Goal: Task Accomplishment & Management: Manage account settings

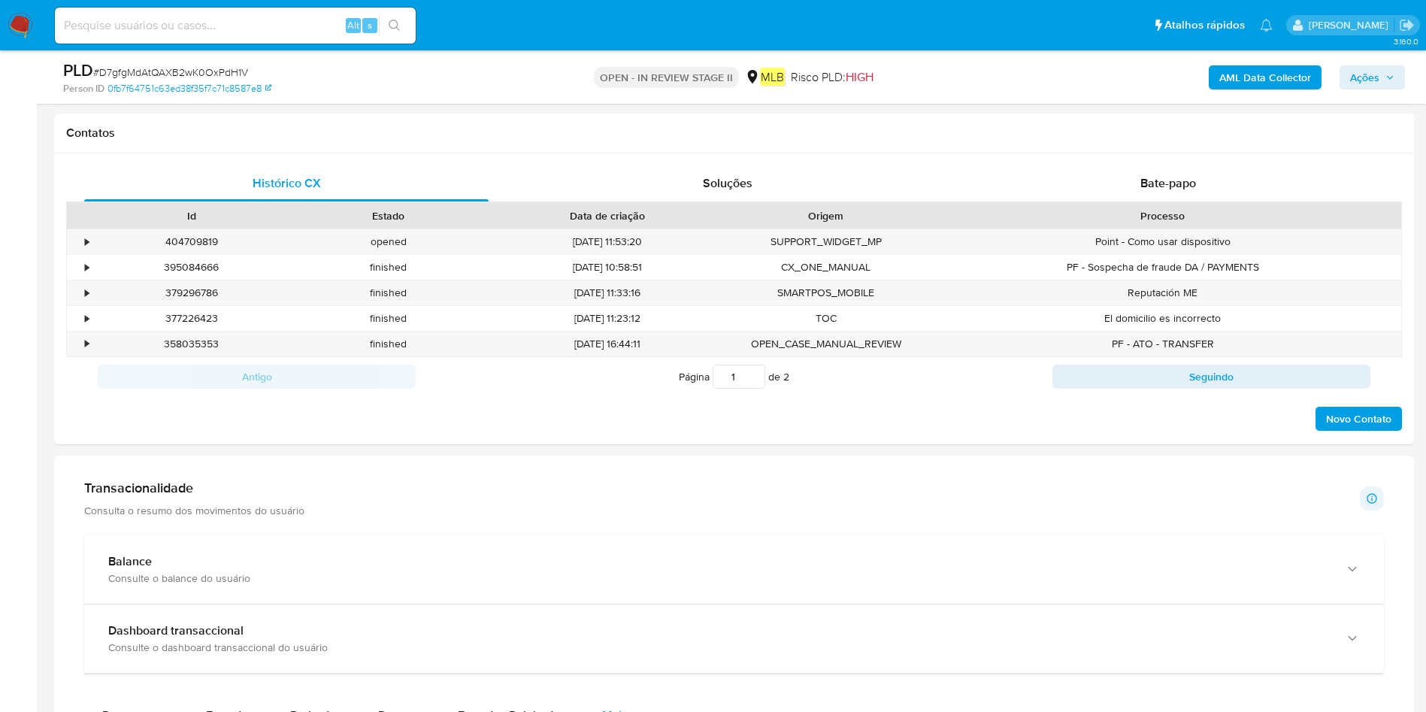
scroll to position [1562, 0]
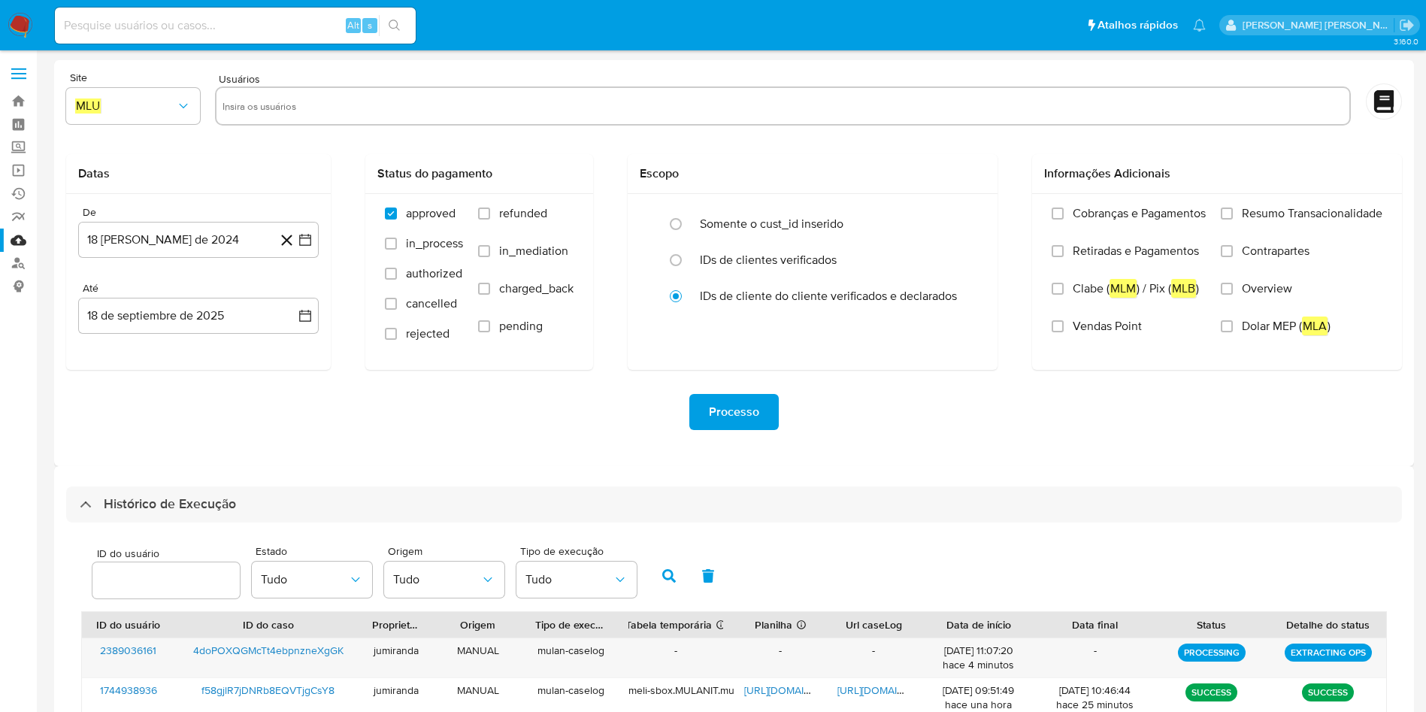
select select "10"
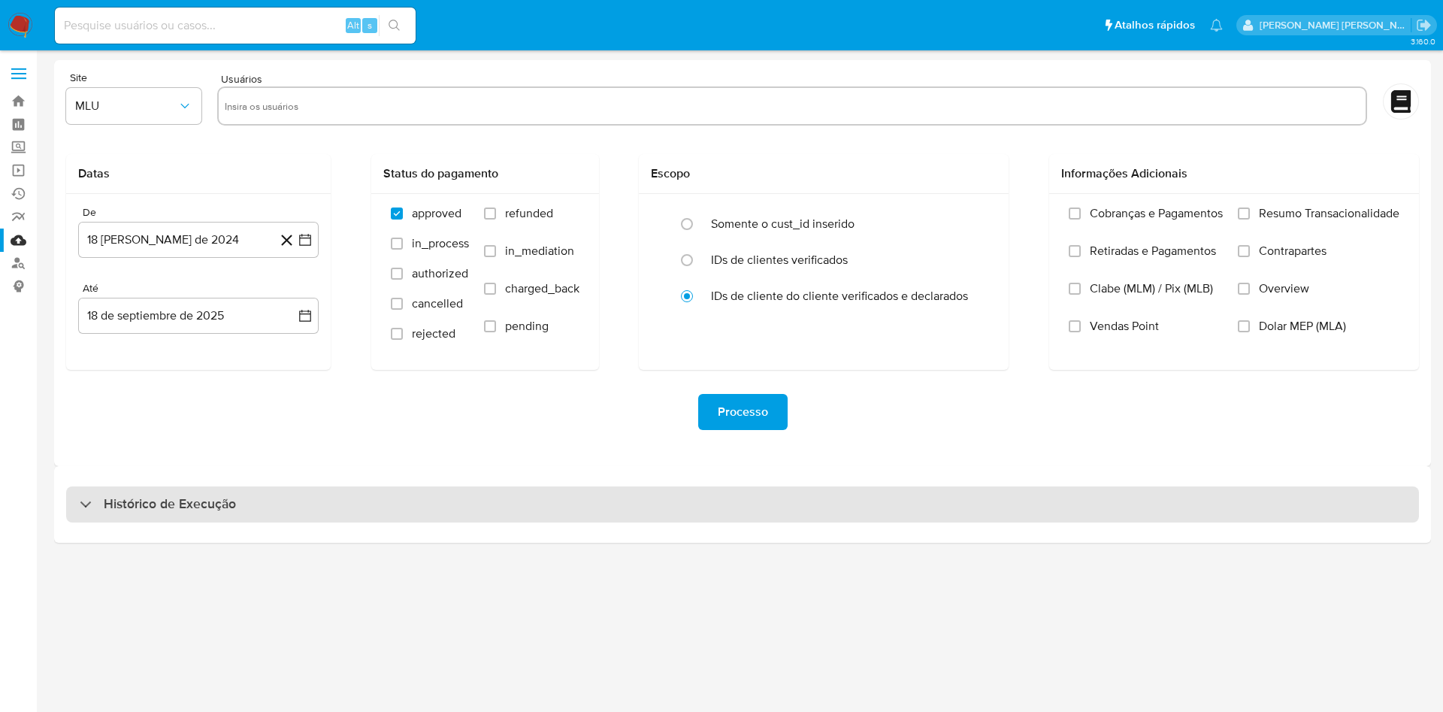
click at [991, 509] on div "Histórico de Execução" at bounding box center [742, 504] width 1353 height 36
select select "10"
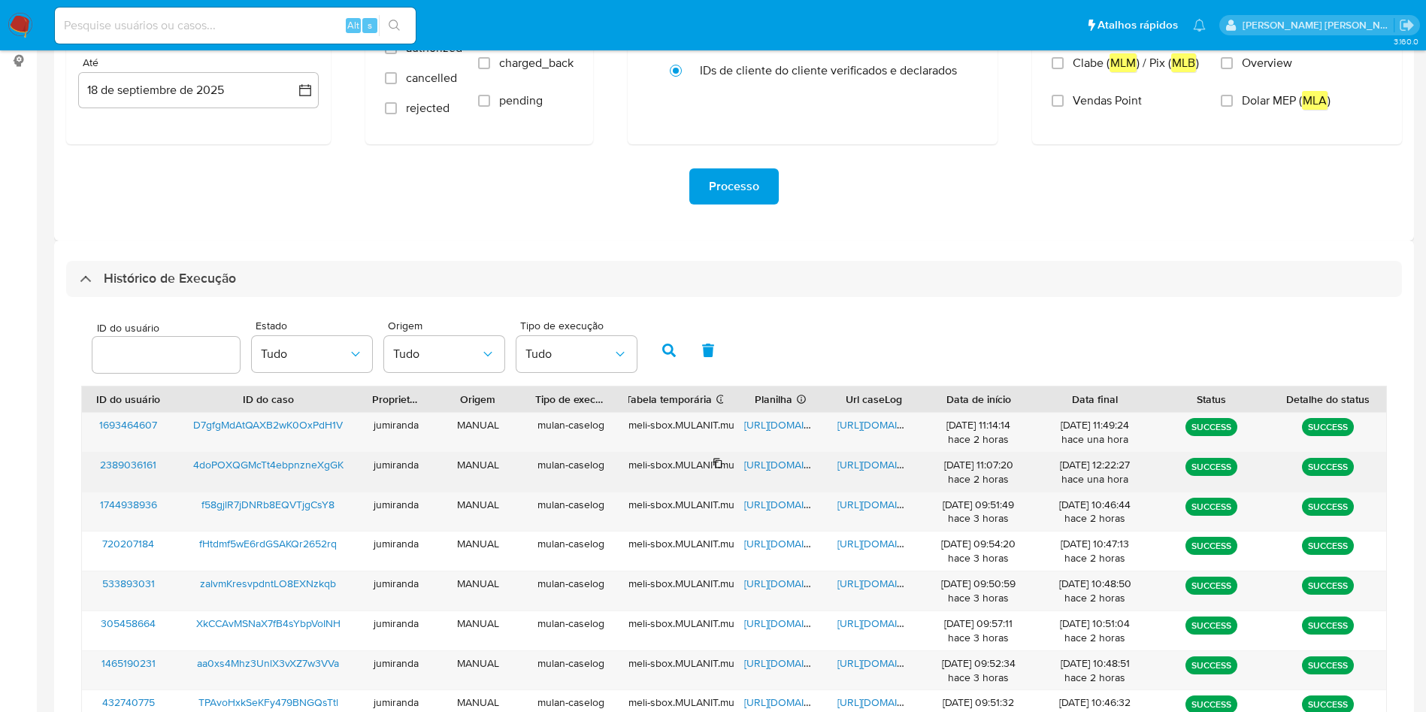
scroll to position [338, 0]
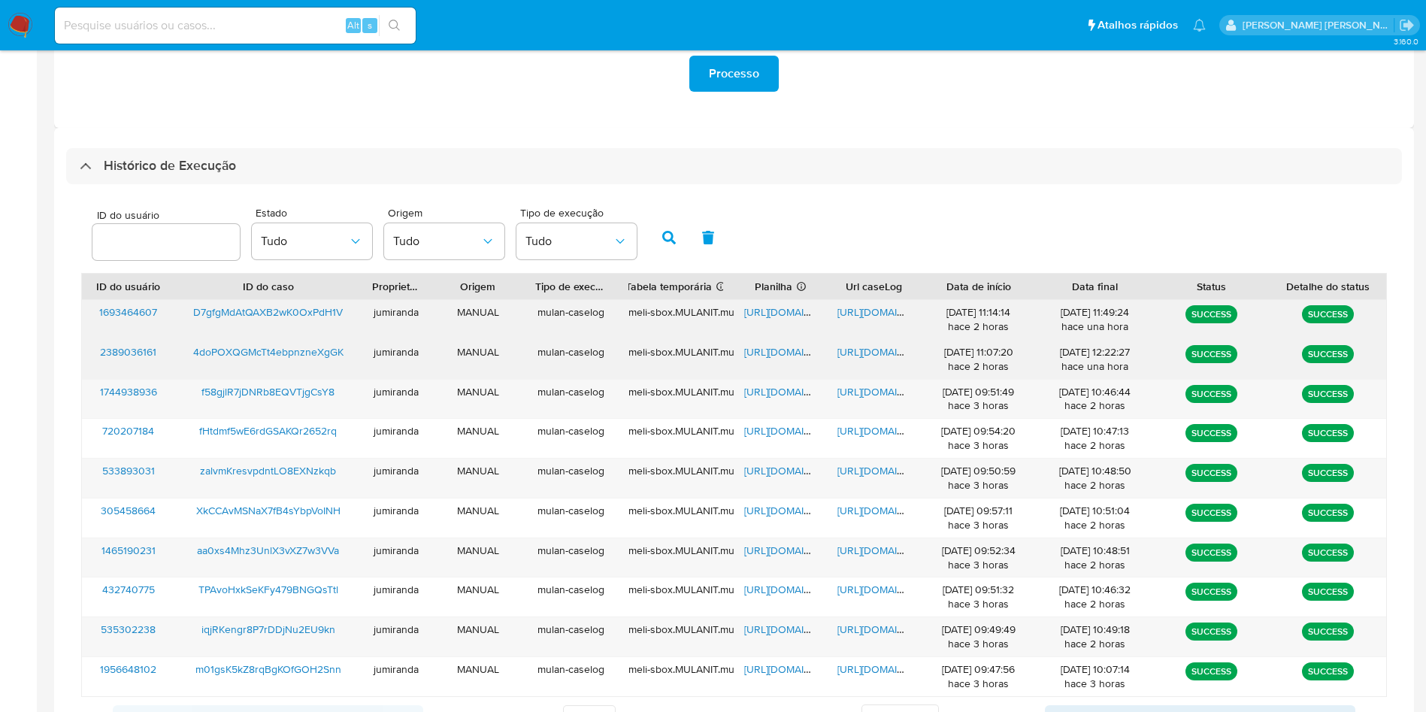
click at [782, 309] on span "https://docs.google.com/spreadsheets/d/1tsicwM_GraIrMN3pTeEFOHOH6-Amwzn3LcopNV2…" at bounding box center [796, 311] width 104 height 15
click at [868, 310] on span "https://docs.google.com/document/d/1Ydbzd1_T-TwB4bsl-k2sm9rucsxEwOPeGl1kyvjDQoQ…" at bounding box center [889, 311] width 104 height 15
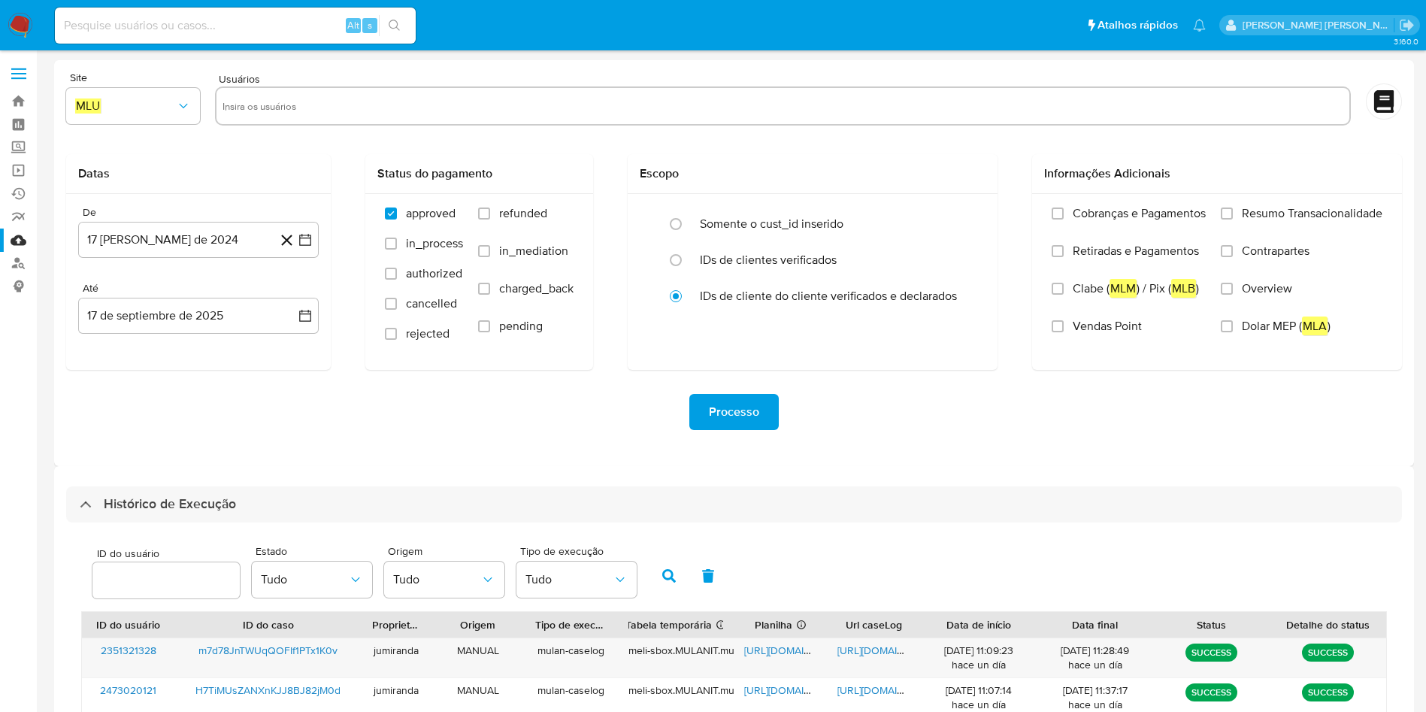
select select "10"
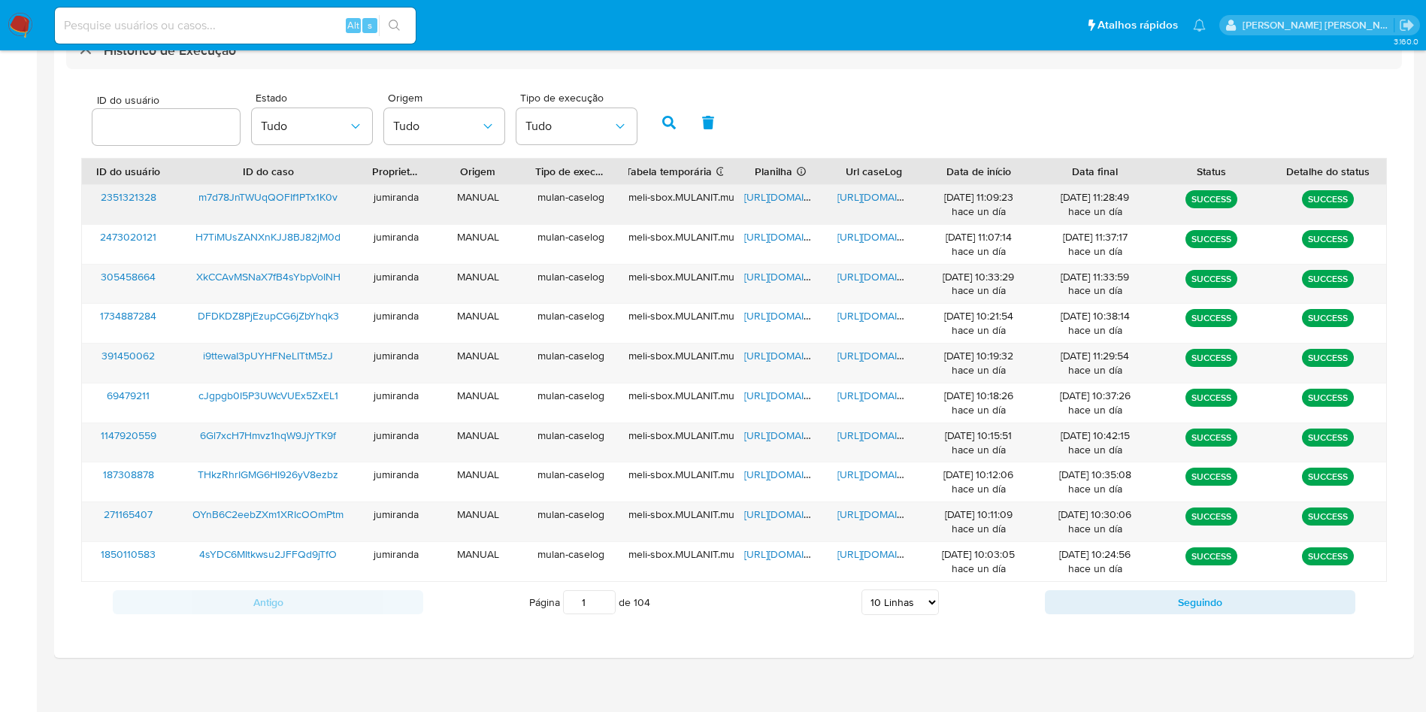
click at [783, 190] on span "https://docs.google.com/spreadsheets/d/1UNvZ7_qtrVhWEHSzeH5RjdsZ06IEBSOtEHpOn2h…" at bounding box center [796, 196] width 104 height 15
click at [864, 194] on span "https://docs.google.com/document/d/1Jo7j9Be9tW0Yeq5lhMYDndrJOSq2deZu3ha2wzKPyoQ…" at bounding box center [889, 196] width 104 height 15
click at [289, 201] on span "m7d78JnTWUqQOFIf1PTx1K0v" at bounding box center [267, 196] width 139 height 15
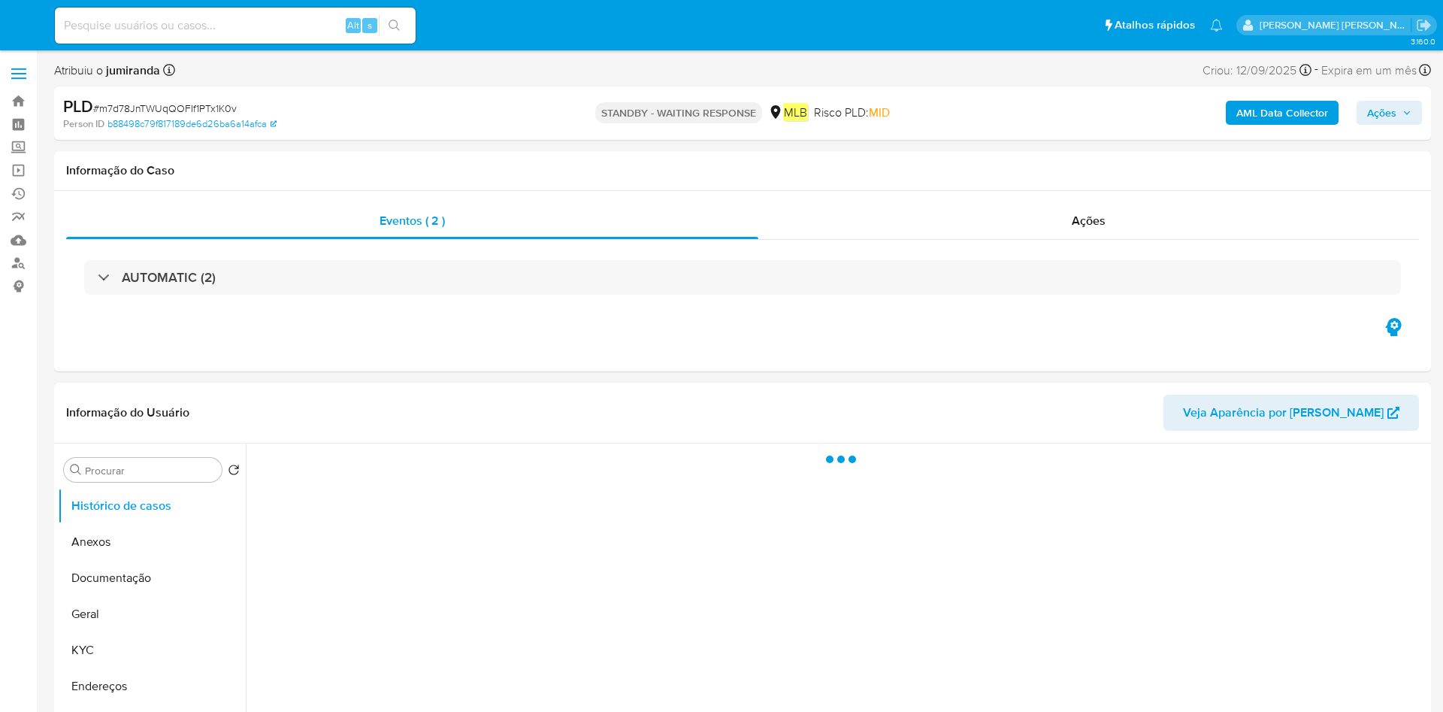
select select "10"
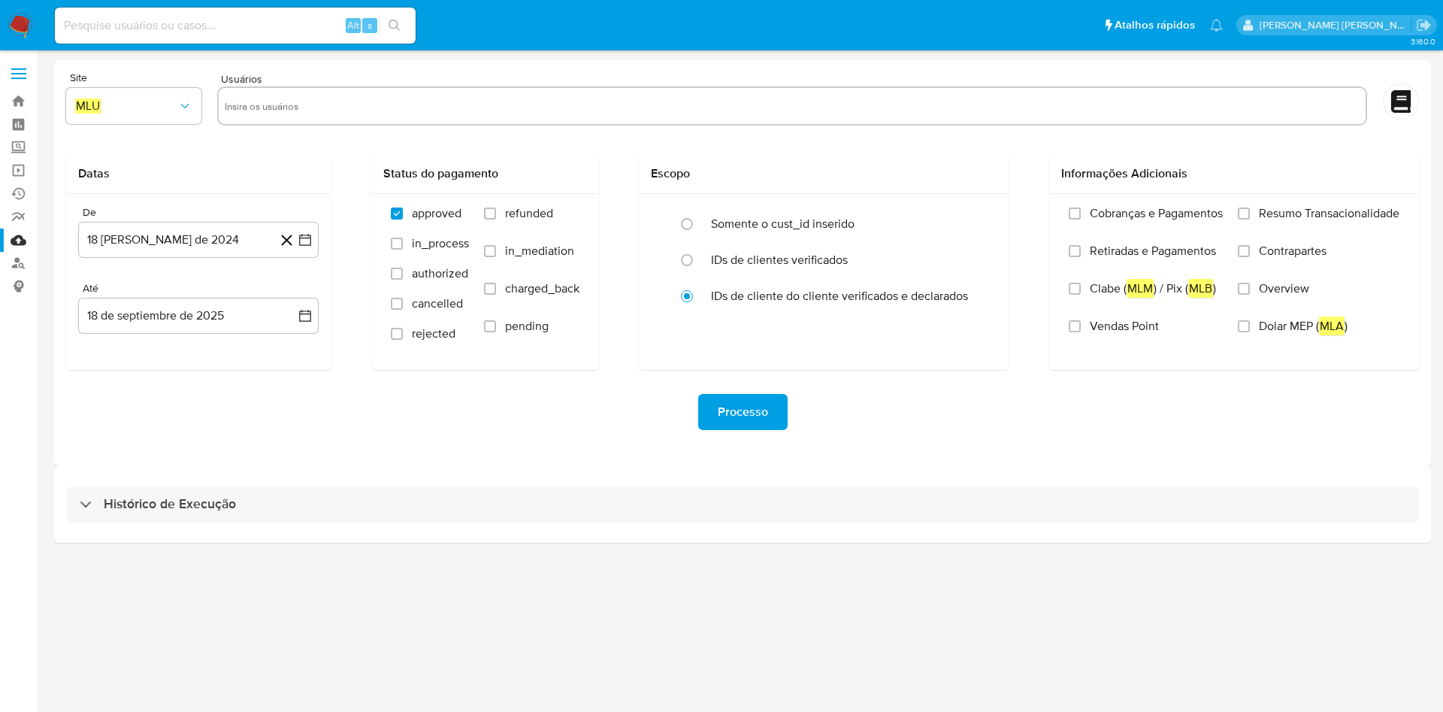
click at [467, 528] on div "Histórico de Execução" at bounding box center [742, 504] width 1377 height 77
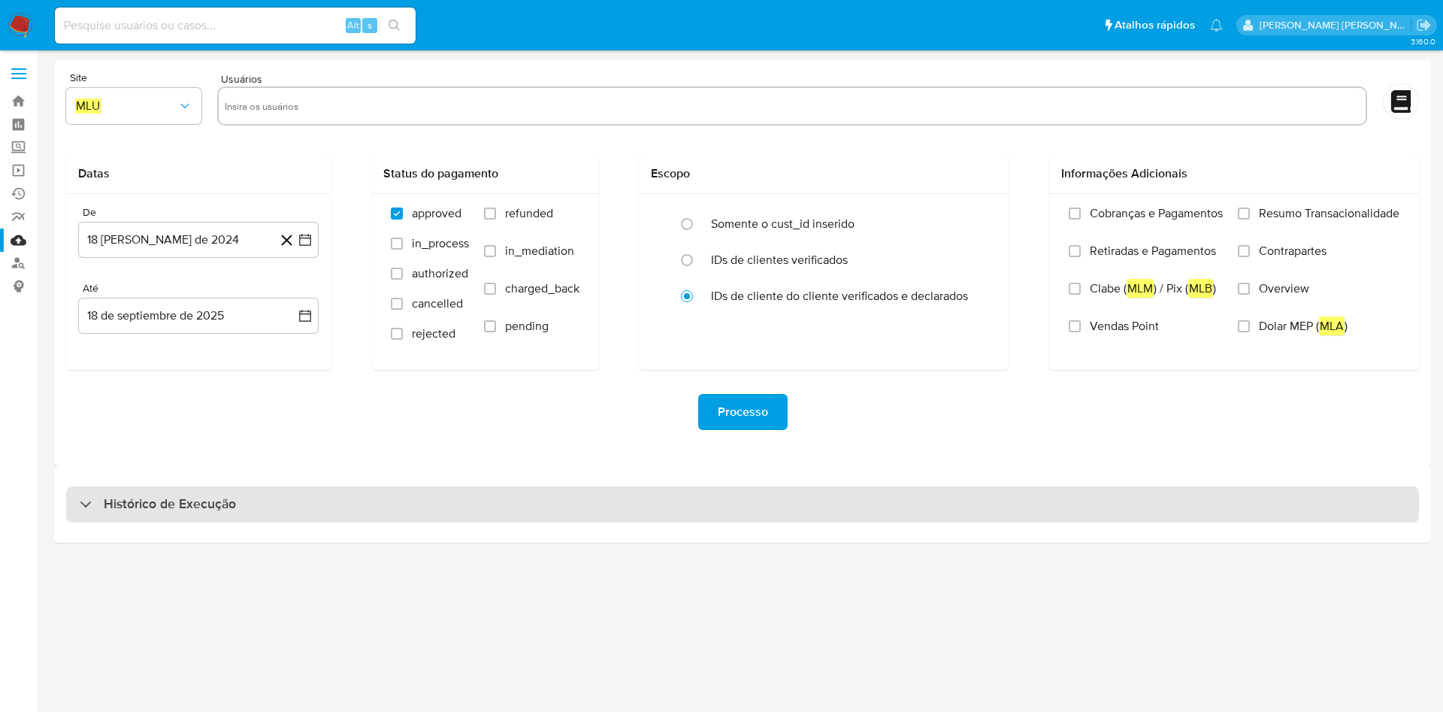
click at [489, 509] on div "Histórico de Execução" at bounding box center [742, 504] width 1353 height 36
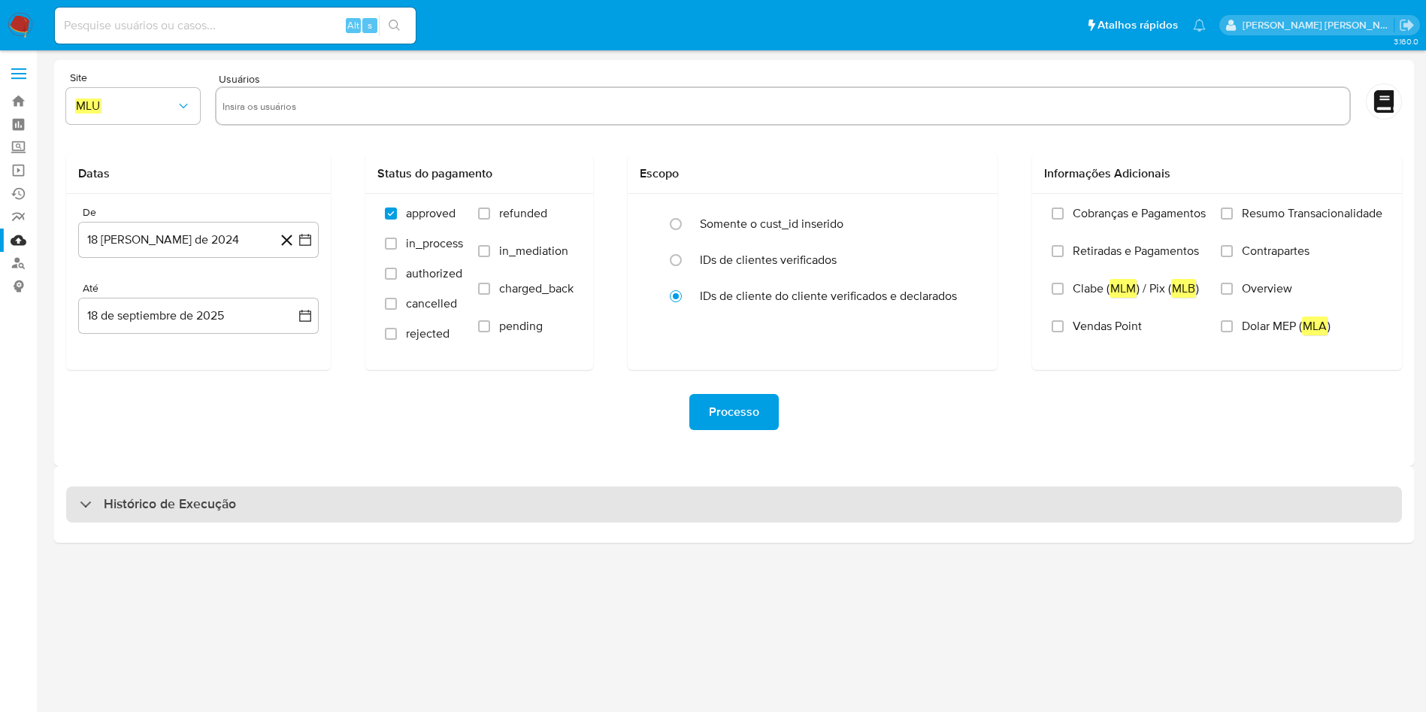
select select "10"
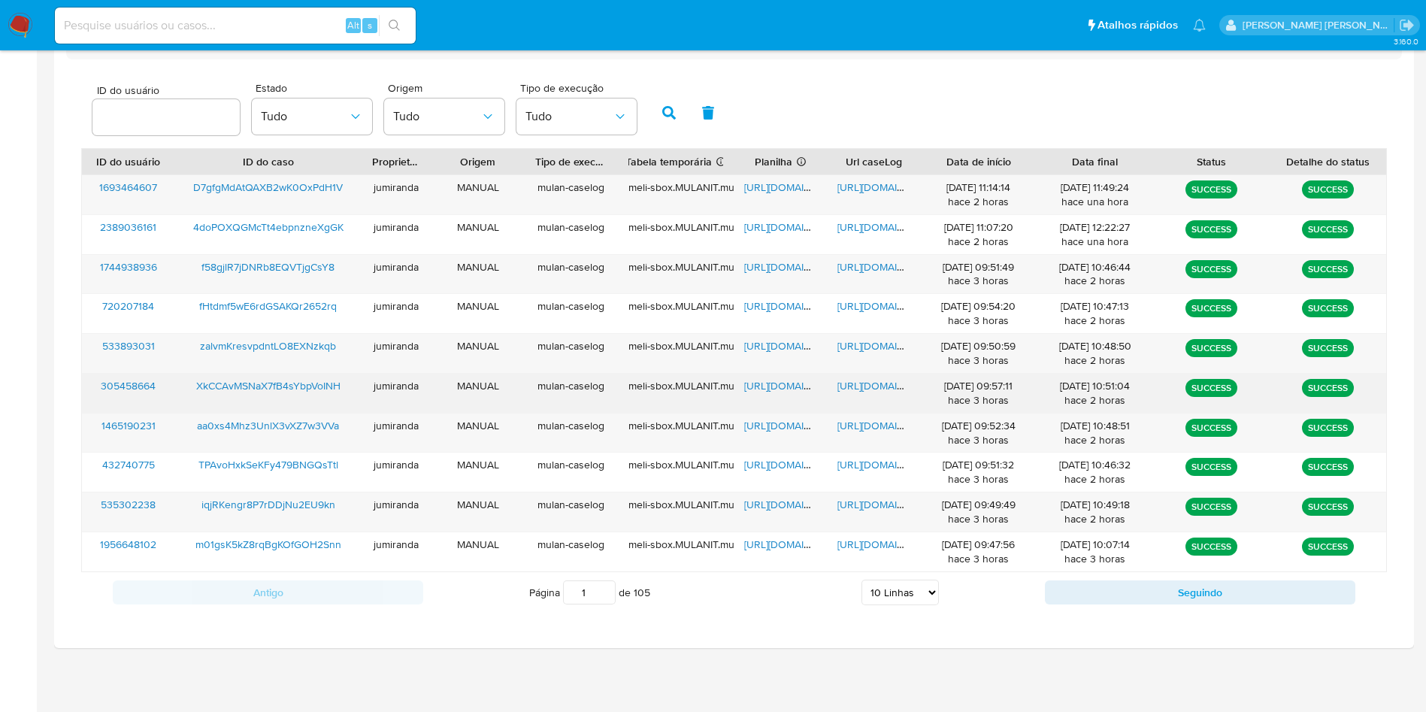
scroll to position [350, 0]
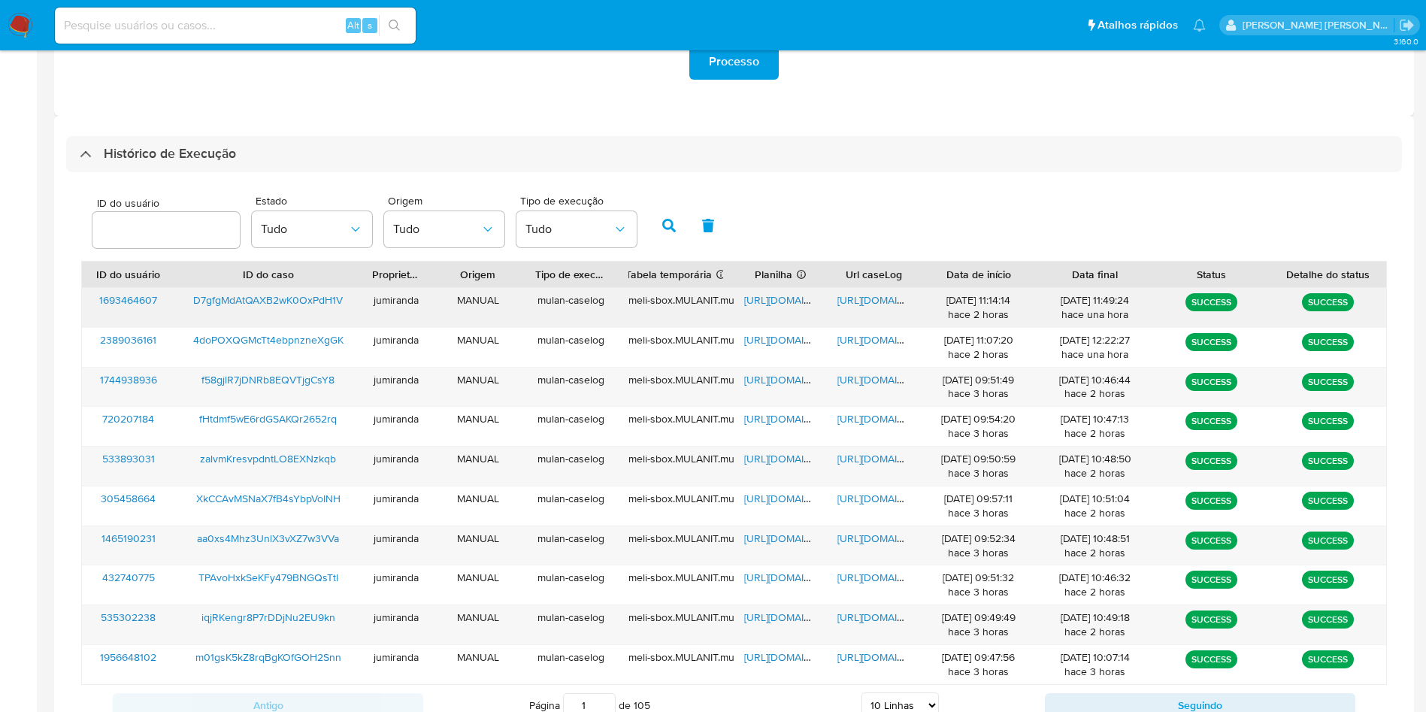
click at [799, 294] on span "https://docs.google.com/spreadsheets/d/1tsicwM_GraIrMN3pTeEFOHOH6-Amwzn3LcopNV2…" at bounding box center [796, 299] width 104 height 15
click at [870, 292] on span "https://docs.google.com/document/d/1Ydbzd1_T-TwB4bsl-k2sm9rucsxEwOPeGl1kyvjDQoQ…" at bounding box center [889, 299] width 104 height 15
click at [221, 295] on span "D7gfgMdAtQAXB2wK0OxPdH1V" at bounding box center [268, 299] width 150 height 15
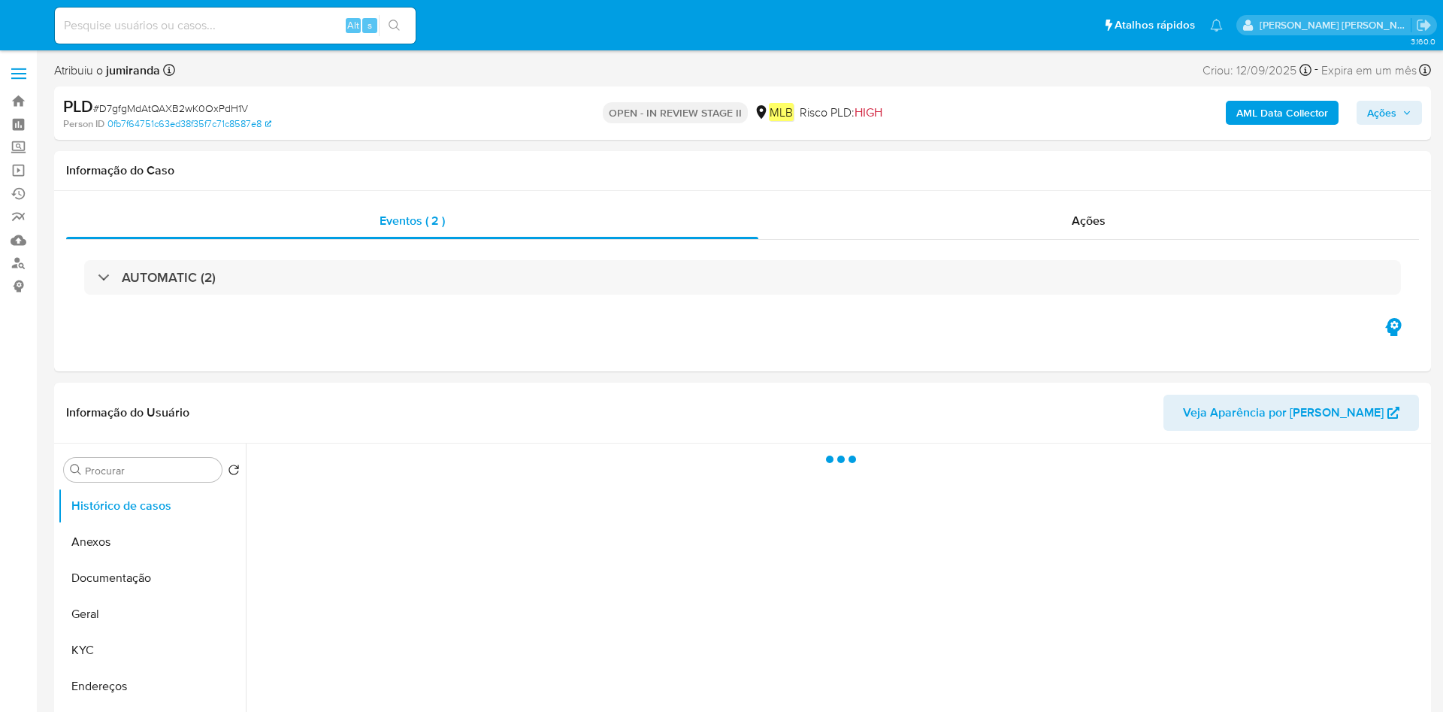
select select "10"
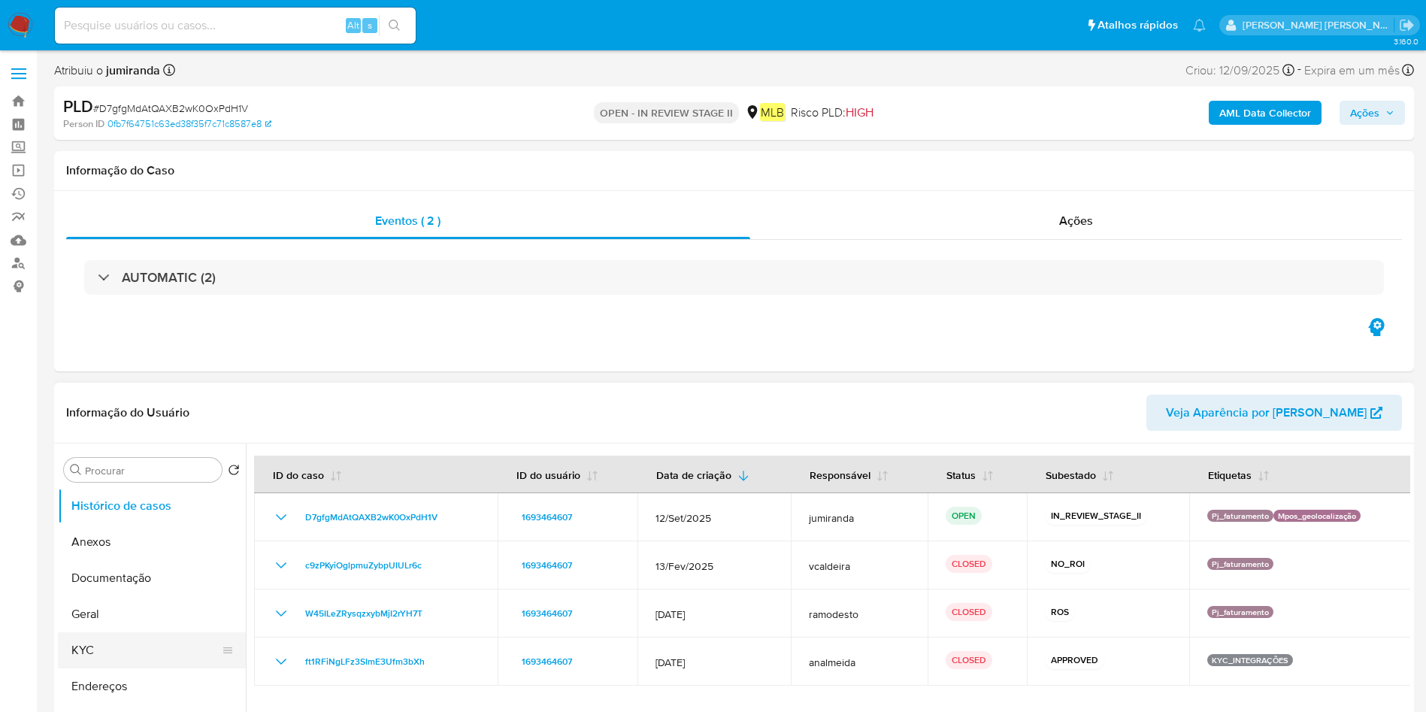
drag, startPoint x: 108, startPoint y: 584, endPoint x: 130, endPoint y: 647, distance: 66.8
click at [109, 585] on button "Documentação" at bounding box center [152, 578] width 188 height 36
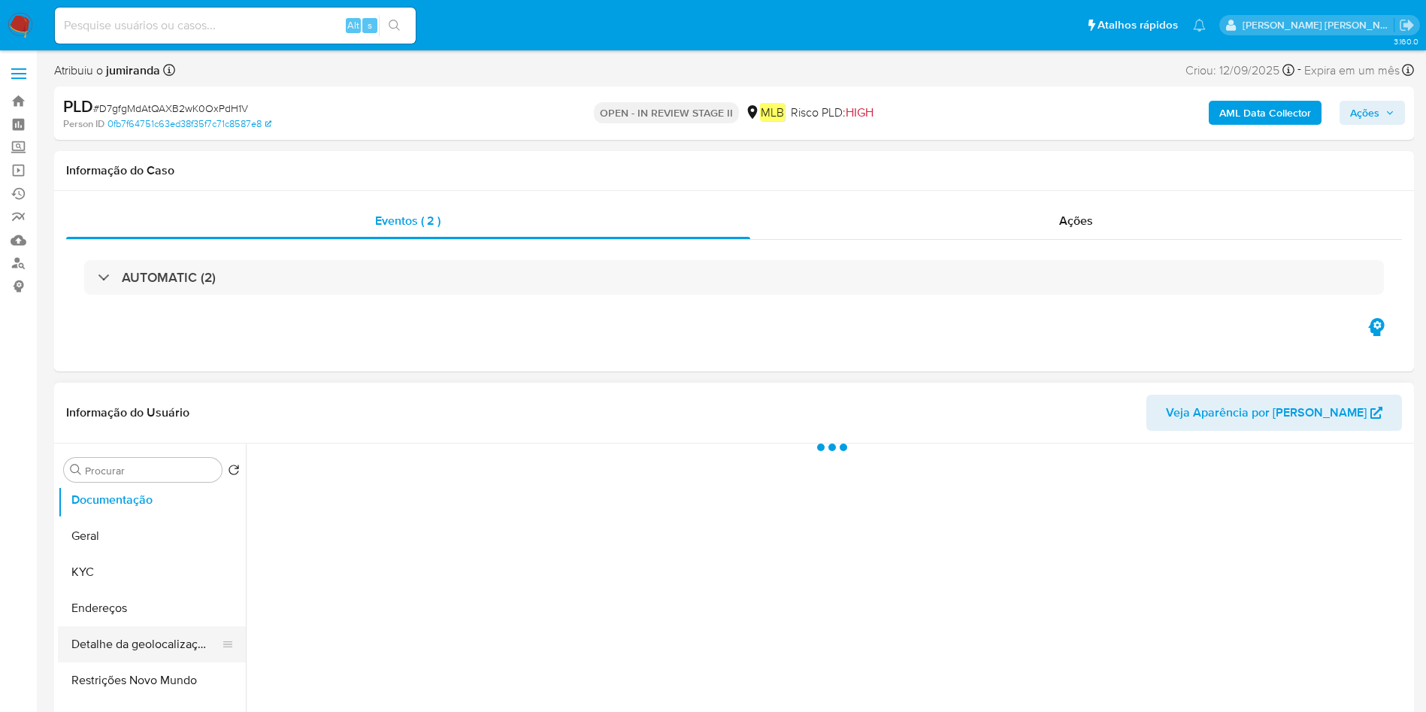
scroll to position [113, 0]
drag, startPoint x: 156, startPoint y: 605, endPoint x: 141, endPoint y: 643, distance: 40.5
click at [155, 605] on button "Detalhe da geolocalização" at bounding box center [152, 609] width 188 height 36
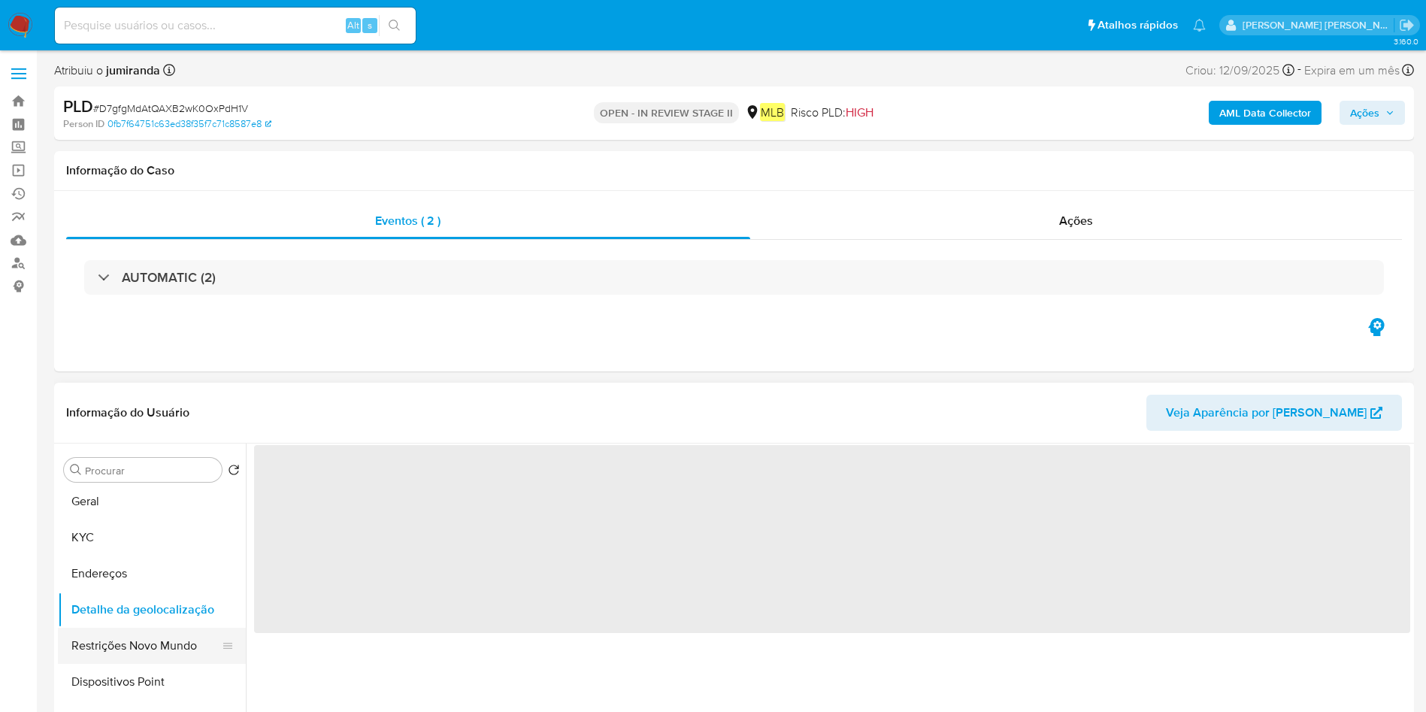
click at [135, 649] on button "Restrições Novo Mundo" at bounding box center [146, 646] width 176 height 36
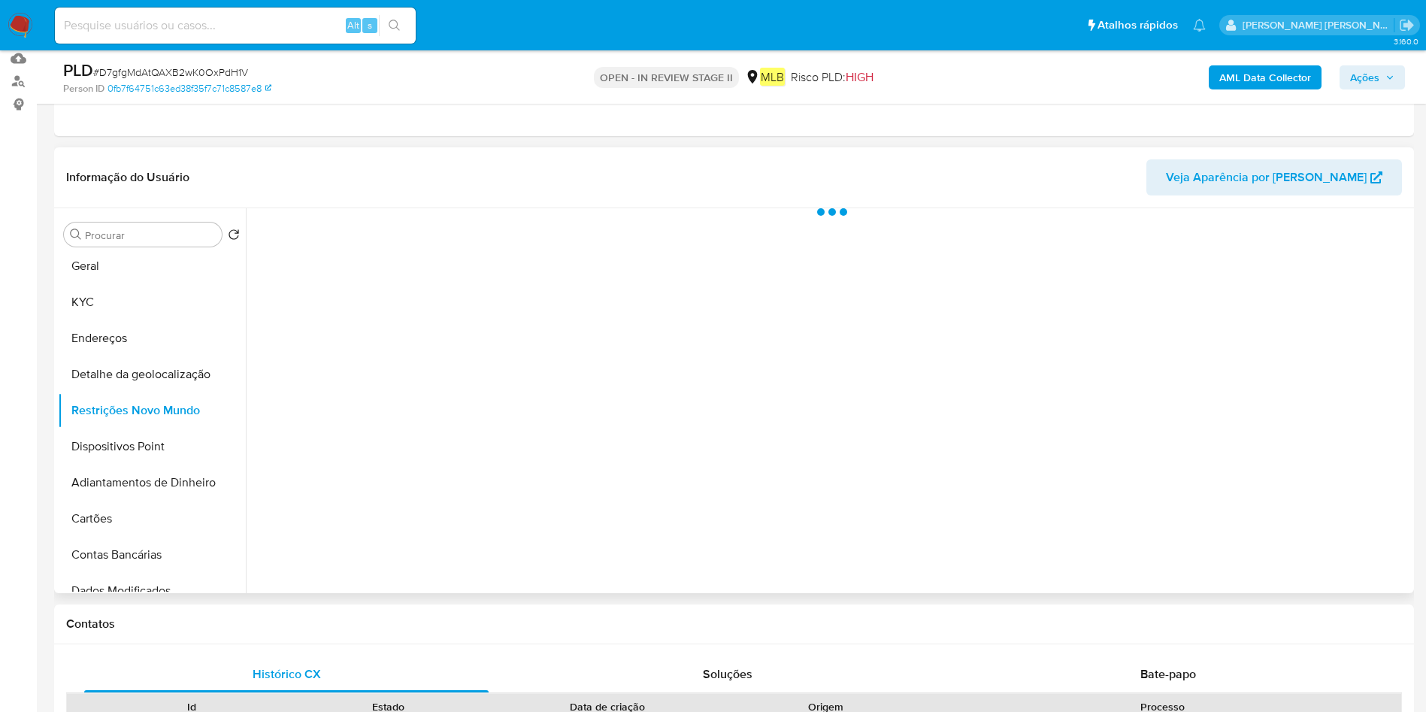
scroll to position [225, 0]
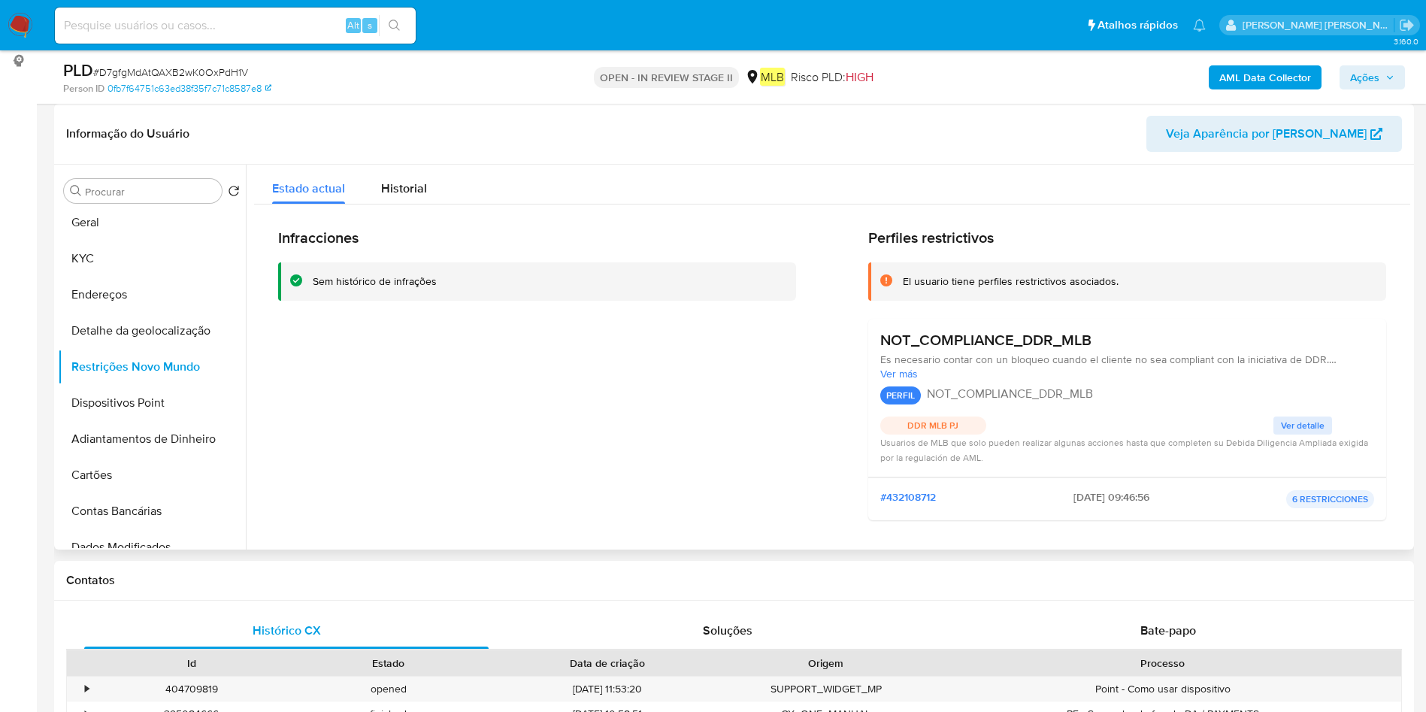
click at [1079, 348] on h3 "NOT_COMPLIANCE_DDR_MLB" at bounding box center [985, 340] width 211 height 19
click at [1079, 347] on h3 "NOT_COMPLIANCE_DDR_MLB" at bounding box center [985, 340] width 211 height 19
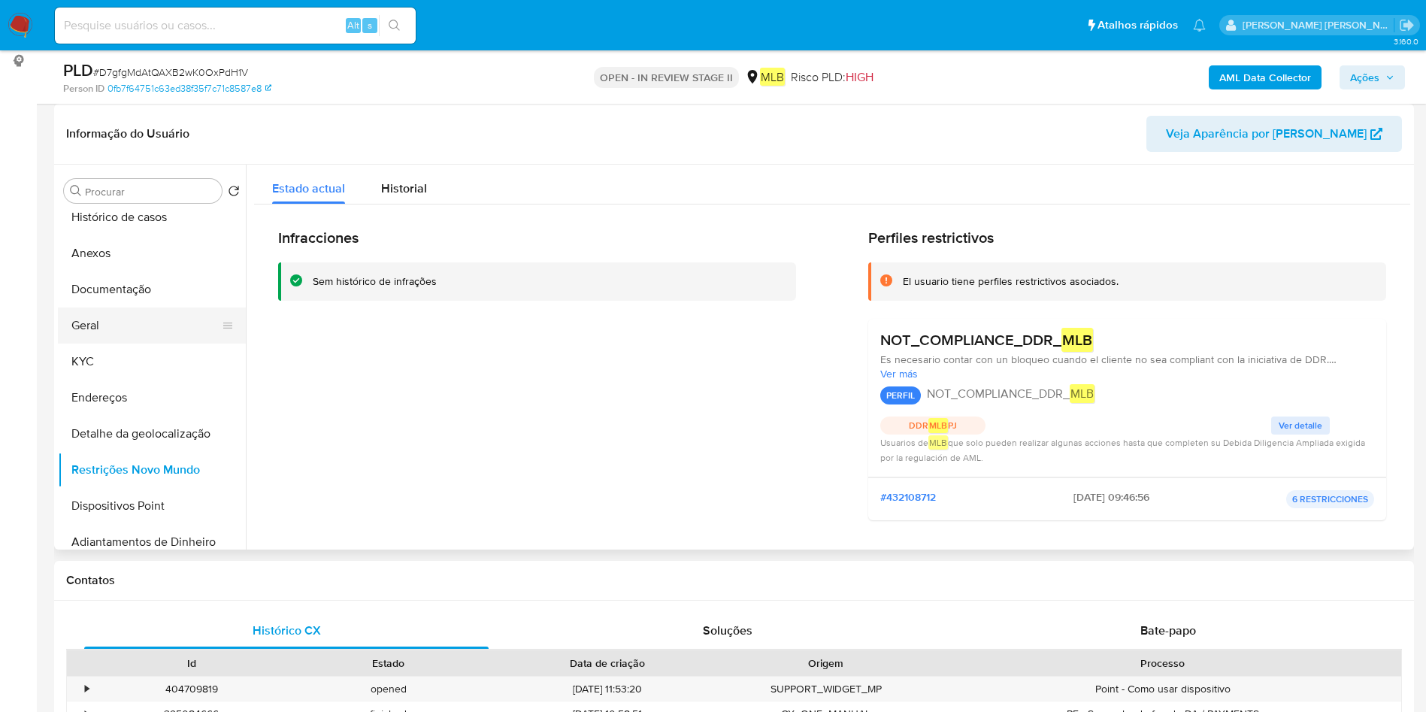
scroll to position [0, 0]
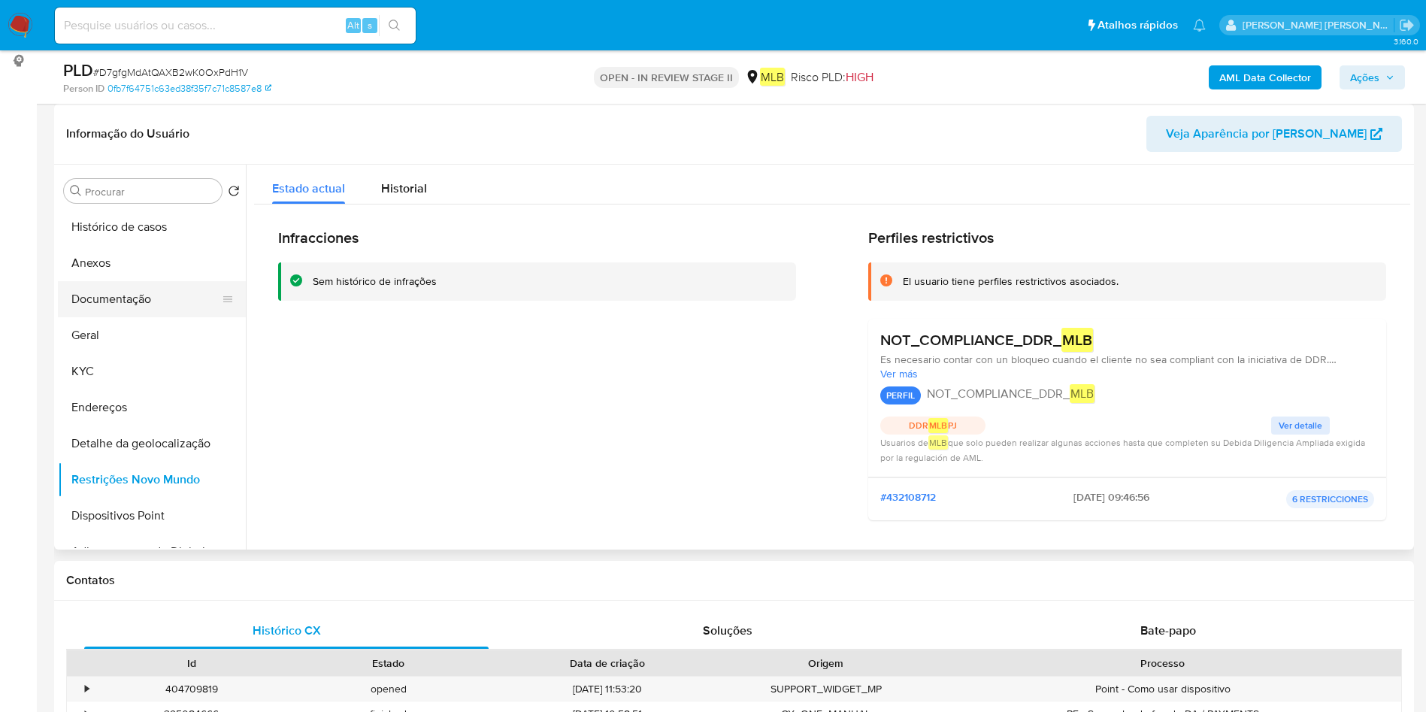
click at [128, 303] on button "Documentação" at bounding box center [146, 299] width 176 height 36
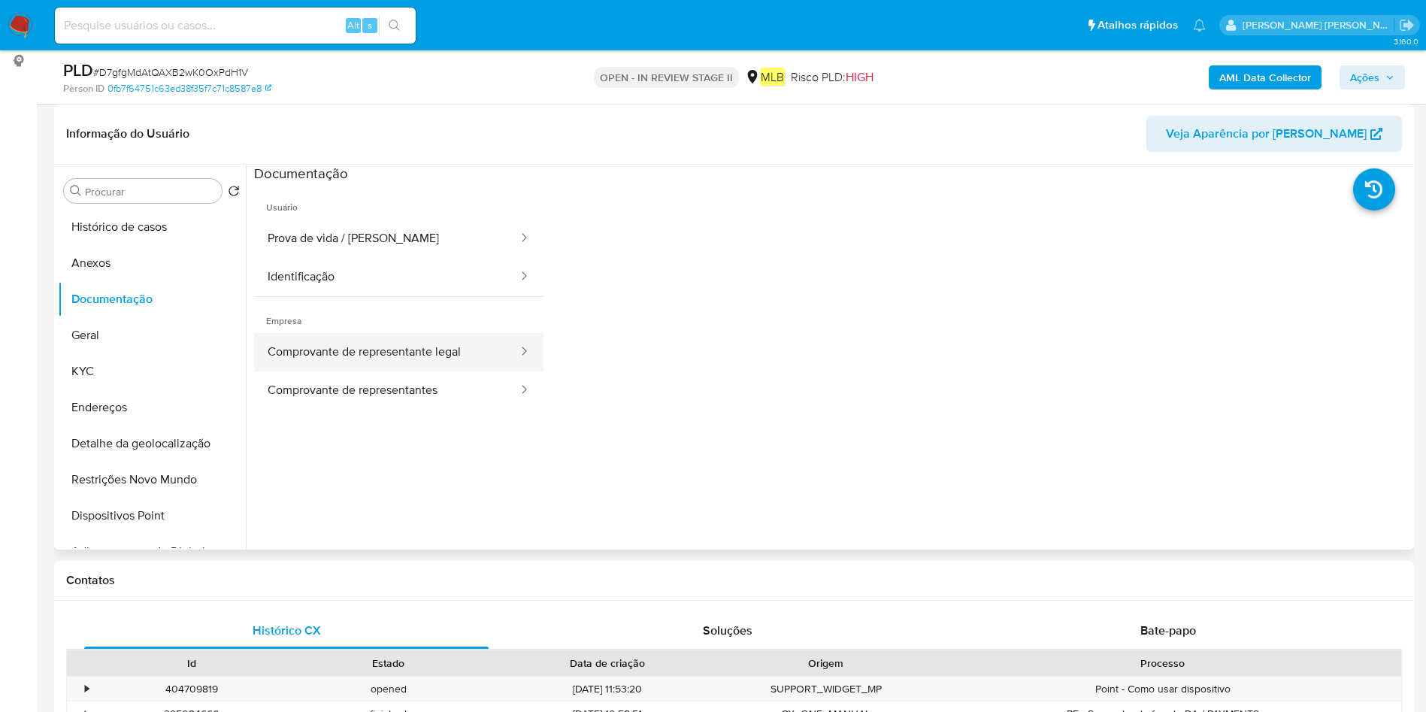
click at [395, 350] on button "Comprovante de representante legal" at bounding box center [386, 352] width 265 height 38
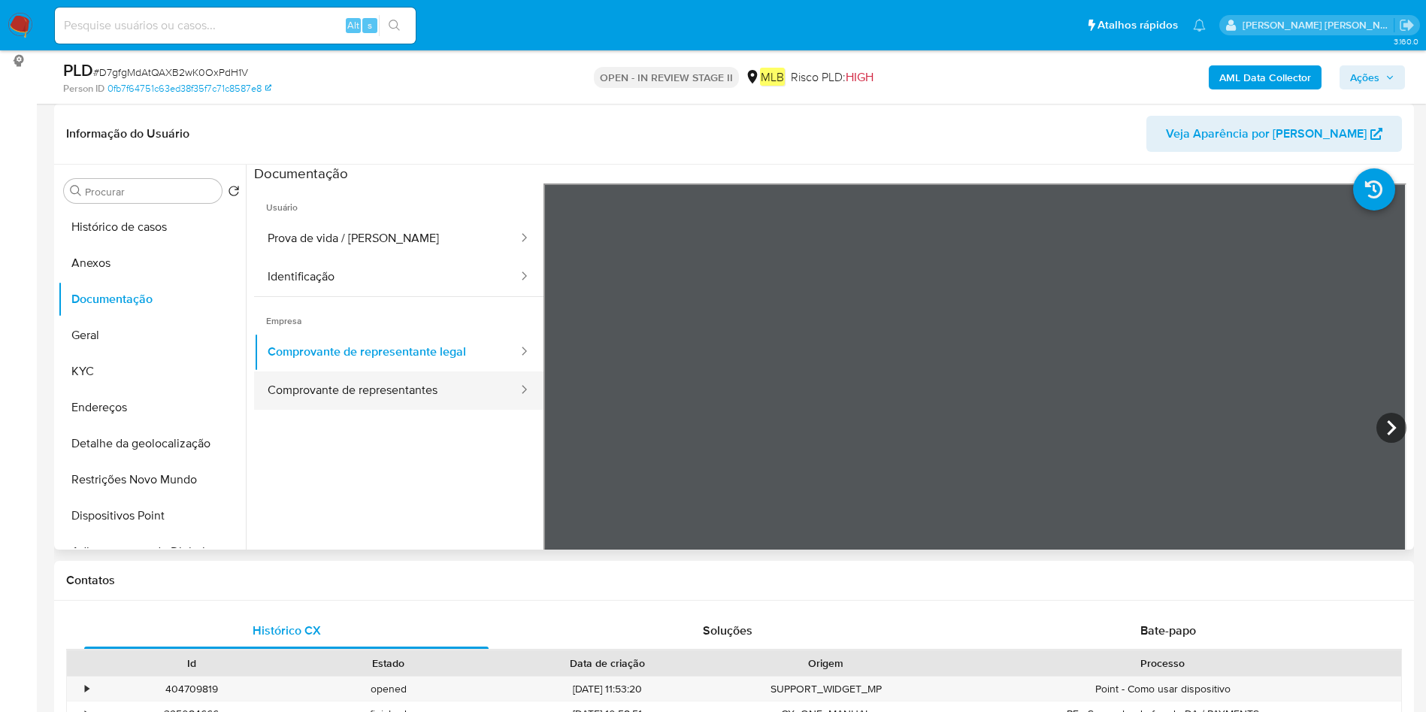
click at [393, 388] on button "Comprovante de representantes" at bounding box center [386, 390] width 265 height 38
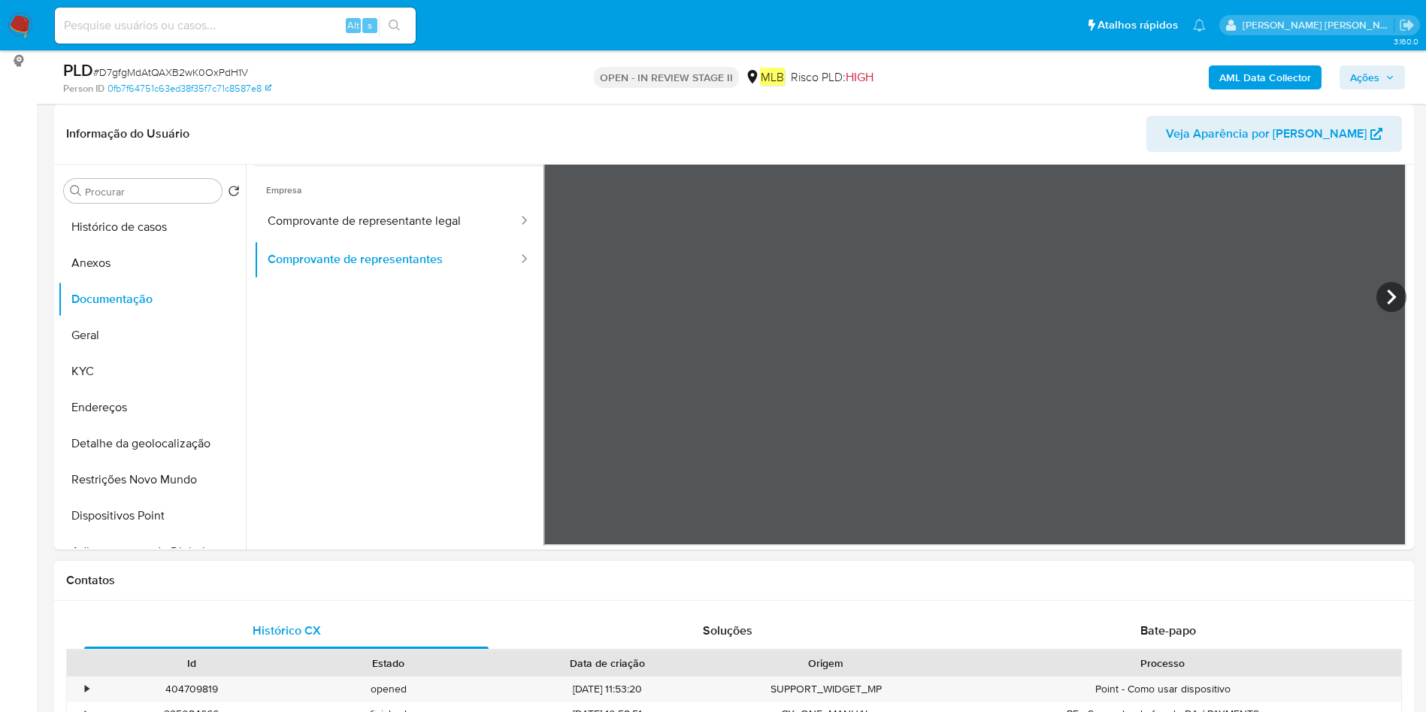
click at [1220, 650] on div "Processo" at bounding box center [1162, 663] width 476 height 26
click at [1212, 634] on div "Bate-papo" at bounding box center [1168, 631] width 404 height 36
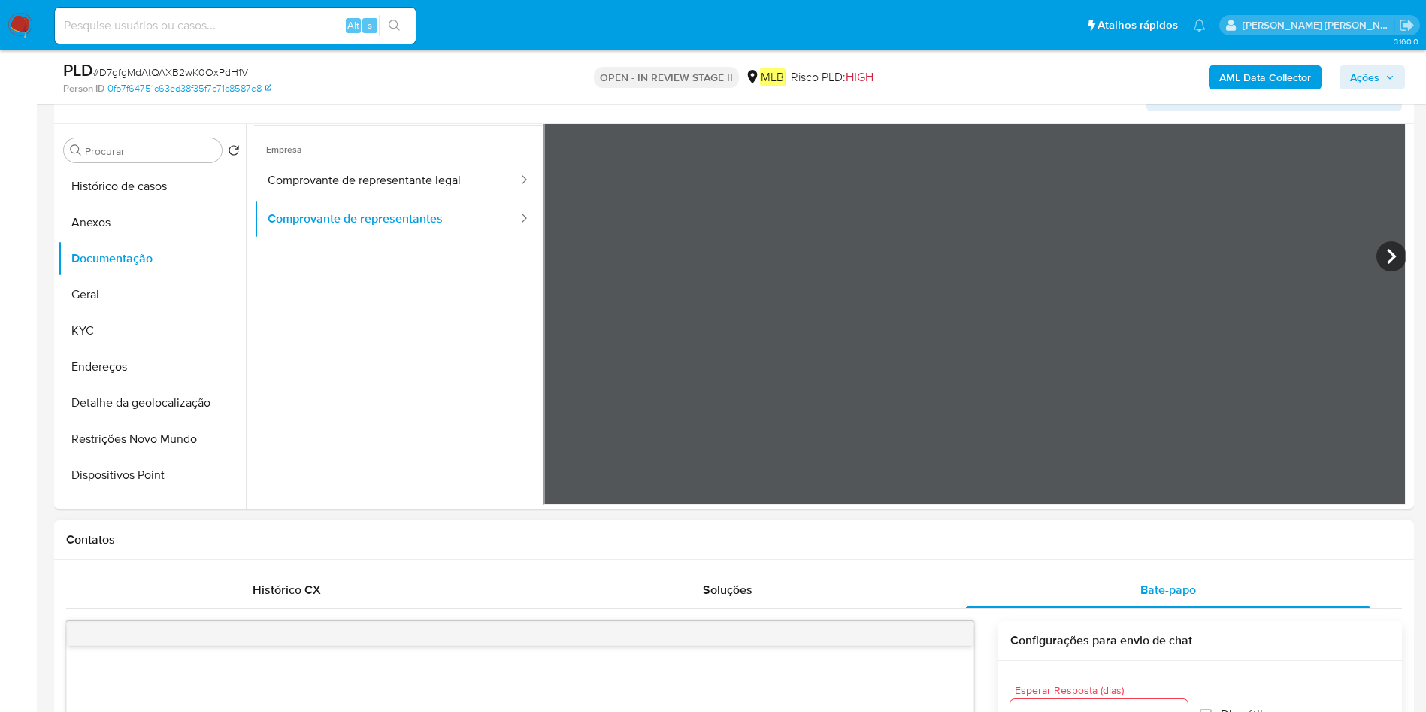
scroll to position [113, 0]
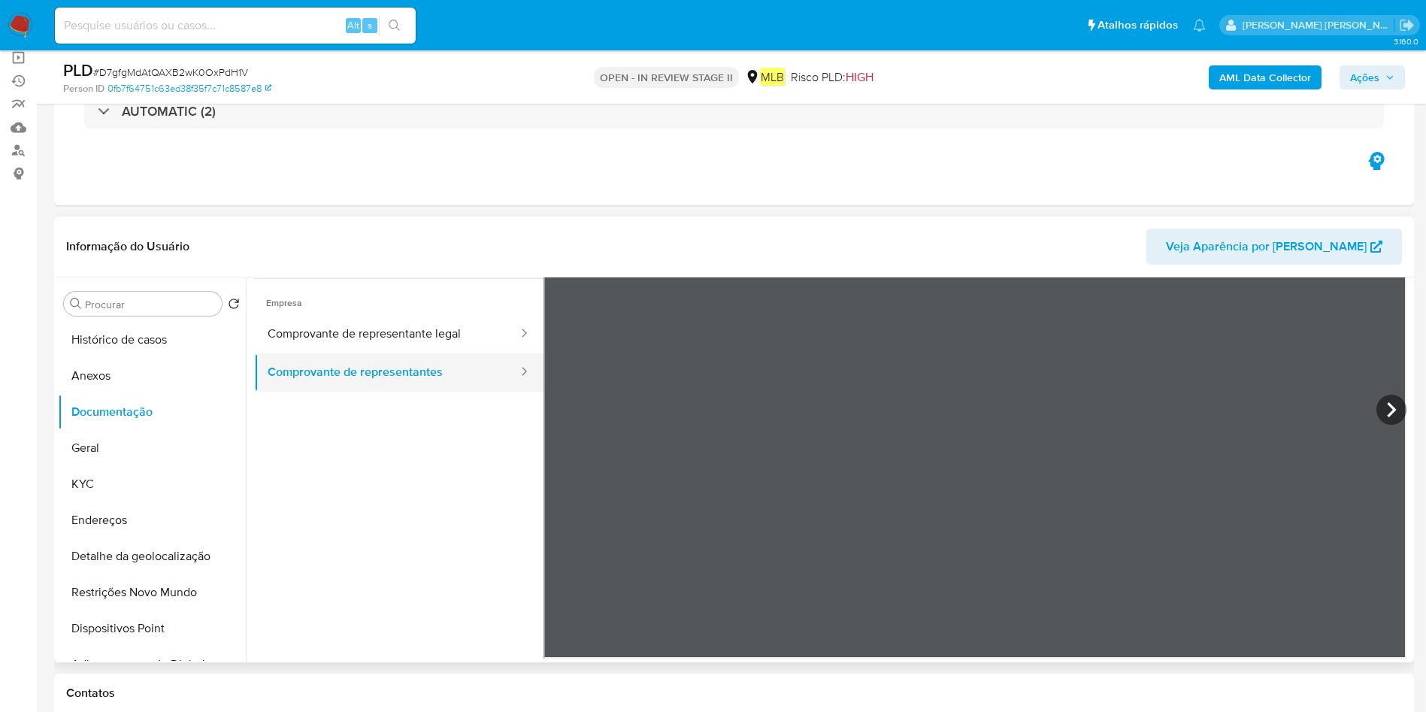
click at [398, 355] on button "Comprovante de representantes" at bounding box center [386, 372] width 265 height 38
click at [399, 337] on button "Comprovante de representante legal" at bounding box center [386, 334] width 265 height 38
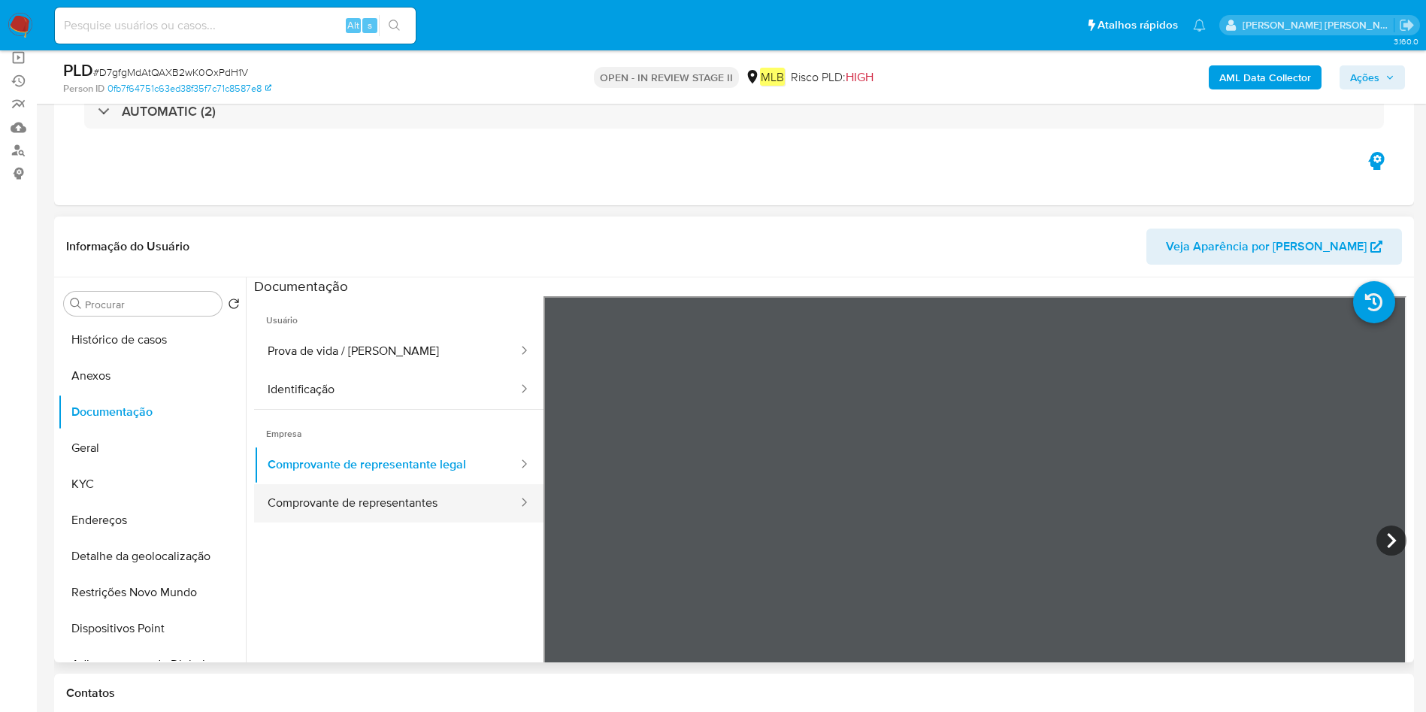
drag, startPoint x: 392, startPoint y: 512, endPoint x: 449, endPoint y: 510, distance: 57.9
click at [392, 513] on button "Comprovante de representantes" at bounding box center [386, 503] width 265 height 38
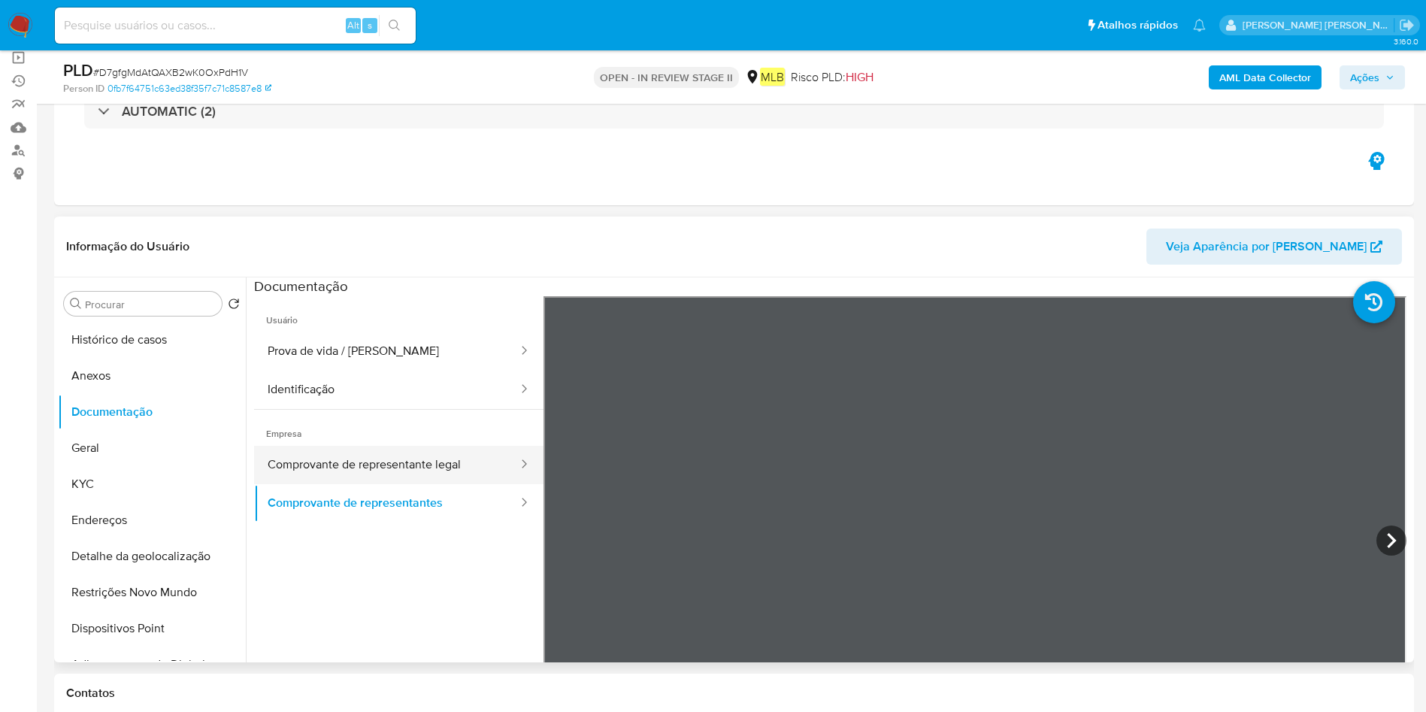
click at [419, 470] on button "Comprovante de representante legal" at bounding box center [386, 465] width 265 height 38
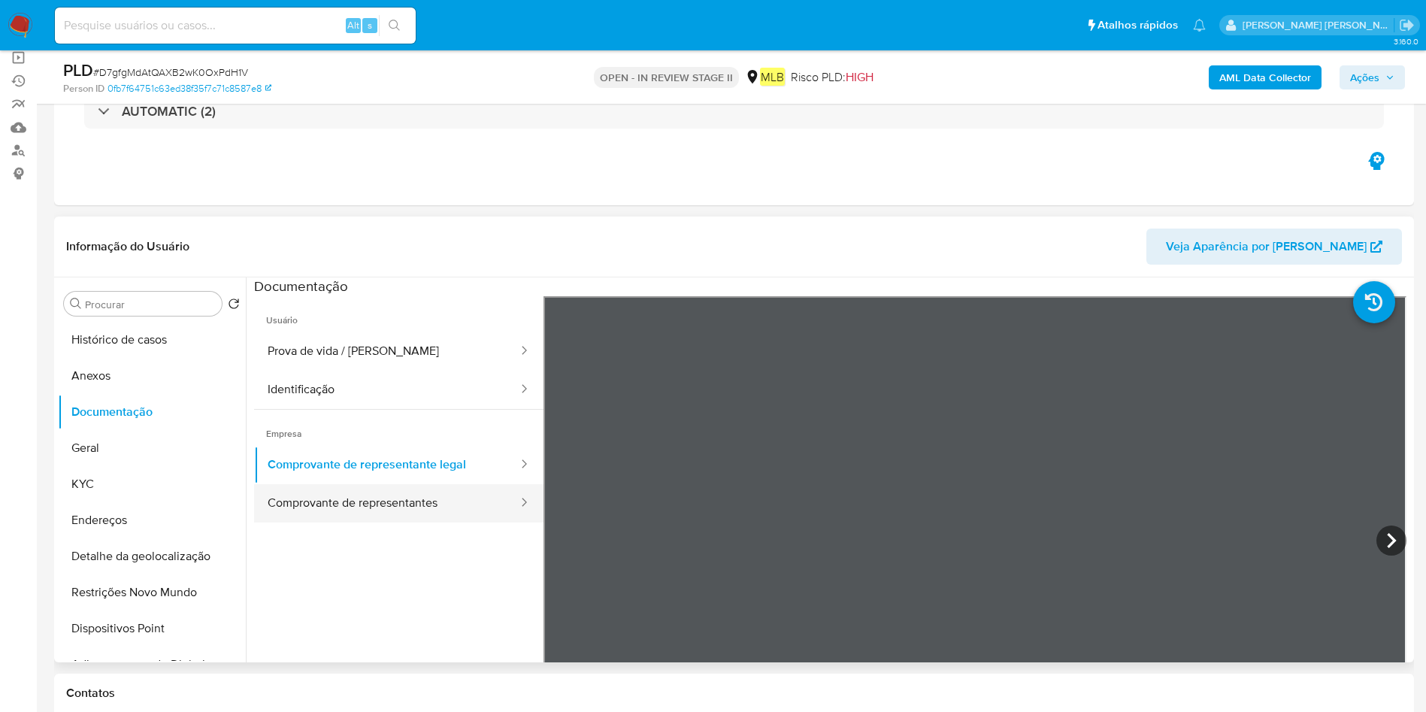
click at [370, 510] on button "Comprovante de representantes" at bounding box center [386, 503] width 265 height 38
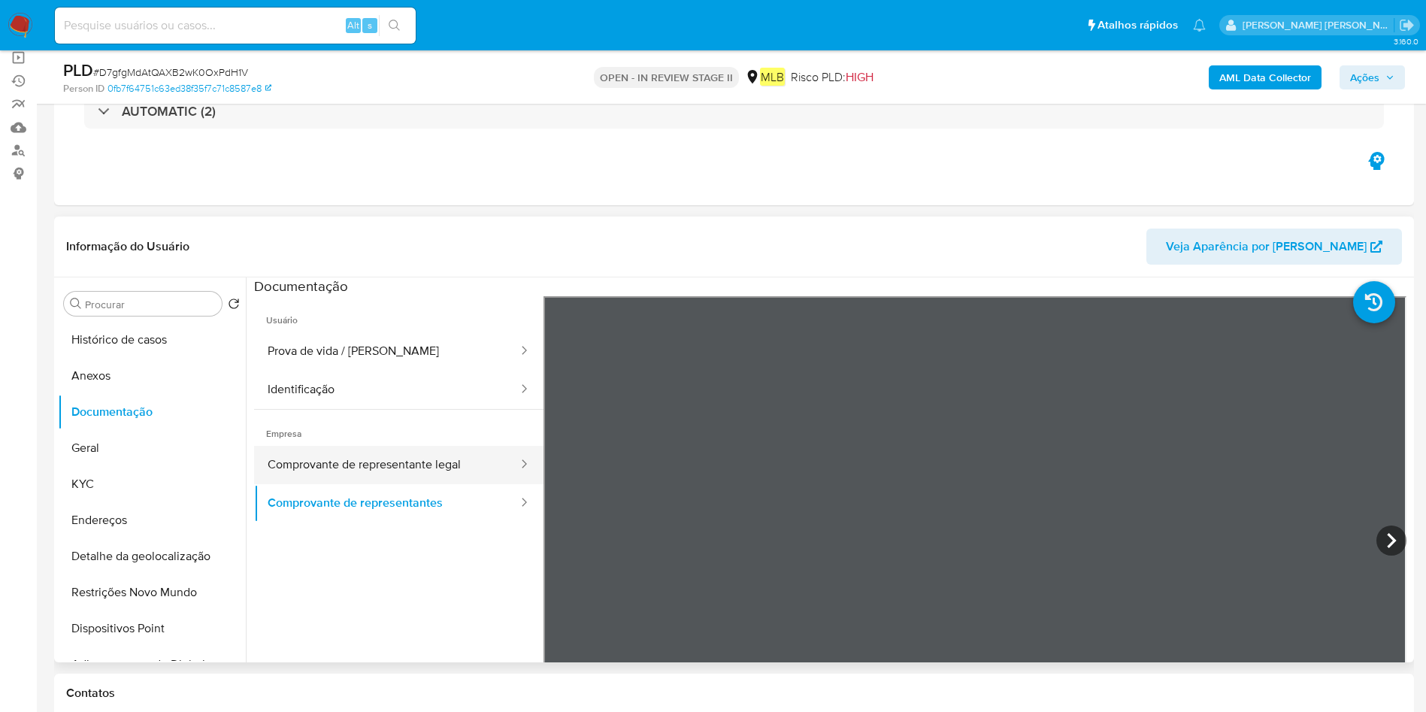
click at [380, 462] on button "Comprovante de representante legal" at bounding box center [386, 465] width 265 height 38
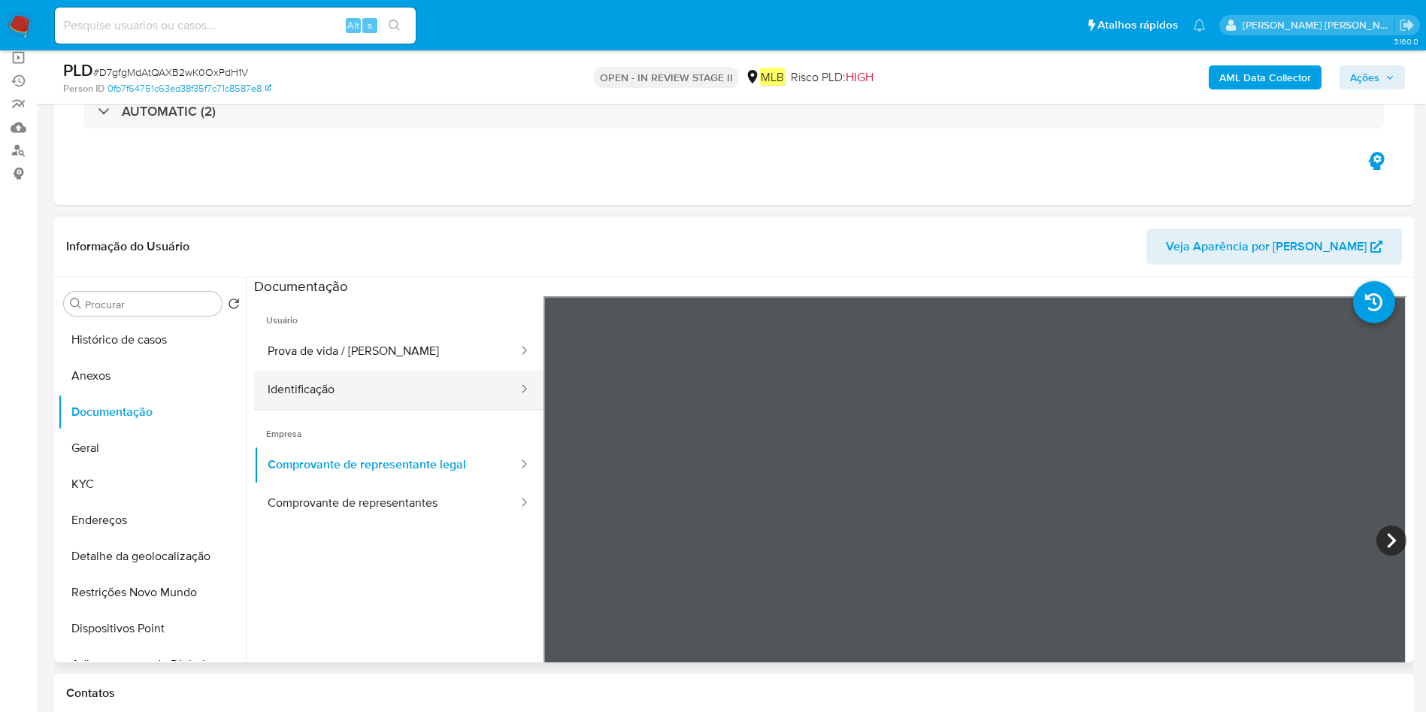
click at [358, 373] on button "Identificação" at bounding box center [386, 390] width 265 height 38
click at [401, 349] on button "Prova de vida / Selfie" at bounding box center [386, 351] width 265 height 38
click at [392, 385] on button "Identificação" at bounding box center [386, 390] width 265 height 38
click at [170, 372] on button "Anexos" at bounding box center [146, 376] width 176 height 36
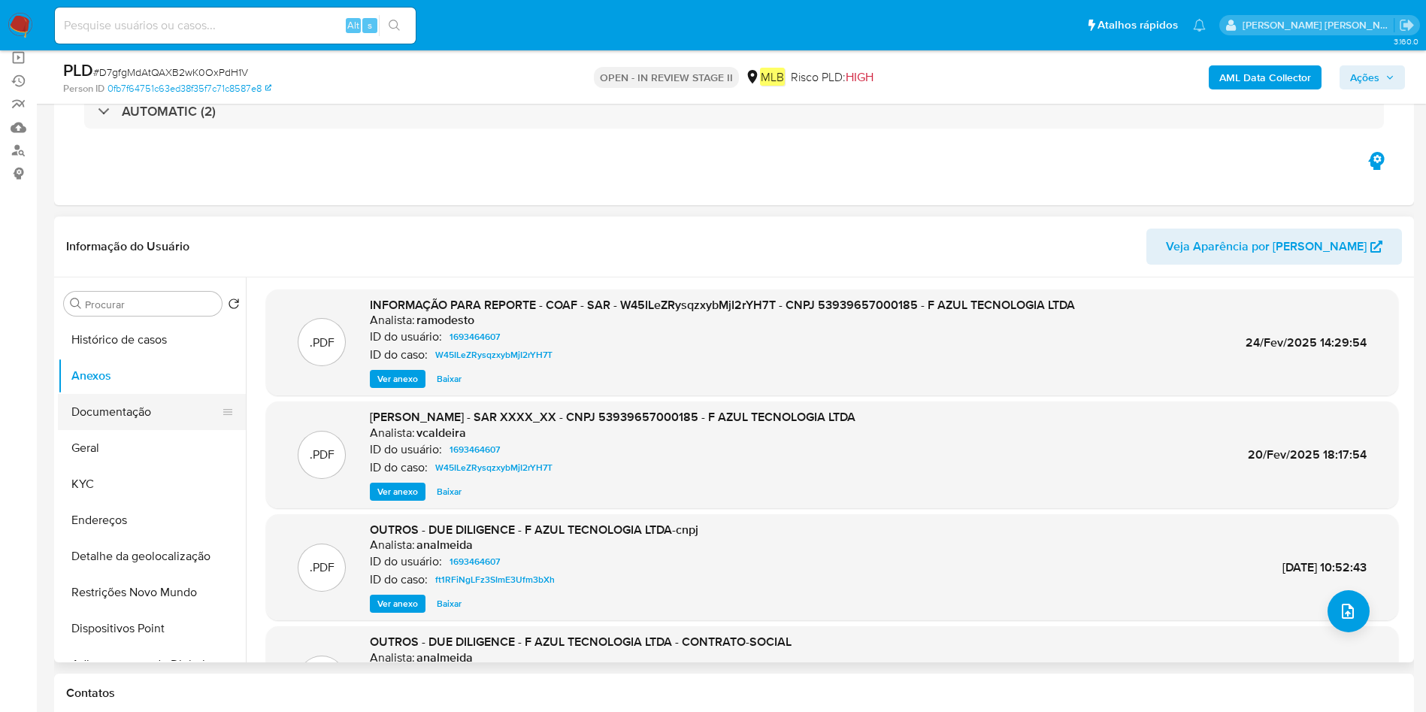
click at [131, 425] on button "Documentação" at bounding box center [146, 412] width 176 height 36
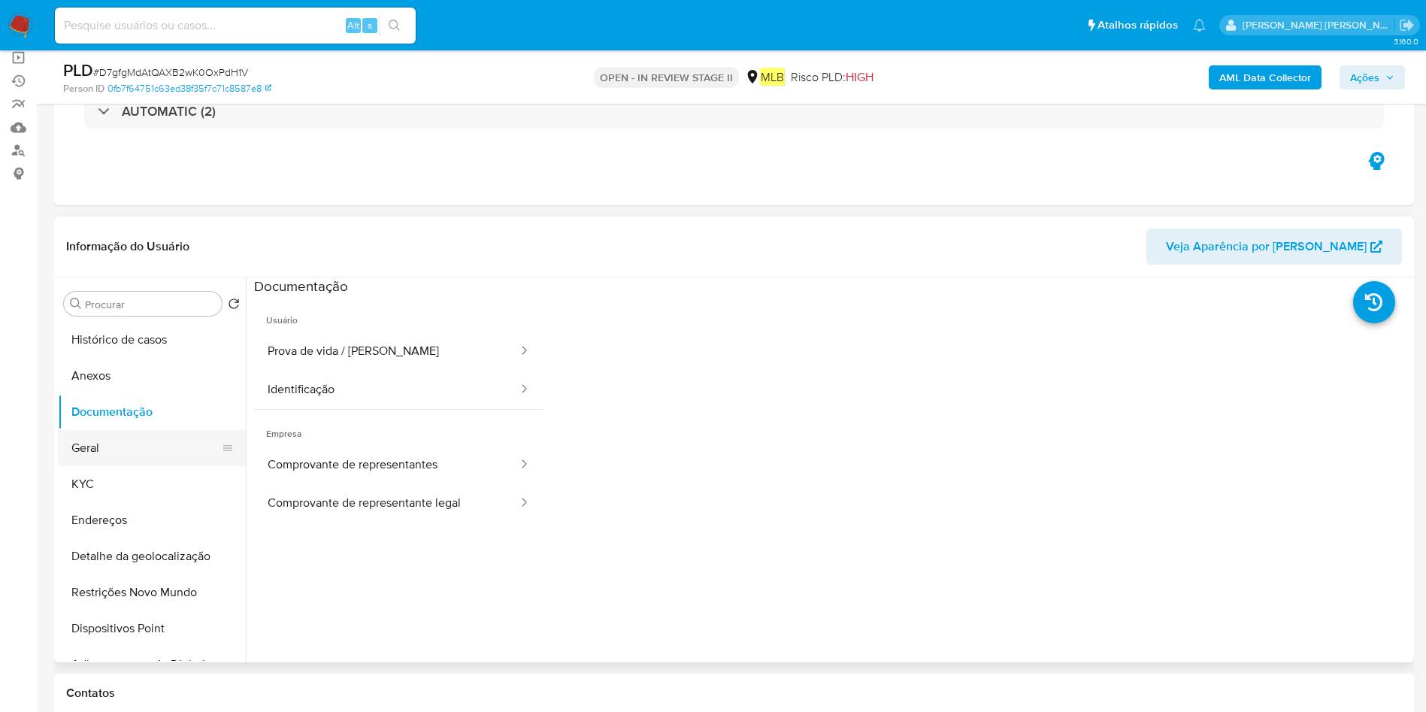
click at [144, 442] on button "Geral" at bounding box center [146, 448] width 176 height 36
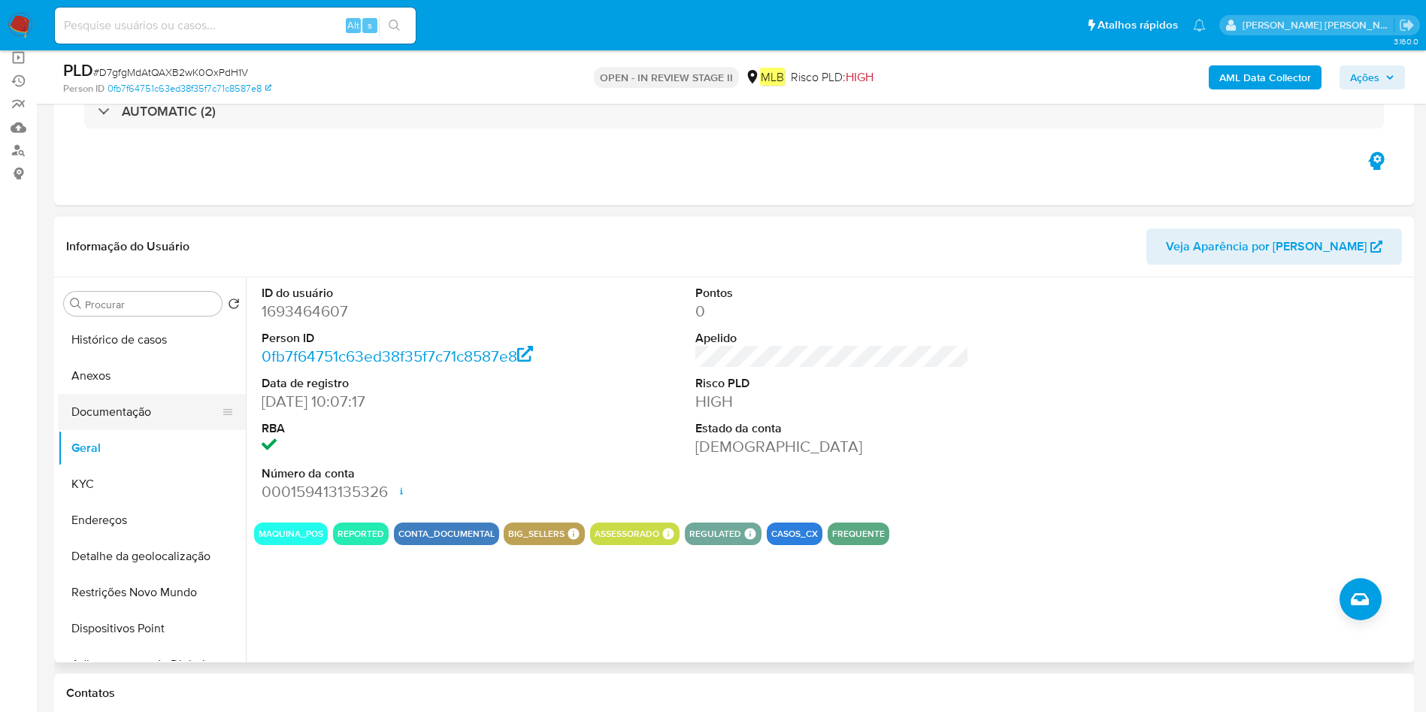
click at [144, 401] on button "Documentação" at bounding box center [146, 412] width 176 height 36
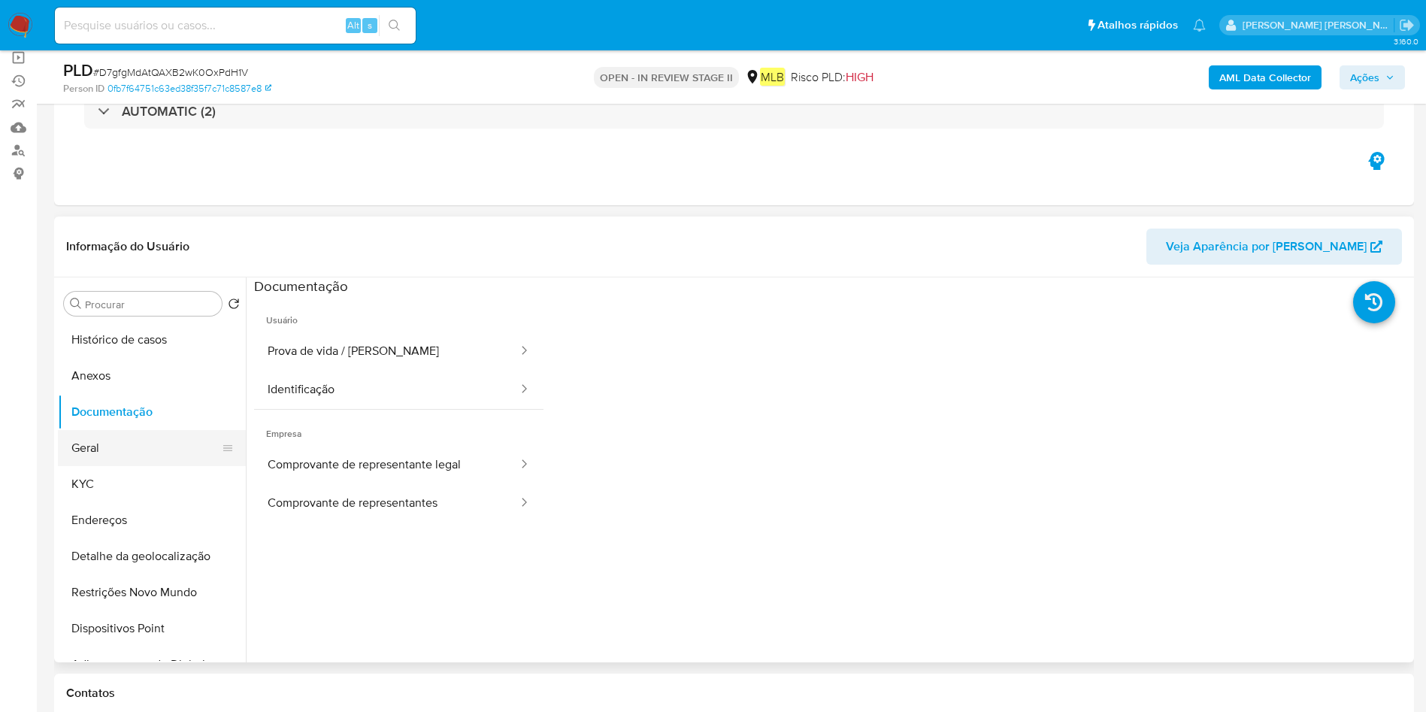
click at [151, 445] on button "Geral" at bounding box center [146, 448] width 176 height 36
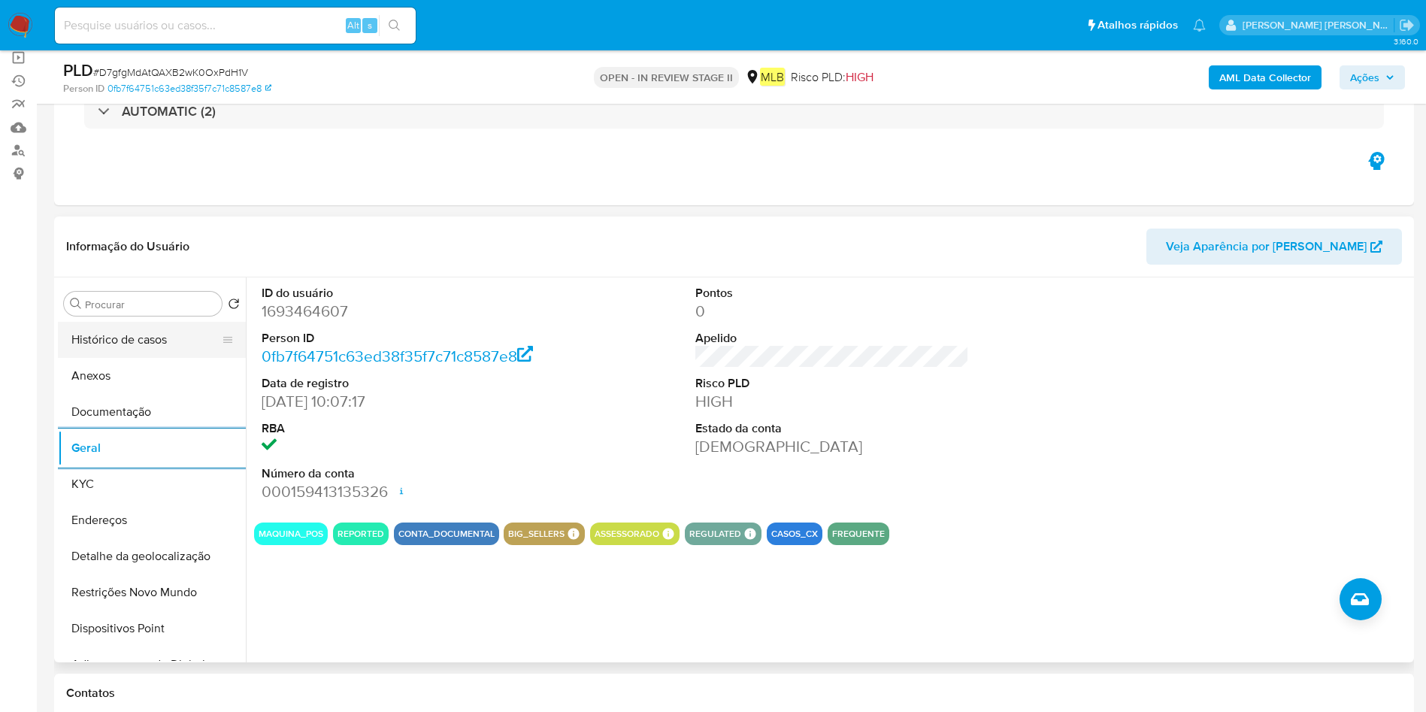
click at [151, 332] on button "Histórico de casos" at bounding box center [146, 340] width 176 height 36
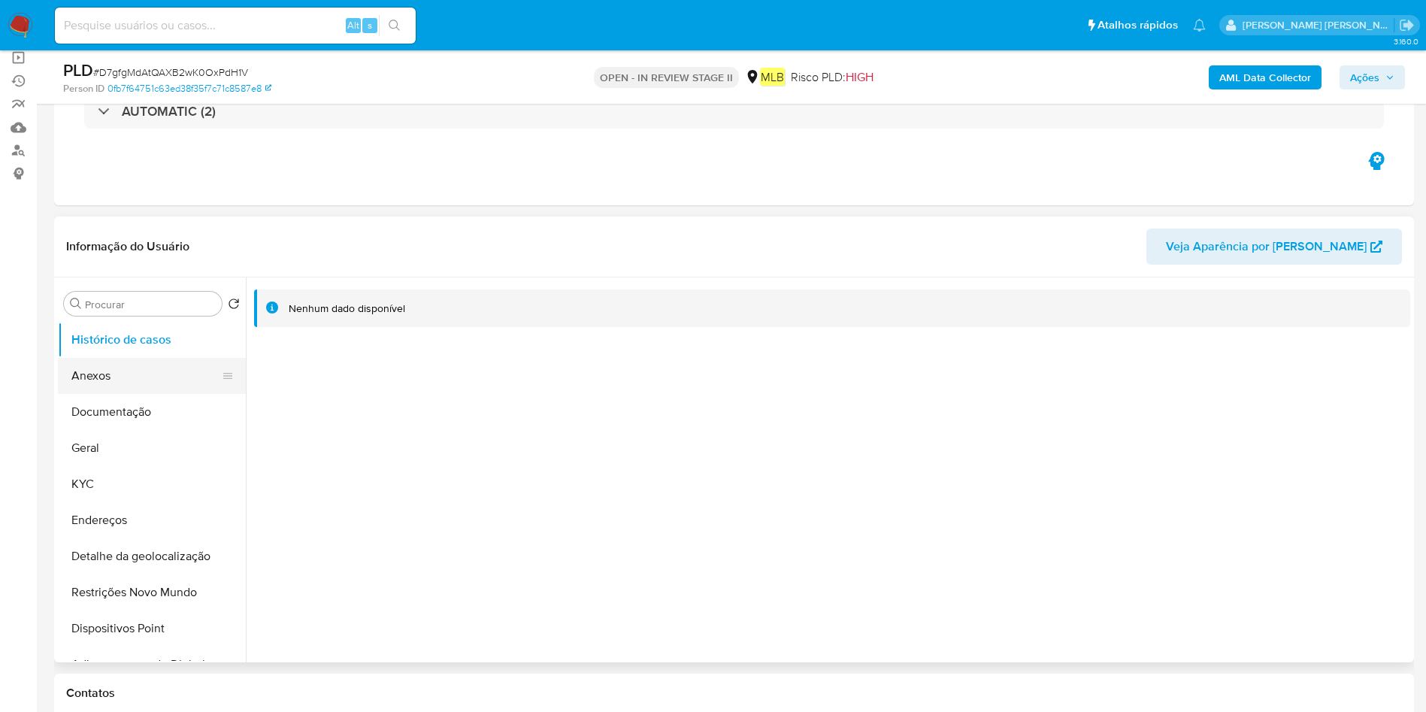
click at [98, 388] on button "Anexos" at bounding box center [146, 376] width 176 height 36
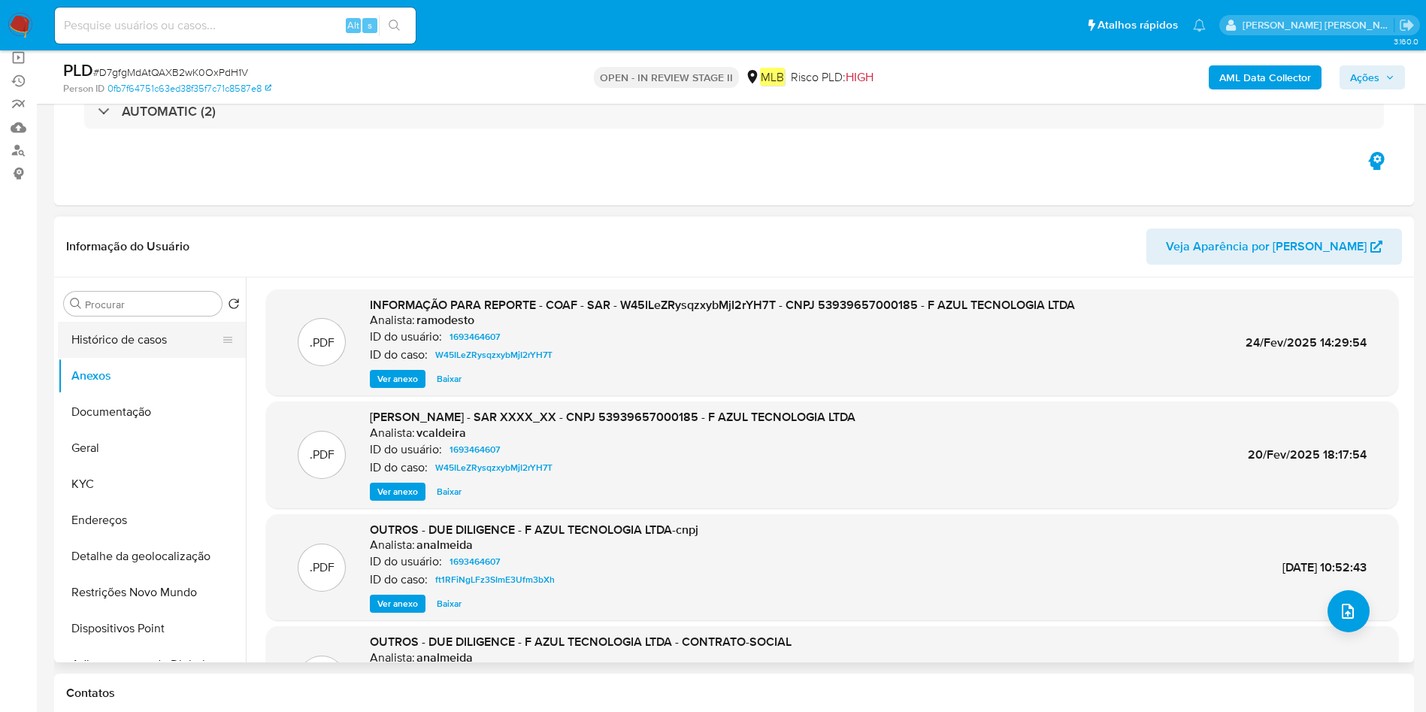
click at [128, 349] on button "Histórico de casos" at bounding box center [146, 340] width 176 height 36
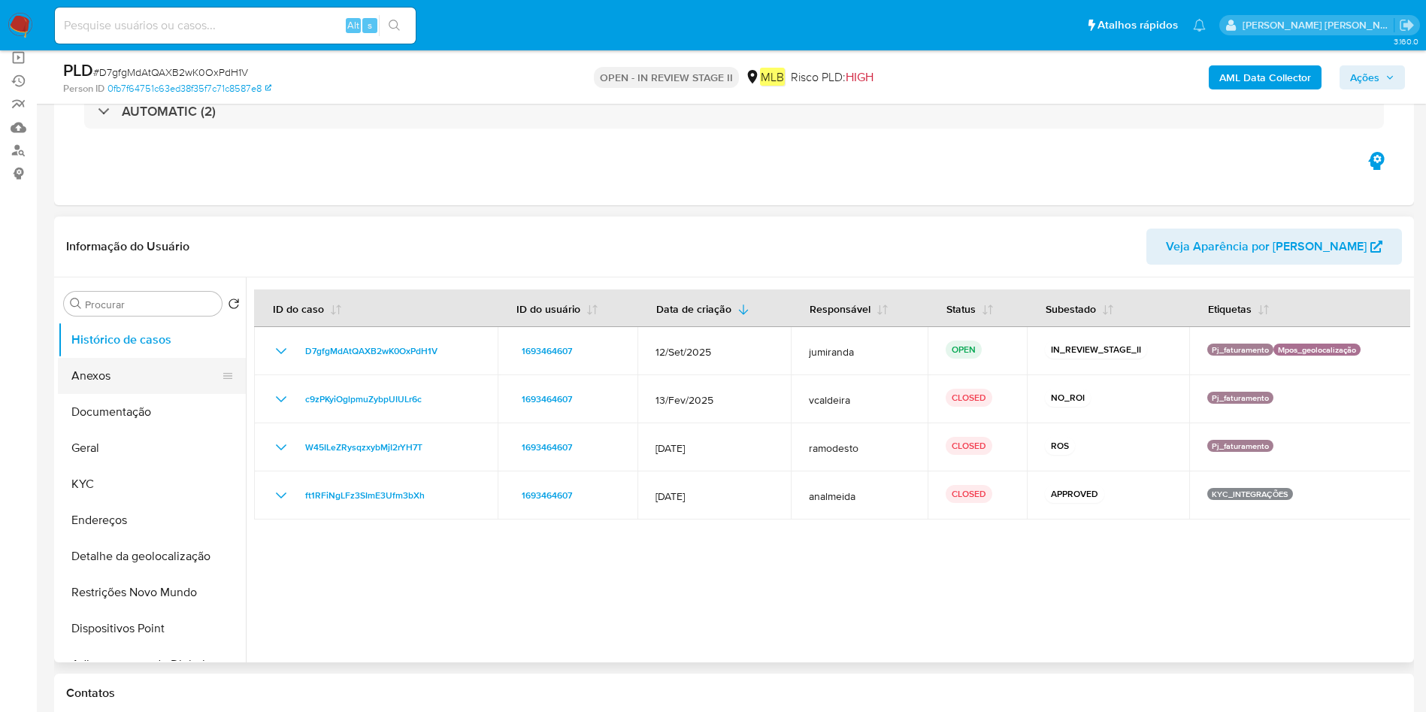
click at [177, 374] on button "Anexos" at bounding box center [146, 376] width 176 height 36
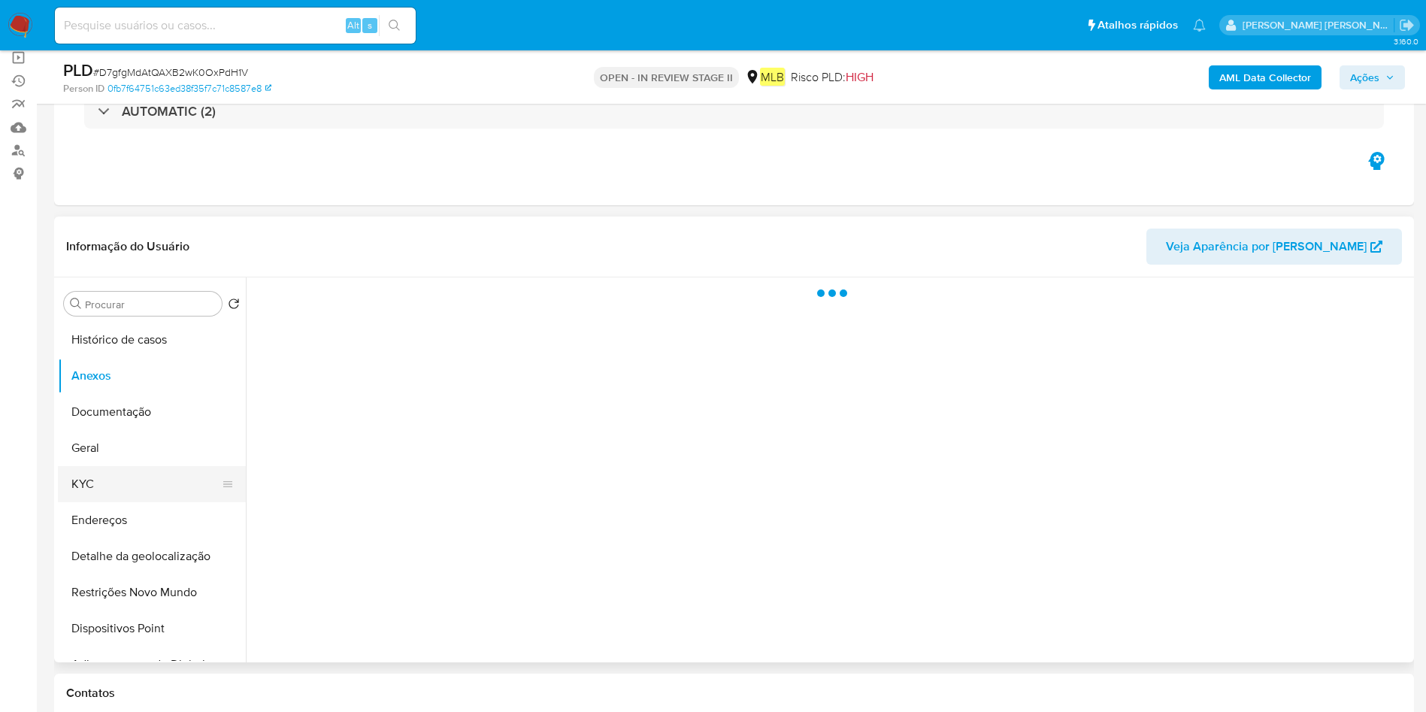
click at [89, 499] on button "KYC" at bounding box center [146, 484] width 176 height 36
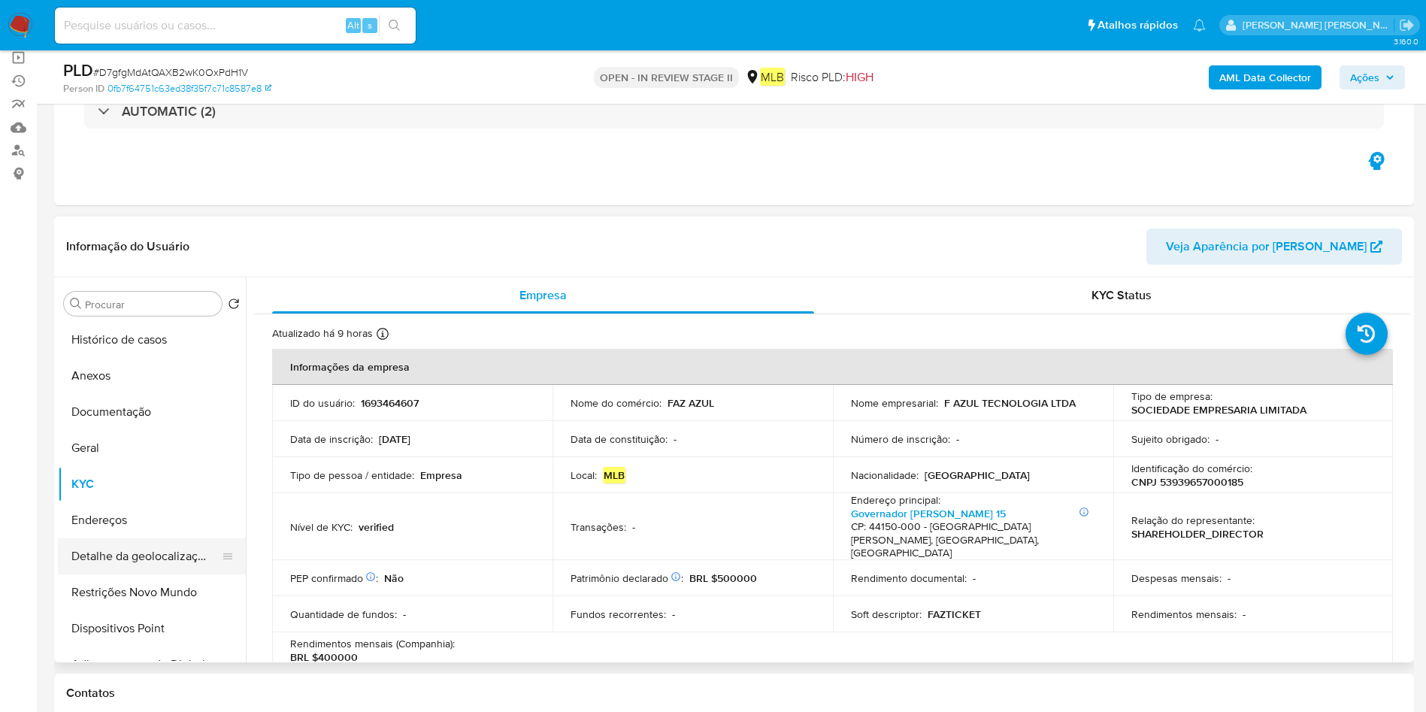
click at [97, 538] on button "Detalhe da geolocalização" at bounding box center [146, 556] width 176 height 36
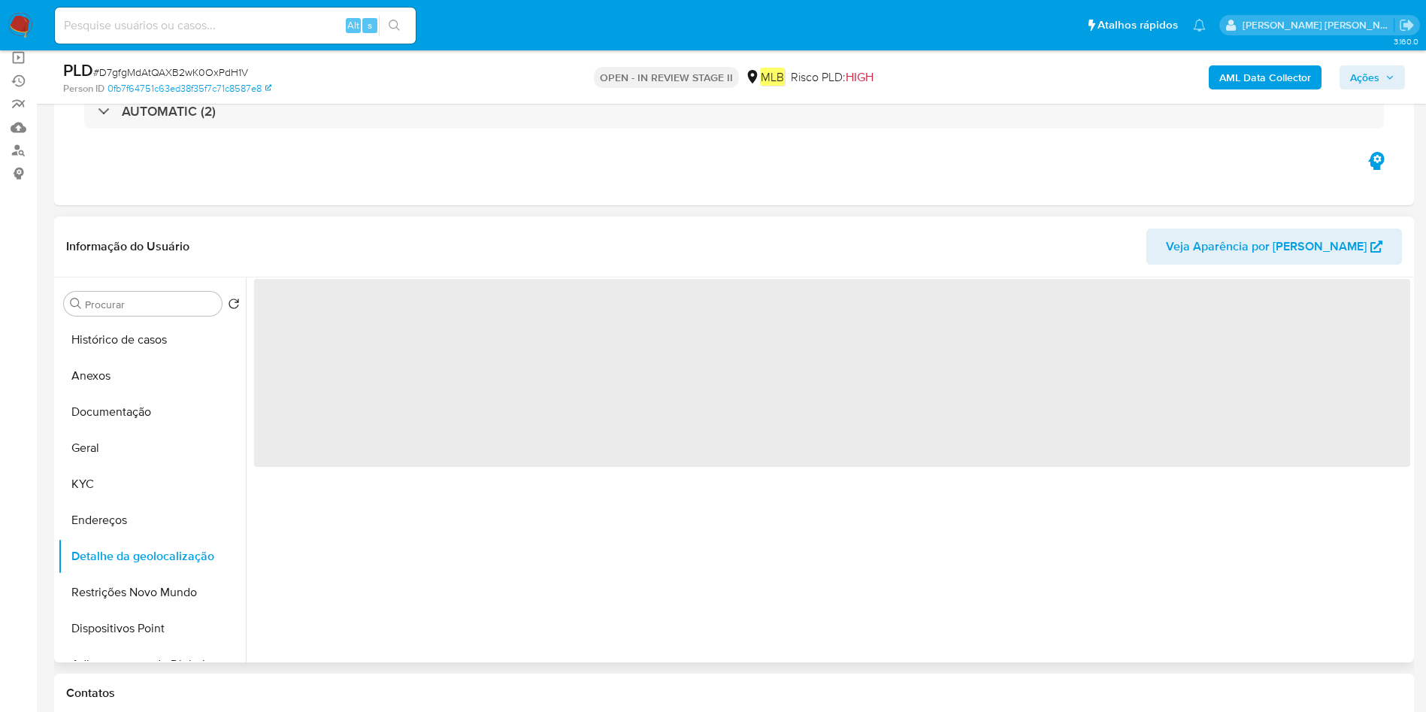
drag, startPoint x: 95, startPoint y: 517, endPoint x: 286, endPoint y: 475, distance: 194.7
click at [115, 512] on button "Endereços" at bounding box center [152, 520] width 188 height 36
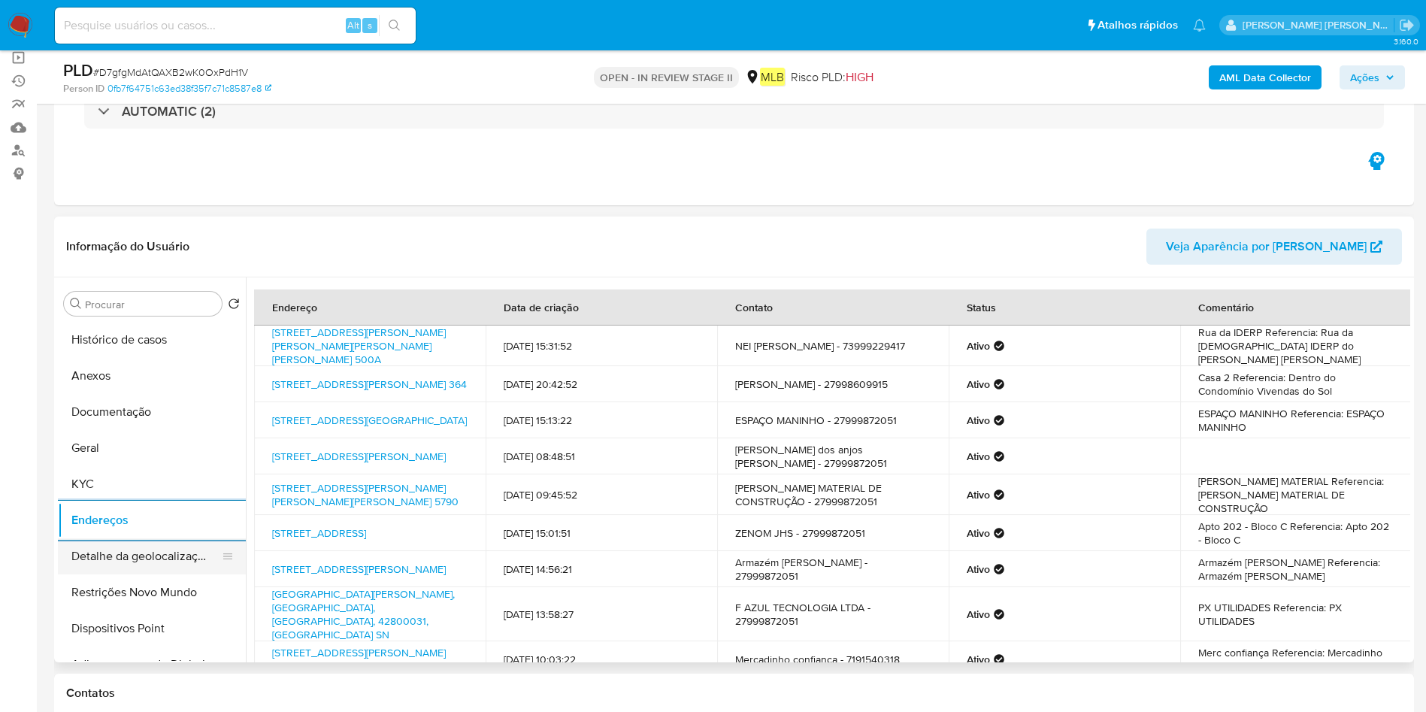
click at [131, 567] on button "Detalhe da geolocalização" at bounding box center [146, 556] width 176 height 36
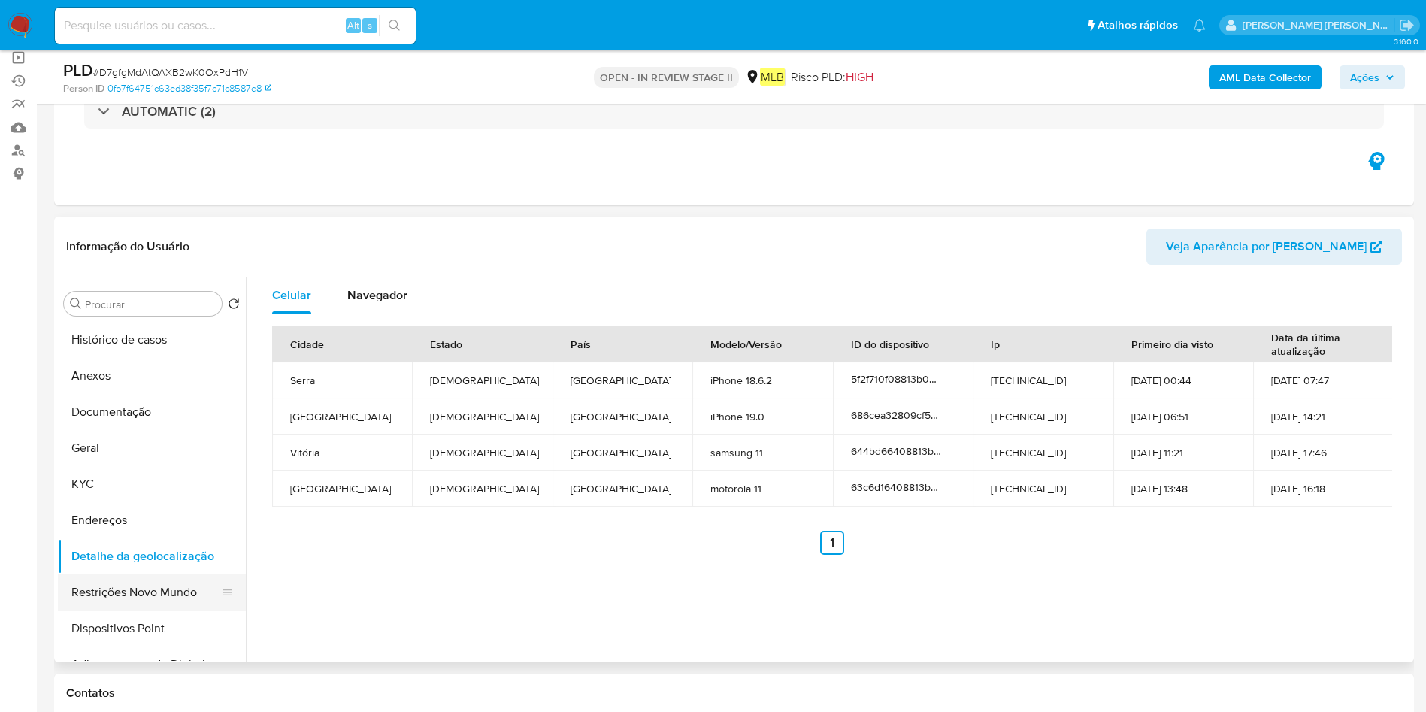
click at [111, 603] on button "Restrições Novo Mundo" at bounding box center [146, 592] width 176 height 36
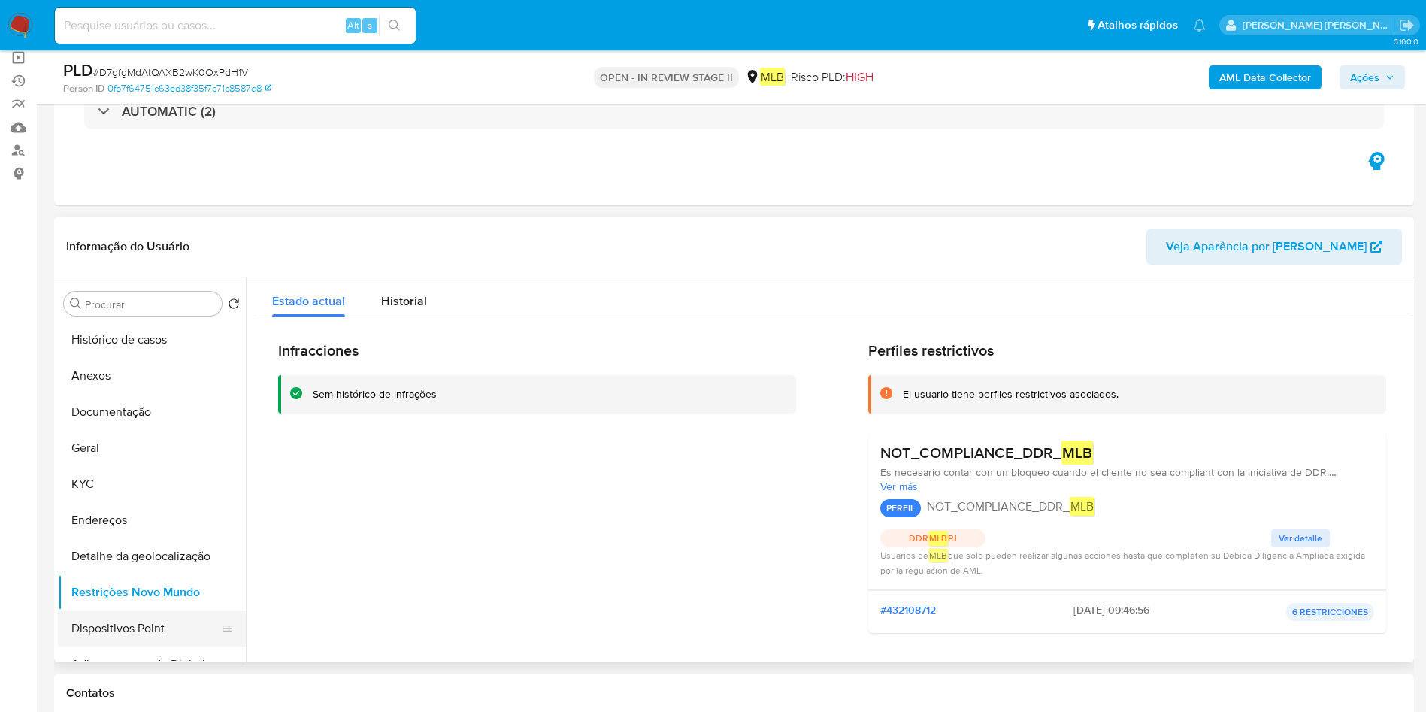
click at [116, 619] on button "Dispositivos Point" at bounding box center [146, 628] width 176 height 36
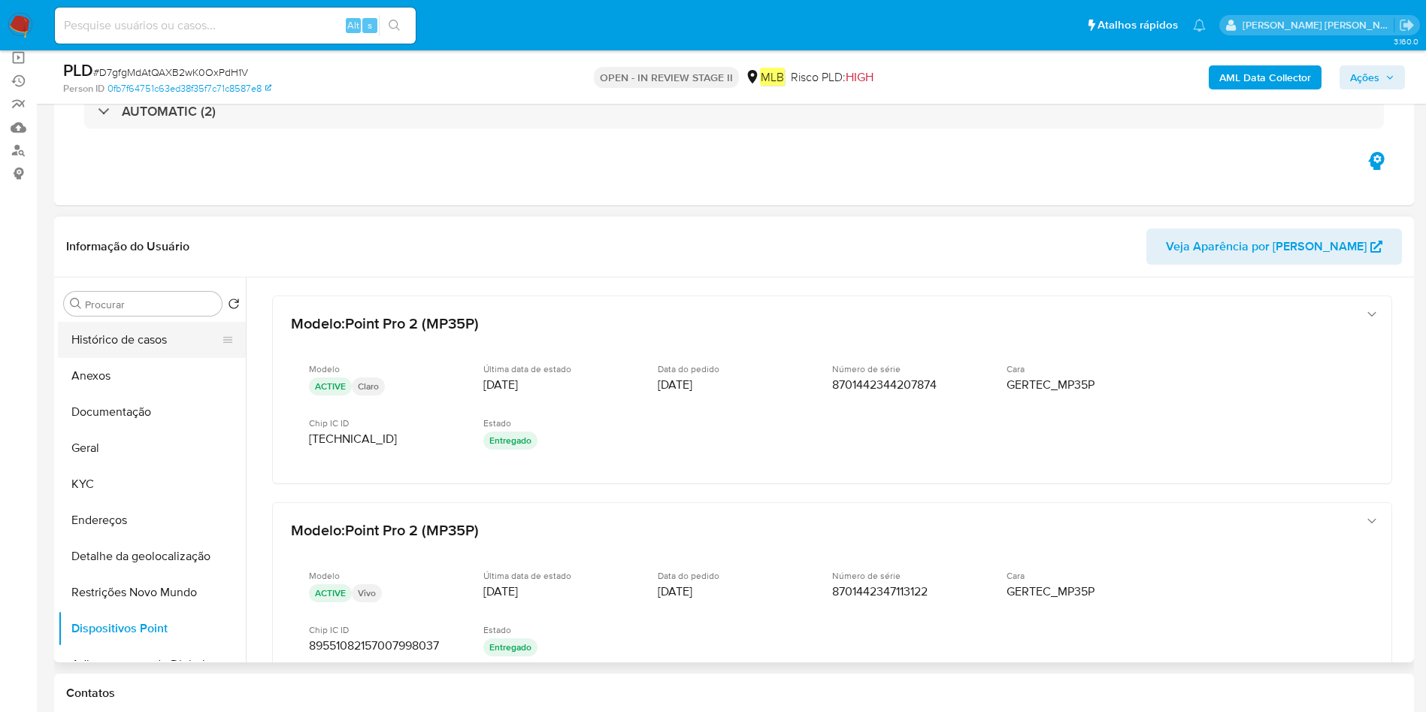
click at [162, 336] on button "Histórico de casos" at bounding box center [146, 340] width 176 height 36
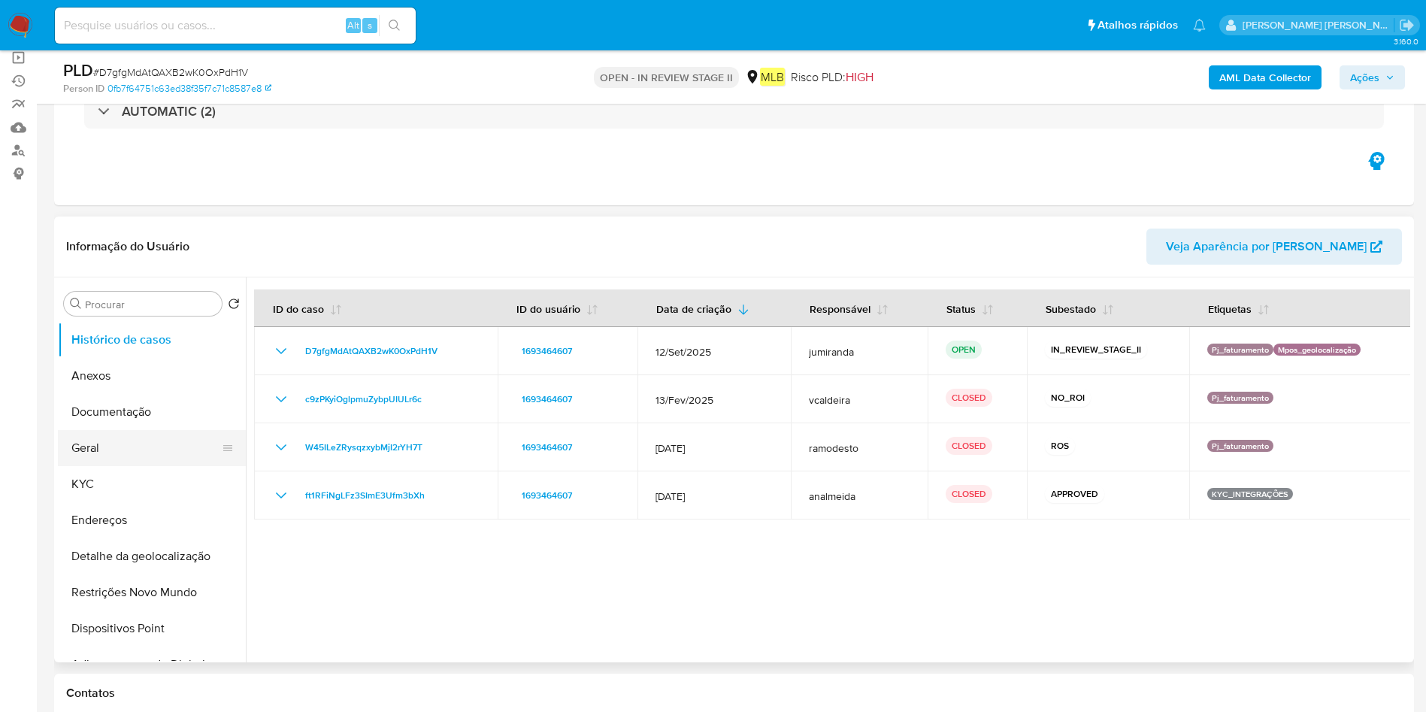
click at [140, 461] on button "Geral" at bounding box center [146, 448] width 176 height 36
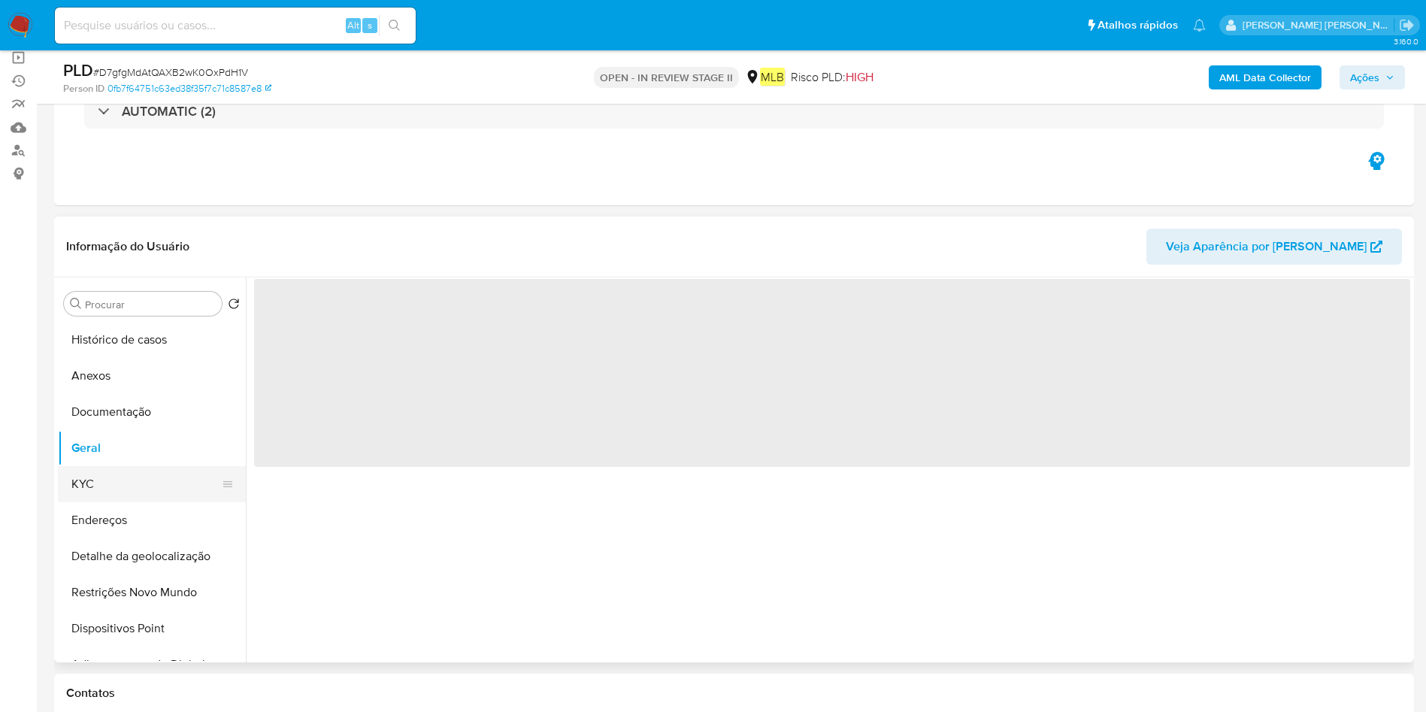
click at [138, 489] on button "KYC" at bounding box center [146, 484] width 176 height 36
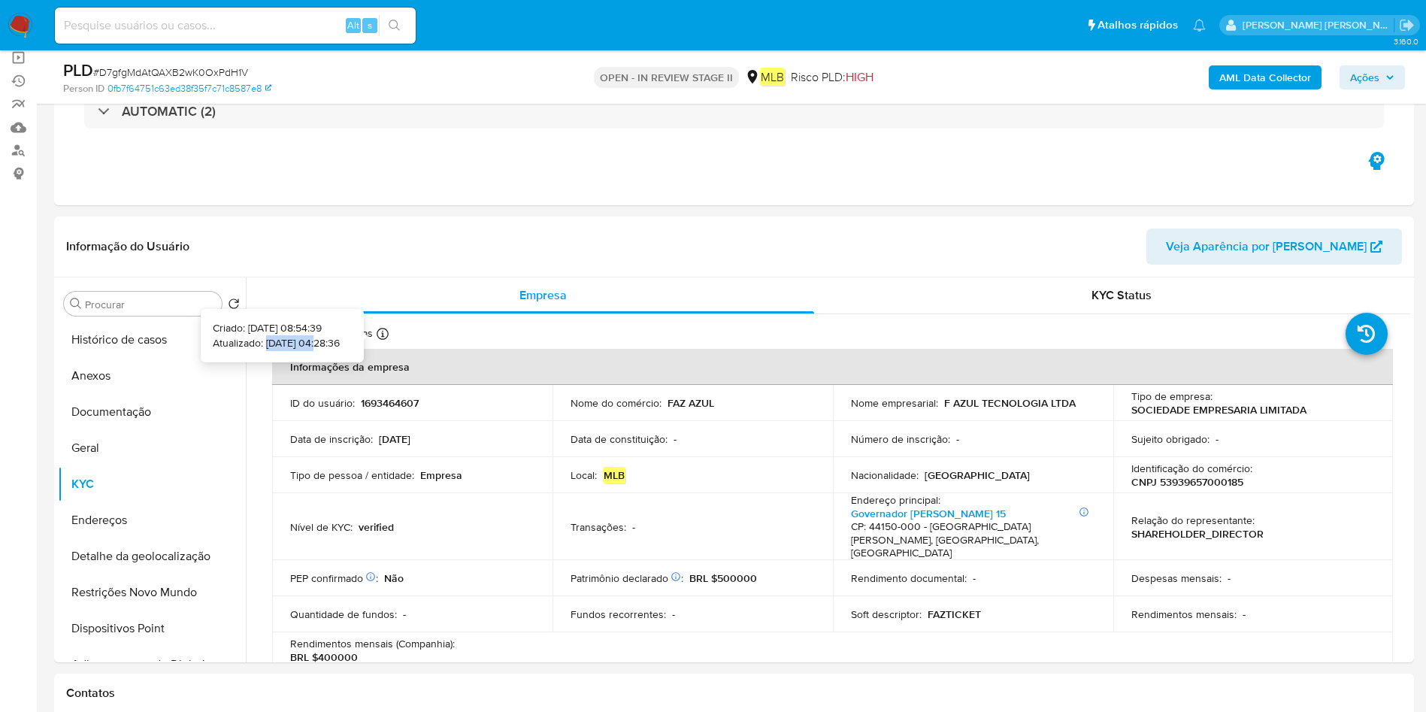
drag, startPoint x: 296, startPoint y: 344, endPoint x: 241, endPoint y: 345, distance: 54.9
click at [241, 345] on p "Atualizado: 18/09/2025 04:28:36" at bounding box center [276, 343] width 127 height 15
click at [379, 328] on icon at bounding box center [383, 334] width 12 height 12
click at [157, 445] on button "Geral" at bounding box center [146, 448] width 176 height 36
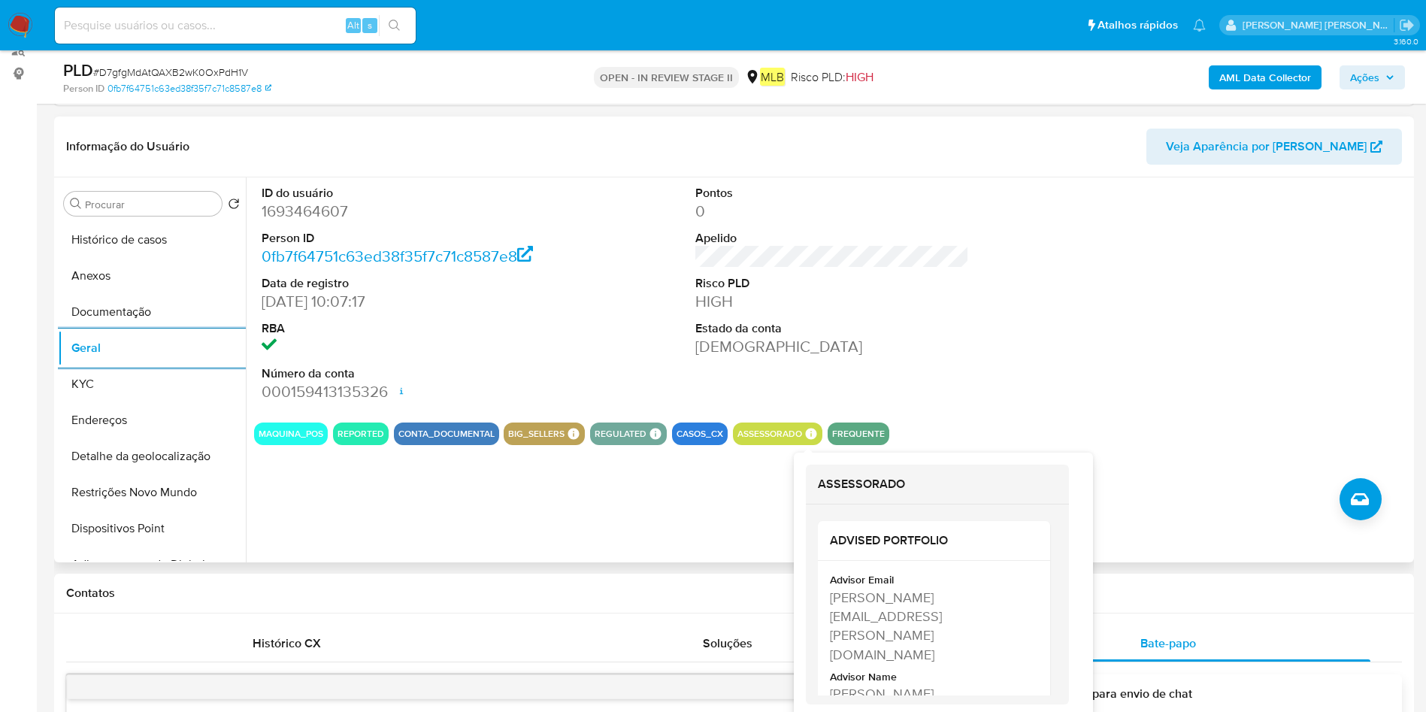
scroll to position [338, 0]
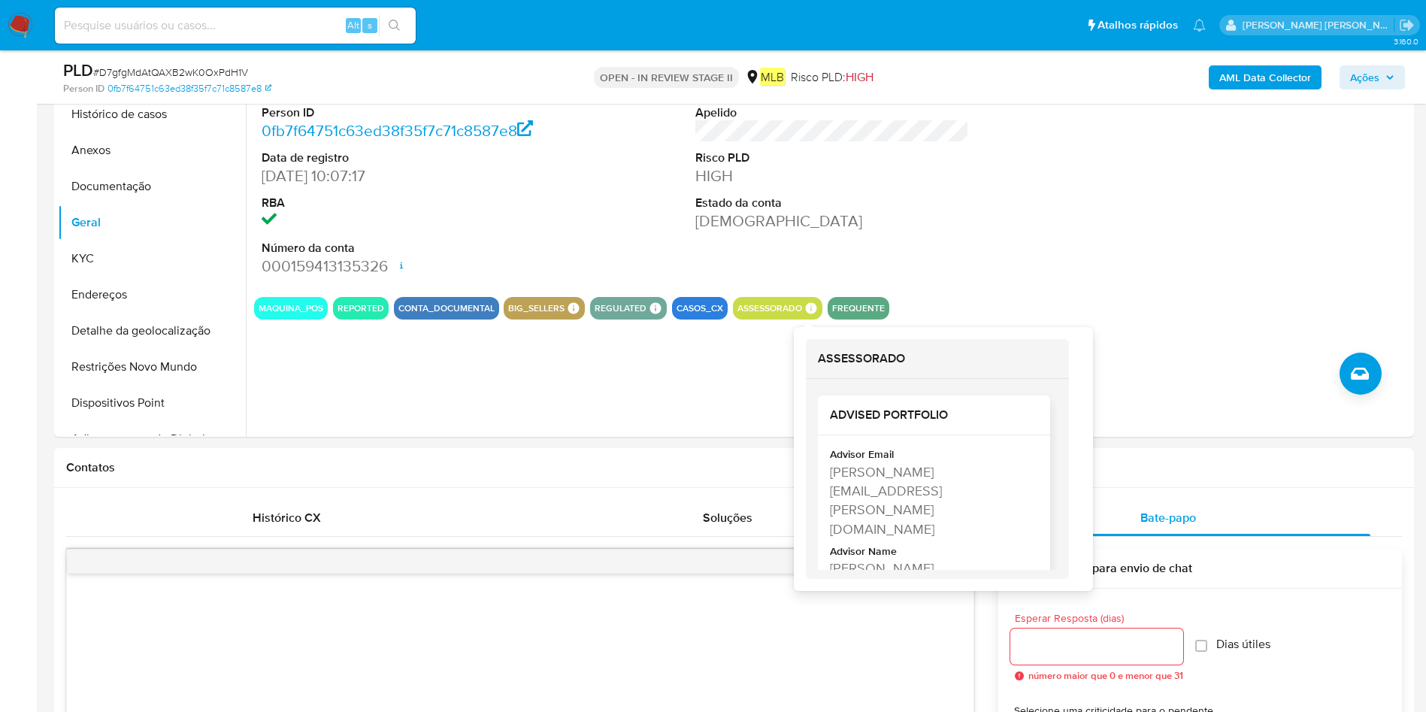
click at [870, 558] on div "Timoteo Antonio Pacheco Da Silva" at bounding box center [932, 577] width 205 height 38
copy div "Timoteo Antonio Pacheco Da Silva"
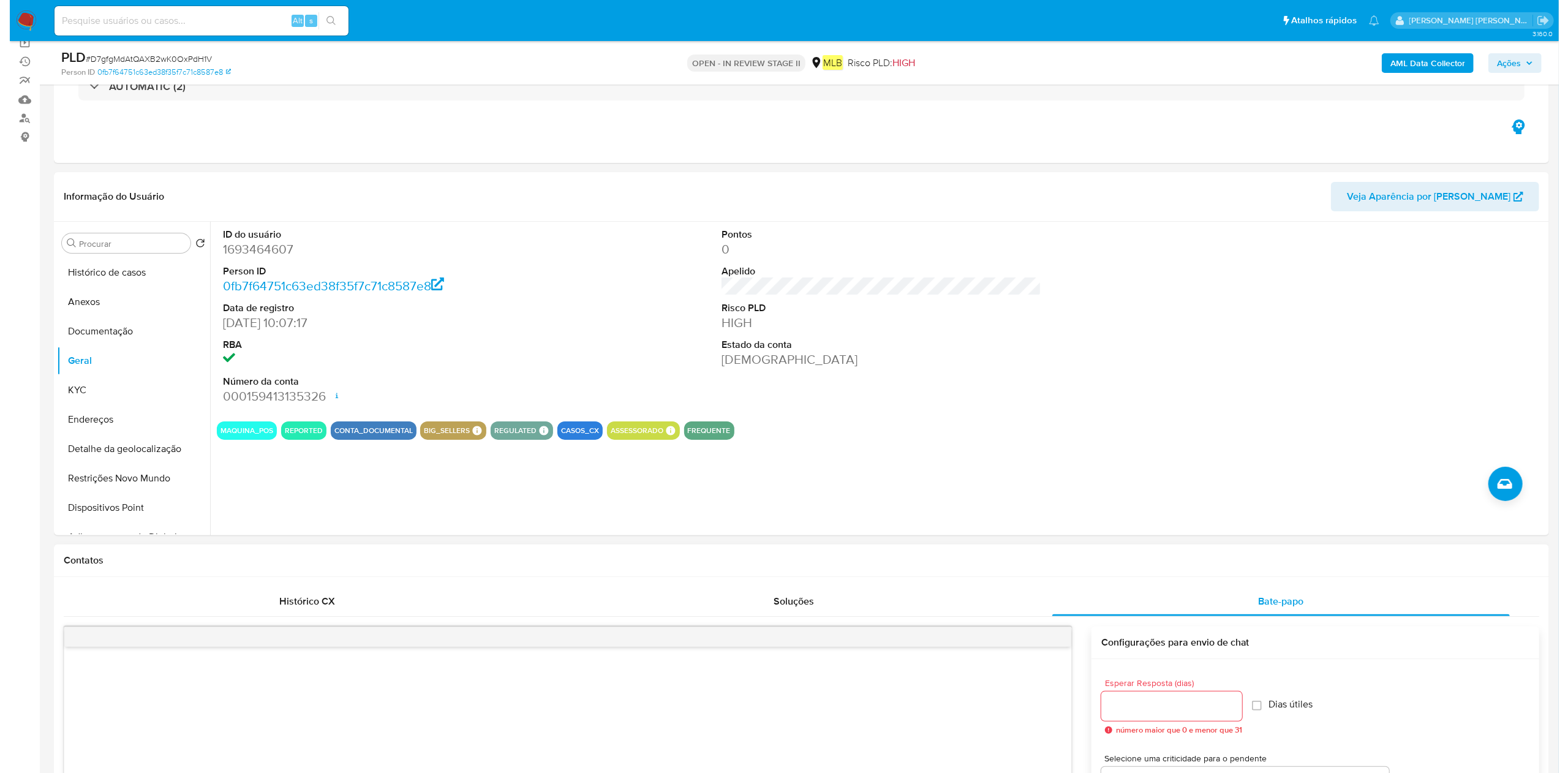
scroll to position [0, 0]
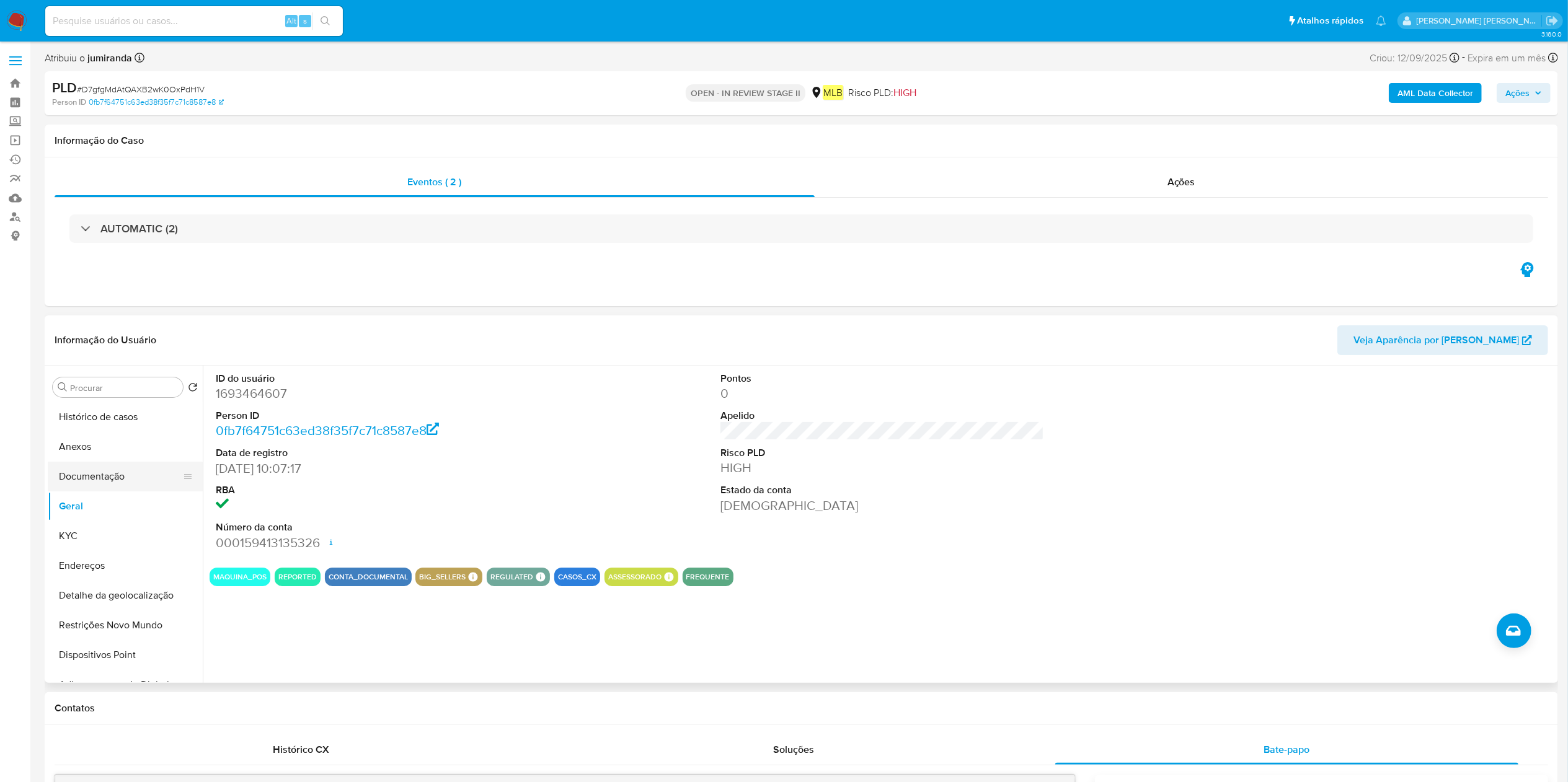
click at [117, 473] on button "Documentação" at bounding box center [120, 477] width 145 height 30
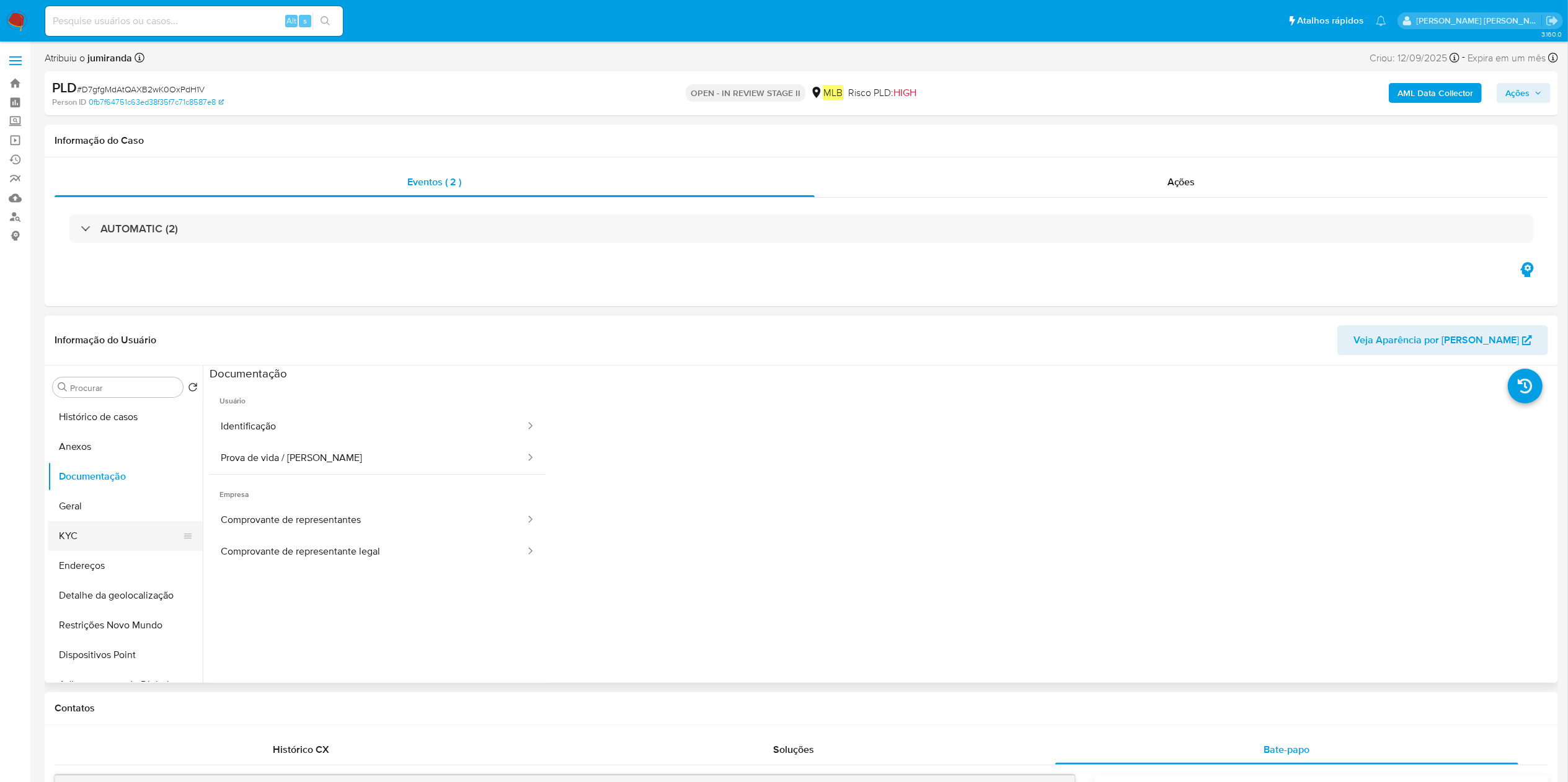
click at [107, 533] on button "KYC" at bounding box center [120, 536] width 145 height 30
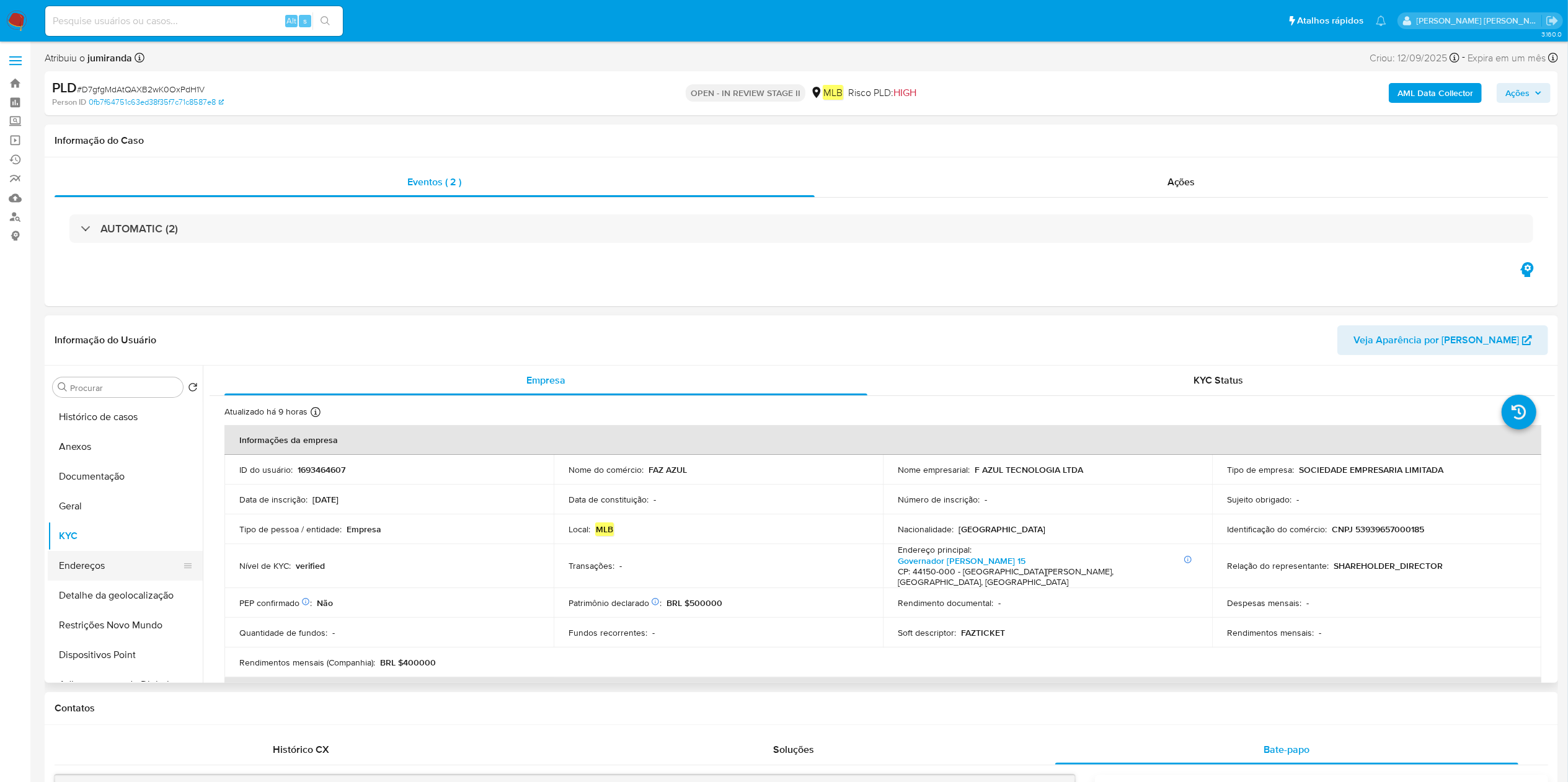
click at [111, 565] on button "Endereços" at bounding box center [120, 566] width 145 height 30
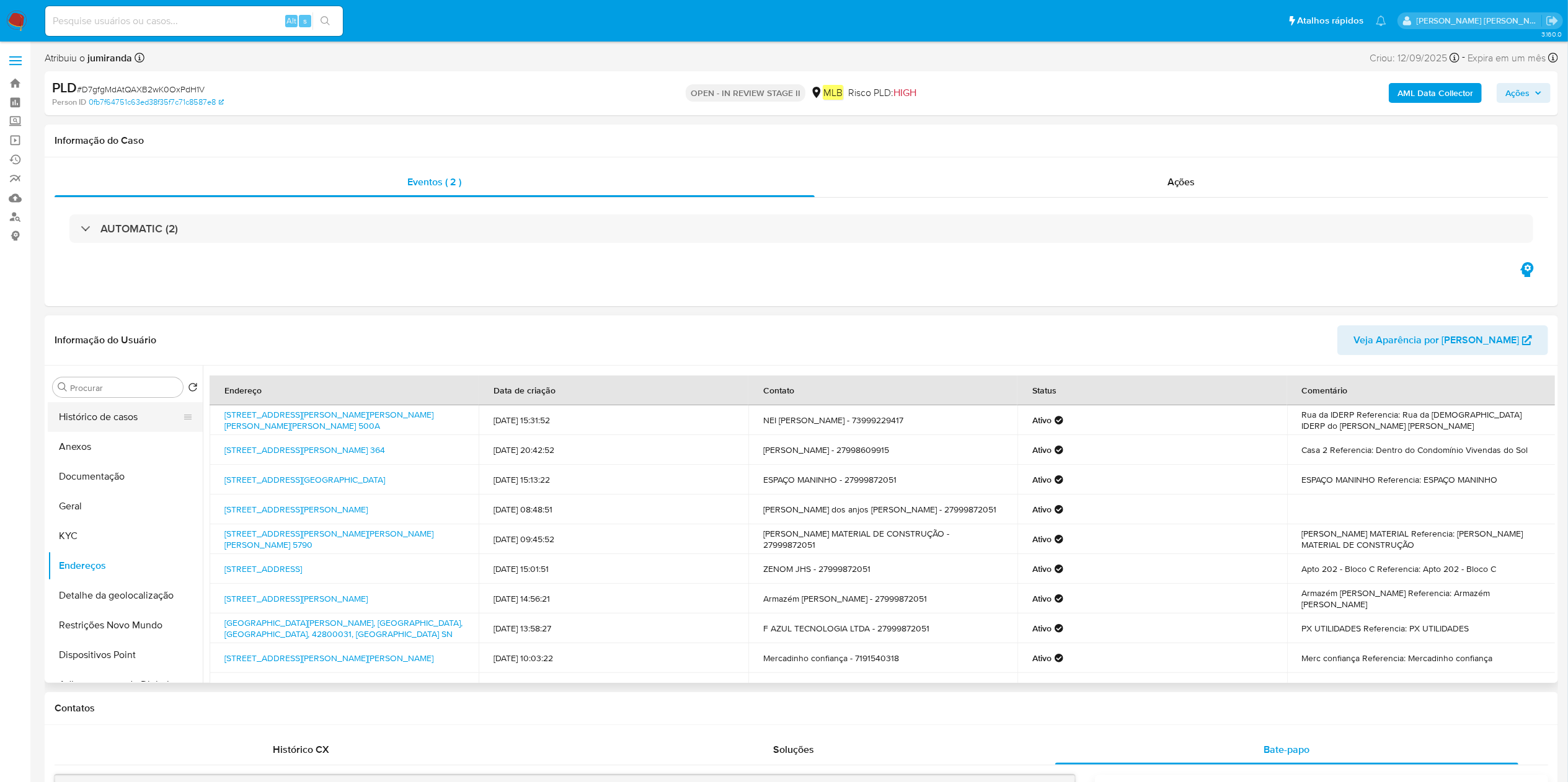
click at [127, 408] on button "Histórico de casos" at bounding box center [120, 417] width 145 height 30
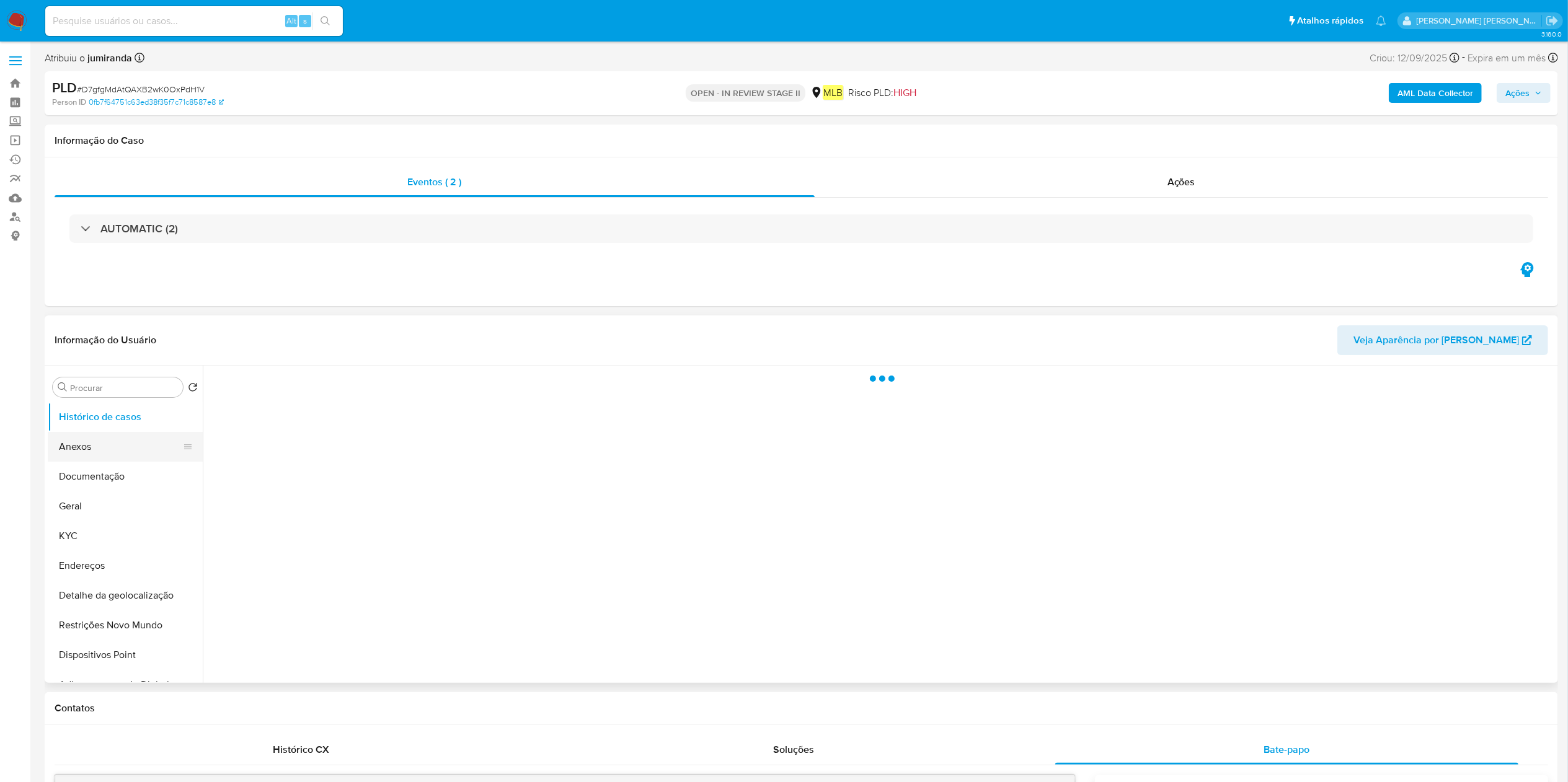
click at [90, 449] on button "Anexos" at bounding box center [120, 447] width 145 height 30
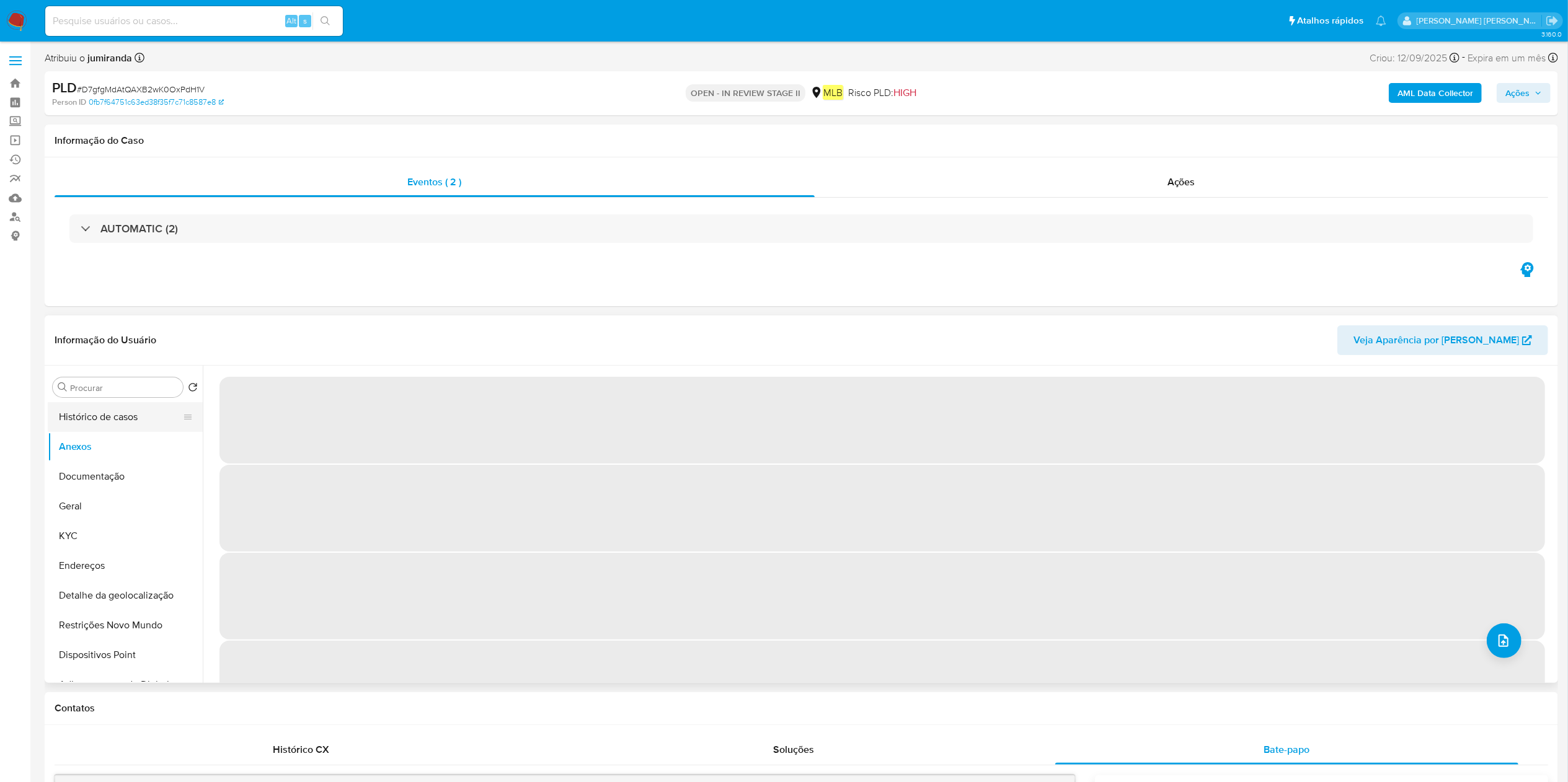
click at [88, 424] on button "Histórico de casos" at bounding box center [120, 417] width 145 height 30
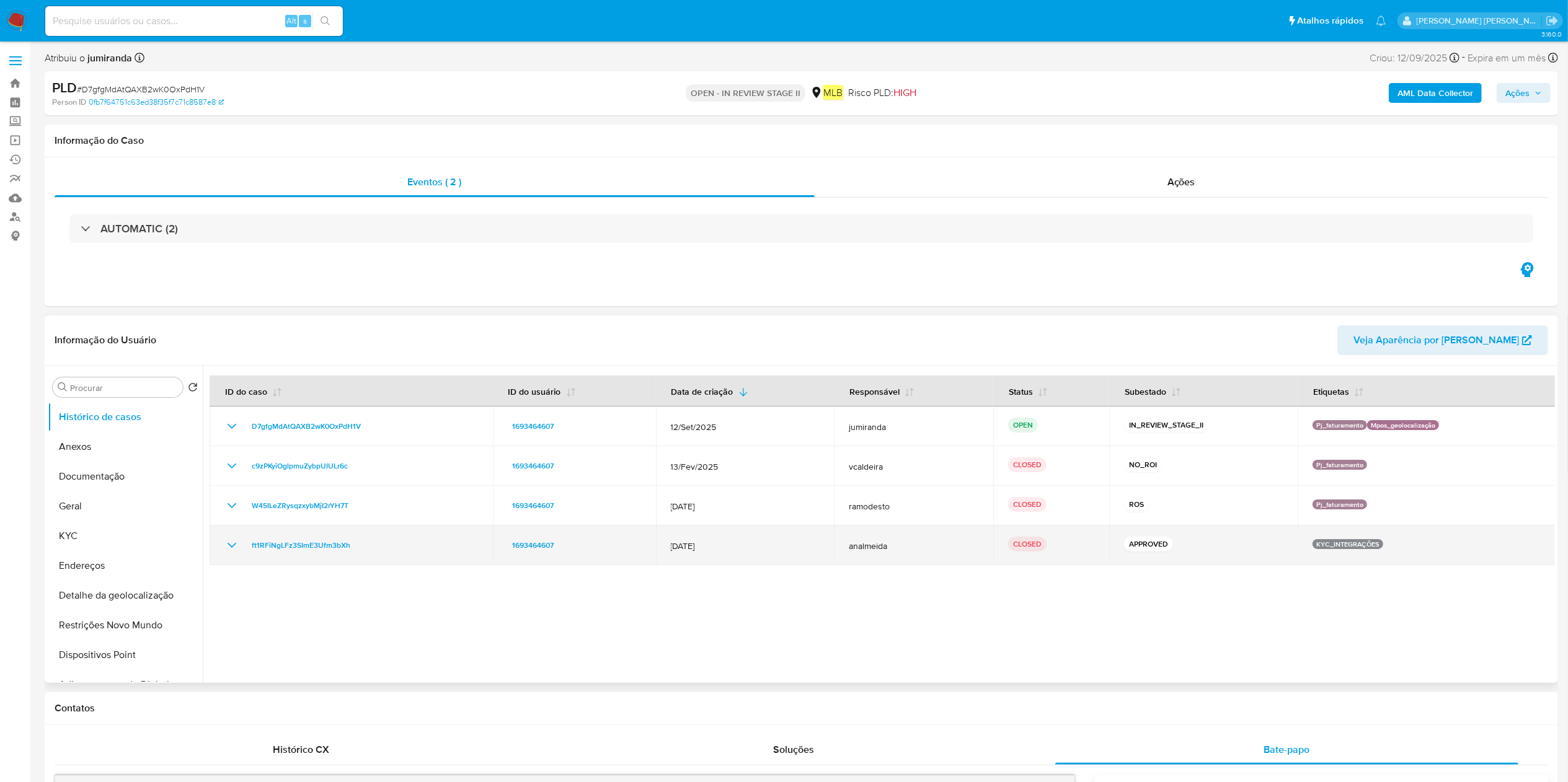
click at [718, 548] on span "22/Mar/2024" at bounding box center [745, 546] width 148 height 12
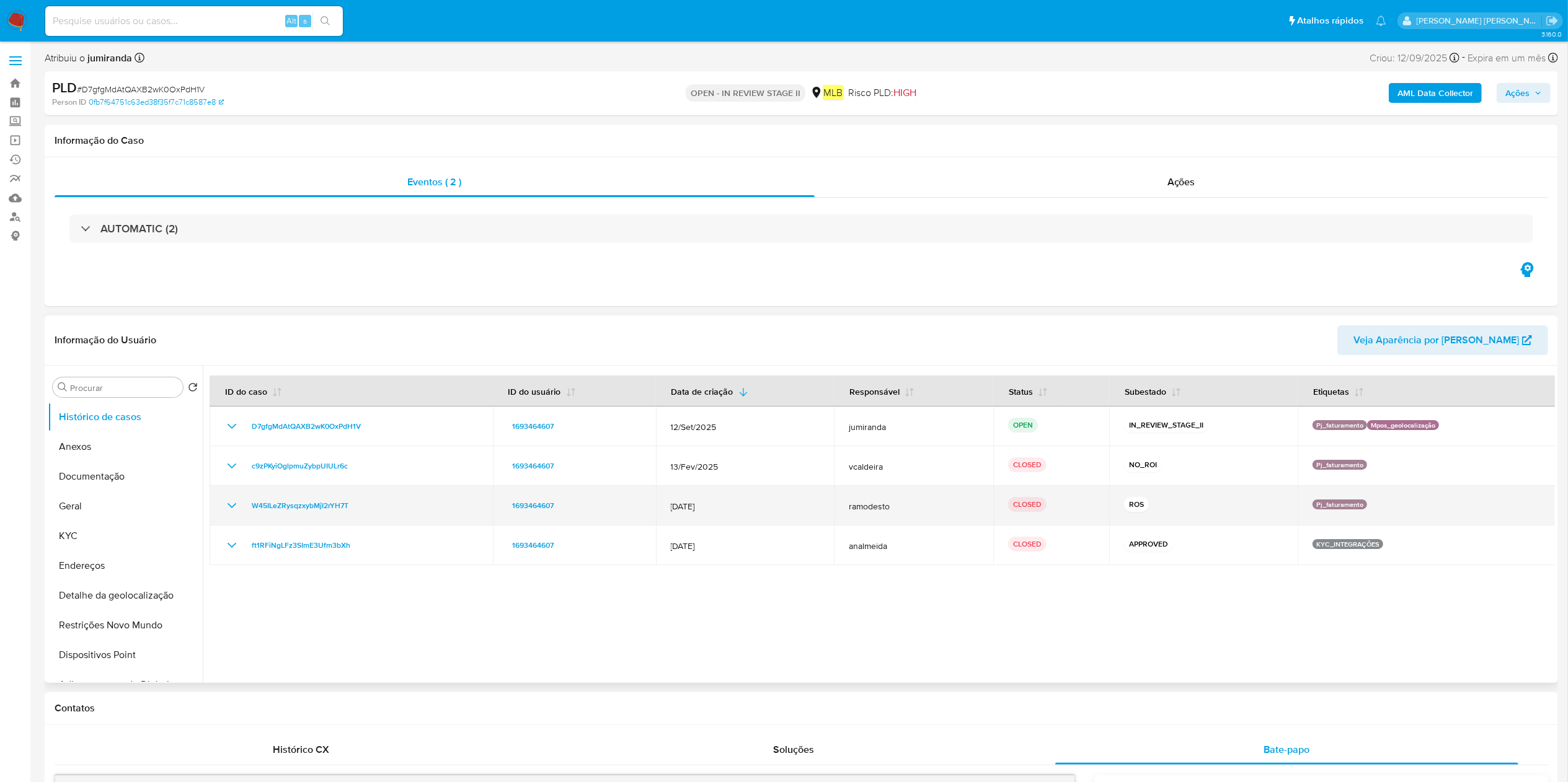
click at [700, 503] on span "12/Jan/2025" at bounding box center [745, 506] width 148 height 12
click at [708, 508] on span "12/Jan/2025" at bounding box center [745, 506] width 148 height 12
click at [343, 520] on td "W45ILeZRysqzxybMjI2rYH7T" at bounding box center [351, 506] width 283 height 40
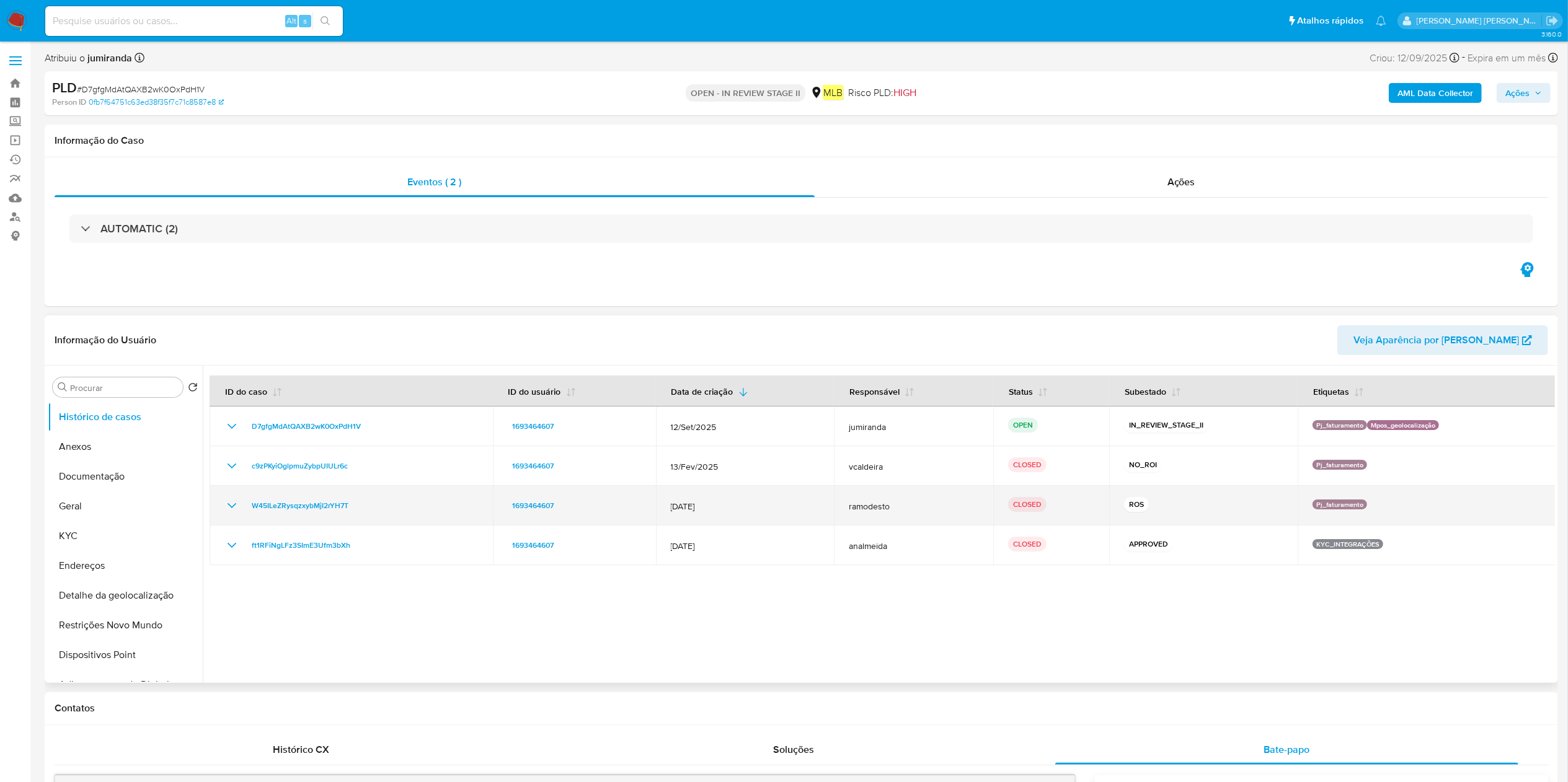
click at [343, 520] on td "W45ILeZRysqzxybMjI2rYH7T" at bounding box center [351, 506] width 283 height 40
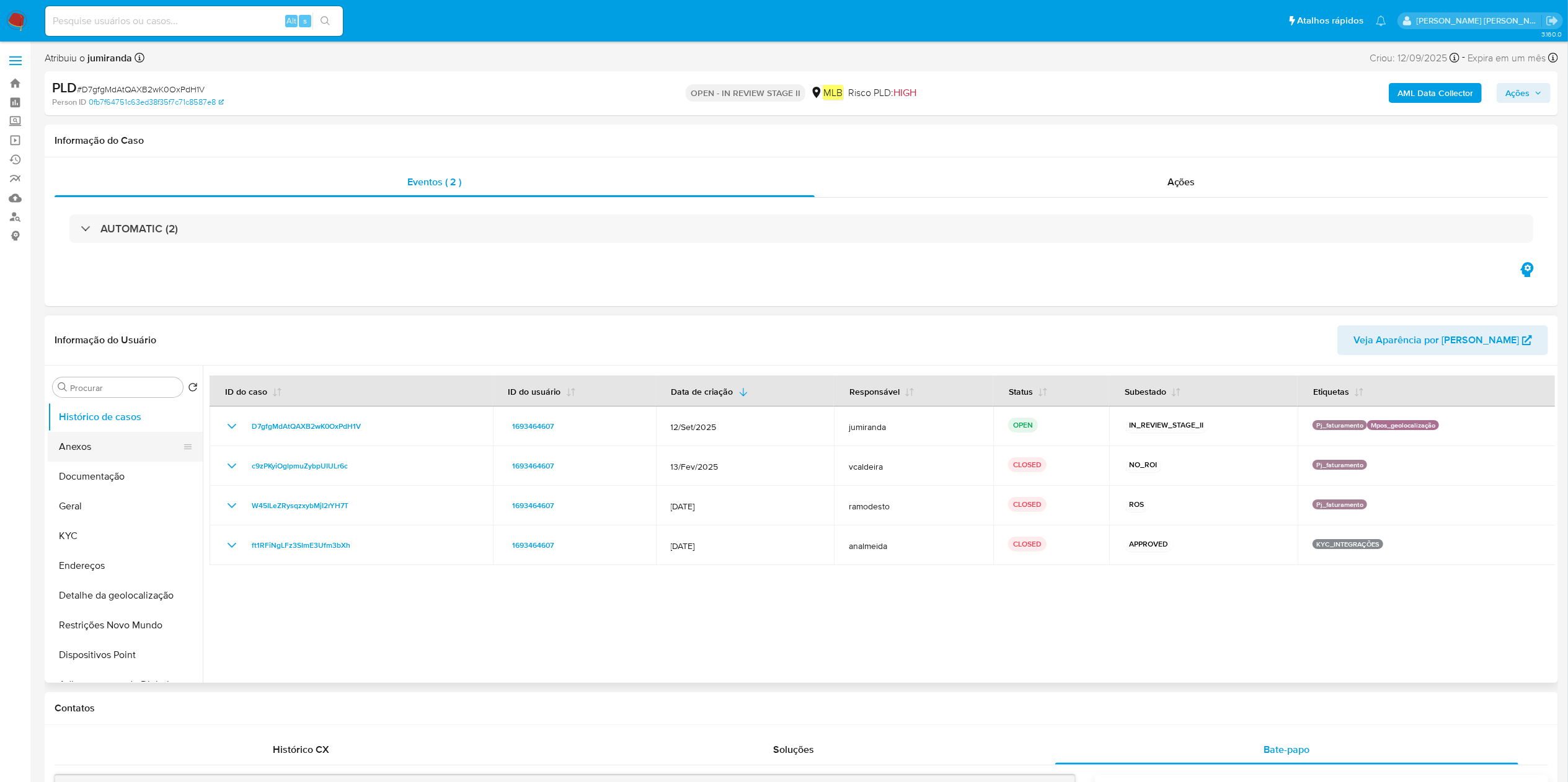
click at [125, 455] on button "Anexos" at bounding box center [120, 447] width 145 height 30
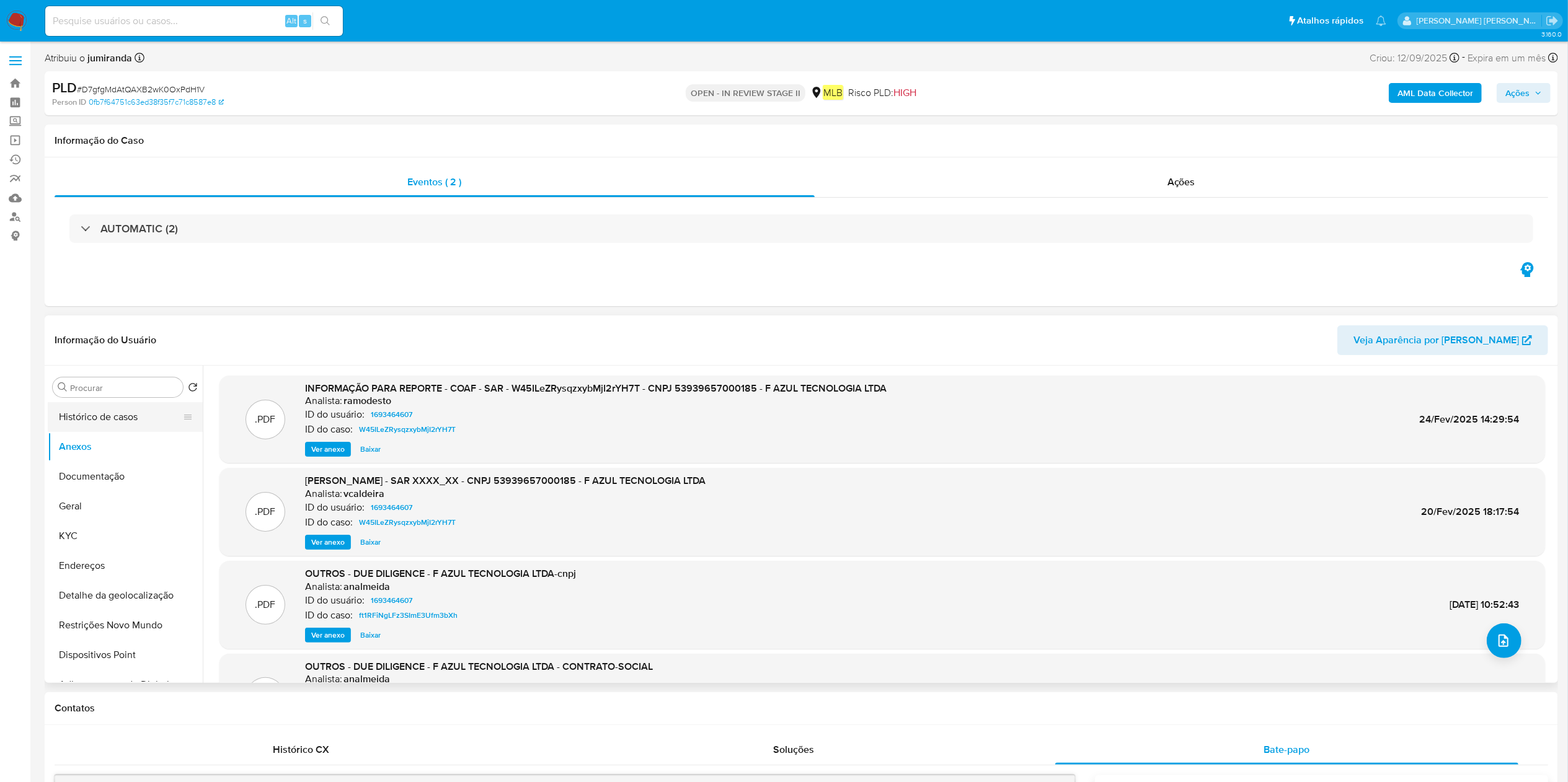
click at [158, 403] on button "Histórico de casos" at bounding box center [120, 417] width 145 height 30
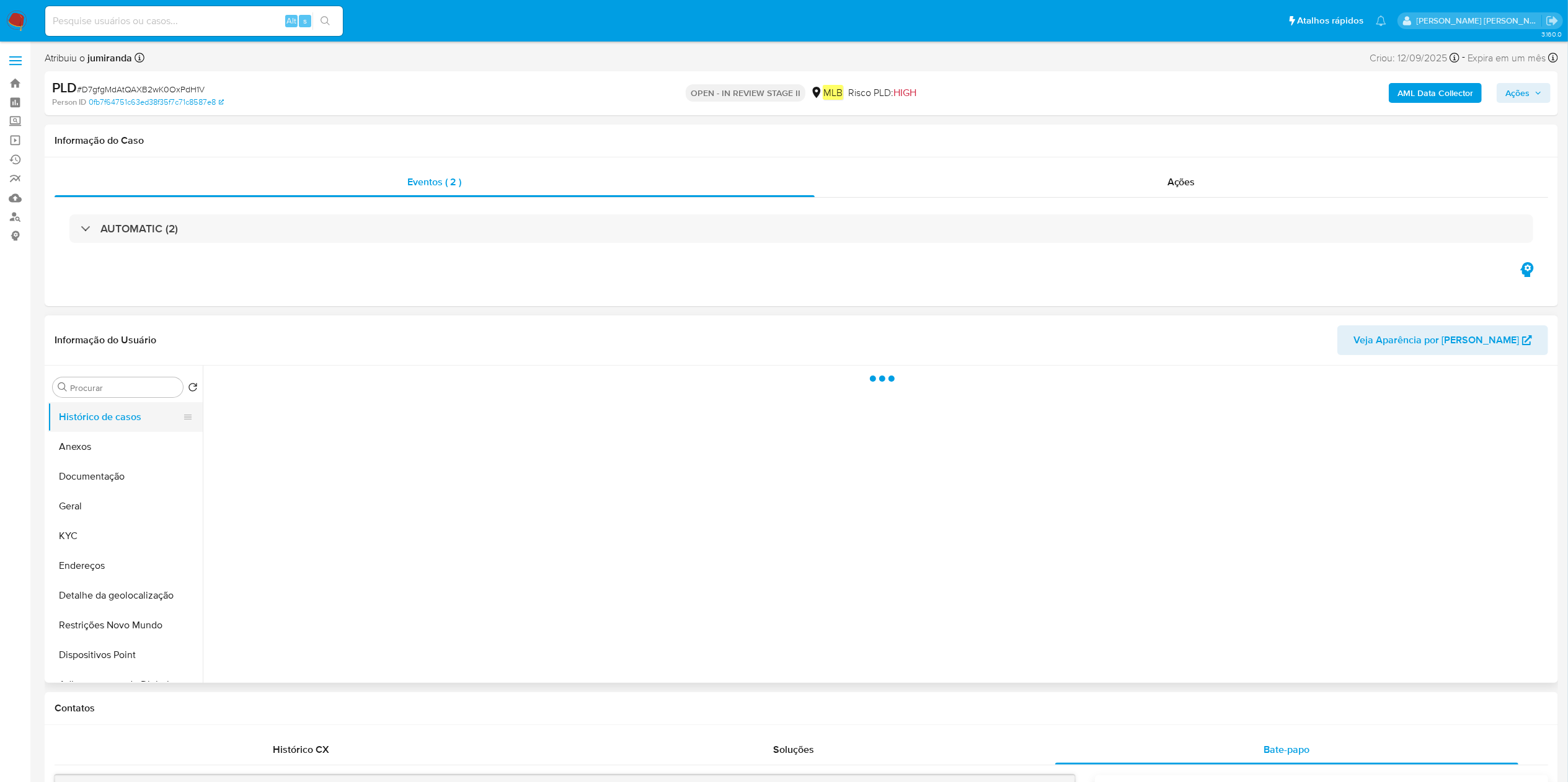
click at [148, 418] on button "Histórico de casos" at bounding box center [120, 417] width 145 height 30
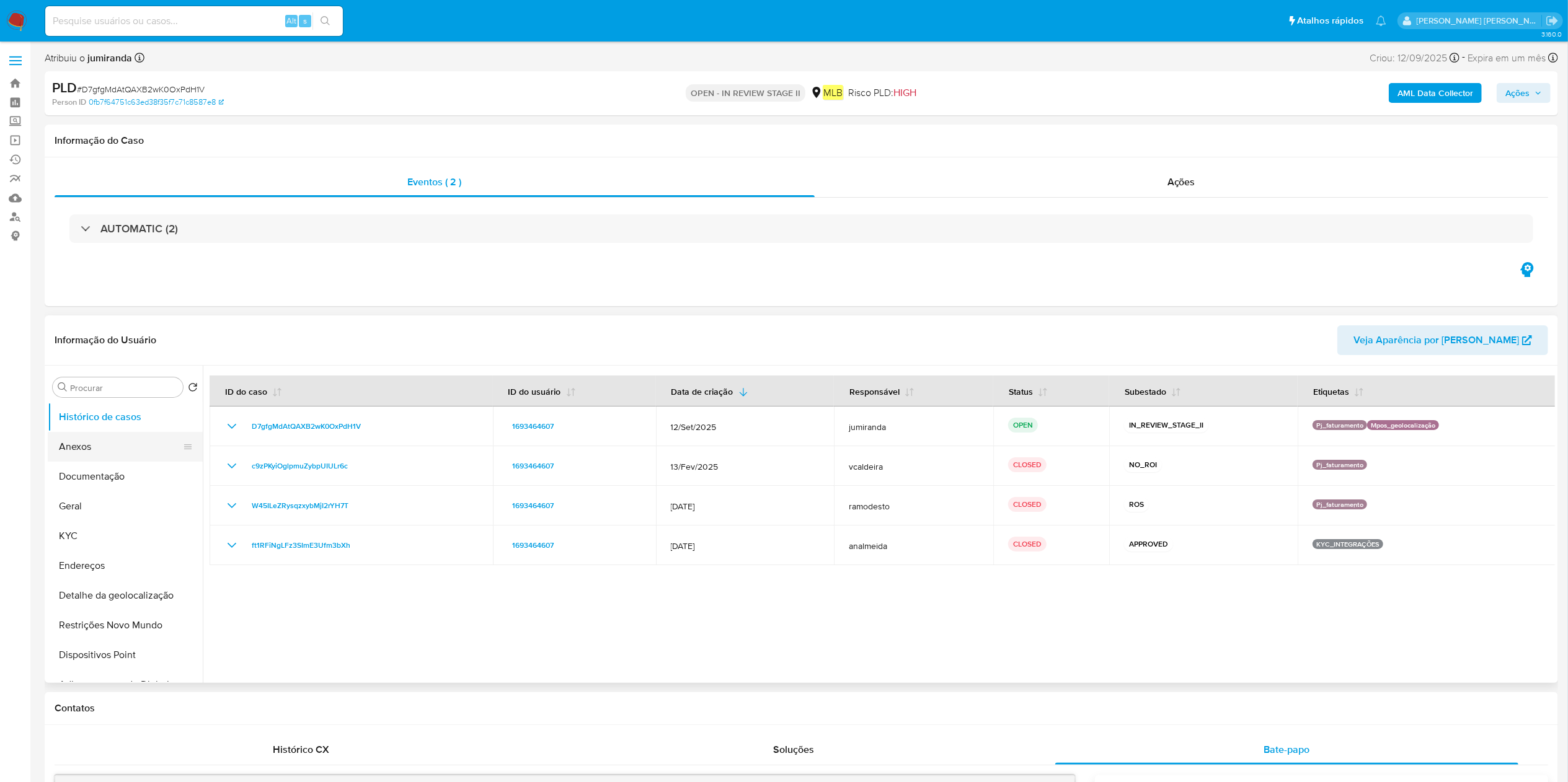
click at [119, 440] on button "Anexos" at bounding box center [120, 447] width 145 height 30
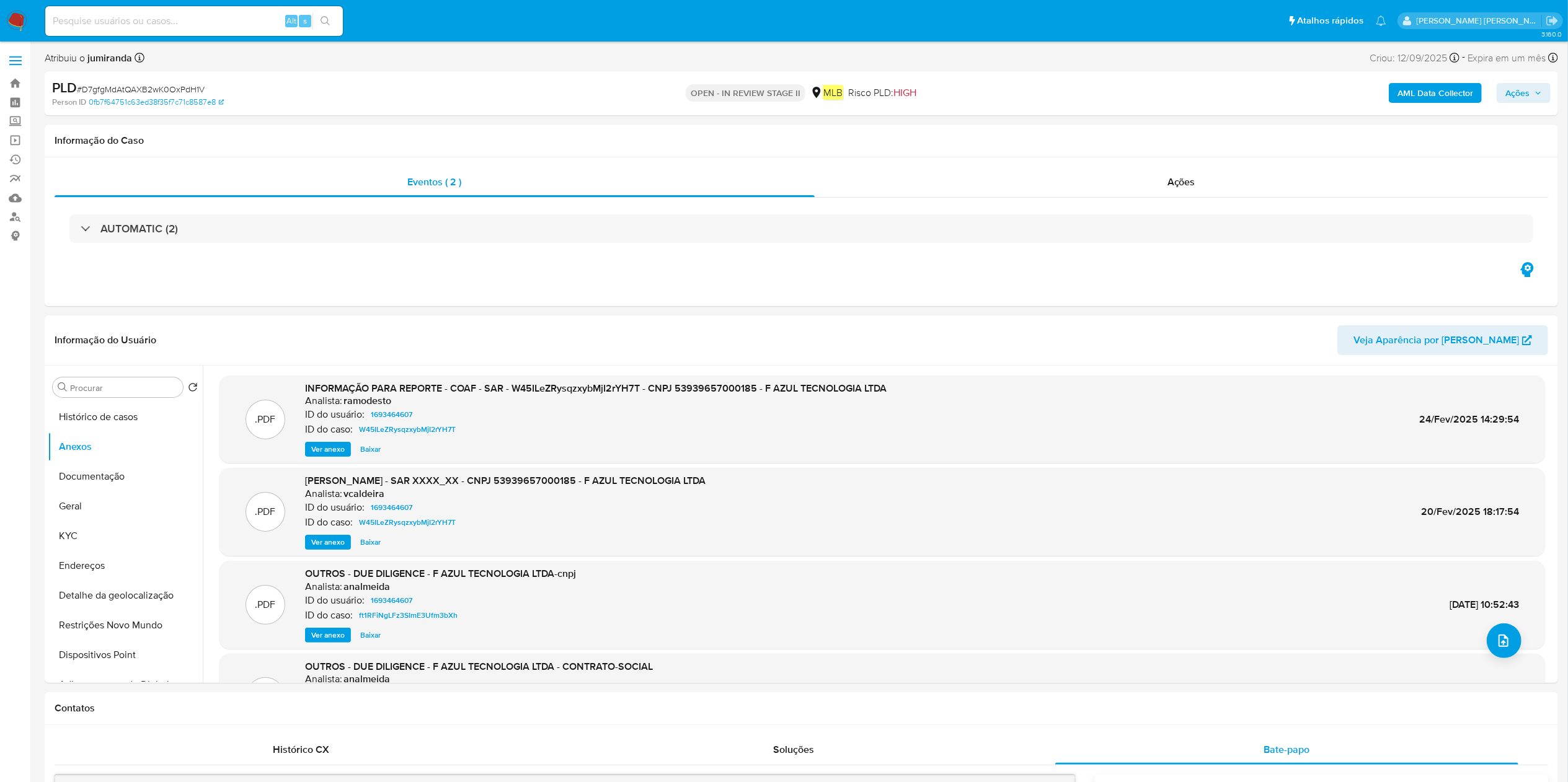
click at [1189, 93] on b "AML Data Collector" at bounding box center [1435, 93] width 76 height 20
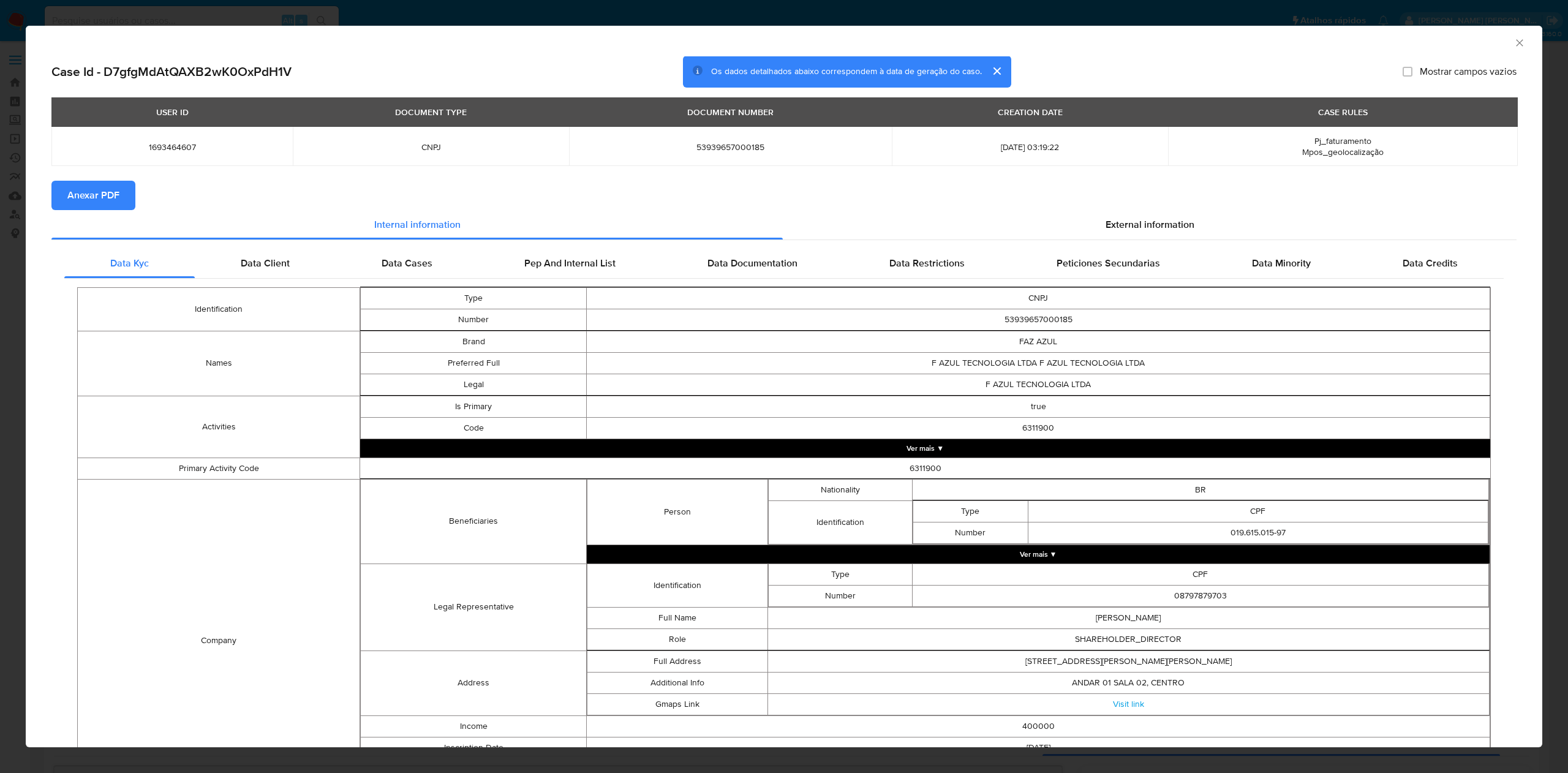
click at [95, 183] on span "Anexar PDF" at bounding box center [94, 195] width 52 height 27
click at [1175, 42] on icon "Fechar a janela" at bounding box center [1519, 42] width 12 height 12
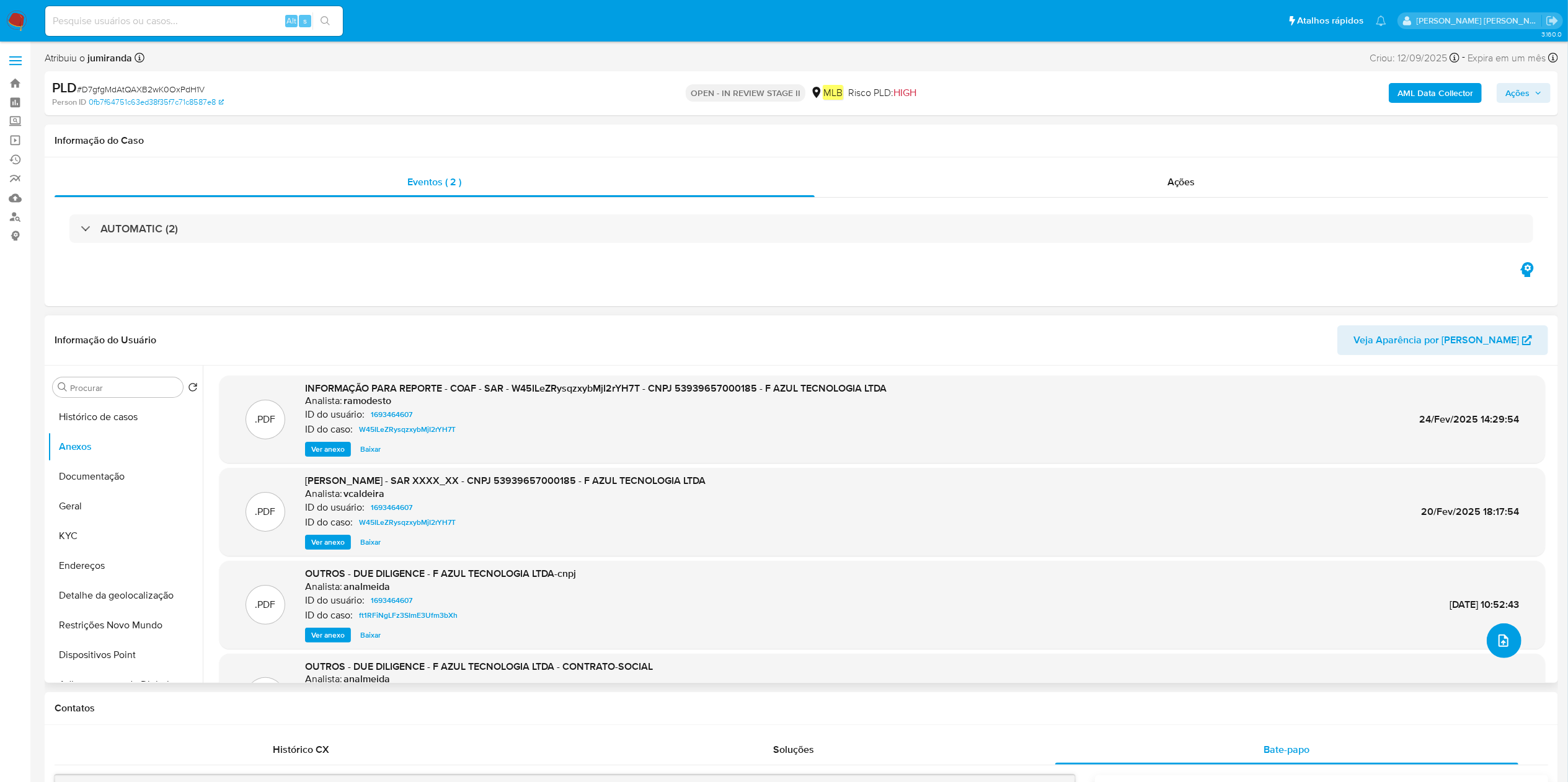
click at [1189, 586] on icon "upload-file" at bounding box center [1503, 641] width 15 height 15
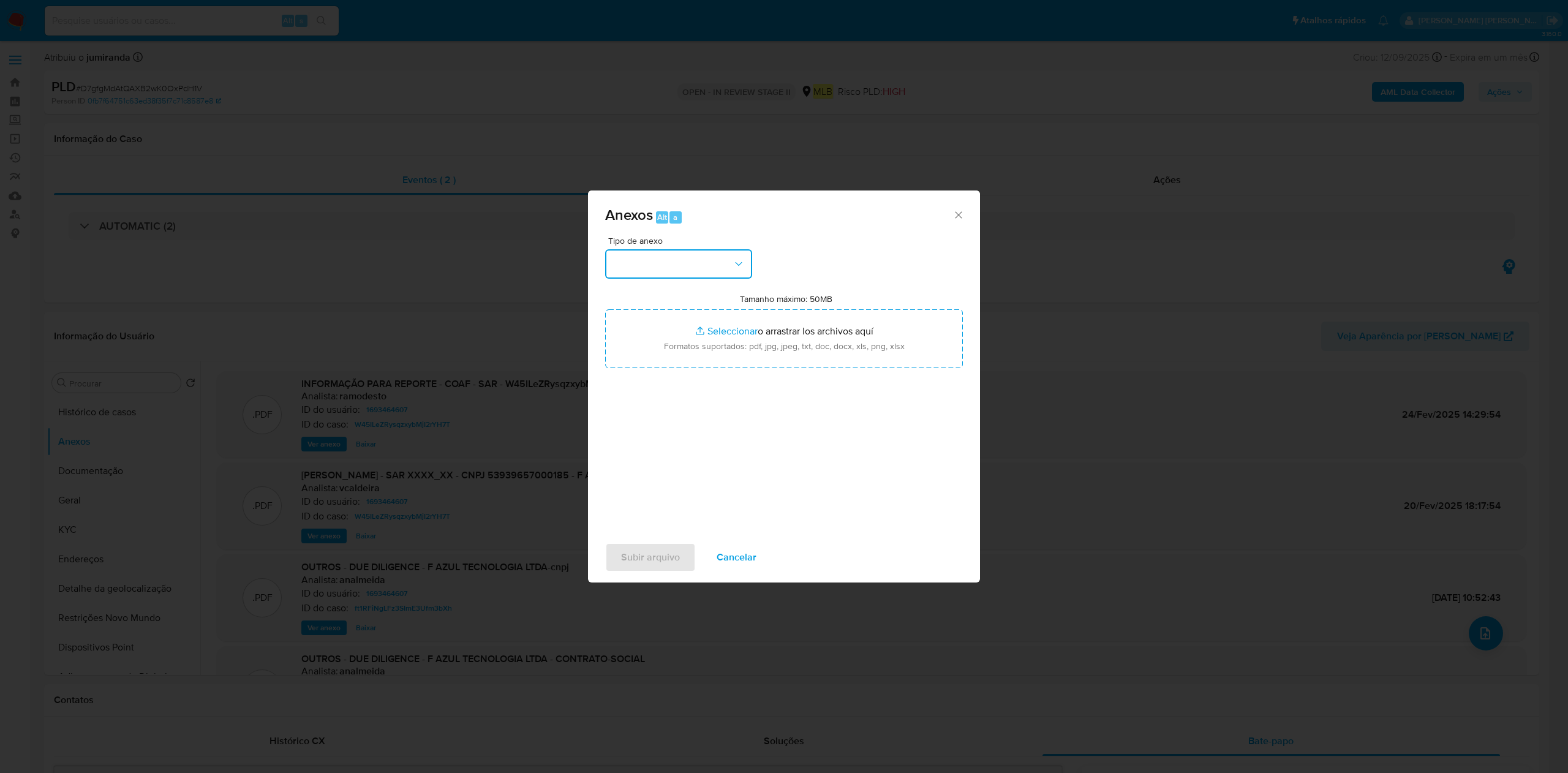
click at [716, 268] on button "button" at bounding box center [679, 264] width 147 height 29
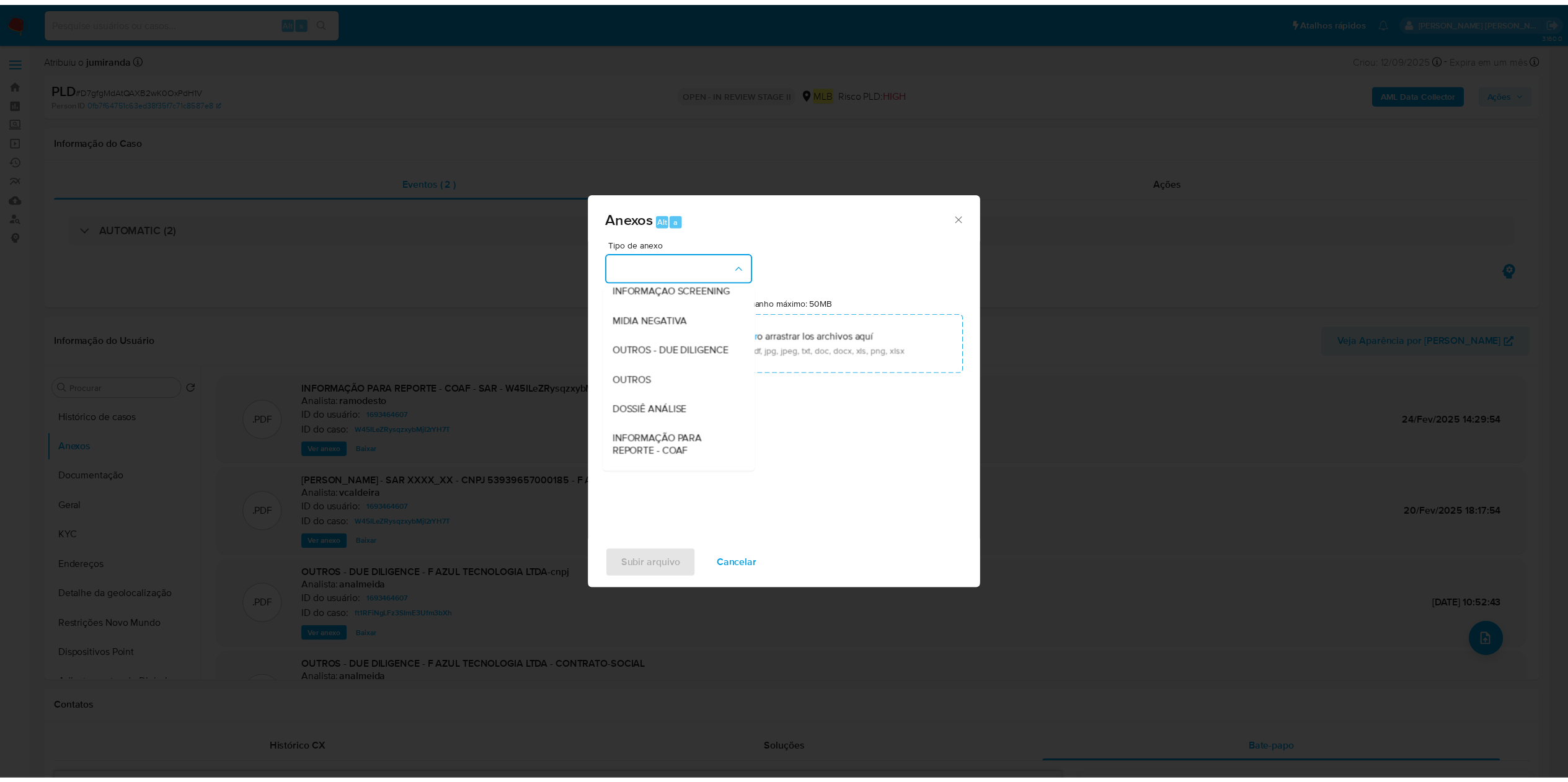
scroll to position [191, 0]
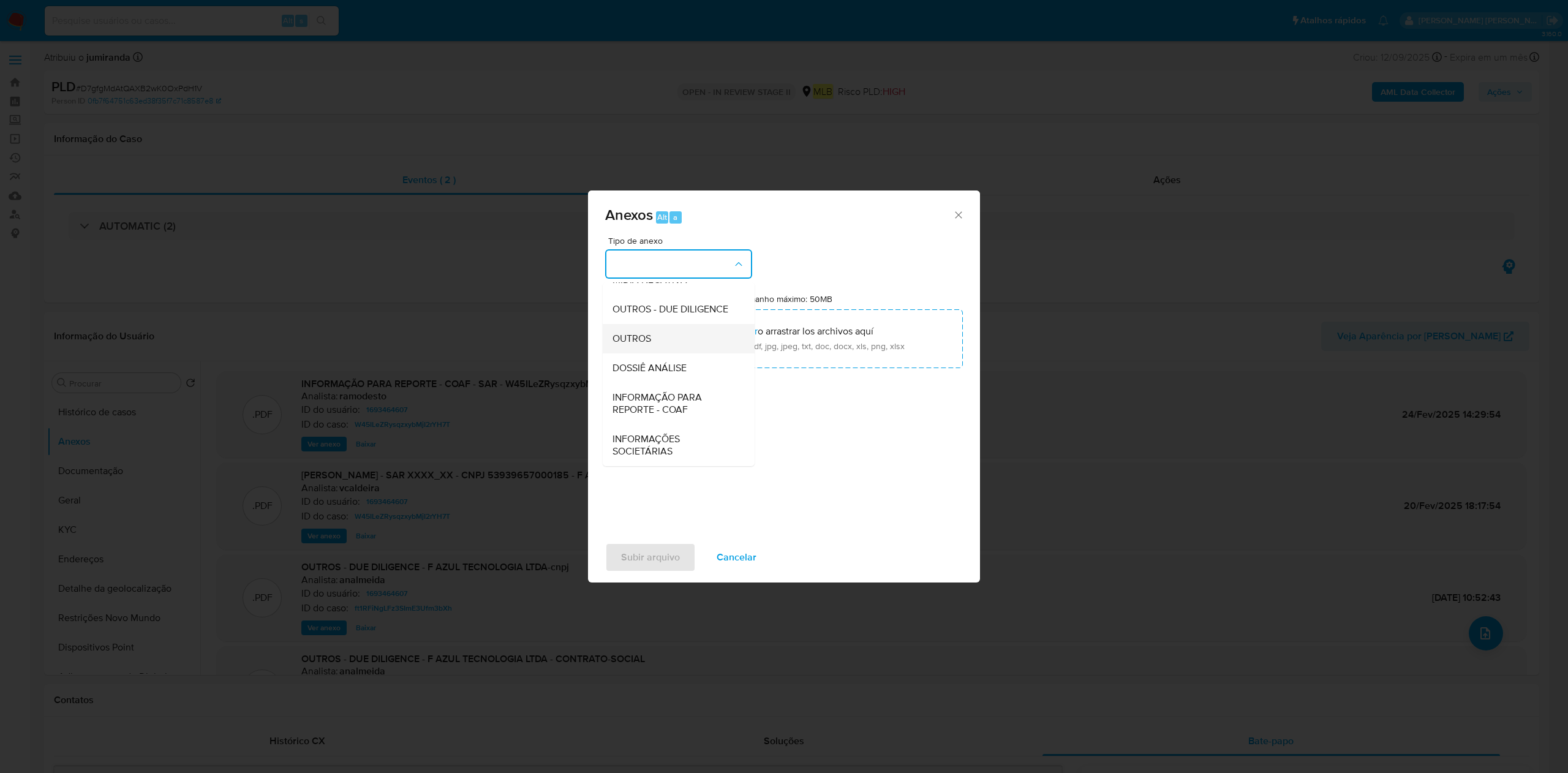
click at [679, 334] on div "OUTROS" at bounding box center [675, 339] width 125 height 29
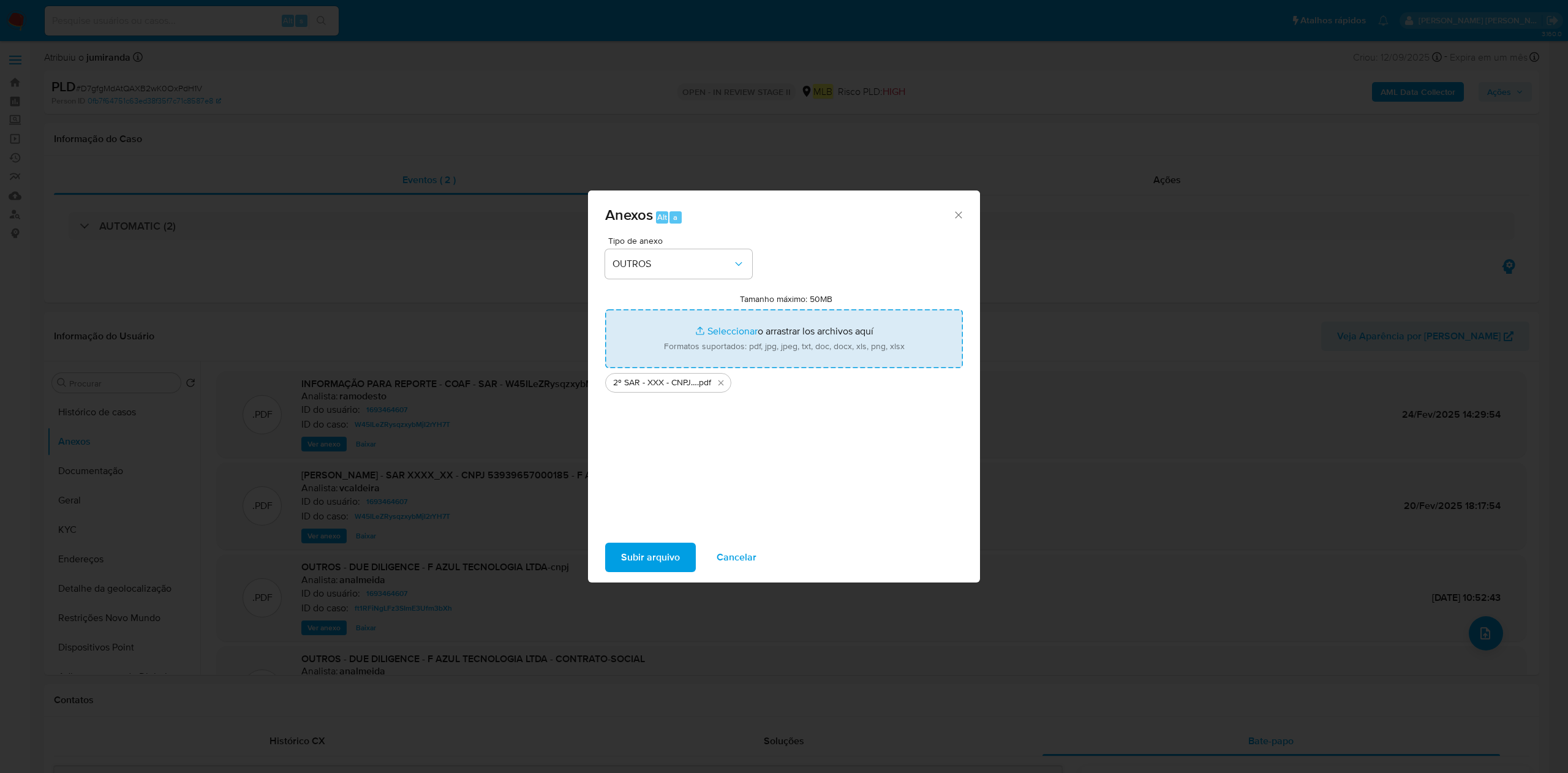
type input "C:\fakepath\Mulan 1693464607_2025_09_18_10_24_08.xlsx"
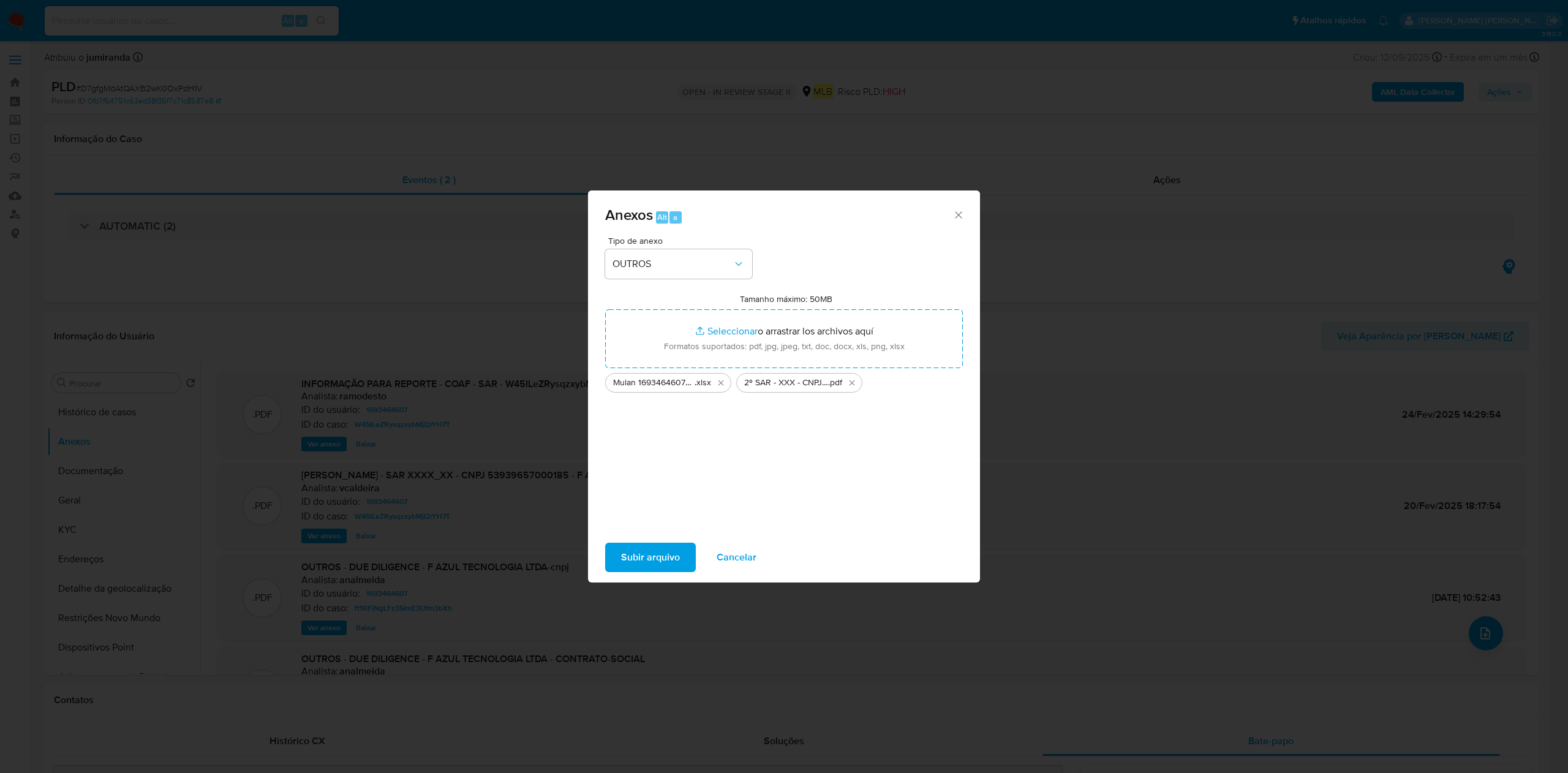
click at [650, 546] on span "Subir arquivo" at bounding box center [650, 557] width 59 height 27
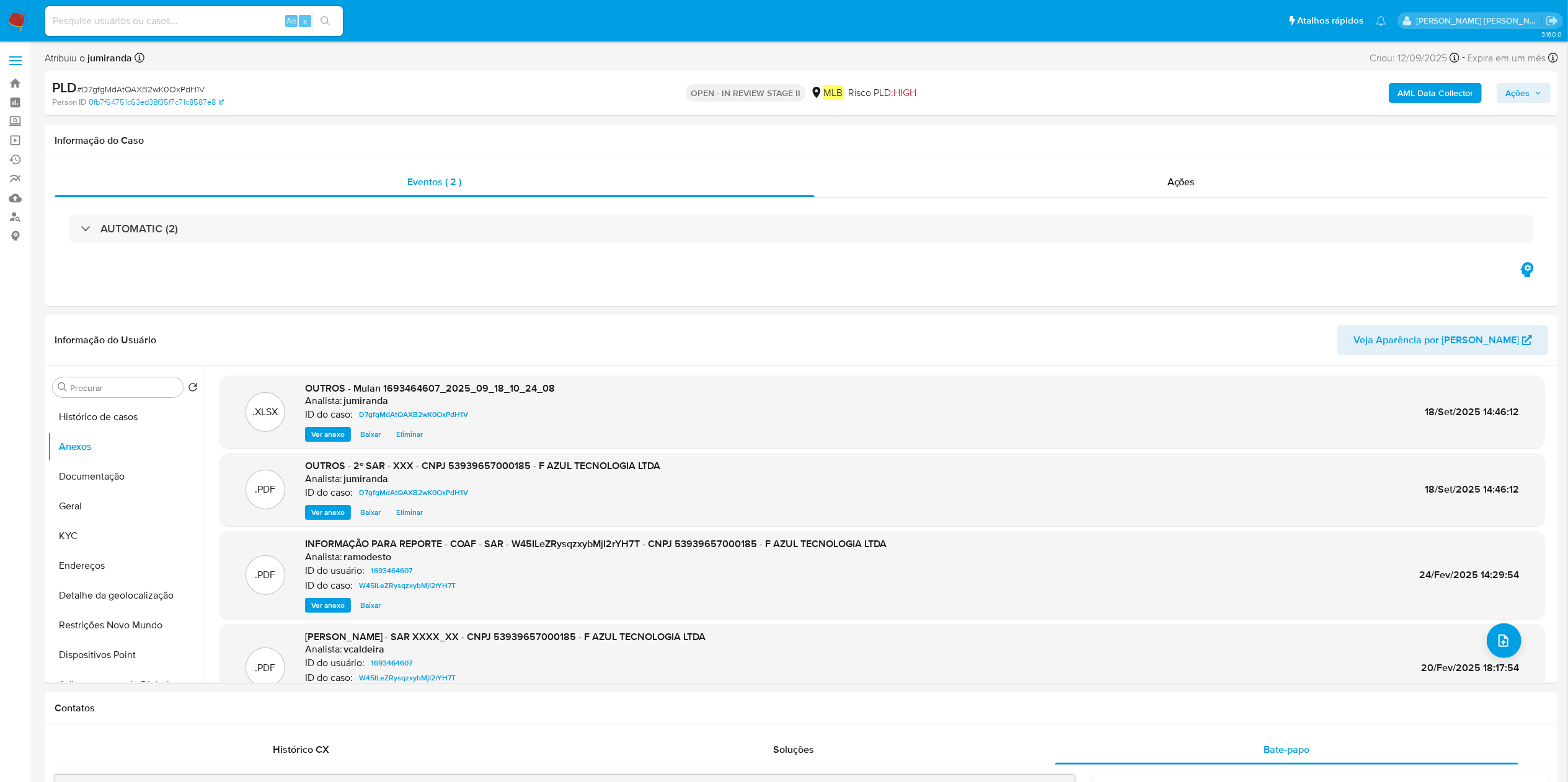
click at [1189, 96] on icon "button" at bounding box center [1537, 92] width 7 height 7
click at [1169, 106] on div "Enviar comentário Alt c Resolução do caso Alt r Enviar" at bounding box center [1252, 214] width 595 height 218
click at [1166, 125] on span "Resolução do caso" at bounding box center [1163, 132] width 83 height 14
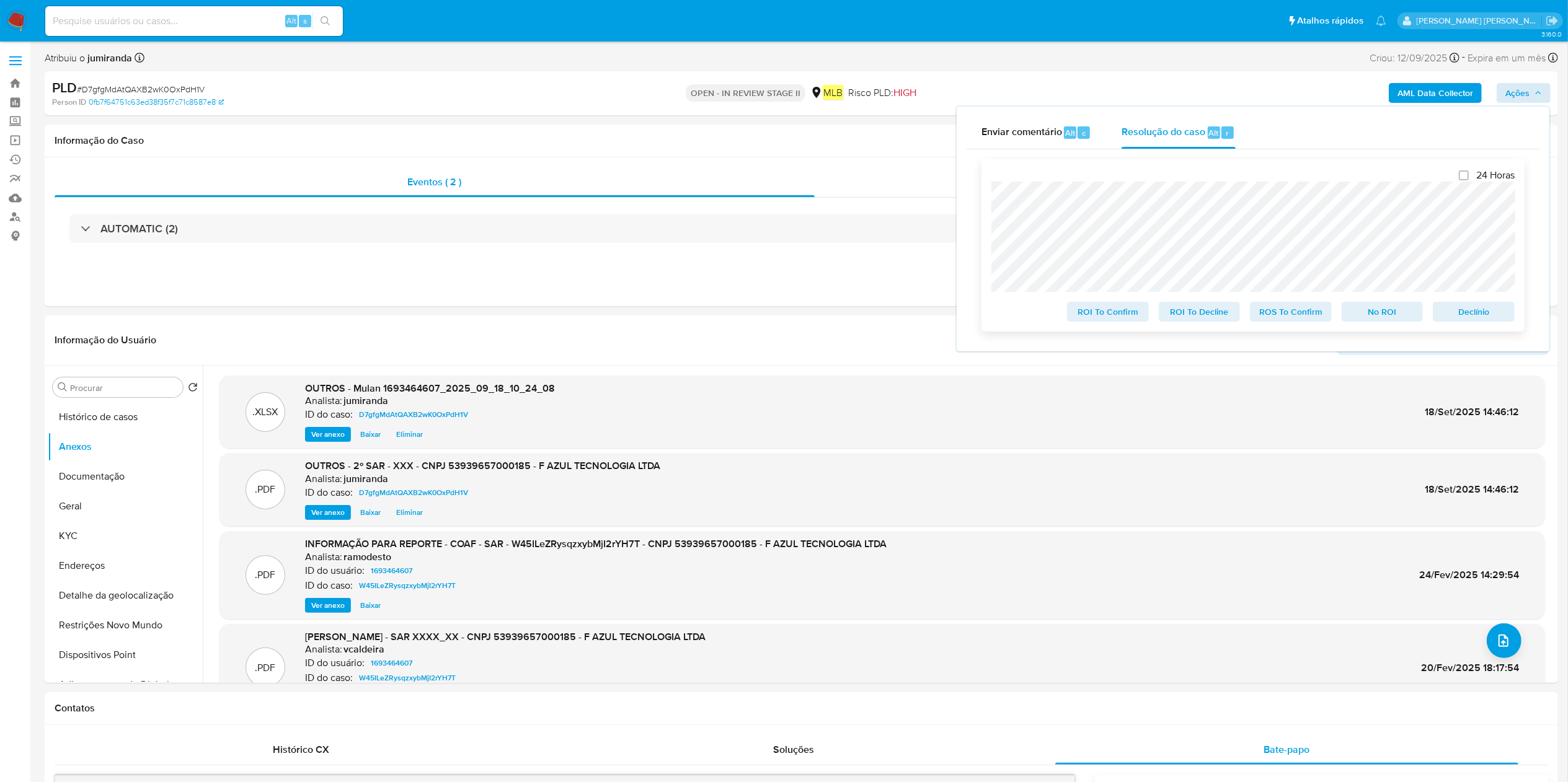
click at [1189, 313] on span "ROS To Confirm" at bounding box center [1291, 312] width 64 height 17
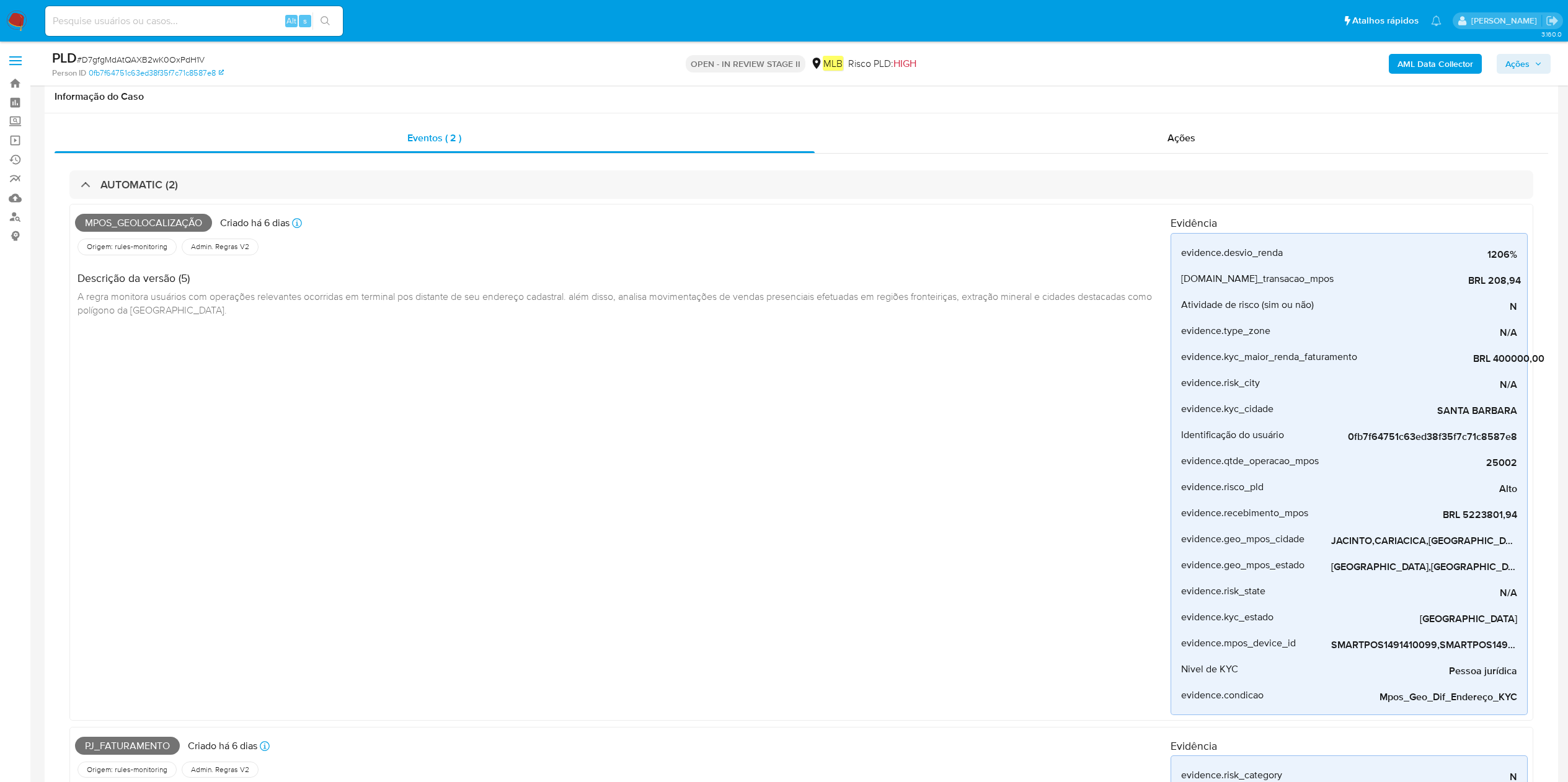
scroll to position [1288, 0]
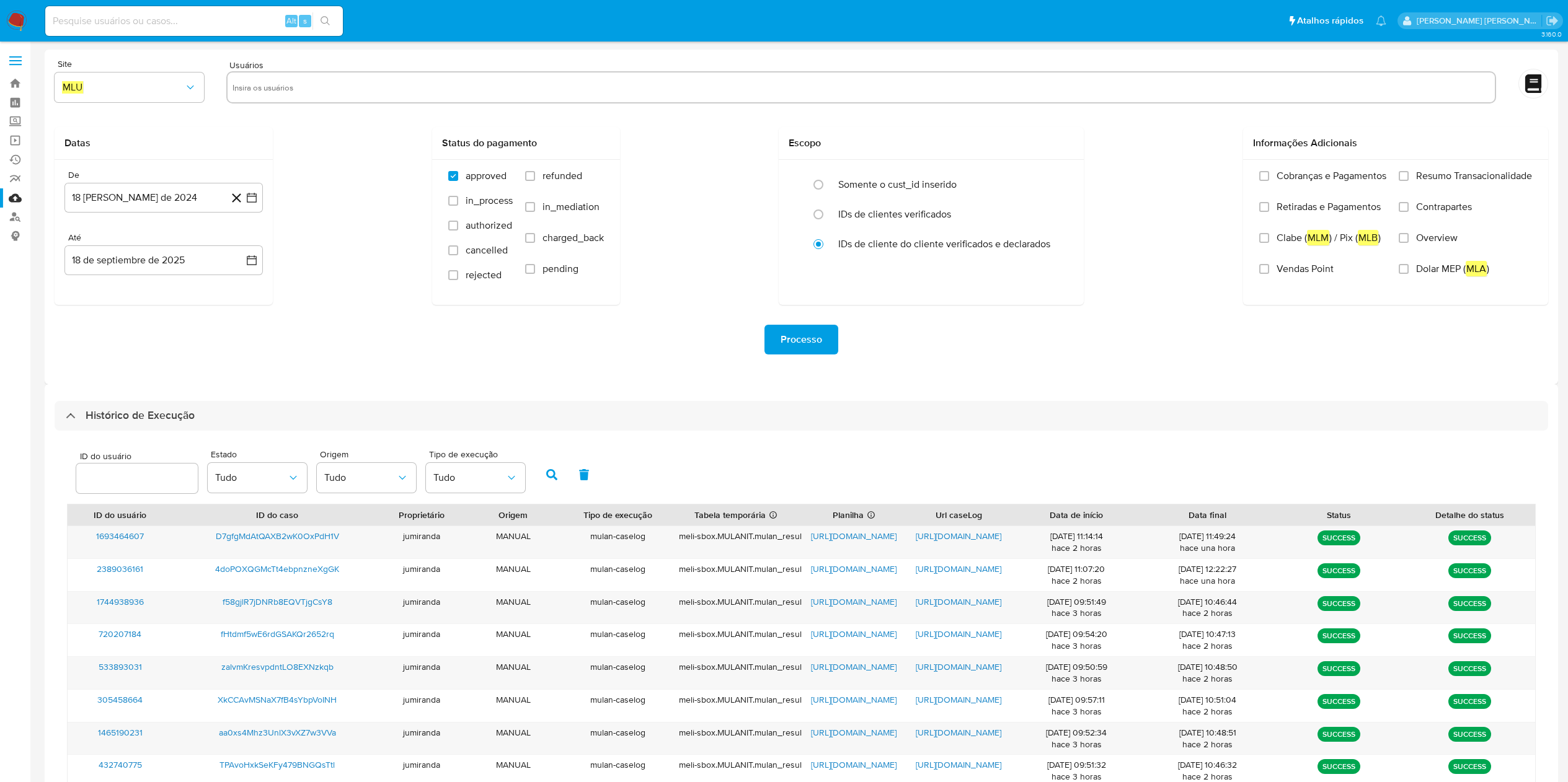
select select "10"
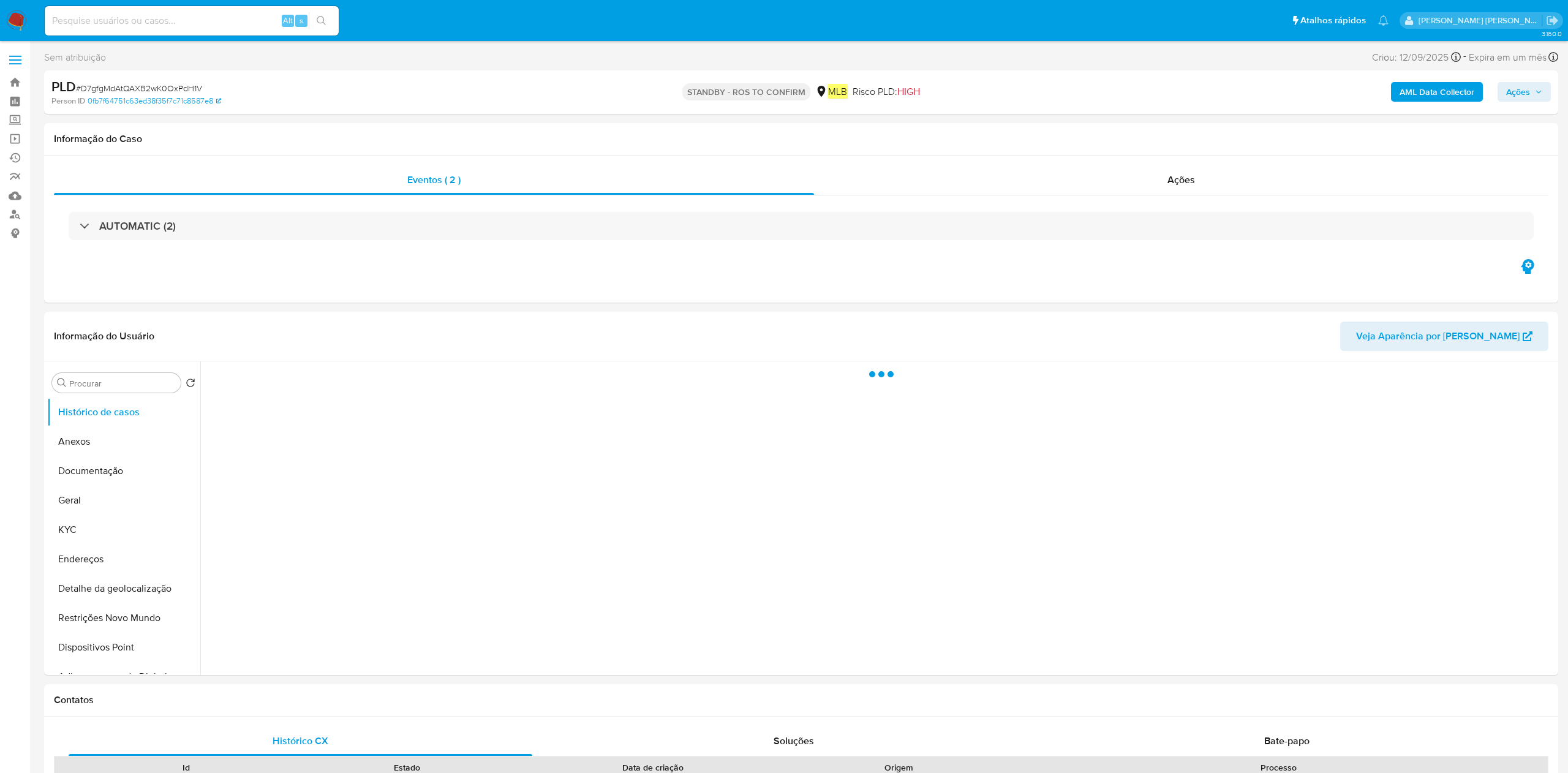
select select "10"
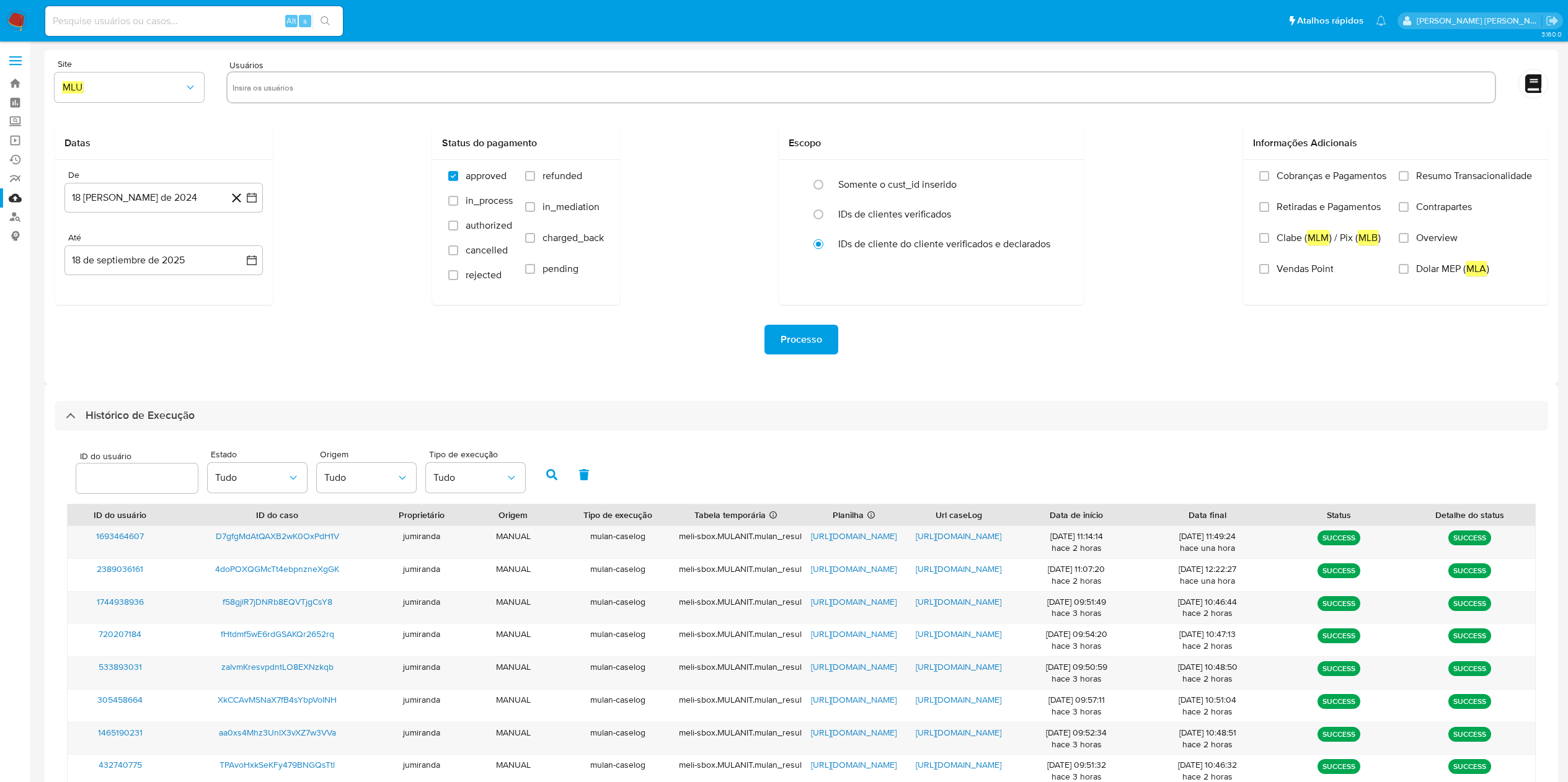
select select "10"
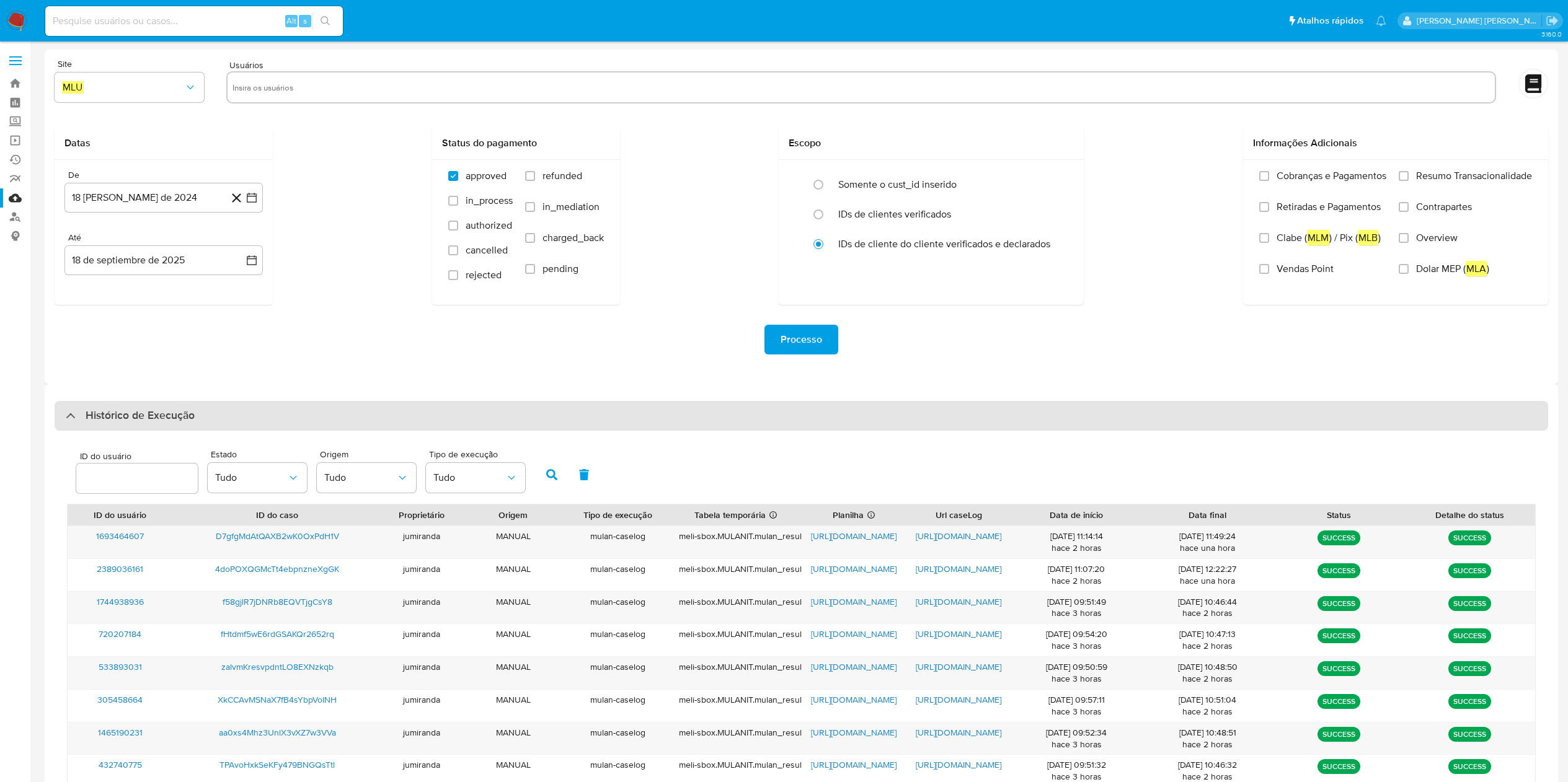
scroll to position [187, 0]
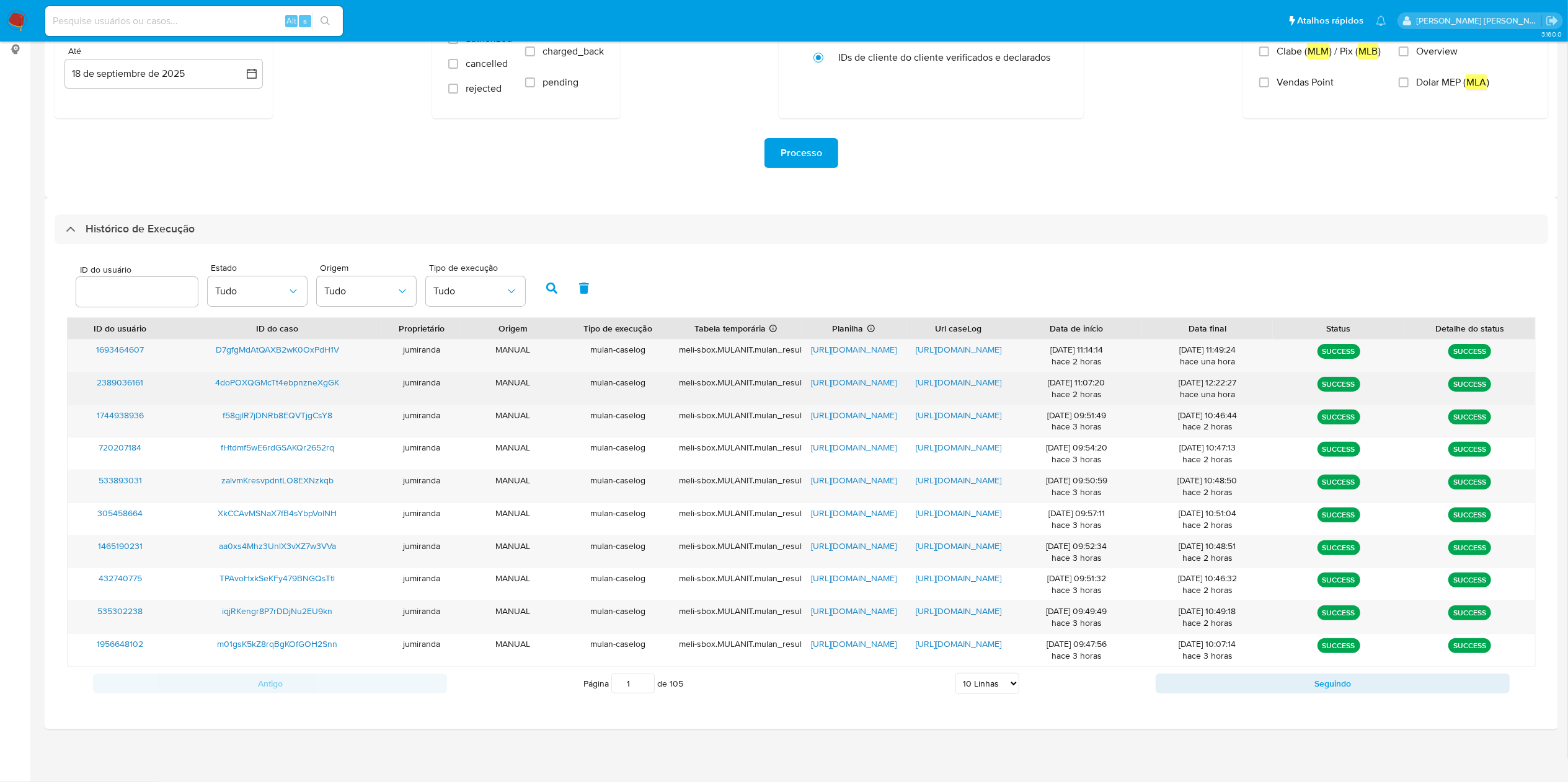
click at [837, 379] on span "https://docs.google.com/spreadsheets/d/1kz5o5pyuGx7CjZbcmNhhTQHc6dzHZGpPSj6snPO…" at bounding box center [854, 382] width 86 height 12
click at [933, 374] on div "https://docs.google.com/document/d/1P6tsvuoD_k2ybumaBWNcJHkkvRKiF7slxluBMuwHGKA…" at bounding box center [958, 389] width 105 height 32
click at [940, 378] on span "https://docs.google.com/document/d/1P6tsvuoD_k2ybumaBWNcJHkkvRKiF7slxluBMuwHGKA…" at bounding box center [958, 382] width 86 height 12
click at [308, 379] on span "4doPOXQGMcTt4ebpnzneXgGK" at bounding box center [277, 382] width 124 height 12
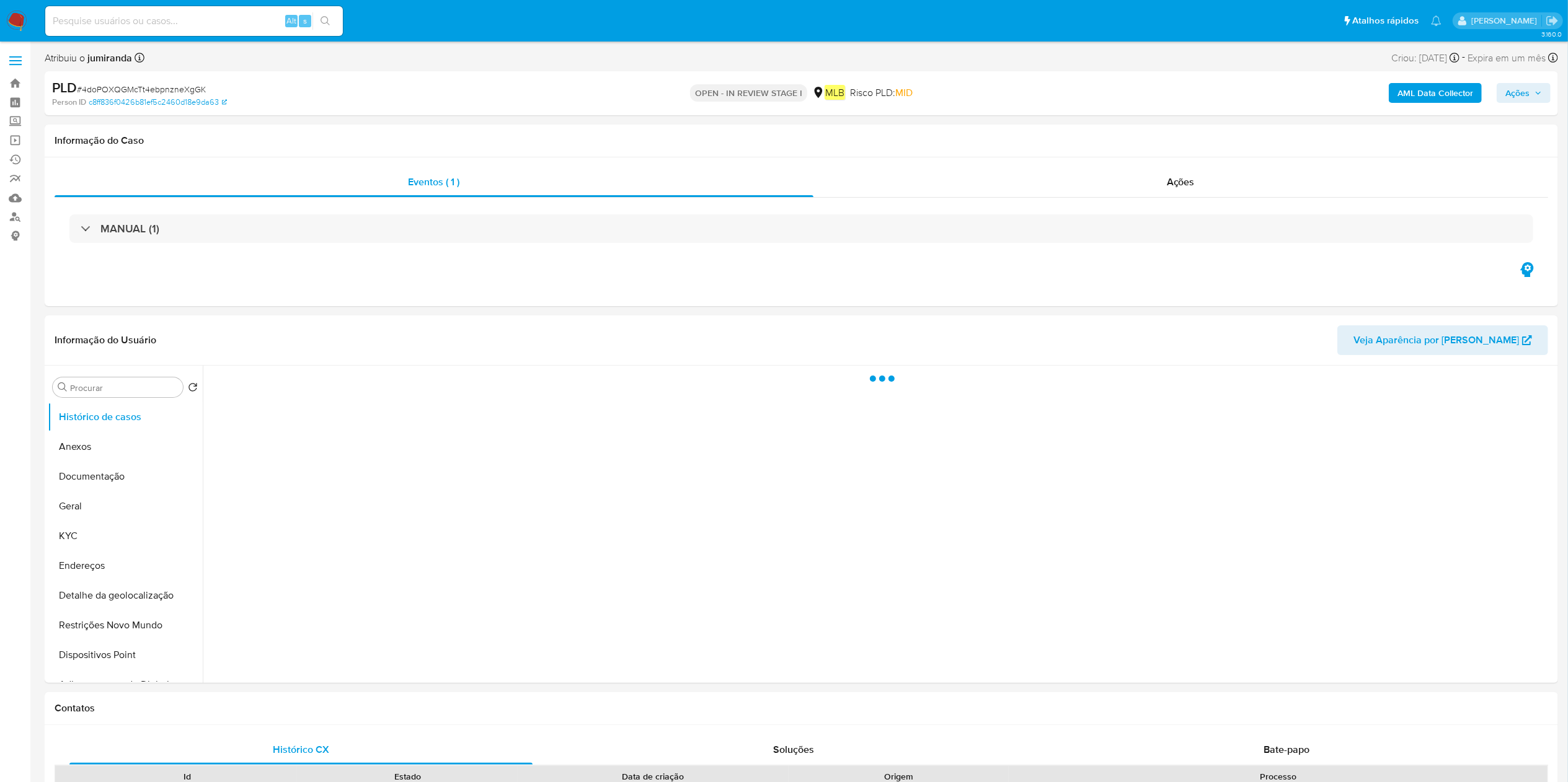
select select "10"
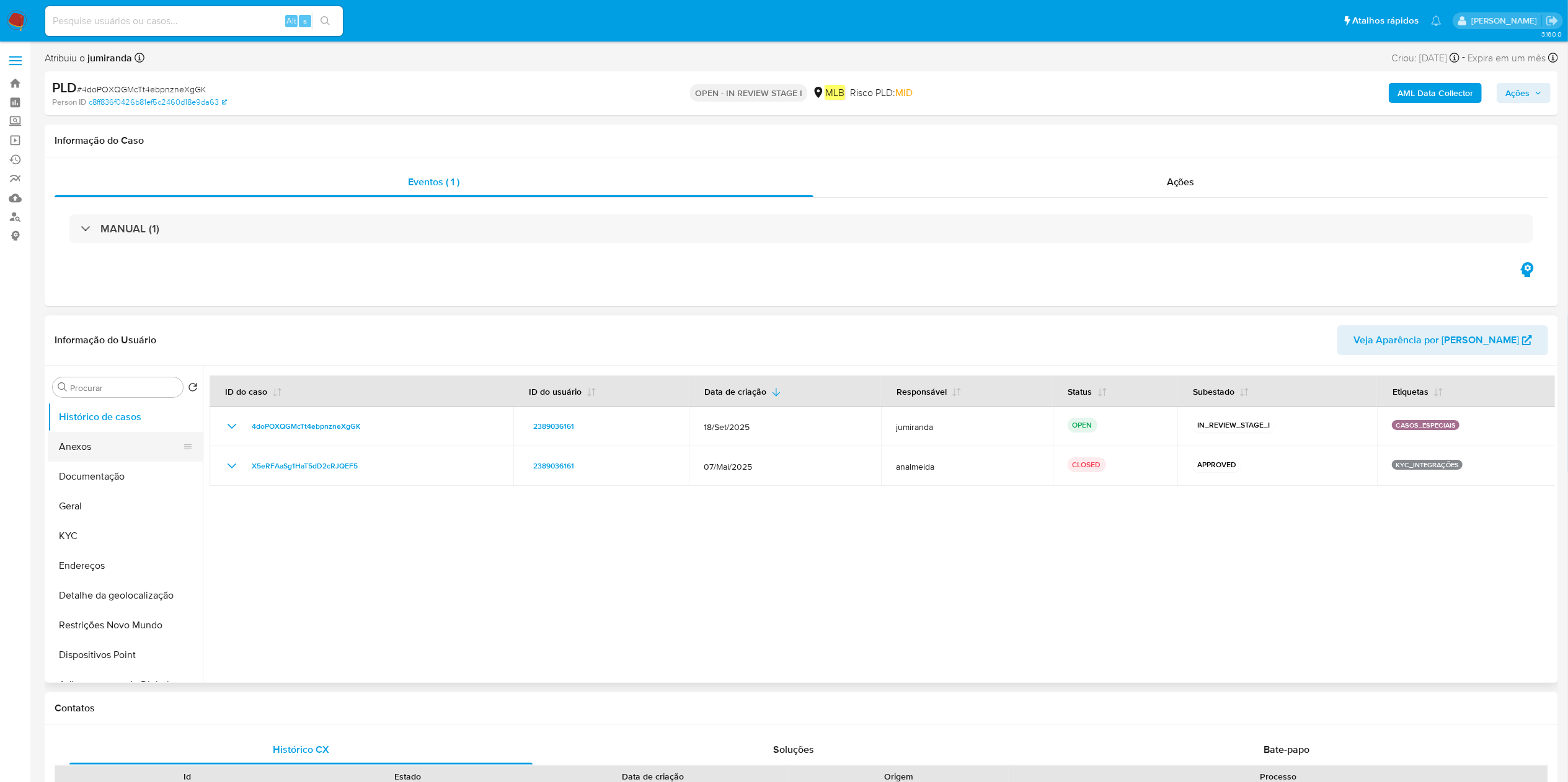
click at [125, 438] on button "Anexos" at bounding box center [120, 447] width 145 height 30
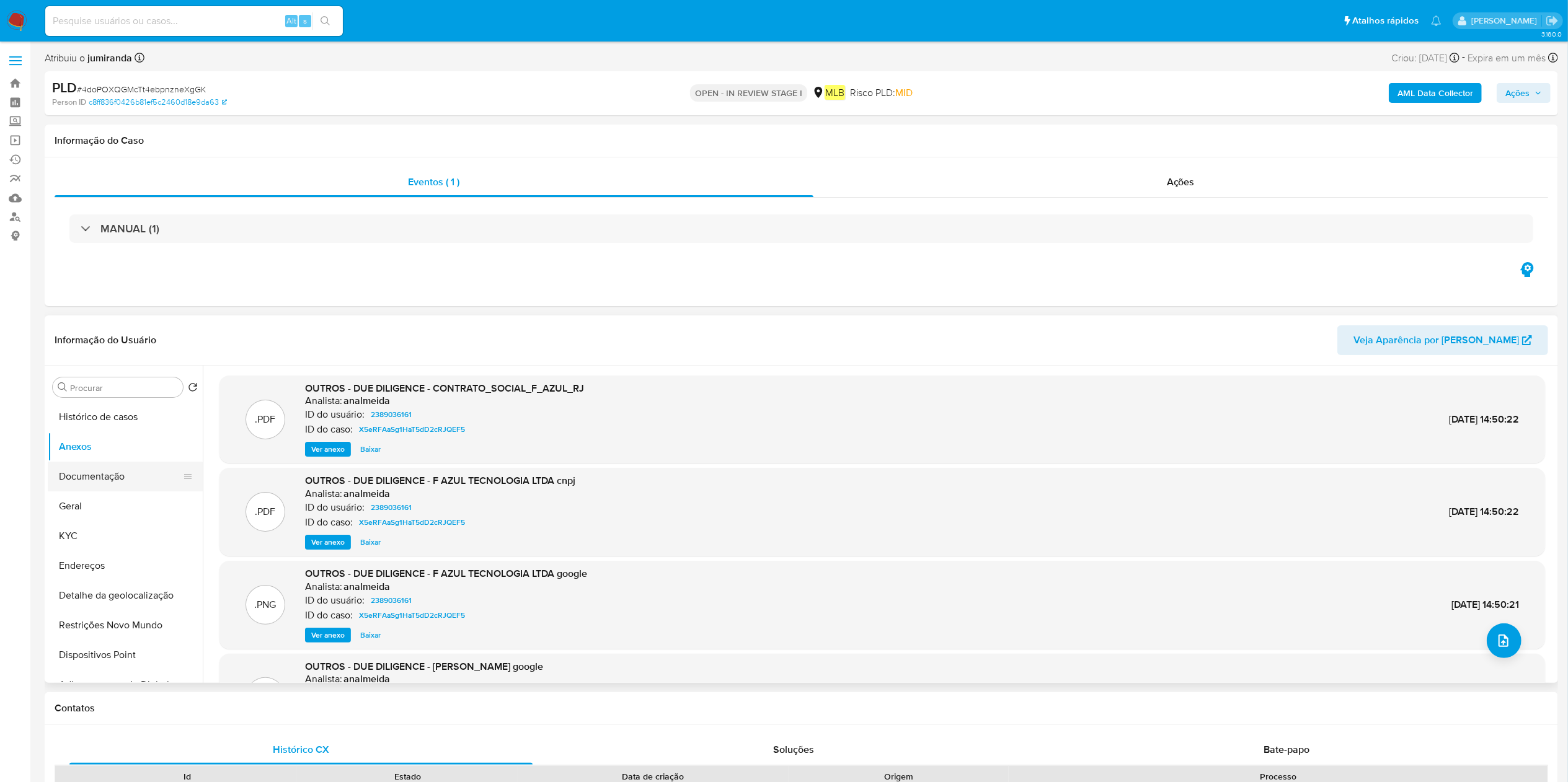
click at [124, 475] on button "Documentação" at bounding box center [120, 477] width 145 height 30
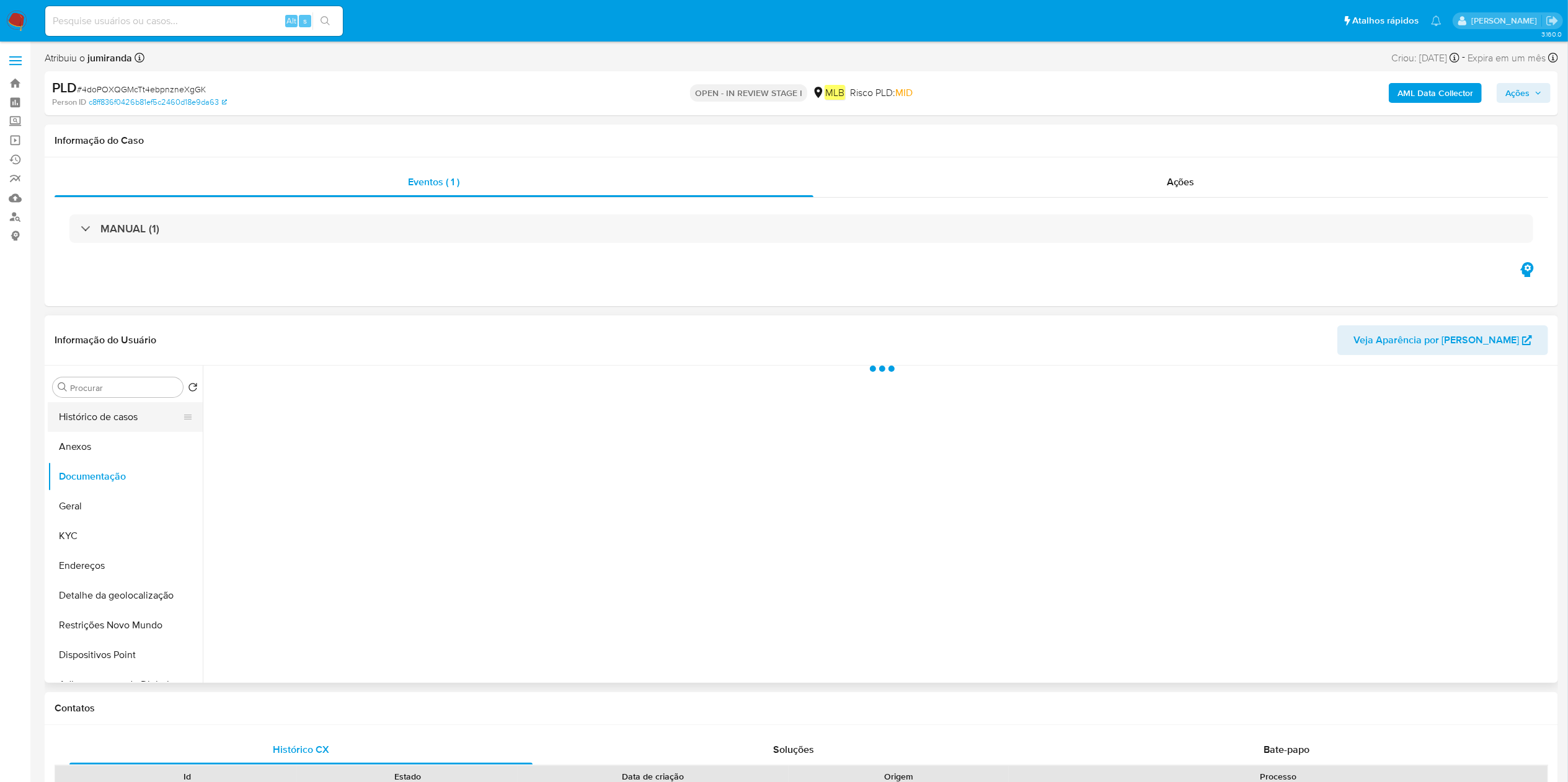
click at [128, 416] on button "Histórico de casos" at bounding box center [120, 417] width 145 height 30
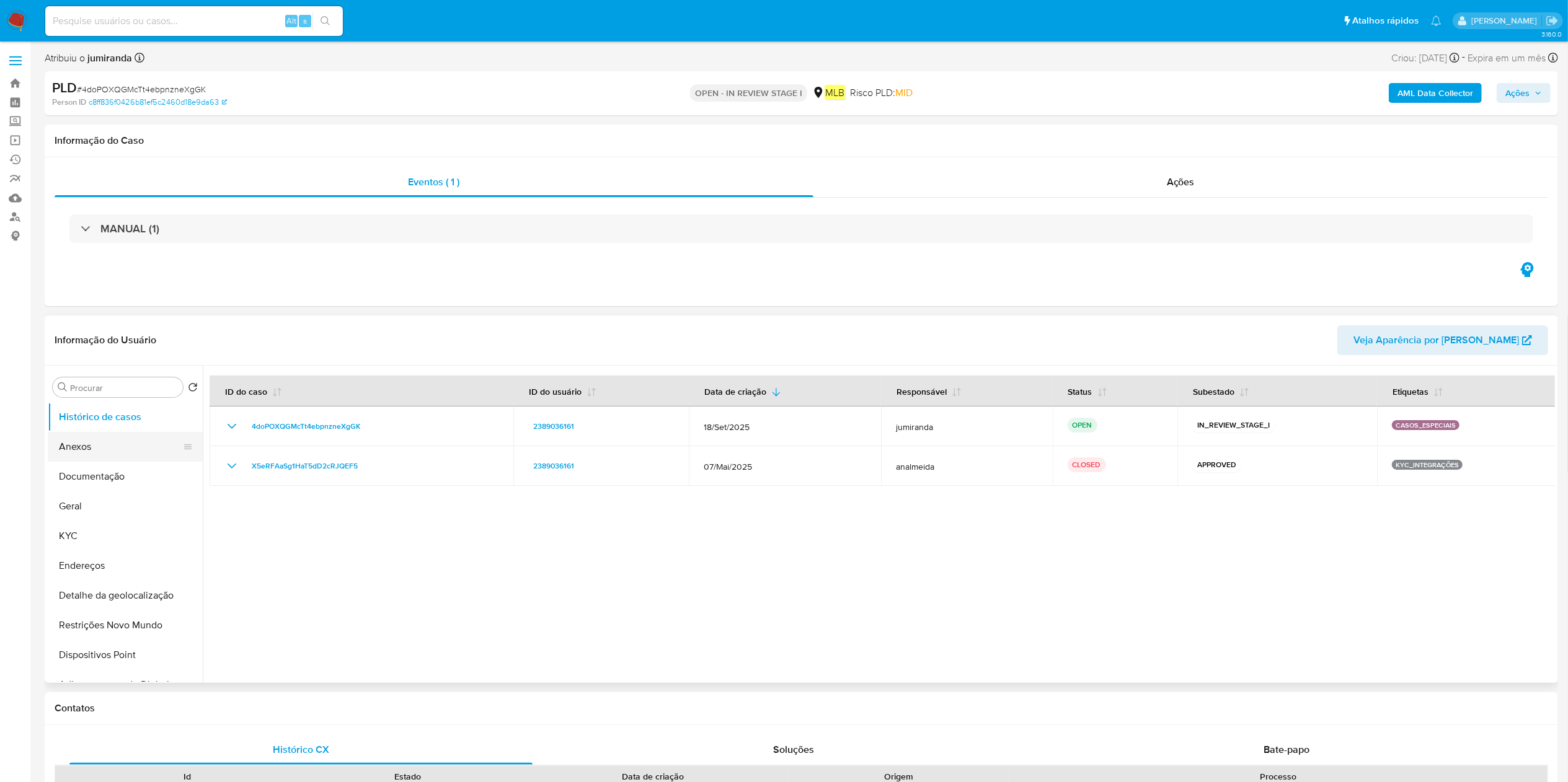
click at [89, 455] on button "Anexos" at bounding box center [120, 447] width 145 height 30
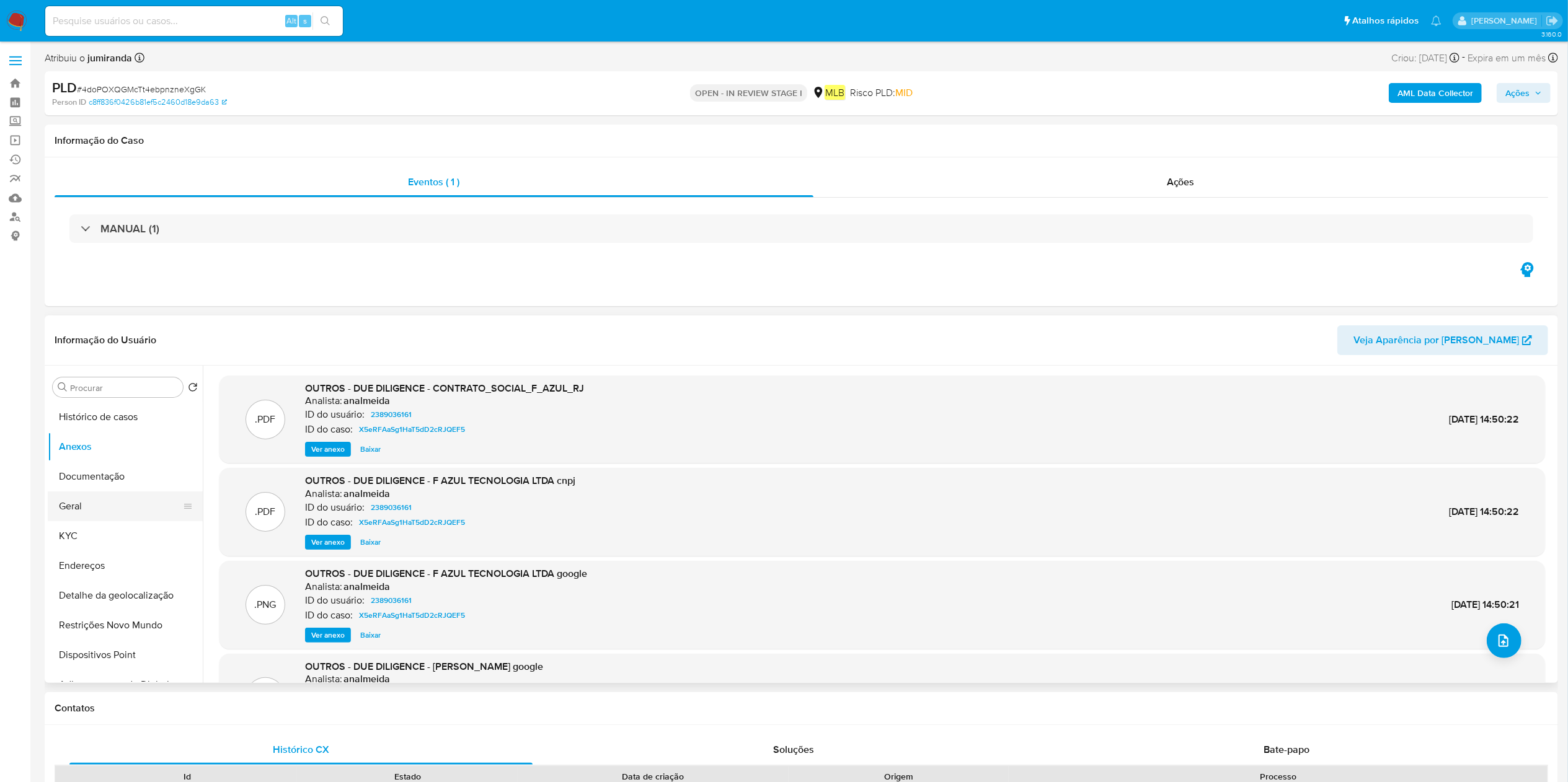
click at [106, 496] on button "Geral" at bounding box center [120, 506] width 145 height 30
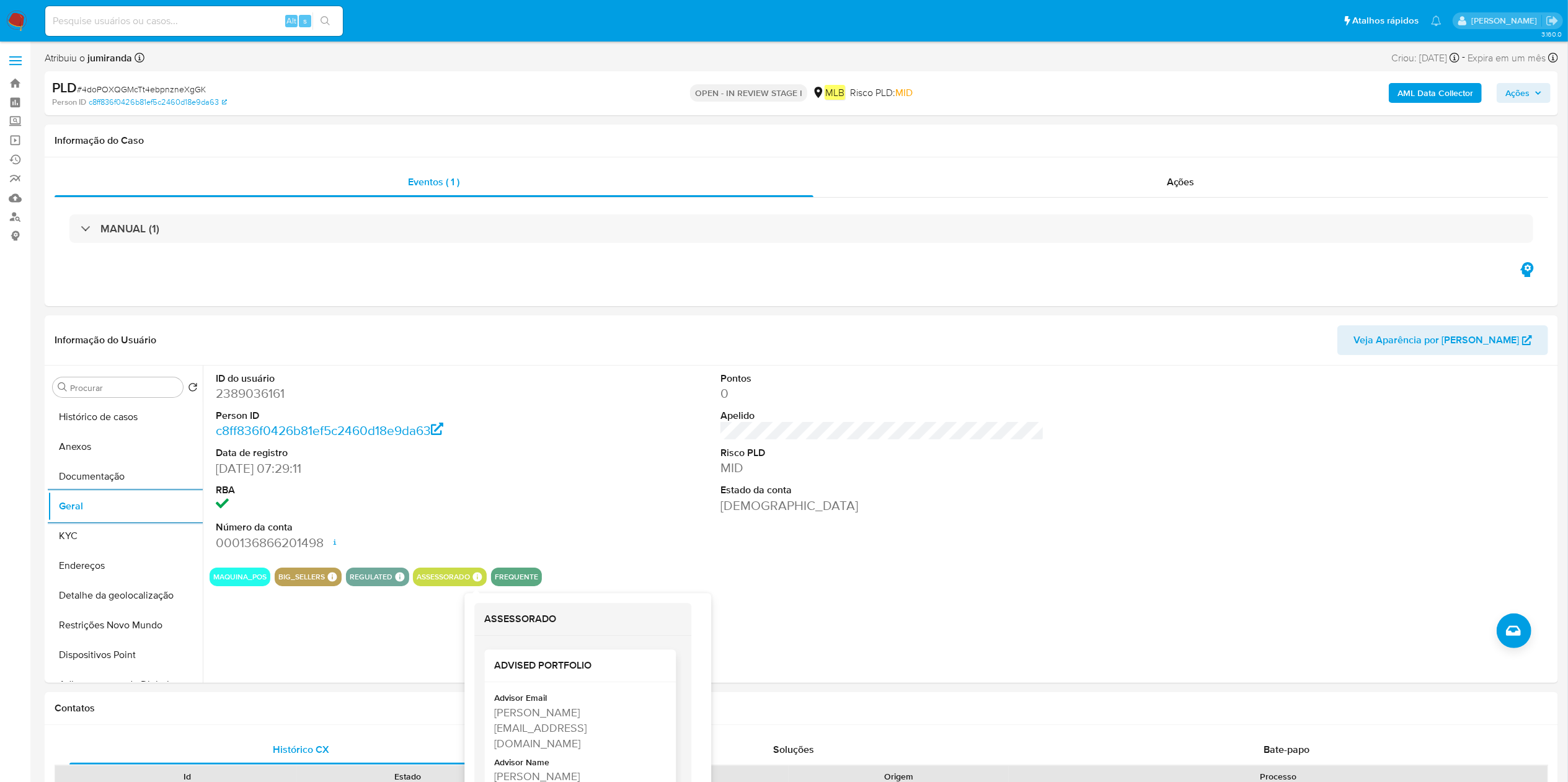
click at [525, 769] on div "[PERSON_NAME] [PERSON_NAME]" at bounding box center [578, 784] width 169 height 31
copy div "[PERSON_NAME] [PERSON_NAME]"
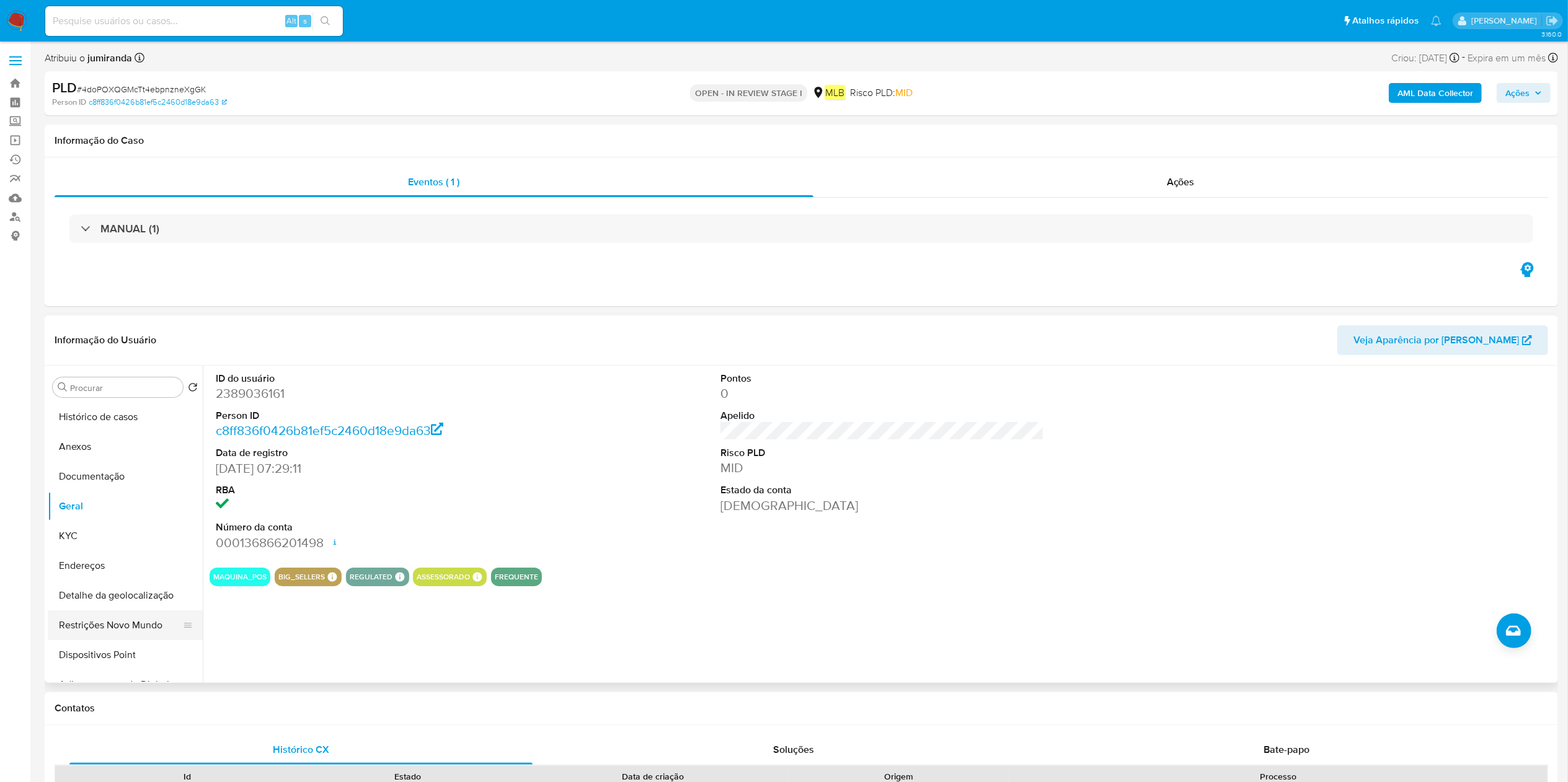
click at [108, 623] on button "Restrições Novo Mundo" at bounding box center [120, 625] width 145 height 30
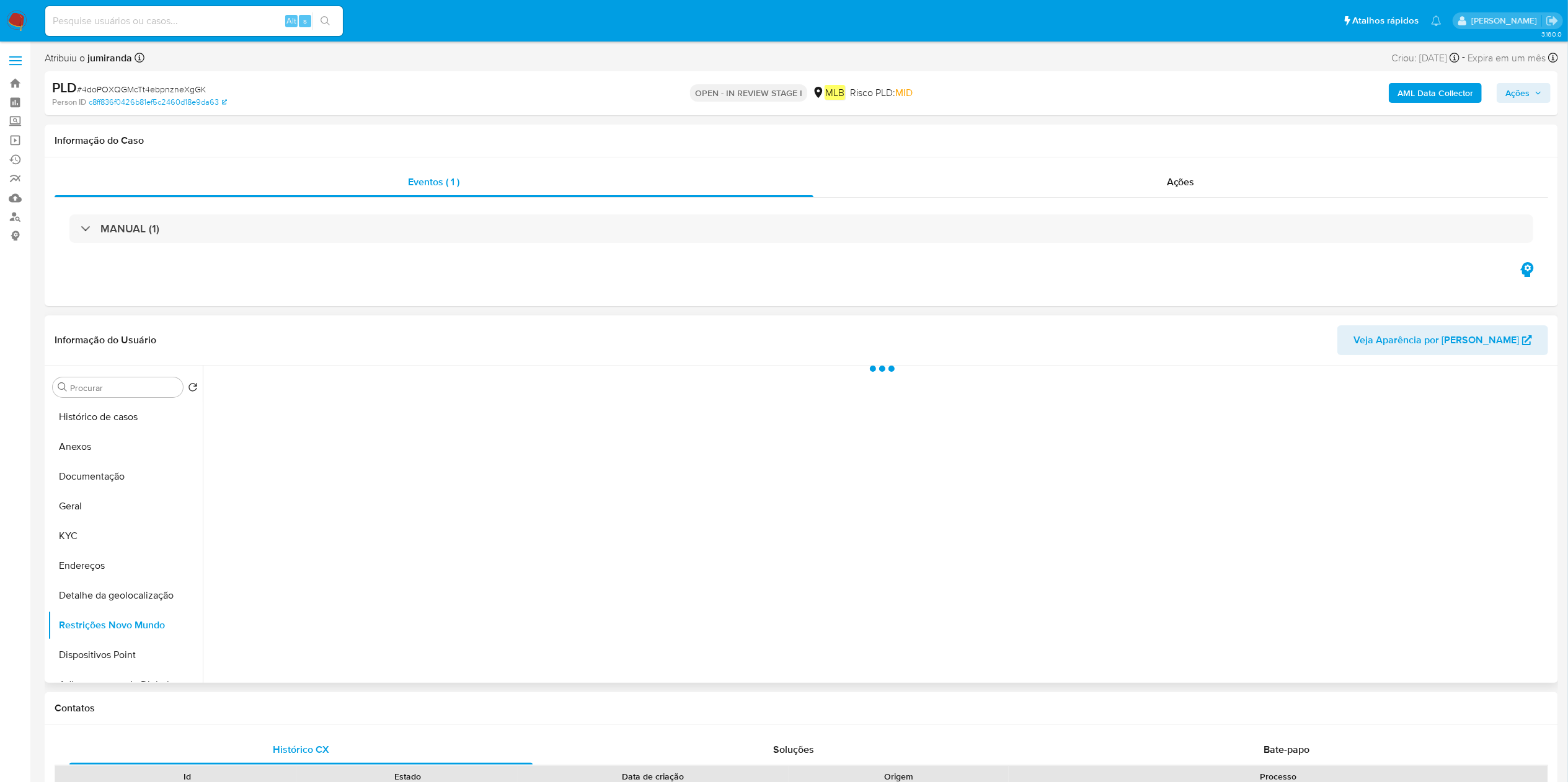
scroll to position [124, 0]
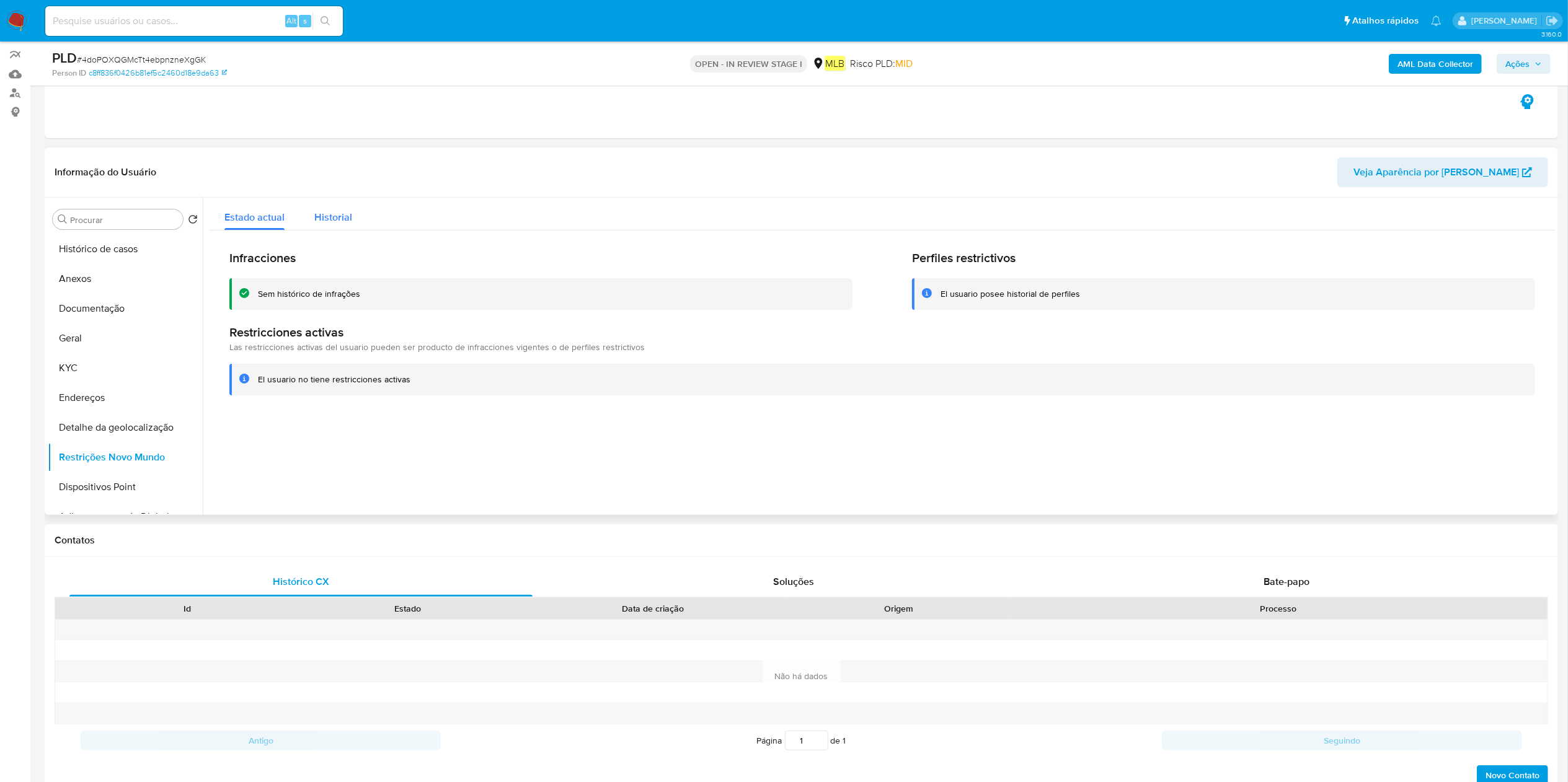
click at [343, 207] on div "Historial" at bounding box center [333, 214] width 38 height 33
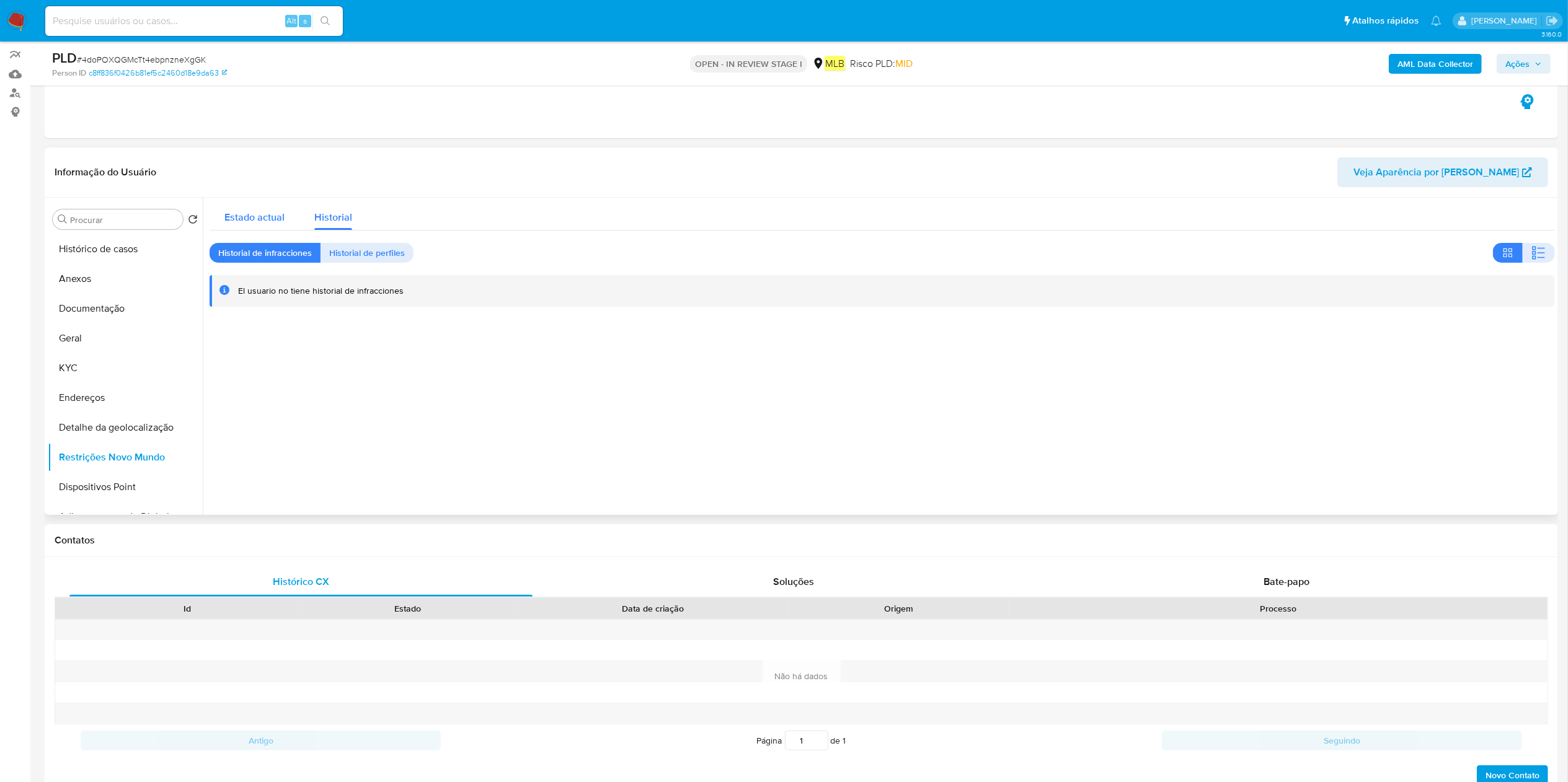
click at [278, 220] on span "Estado actual" at bounding box center [254, 217] width 60 height 14
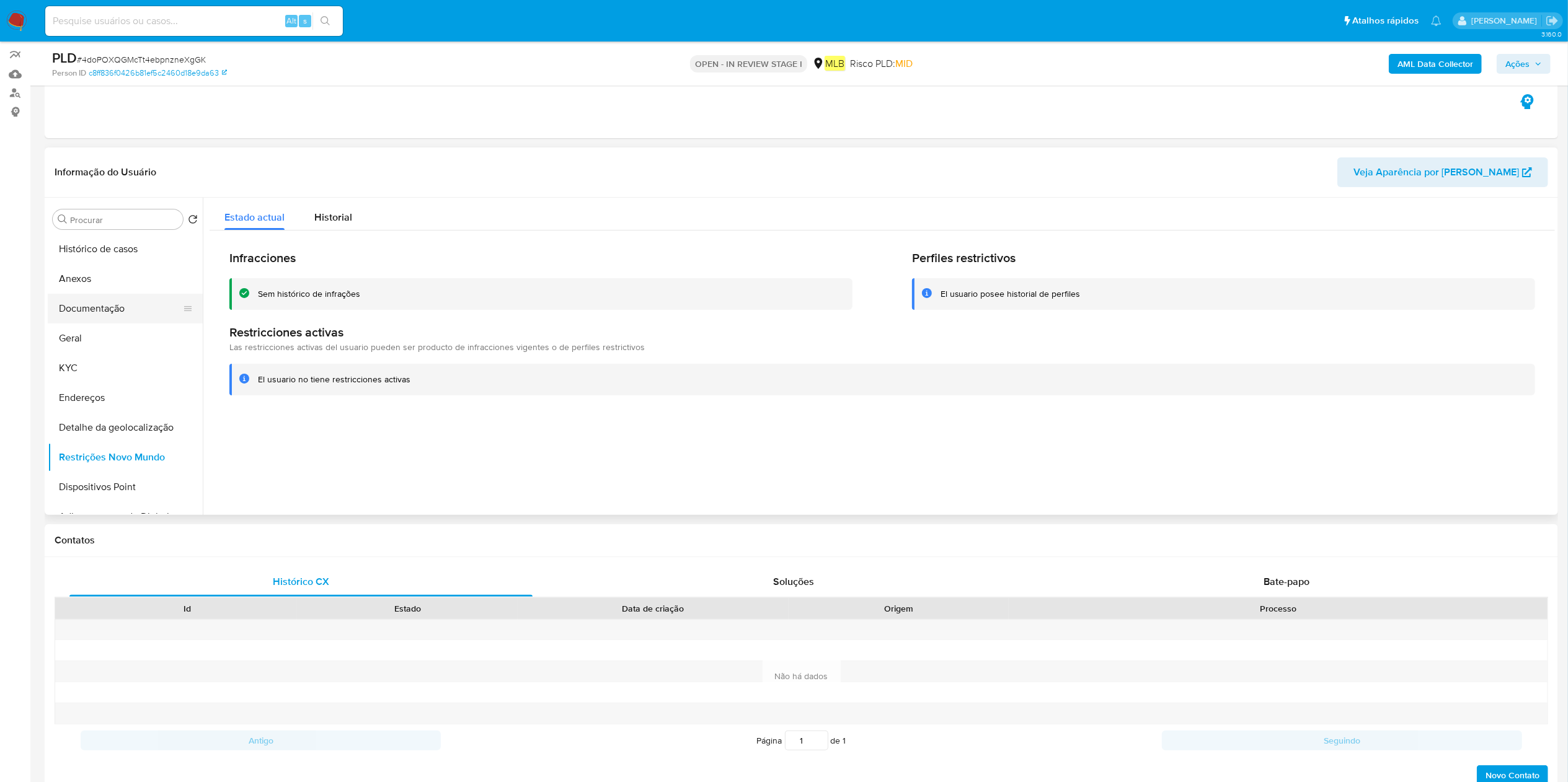
click at [151, 320] on button "Documentação" at bounding box center [120, 309] width 145 height 30
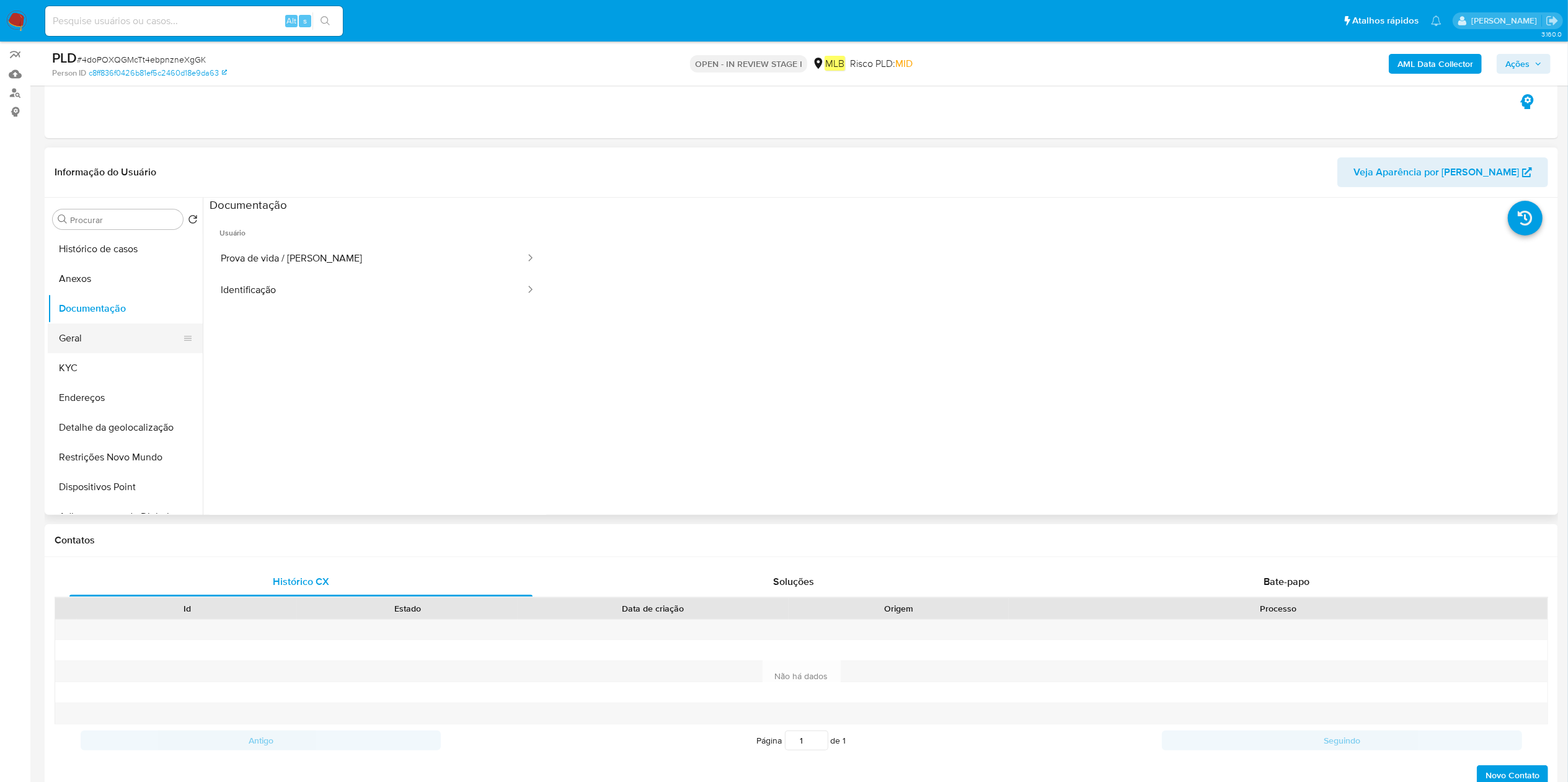
click at [78, 332] on button "Geral" at bounding box center [120, 338] width 145 height 30
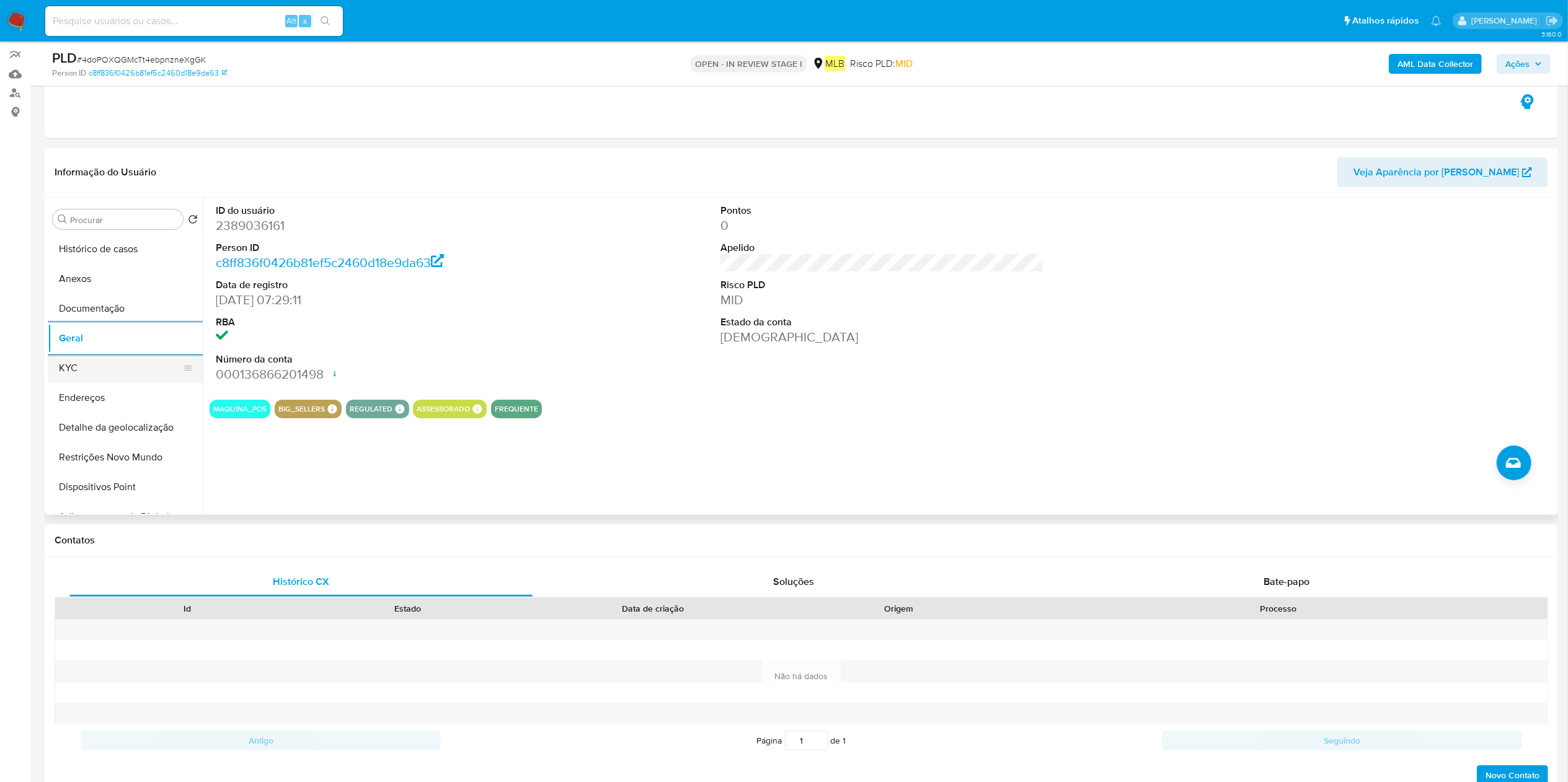
click at [114, 364] on button "KYC" at bounding box center [120, 368] width 145 height 30
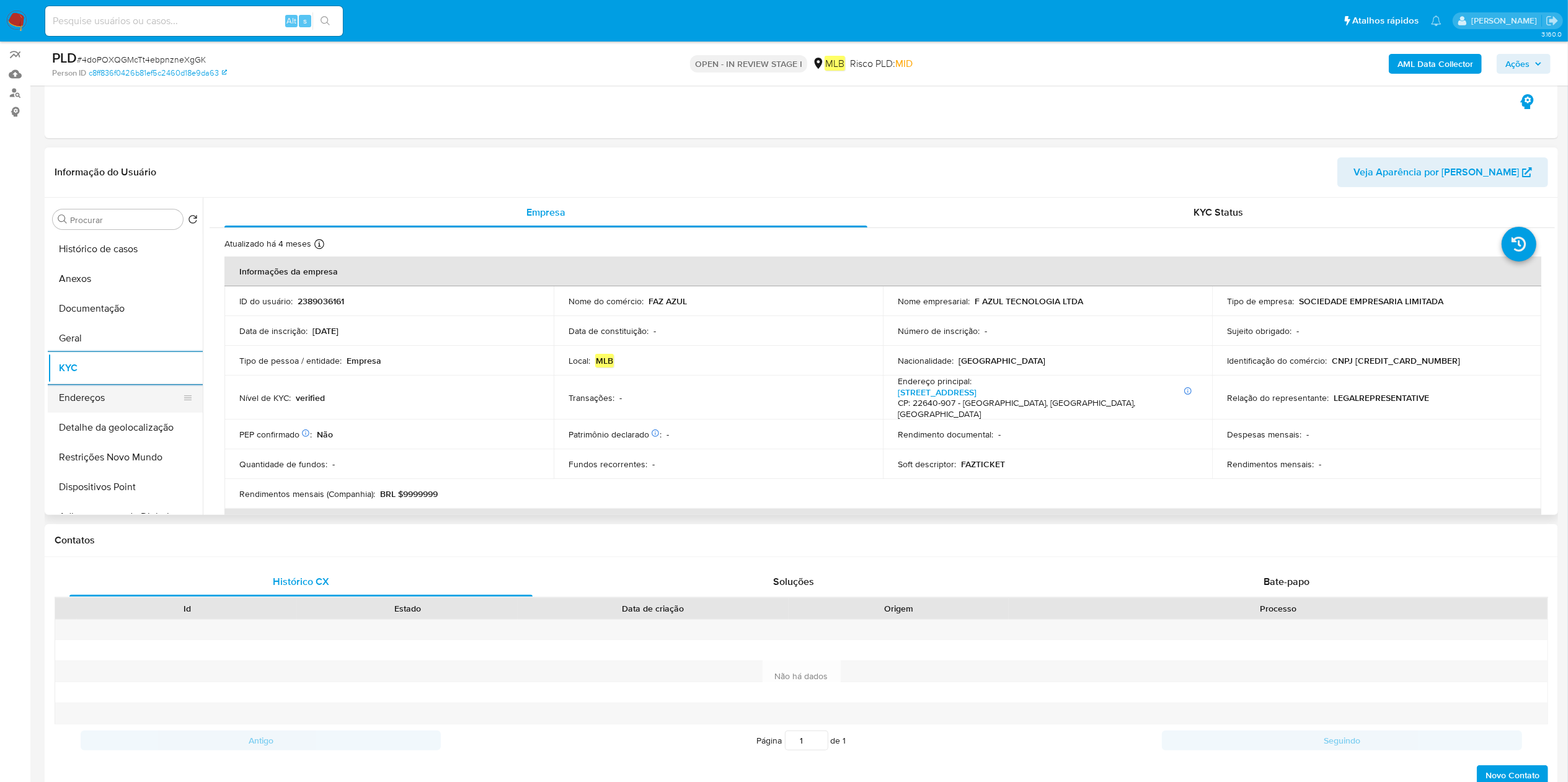
drag, startPoint x: 115, startPoint y: 411, endPoint x: 150, endPoint y: 409, distance: 35.1
click at [114, 409] on button "Endereços" at bounding box center [120, 398] width 145 height 30
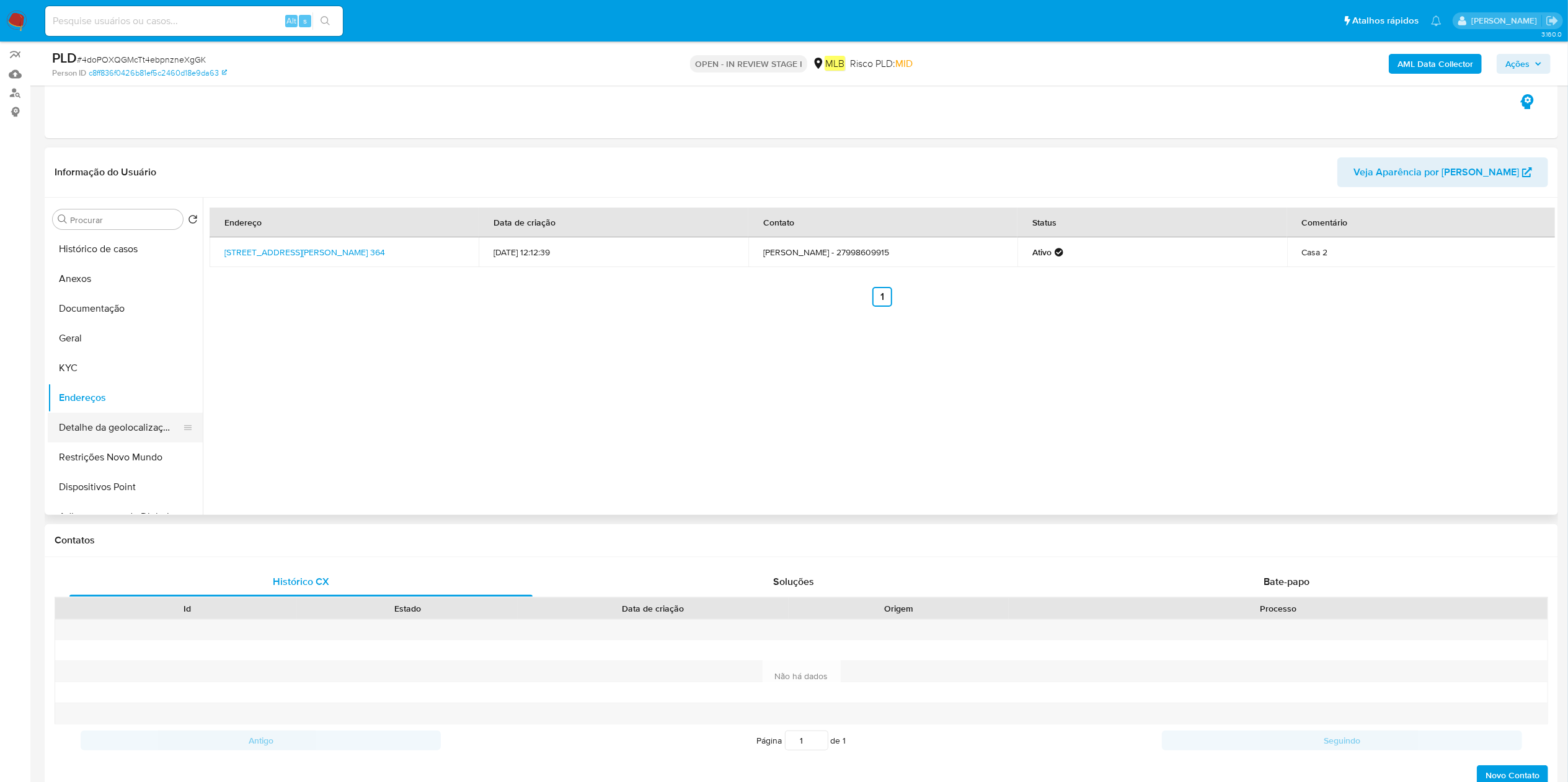
click at [104, 431] on button "Detalhe da geolocalização" at bounding box center [120, 428] width 145 height 30
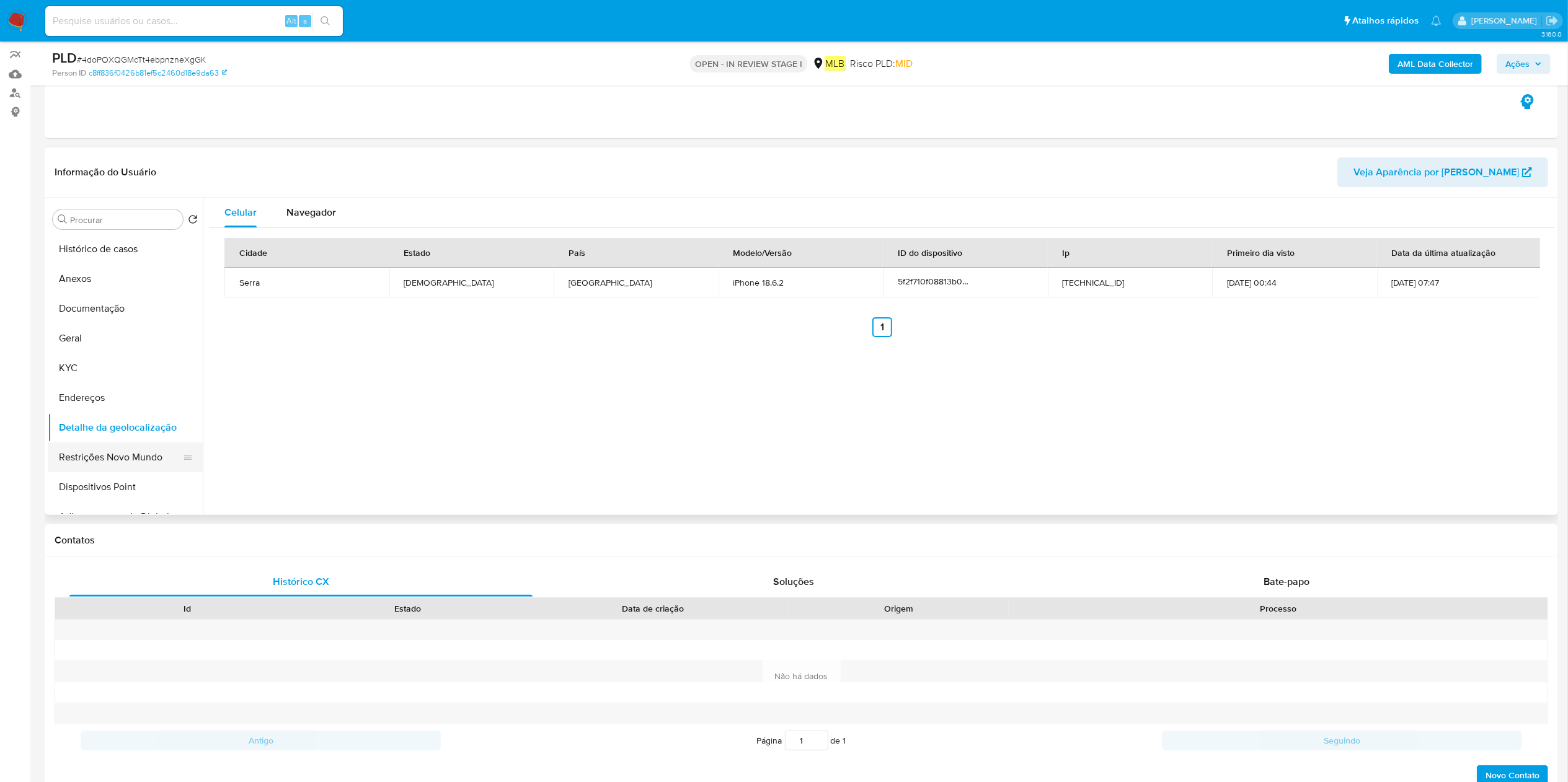
click at [174, 465] on button "Restrições Novo Mundo" at bounding box center [120, 458] width 145 height 30
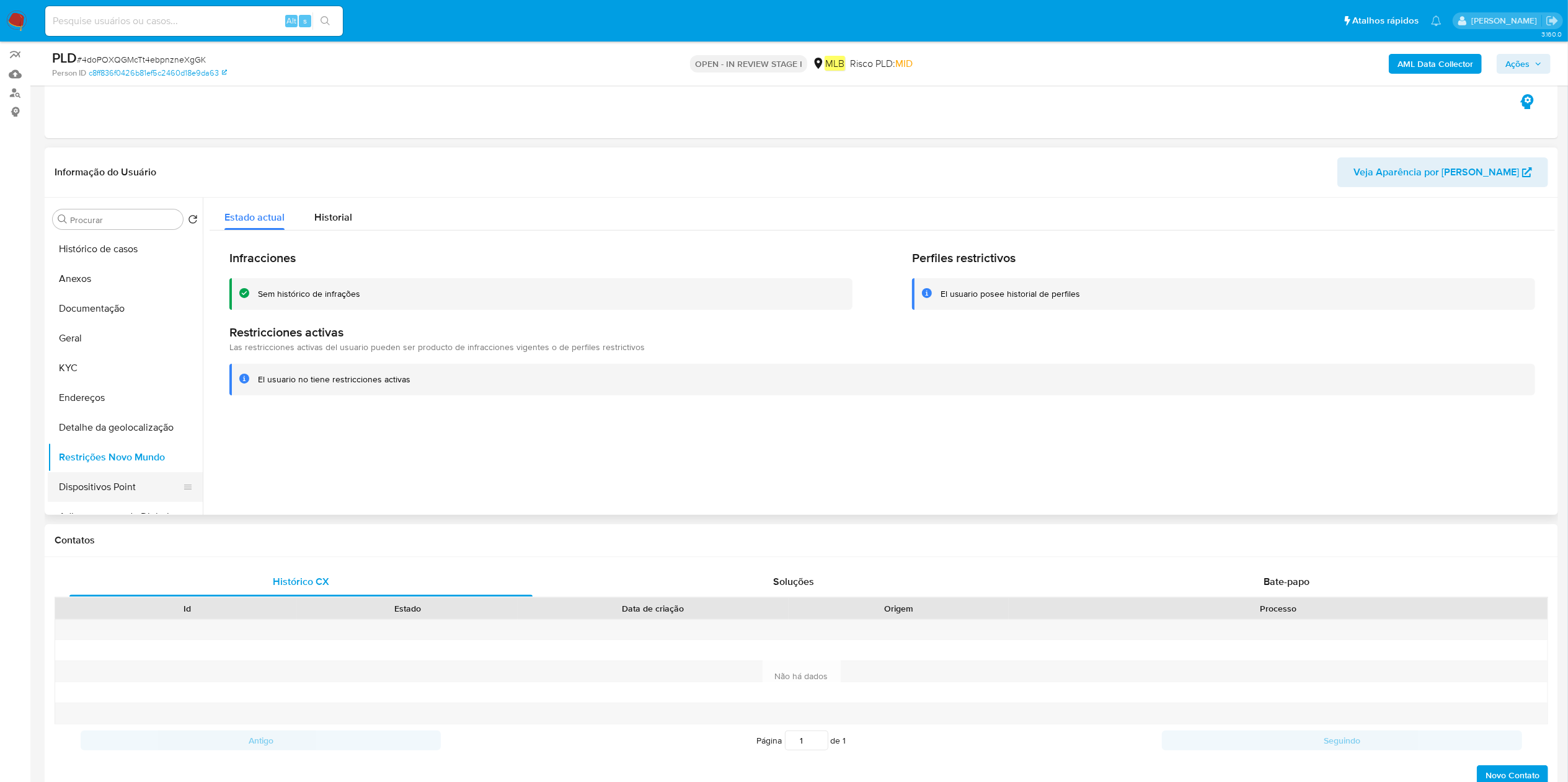
click at [106, 488] on button "Dispositivos Point" at bounding box center [120, 488] width 145 height 30
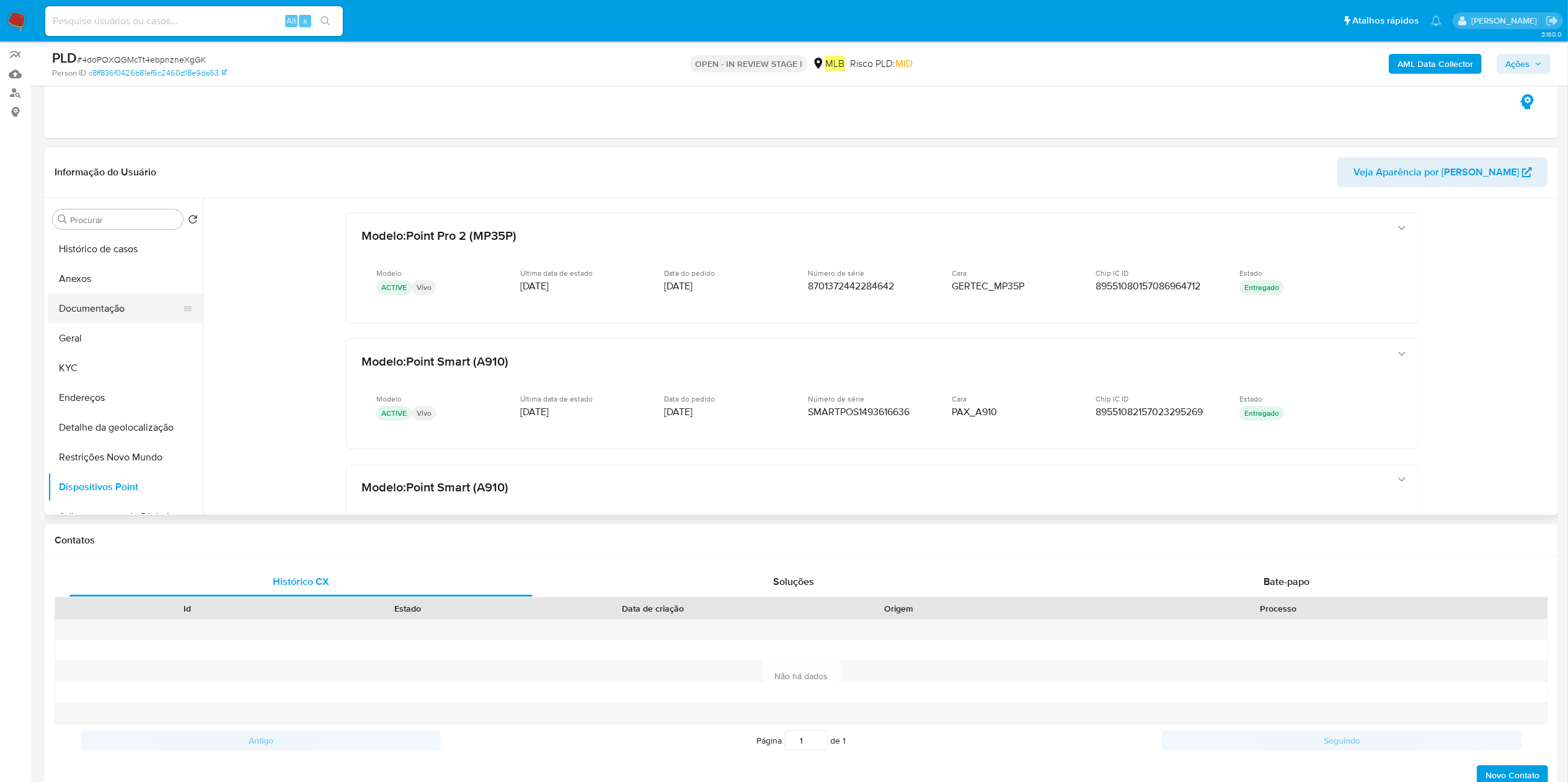
click at [136, 308] on button "Documentação" at bounding box center [120, 309] width 145 height 30
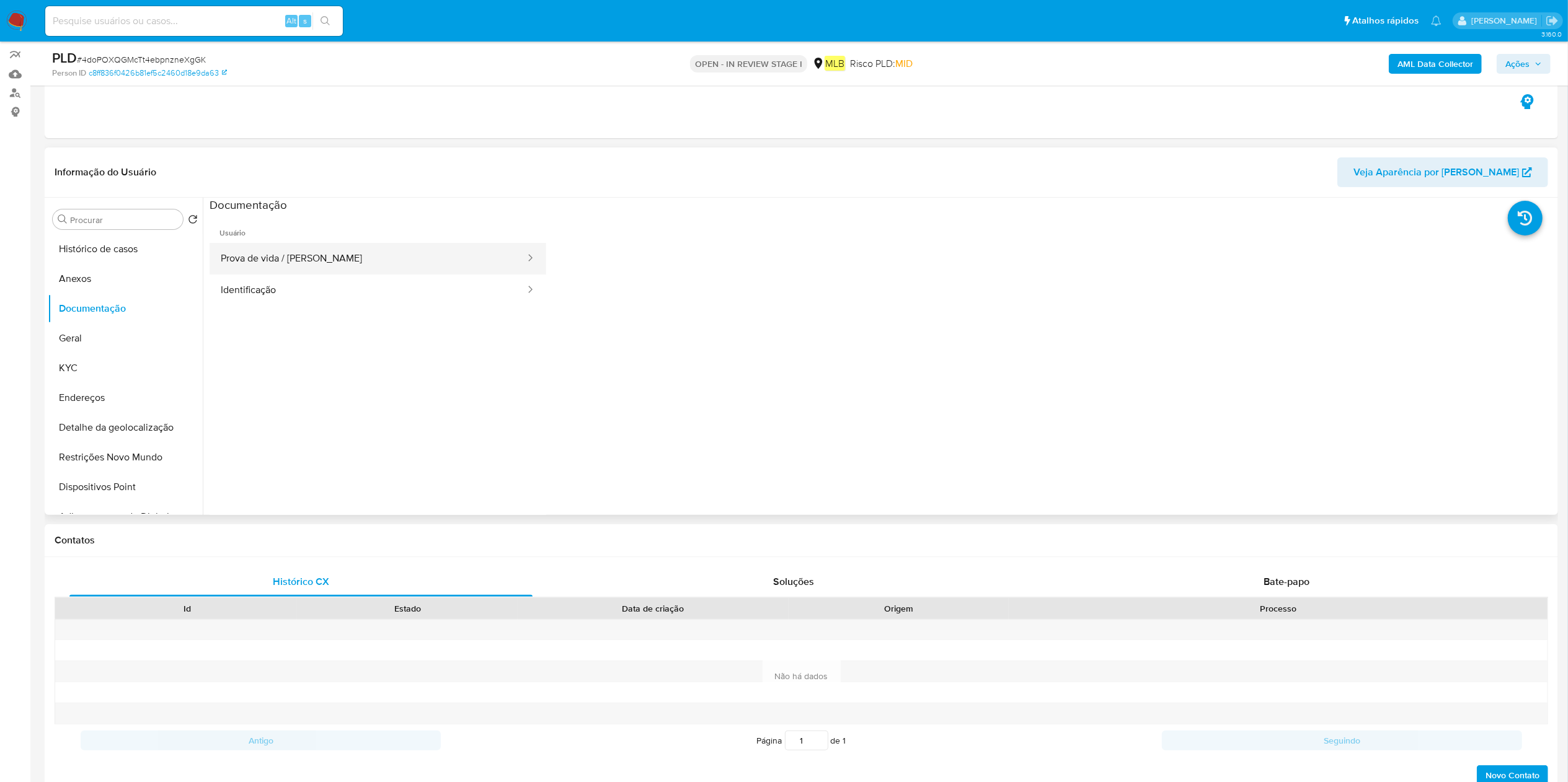
click at [286, 257] on button "Prova de vida / Selfie" at bounding box center [368, 259] width 317 height 31
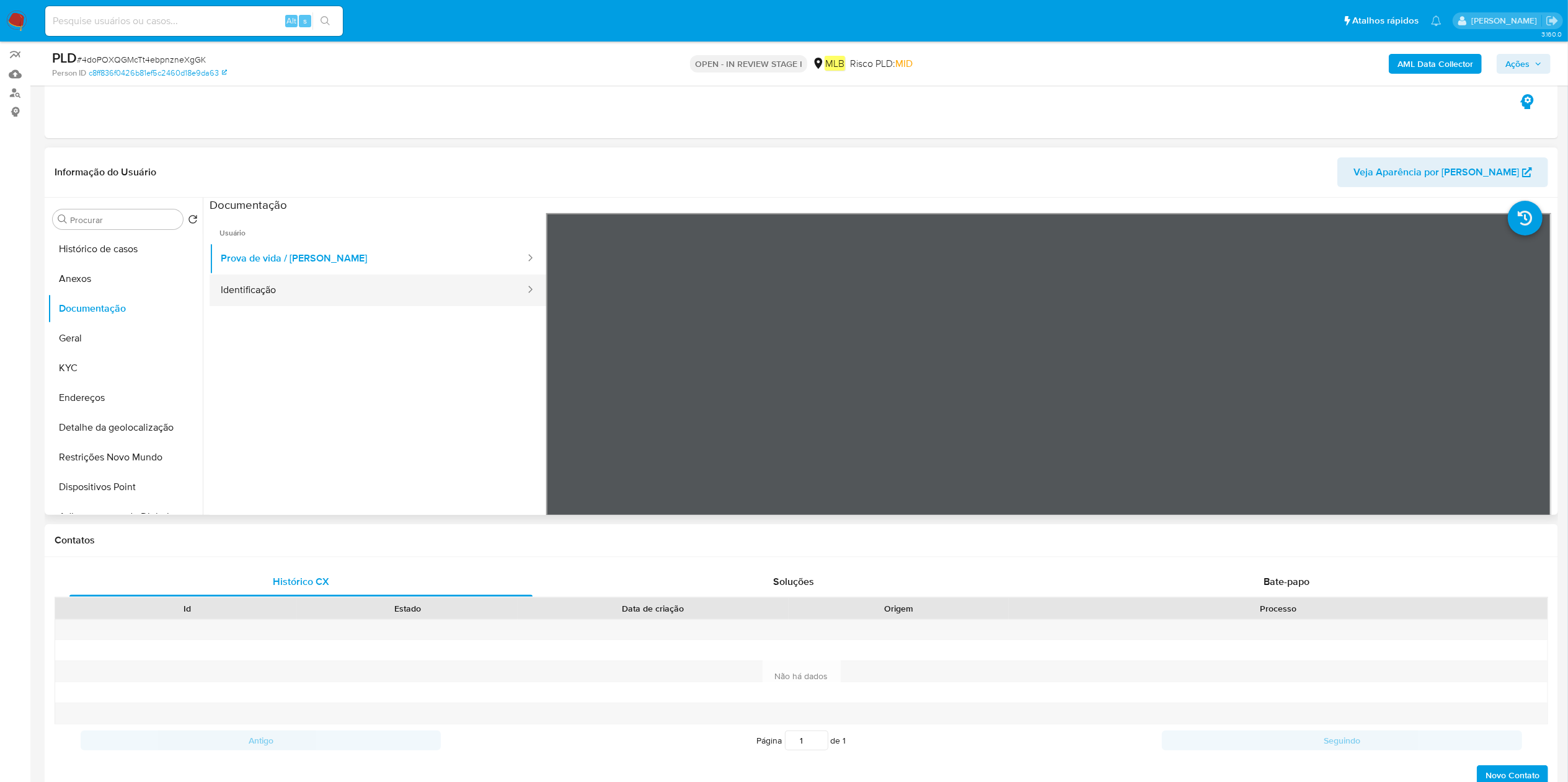
click at [271, 285] on button "Identificação" at bounding box center [368, 290] width 317 height 31
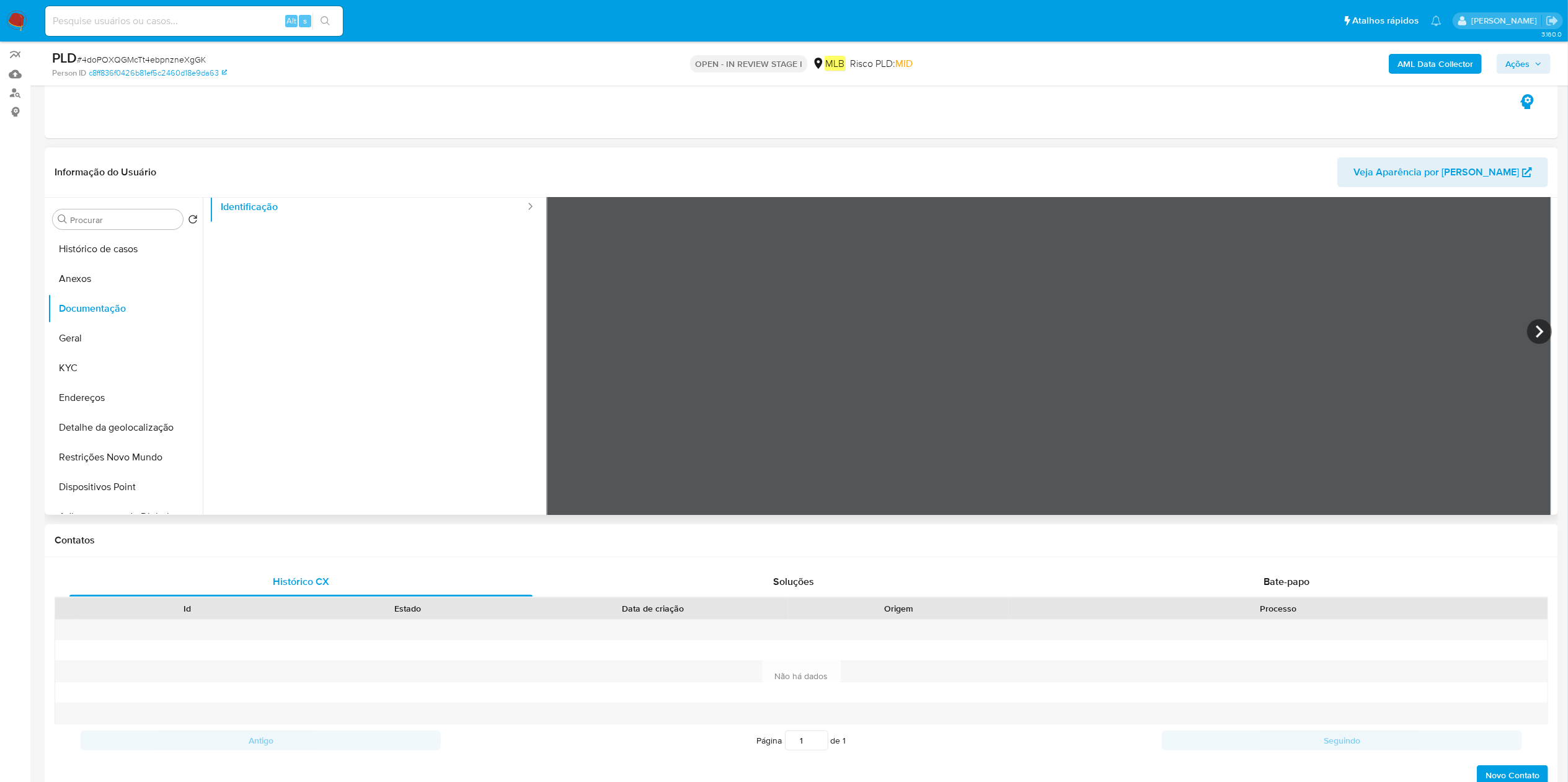
scroll to position [108, 0]
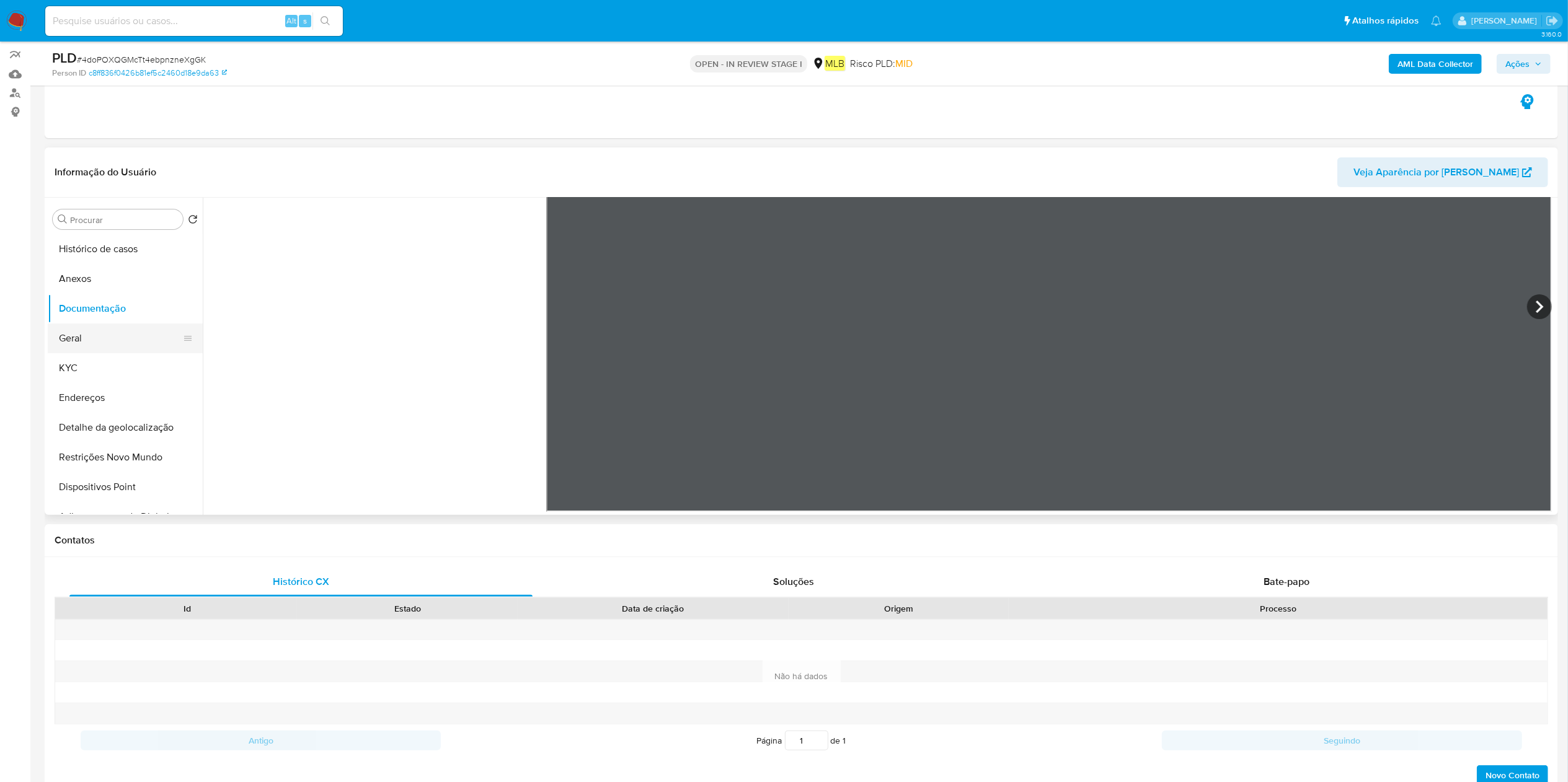
click at [52, 345] on button "Geral" at bounding box center [120, 338] width 145 height 30
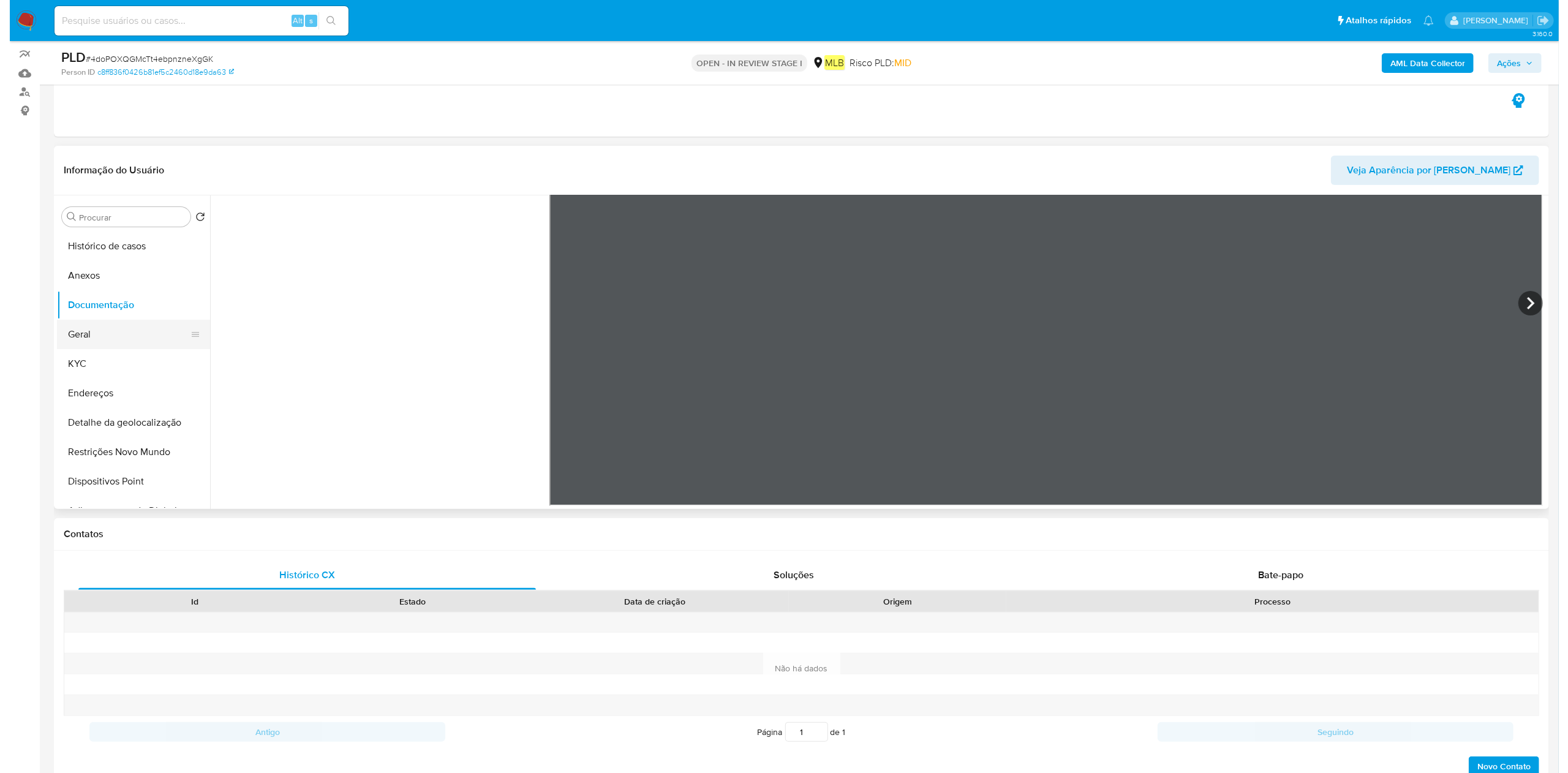
scroll to position [0, 0]
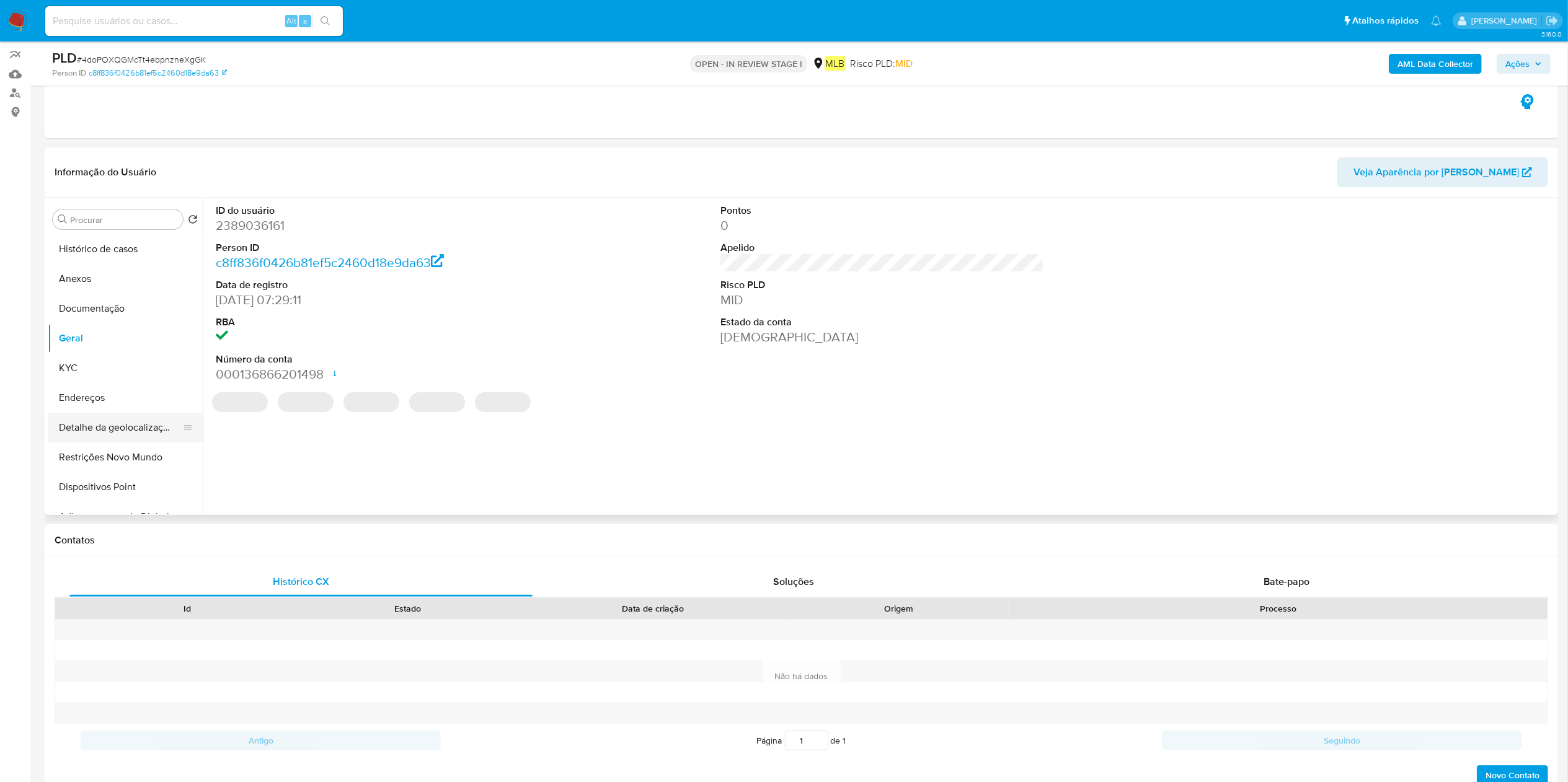
click at [114, 423] on button "Detalhe da geolocalização" at bounding box center [120, 428] width 145 height 30
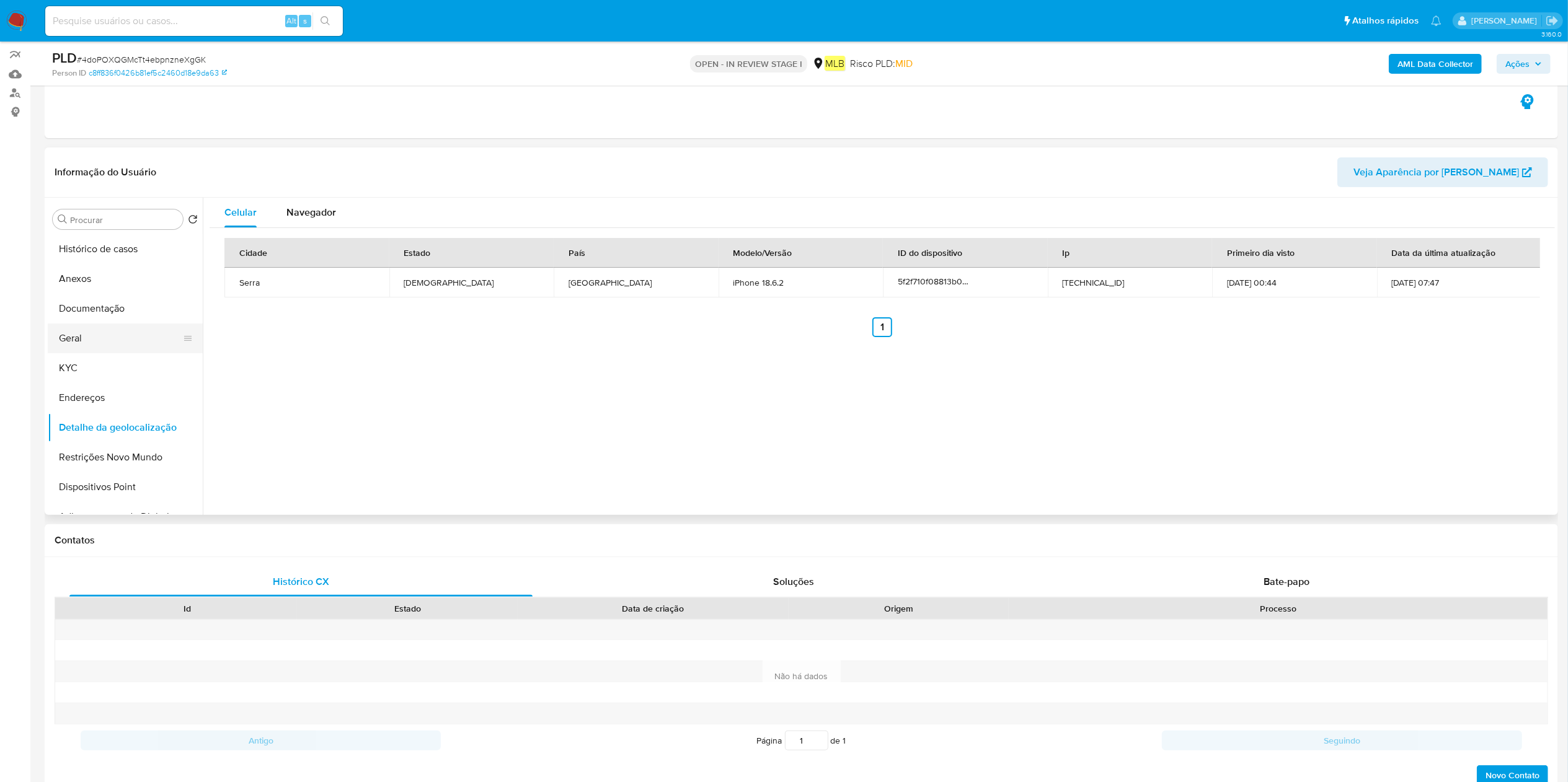
click at [102, 341] on button "Geral" at bounding box center [120, 338] width 145 height 30
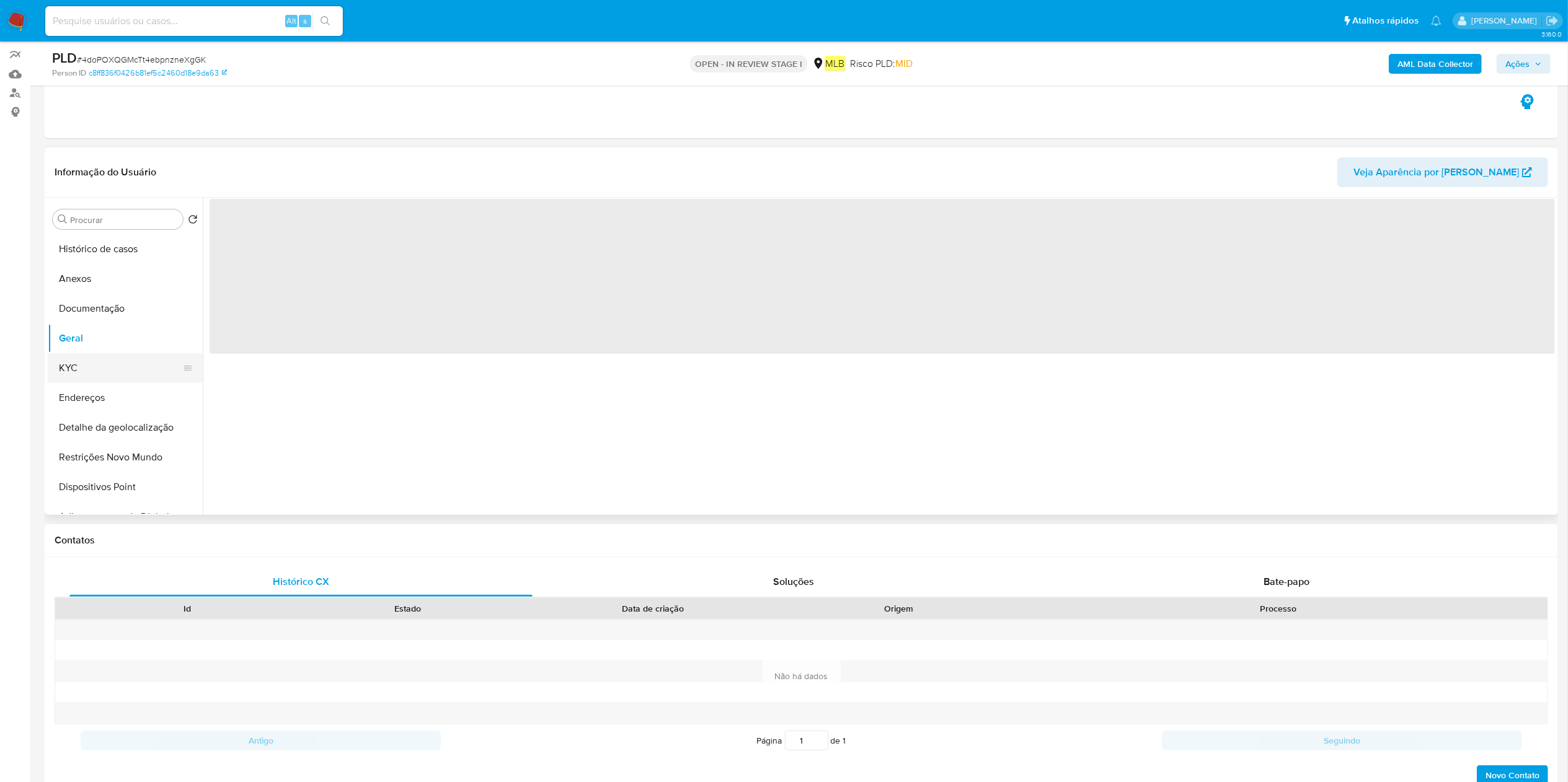
click at [97, 367] on button "KYC" at bounding box center [120, 368] width 145 height 30
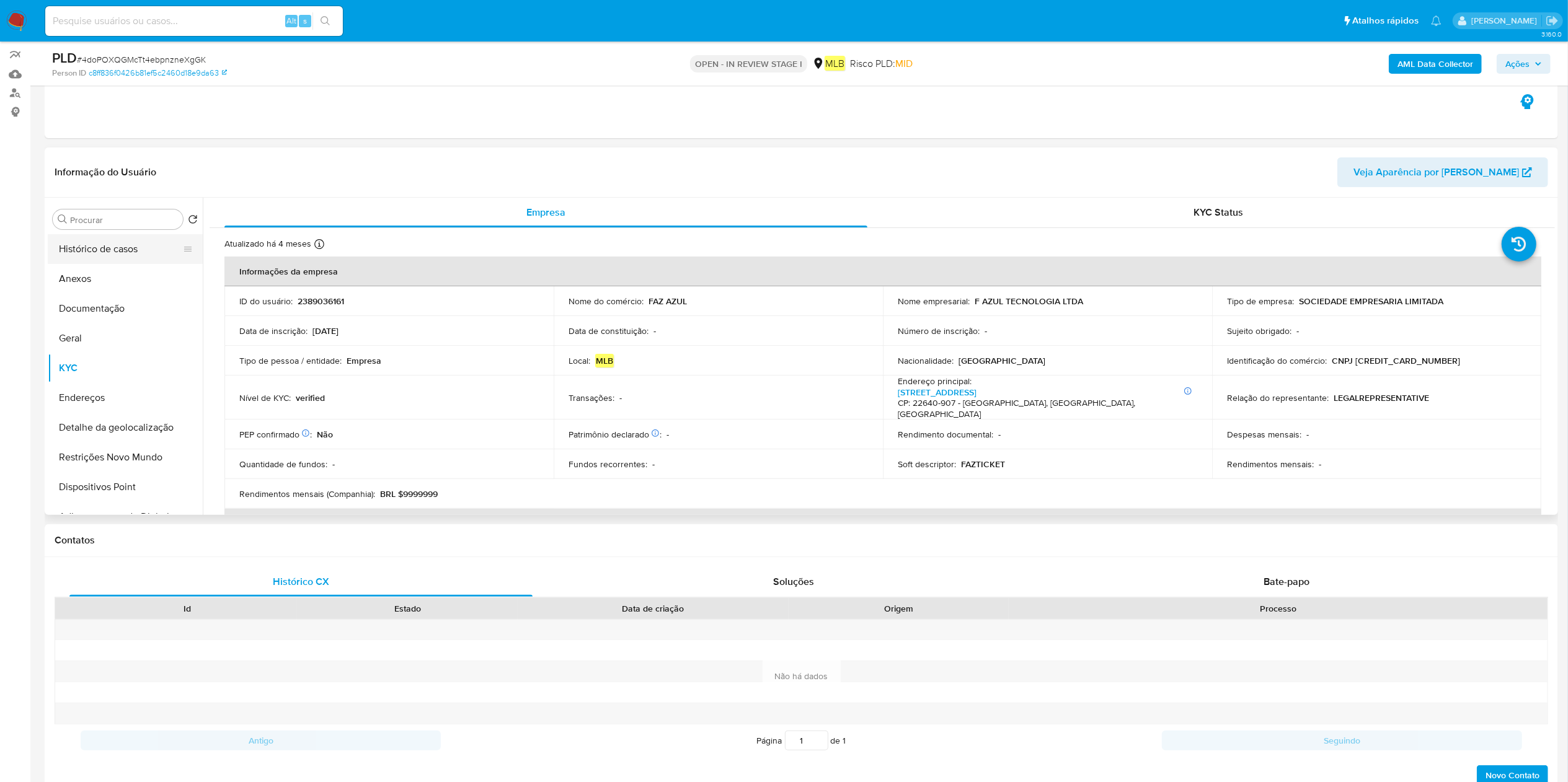
click at [122, 259] on button "Histórico de casos" at bounding box center [120, 249] width 145 height 30
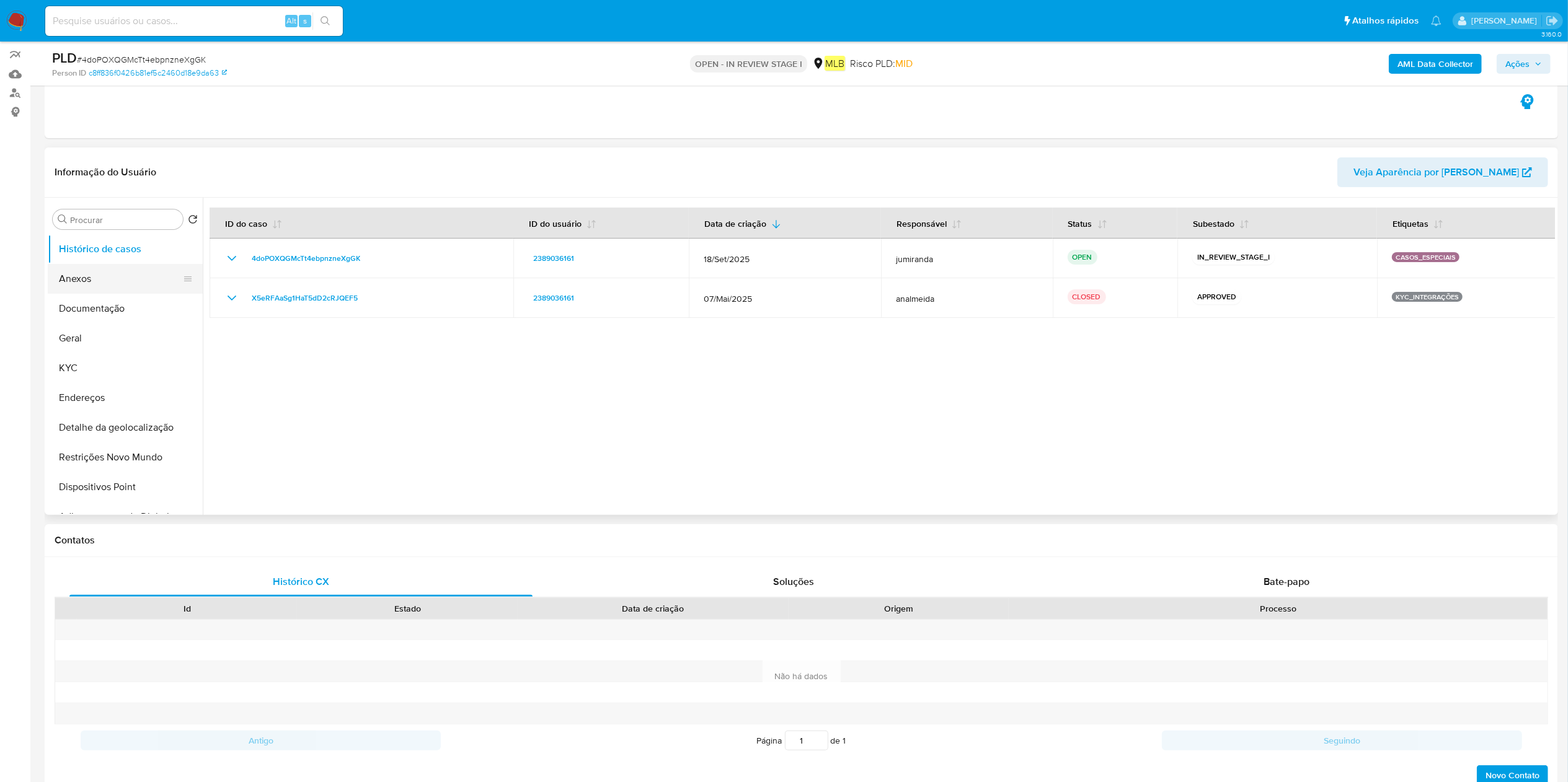
click at [106, 277] on button "Anexos" at bounding box center [120, 279] width 145 height 30
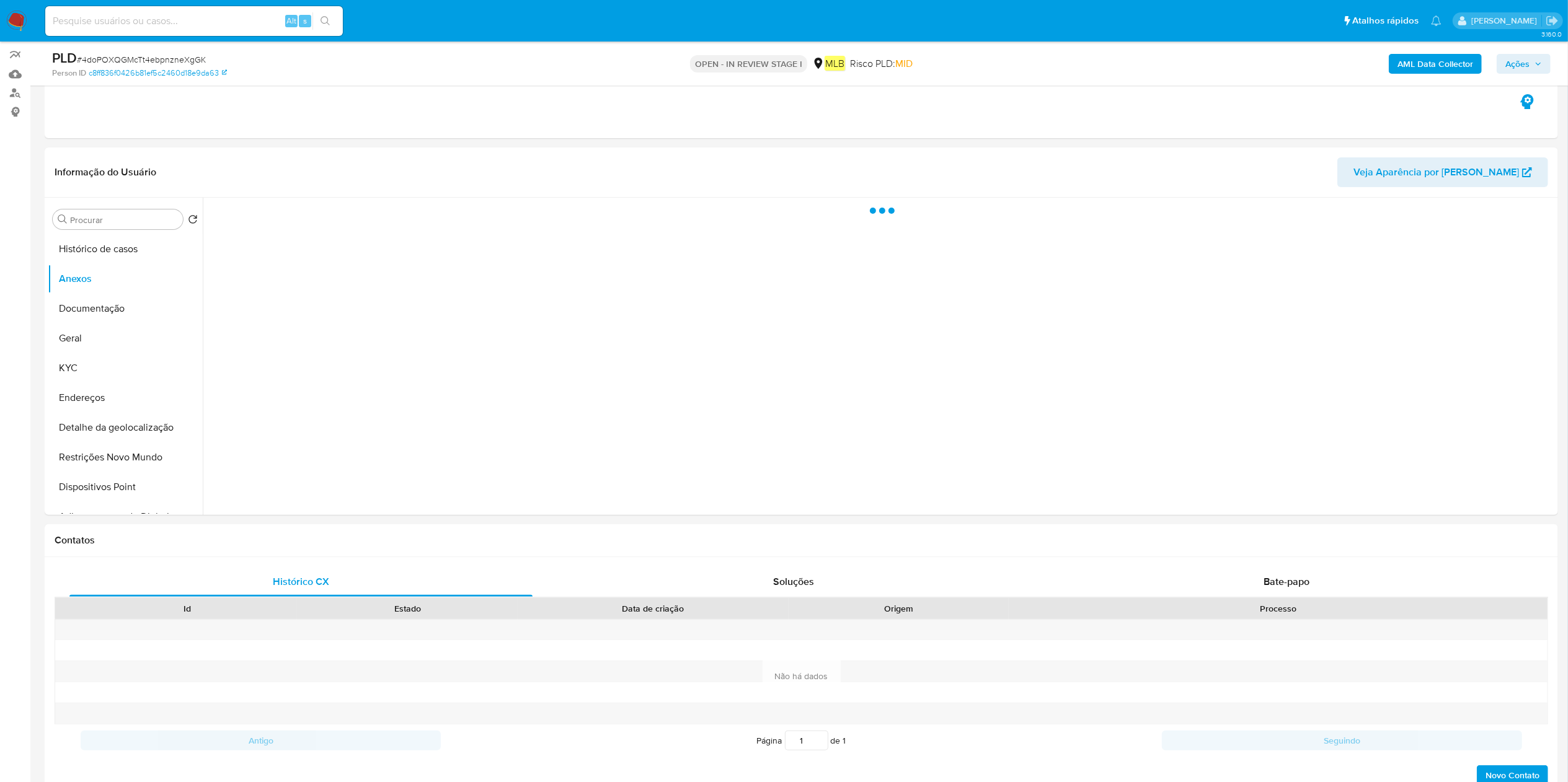
click at [1434, 62] on b "AML Data Collector" at bounding box center [1435, 64] width 76 height 20
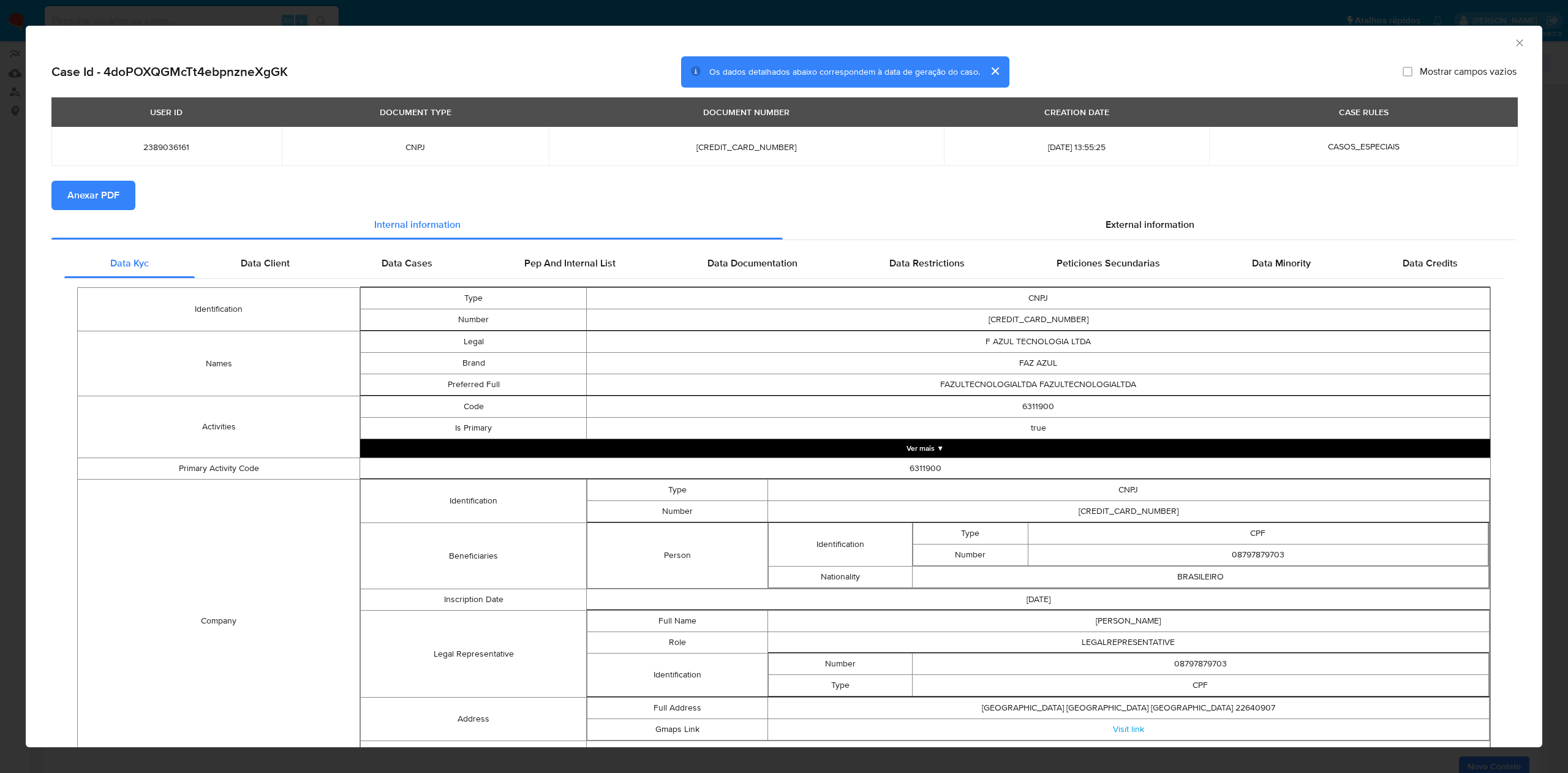
click at [107, 202] on span "Anexar PDF" at bounding box center [94, 195] width 52 height 27
click at [1516, 44] on icon "Fechar a janela" at bounding box center [1519, 42] width 7 height 7
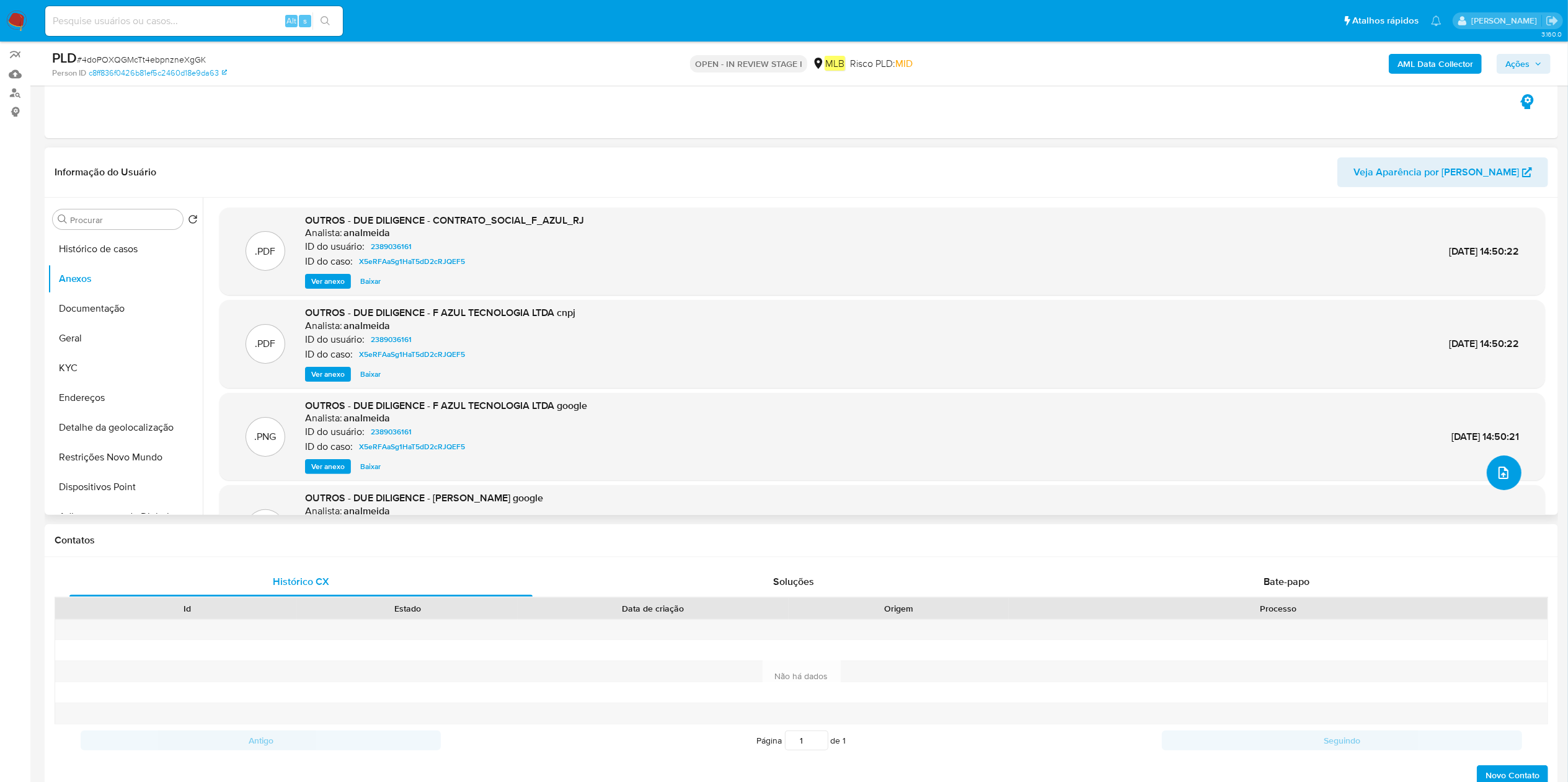
click at [1495, 475] on icon "upload-file" at bounding box center [1503, 473] width 15 height 15
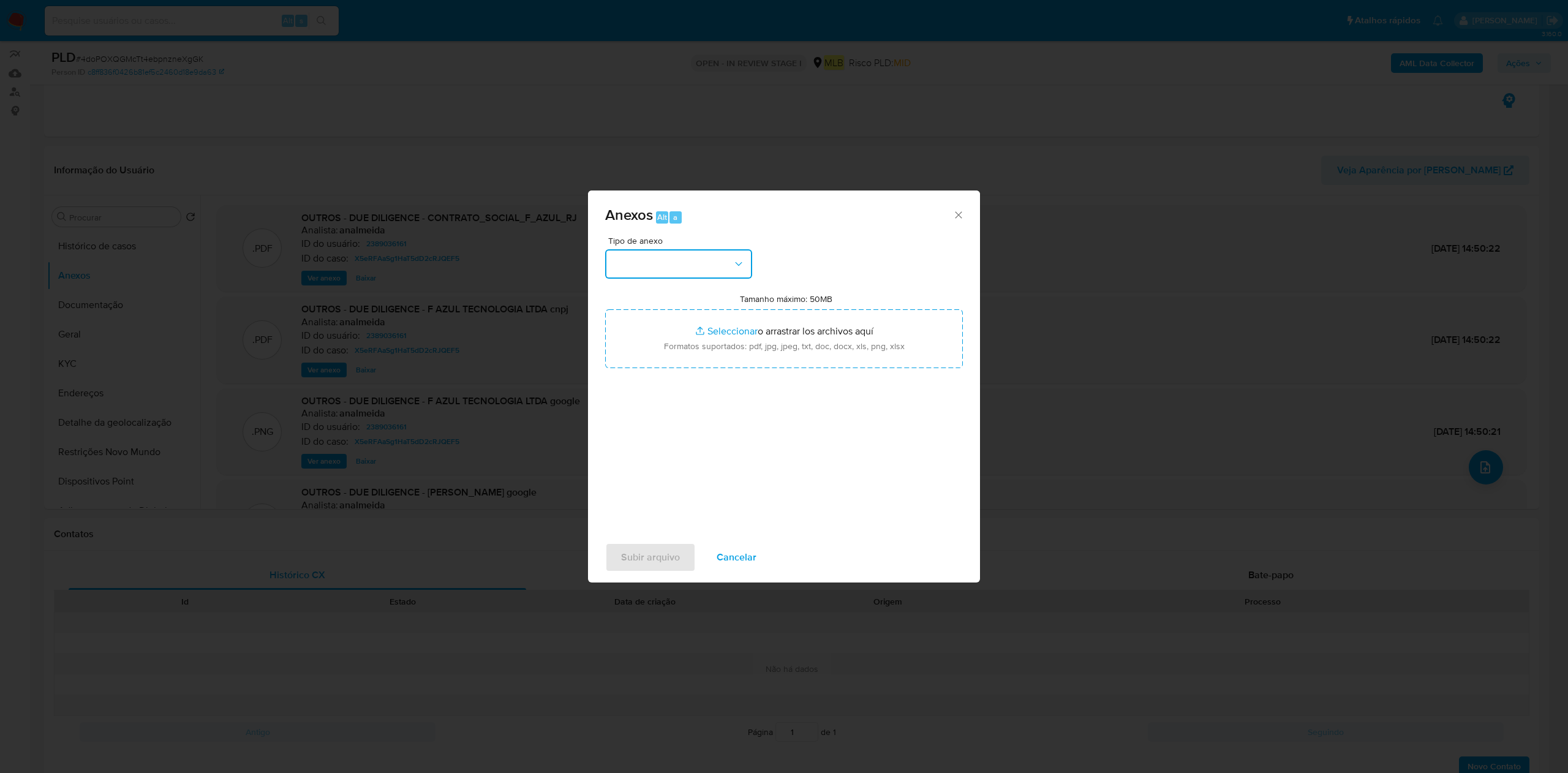
click at [703, 263] on button "button" at bounding box center [679, 264] width 147 height 29
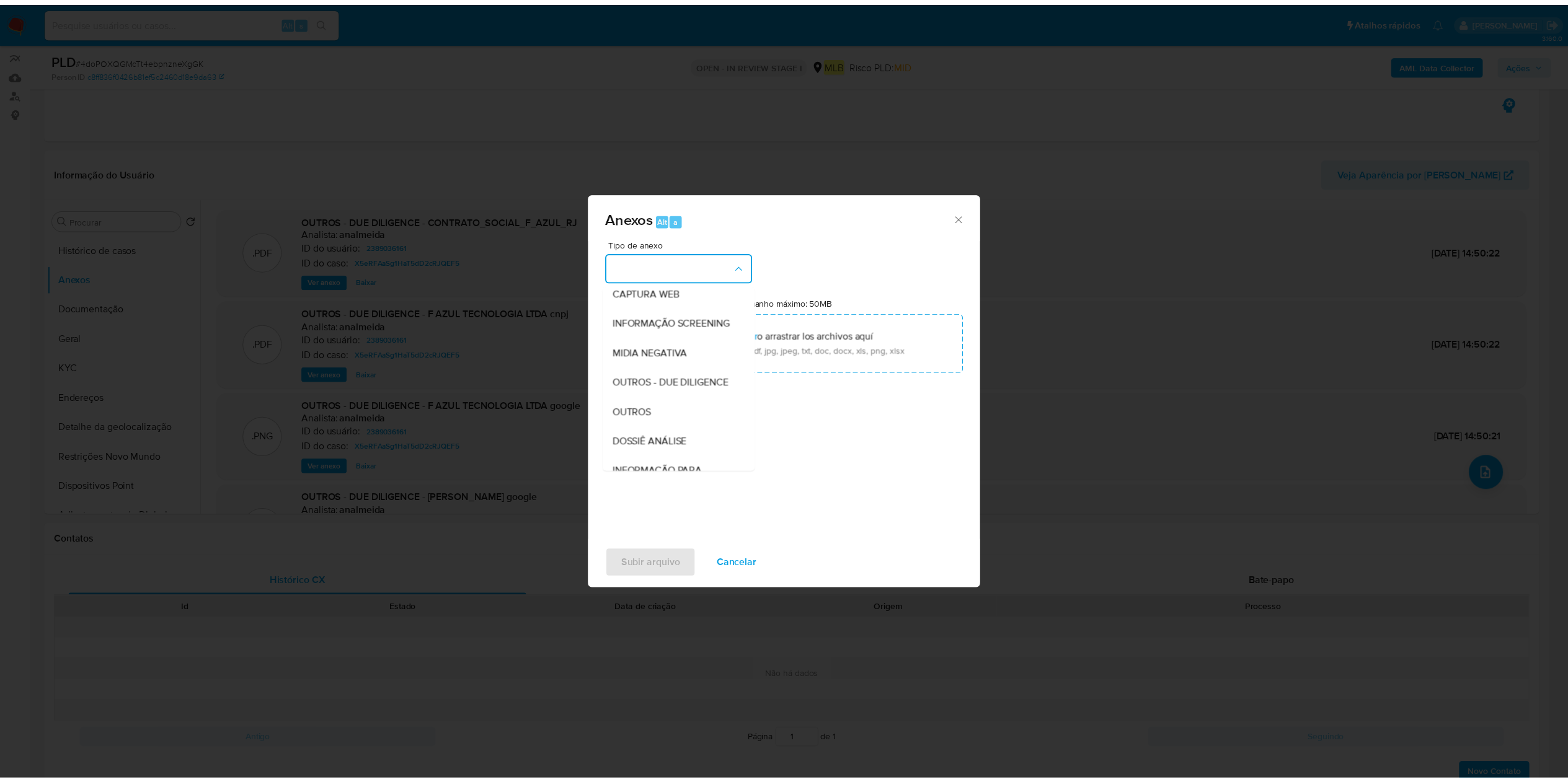
scroll to position [191, 0]
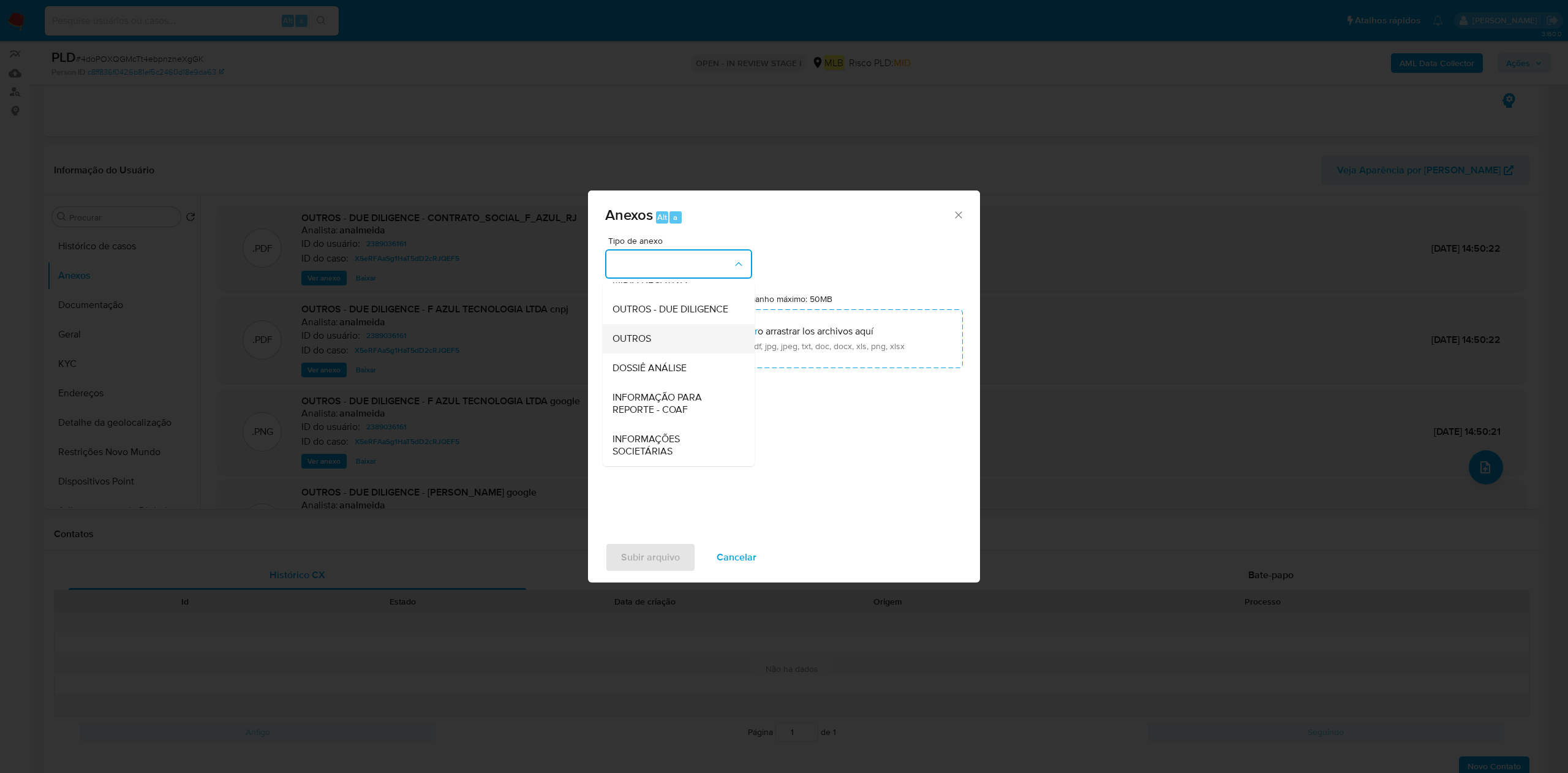
click at [679, 346] on div "OUTROS" at bounding box center [675, 339] width 125 height 29
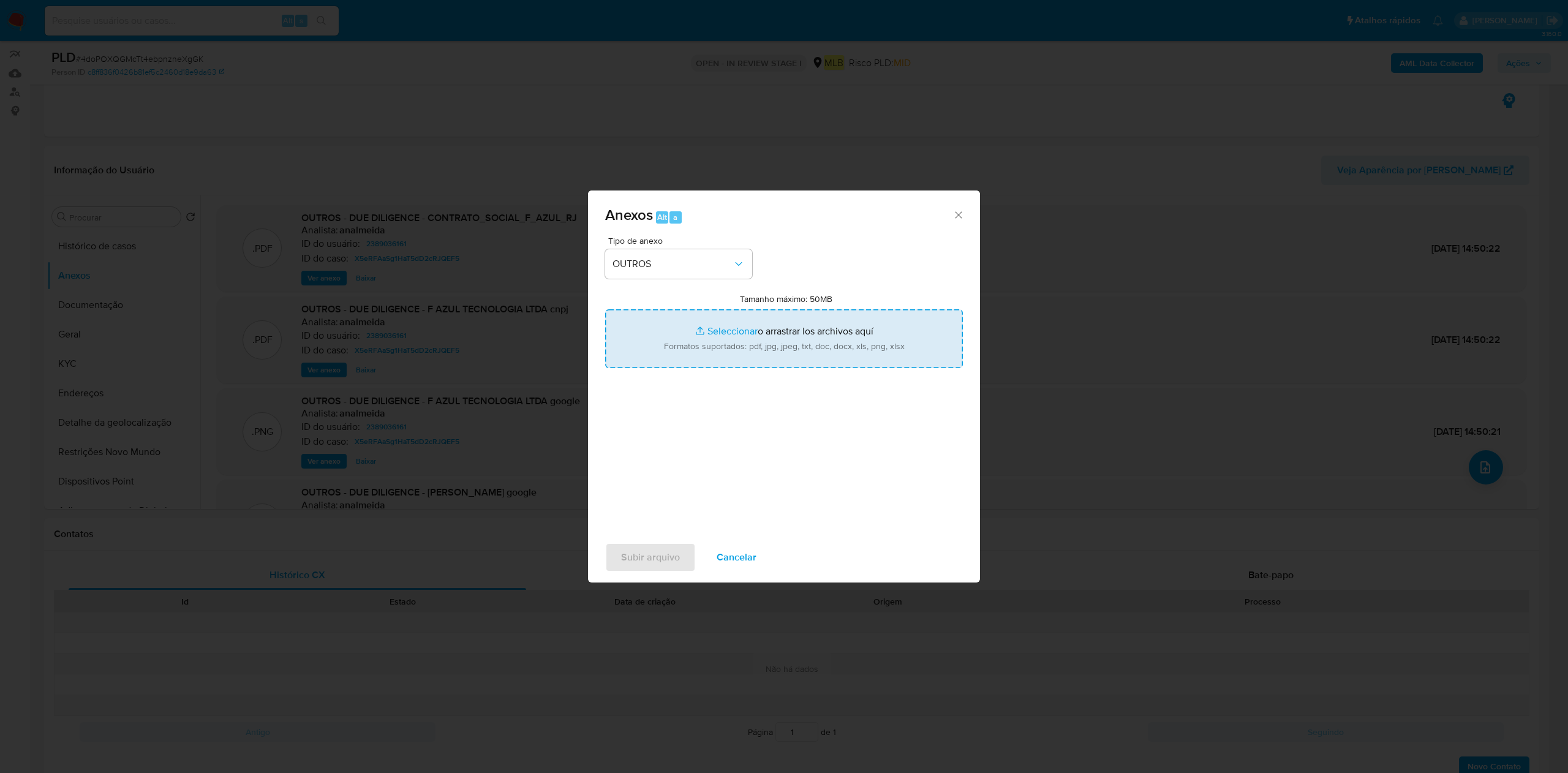
type input "C:\fakepath\SAR - XXX - CNPJ 59382371000128 - F AZUL TECNOLOGIA LTDA.pdf"
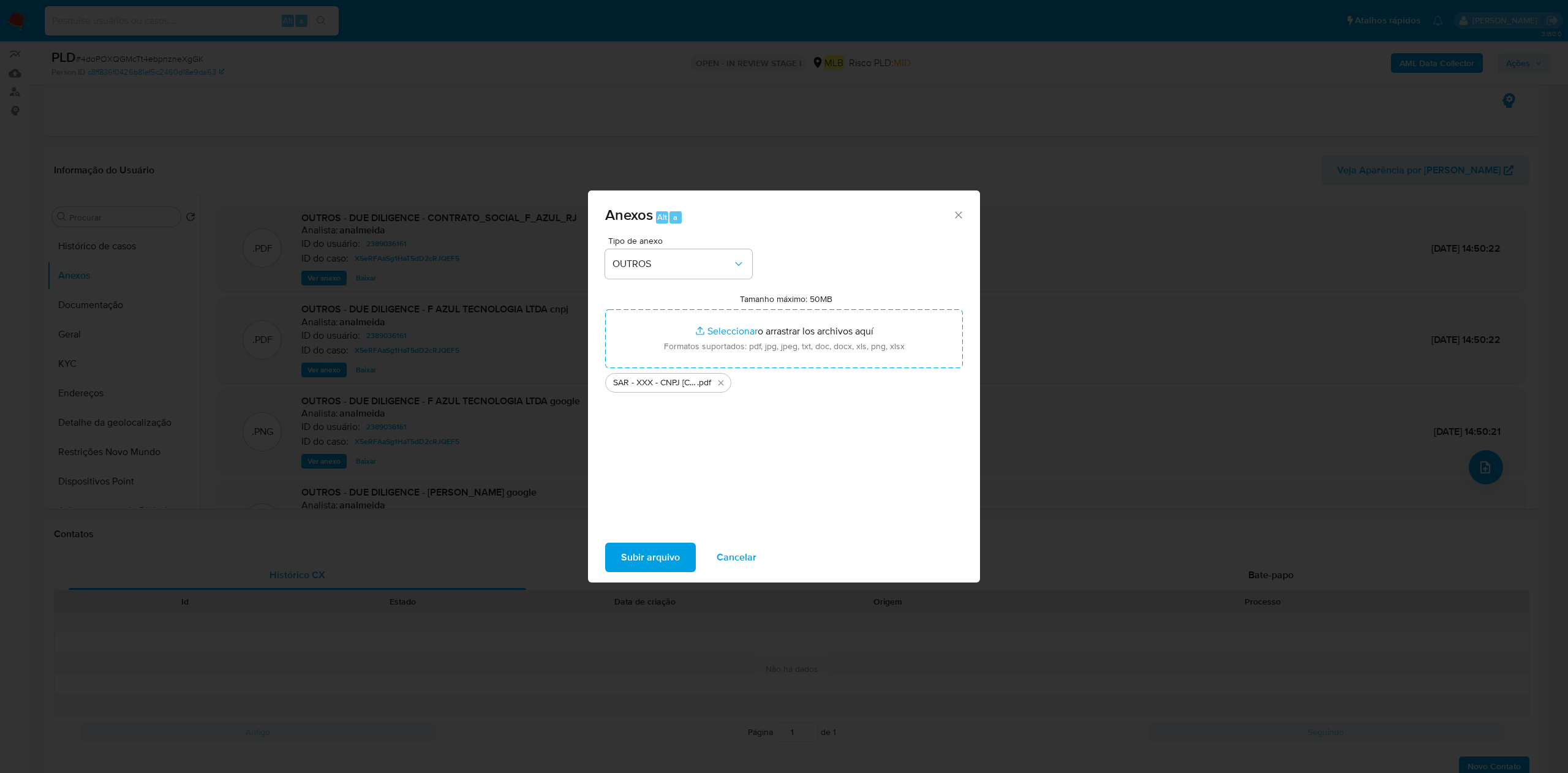
click at [628, 559] on span "Subir arquivo" at bounding box center [650, 557] width 59 height 27
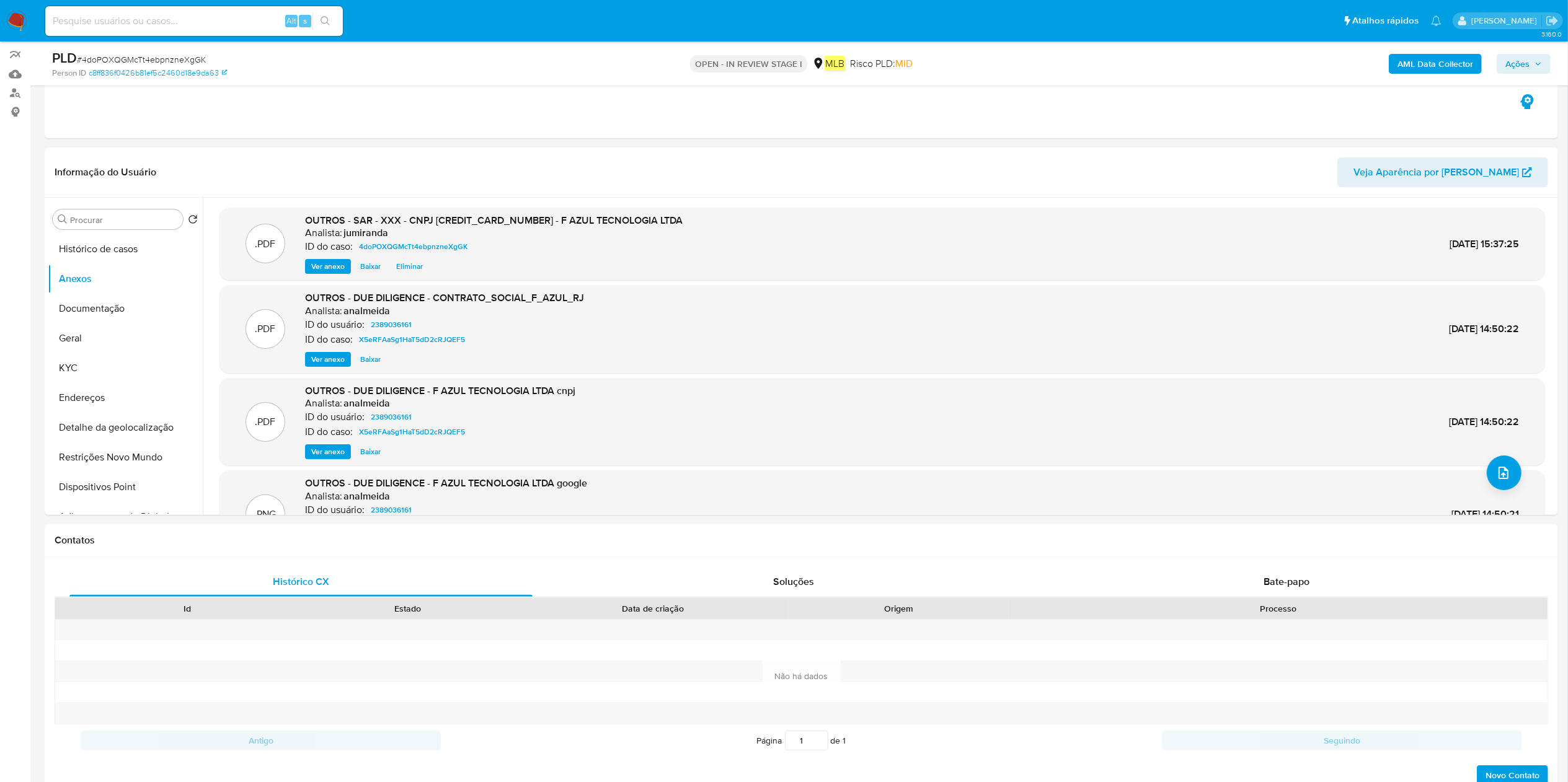
click at [1521, 67] on span "Ações" at bounding box center [1517, 64] width 24 height 20
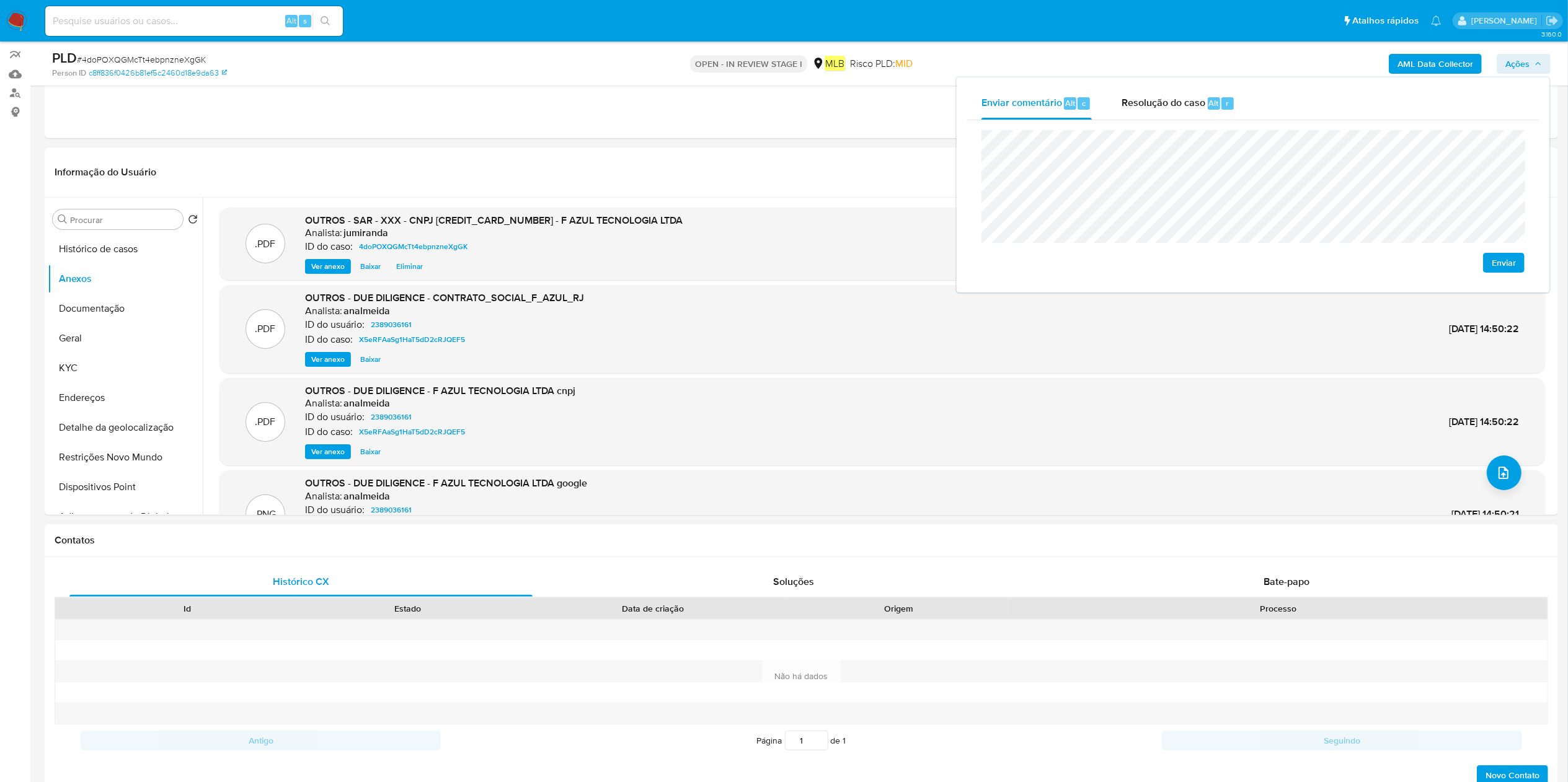
click at [1511, 266] on span "Enviar" at bounding box center [1503, 262] width 24 height 17
click at [1156, 113] on div "Resolução do caso Alt r" at bounding box center [1179, 103] width 114 height 32
paste textarea "Fatos relevantes concluídos pelo analista: Movimentação financeira aparentement…"
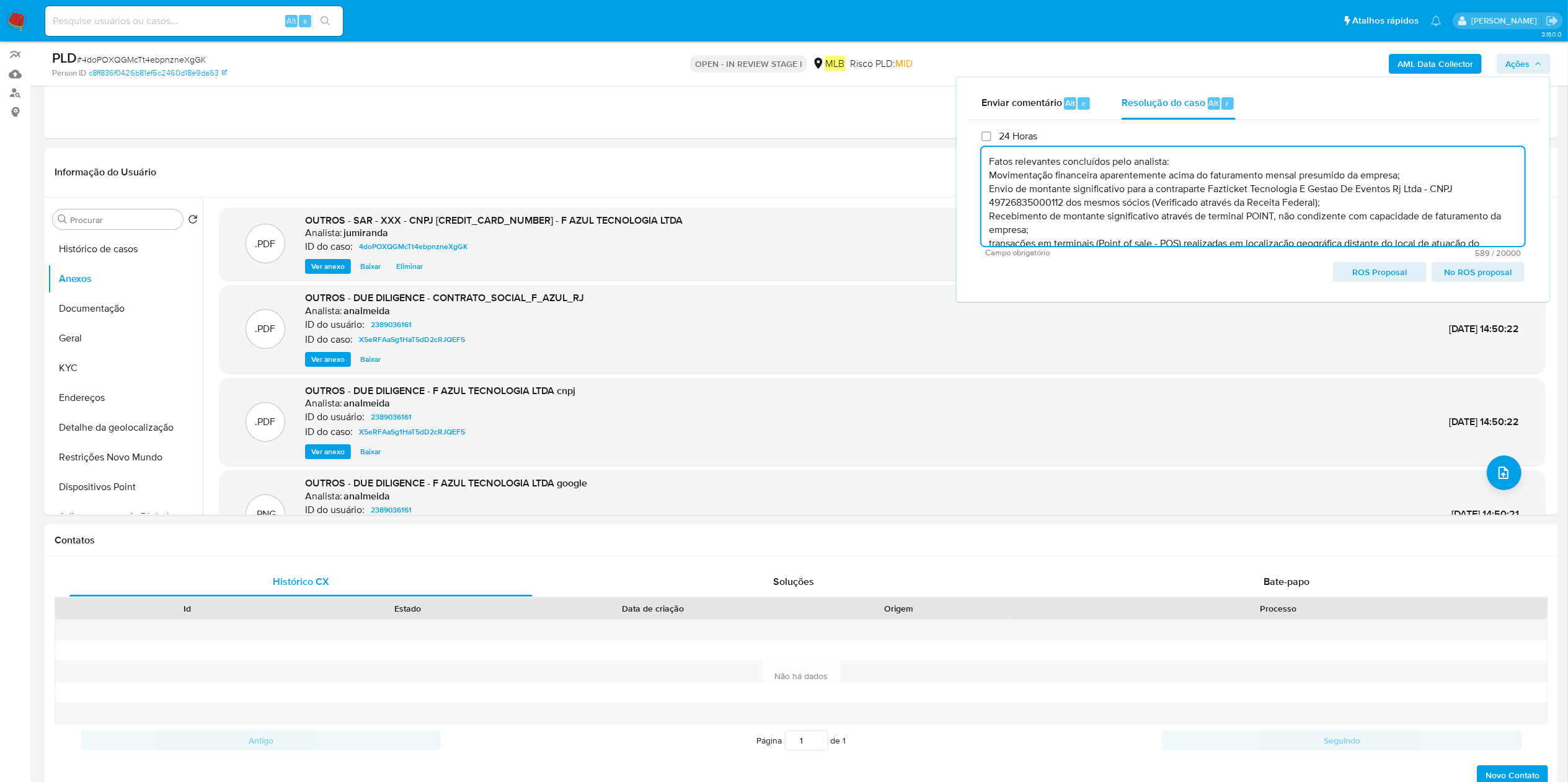
scroll to position [32, 0]
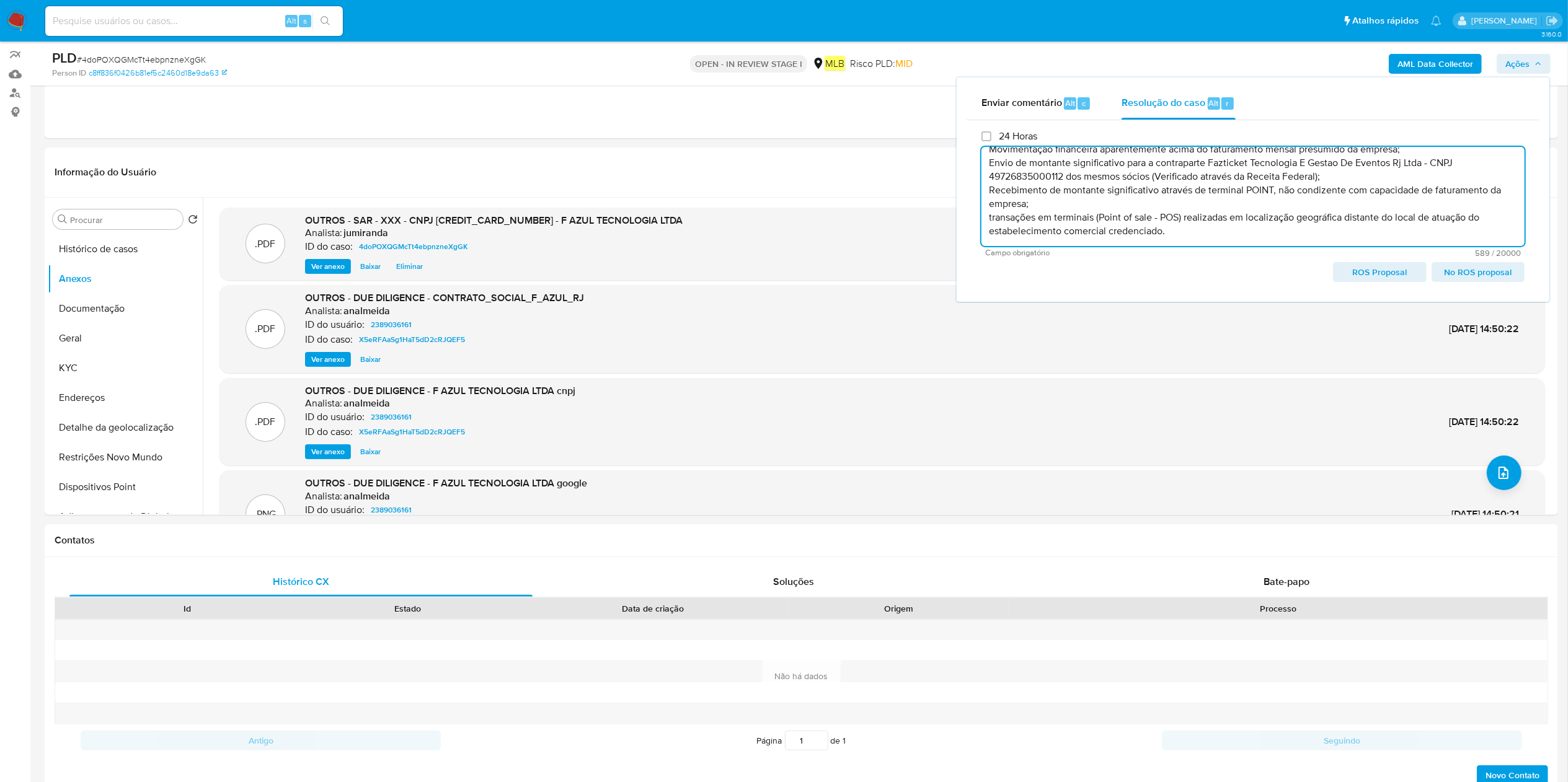
click at [1384, 217] on textarea "Fatos relevantes concluídos pelo analista: Movimentação financeira aparentement…" at bounding box center [1253, 196] width 543 height 99
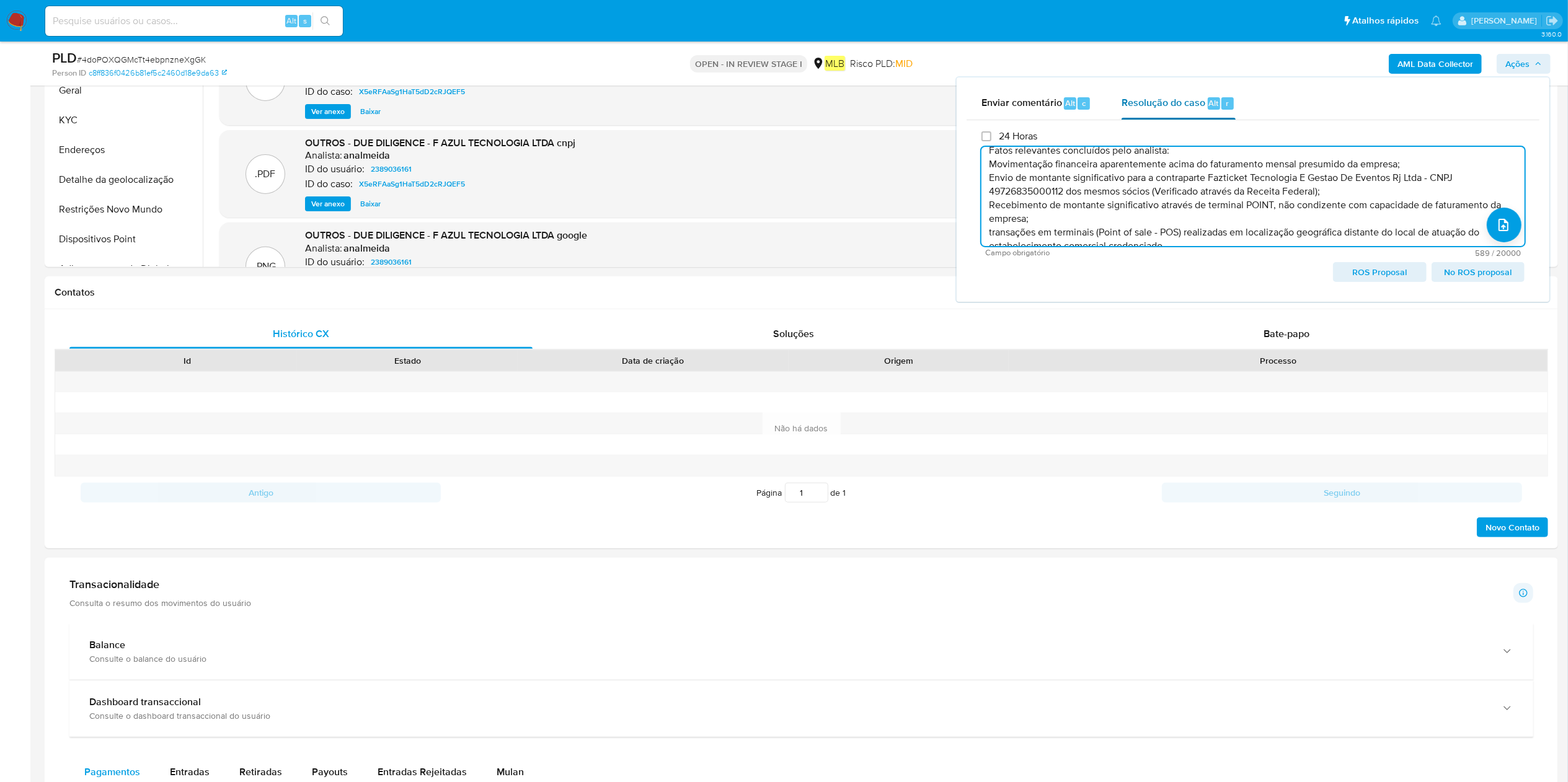
scroll to position [0, 0]
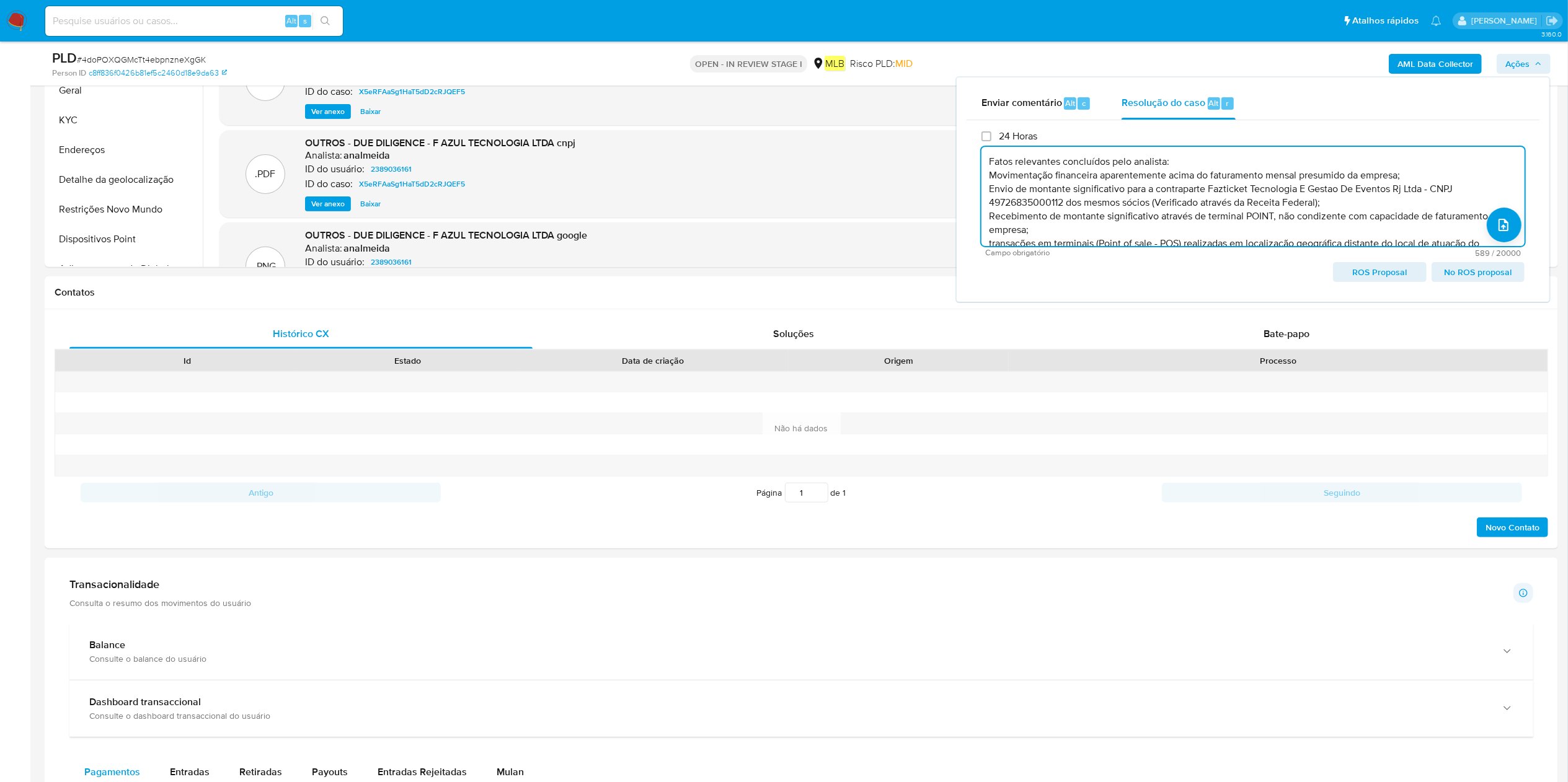
click at [1355, 271] on span "ROS Proposal" at bounding box center [1379, 271] width 76 height 17
type textarea "Fatos relevantes concluídos pelo analista: Movimentação financeira aparentement…"
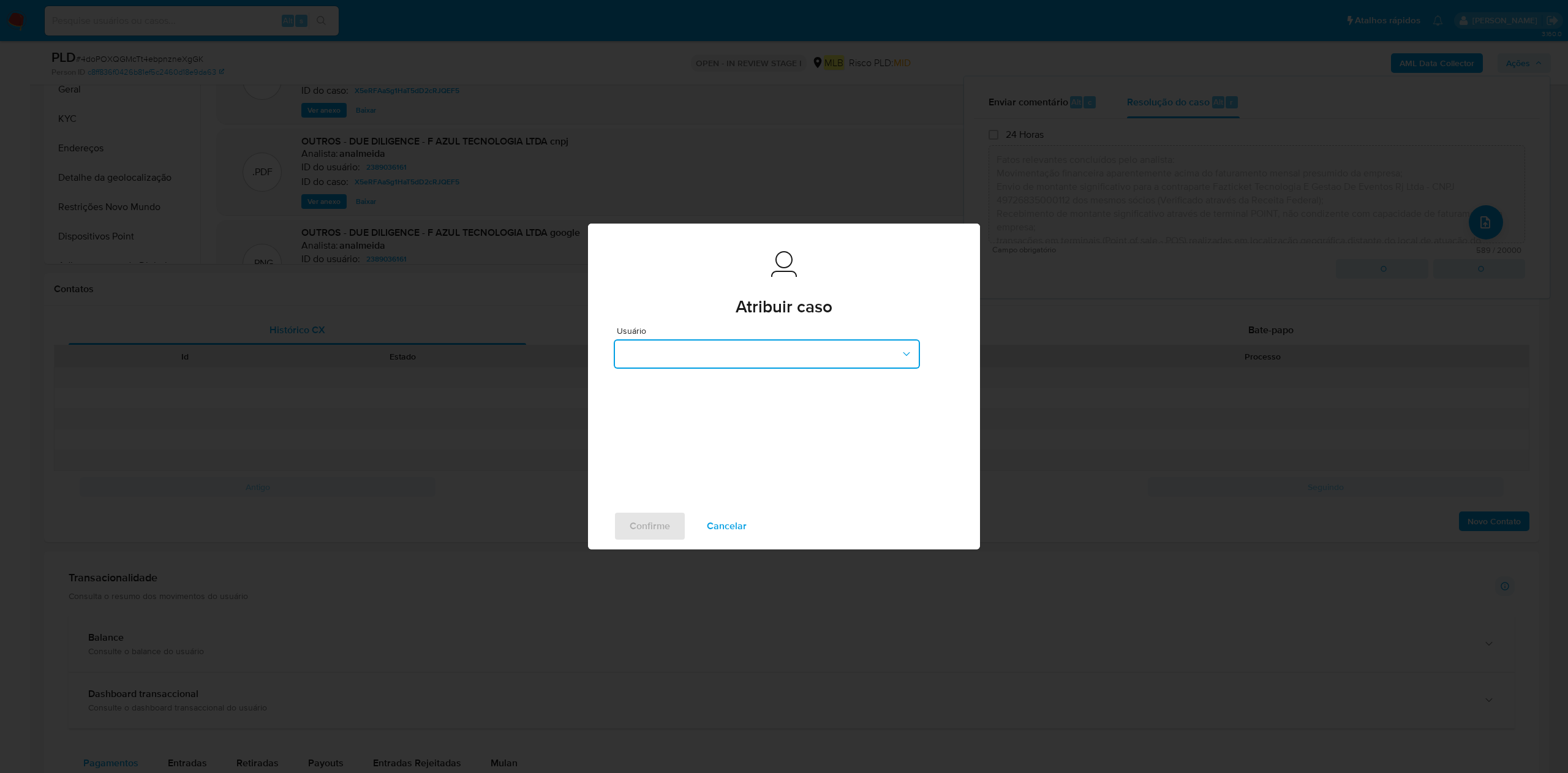
click at [868, 360] on button "button" at bounding box center [767, 354] width 306 height 29
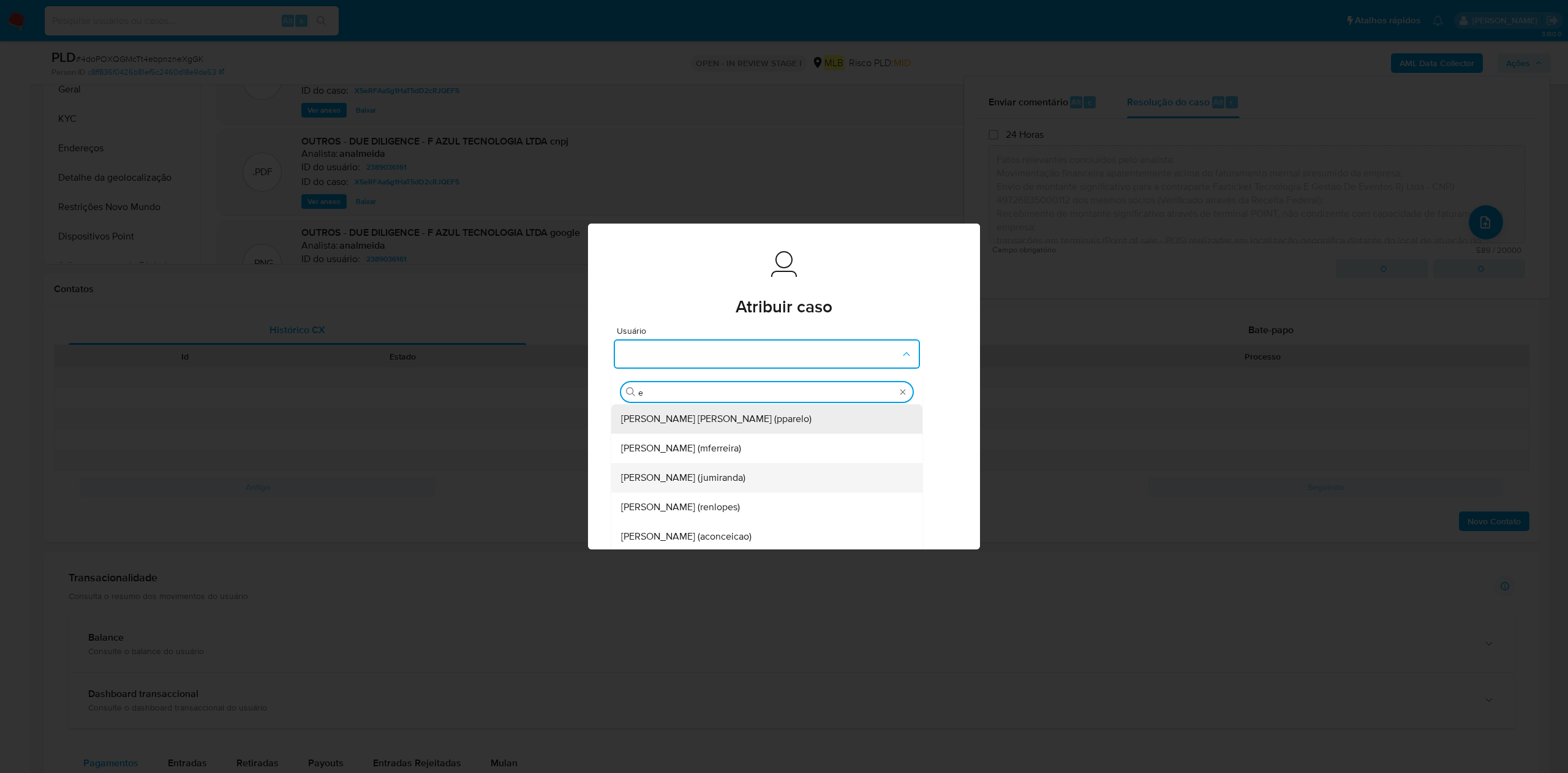
type input "em"
click at [733, 428] on div "[PERSON_NAME] (emegomes)" at bounding box center [763, 419] width 284 height 29
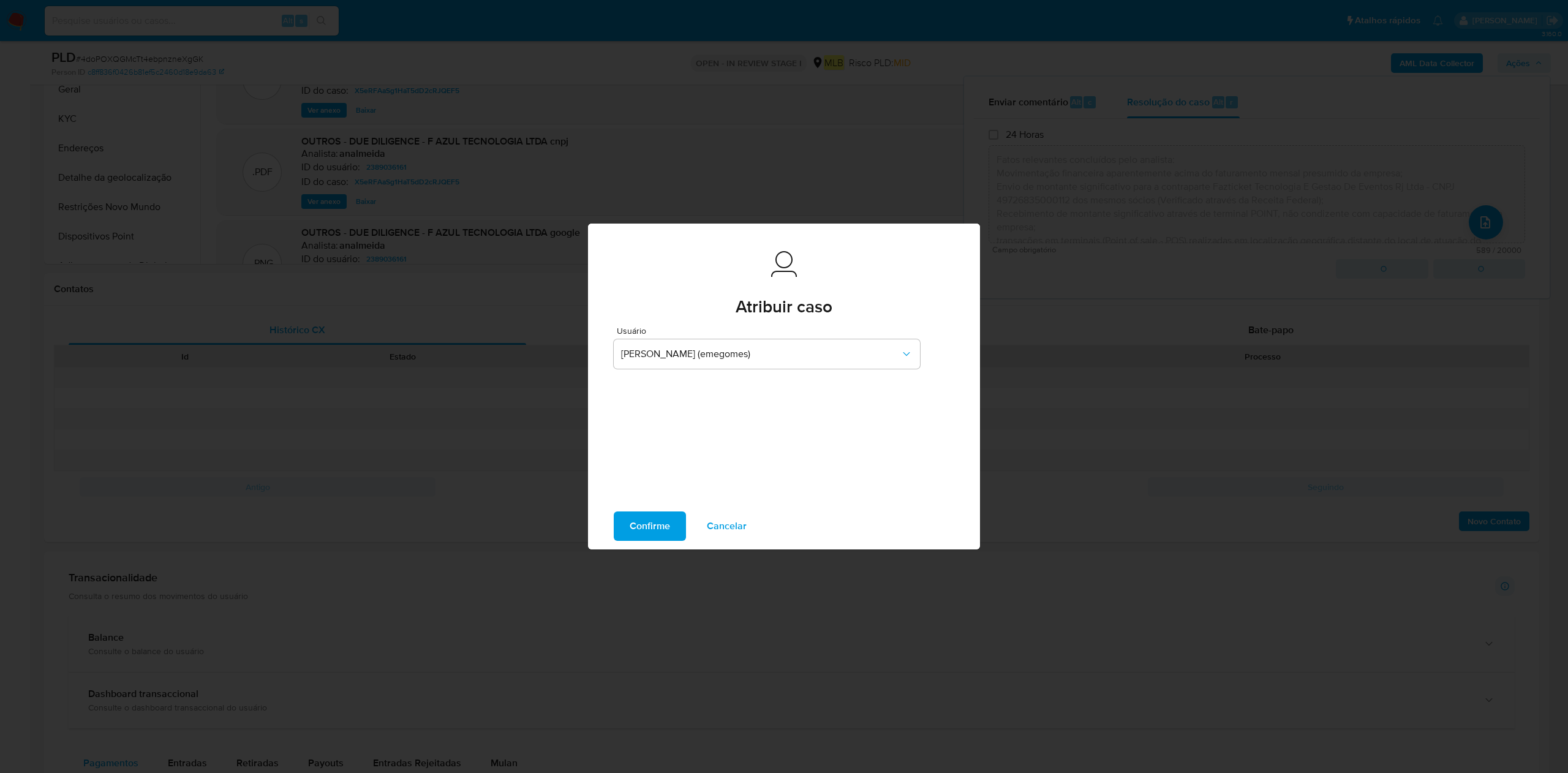
click at [650, 529] on span "Confirme" at bounding box center [650, 526] width 41 height 27
type textarea "Fatos relevantes concluídos pelo analista: Movimentação financeira aparentement…"
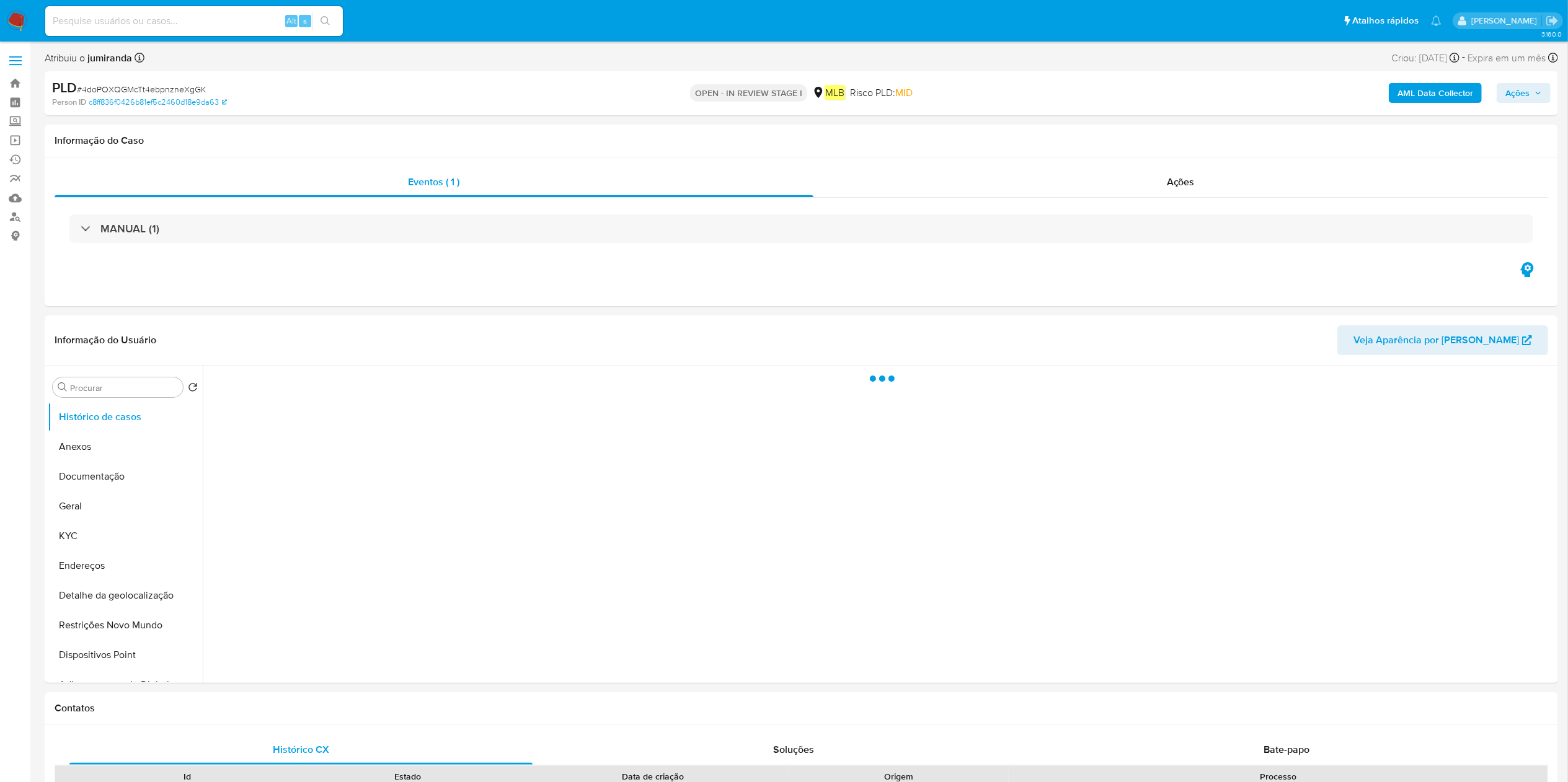
select select "10"
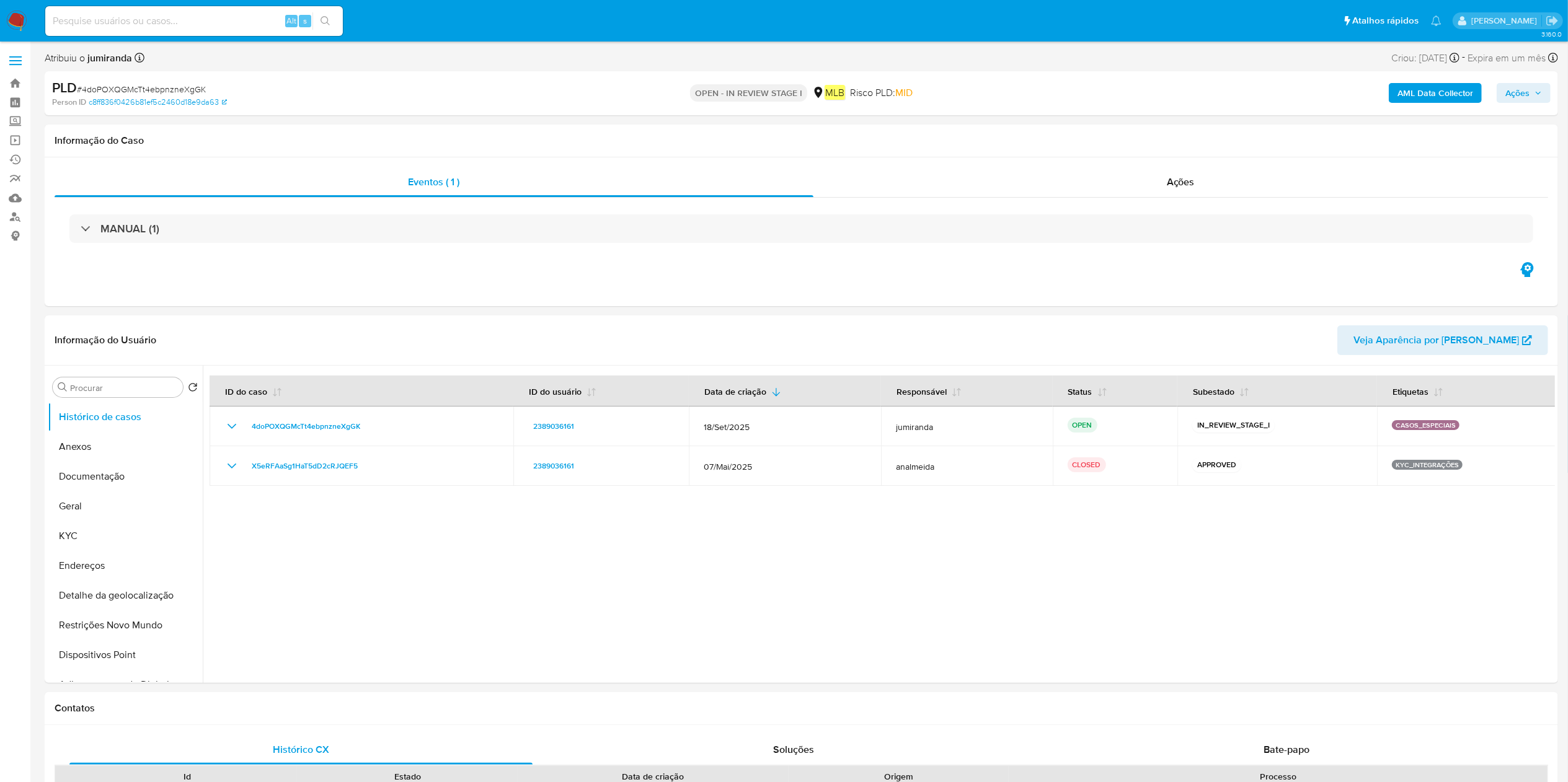
click at [168, 17] on input at bounding box center [194, 21] width 298 height 16
paste input "1321804793"
type input "1321804793"
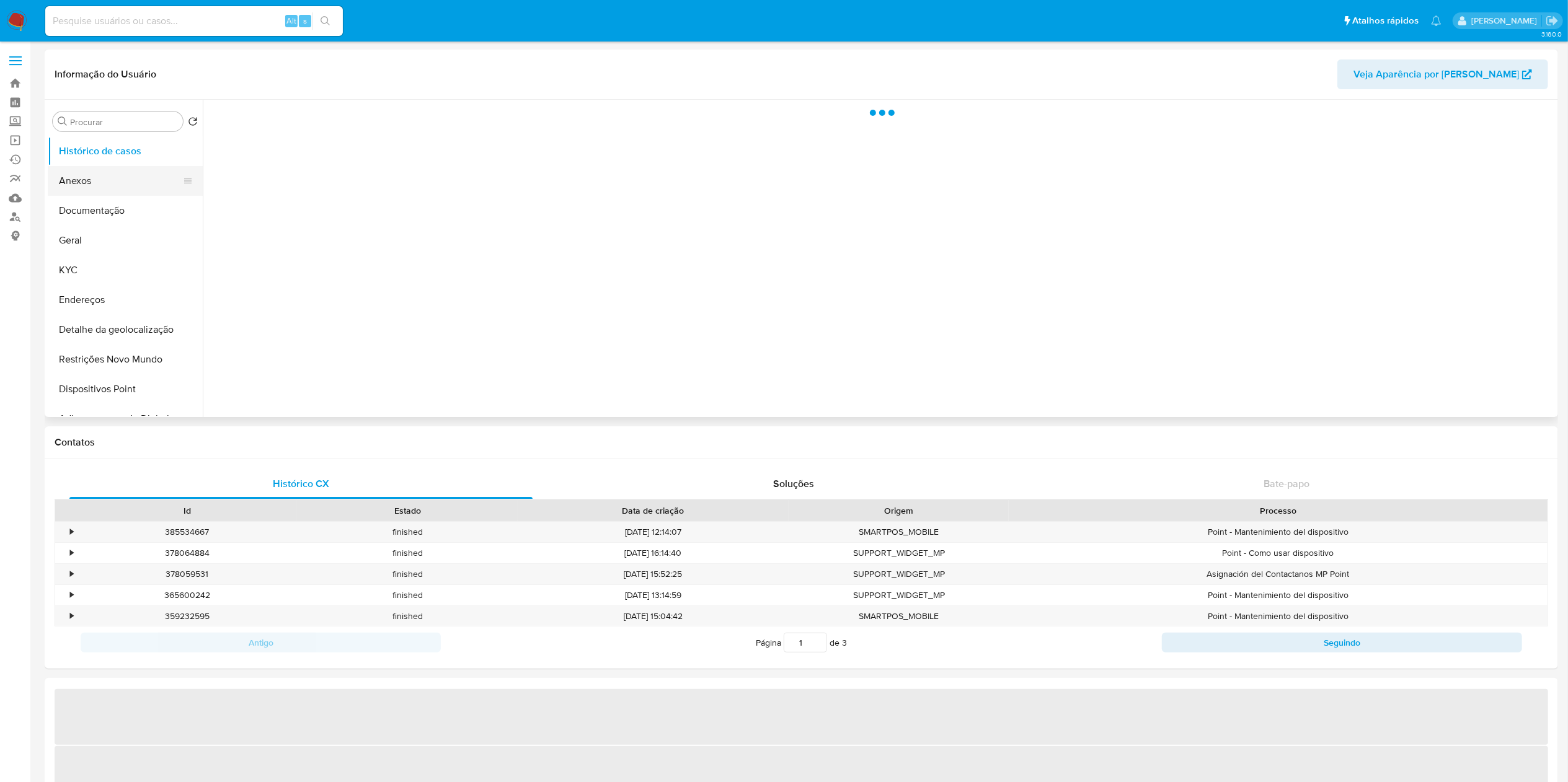
select select "10"
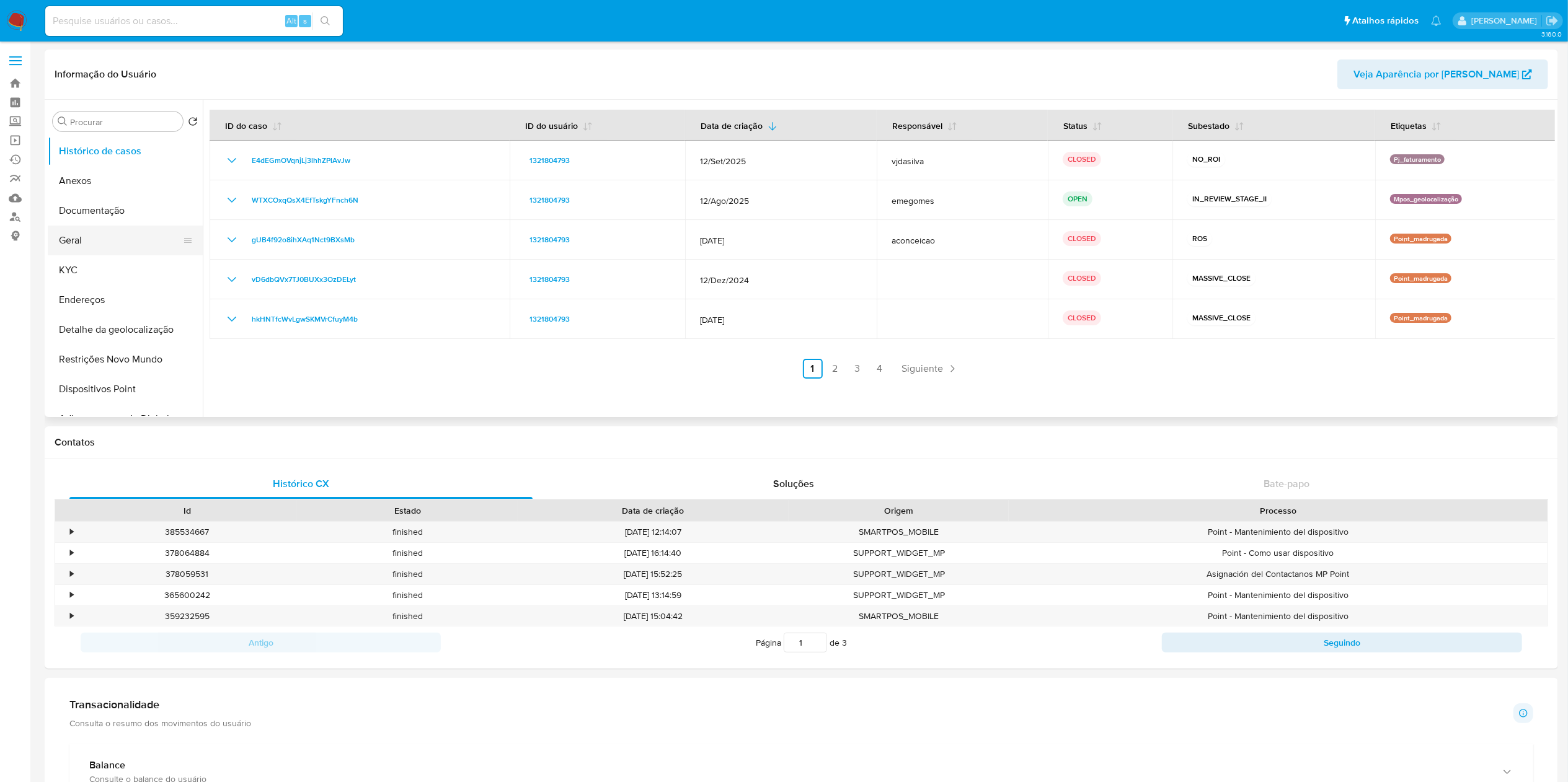
click at [74, 253] on button "Geral" at bounding box center [120, 241] width 145 height 30
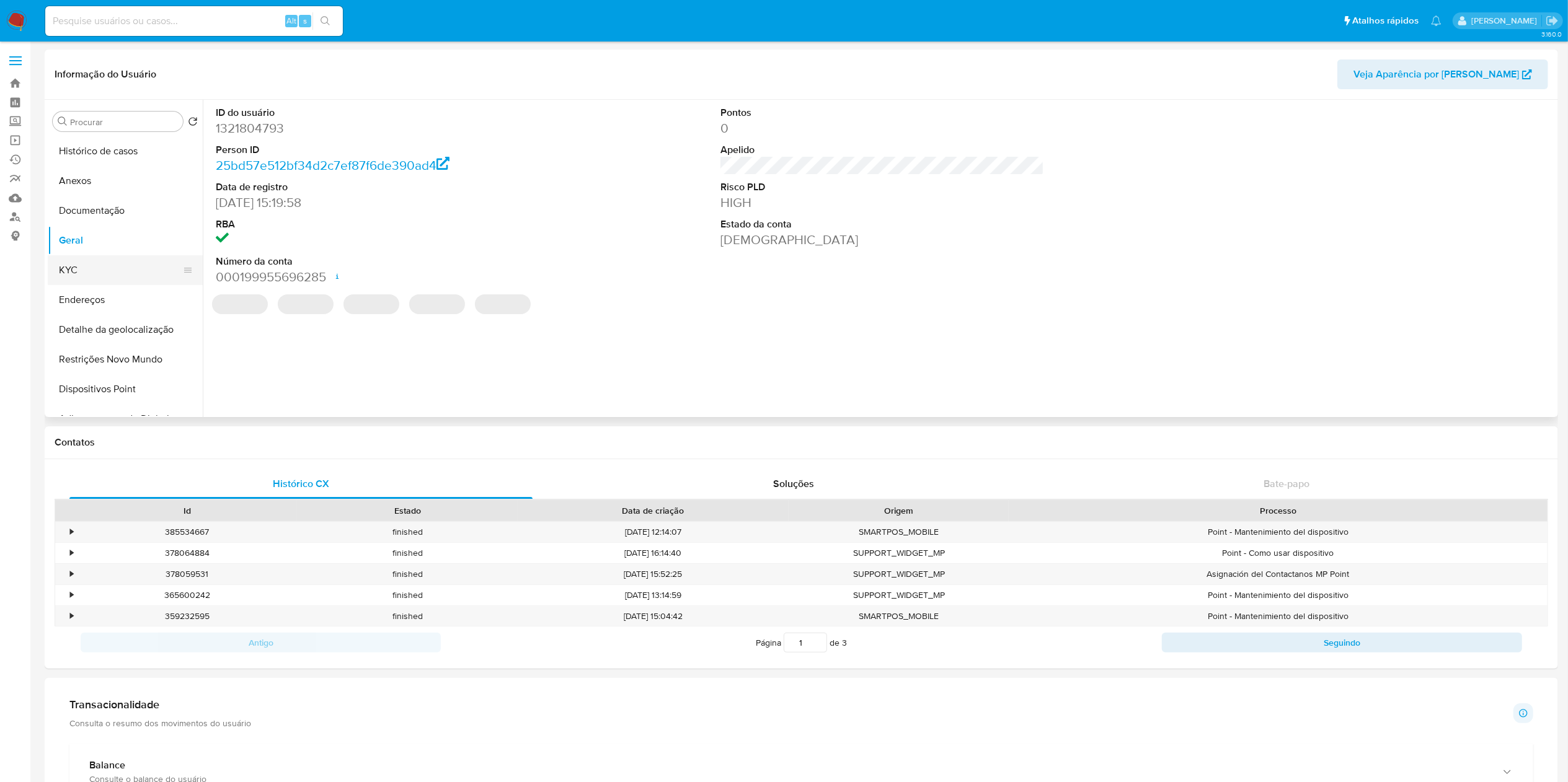
click at [71, 284] on button "KYC" at bounding box center [120, 271] width 145 height 30
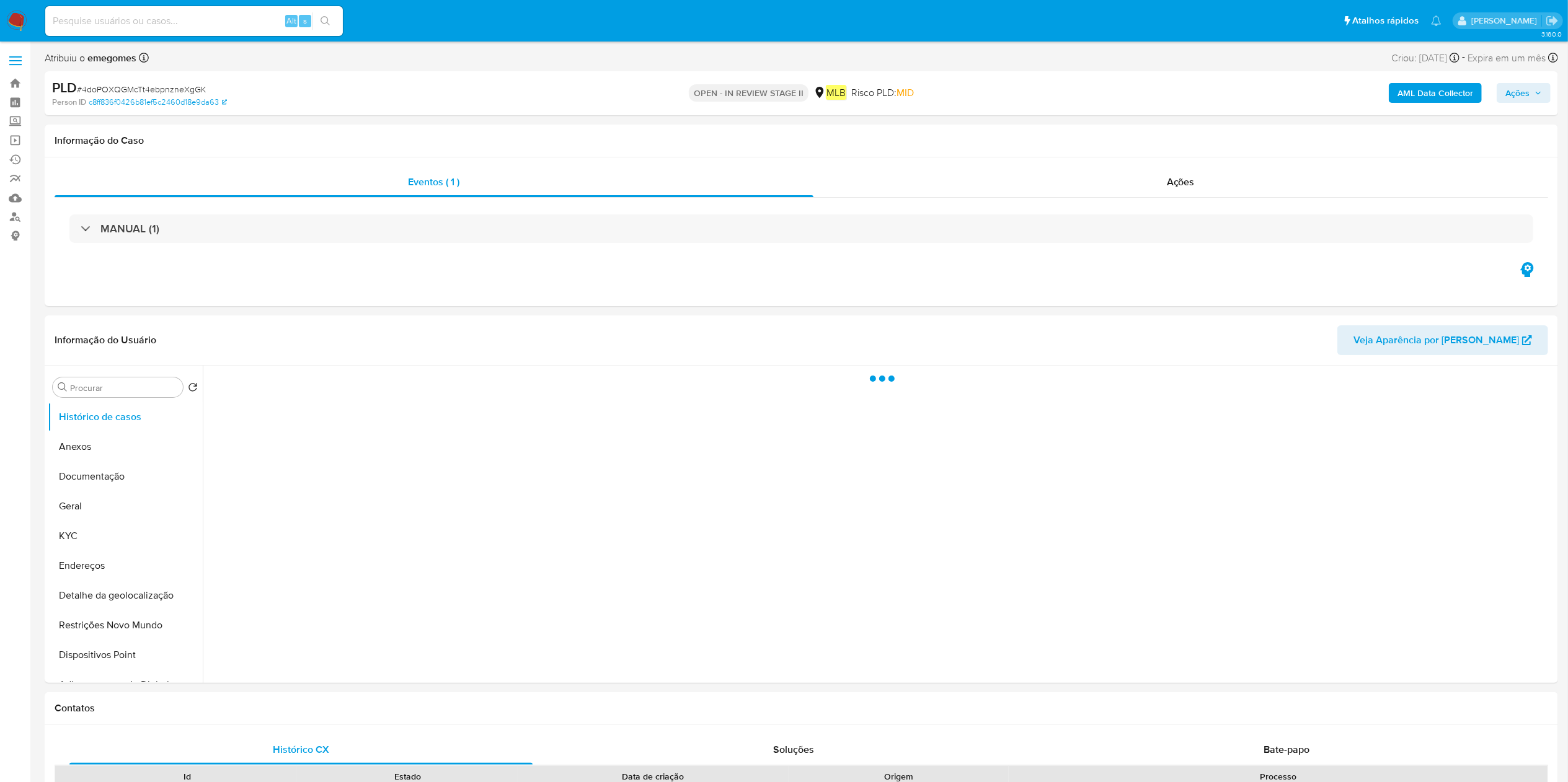
select select "10"
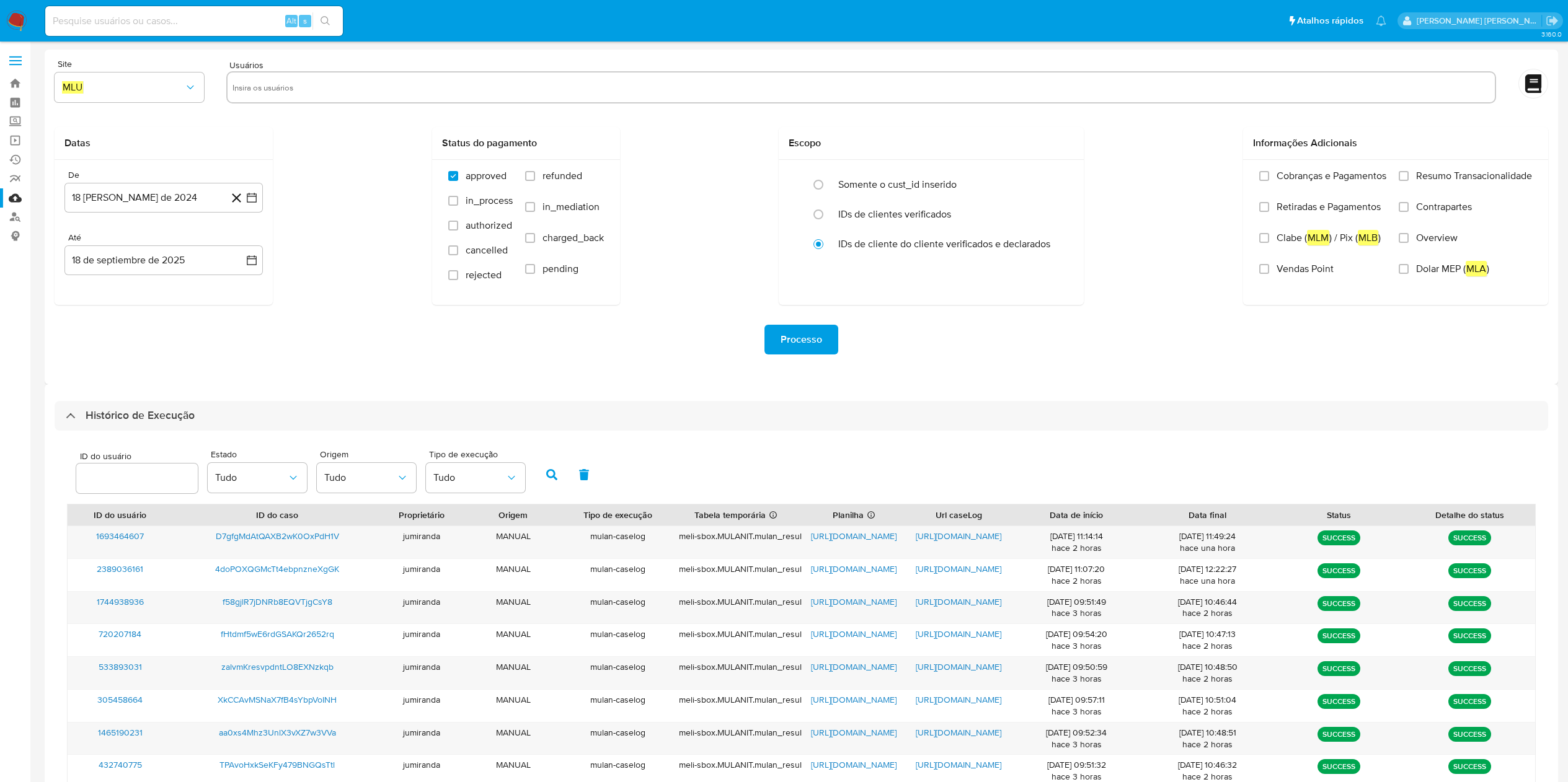
select select "10"
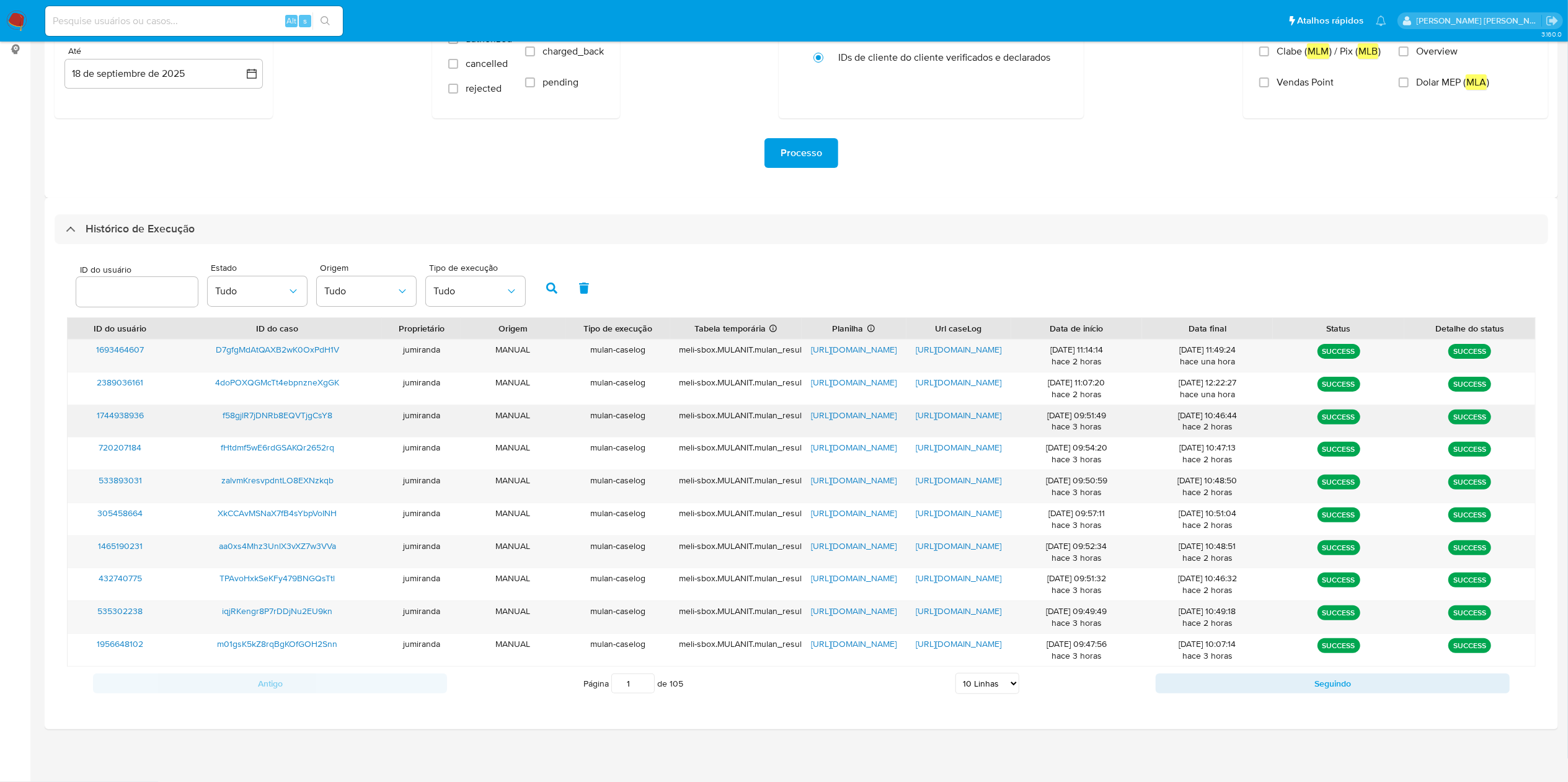
click at [861, 406] on div "[URL][DOMAIN_NAME]" at bounding box center [854, 422] width 105 height 32
click at [861, 411] on span "https://docs.google.com/spreadsheets/d/1DnKBKGEHpU76RQ1PuvvBYjRM0doWV9fqsGUDbt5…" at bounding box center [854, 415] width 86 height 12
click at [973, 416] on span "https://docs.google.com/document/d/1K603_3I7xyHRt6kpqtCjdf9xqxEzRvgQednbYS9e8jg…" at bounding box center [958, 415] width 86 height 12
click at [285, 409] on span "f58gjlR7jDNRb8EQVTjgCsY8" at bounding box center [277, 415] width 110 height 12
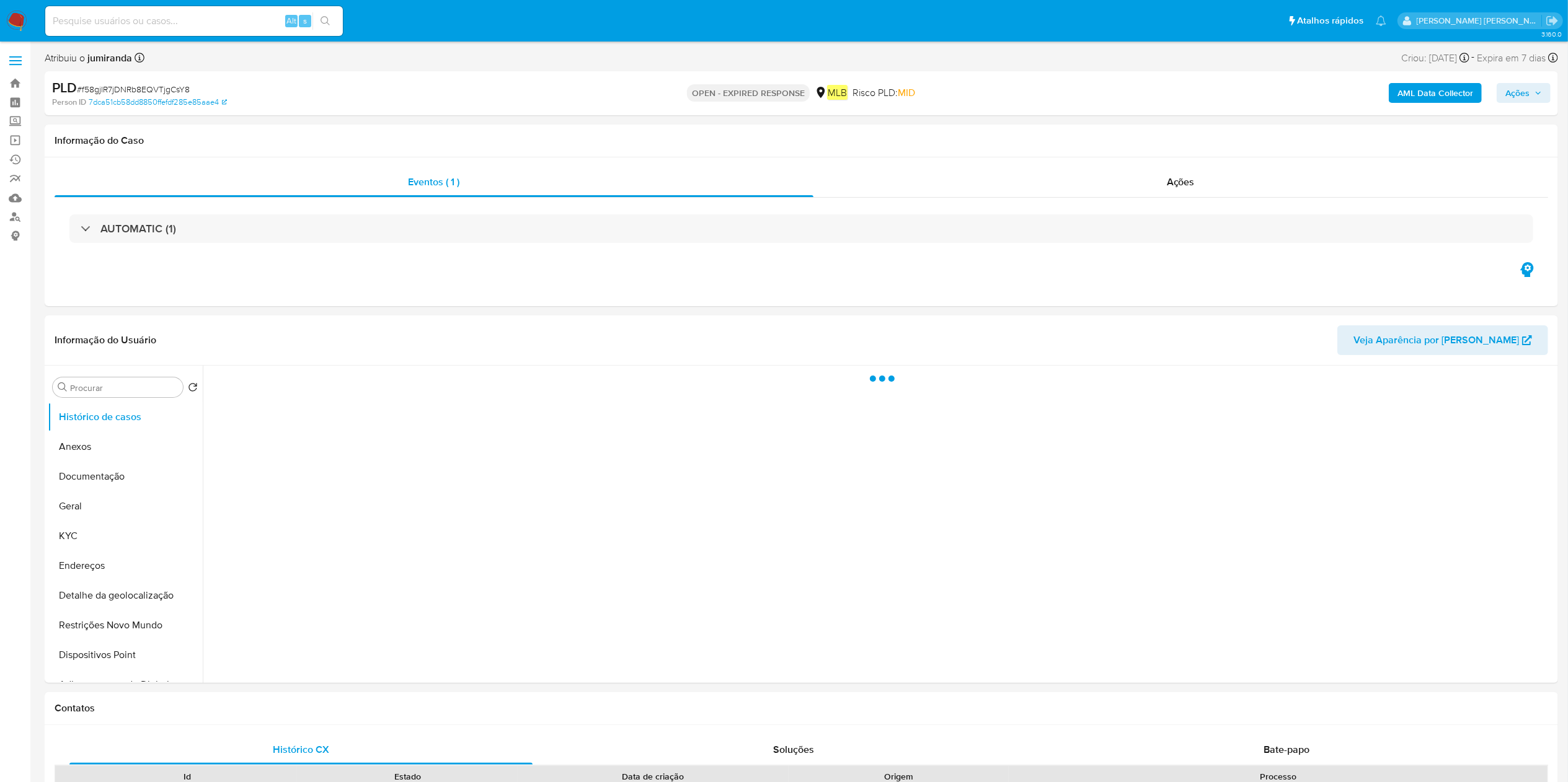
select select "10"
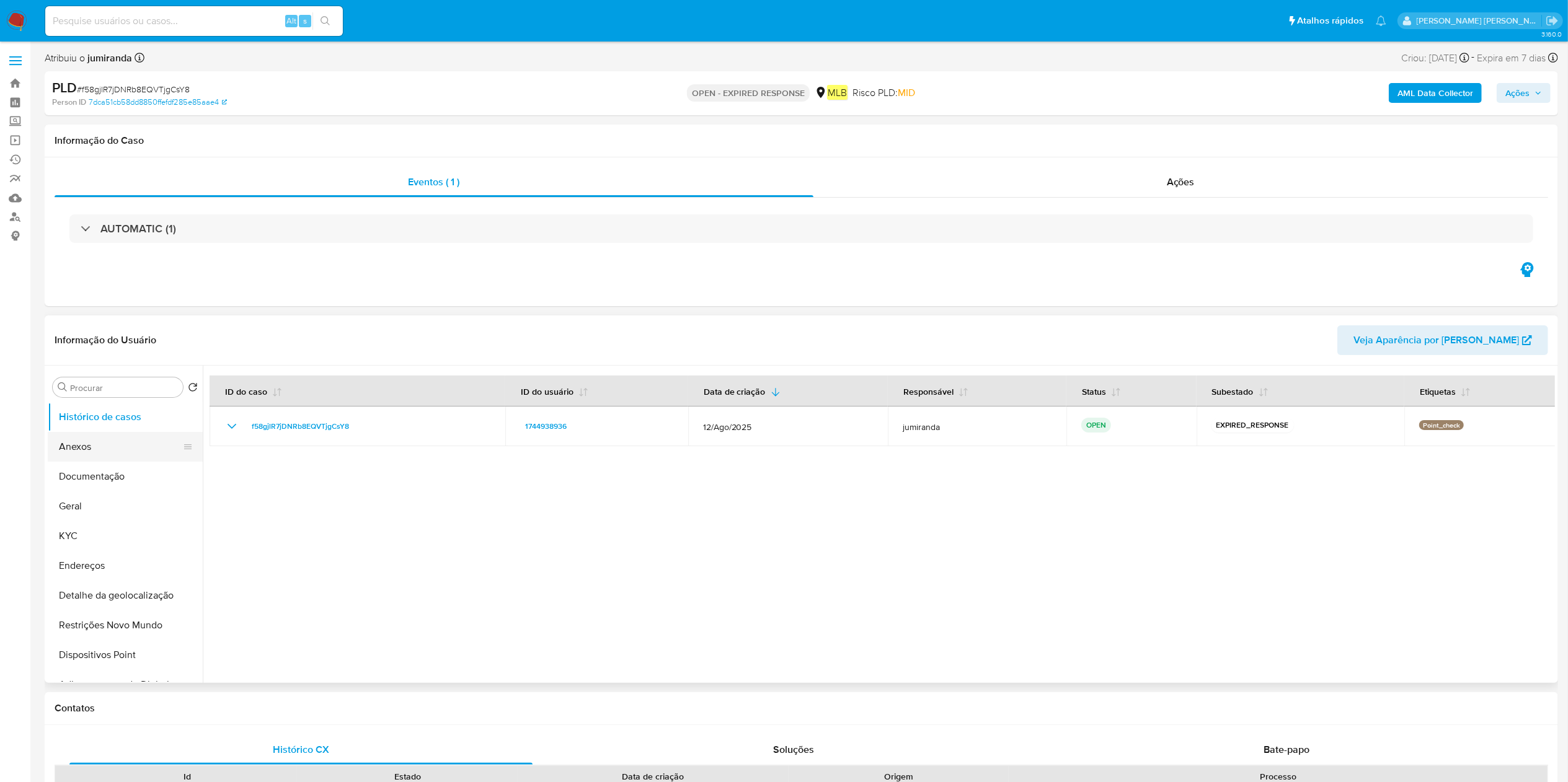
click at [113, 443] on button "Anexos" at bounding box center [120, 447] width 145 height 30
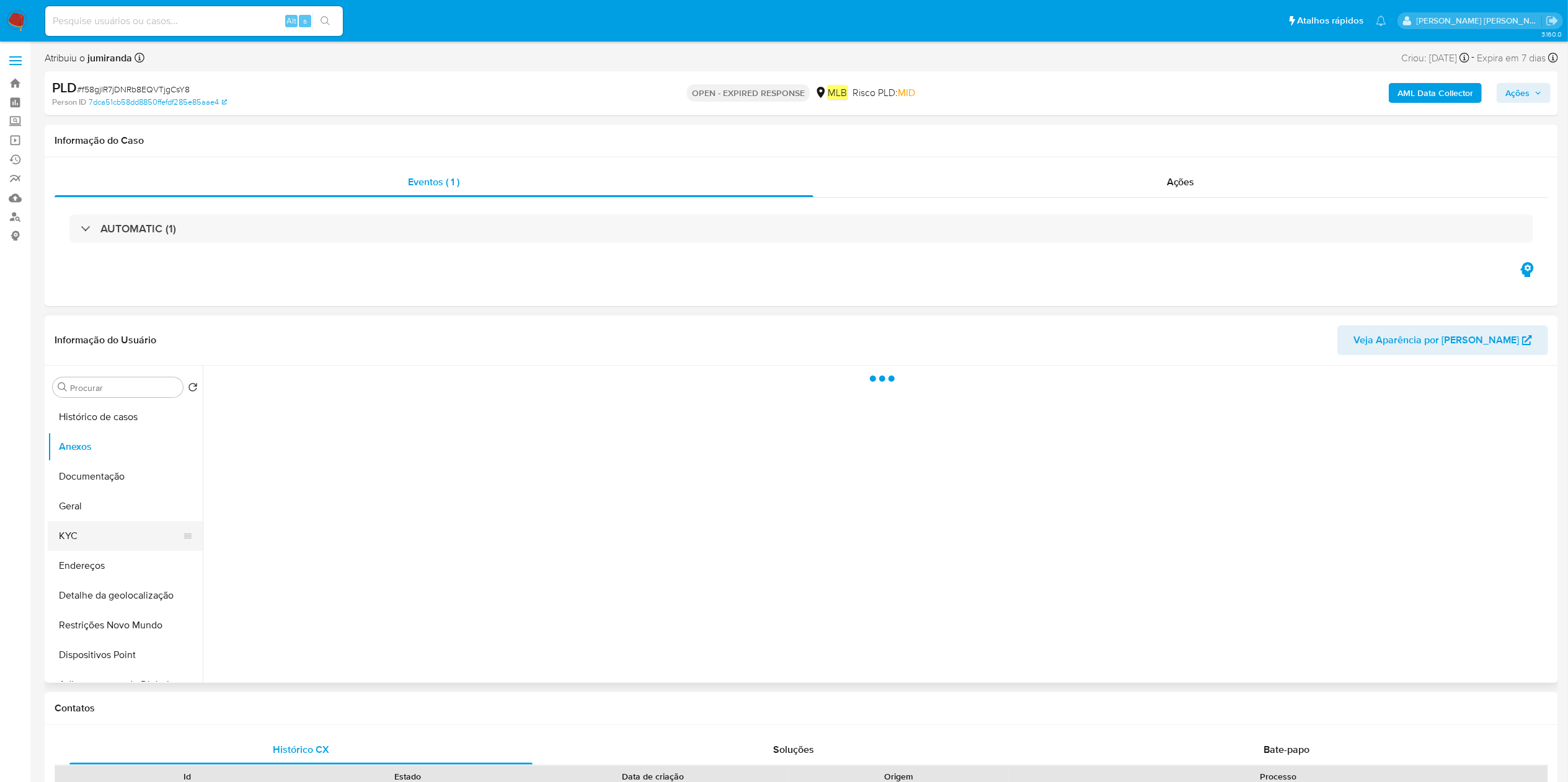
click at [107, 525] on button "KYC" at bounding box center [120, 536] width 145 height 30
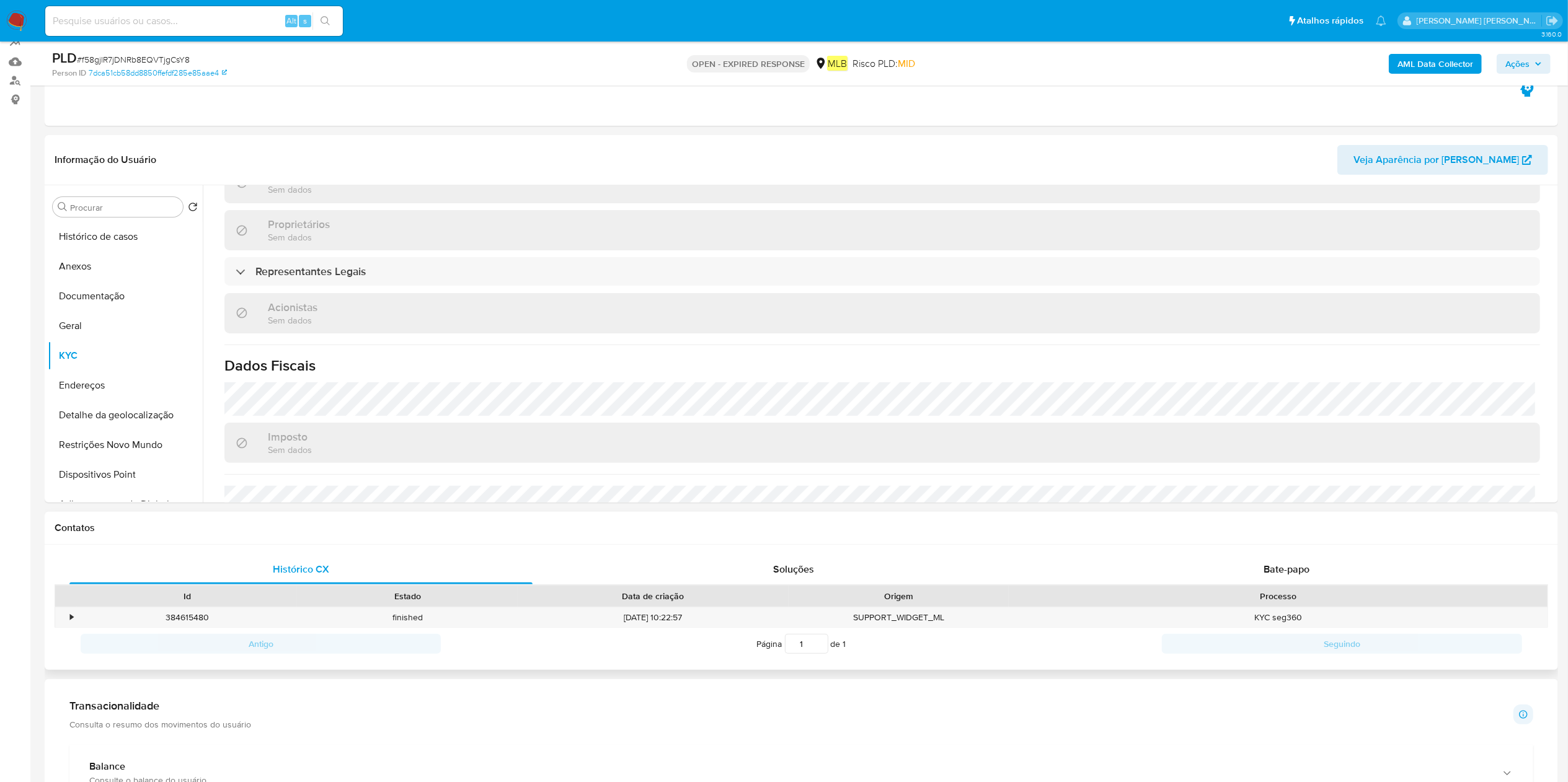
scroll to position [248, 0]
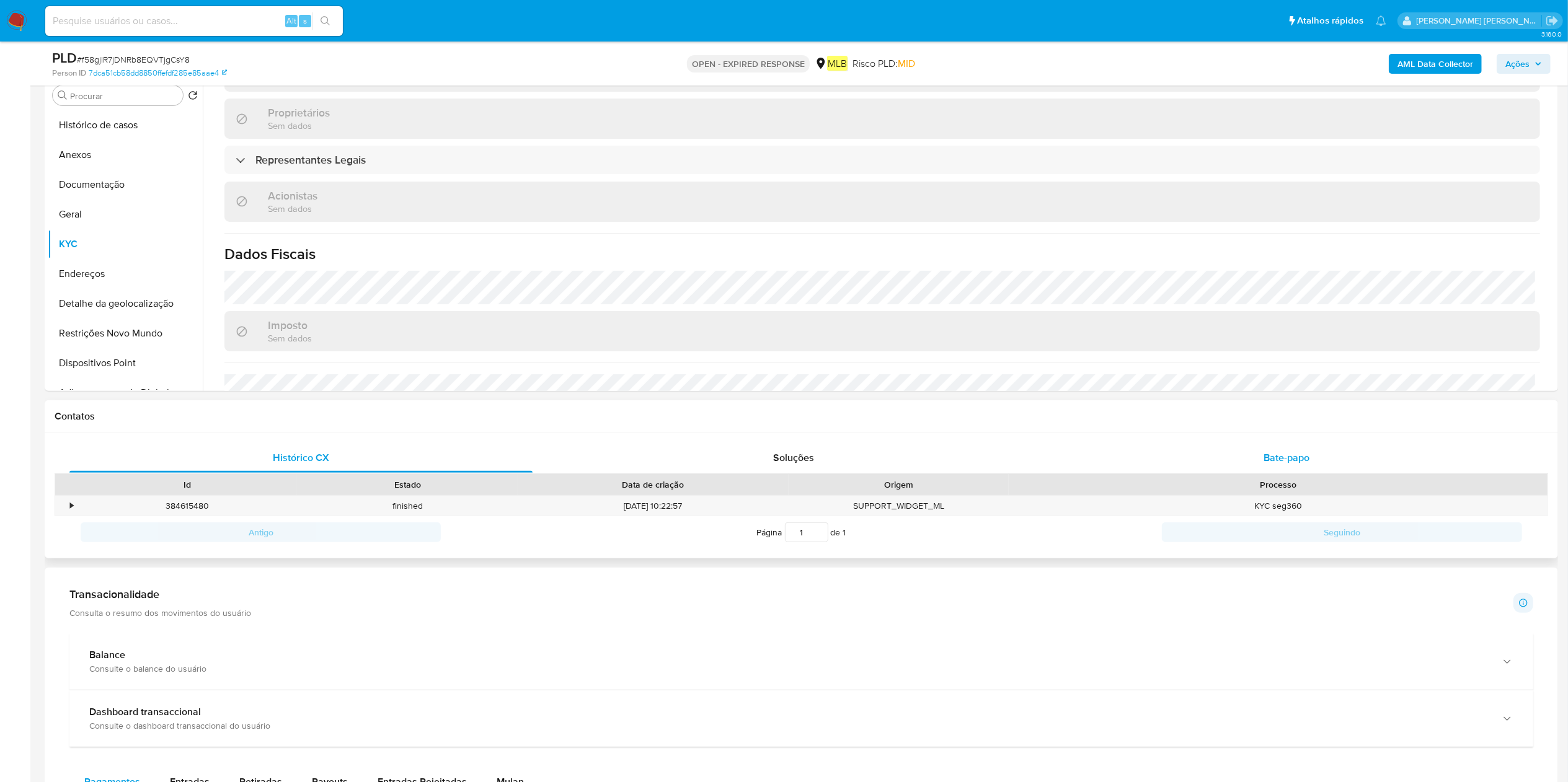
click at [1302, 451] on span "Bate-papo" at bounding box center [1287, 457] width 46 height 14
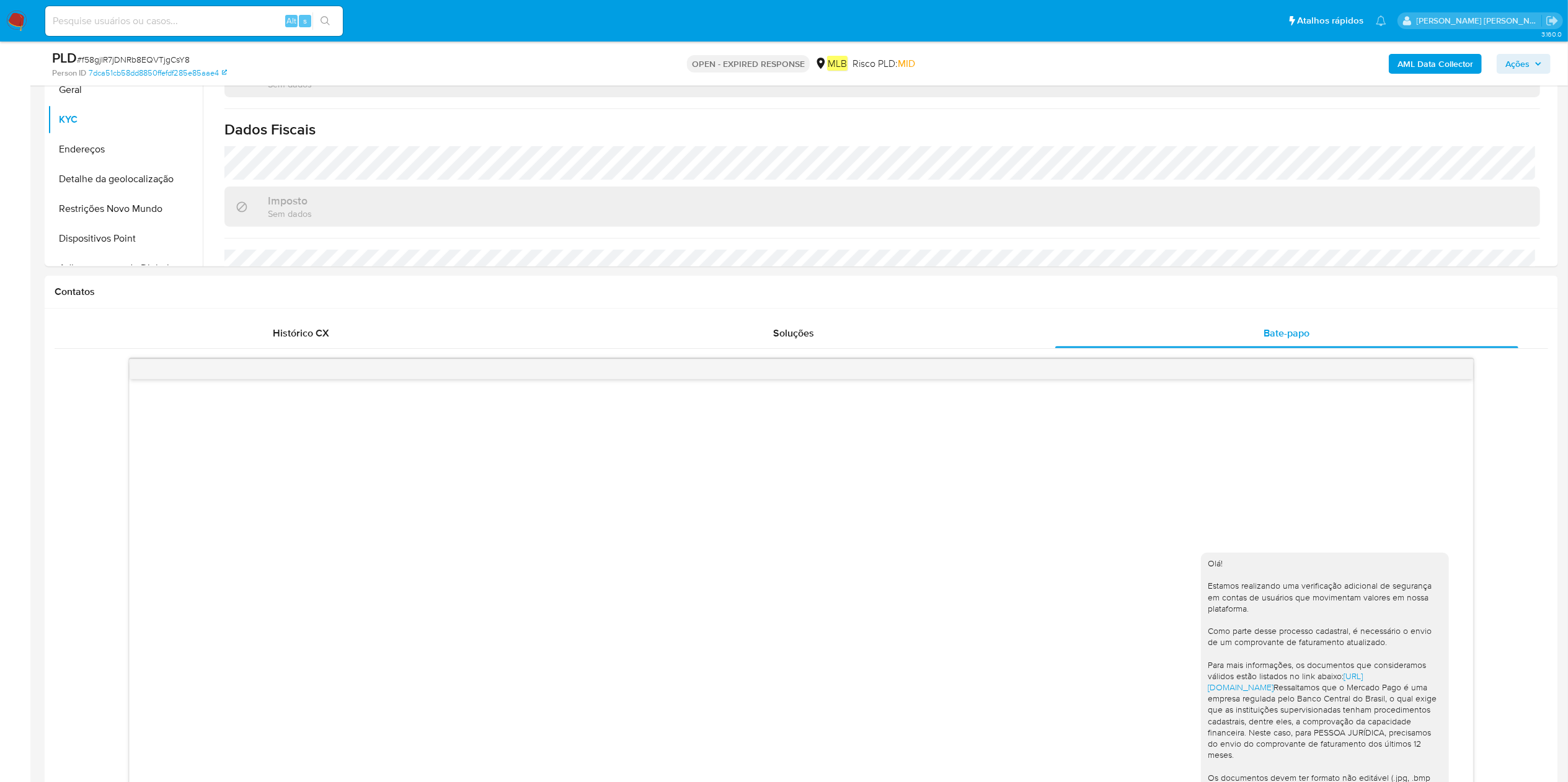
scroll to position [372, 0]
click at [252, 335] on div "Histórico CX" at bounding box center [300, 334] width 463 height 30
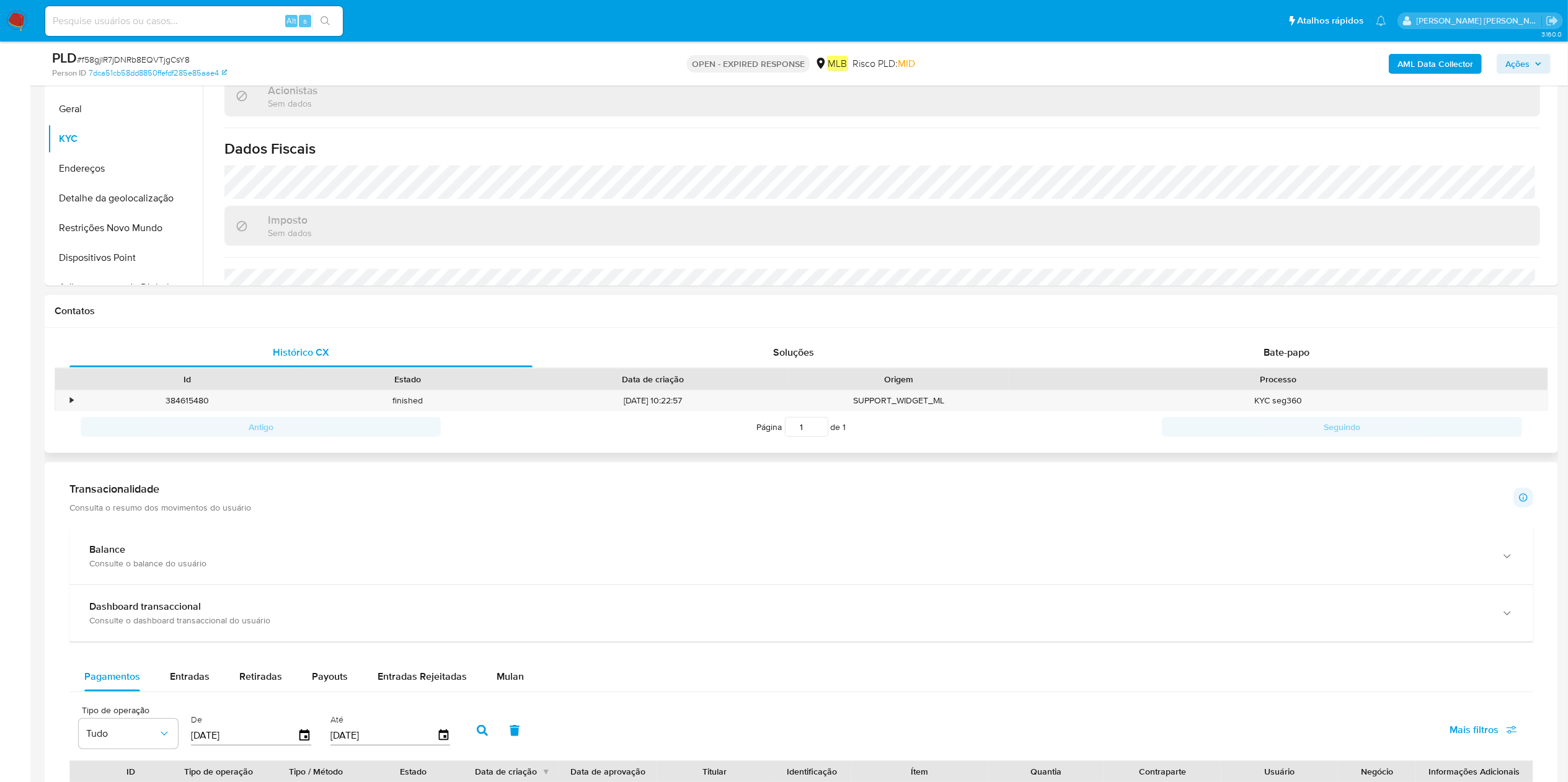
scroll to position [0, 0]
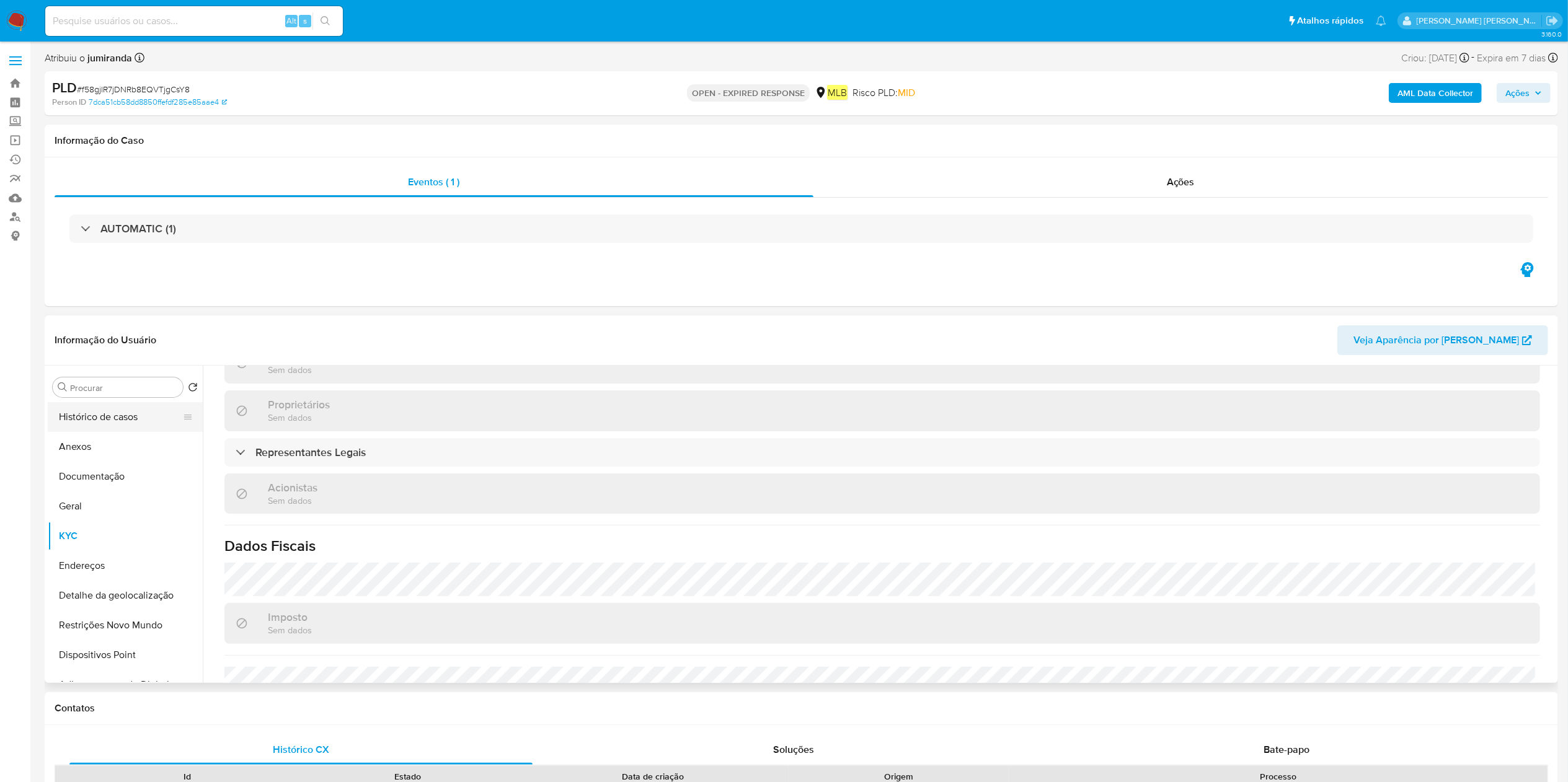
click at [105, 414] on button "Histórico de casos" at bounding box center [120, 417] width 145 height 30
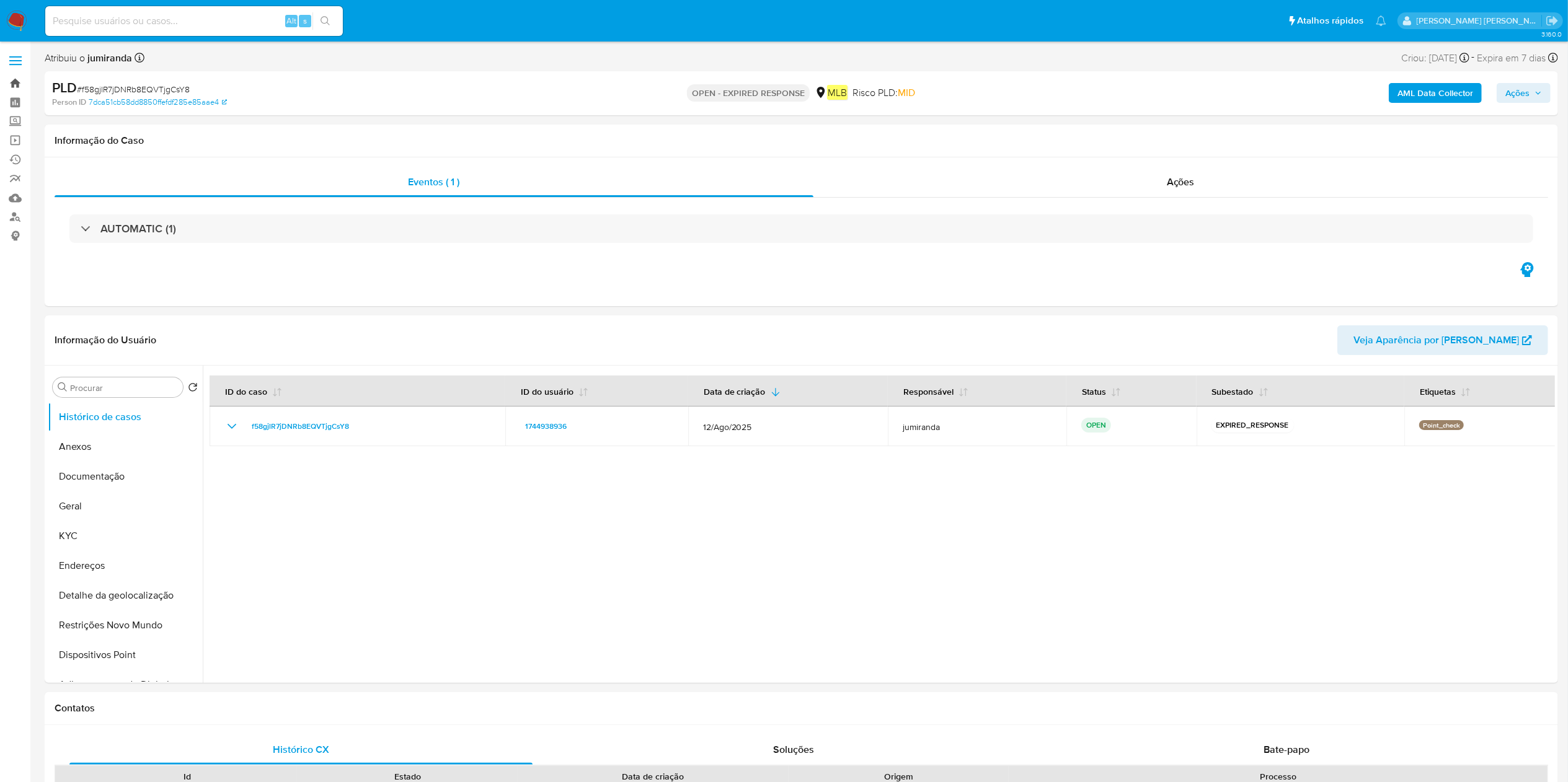
click at [20, 83] on link "Bandeja" at bounding box center [73, 82] width 148 height 19
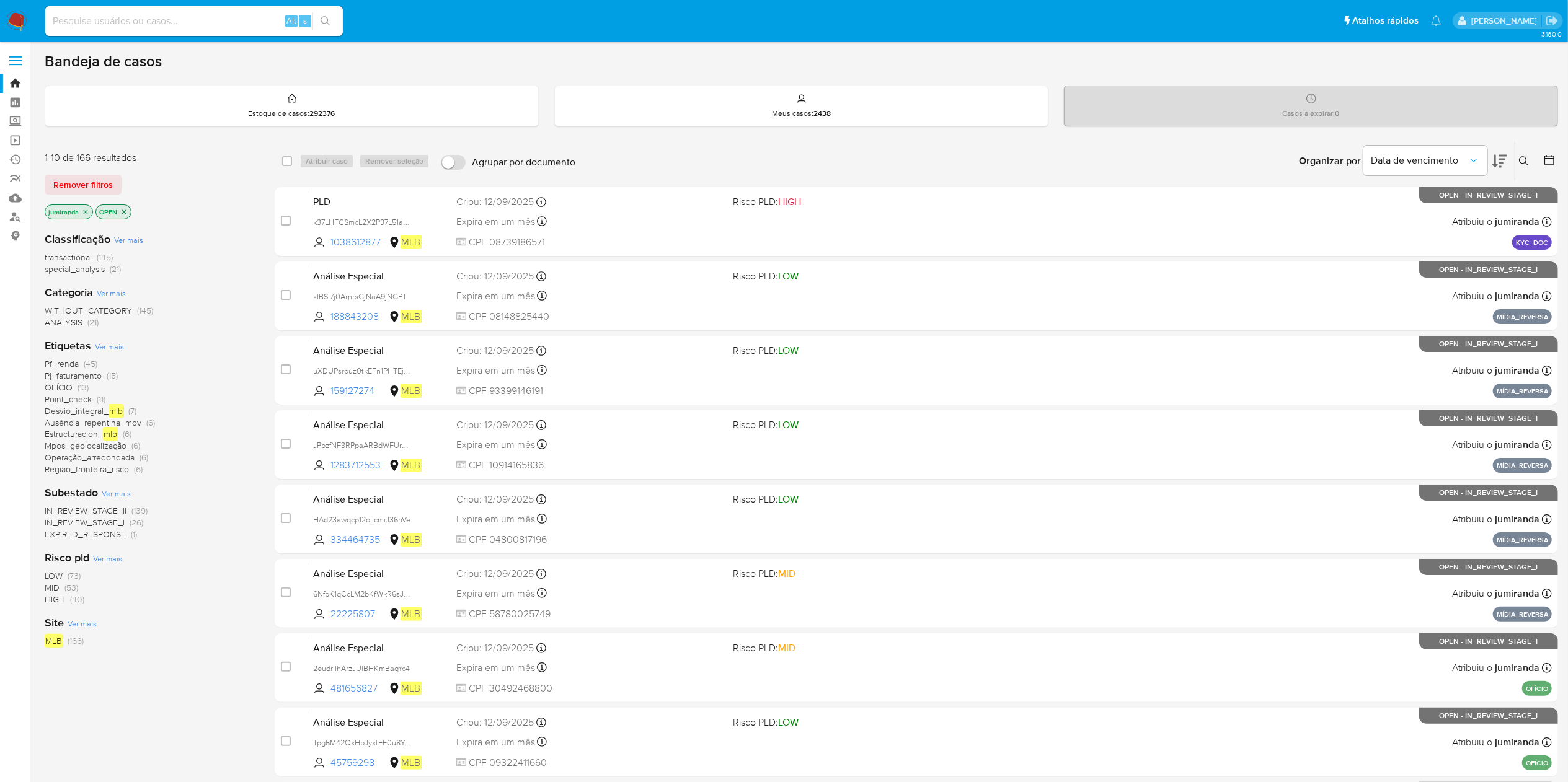
click at [1521, 158] on icon at bounding box center [1523, 161] width 10 height 10
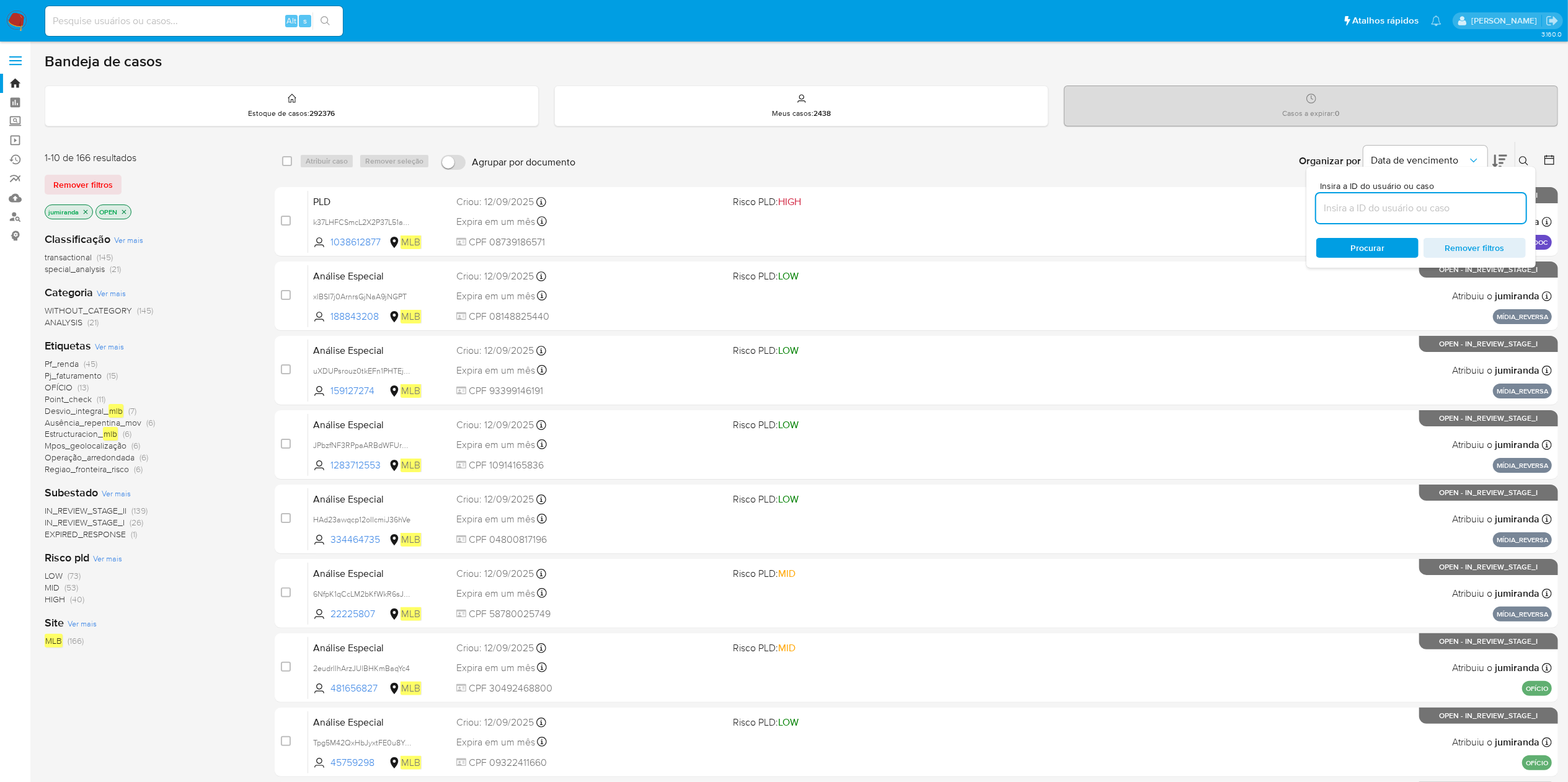
click at [1414, 214] on input at bounding box center [1421, 209] width 210 height 16
type input "f58gjlR7jDNRb8EQVTjgCsY8"
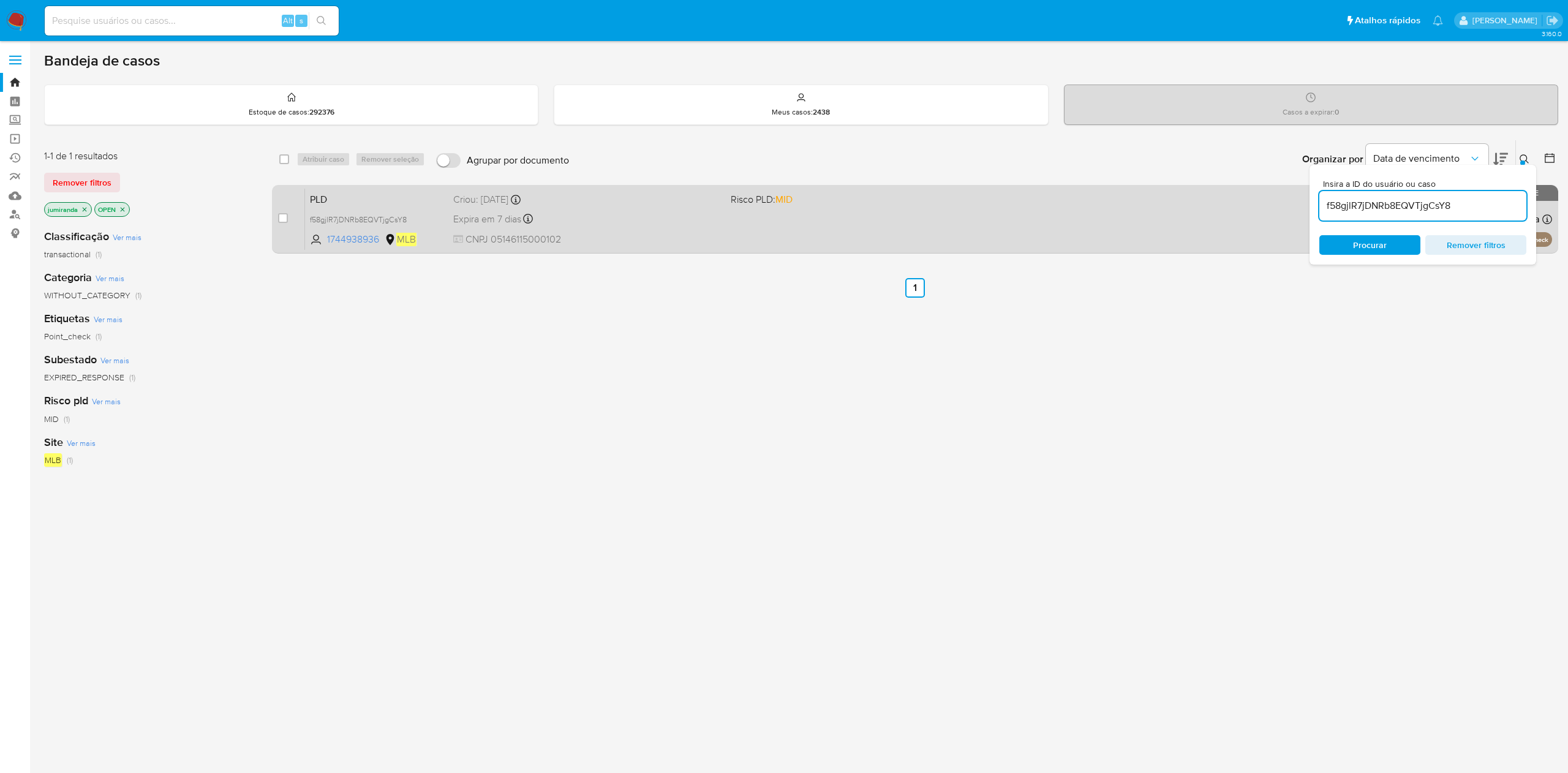
click at [282, 223] on div "case-item-checkbox" at bounding box center [283, 218] width 10 height 12
click at [280, 221] on input "checkbox" at bounding box center [283, 219] width 10 height 10
checkbox input "true"
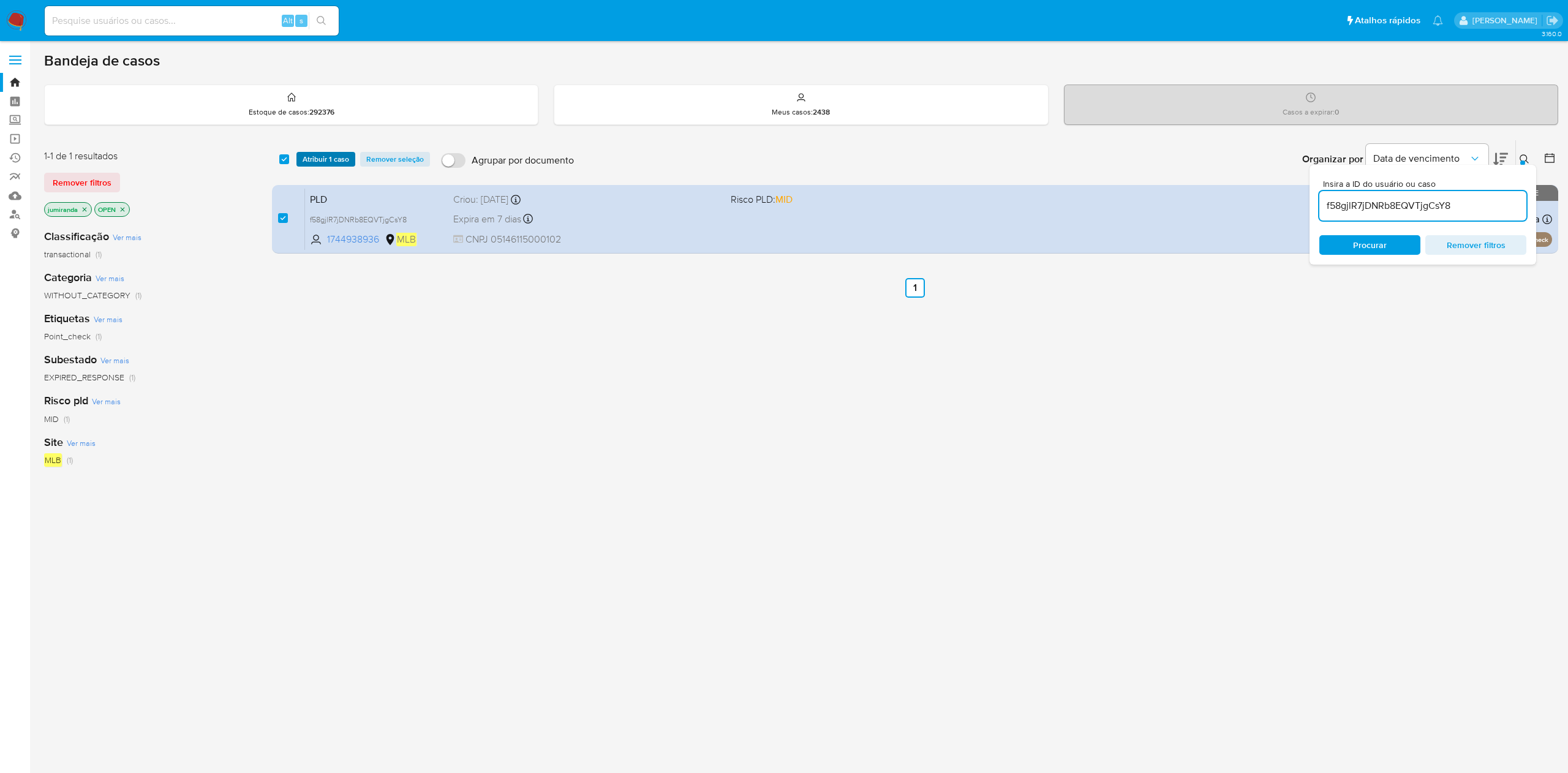
click at [326, 164] on span "Atribuir 1 caso" at bounding box center [325, 159] width 46 height 12
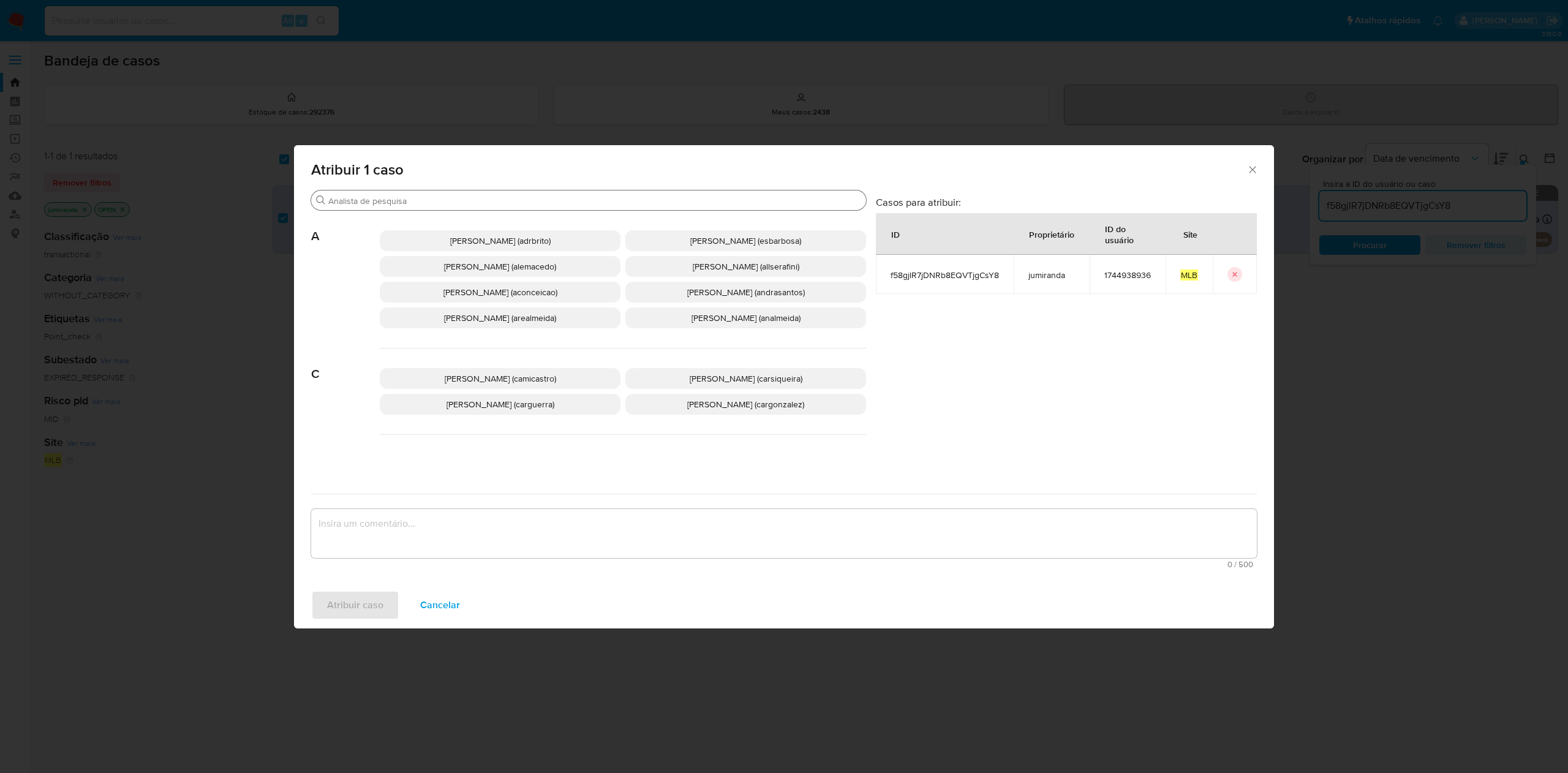
click at [463, 196] on input "Buscar" at bounding box center [595, 201] width 533 height 11
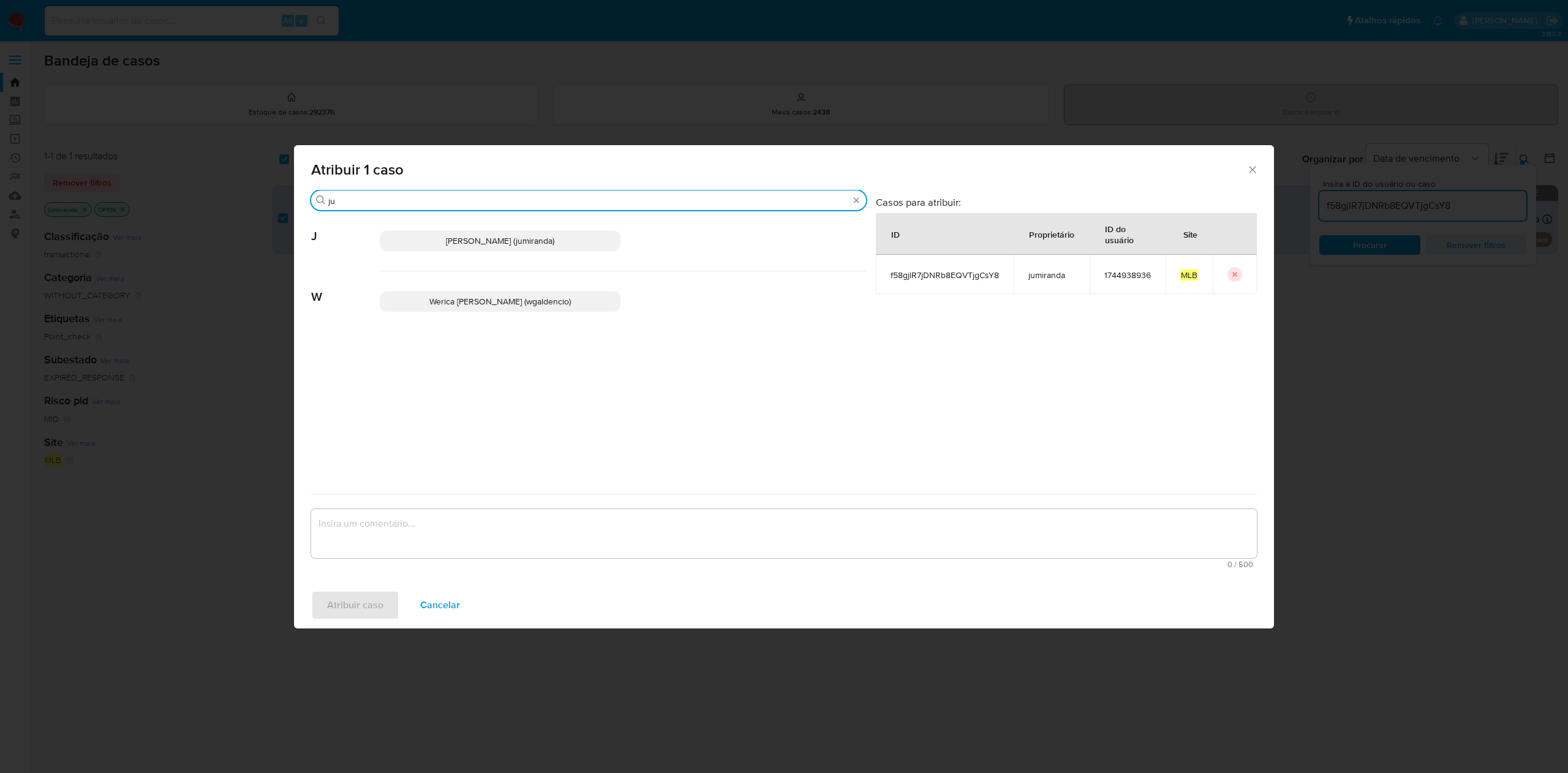
type input "ju"
click at [465, 231] on p "[PERSON_NAME] (jumiranda)" at bounding box center [500, 241] width 240 height 21
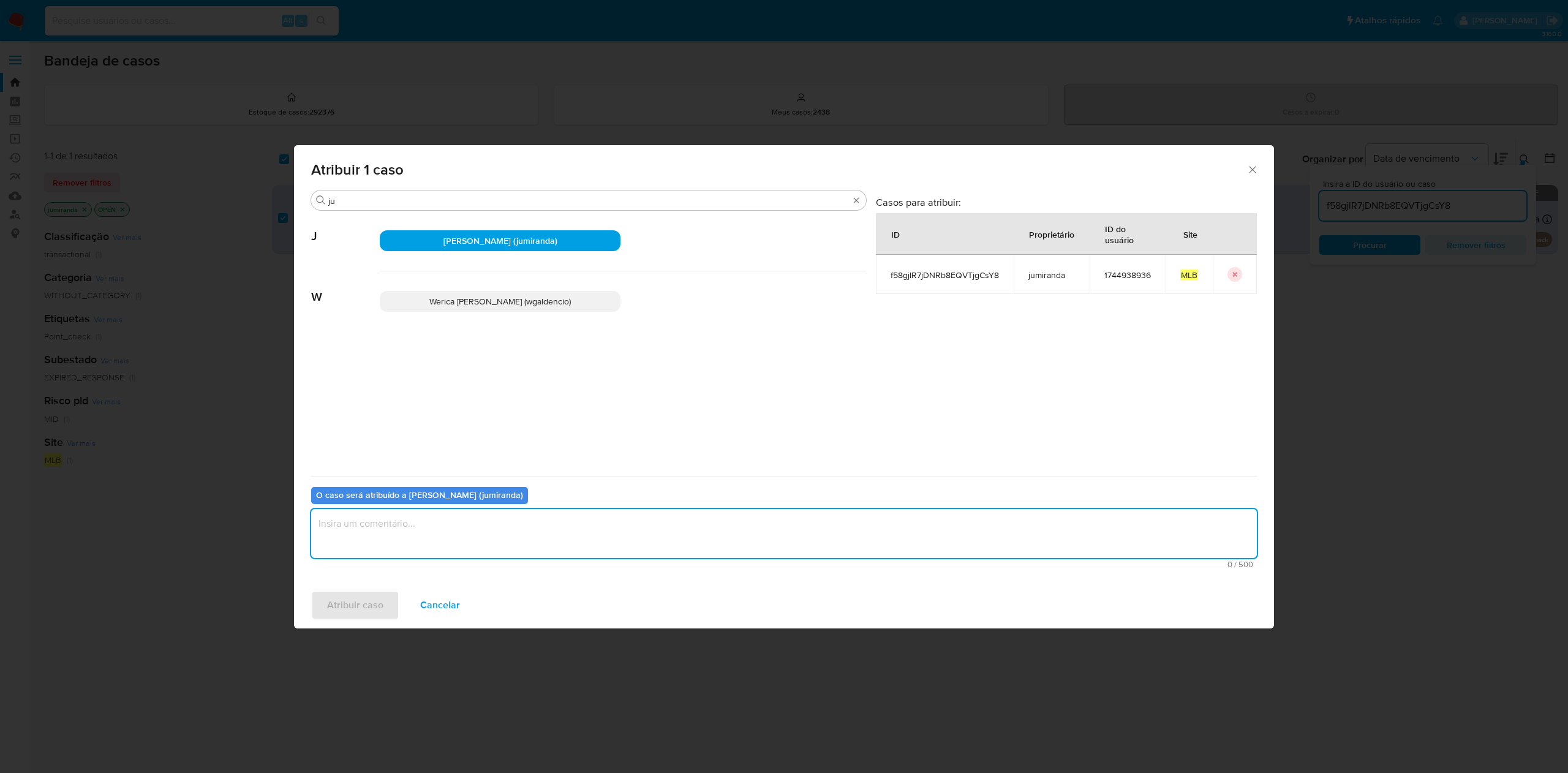
click at [485, 517] on textarea "assign-modal" at bounding box center [784, 534] width 945 height 49
click at [371, 595] on span "Atribuir caso" at bounding box center [355, 605] width 56 height 27
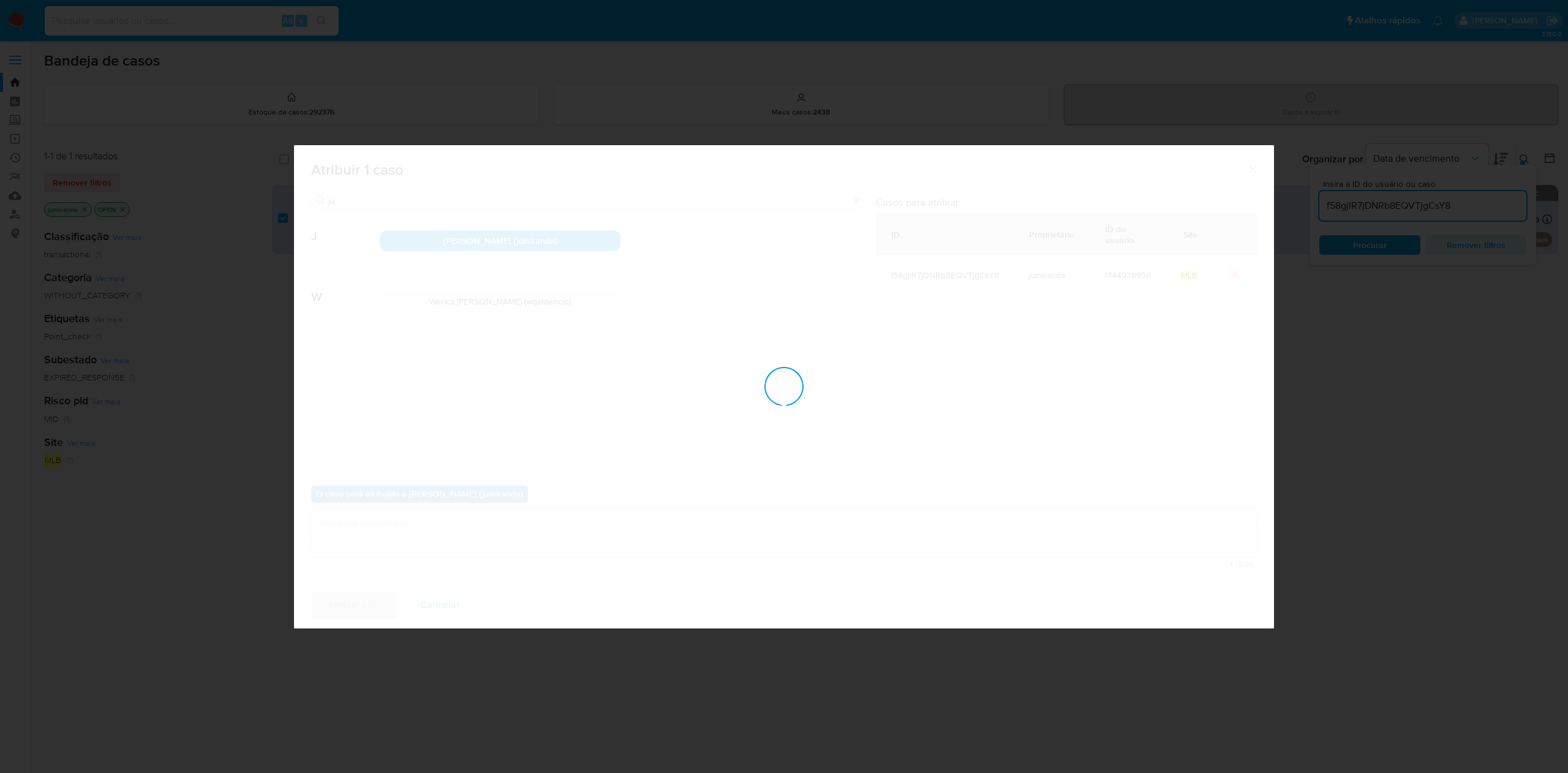
checkbox input "false"
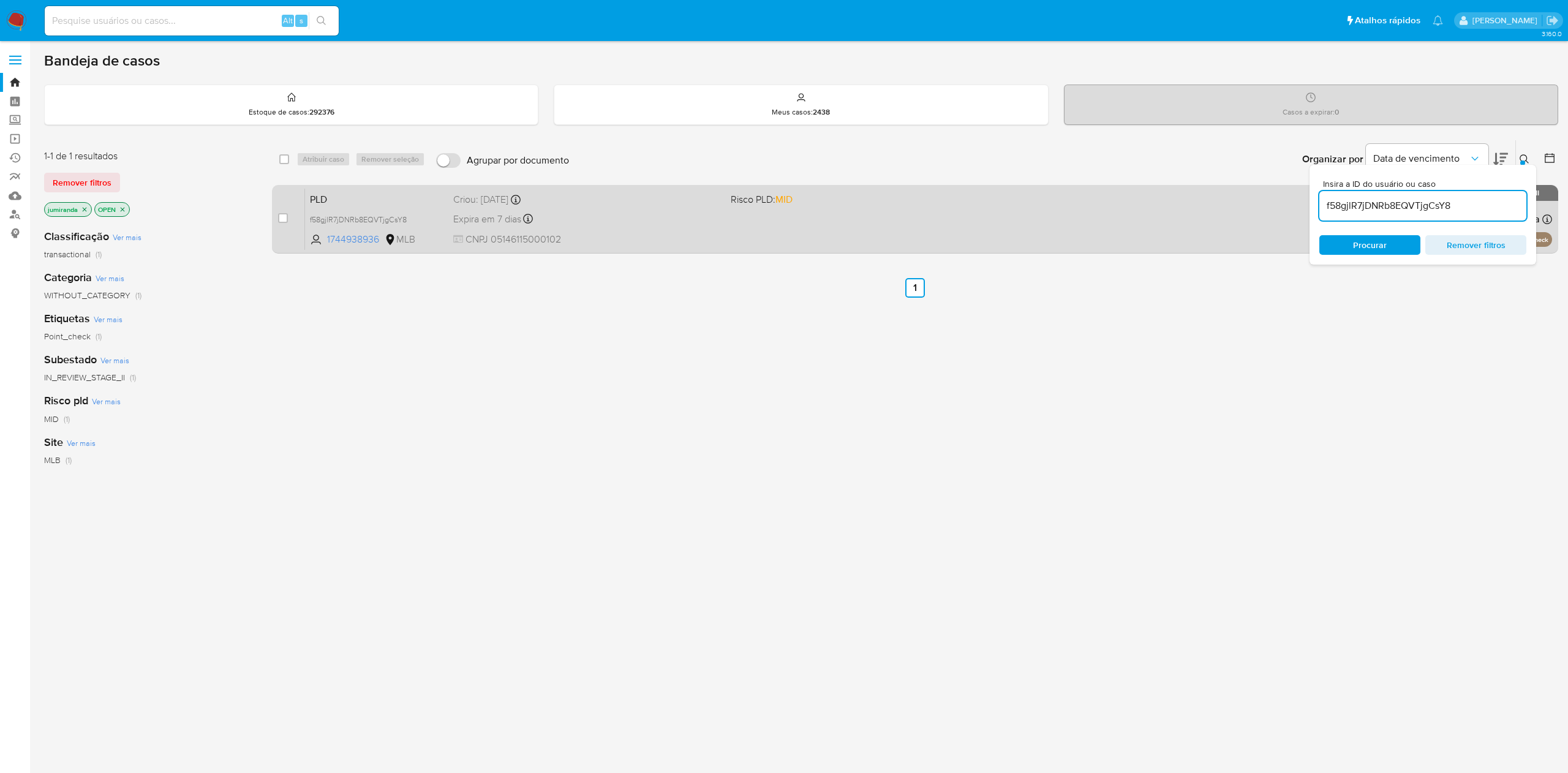
click at [708, 236] on span "CNPJ 05146115000102" at bounding box center [587, 240] width 267 height 14
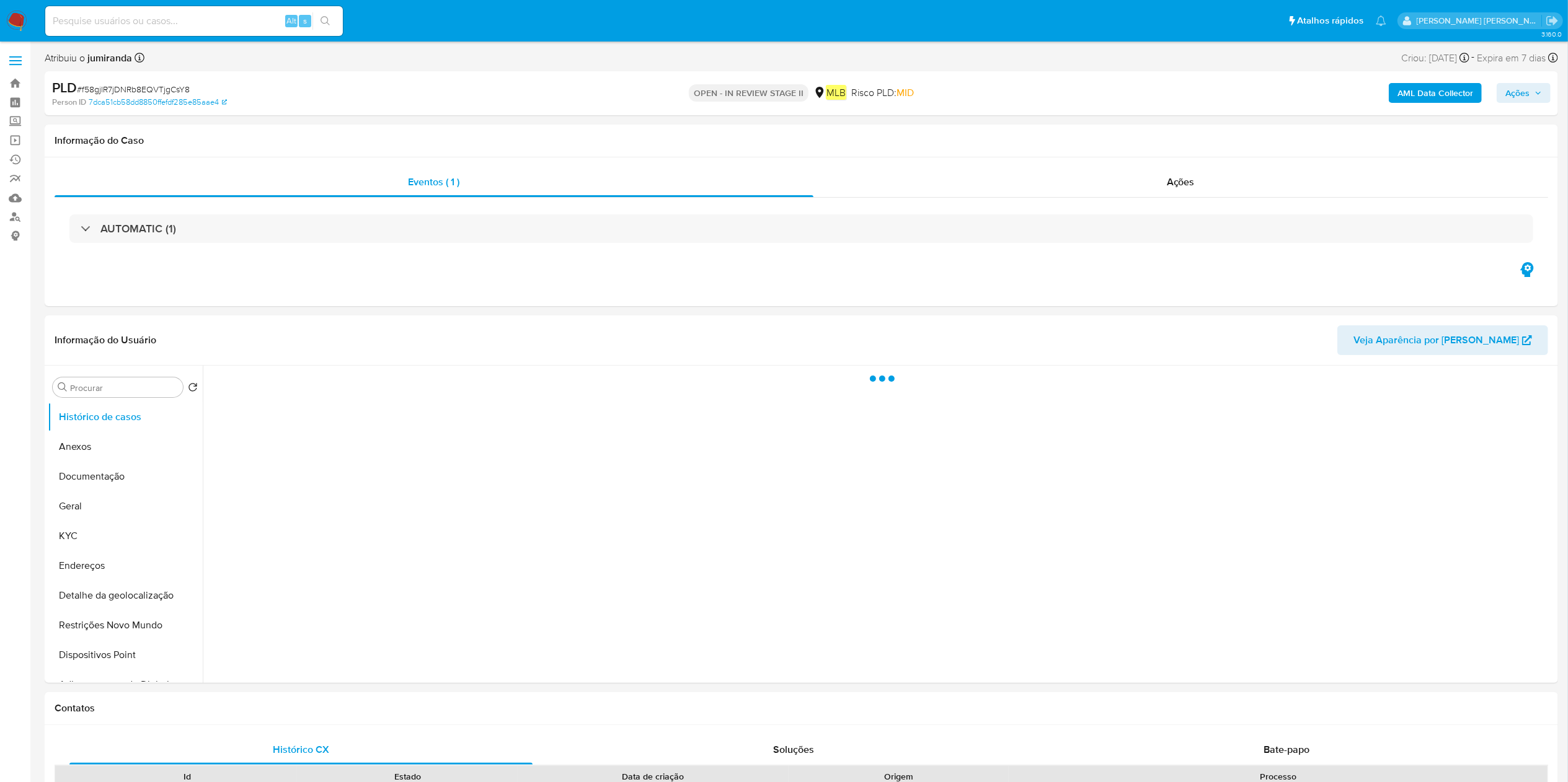
select select "10"
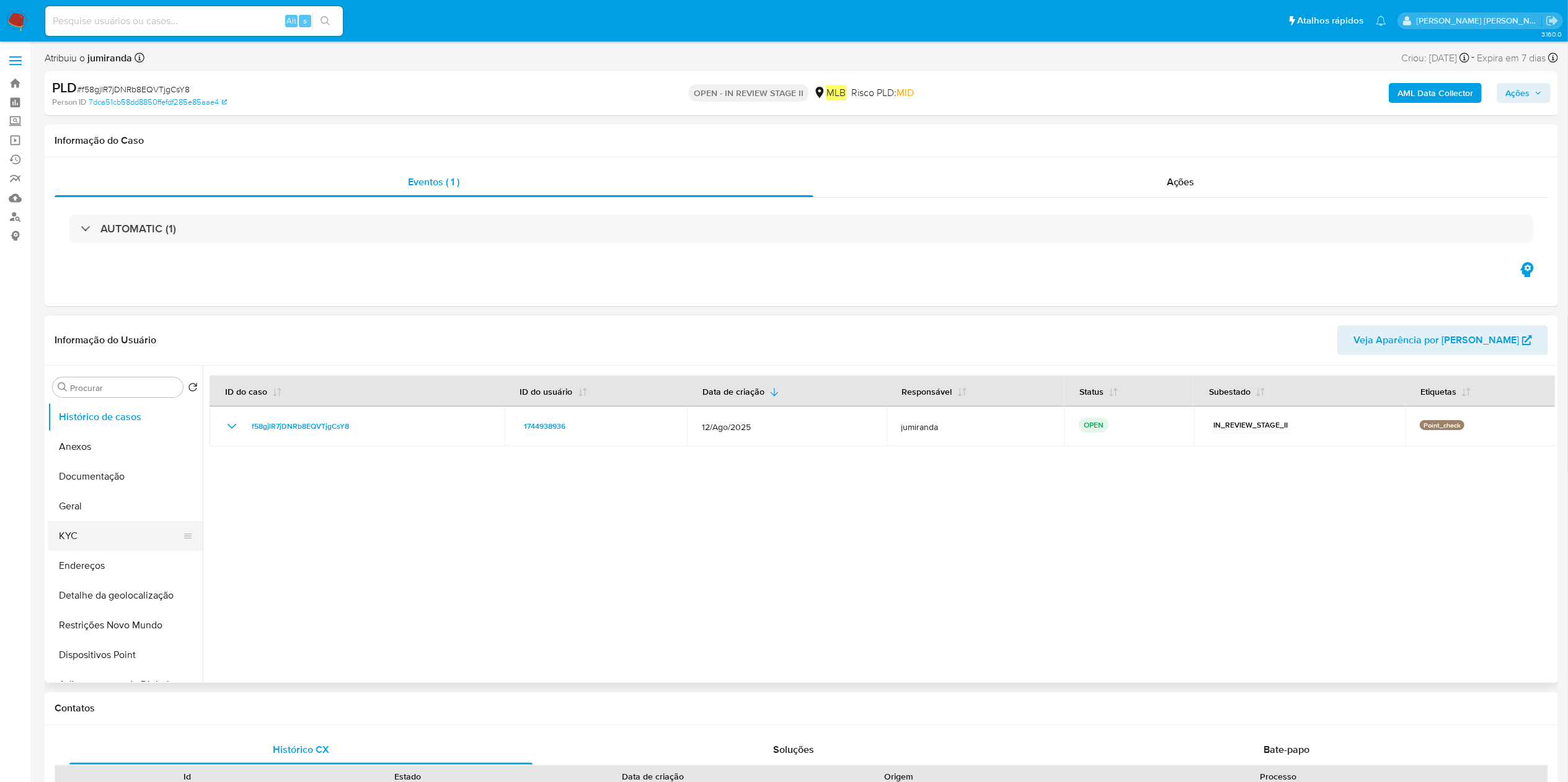
click at [104, 523] on button "KYC" at bounding box center [120, 536] width 145 height 30
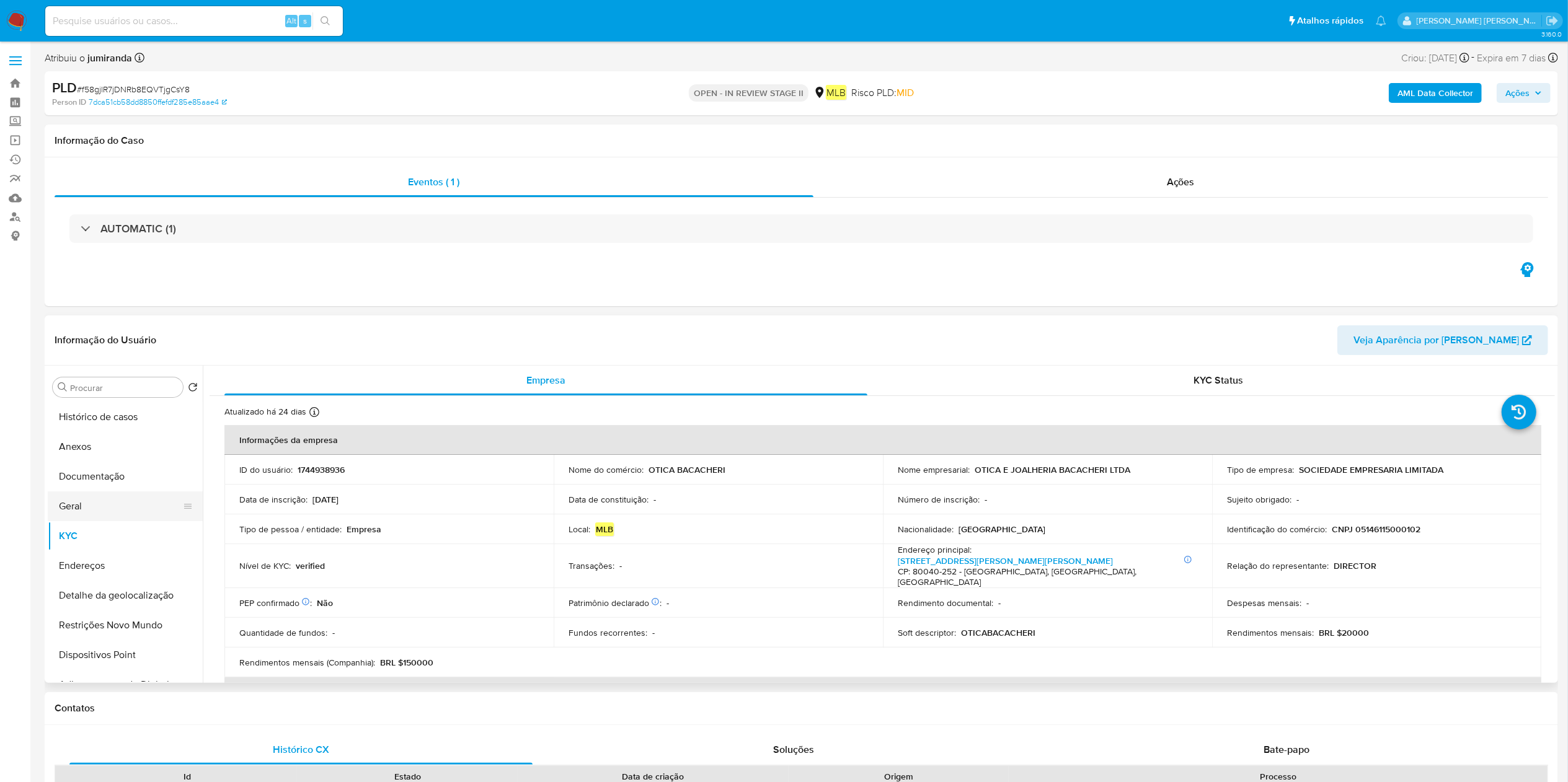
click at [110, 505] on button "Geral" at bounding box center [120, 506] width 145 height 30
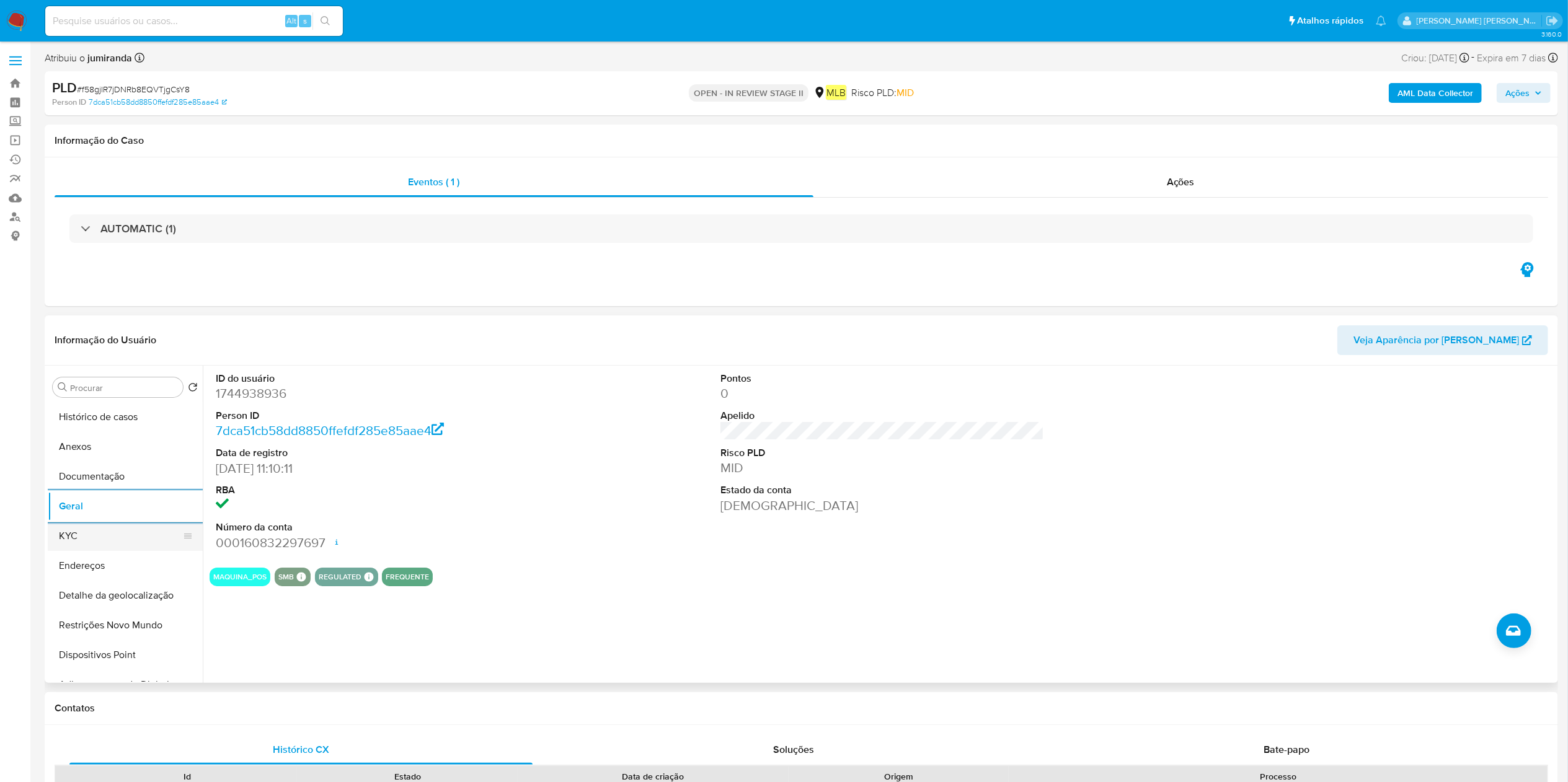
click at [121, 523] on button "KYC" at bounding box center [120, 536] width 145 height 30
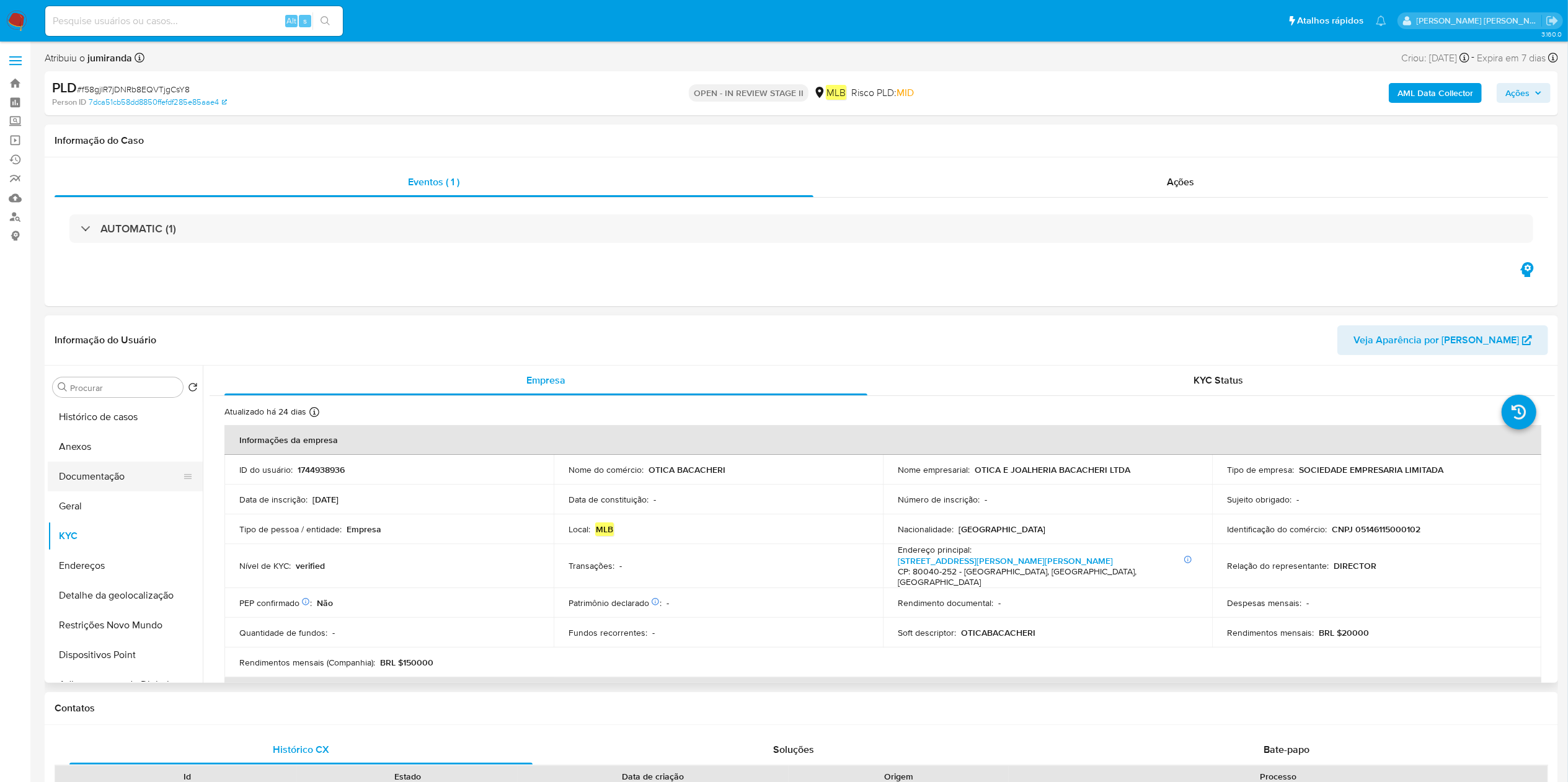
click at [65, 475] on button "Documentação" at bounding box center [120, 477] width 145 height 30
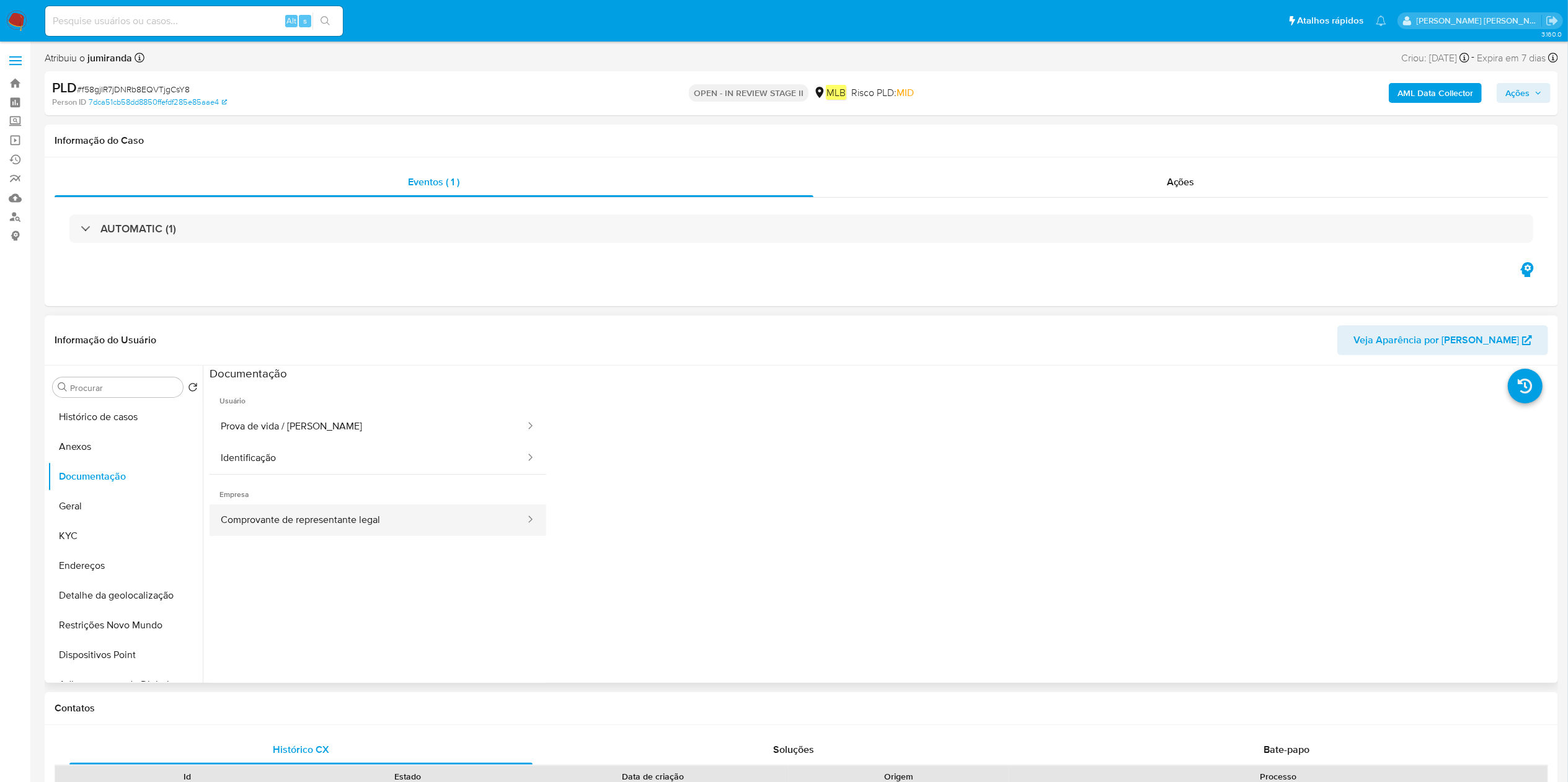
click at [351, 528] on button "Comprovante de representante legal" at bounding box center [368, 521] width 317 height 31
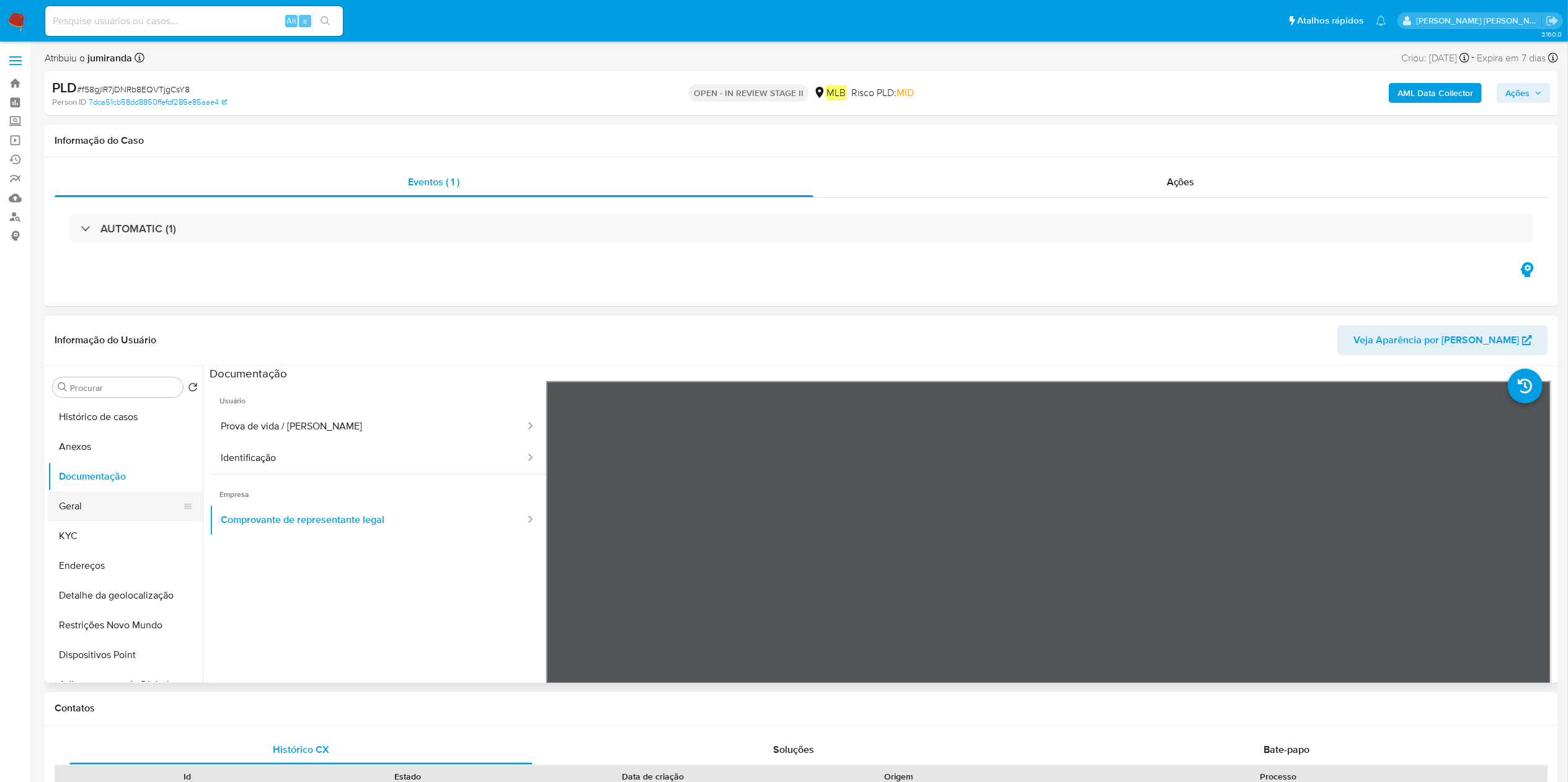
click at [130, 518] on button "Geral" at bounding box center [120, 506] width 145 height 30
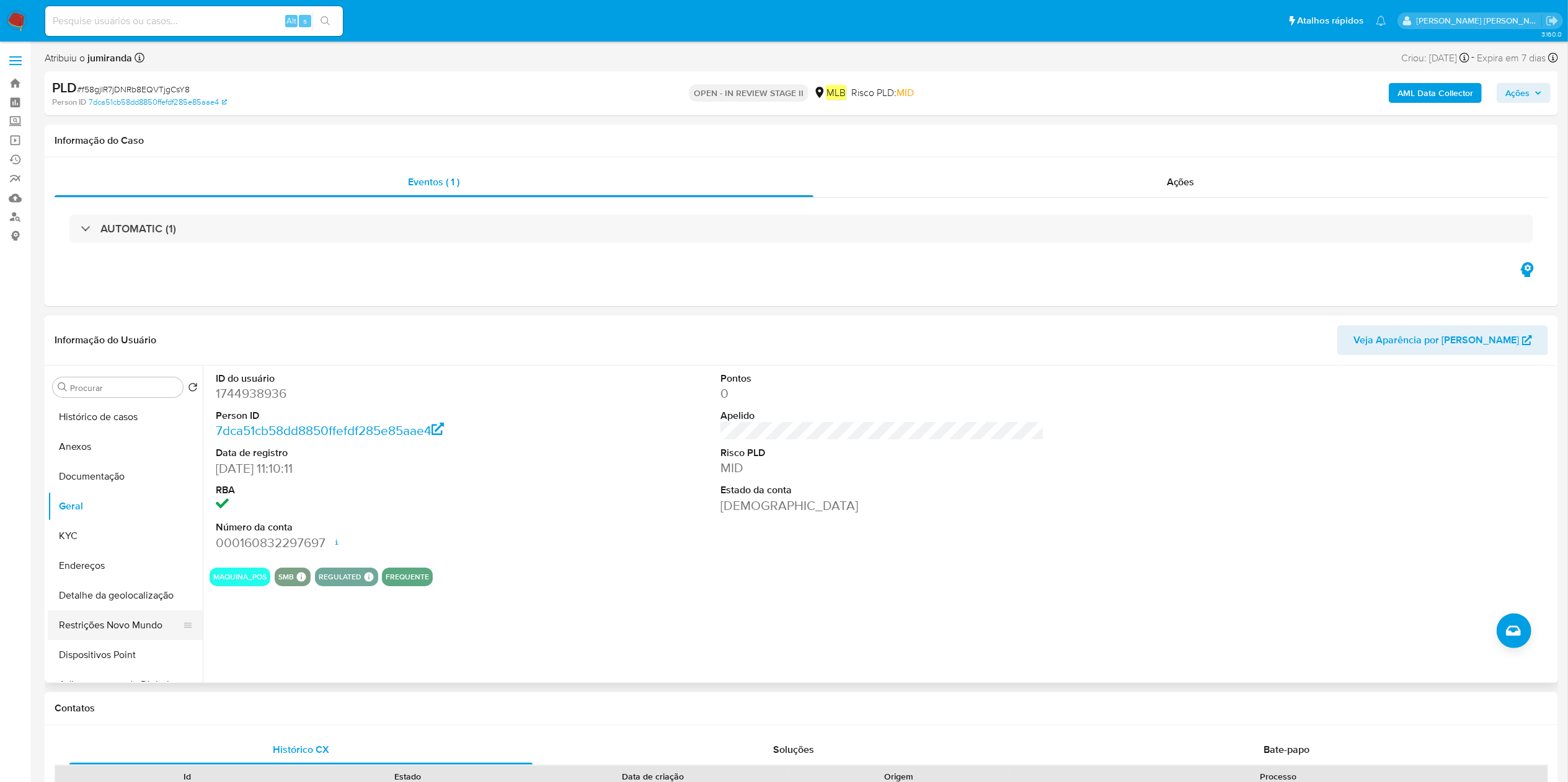
click at [94, 624] on button "Restrições Novo Mundo" at bounding box center [120, 625] width 145 height 30
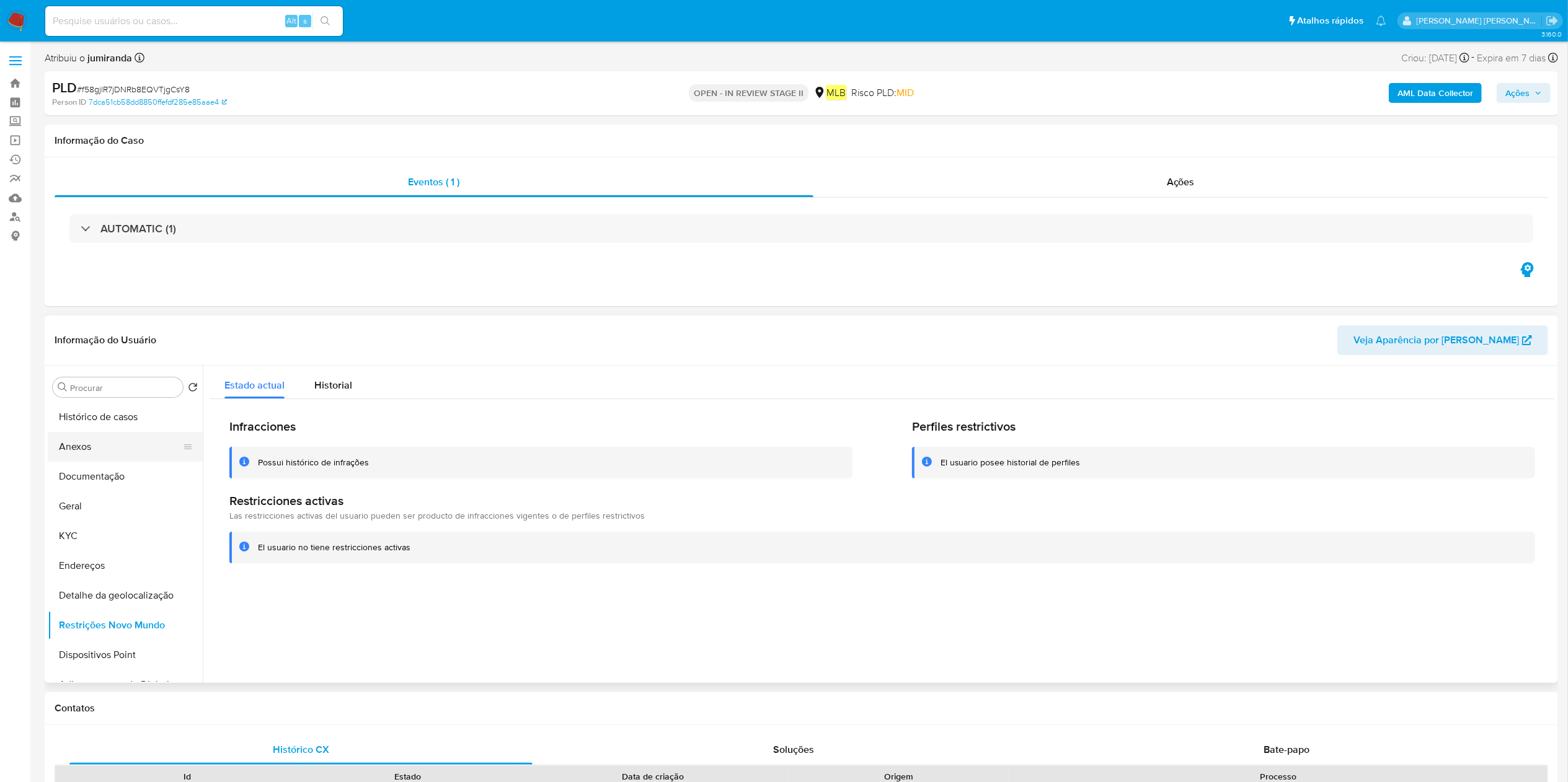
click at [100, 454] on button "Anexos" at bounding box center [120, 447] width 145 height 30
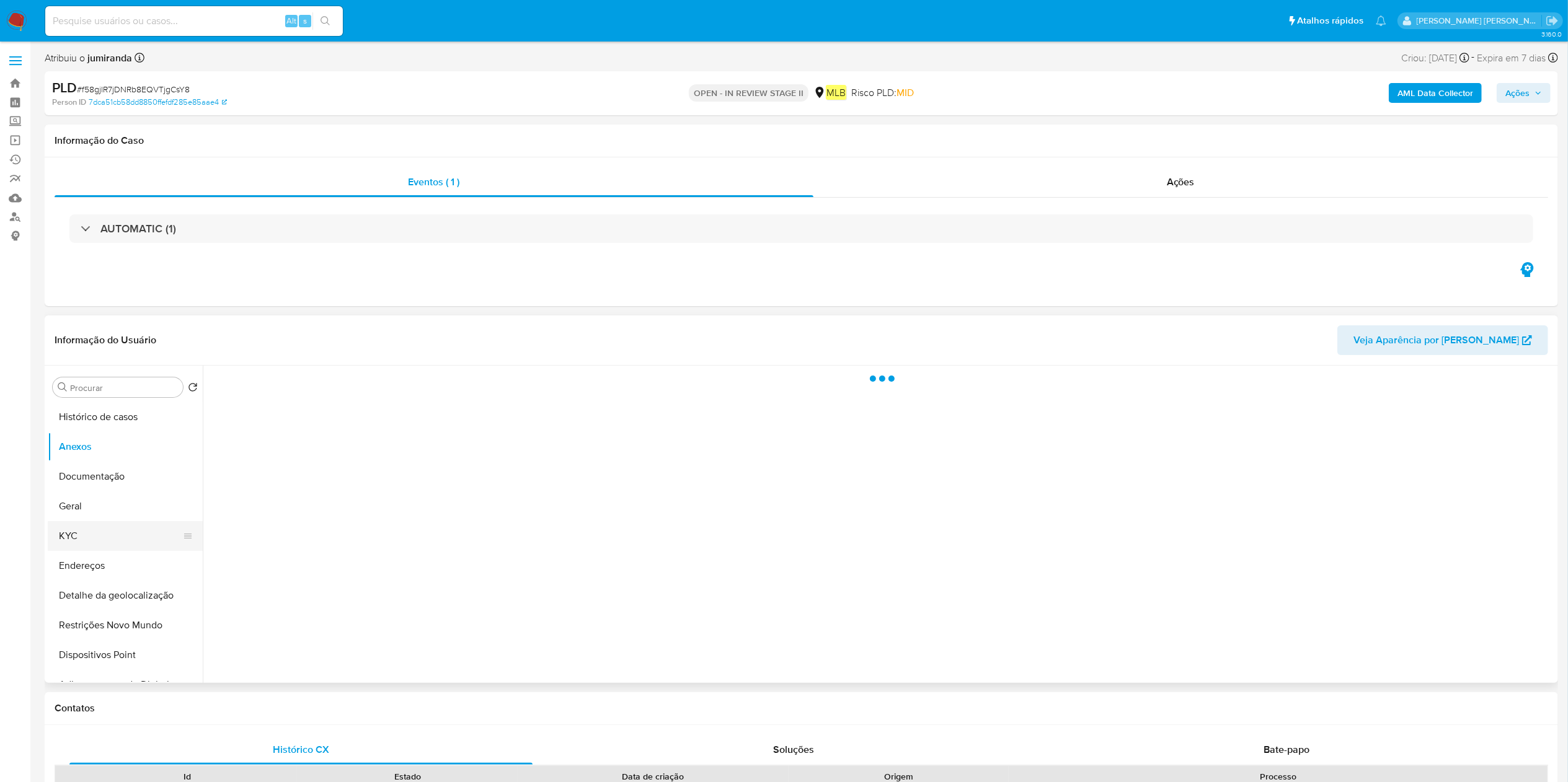
click at [133, 522] on button "KYC" at bounding box center [120, 536] width 145 height 30
click at [140, 513] on button "Geral" at bounding box center [120, 506] width 145 height 30
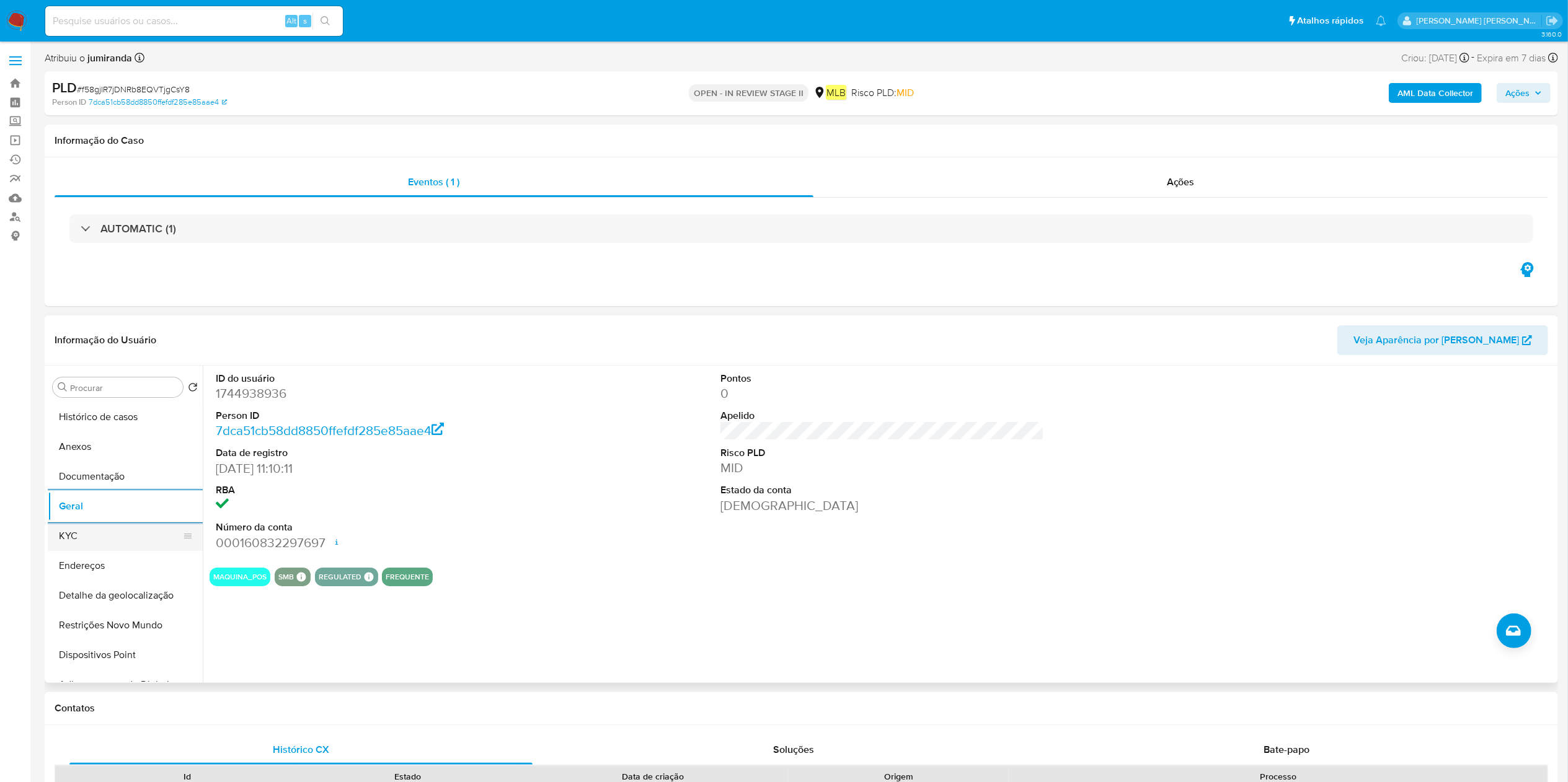
click at [130, 543] on button "KYC" at bounding box center [120, 536] width 145 height 30
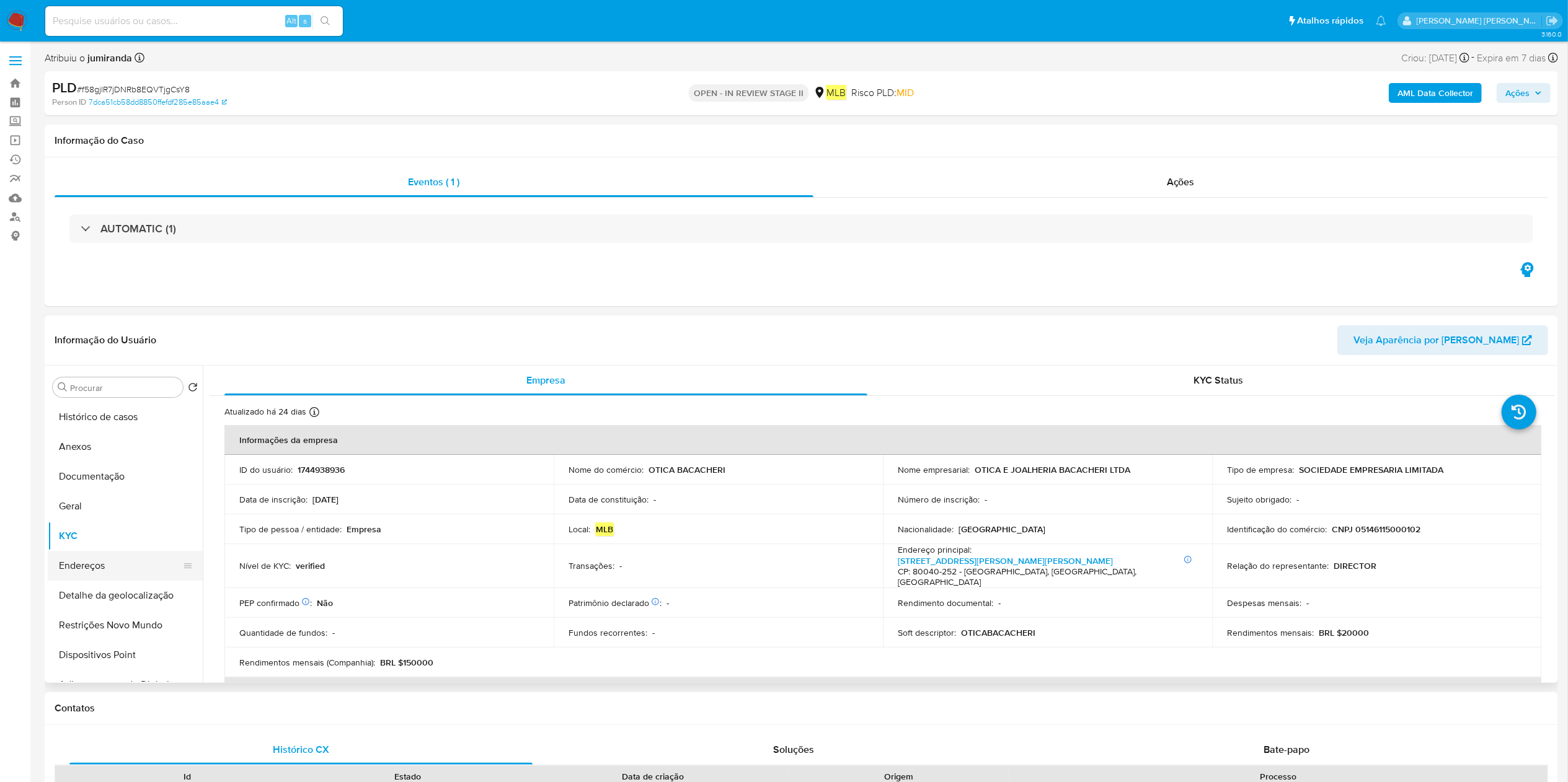
click at [141, 555] on button "Endereços" at bounding box center [120, 566] width 145 height 30
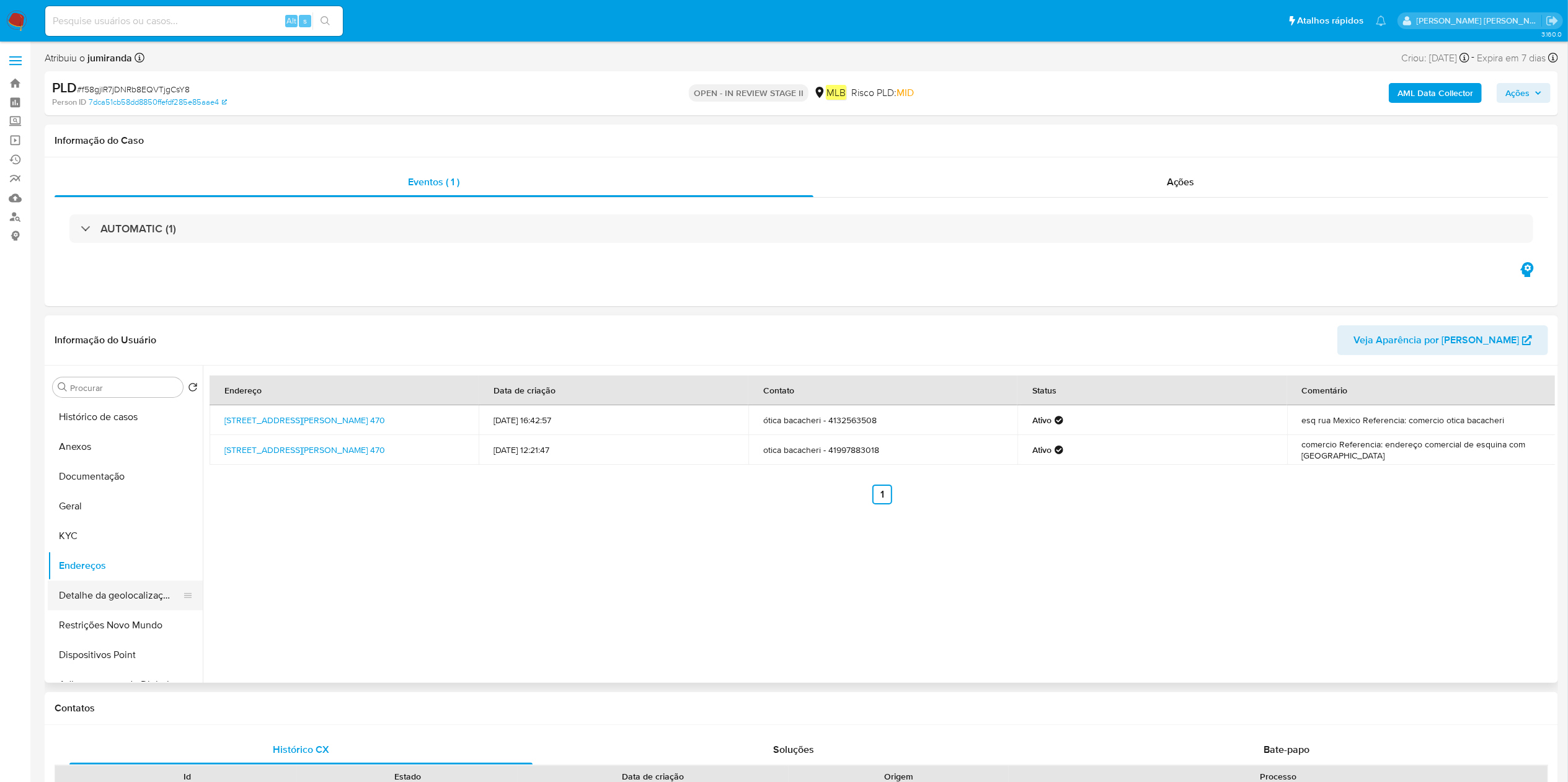
click at [87, 604] on button "Detalhe da geolocalização" at bounding box center [120, 596] width 145 height 30
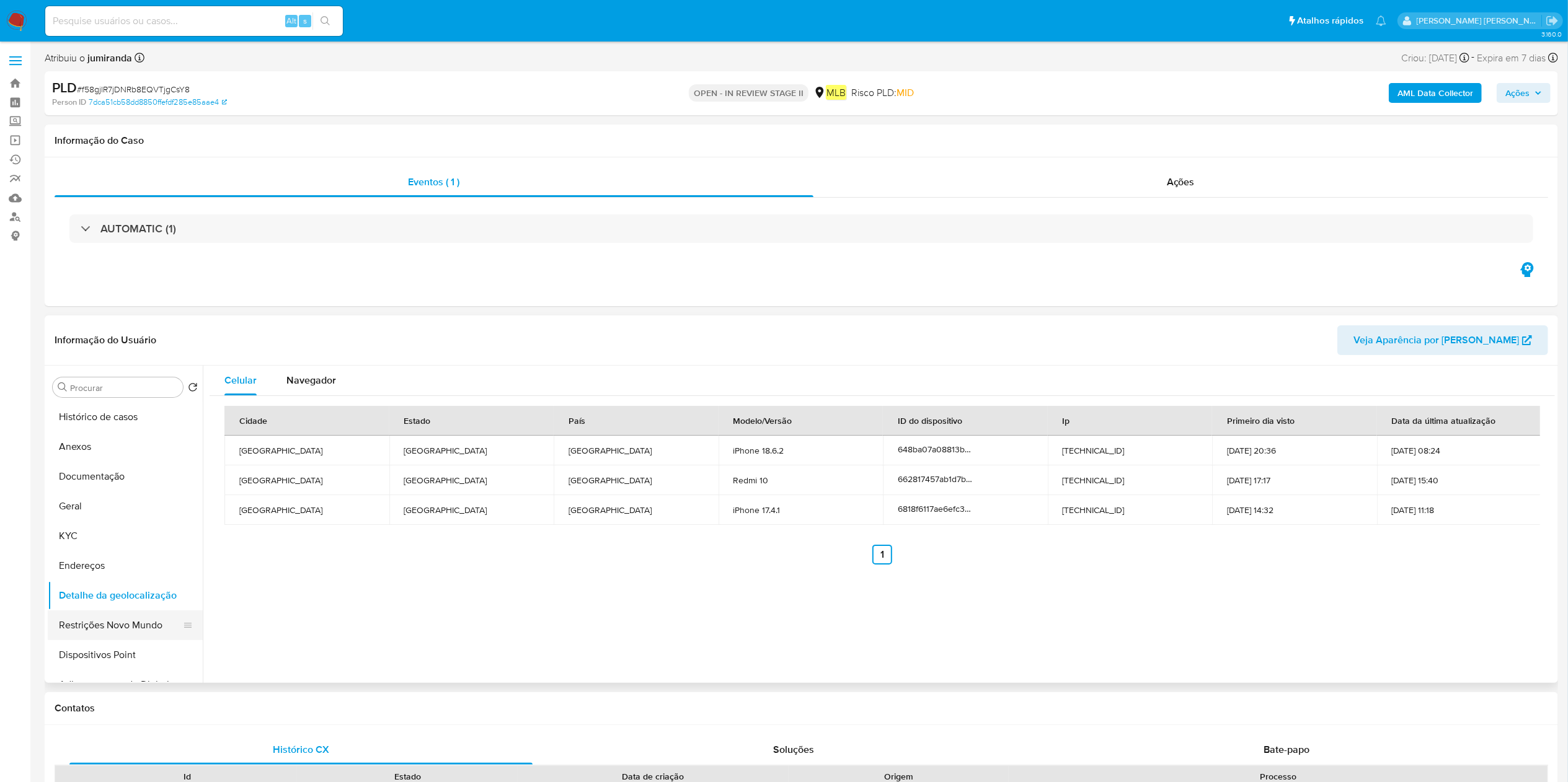
drag, startPoint x: 152, startPoint y: 629, endPoint x: 165, endPoint y: 628, distance: 13.0
click at [151, 629] on button "Restrições Novo Mundo" at bounding box center [120, 625] width 145 height 30
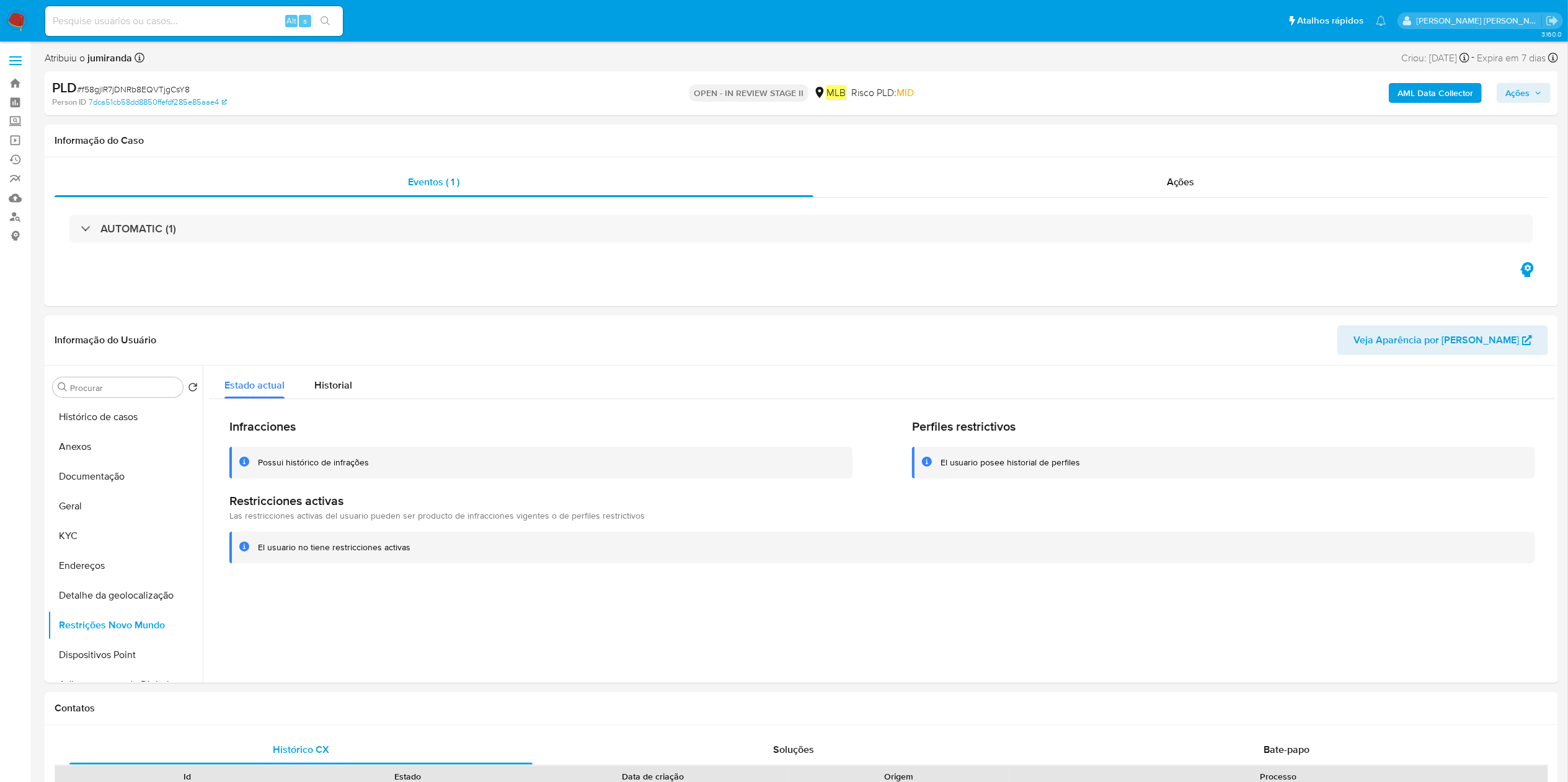
click at [134, 667] on button "Dispositivos Point" at bounding box center [120, 655] width 145 height 30
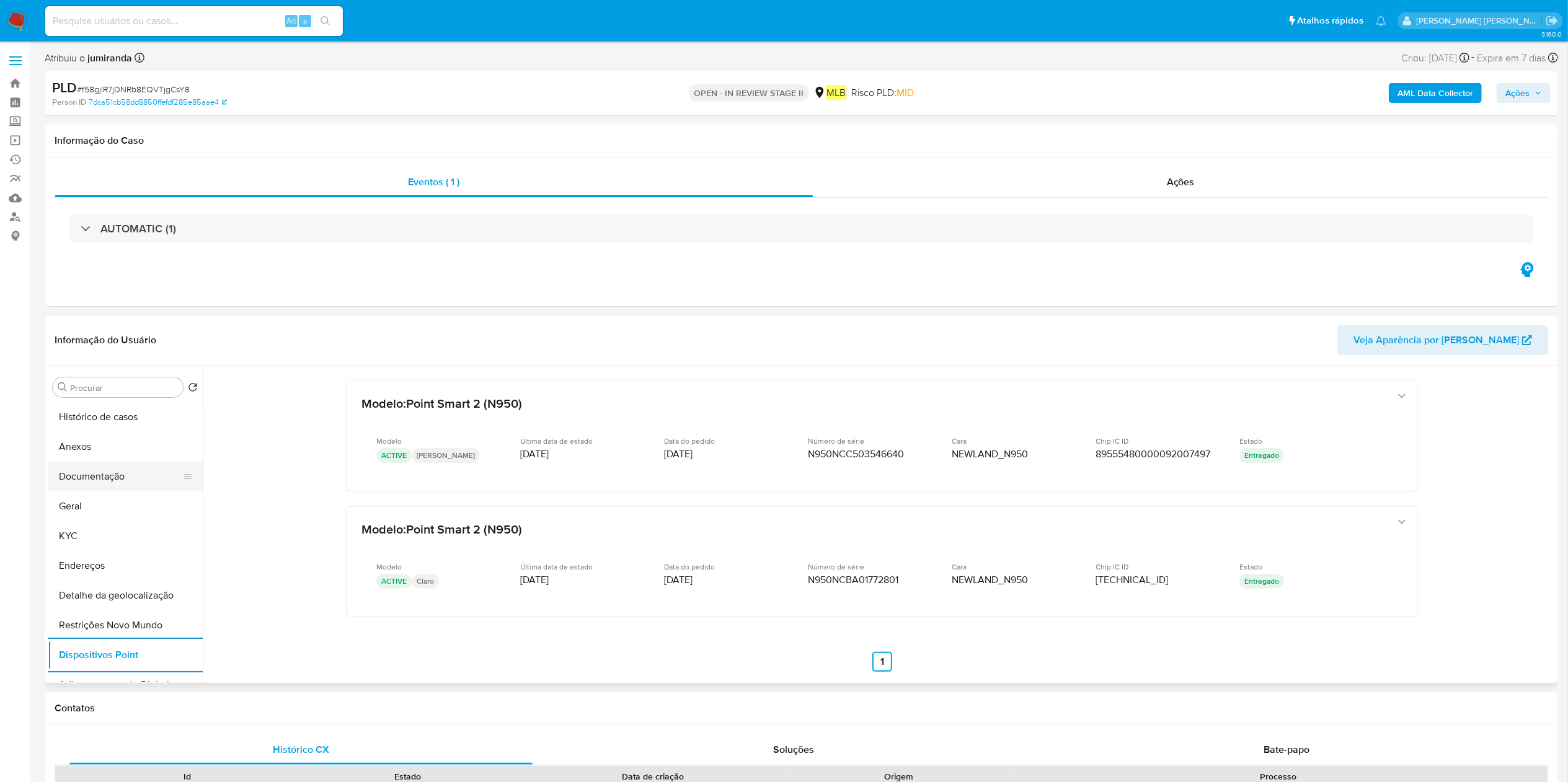
click at [100, 478] on button "Documentação" at bounding box center [120, 477] width 145 height 30
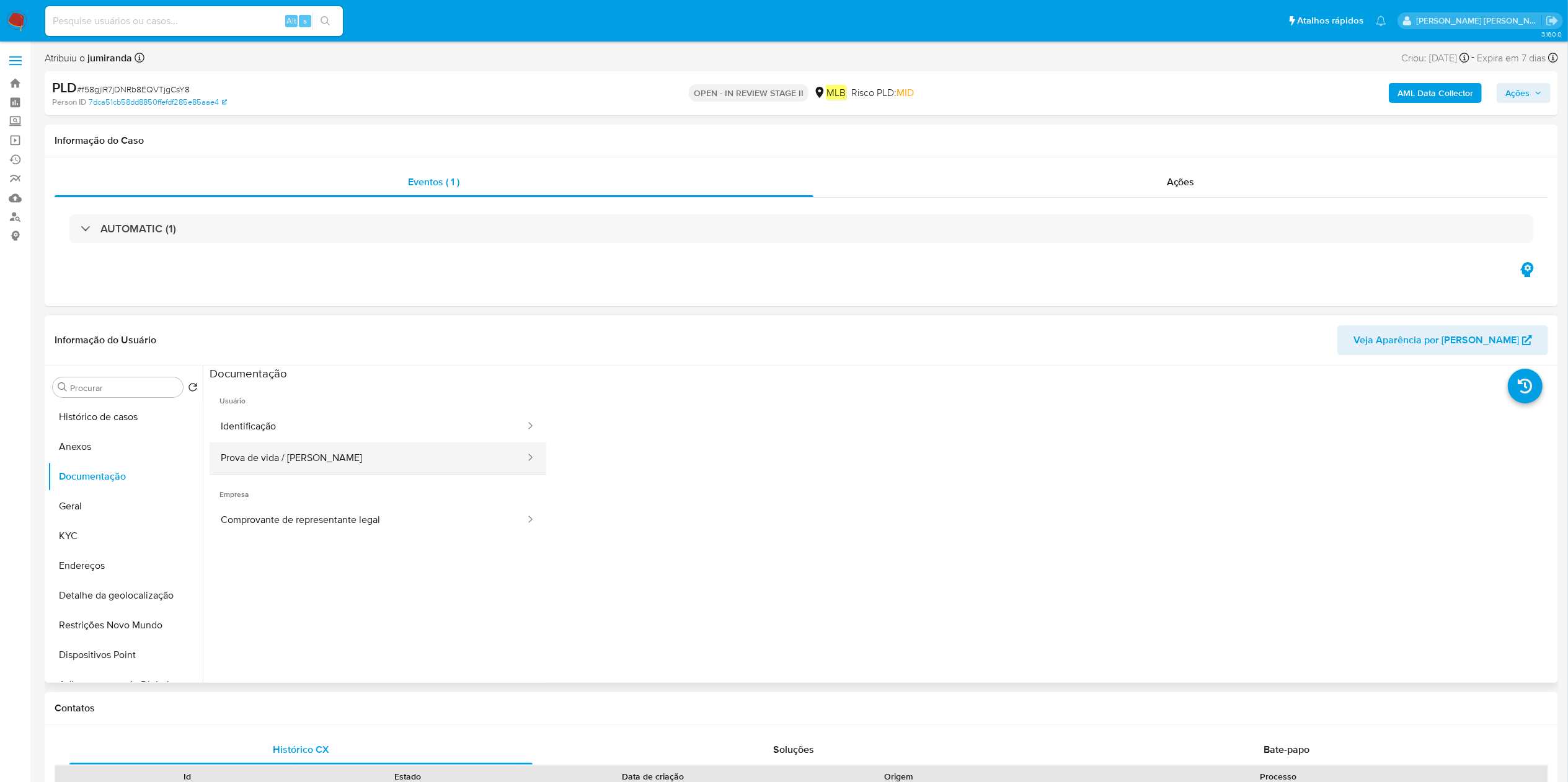
drag, startPoint x: 407, startPoint y: 465, endPoint x: 487, endPoint y: 465, distance: 80.0
click at [406, 464] on button "Prova de vida / Selfie" at bounding box center [368, 459] width 317 height 31
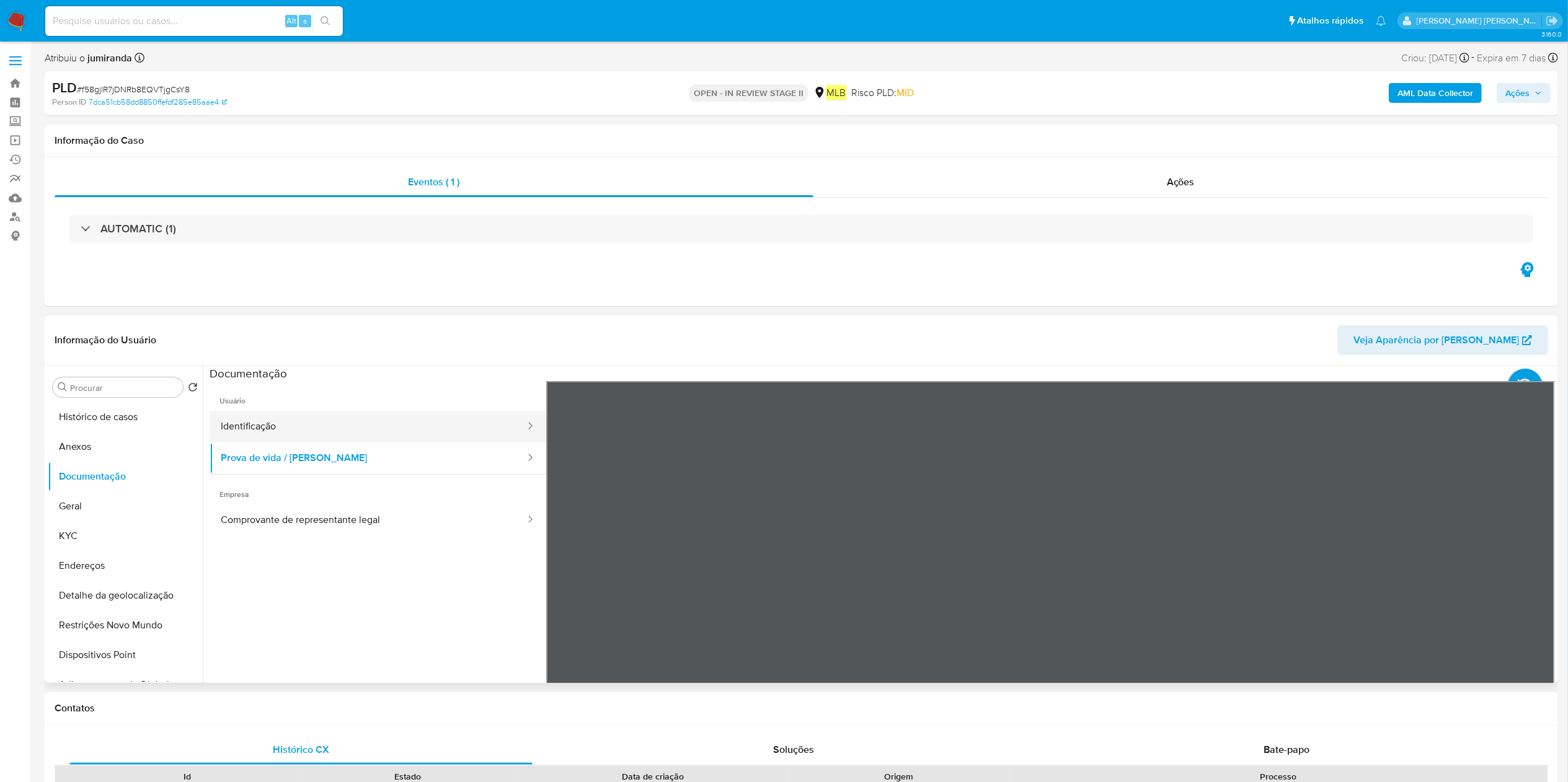
click at [306, 411] on li "Usuário Identificação Prova de vida / Selfie" at bounding box center [378, 427] width 337 height 93
click at [320, 423] on button "Identificação" at bounding box center [368, 426] width 317 height 31
click at [118, 423] on button "Histórico de casos" at bounding box center [120, 417] width 145 height 30
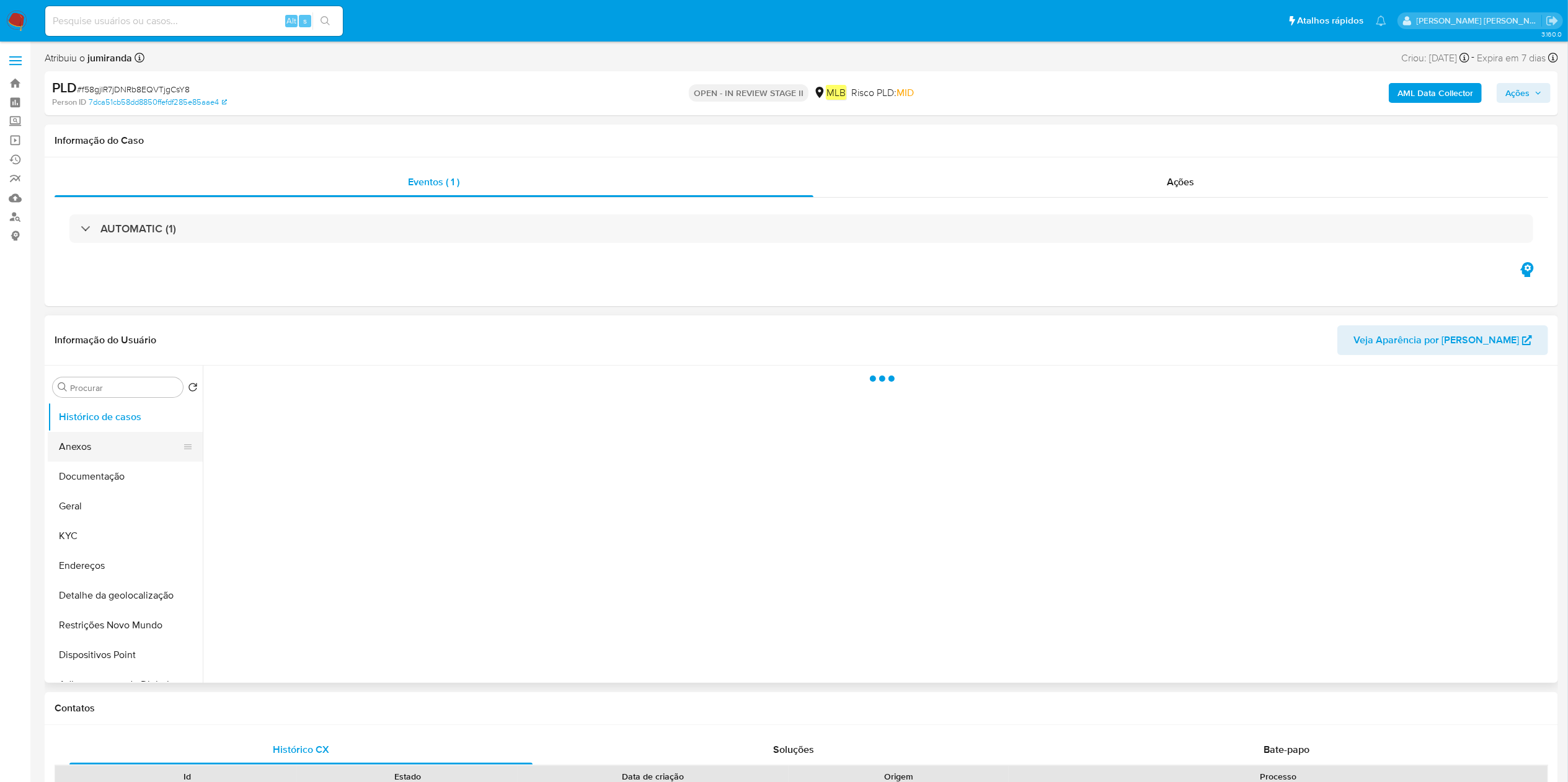
click at [119, 454] on button "Anexos" at bounding box center [120, 447] width 145 height 30
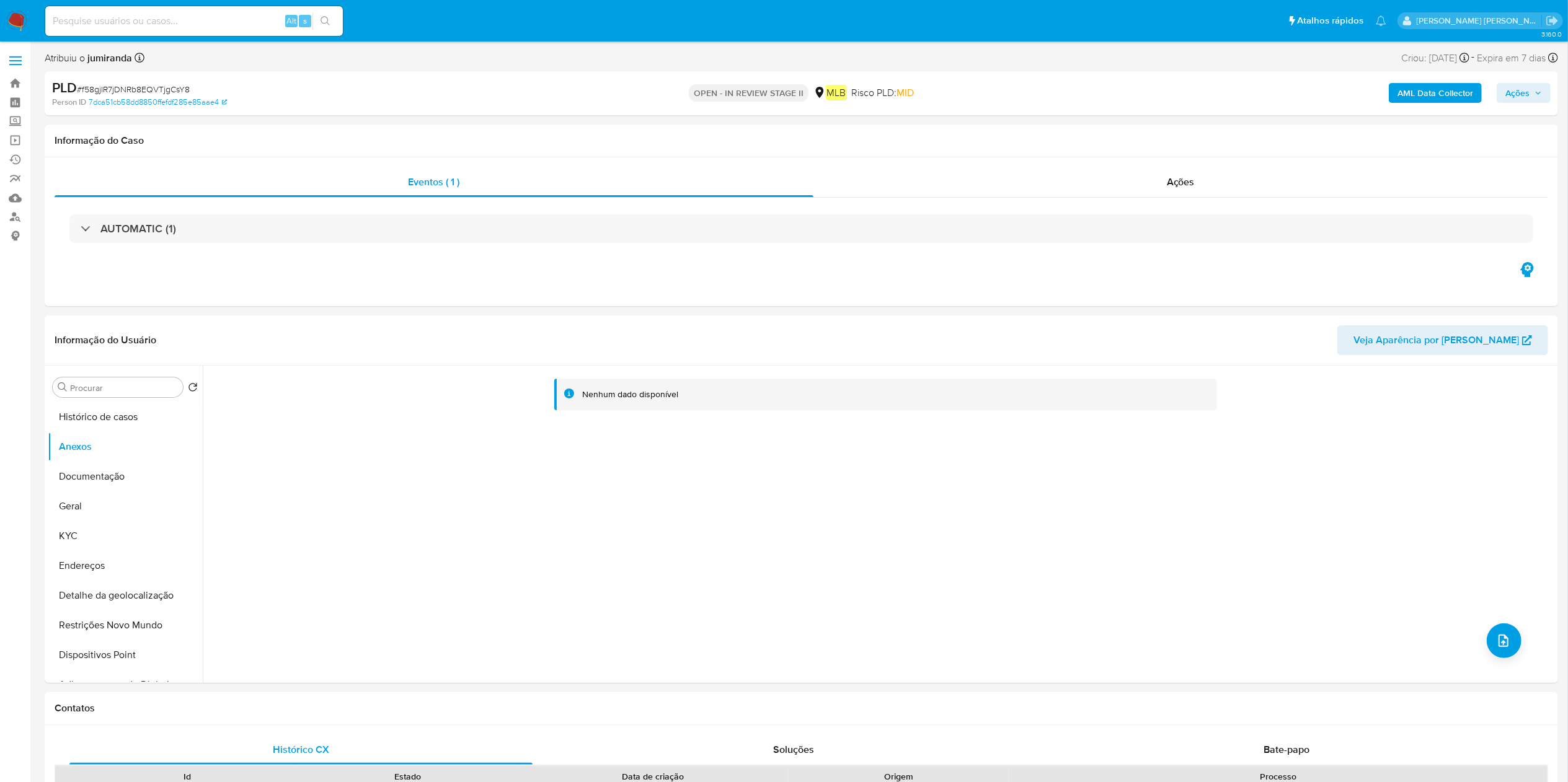
click at [1447, 88] on b "AML Data Collector" at bounding box center [1435, 93] width 76 height 20
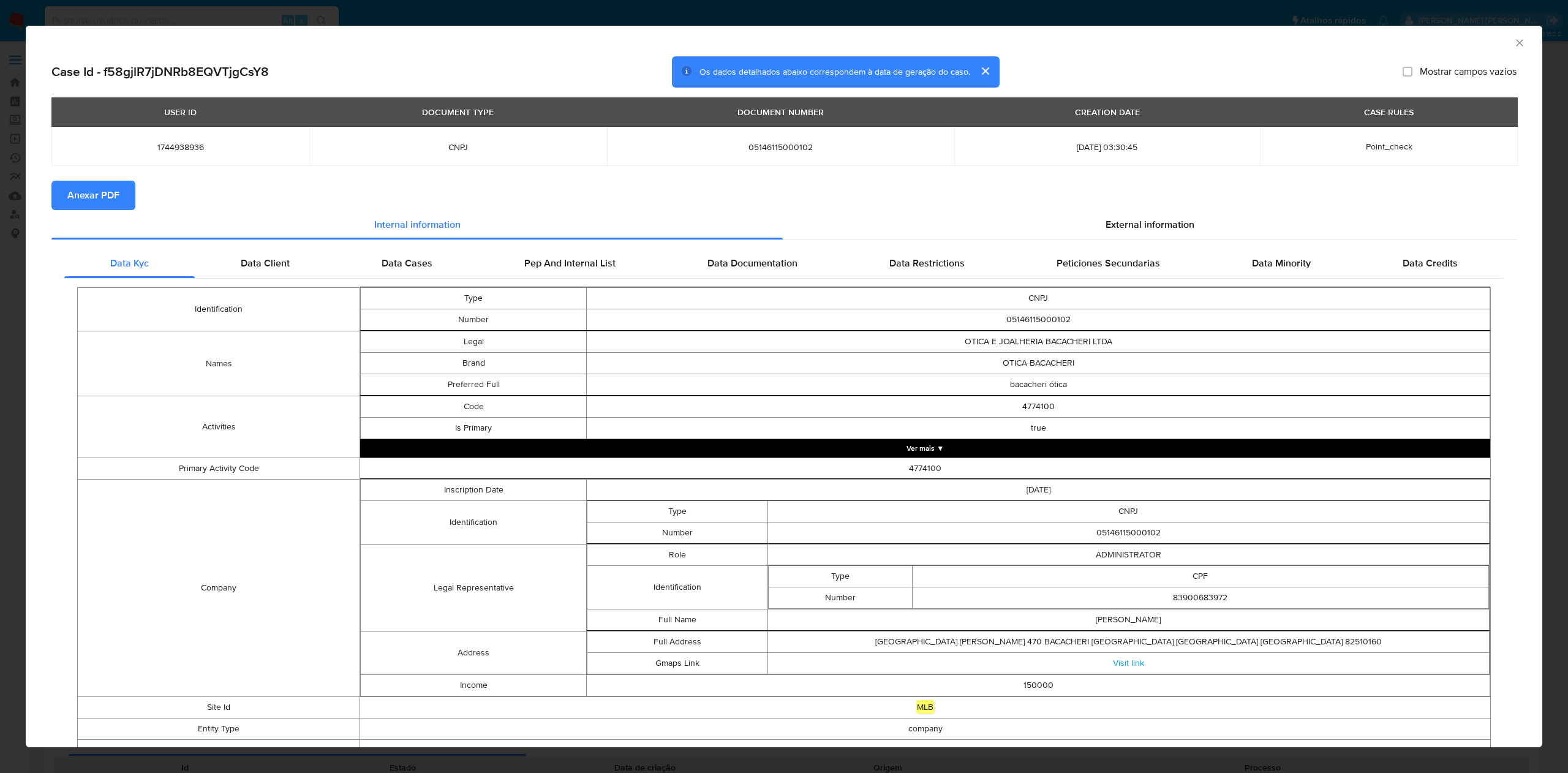
click at [96, 205] on span "Anexar PDF" at bounding box center [94, 195] width 52 height 27
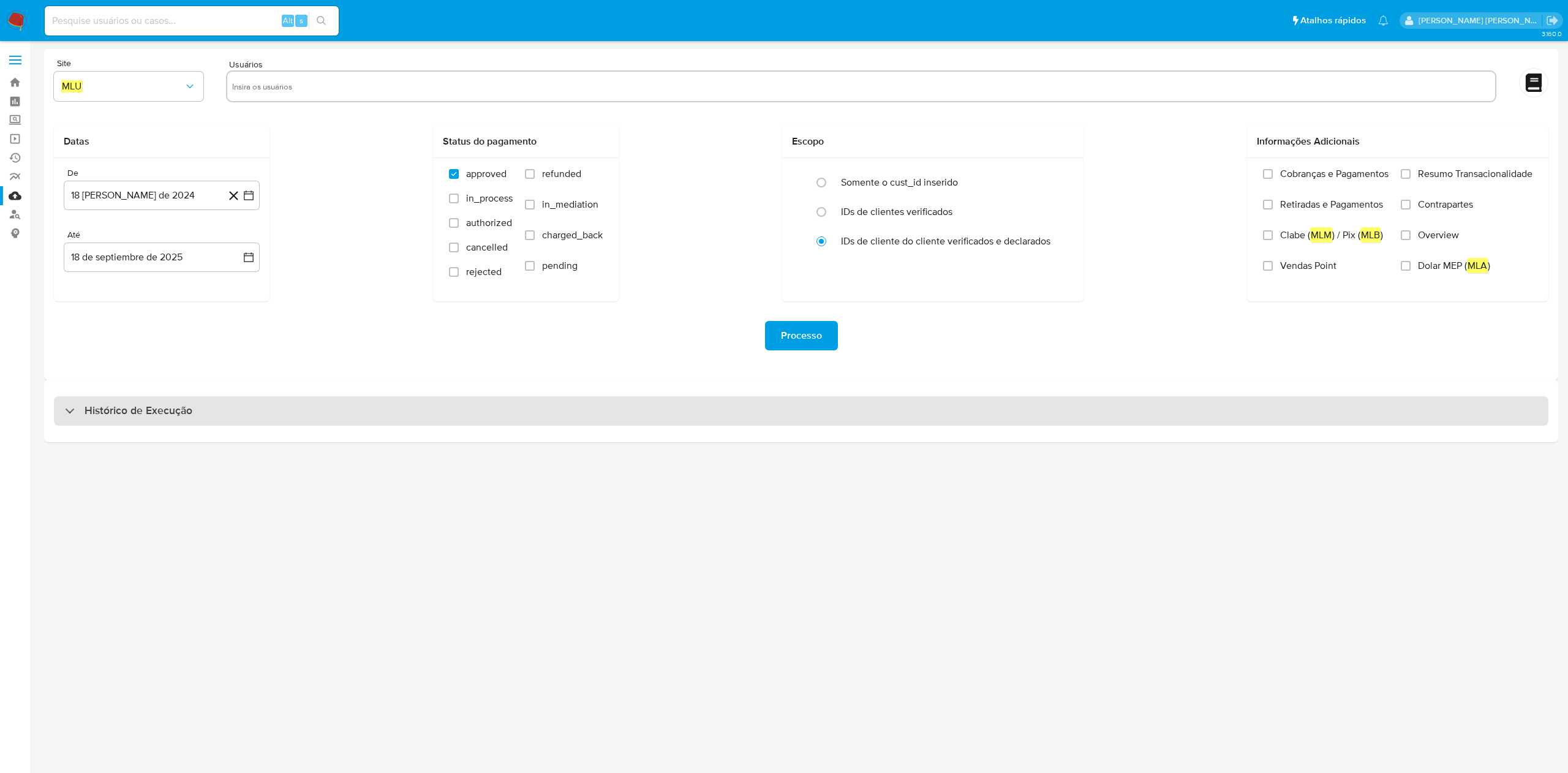
click at [547, 404] on div "Histórico de Execução" at bounding box center [801, 411] width 1495 height 29
select select "10"
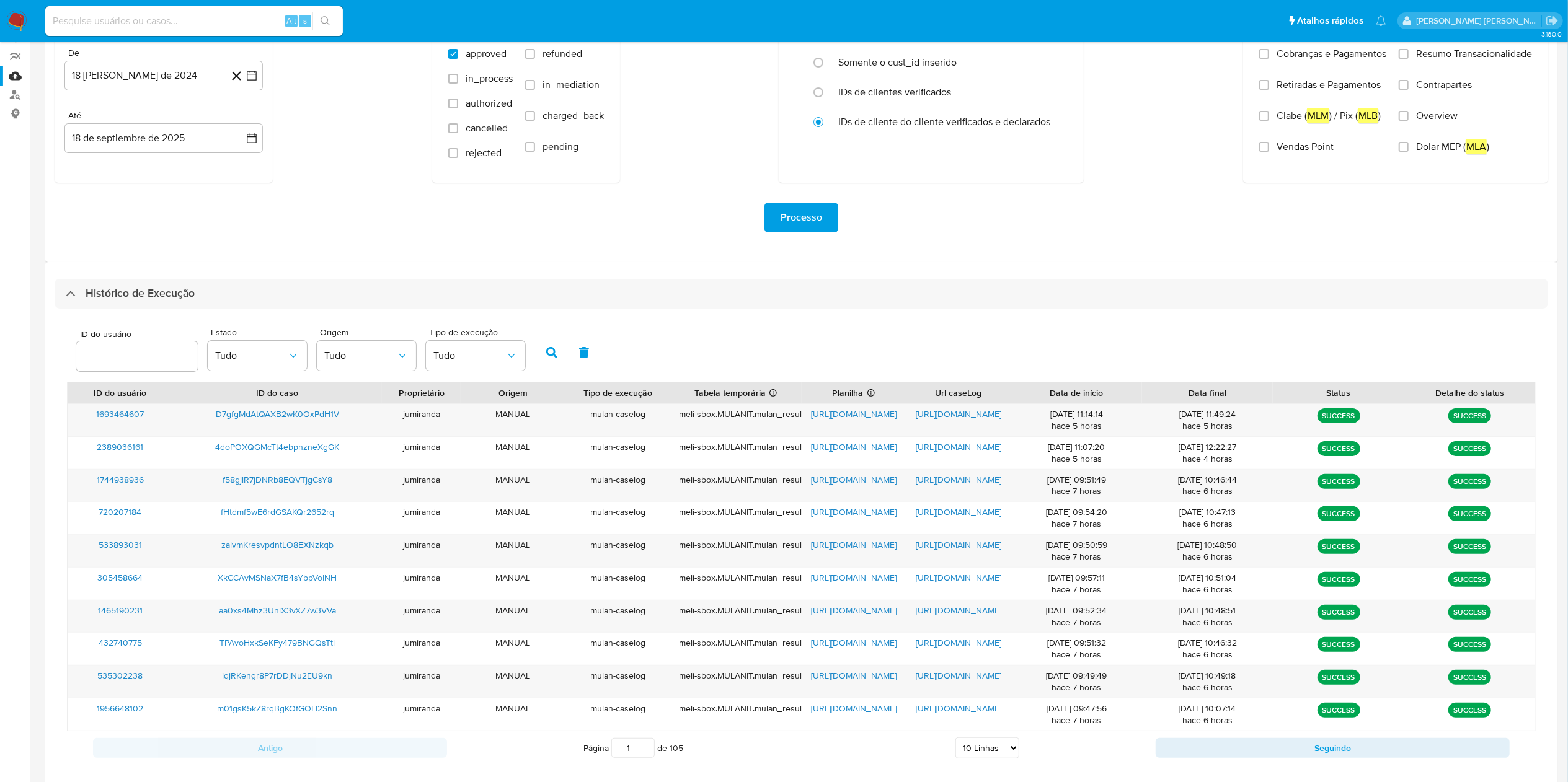
scroll to position [187, 0]
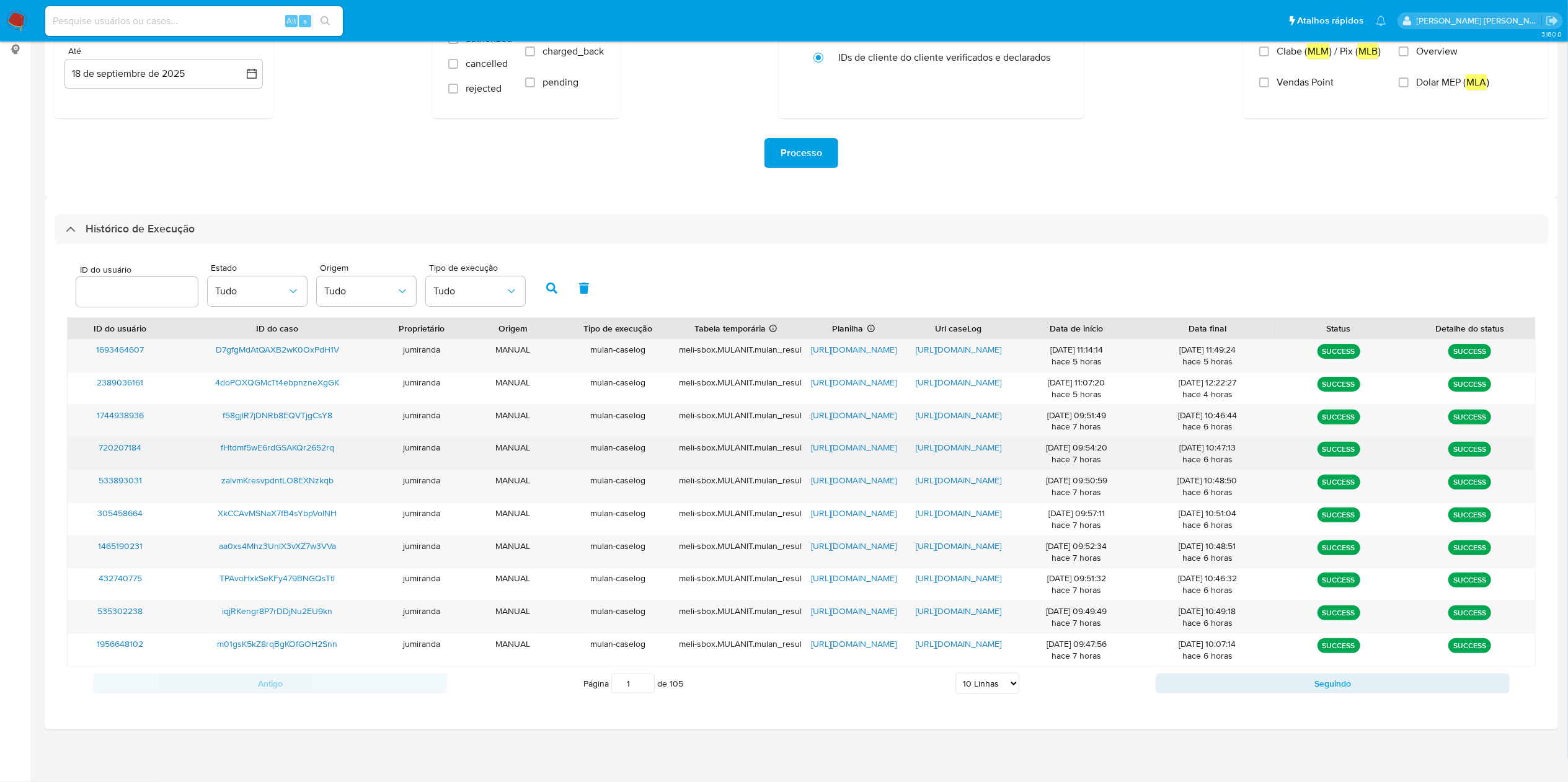
click at [852, 445] on span "[URL][DOMAIN_NAME]" at bounding box center [854, 447] width 86 height 12
click at [965, 444] on span "[URL][DOMAIN_NAME]" at bounding box center [958, 447] width 86 height 12
click at [326, 450] on span "fHtdmf5wE6rdGSAKQr2652rq" at bounding box center [278, 447] width 114 height 12
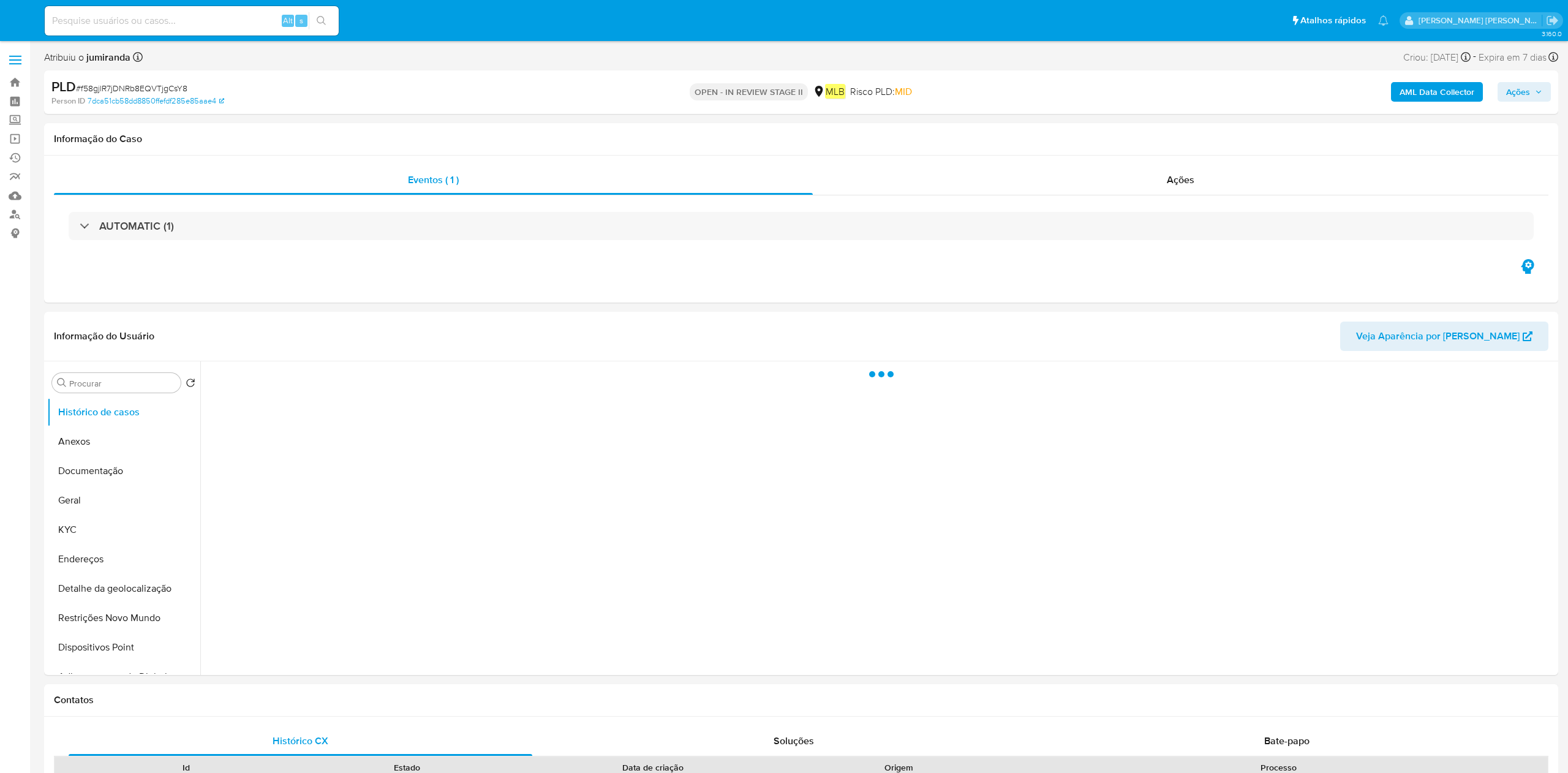
select select "10"
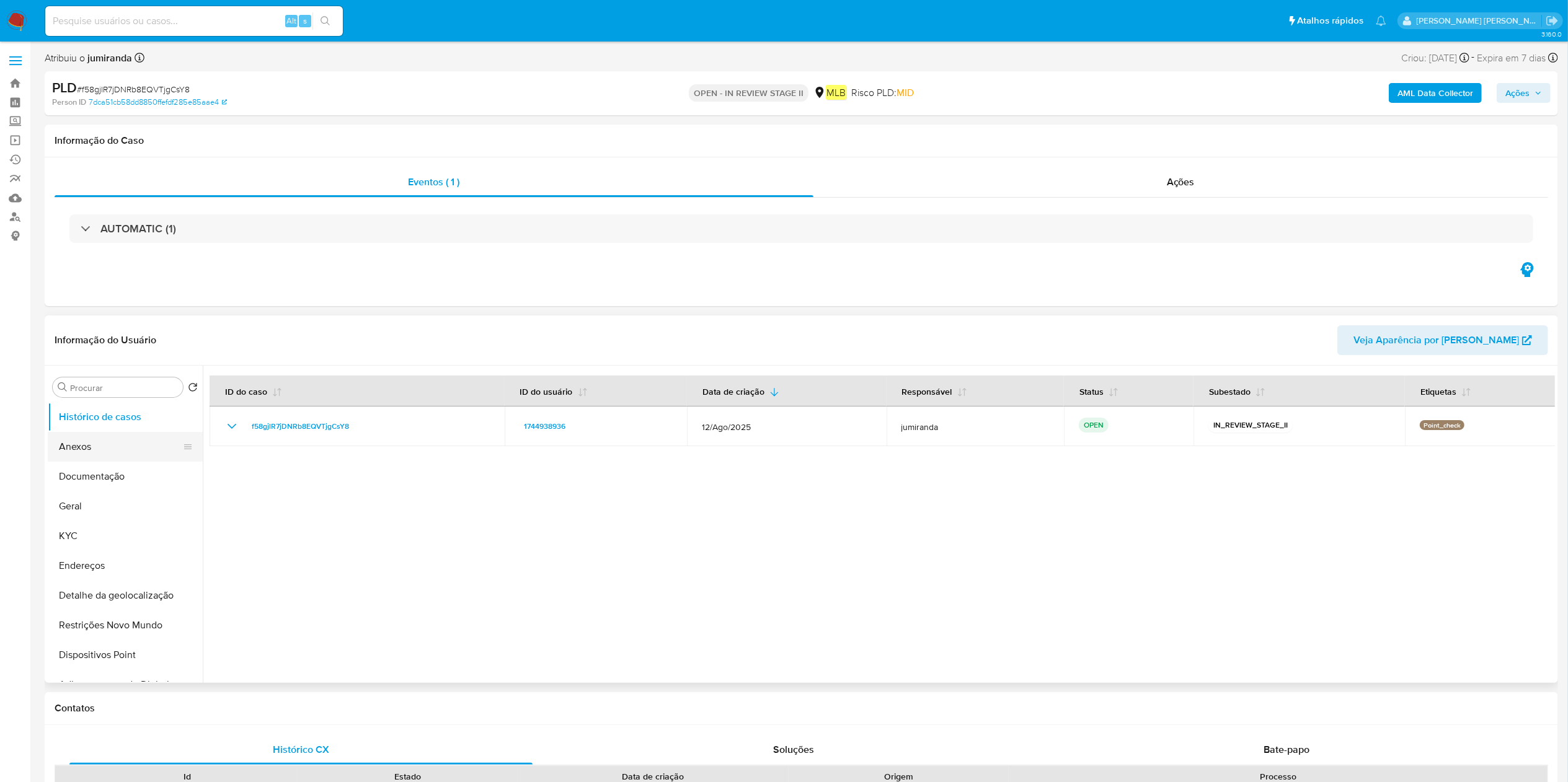
click at [108, 438] on button "Anexos" at bounding box center [120, 447] width 145 height 30
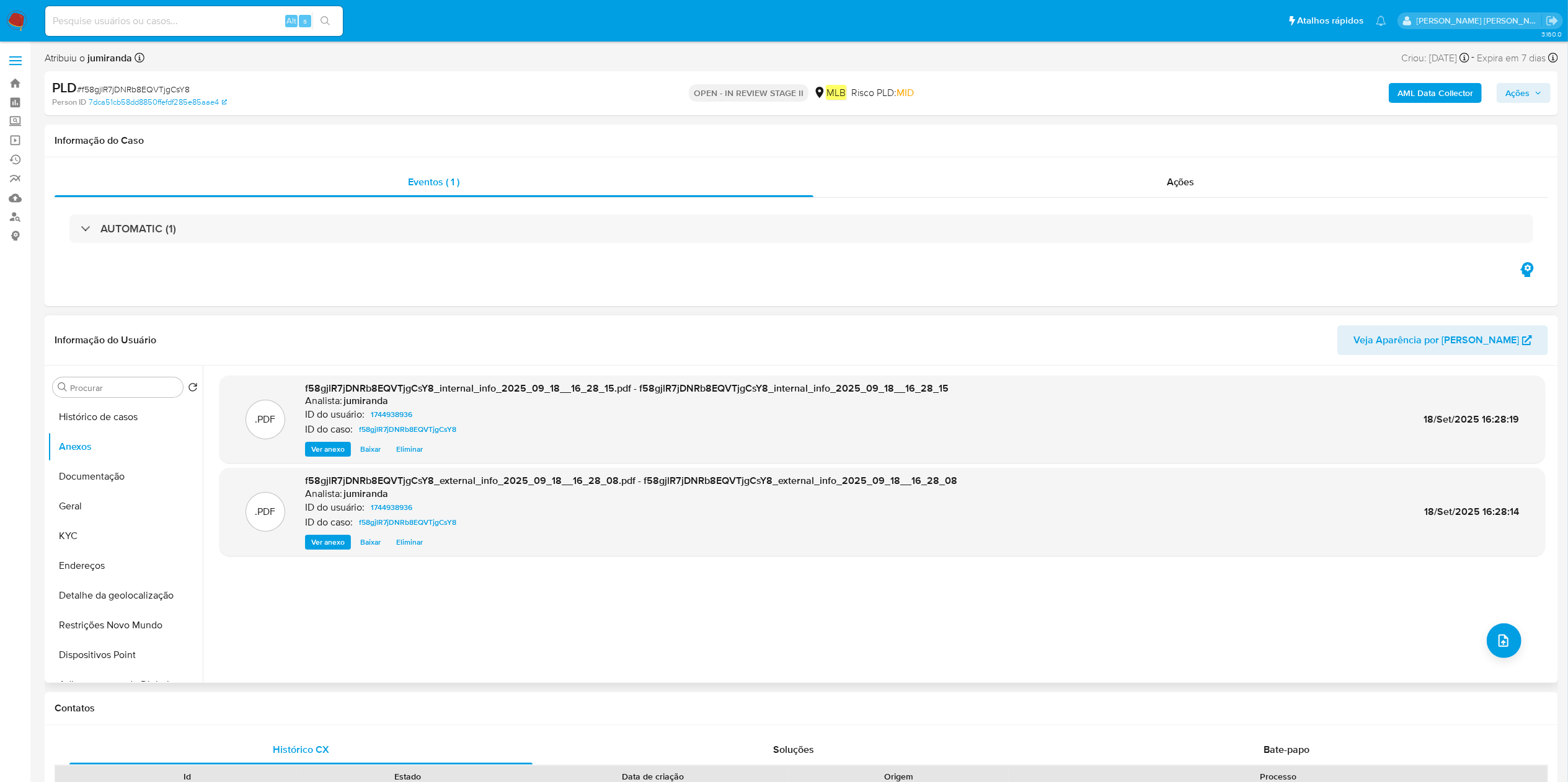
click at [1488, 624] on div ".PDF f58gjlR7jDNRb8EQVTjgCsY8_internal_info_2025_09_18__16_28_15.pdf - f58gjlR7…" at bounding box center [882, 524] width 1326 height 298
click at [1495, 638] on icon "upload-file" at bounding box center [1503, 641] width 15 height 15
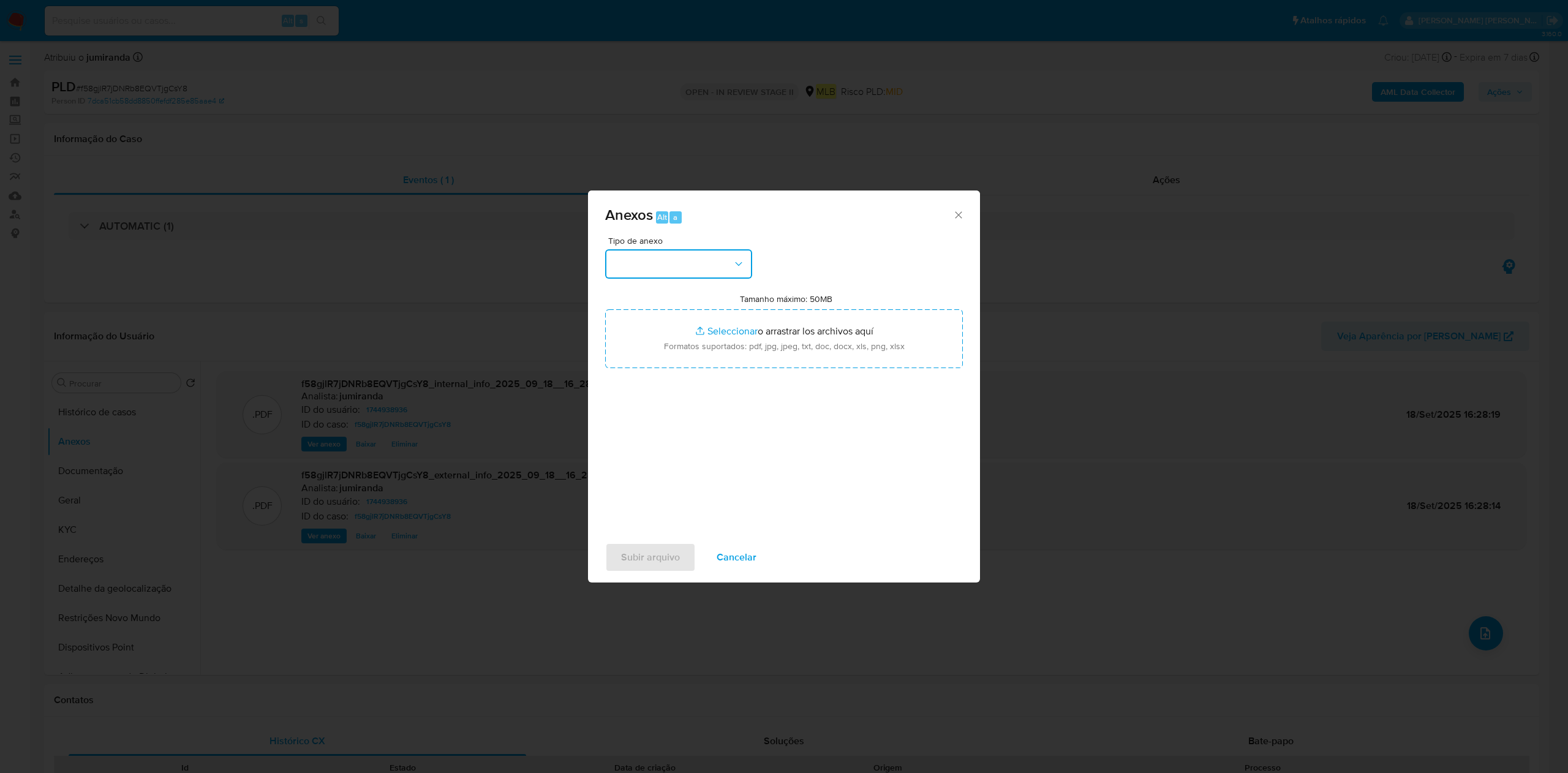
click at [662, 262] on button "button" at bounding box center [679, 264] width 147 height 29
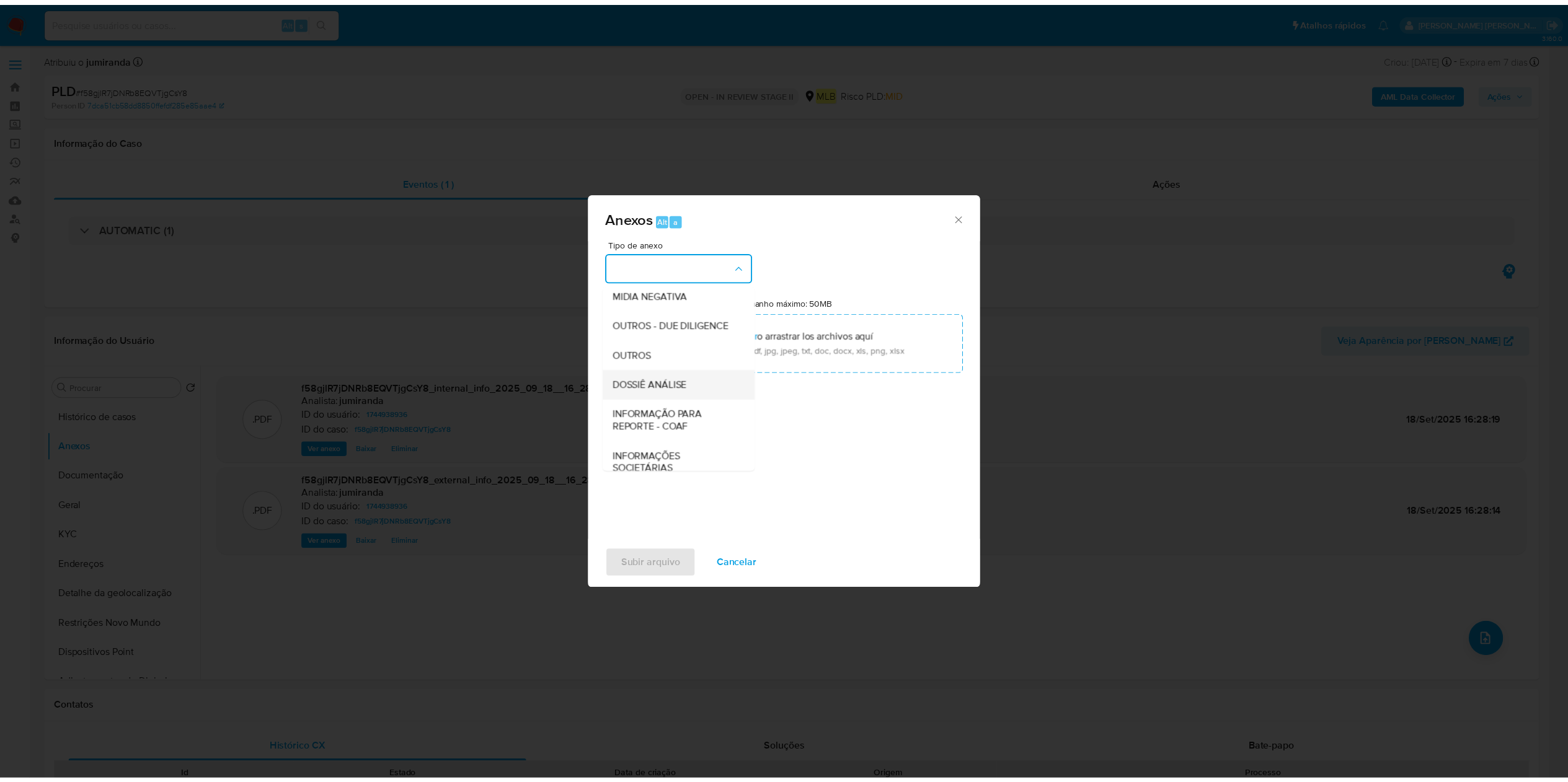
scroll to position [191, 0]
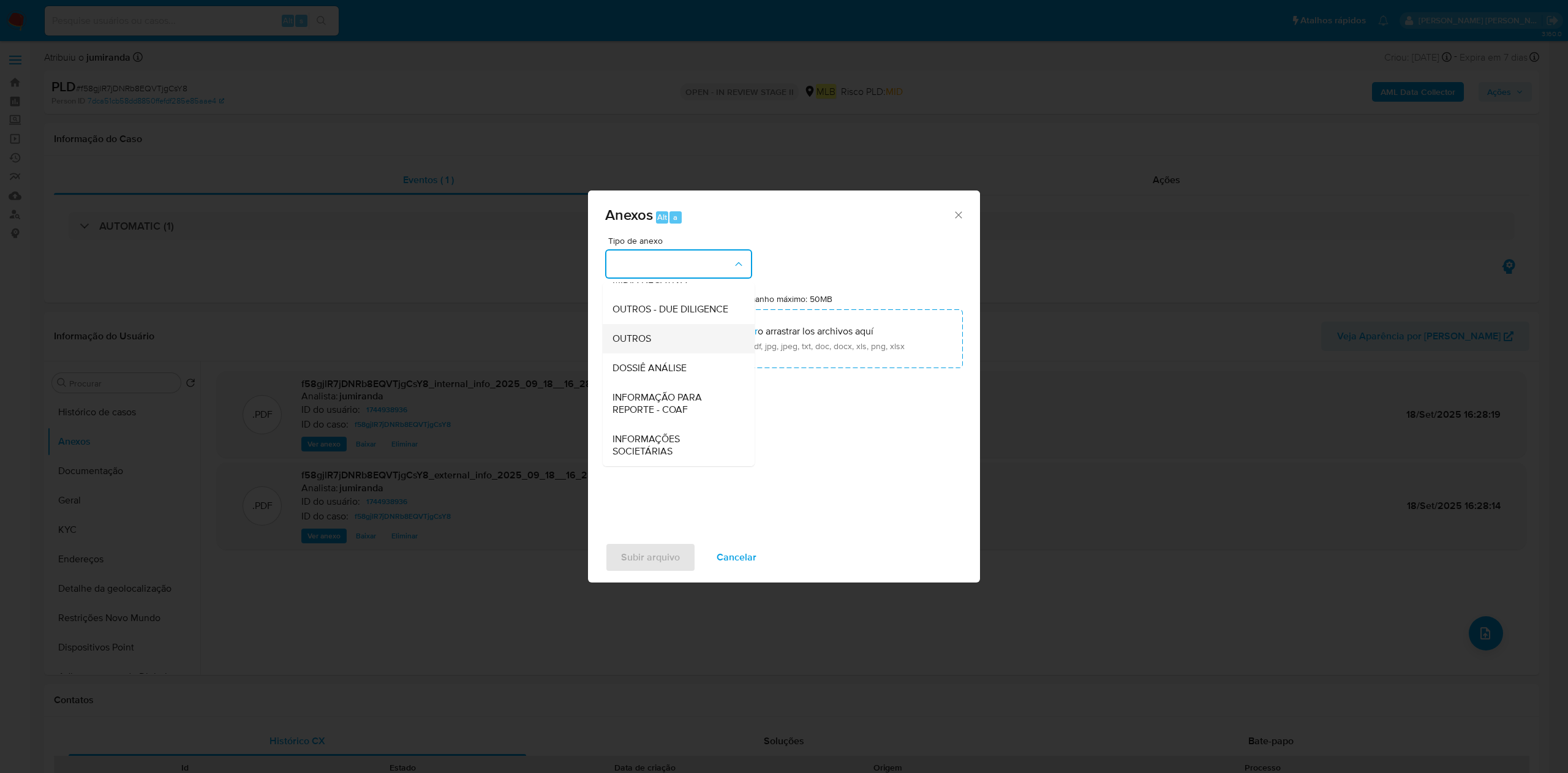
click at [692, 335] on div "OUTROS" at bounding box center [675, 339] width 125 height 29
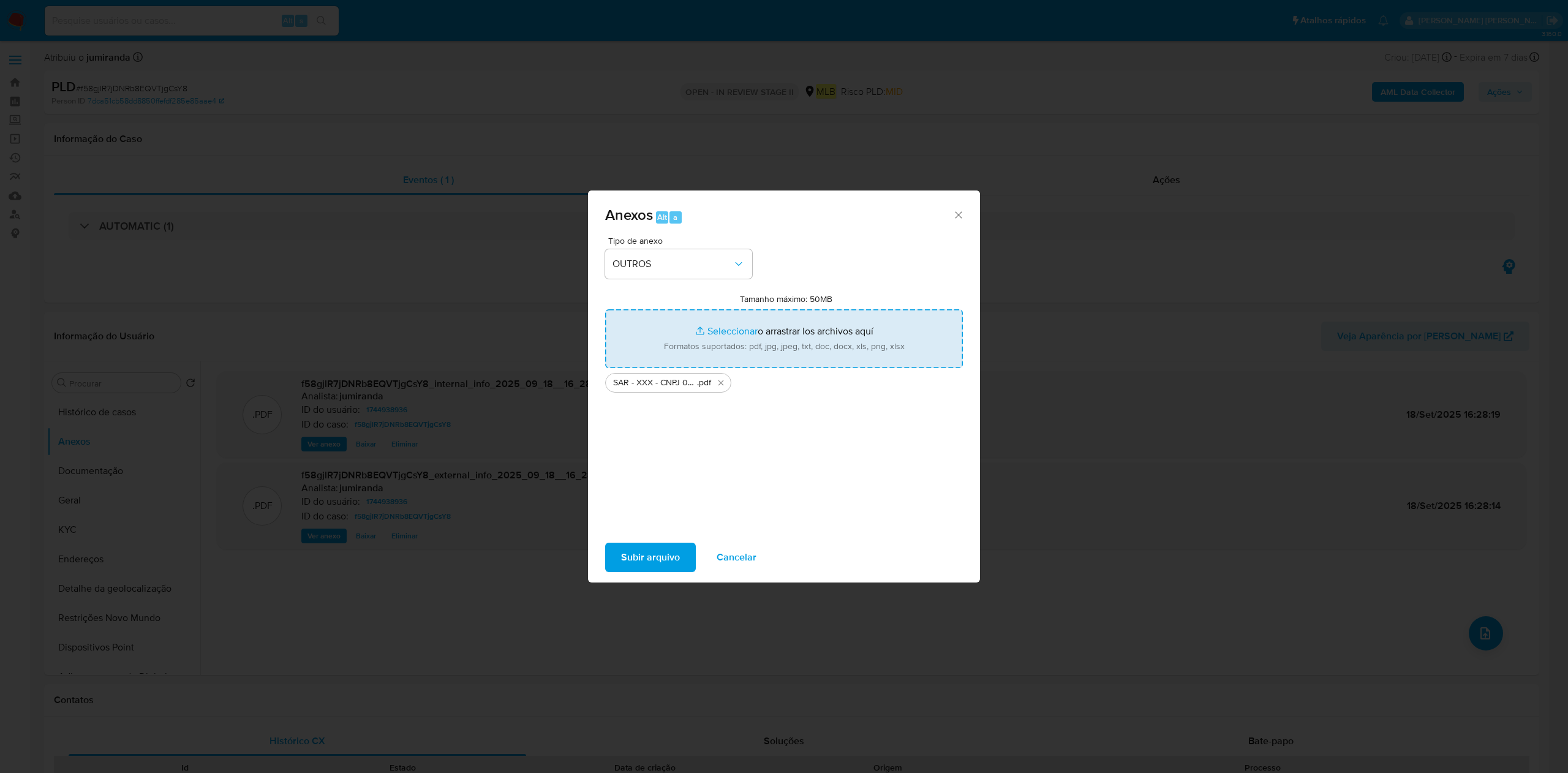
type input "C:\fakepath\Mulan 1744938936_2025_09_18_09_00_21.xlsx"
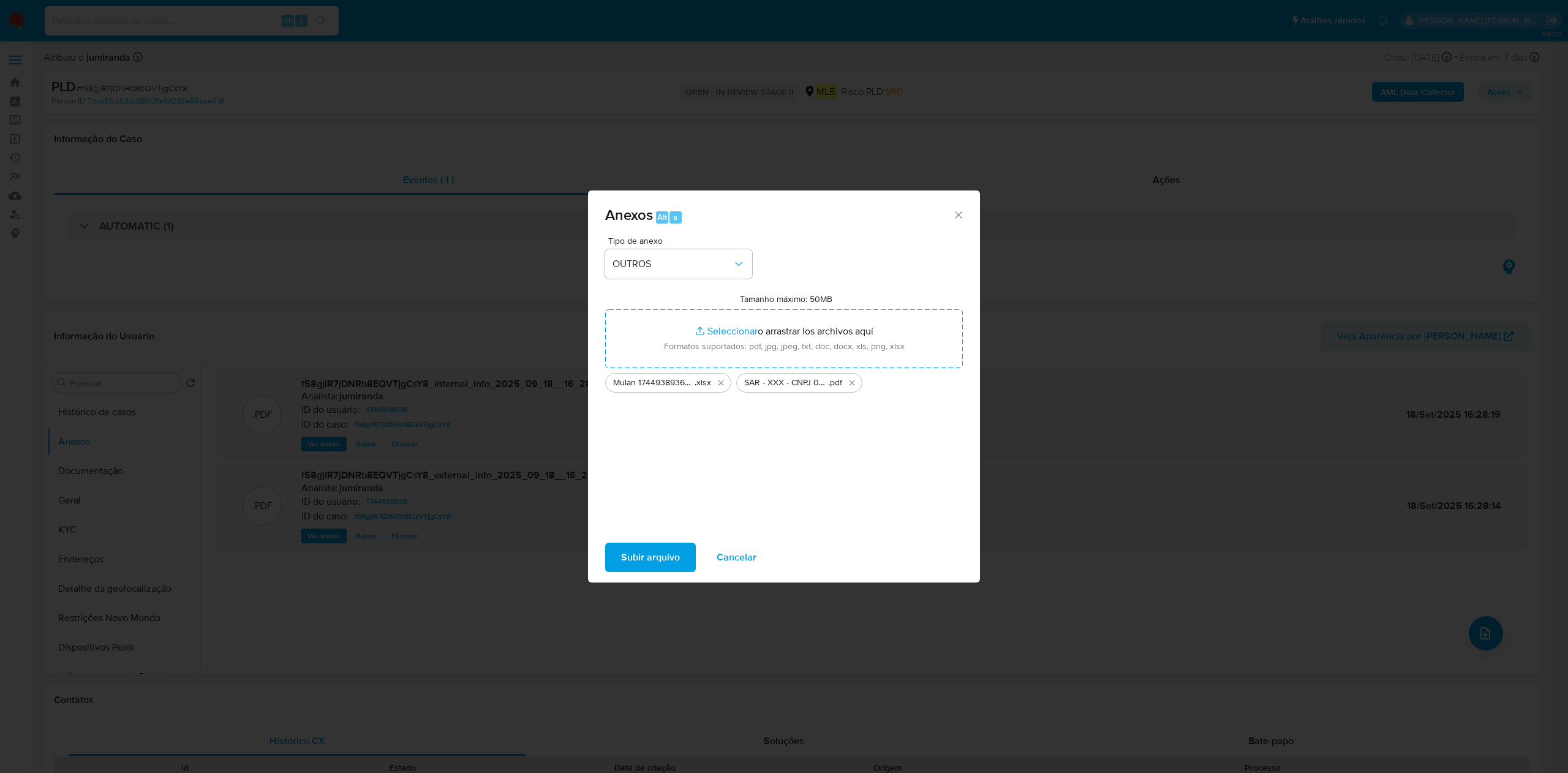
click at [674, 554] on span "Subir arquivo" at bounding box center [650, 557] width 59 height 27
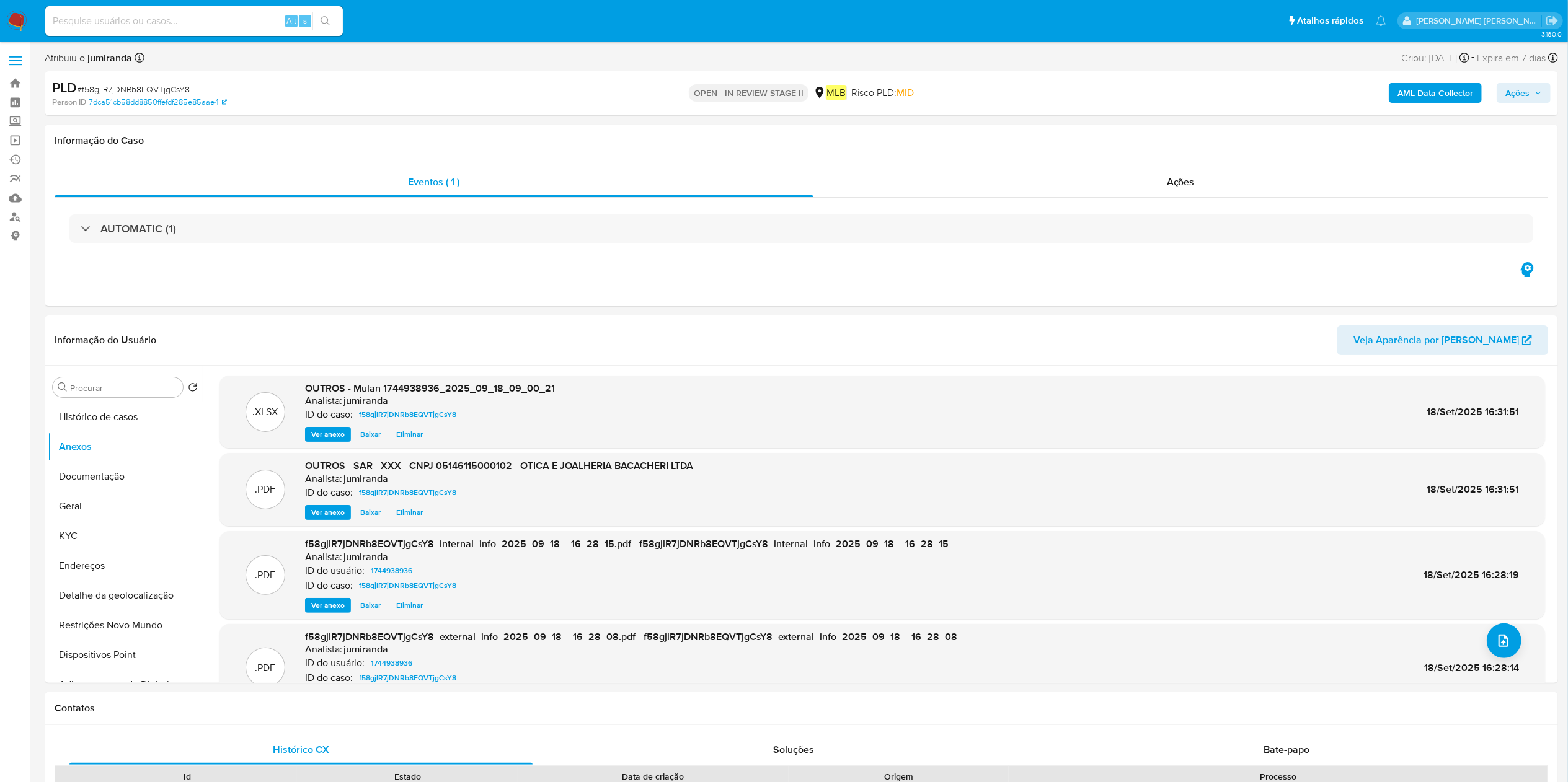
click at [1533, 86] on span "Ações" at bounding box center [1523, 92] width 36 height 17
click at [1174, 139] on div "Resolução do caso Alt r" at bounding box center [1179, 132] width 114 height 32
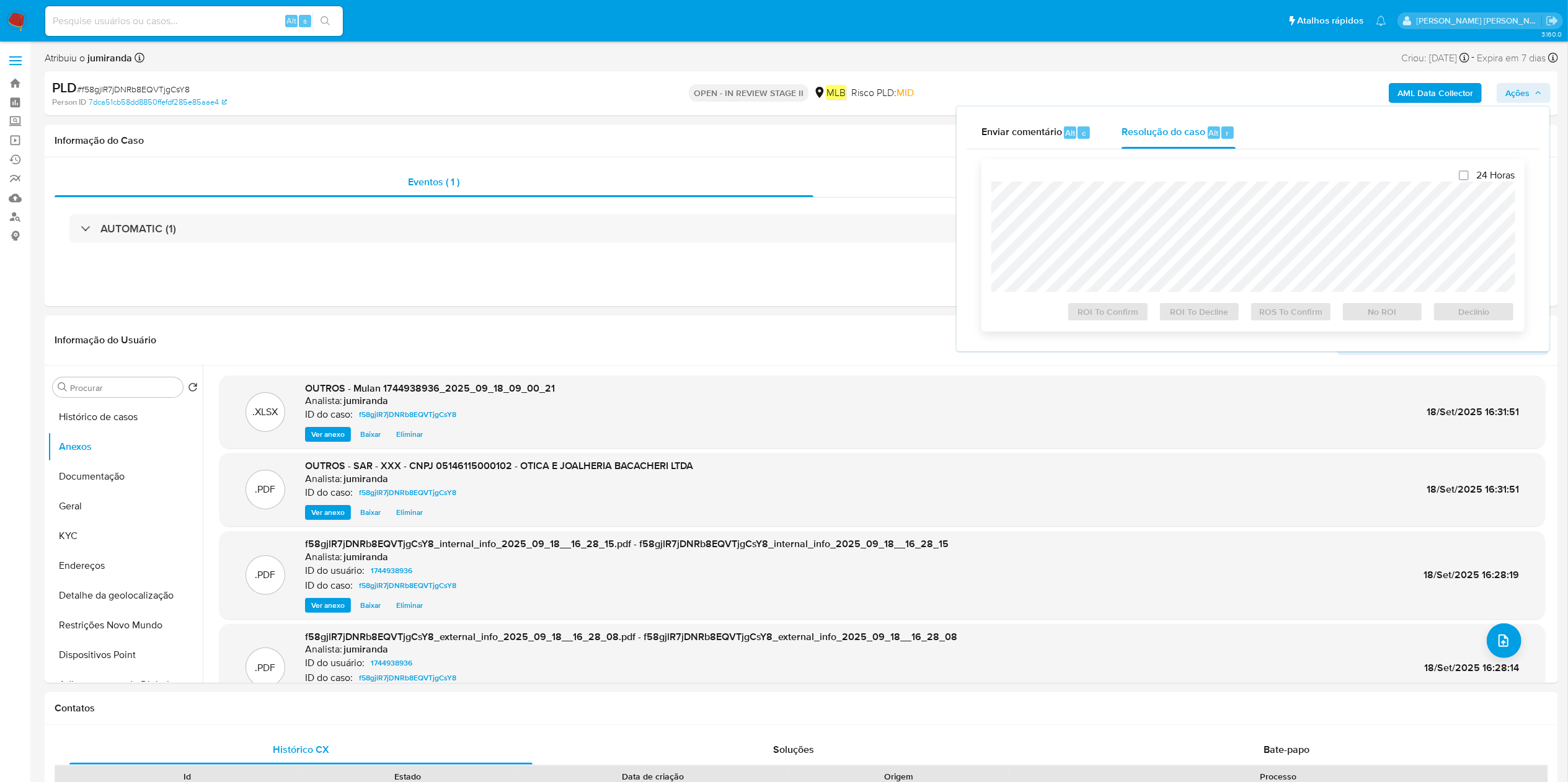
click at [1133, 181] on div at bounding box center [1253, 237] width 523 height 111
click at [1304, 309] on span "ROS To Confirm" at bounding box center [1291, 312] width 64 height 17
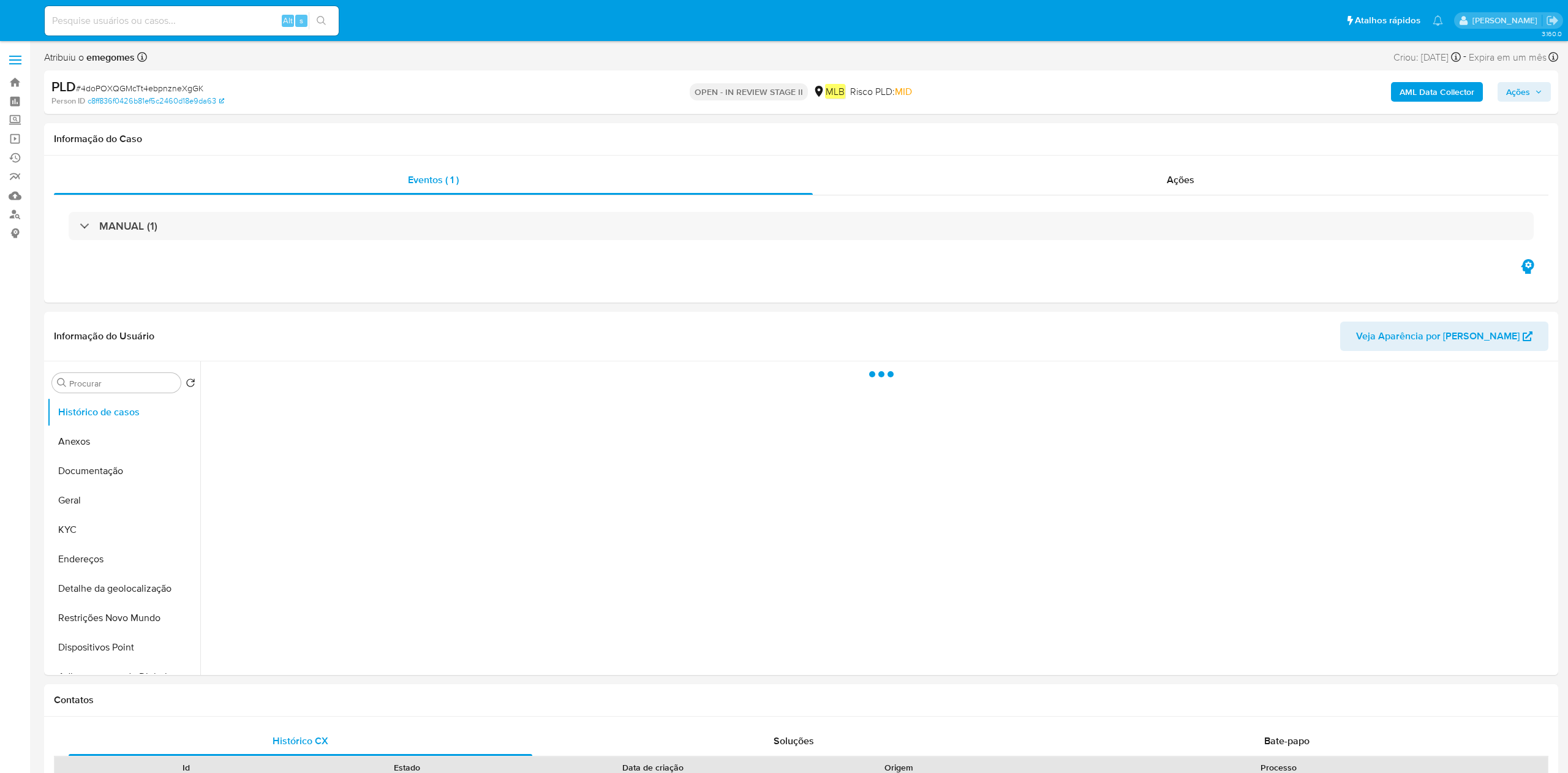
select select "10"
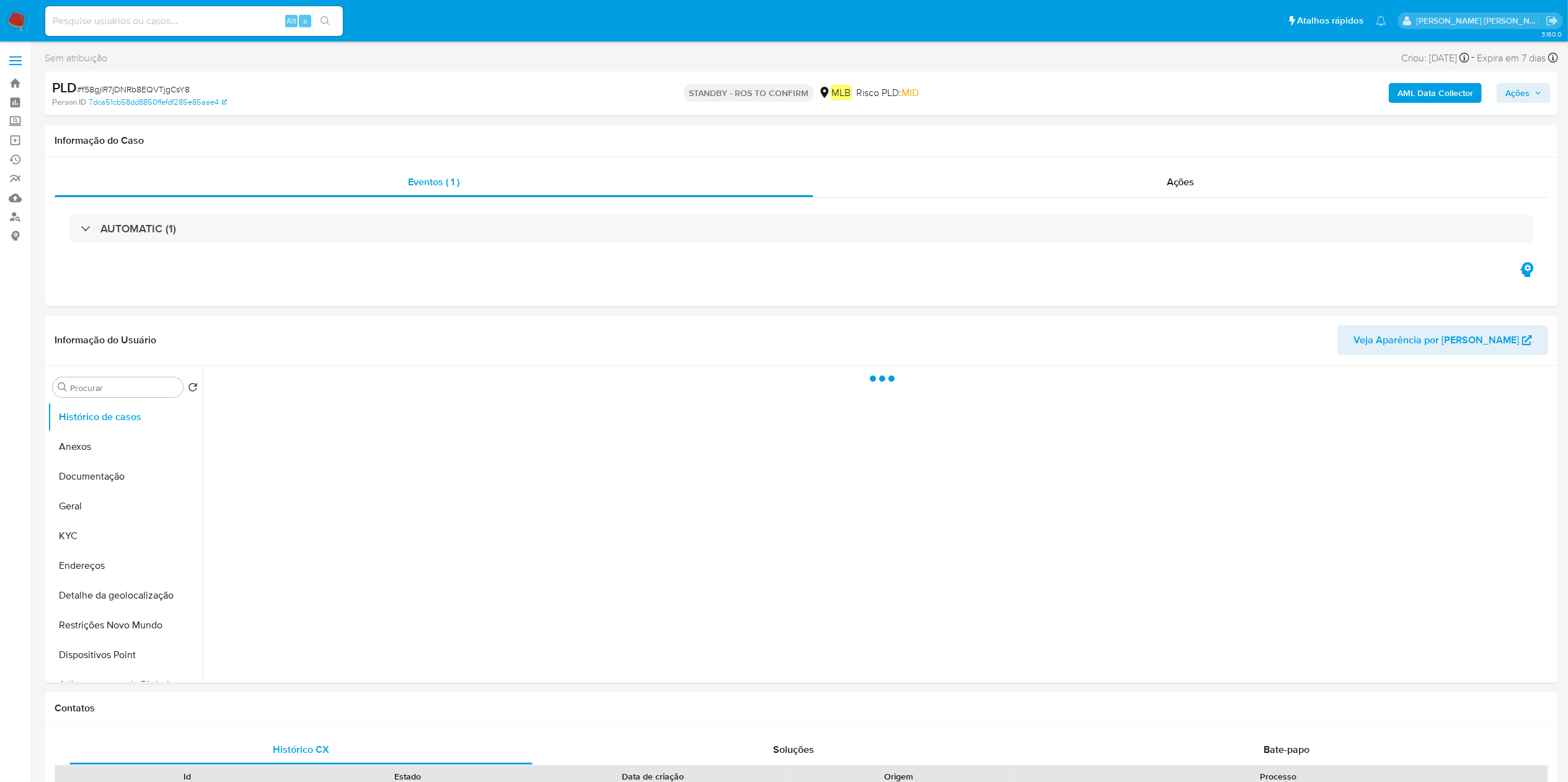
select select "10"
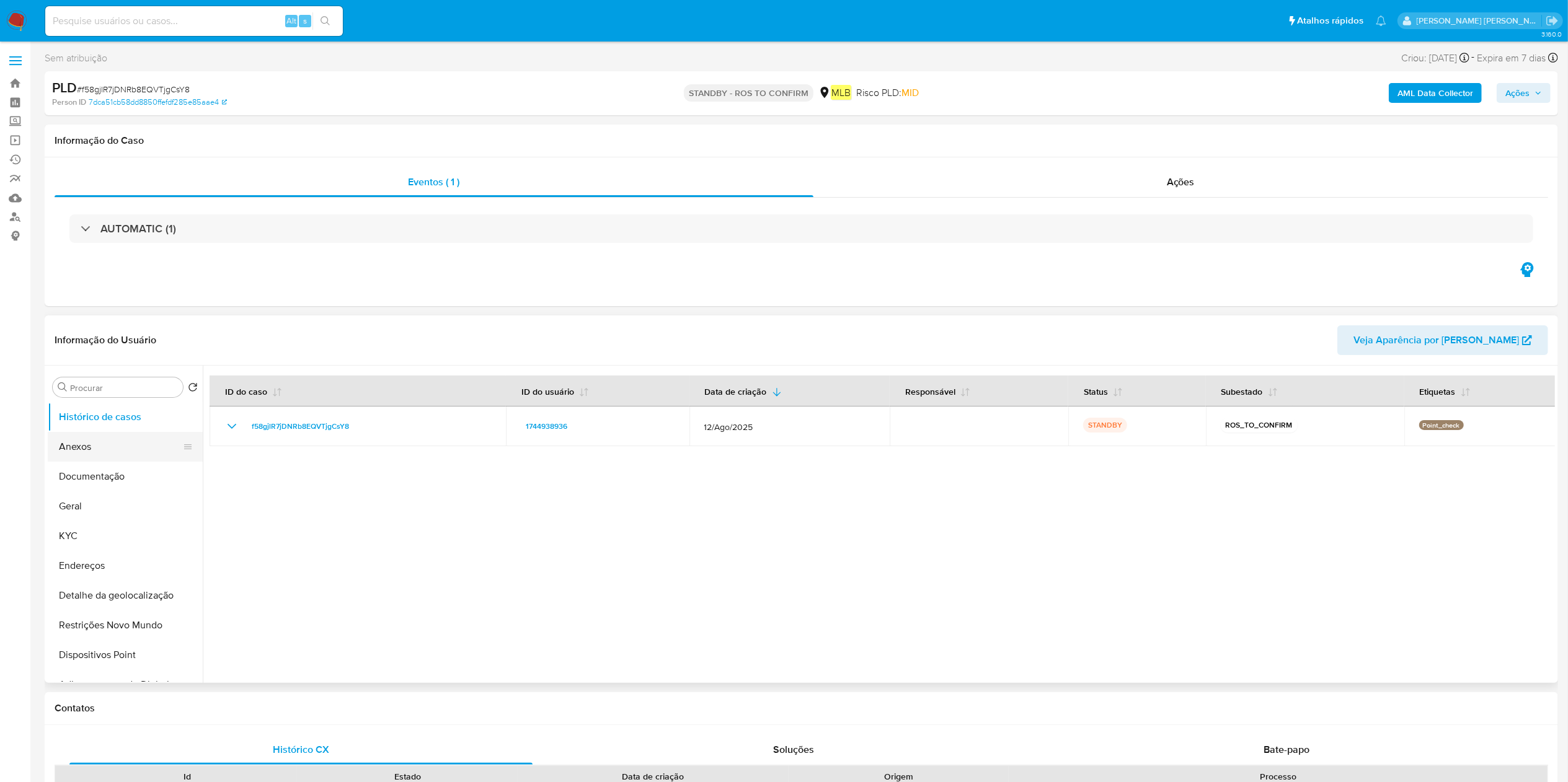
click at [167, 455] on button "Anexos" at bounding box center [120, 447] width 145 height 30
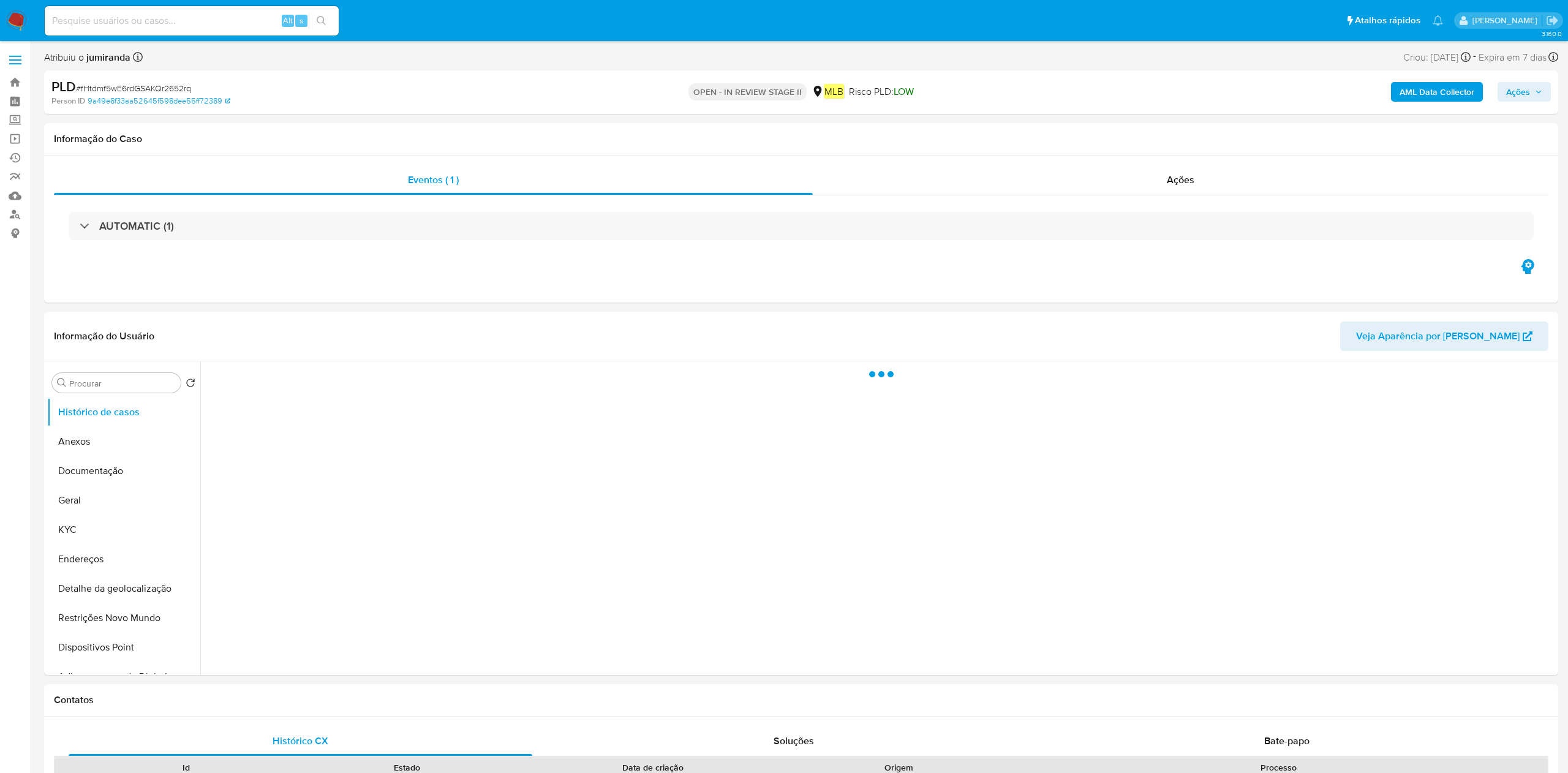
select select "10"
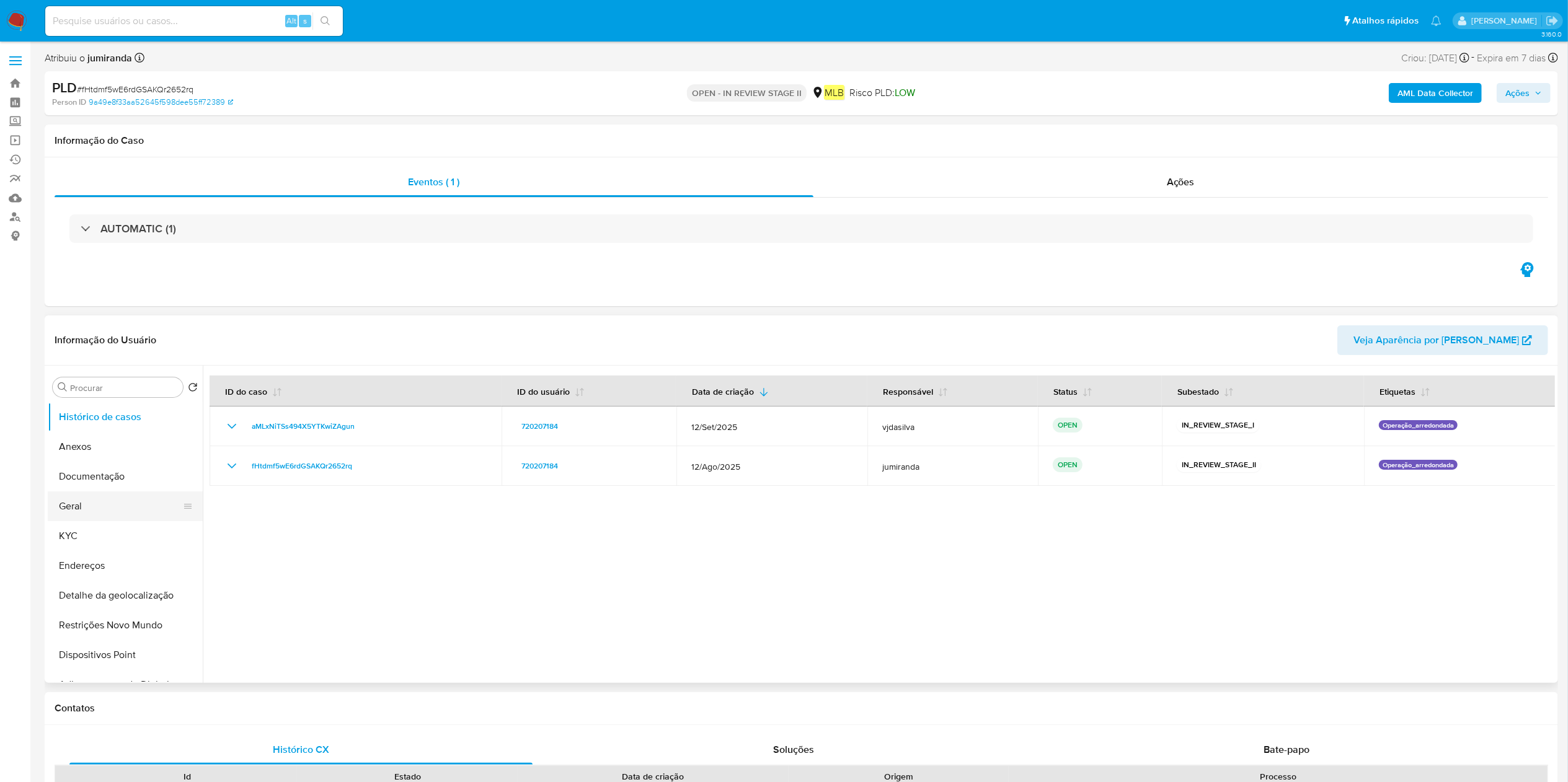
click at [139, 506] on button "Geral" at bounding box center [120, 506] width 145 height 30
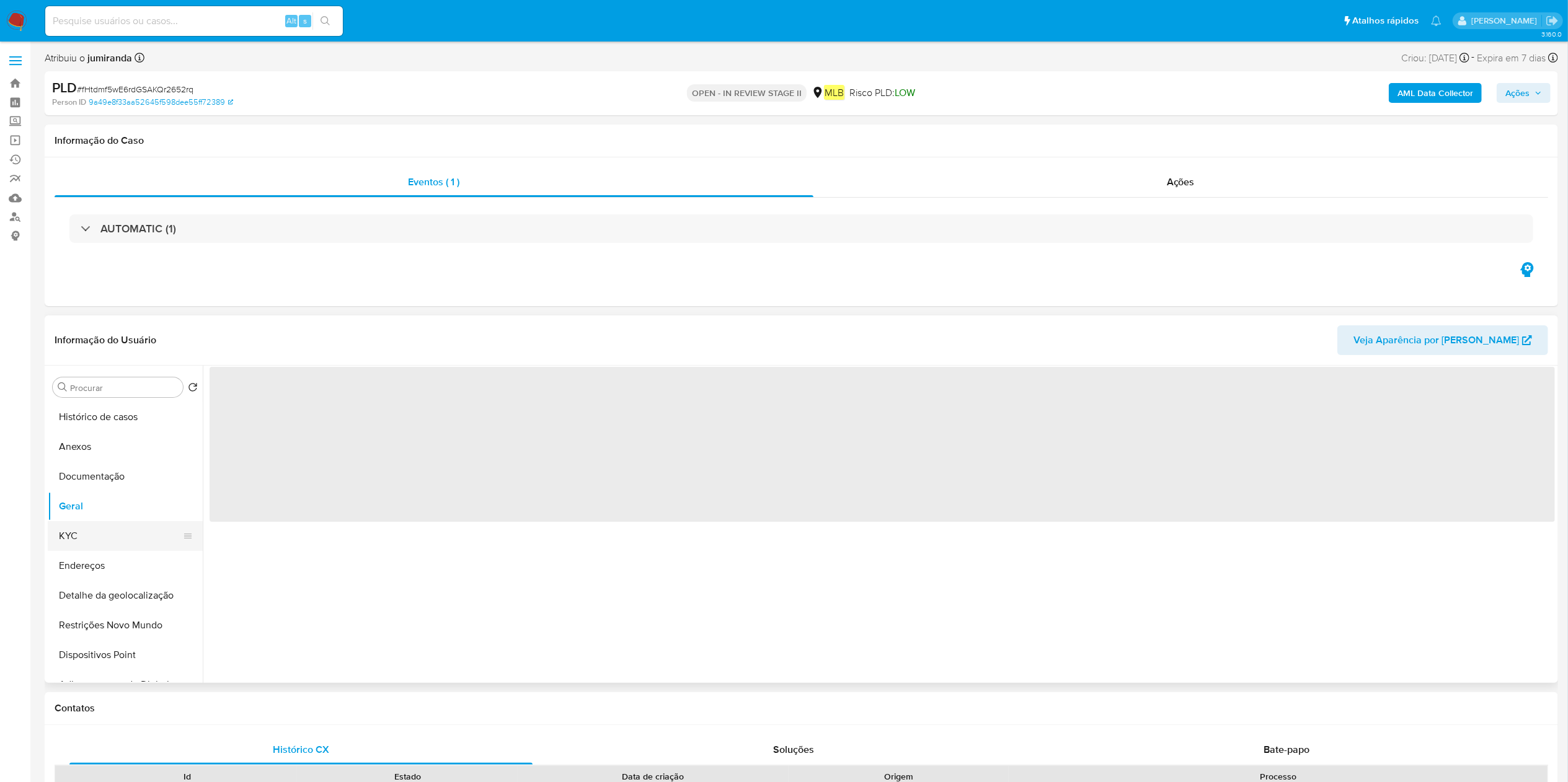
click at [120, 530] on button "KYC" at bounding box center [120, 536] width 145 height 30
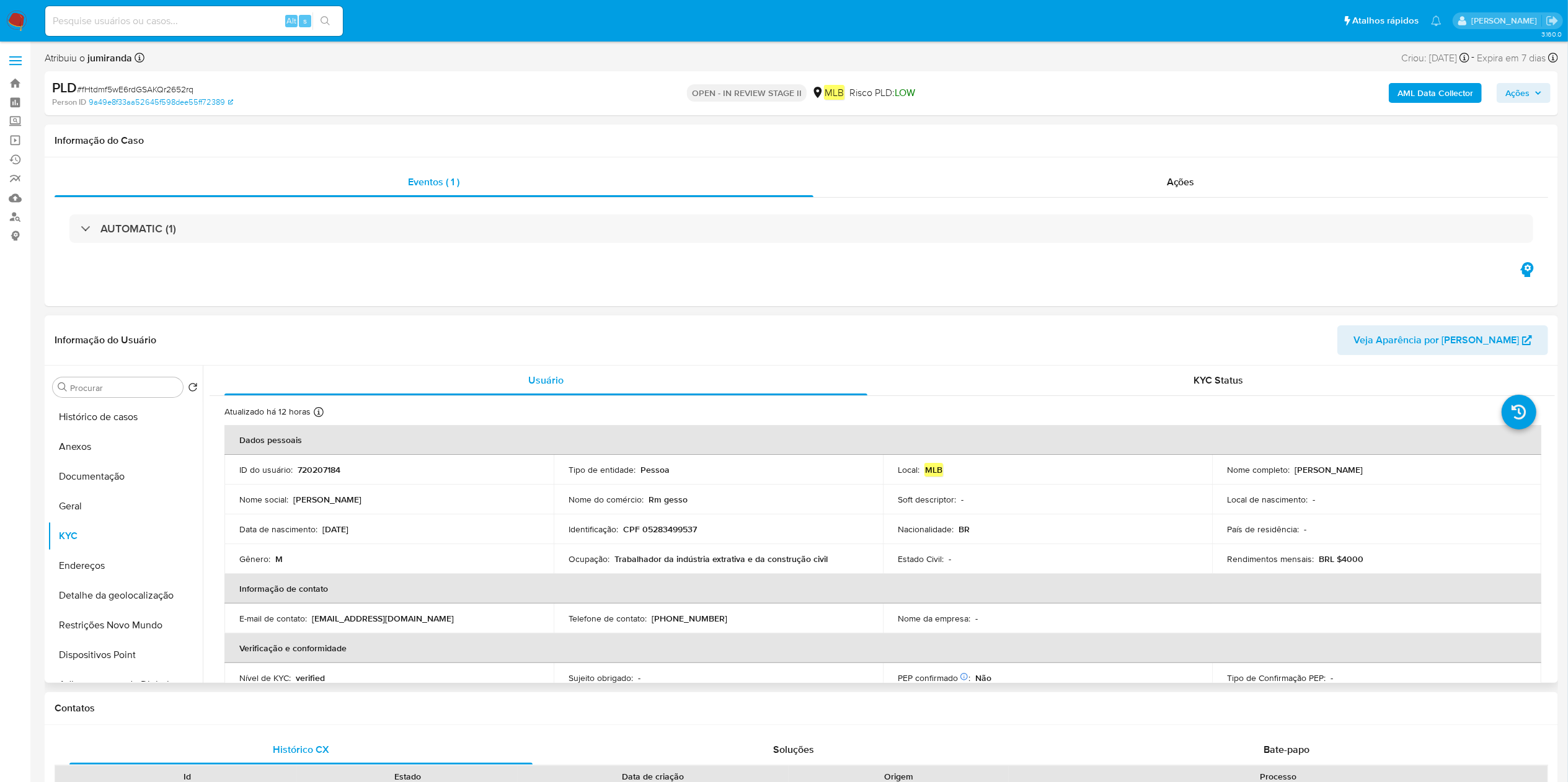
click at [794, 554] on p "Trabalhador da indústria extrativa e da construção civil" at bounding box center [721, 559] width 214 height 12
click at [794, 554] on p "Trabalhador da indústria extrativa e da construção civil" at bounding box center [721, 559] width 214 height 12
copy div "Ocupação : Trabalhador da indústria extrativa e da construção civil"
click at [640, 552] on td "Ocupação : Trabalhador da indústria extrativa e da construção civil" at bounding box center [718, 559] width 329 height 30
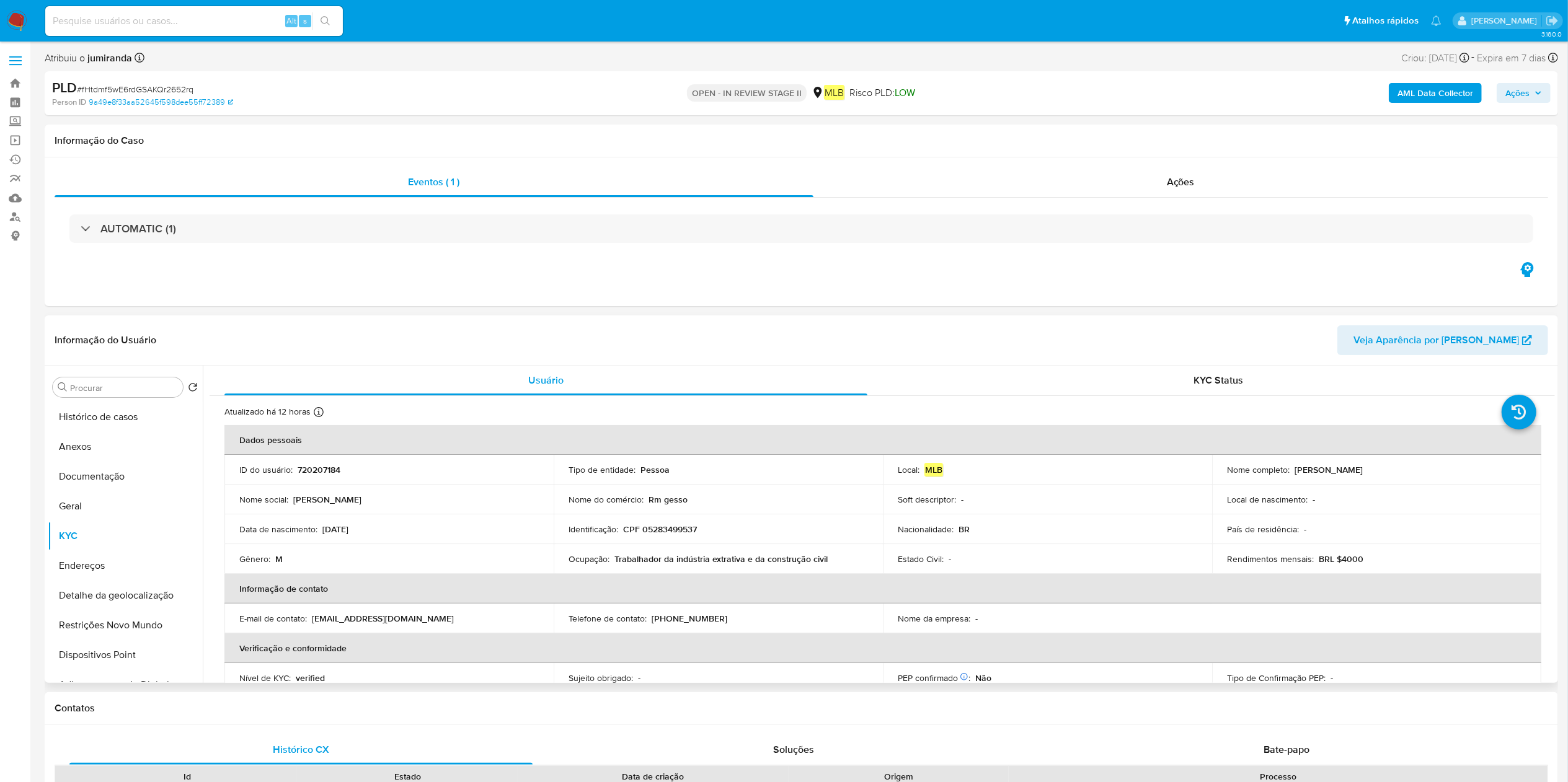
click at [638, 559] on p "Trabalhador da indústria extrativa e da construção civil" at bounding box center [721, 559] width 214 height 12
copy div "Ocupação : Trabalhador da indústria extrativa e da construção civil"
click at [724, 558] on p "Trabalhador da indústria extrativa e da construção civil" at bounding box center [721, 559] width 214 height 12
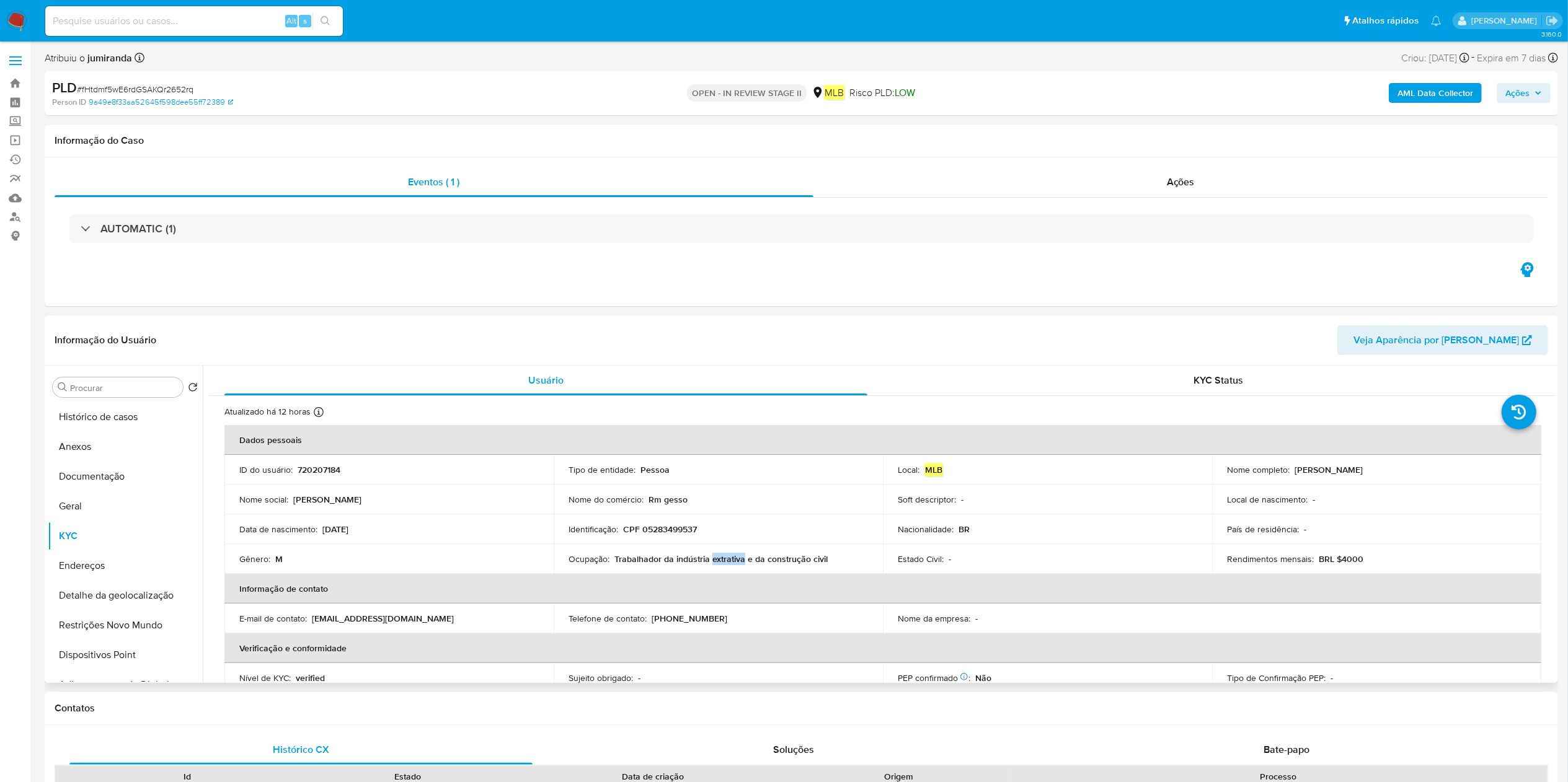
click at [724, 558] on p "Trabalhador da indústria extrativa e da construção civil" at bounding box center [721, 559] width 214 height 12
click at [769, 562] on p "Trabalhador da indústria extrativa e da construção civil" at bounding box center [721, 559] width 214 height 12
click at [769, 560] on p "Trabalhador da indústria extrativa e da construção civil" at bounding box center [721, 559] width 214 height 12
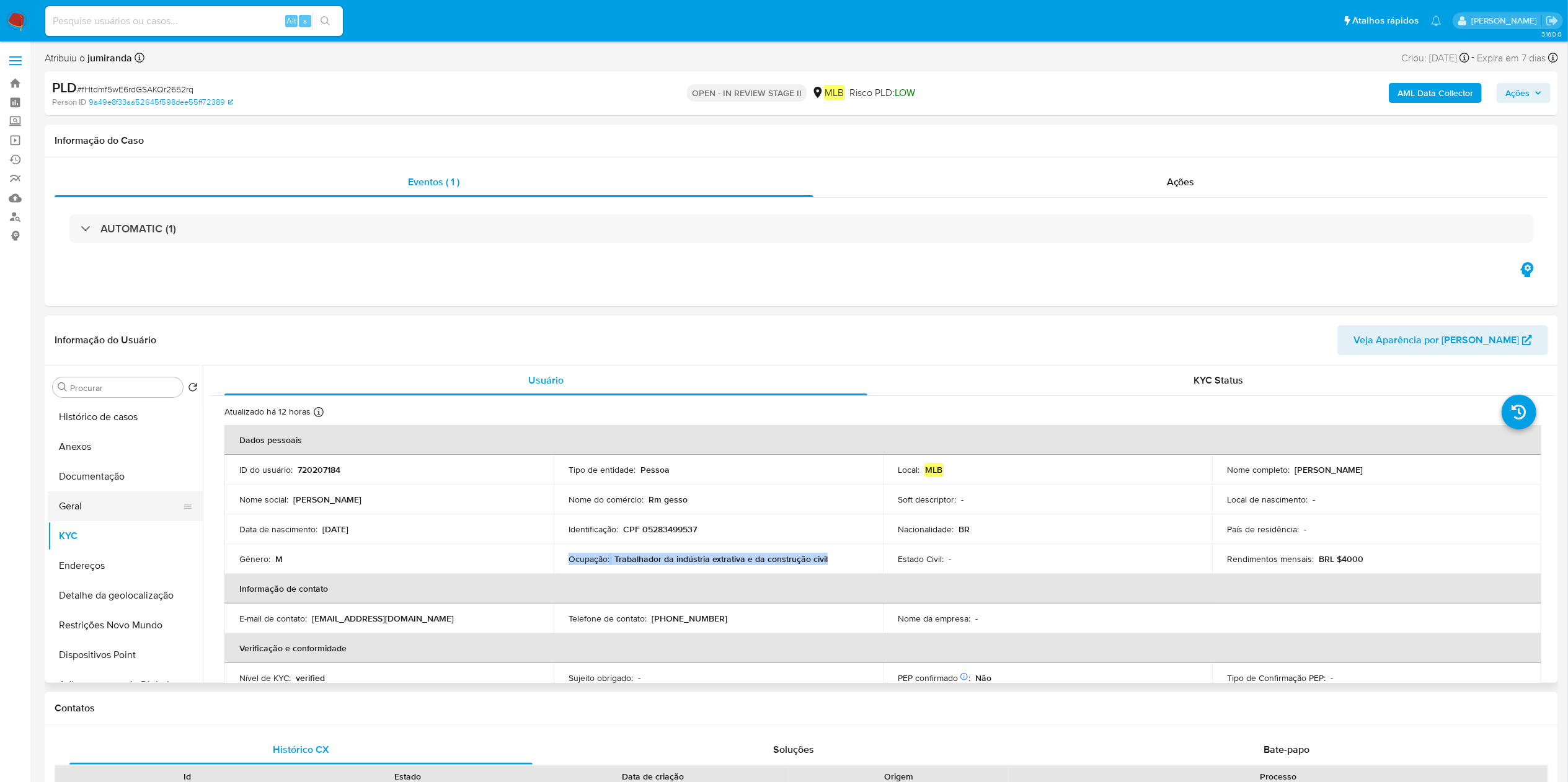
click at [91, 511] on button "Geral" at bounding box center [120, 506] width 145 height 30
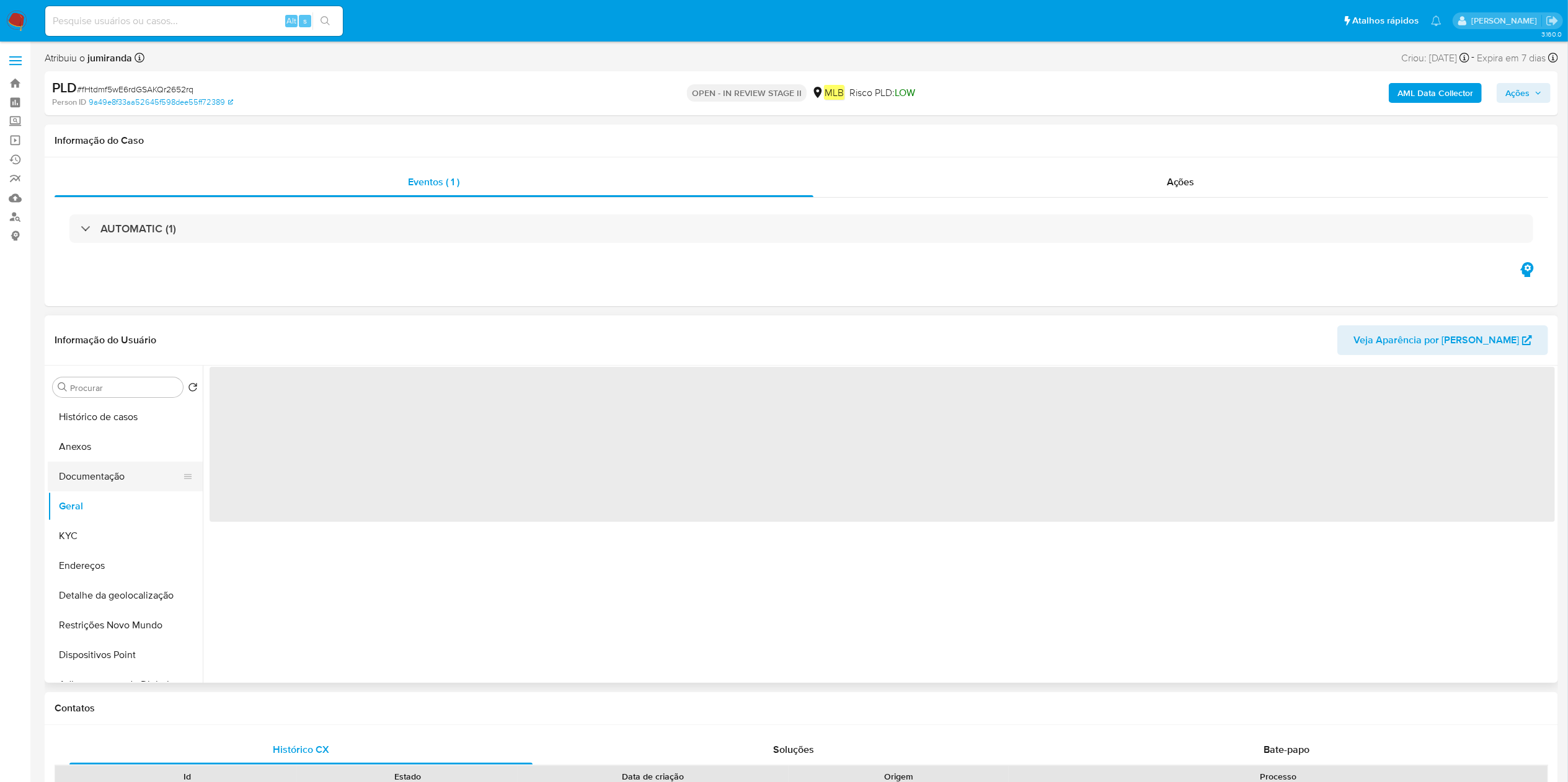
click at [111, 488] on button "Documentação" at bounding box center [120, 477] width 145 height 30
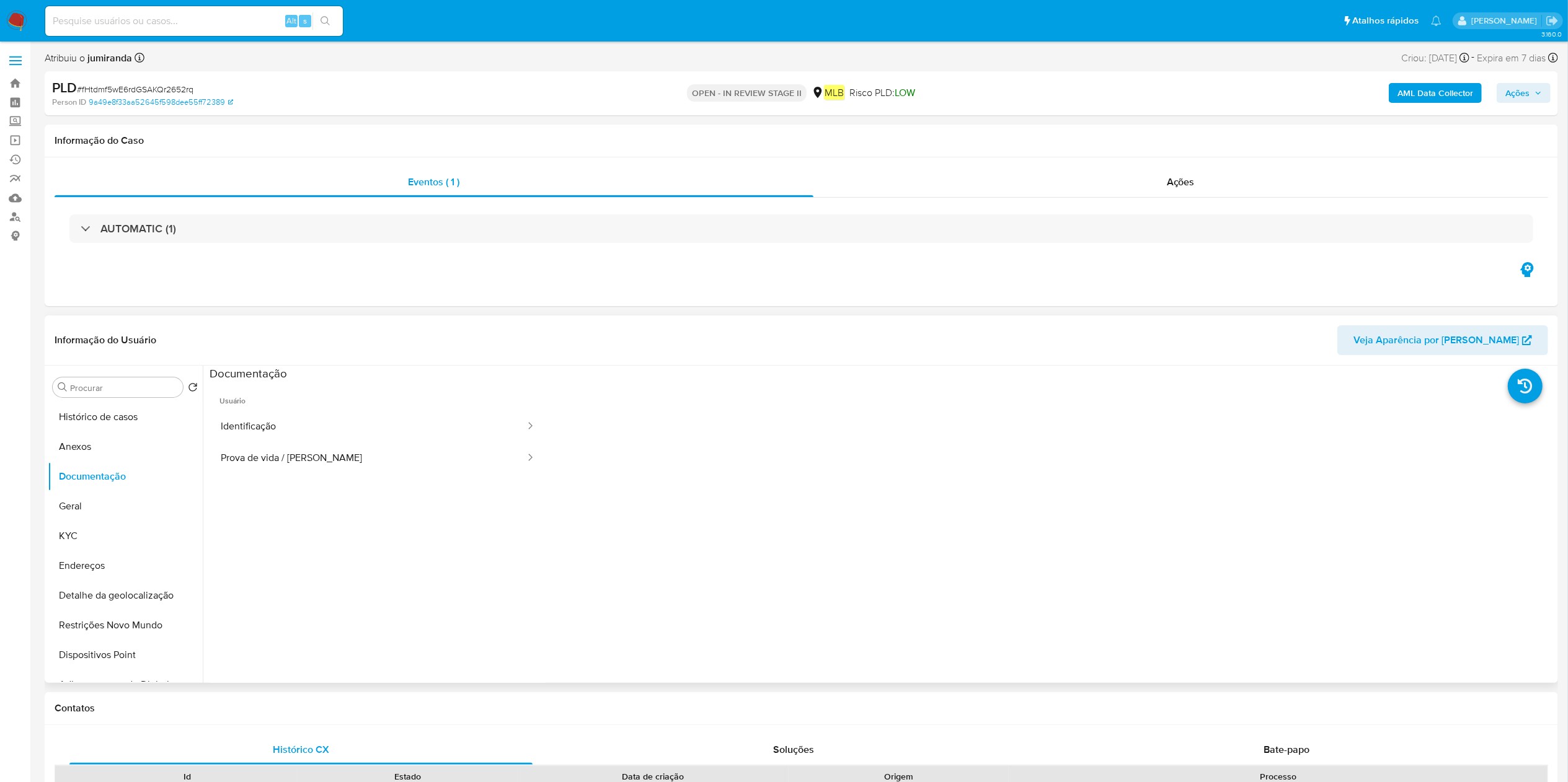
click at [383, 481] on ul "Usuário Identificação Prova de vida / Selfie" at bounding box center [378, 559] width 337 height 357
click at [388, 466] on button "Prova de vida / Selfie" at bounding box center [368, 459] width 317 height 31
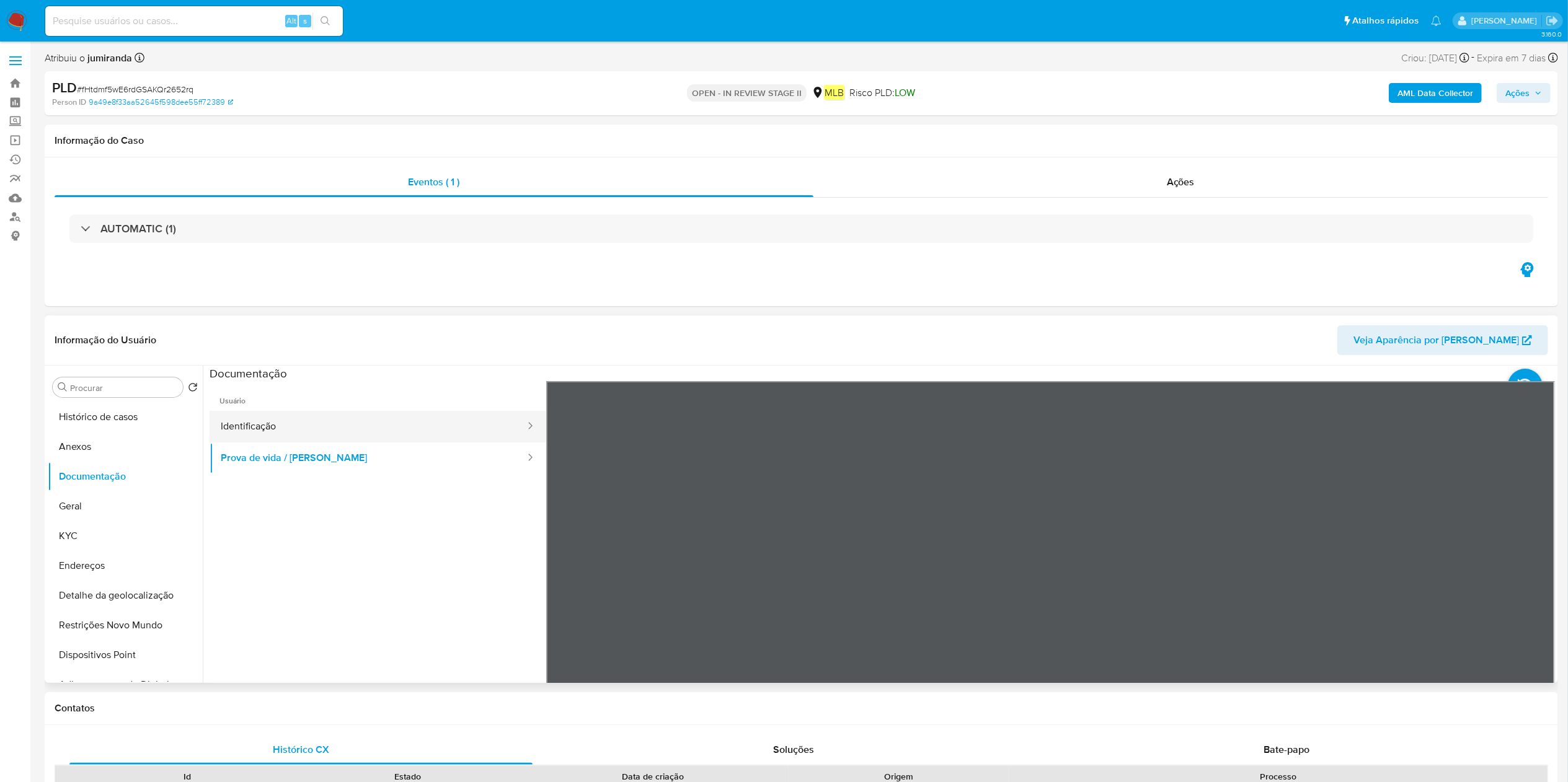
click at [421, 433] on button "Identificação" at bounding box center [368, 426] width 317 height 31
click at [258, 459] on button "Prova de vida / [PERSON_NAME]" at bounding box center [368, 459] width 317 height 31
click at [111, 533] on button "KYC" at bounding box center [120, 536] width 145 height 30
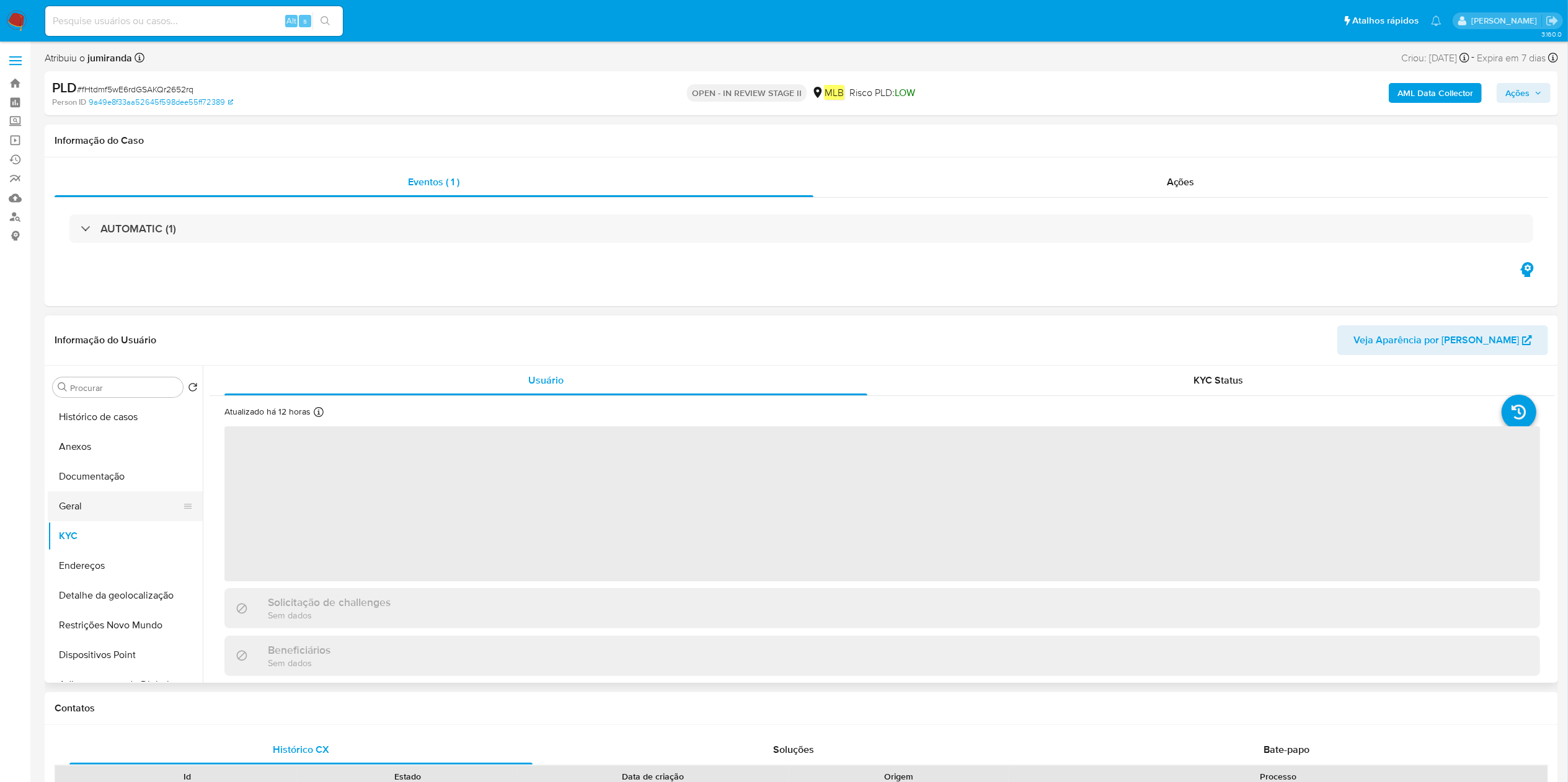
click at [119, 515] on button "Geral" at bounding box center [120, 506] width 145 height 30
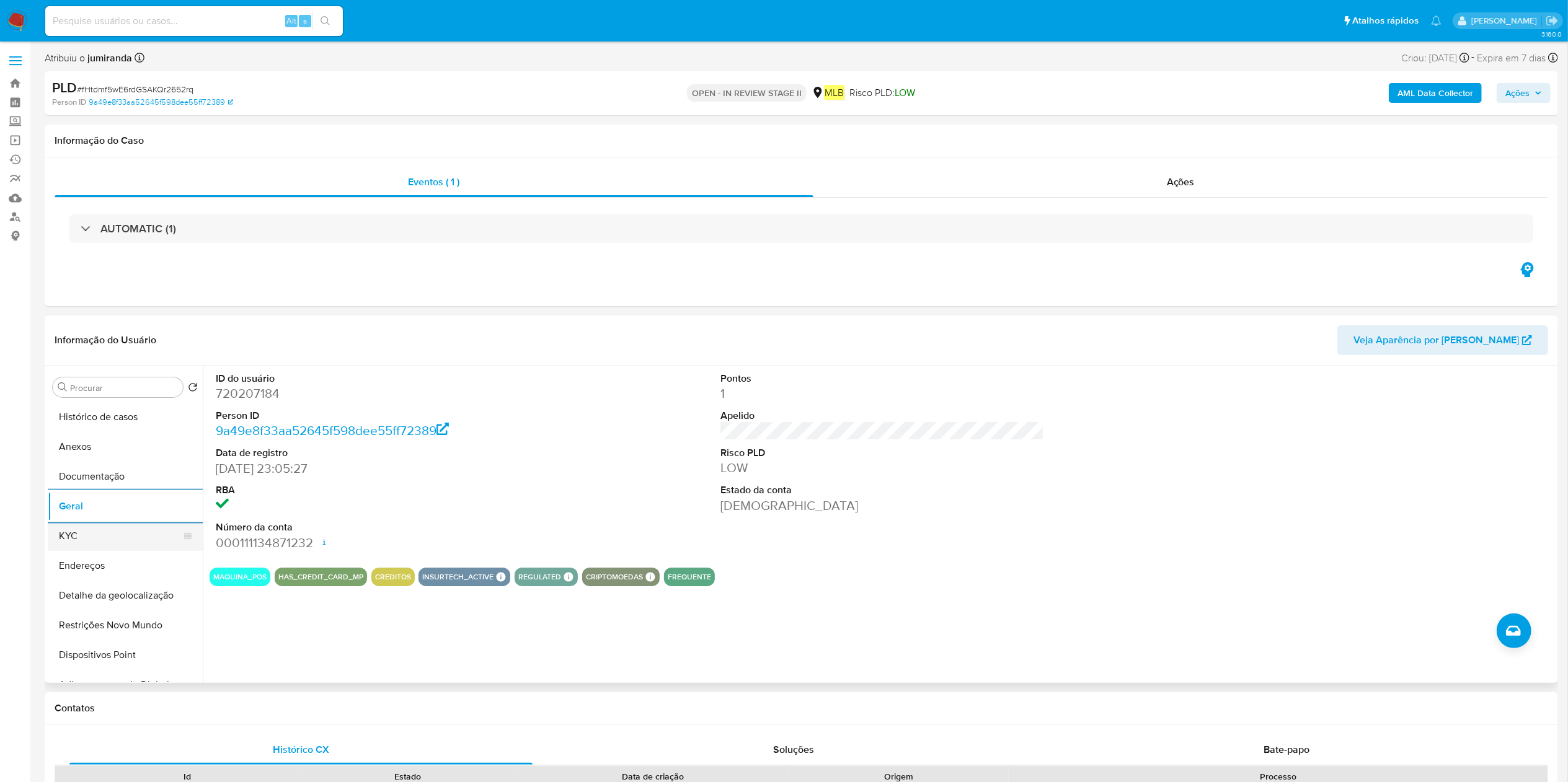
click at [125, 535] on button "KYC" at bounding box center [120, 536] width 145 height 30
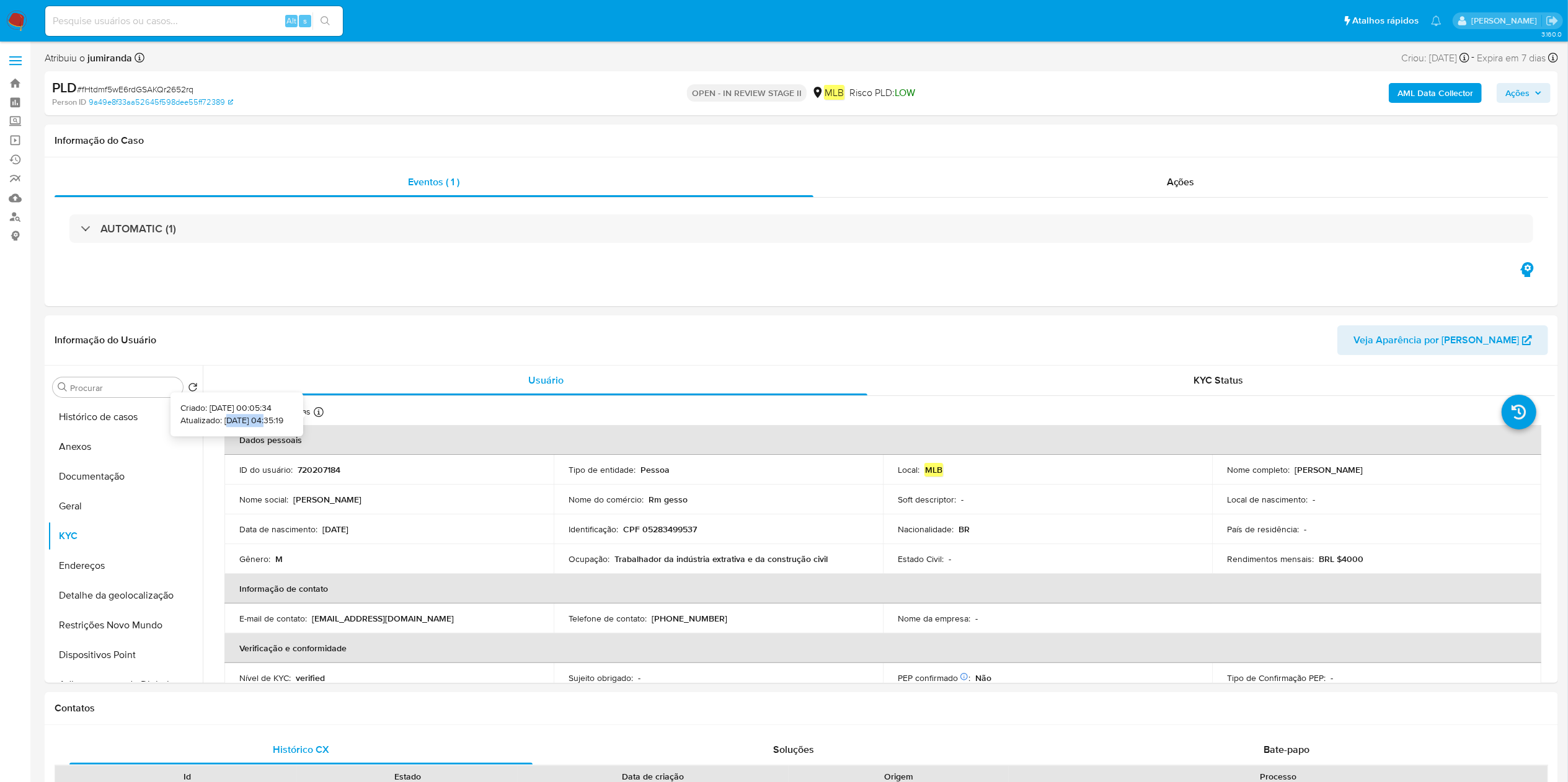
drag, startPoint x: 248, startPoint y: 419, endPoint x: 206, endPoint y: 421, distance: 42.0
click at [206, 421] on p "Atualizado: 18/09/2025 04:35:19" at bounding box center [232, 421] width 103 height 12
copy p "8/09/2025"
drag, startPoint x: 789, startPoint y: 537, endPoint x: 739, endPoint y: 530, distance: 50.5
click at [789, 535] on td "Identificação : CPF 05283499537" at bounding box center [718, 530] width 329 height 30
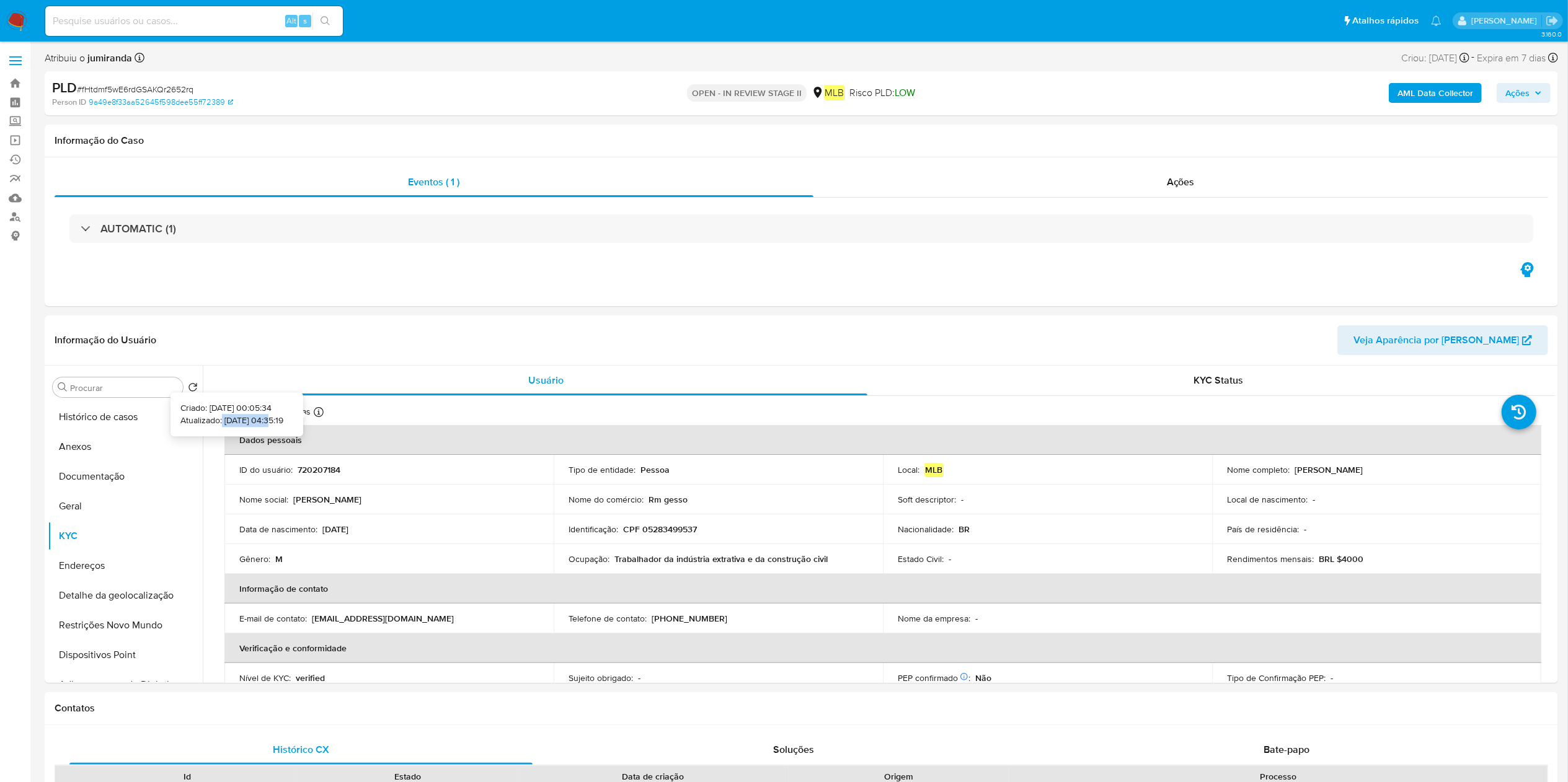
drag, startPoint x: 251, startPoint y: 423, endPoint x: 204, endPoint y: 421, distance: 47.0
click at [204, 421] on p "Atualizado: 18/09/2025 04:35:19" at bounding box center [232, 421] width 103 height 12
copy p "[DATE]"
click at [82, 600] on button "Detalhe da geolocalização" at bounding box center [120, 596] width 145 height 30
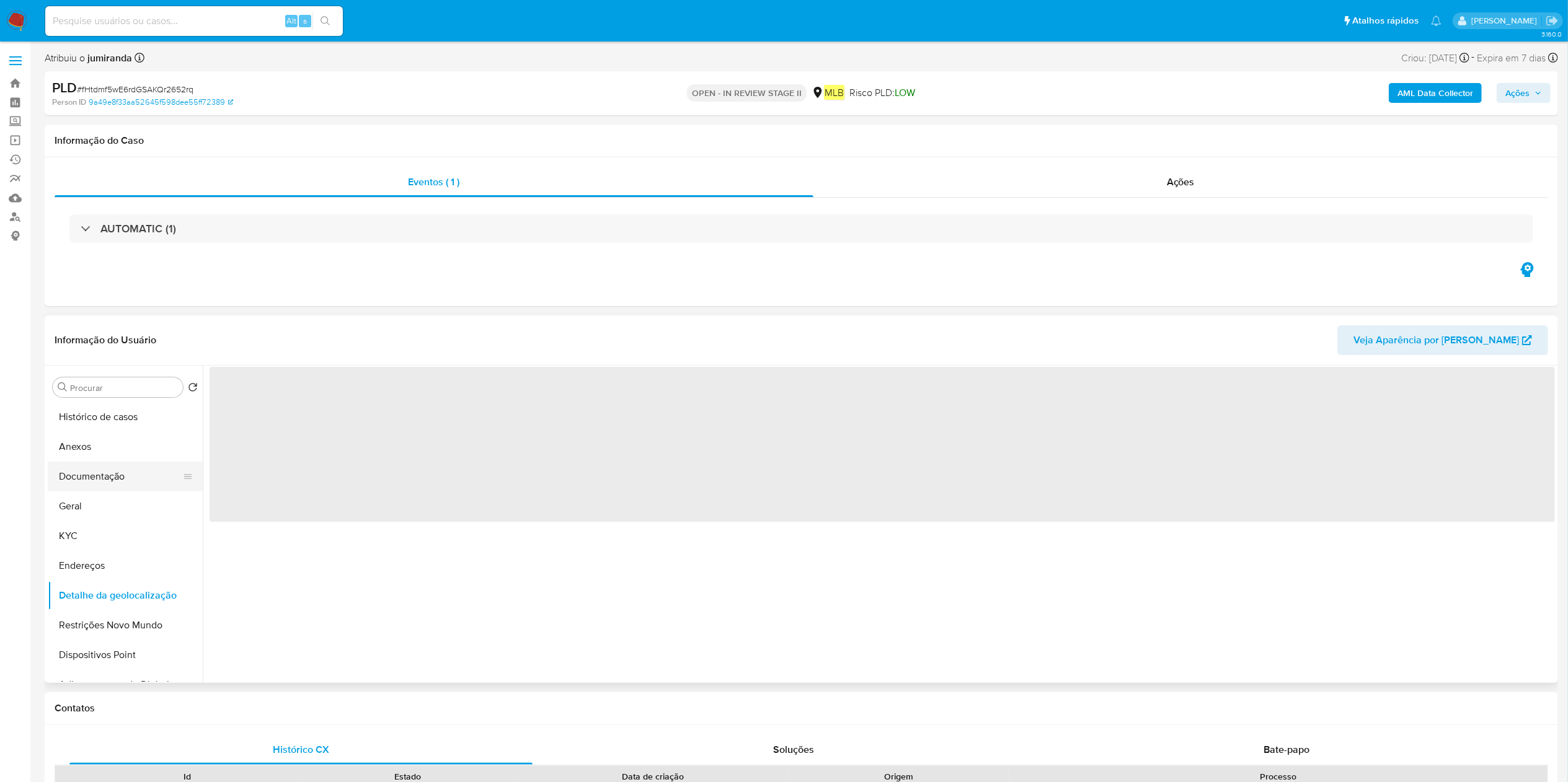
click at [137, 483] on button "Documentação" at bounding box center [120, 477] width 145 height 30
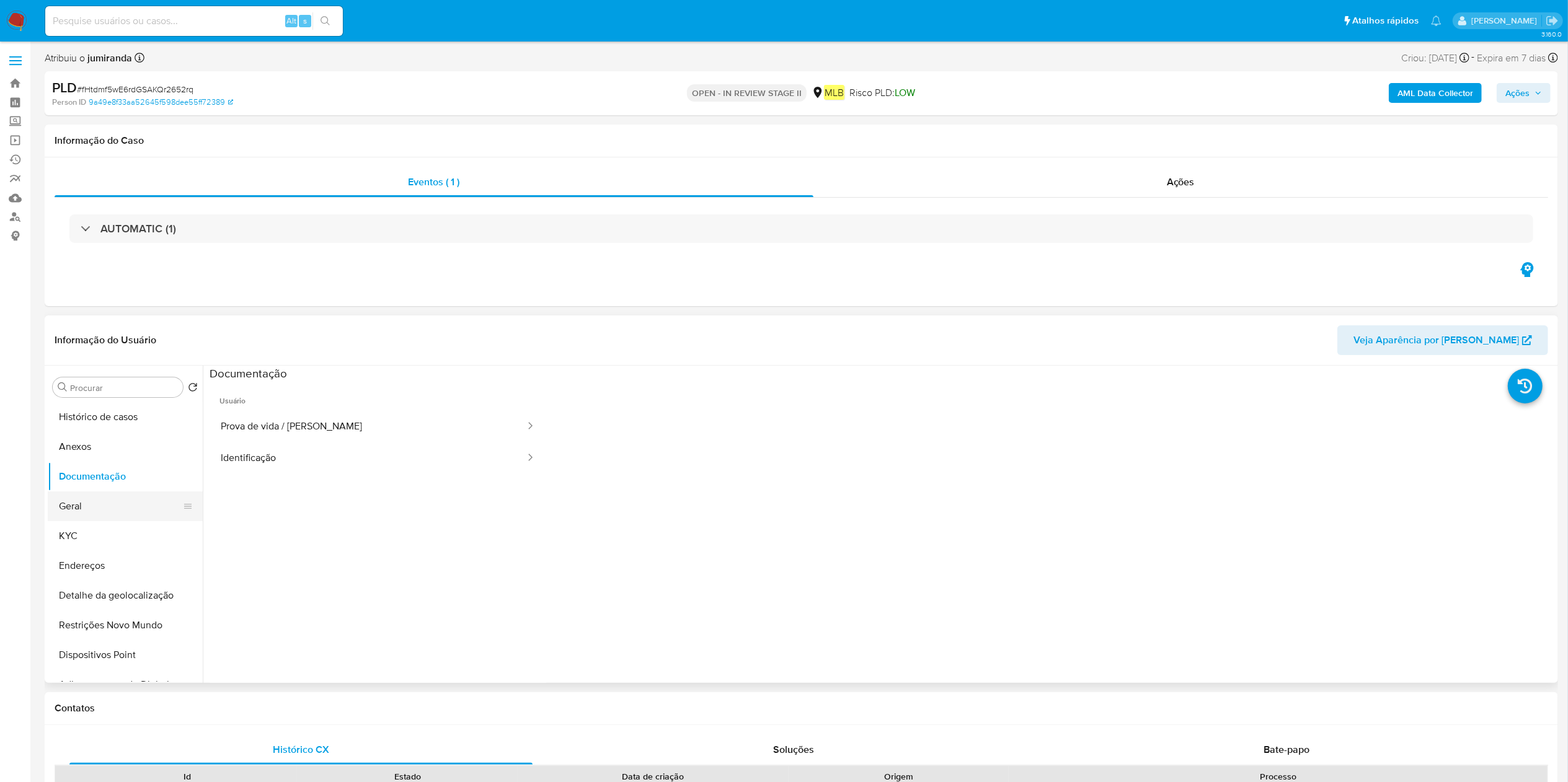
click at [121, 511] on button "Geral" at bounding box center [120, 506] width 145 height 30
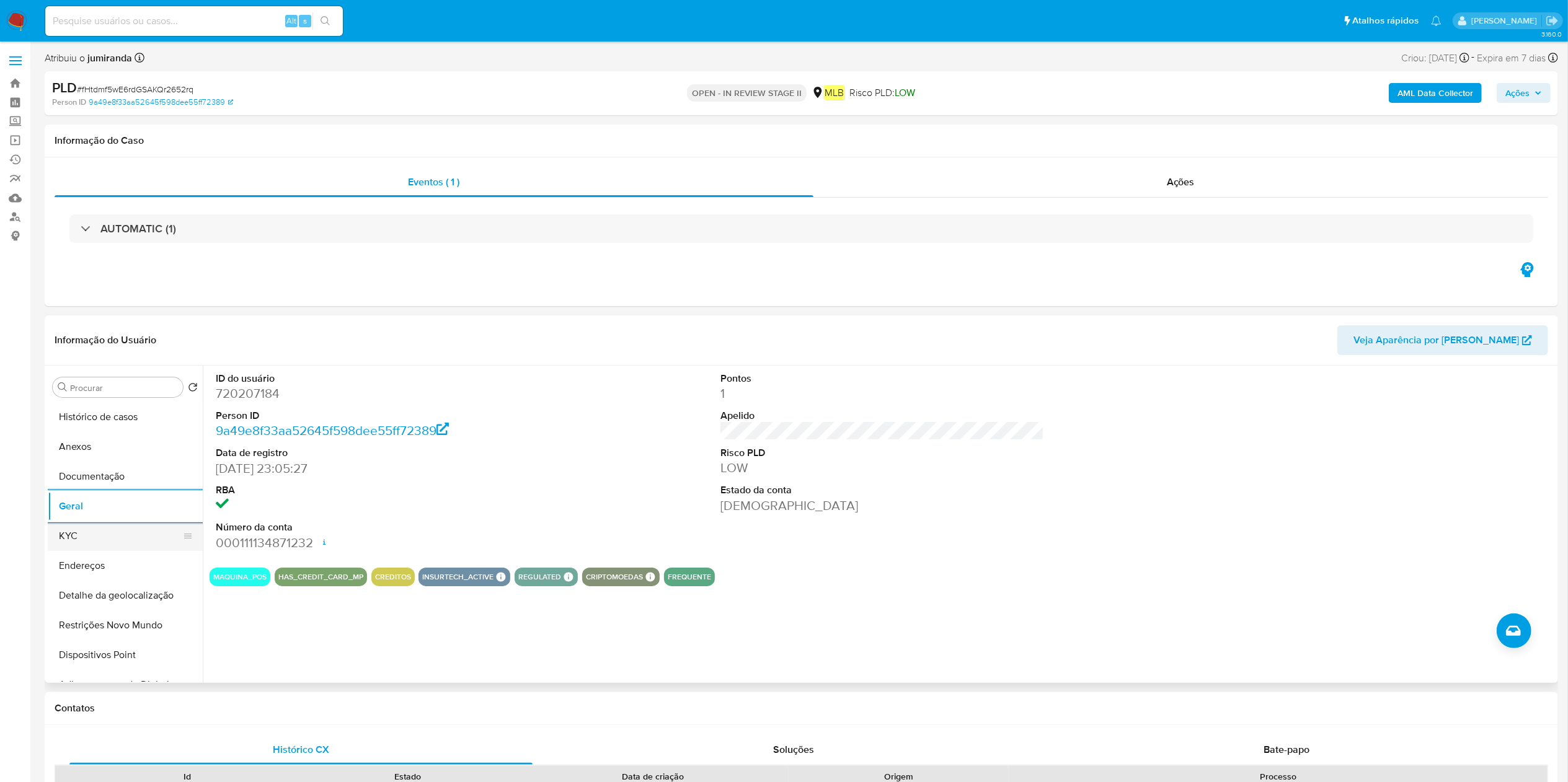
drag, startPoint x: 118, startPoint y: 540, endPoint x: 158, endPoint y: 539, distance: 40.0
click at [118, 540] on button "KYC" at bounding box center [120, 536] width 145 height 30
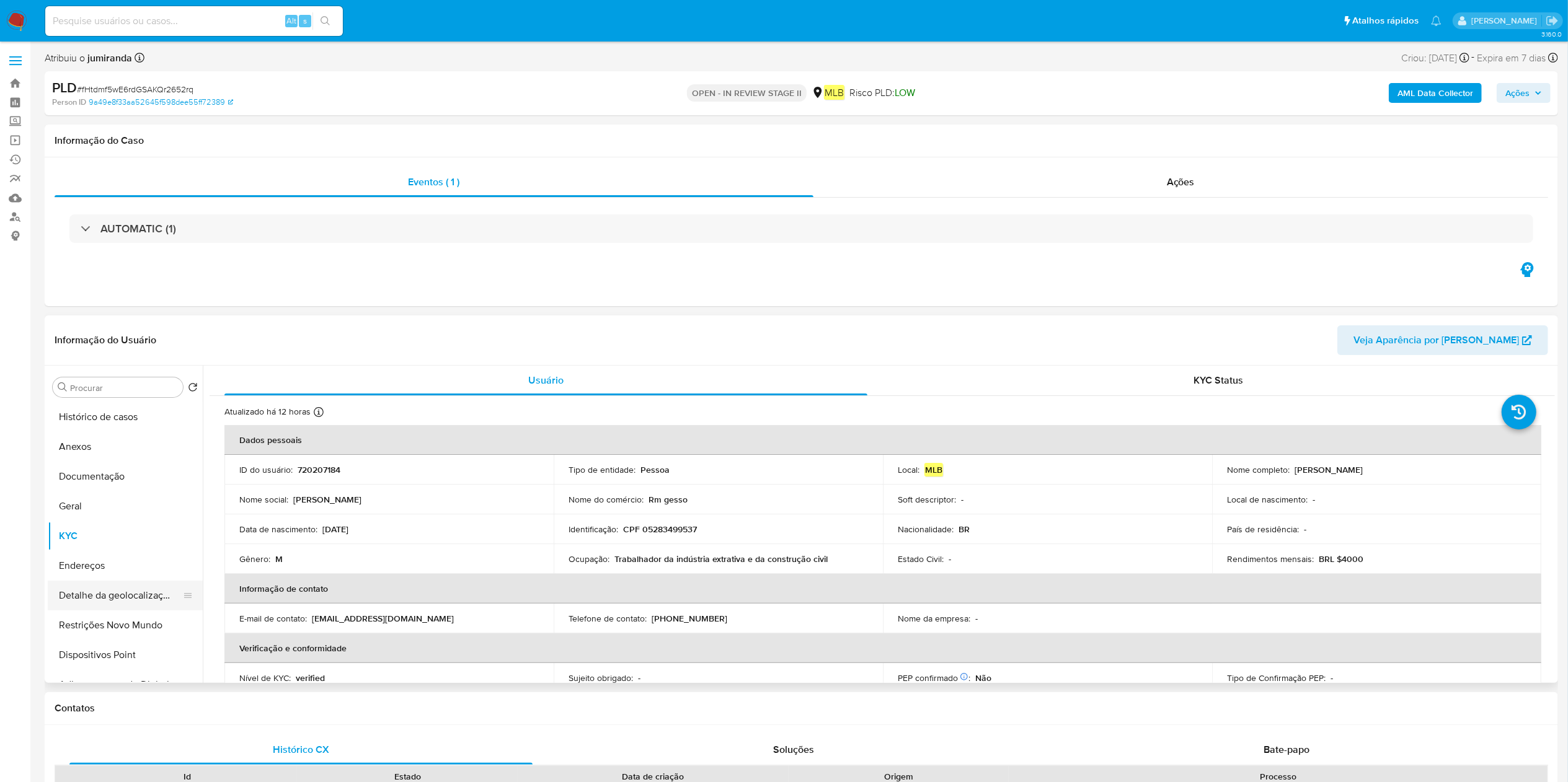
click at [110, 581] on button "Detalhe da geolocalização" at bounding box center [120, 596] width 145 height 30
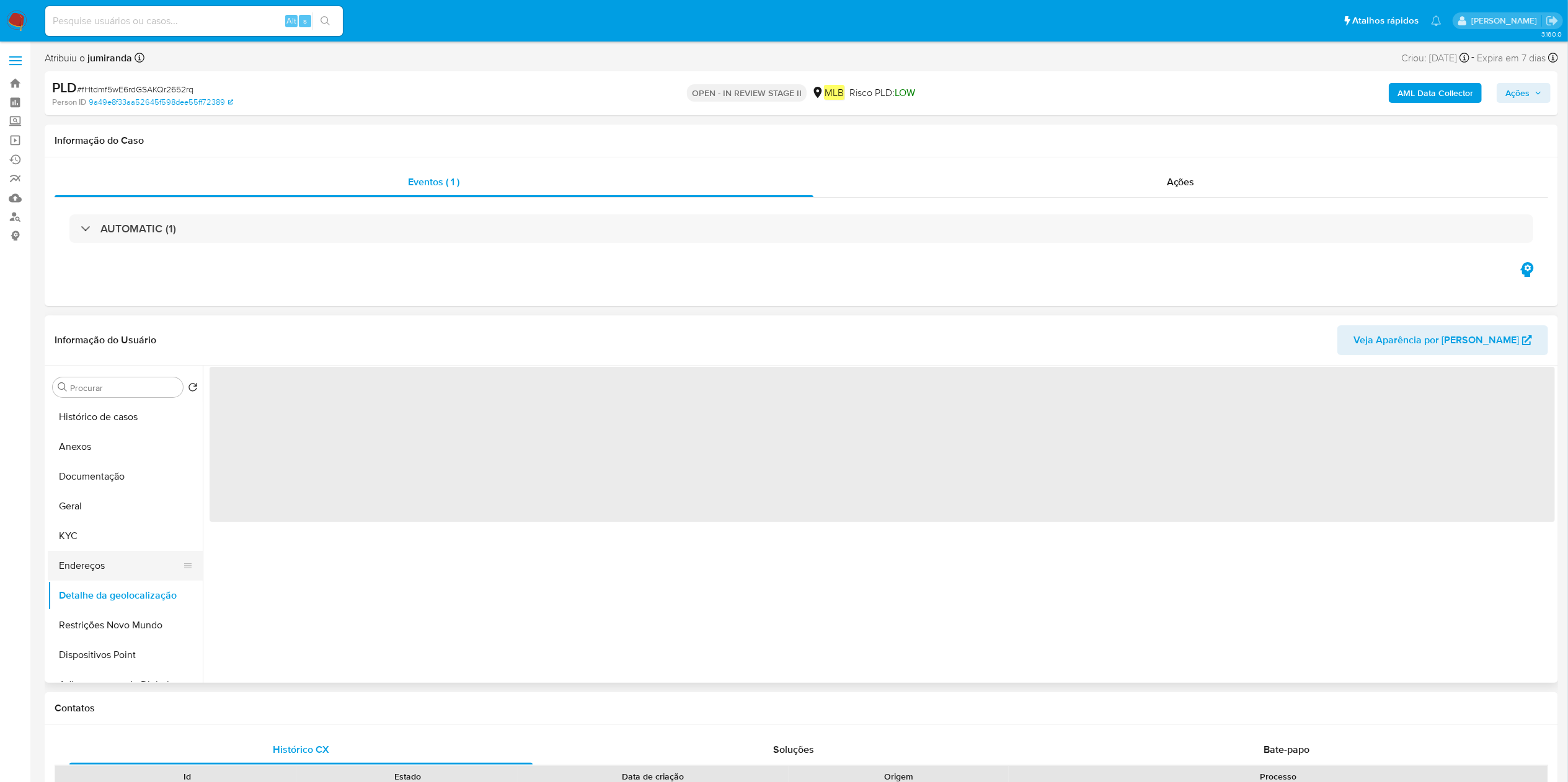
click at [115, 568] on button "Endereços" at bounding box center [120, 566] width 145 height 30
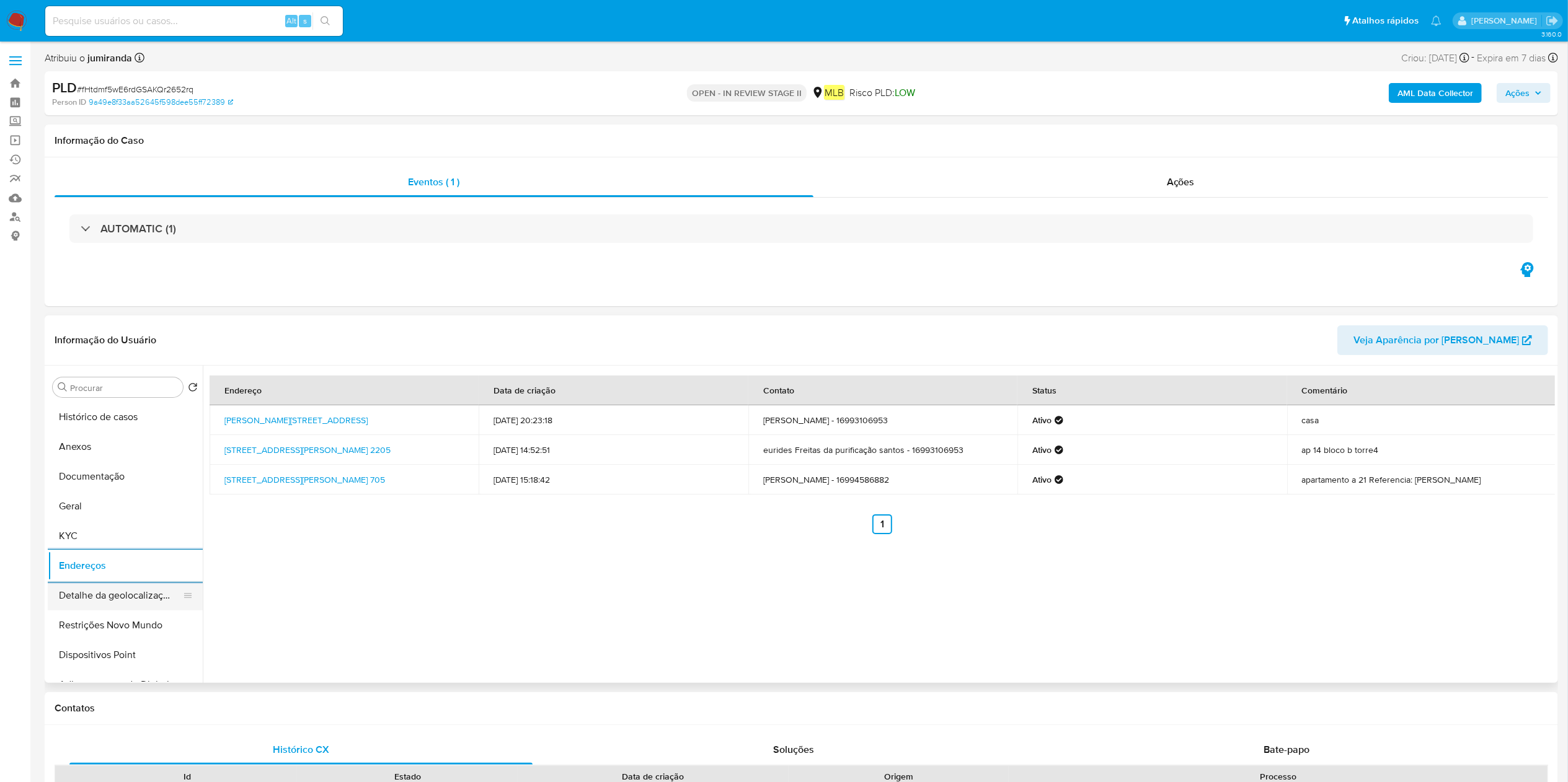
drag, startPoint x: 45, startPoint y: 596, endPoint x: 72, endPoint y: 590, distance: 27.7
click at [45, 597] on div "Procurar Retornar ao pedido padrão Histórico de casos Anexos Documentação Geral…" at bounding box center [801, 524] width 1514 height 318
click at [82, 587] on button "Detalhe da geolocalização" at bounding box center [120, 596] width 145 height 30
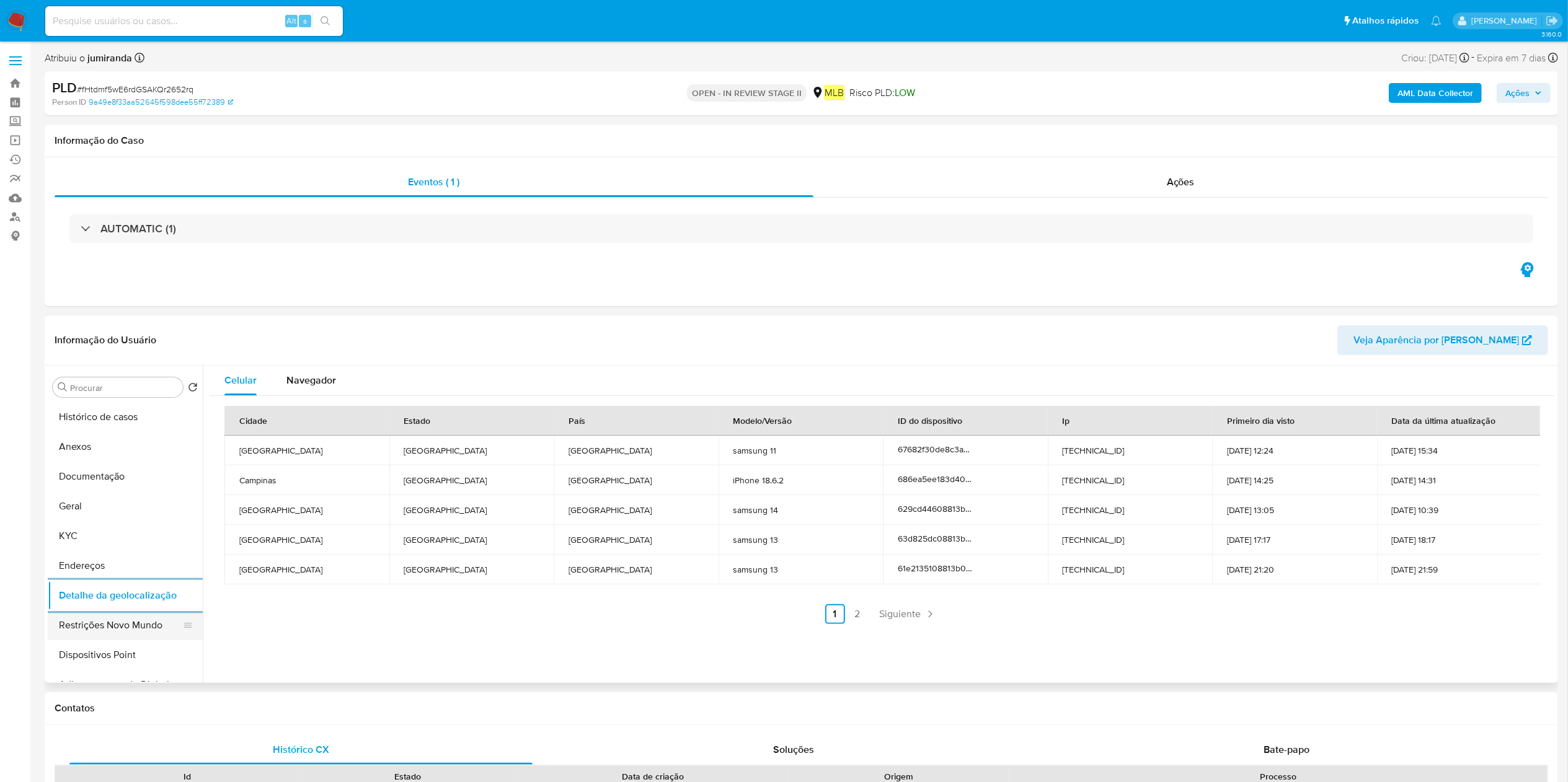
click at [136, 630] on button "Restrições Novo Mundo" at bounding box center [120, 625] width 145 height 30
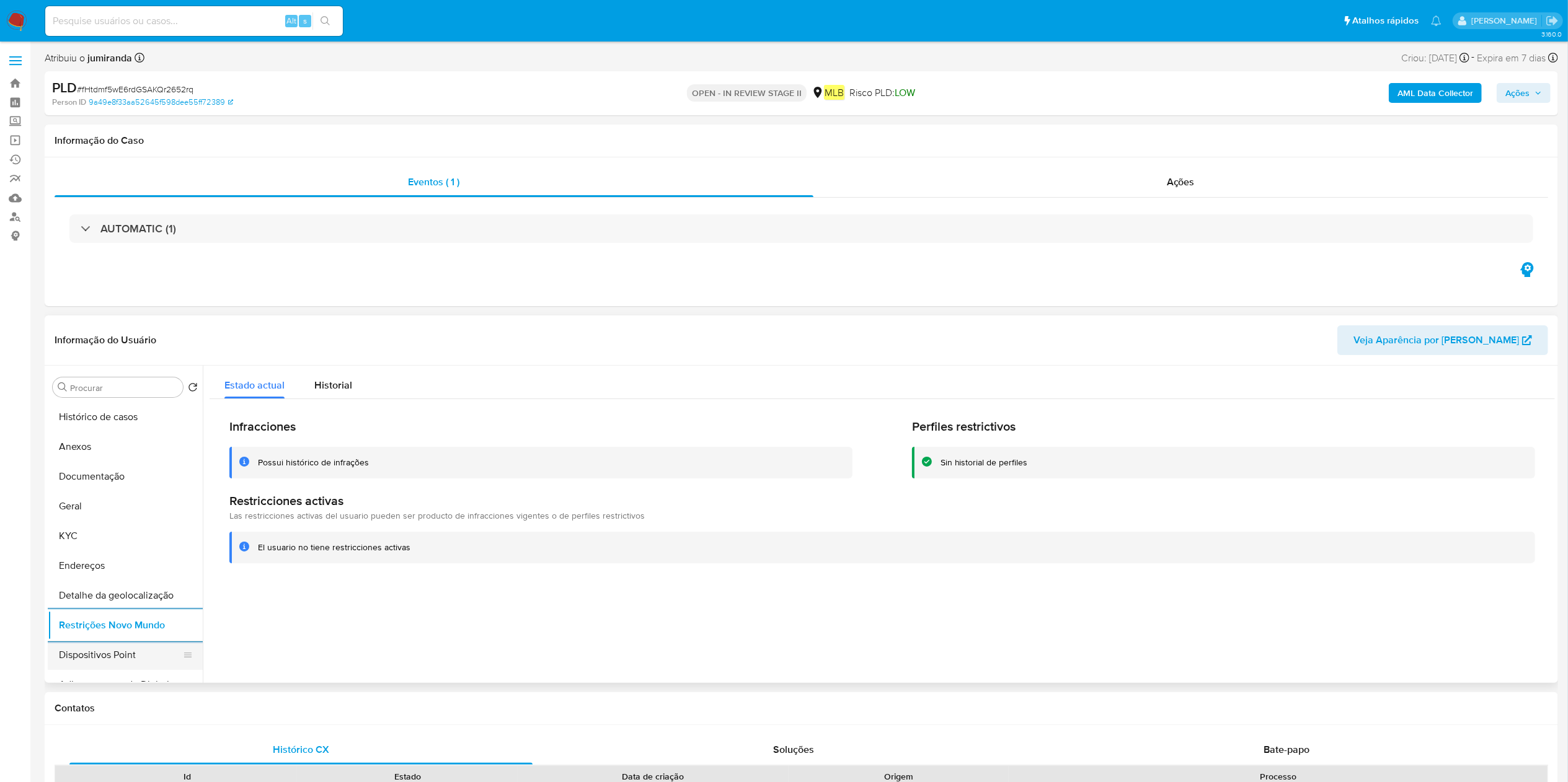
click at [129, 648] on button "Dispositivos Point" at bounding box center [120, 655] width 145 height 30
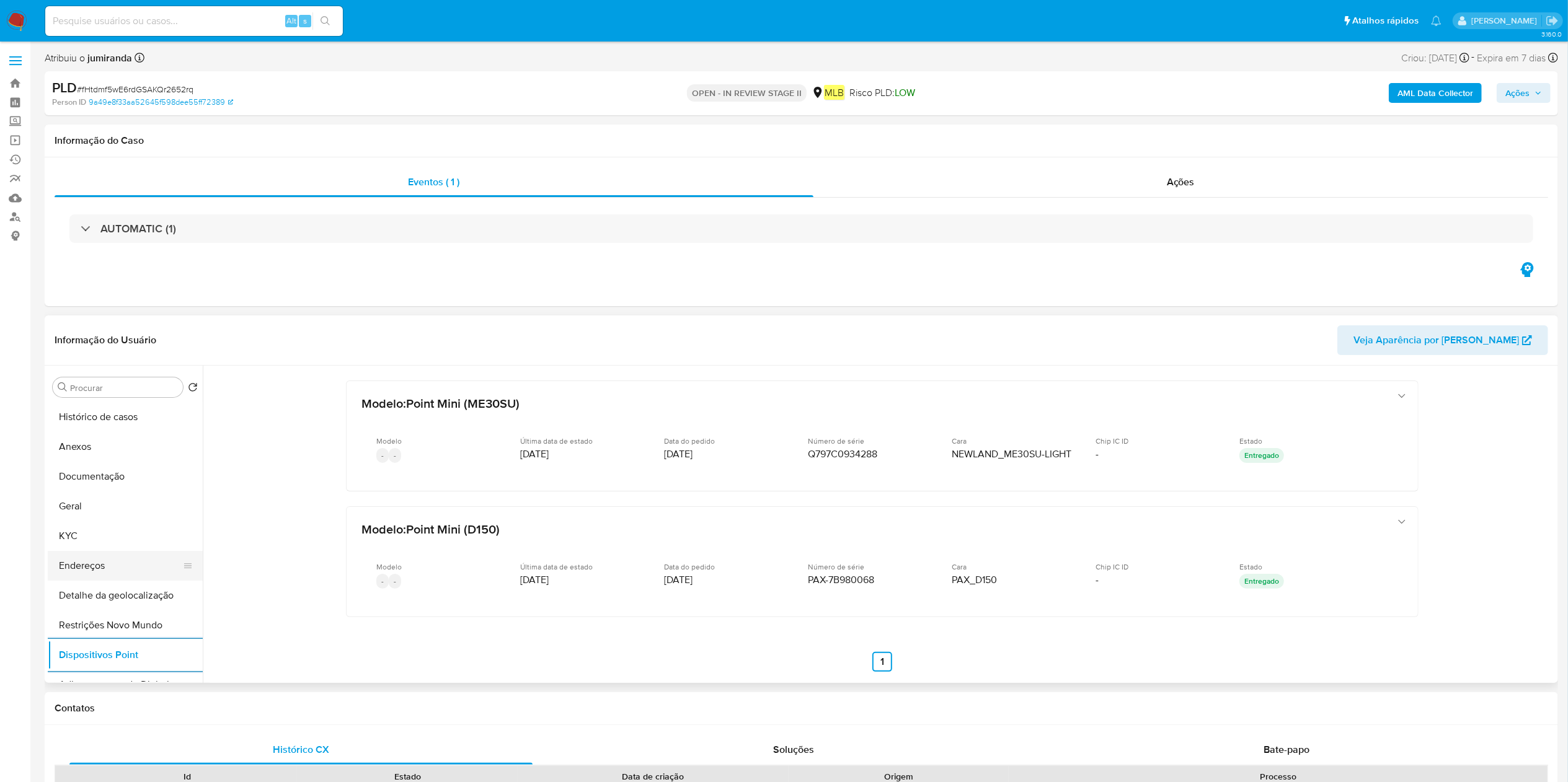
click at [68, 572] on button "Endereços" at bounding box center [120, 566] width 145 height 30
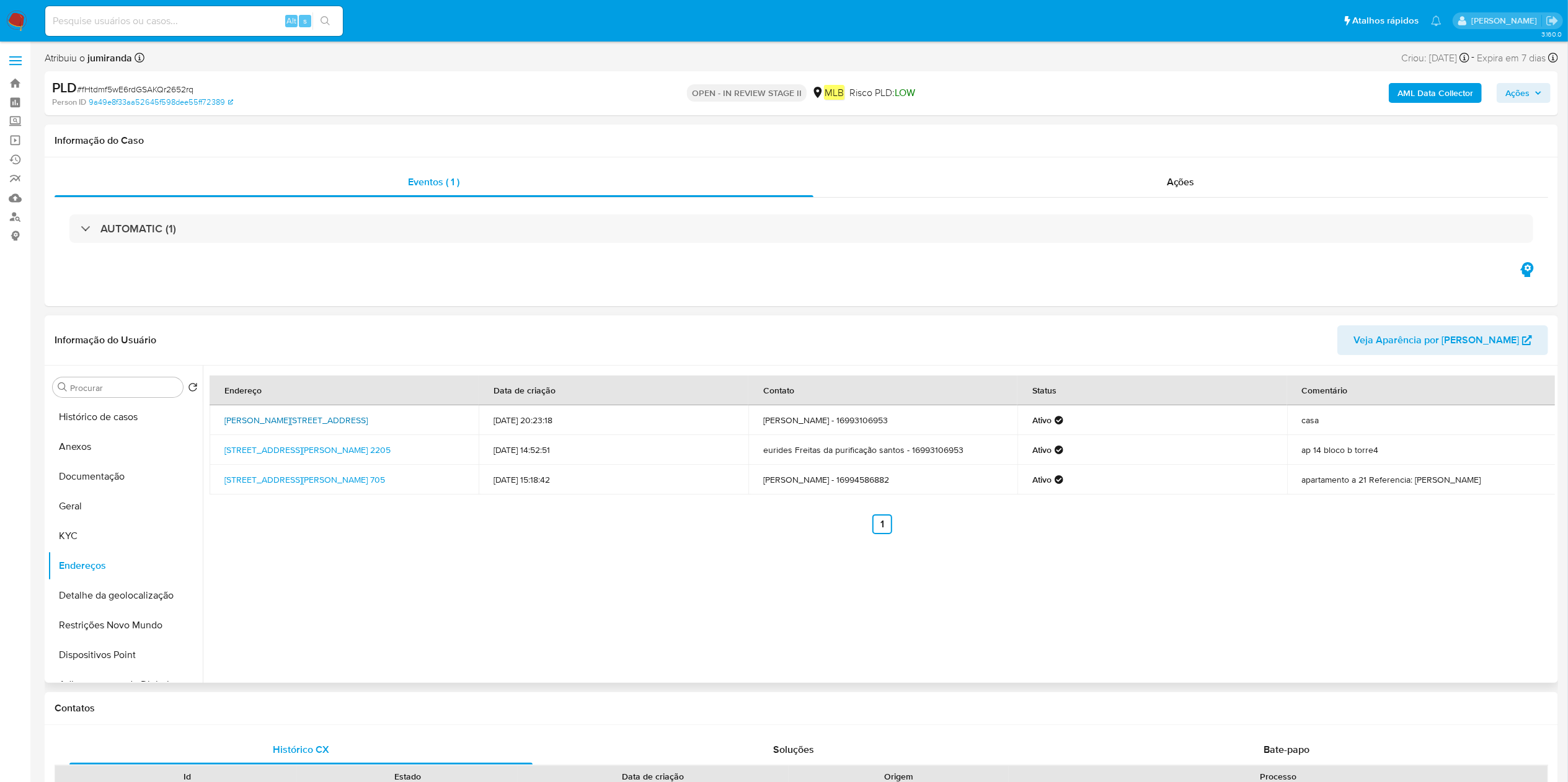
drag, startPoint x: 432, startPoint y: 428, endPoint x: 229, endPoint y: 412, distance: 203.6
click at [229, 412] on td "Rua Gonçalves E Clarinda Limiro 1210, Ribeirão Preto, São Paulo, 14063172, Bras…" at bounding box center [344, 421] width 269 height 30
click at [501, 577] on div "Endereço Data de criação Contato Status Comentário Rua Gonçalves E Clarinda Lim…" at bounding box center [878, 524] width 1352 height 318
drag, startPoint x: 219, startPoint y: 413, endPoint x: 425, endPoint y: 411, distance: 206.0
click at [425, 411] on td "Rua Gonçalves E Clarinda Limiro 1210, Ribeirão Preto, São Paulo, 14063172, Bras…" at bounding box center [344, 421] width 269 height 30
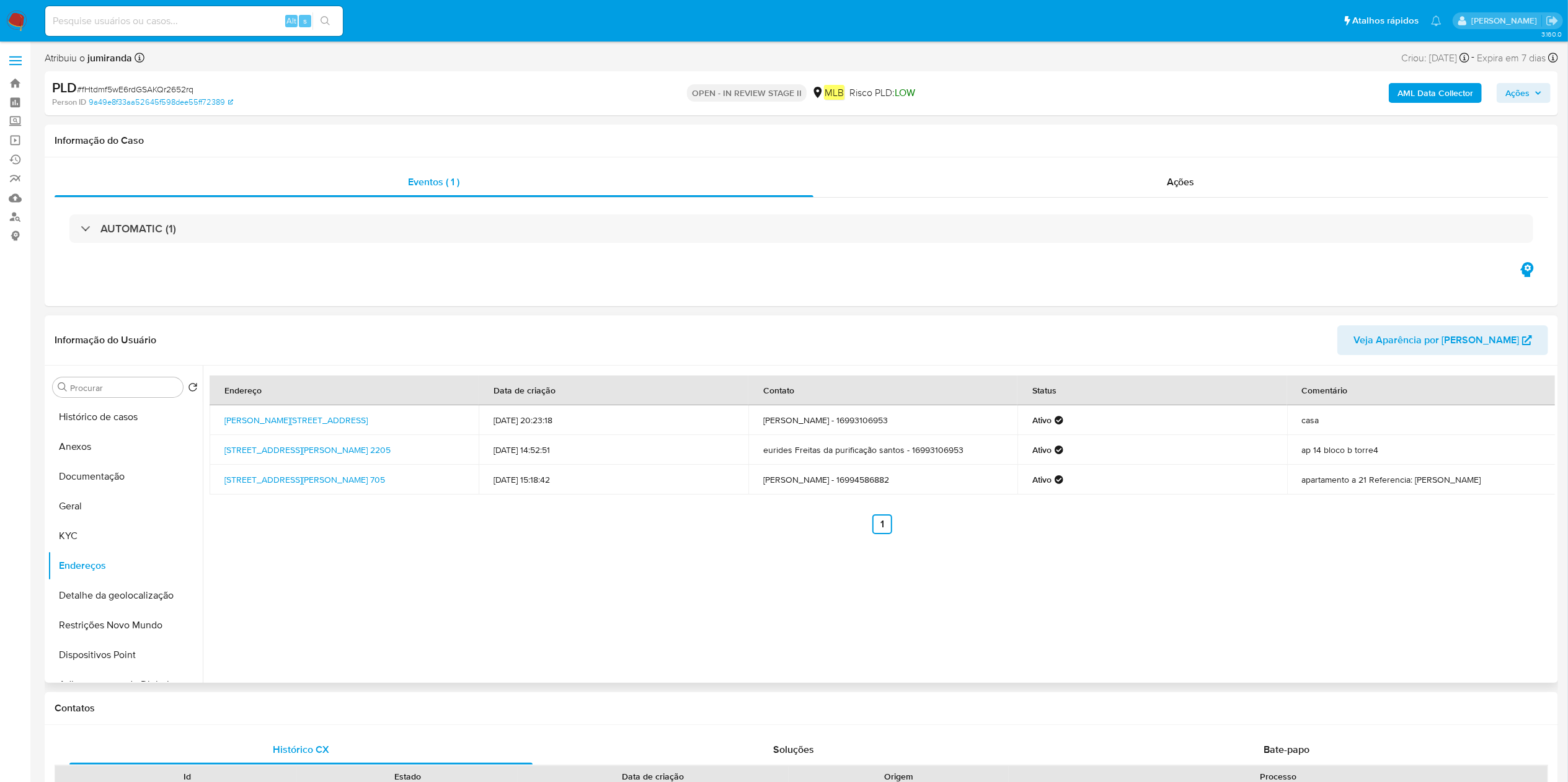
copy link "Rua Gonçalves E Clarinda Limiro 1210, Ribeirão Preto"
click at [90, 478] on button "Documentação" at bounding box center [120, 477] width 145 height 30
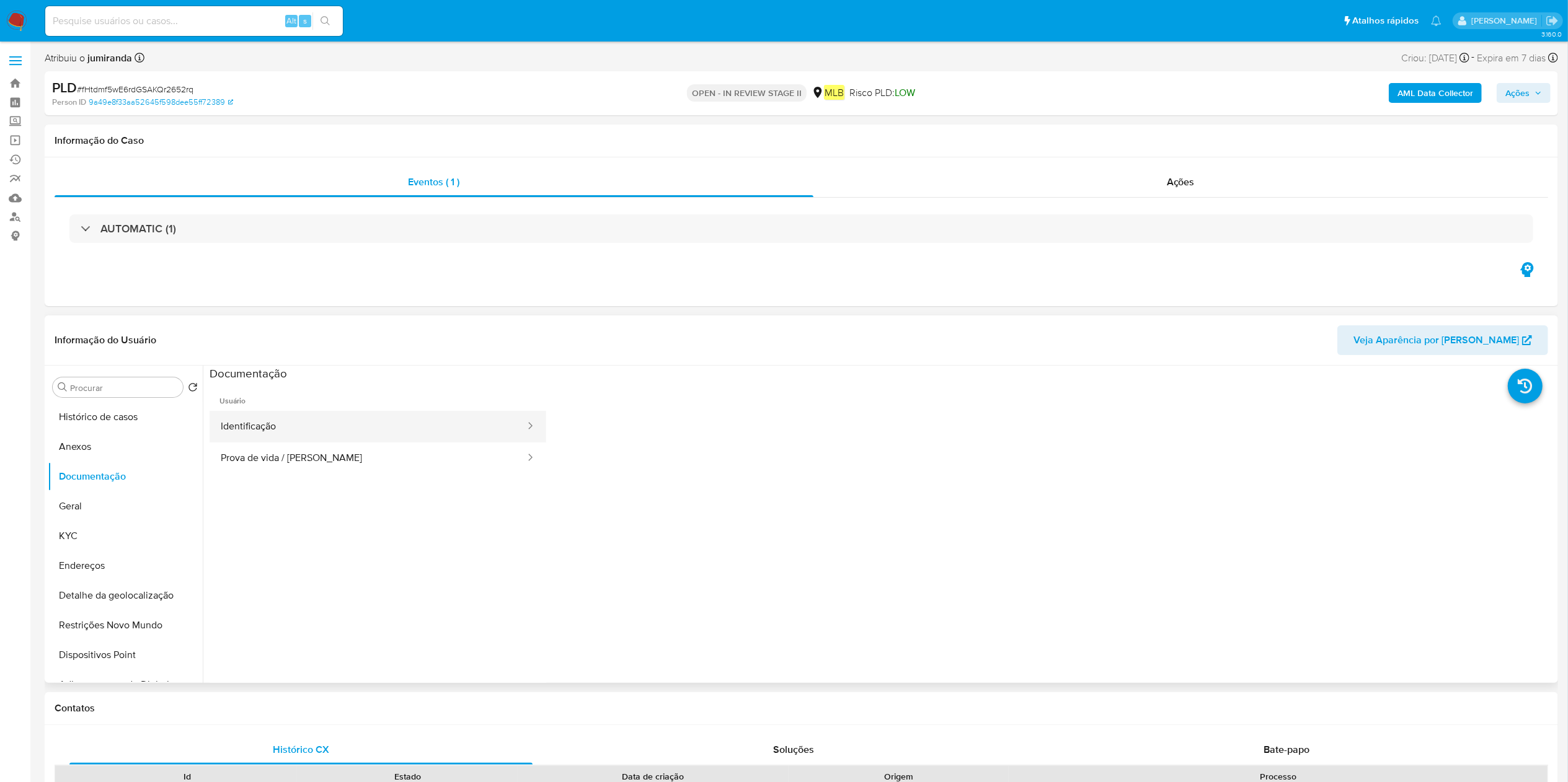
click at [395, 433] on button "Identificação" at bounding box center [368, 426] width 317 height 31
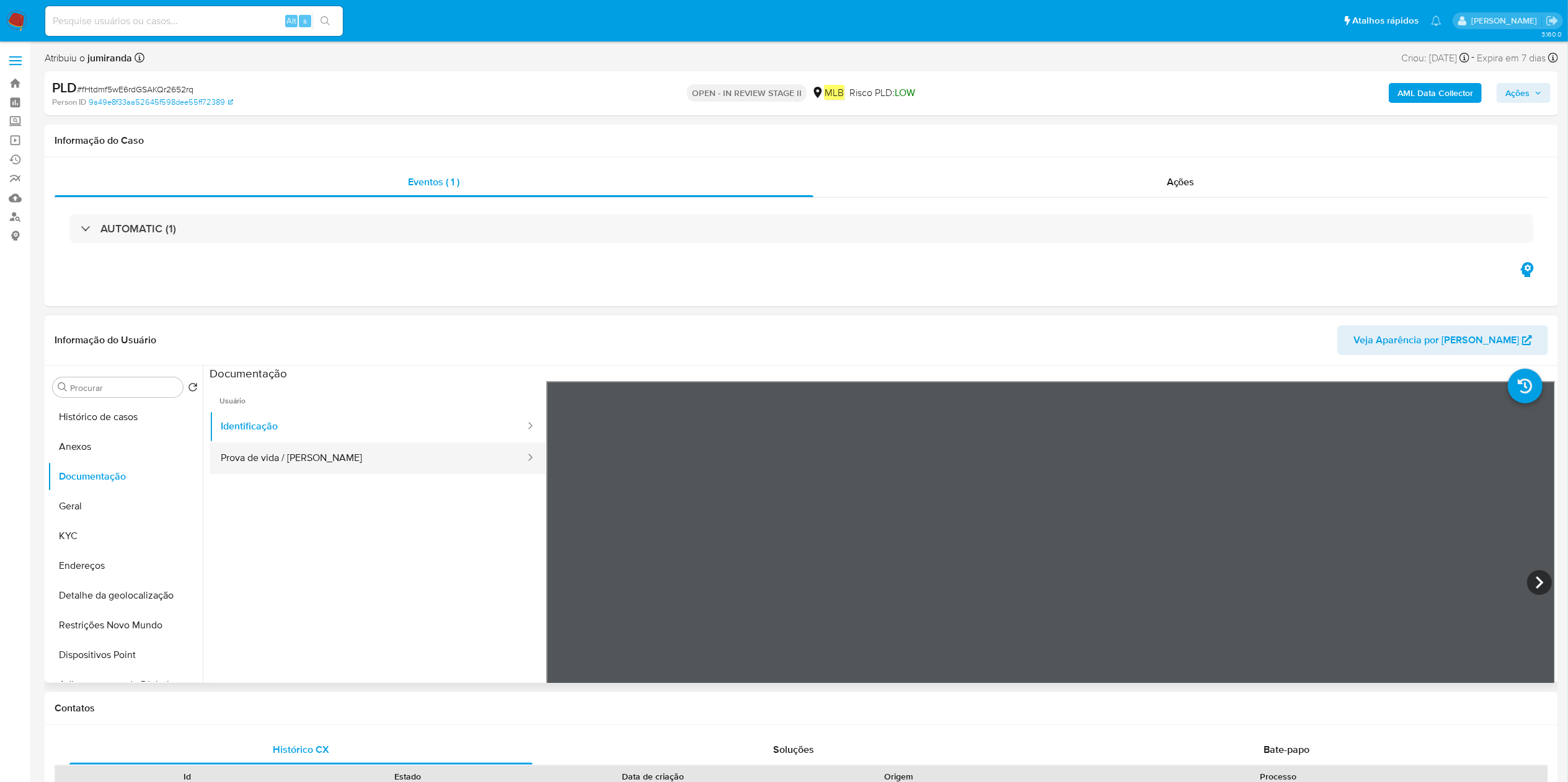
click at [288, 454] on button "Prova de vida / [PERSON_NAME]" at bounding box center [368, 459] width 317 height 31
click at [139, 475] on button "Documentação" at bounding box center [120, 477] width 145 height 30
click at [131, 500] on button "Geral" at bounding box center [120, 506] width 145 height 30
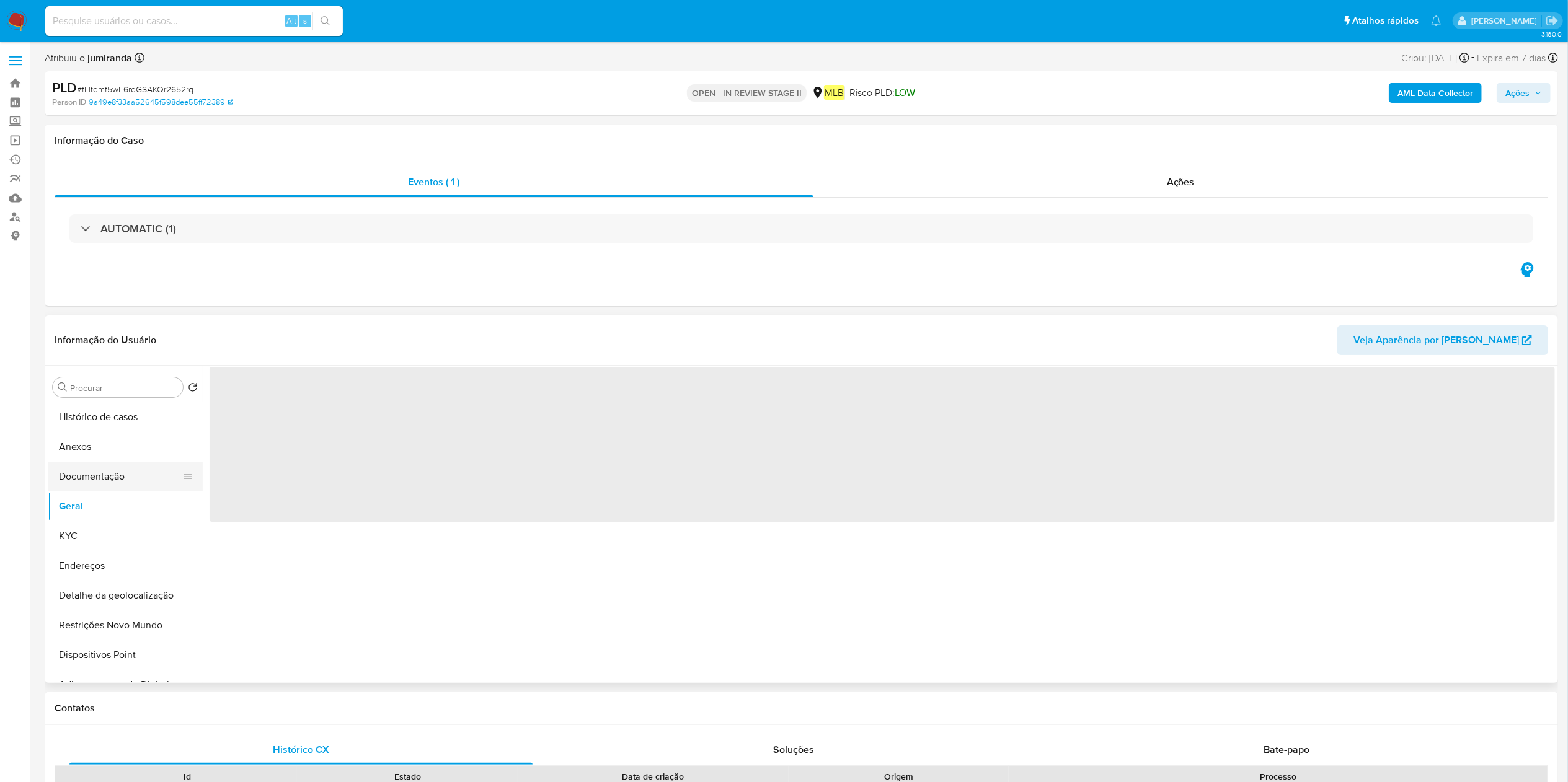
click at [133, 488] on button "Documentação" at bounding box center [120, 477] width 145 height 30
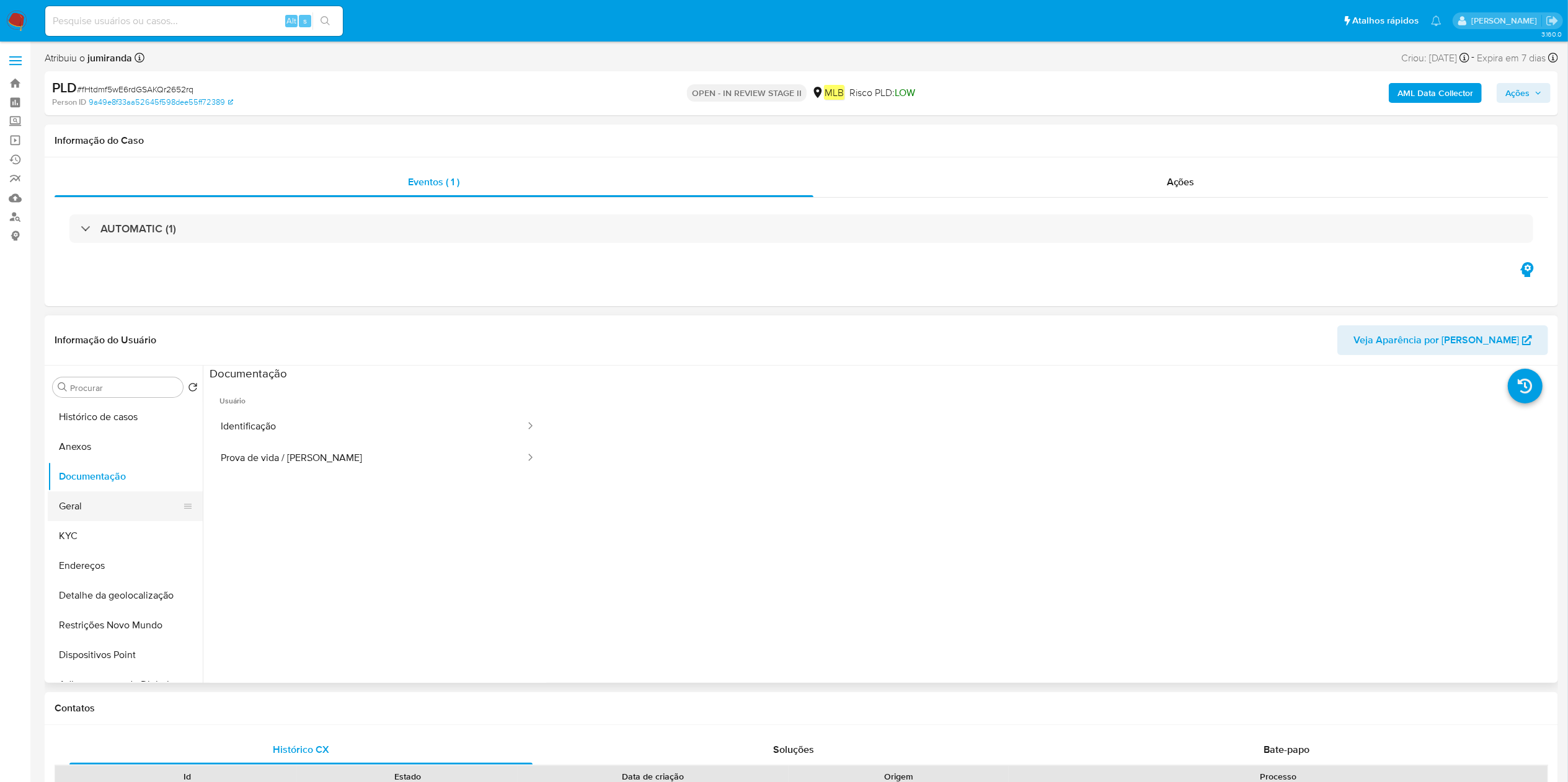
click at [94, 518] on button "Geral" at bounding box center [120, 506] width 145 height 30
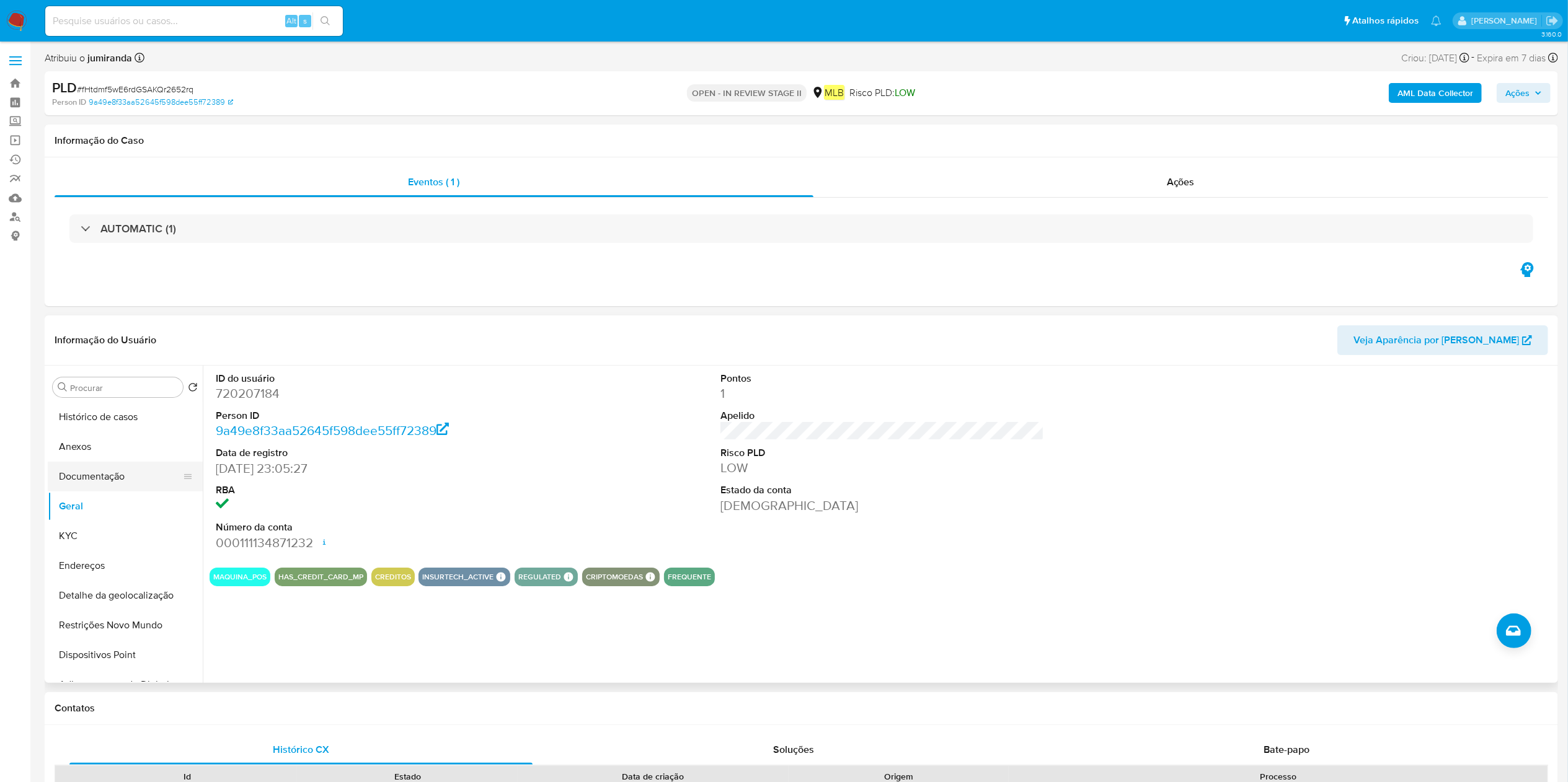
click at [108, 463] on button "Documentação" at bounding box center [120, 477] width 145 height 30
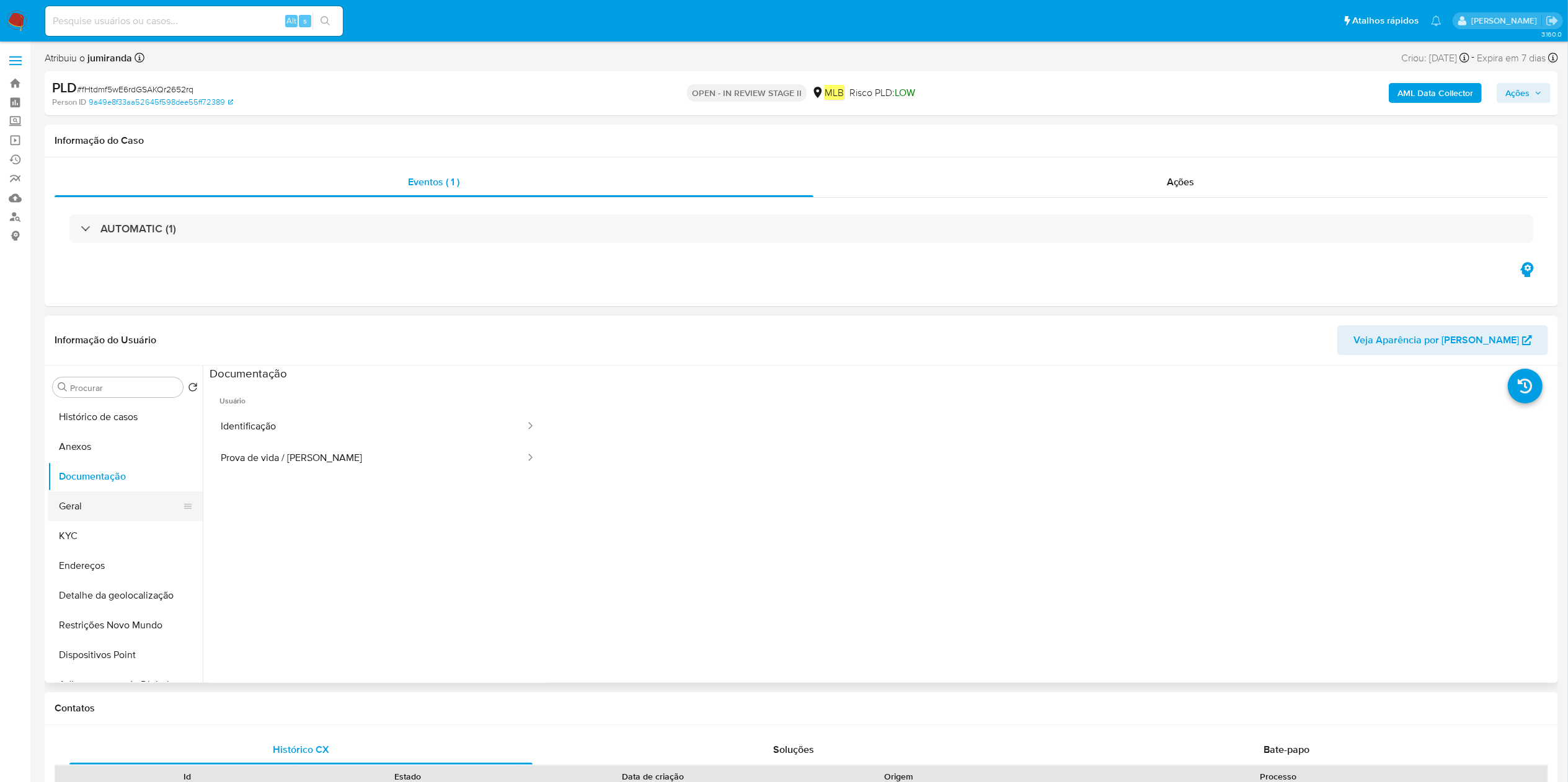
click at [118, 513] on button "Geral" at bounding box center [120, 506] width 145 height 30
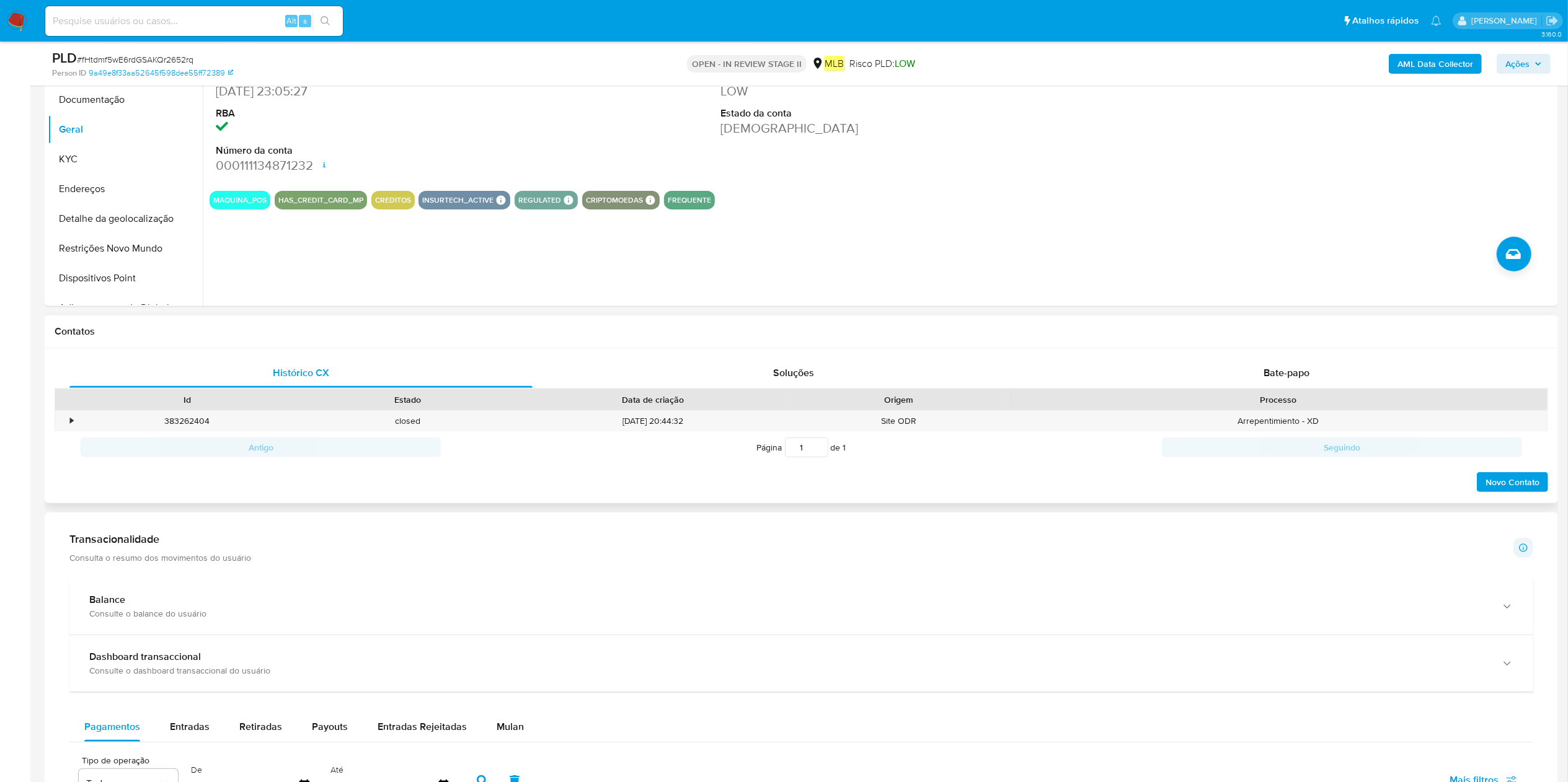
scroll to position [372, 0]
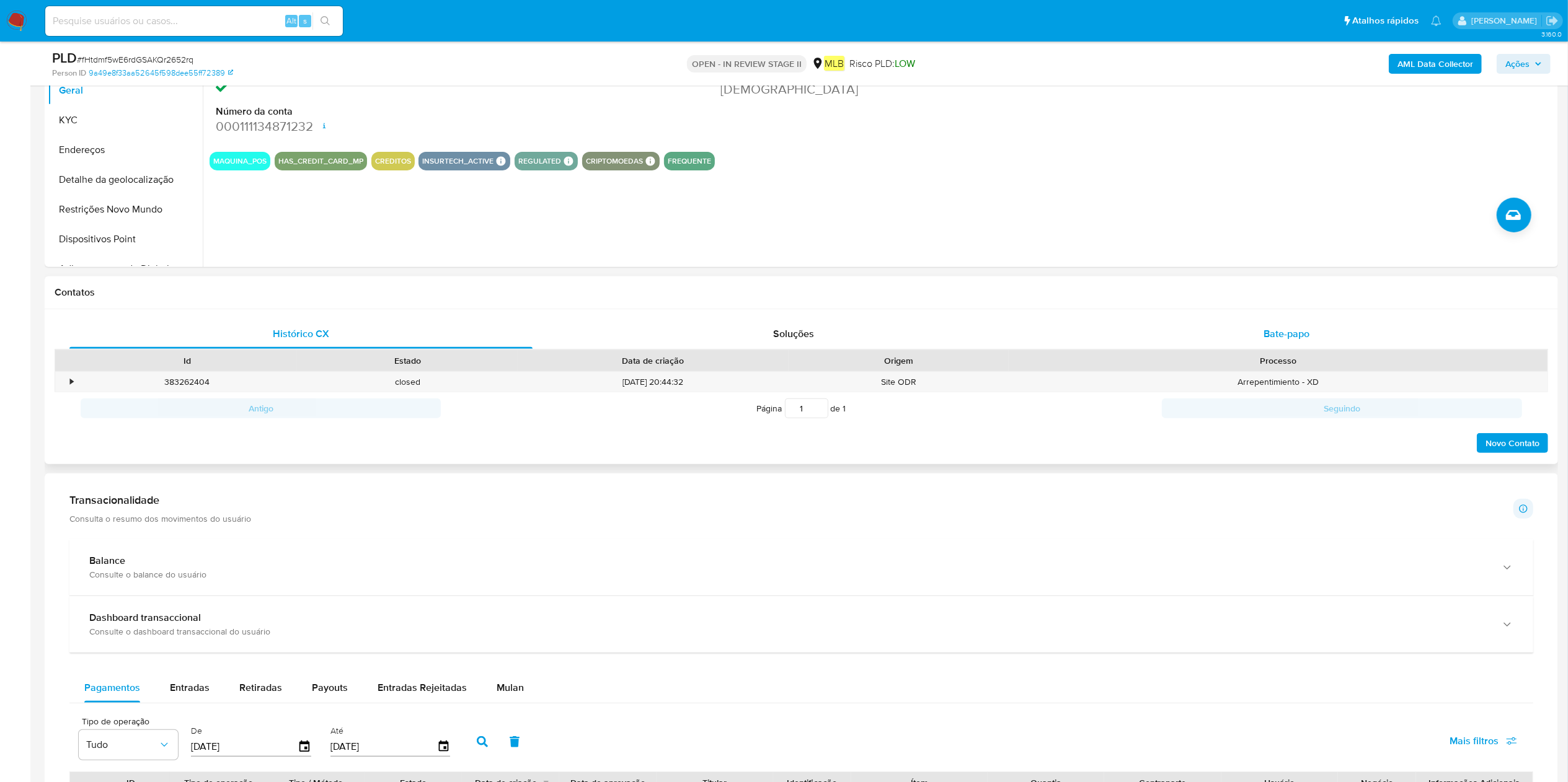
click at [1219, 335] on div "Bate-papo" at bounding box center [1286, 334] width 463 height 30
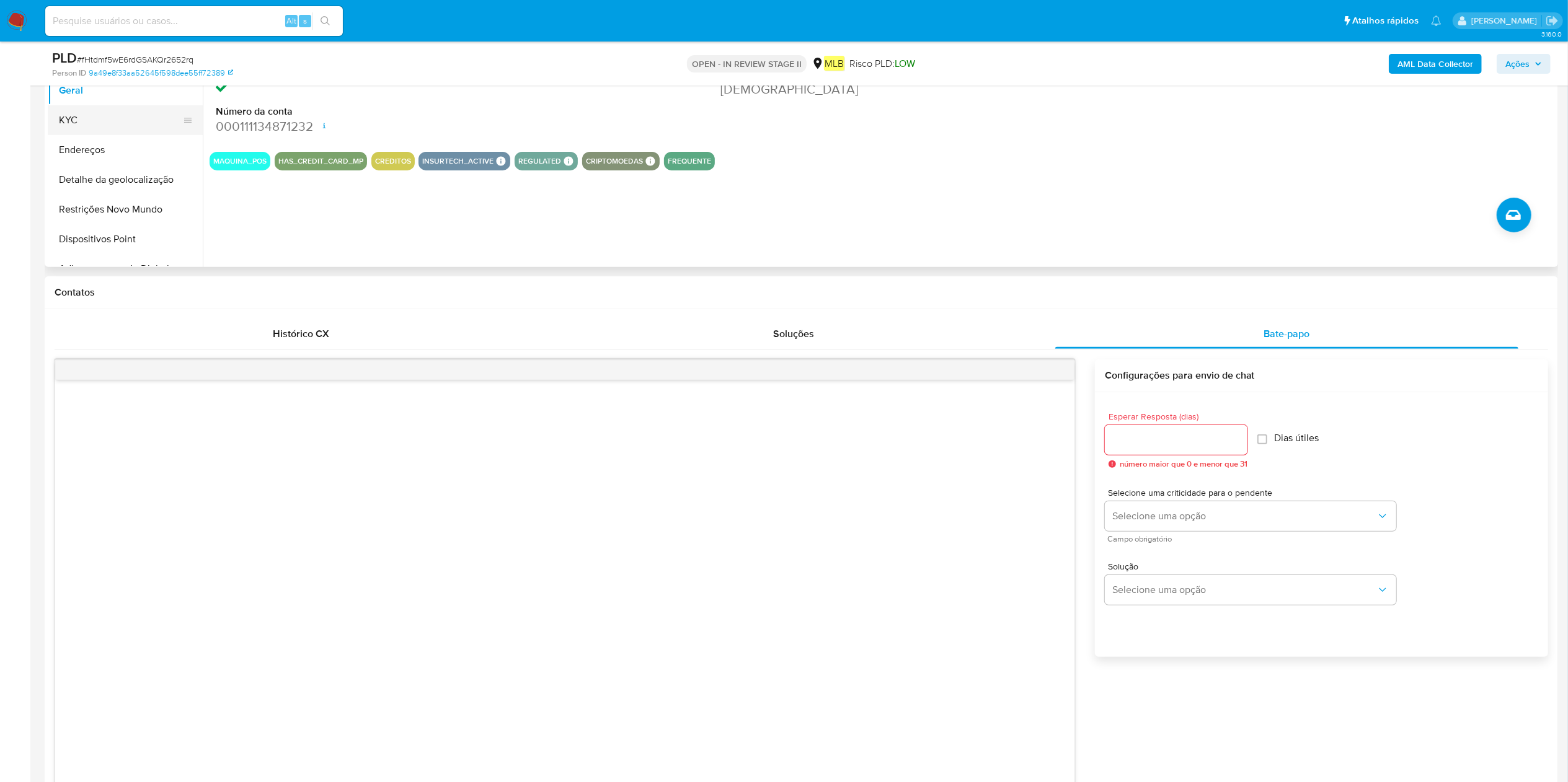
click at [117, 131] on button "KYC" at bounding box center [120, 120] width 145 height 30
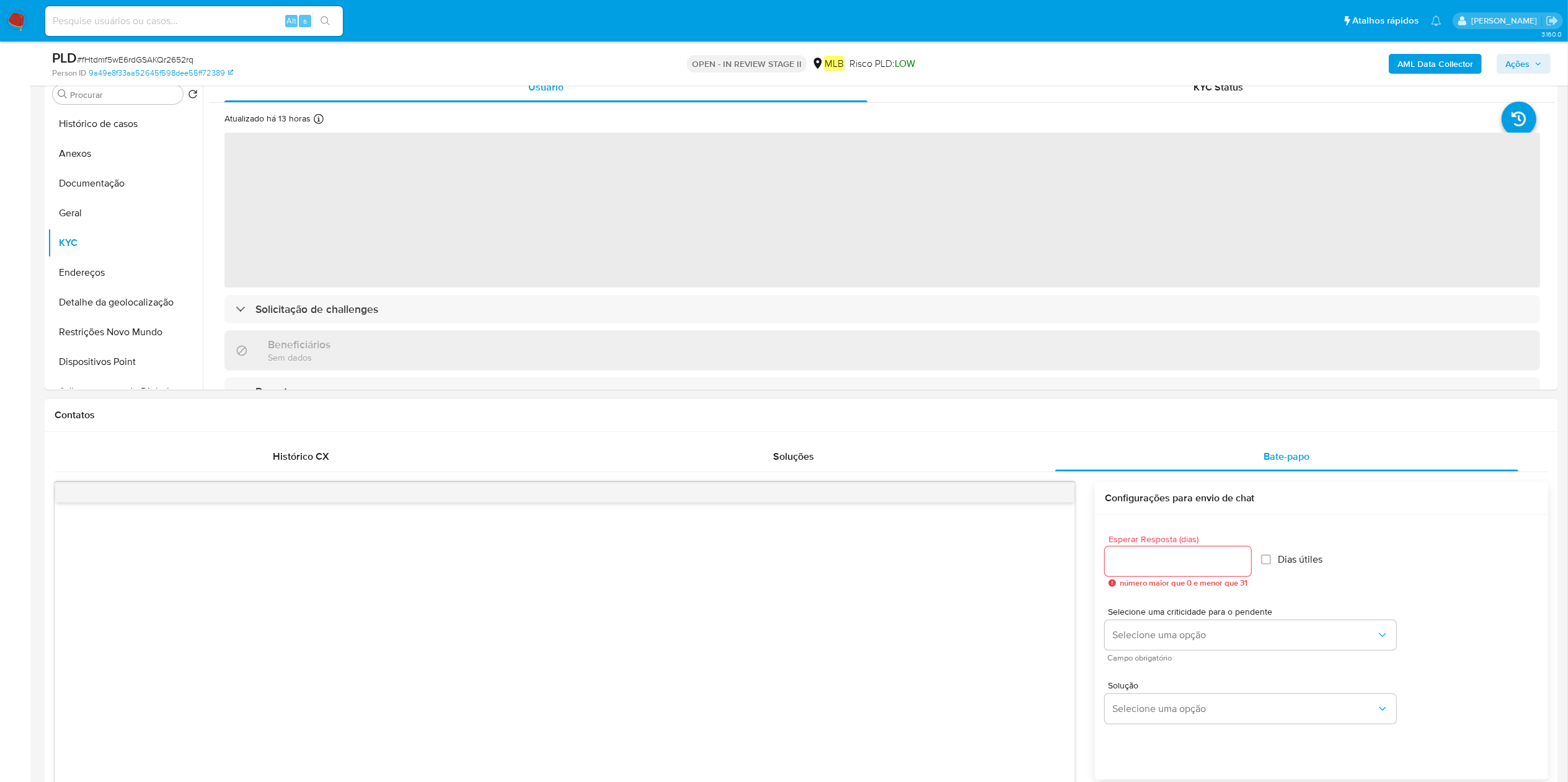
scroll to position [124, 0]
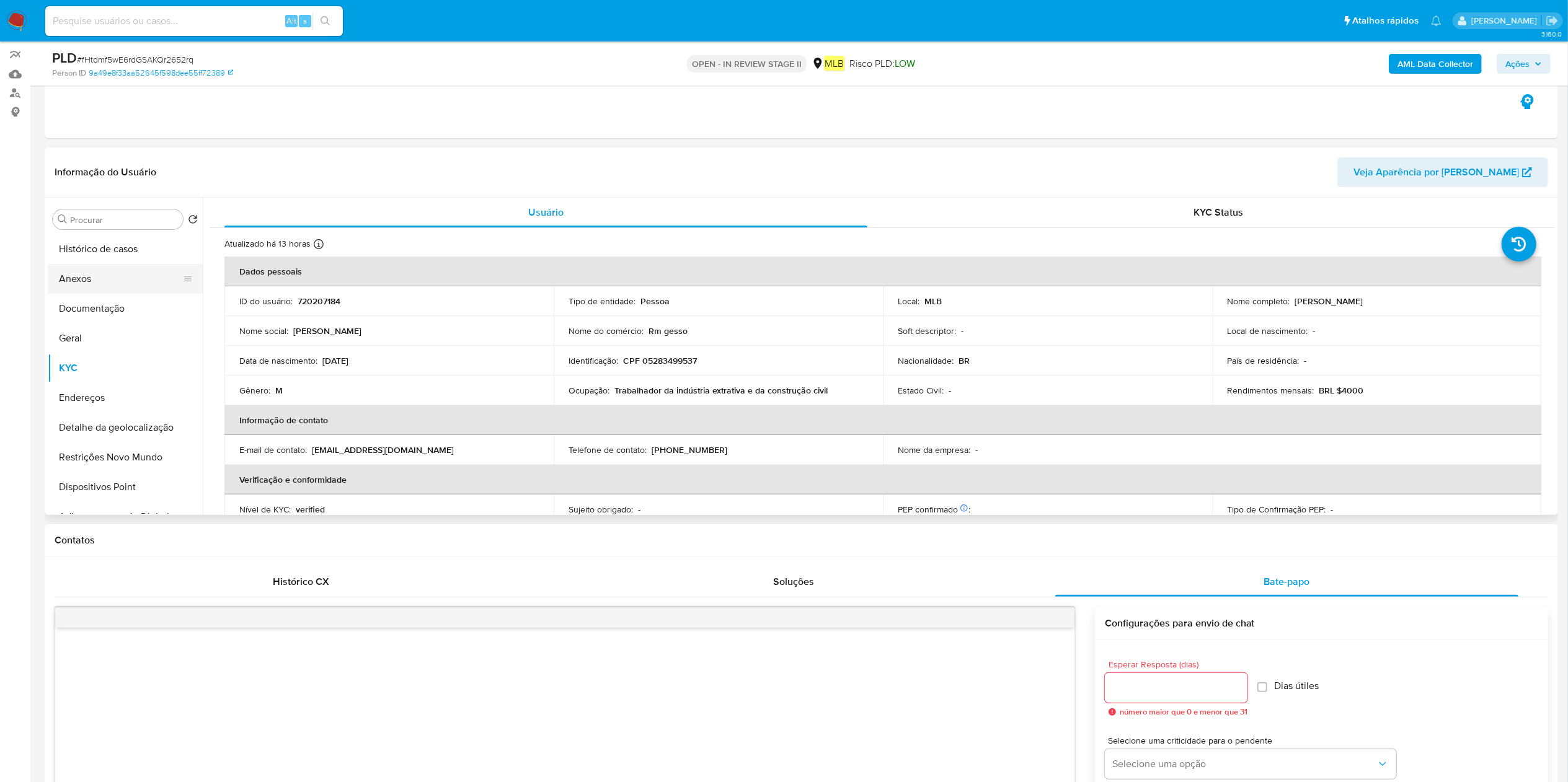
click at [128, 273] on button "Anexos" at bounding box center [120, 279] width 145 height 30
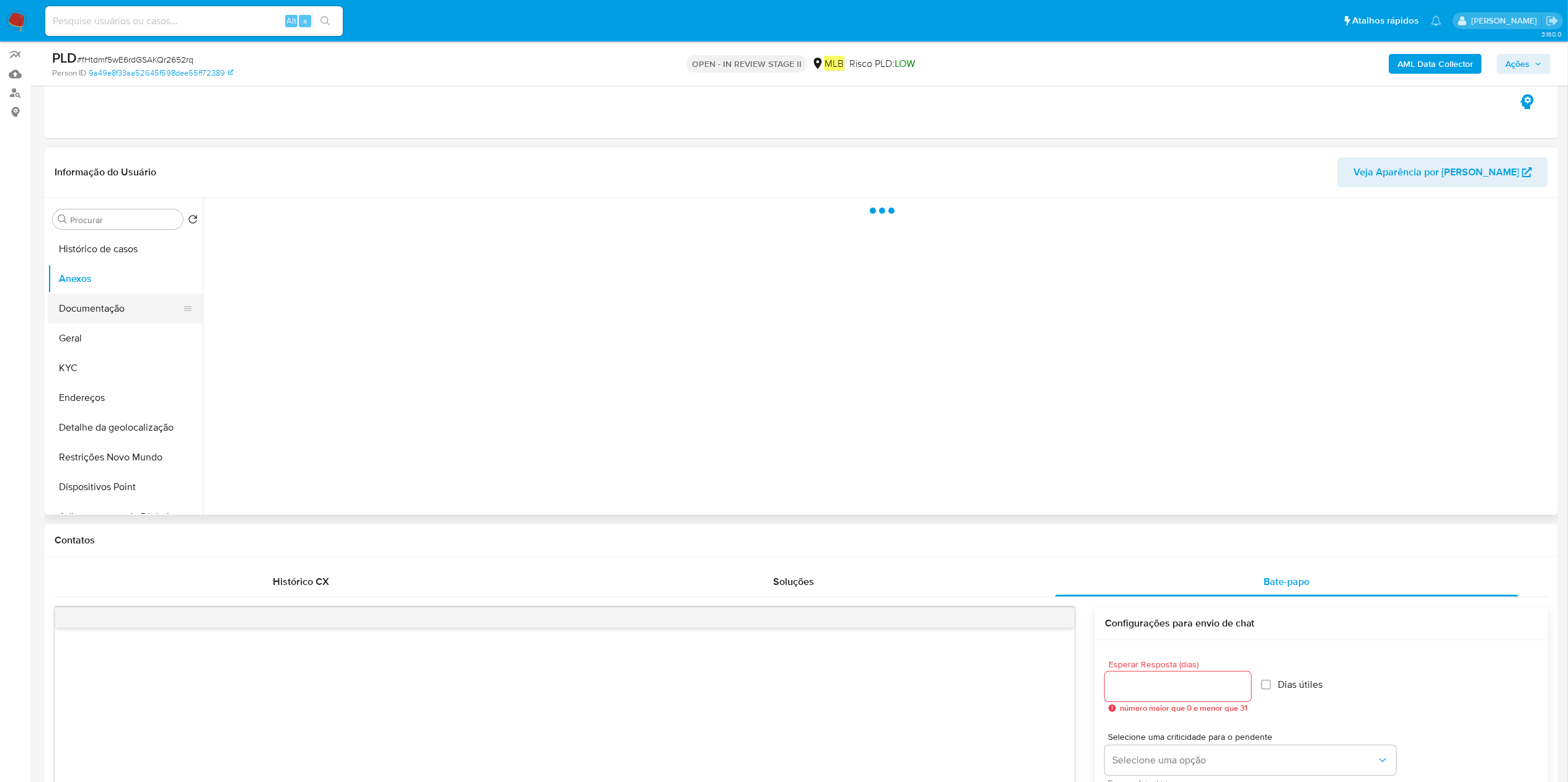
click at [125, 302] on button "Documentação" at bounding box center [120, 309] width 145 height 30
drag, startPoint x: 134, startPoint y: 340, endPoint x: 128, endPoint y: 345, distance: 7.8
click at [128, 342] on button "Geral" at bounding box center [120, 338] width 145 height 30
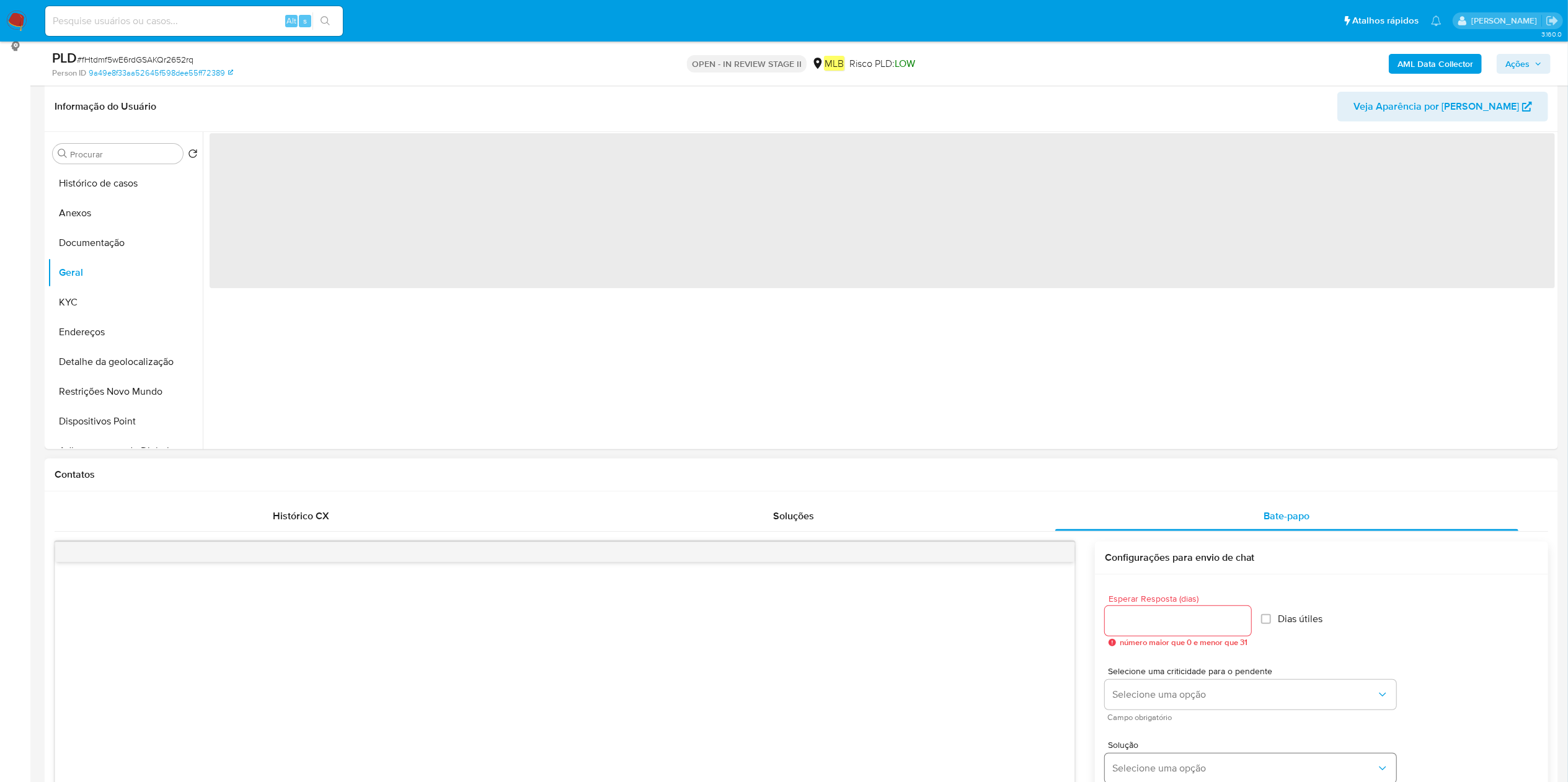
scroll to position [372, 0]
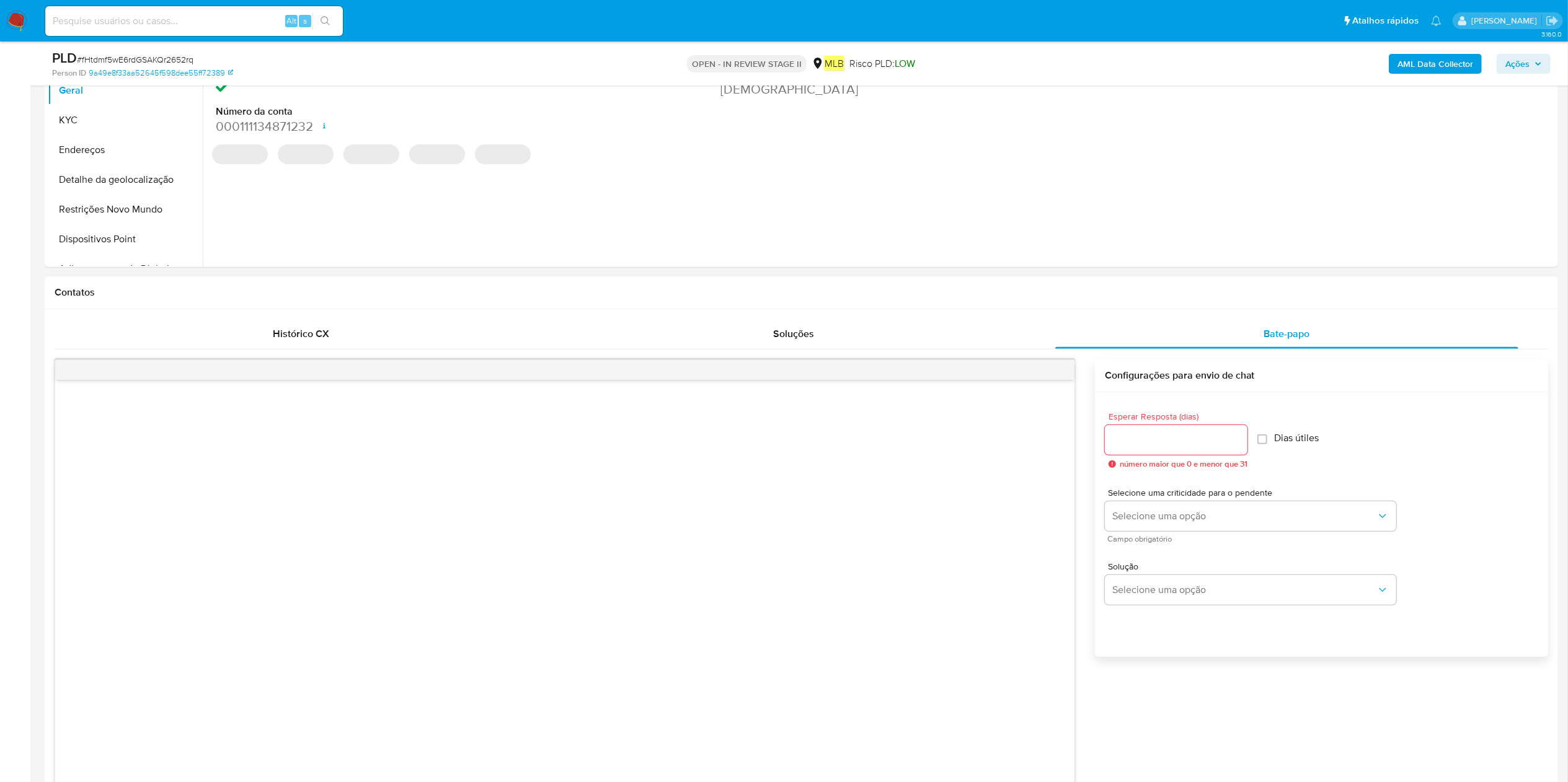
click at [1194, 450] on div at bounding box center [1175, 440] width 143 height 30
click at [1241, 433] on input "1" at bounding box center [1174, 440] width 139 height 16
click at [1239, 434] on input "2" at bounding box center [1174, 440] width 139 height 16
type input "3"
click at [1239, 434] on input "3" at bounding box center [1174, 440] width 139 height 16
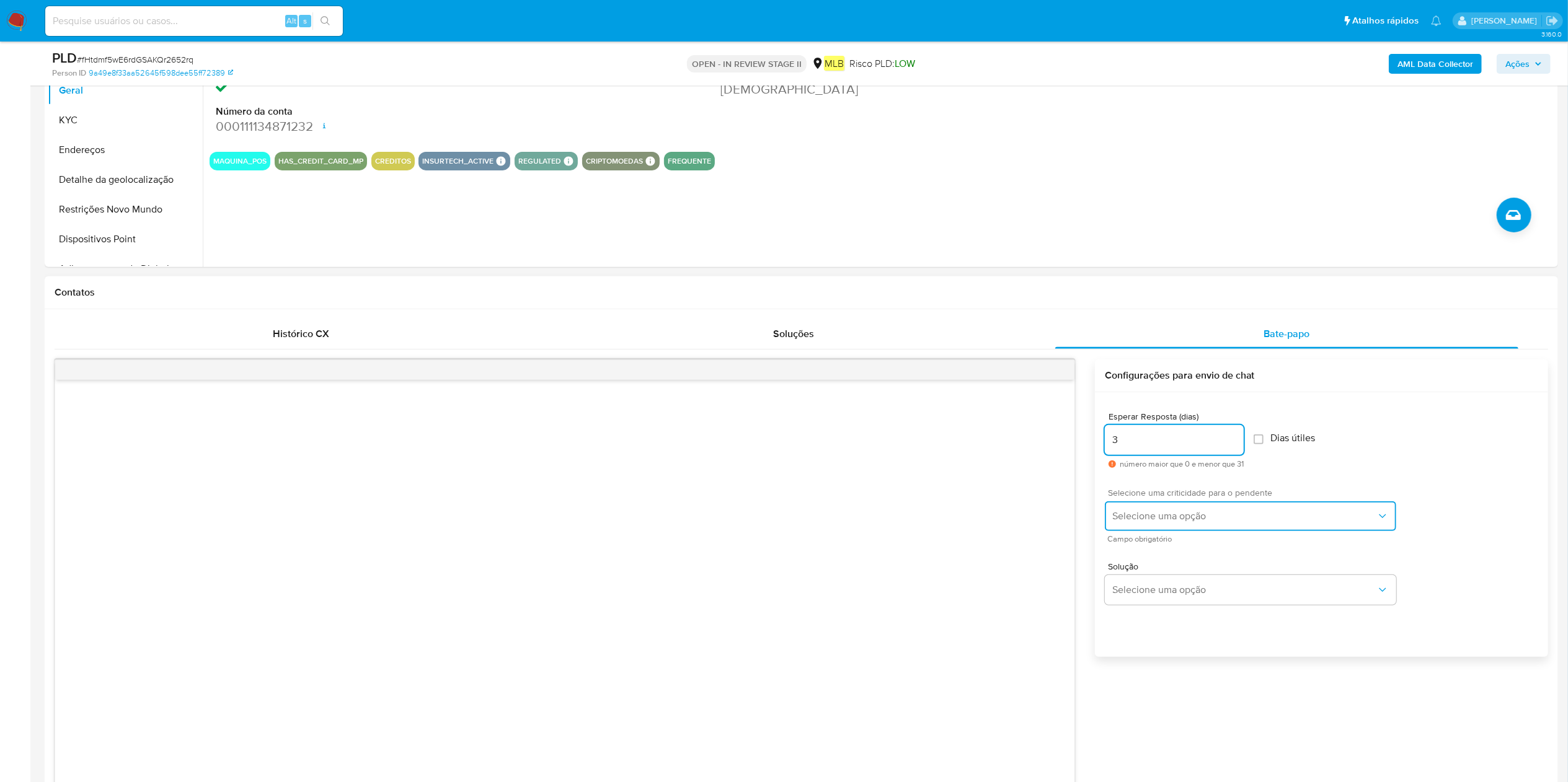
click at [1179, 528] on button "Selecione uma opção" at bounding box center [1250, 516] width 291 height 30
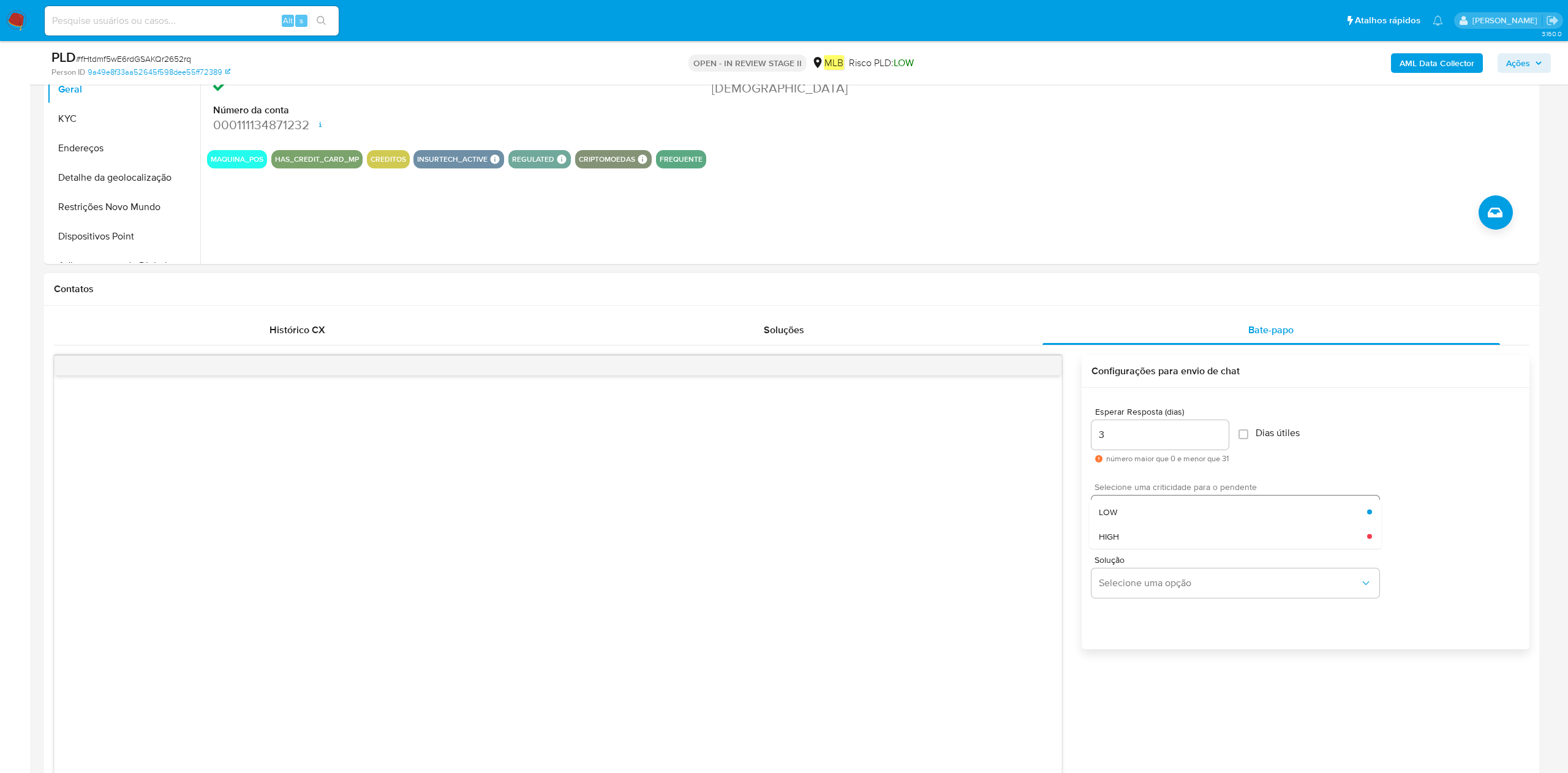
click at [1154, 519] on div "LOW" at bounding box center [1232, 512] width 268 height 24
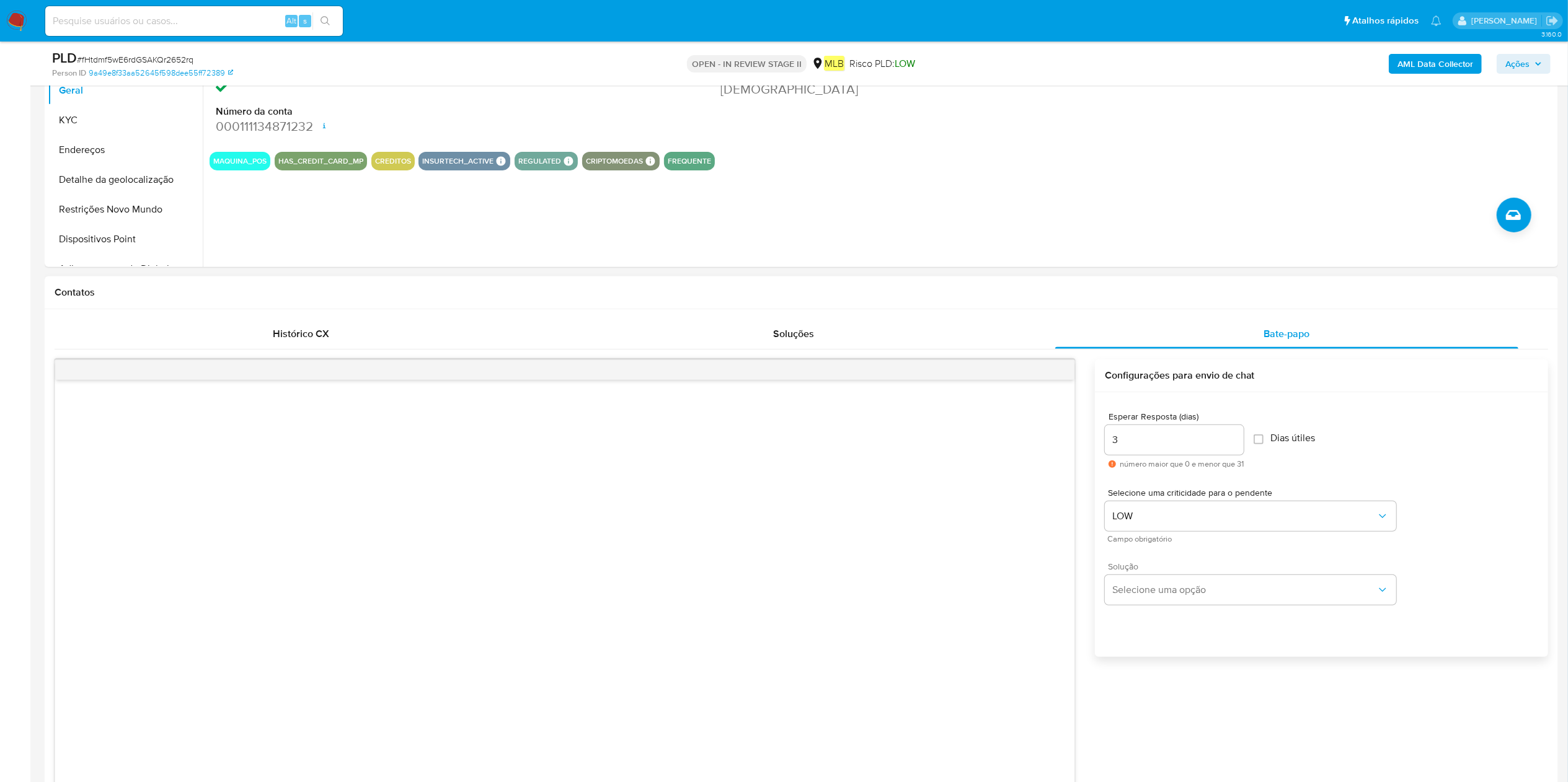
click at [1166, 569] on span "Solução" at bounding box center [1253, 567] width 291 height 9
drag, startPoint x: 1175, startPoint y: 590, endPoint x: 1071, endPoint y: 562, distance: 107.7
click at [1169, 590] on span "Selecione uma opção" at bounding box center [1244, 590] width 264 height 12
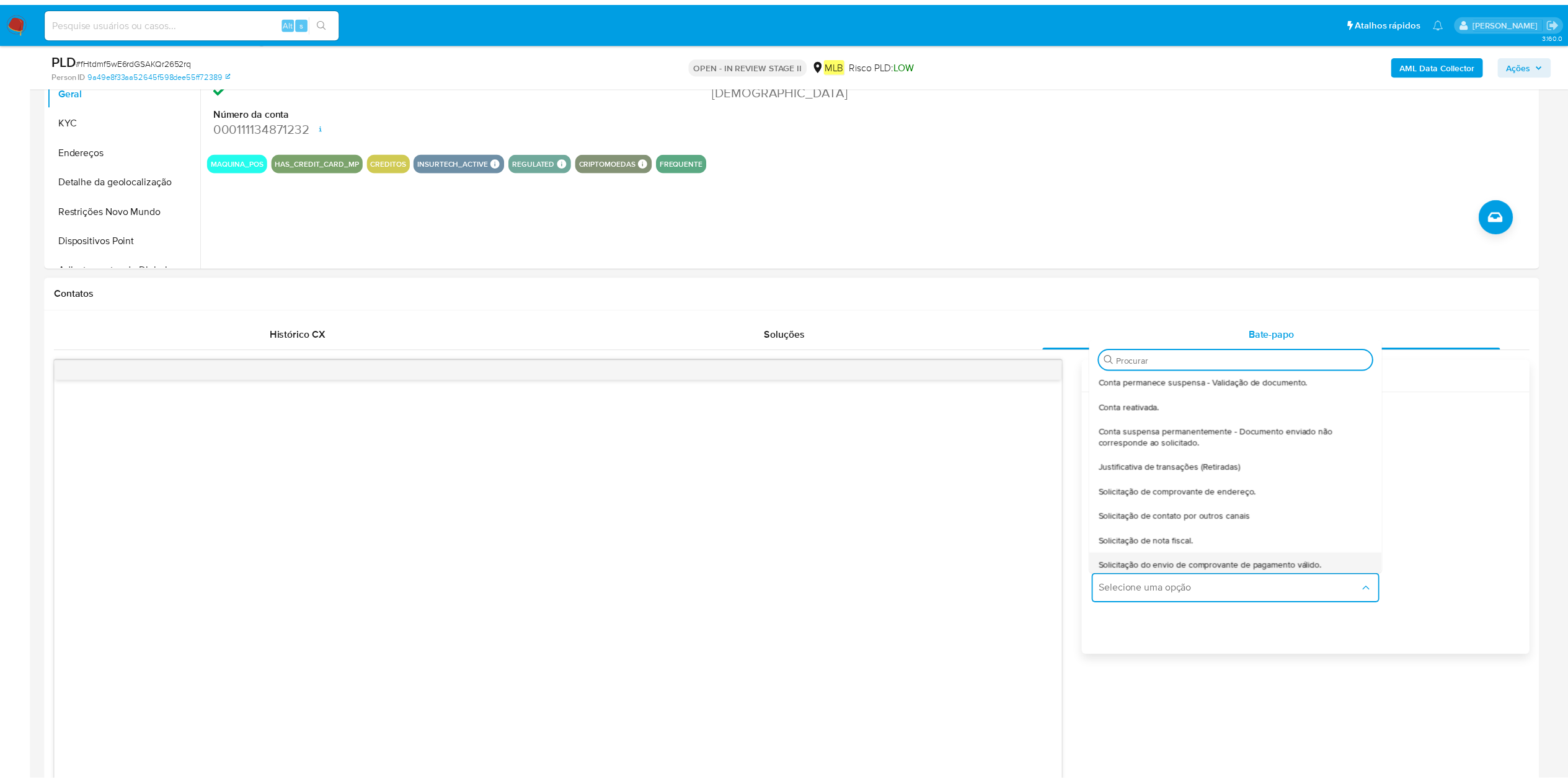
scroll to position [102, 0]
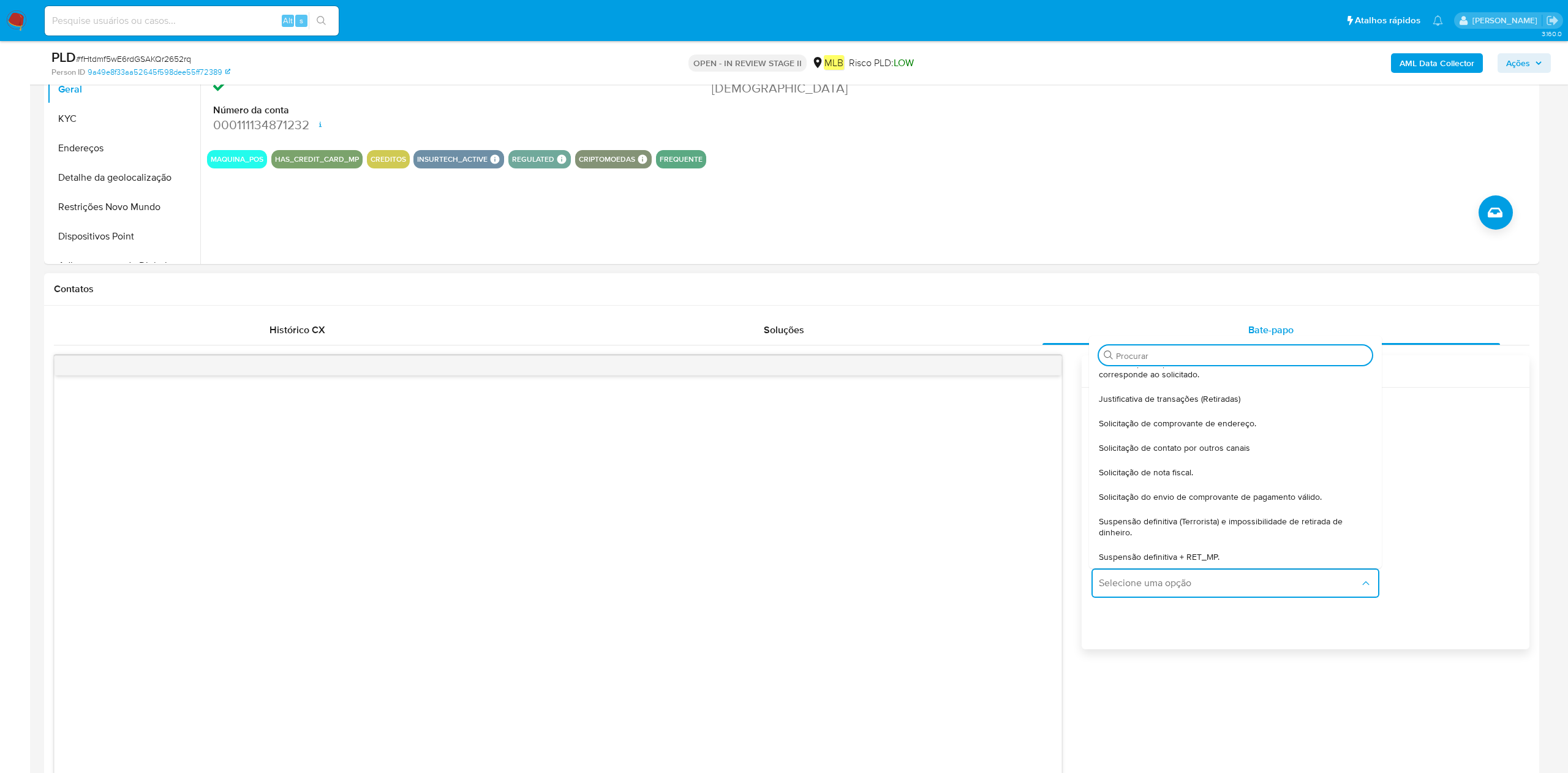
click at [1211, 495] on span "Solicitação do envio de comprovante de pagamento válido." at bounding box center [1210, 497] width 223 height 11
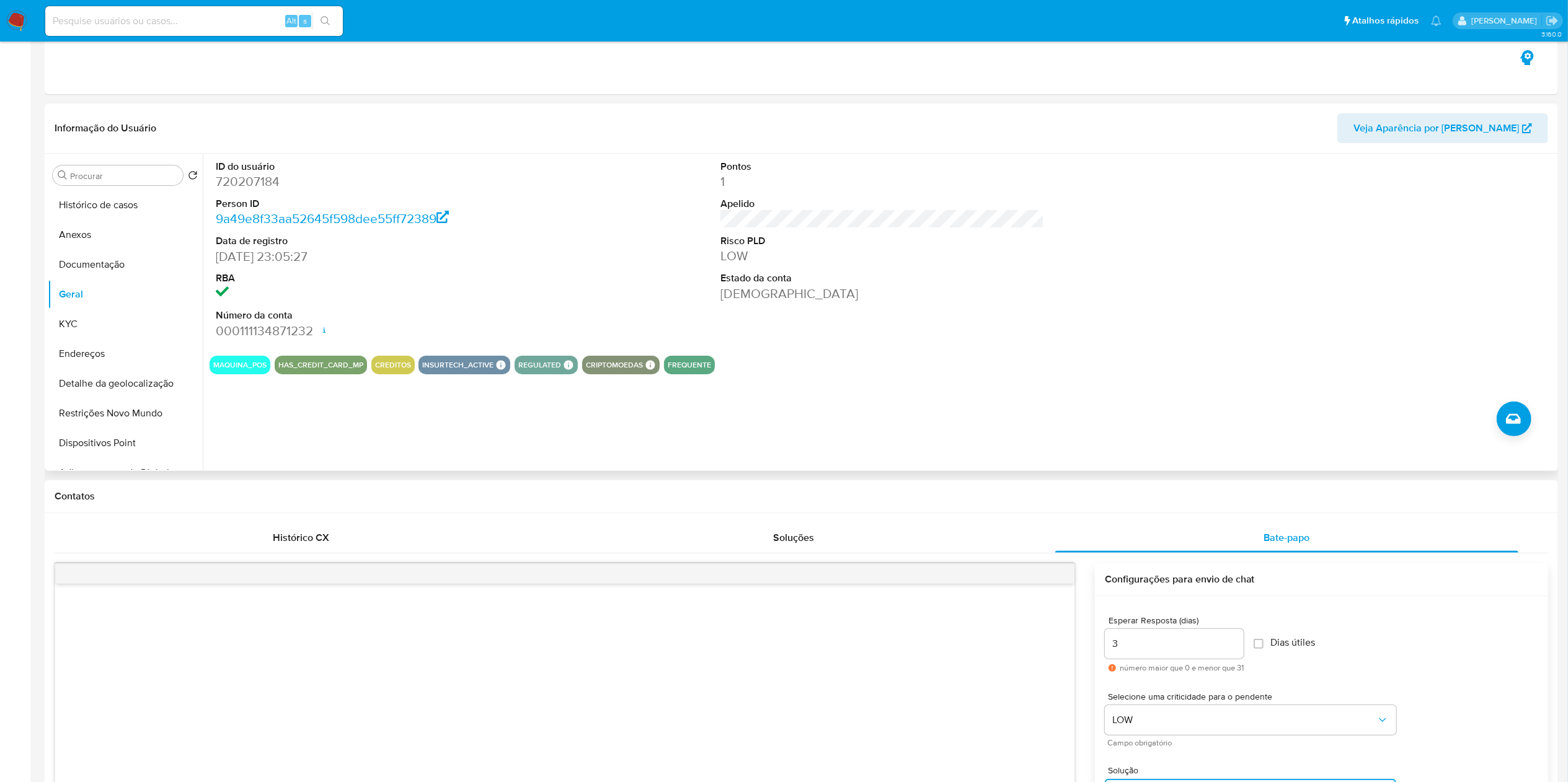
scroll to position [0, 0]
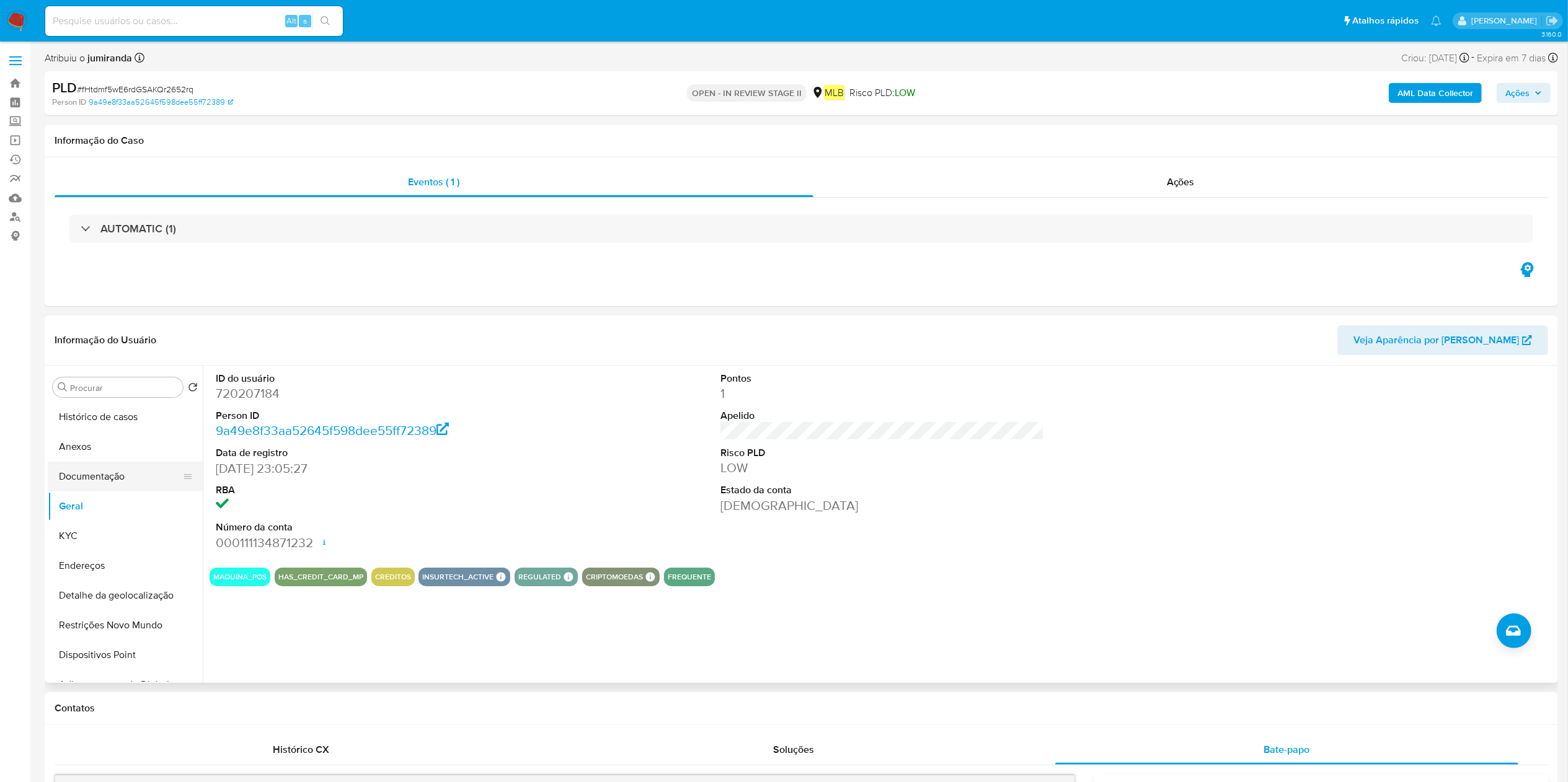
click at [120, 486] on button "Documentação" at bounding box center [120, 477] width 145 height 30
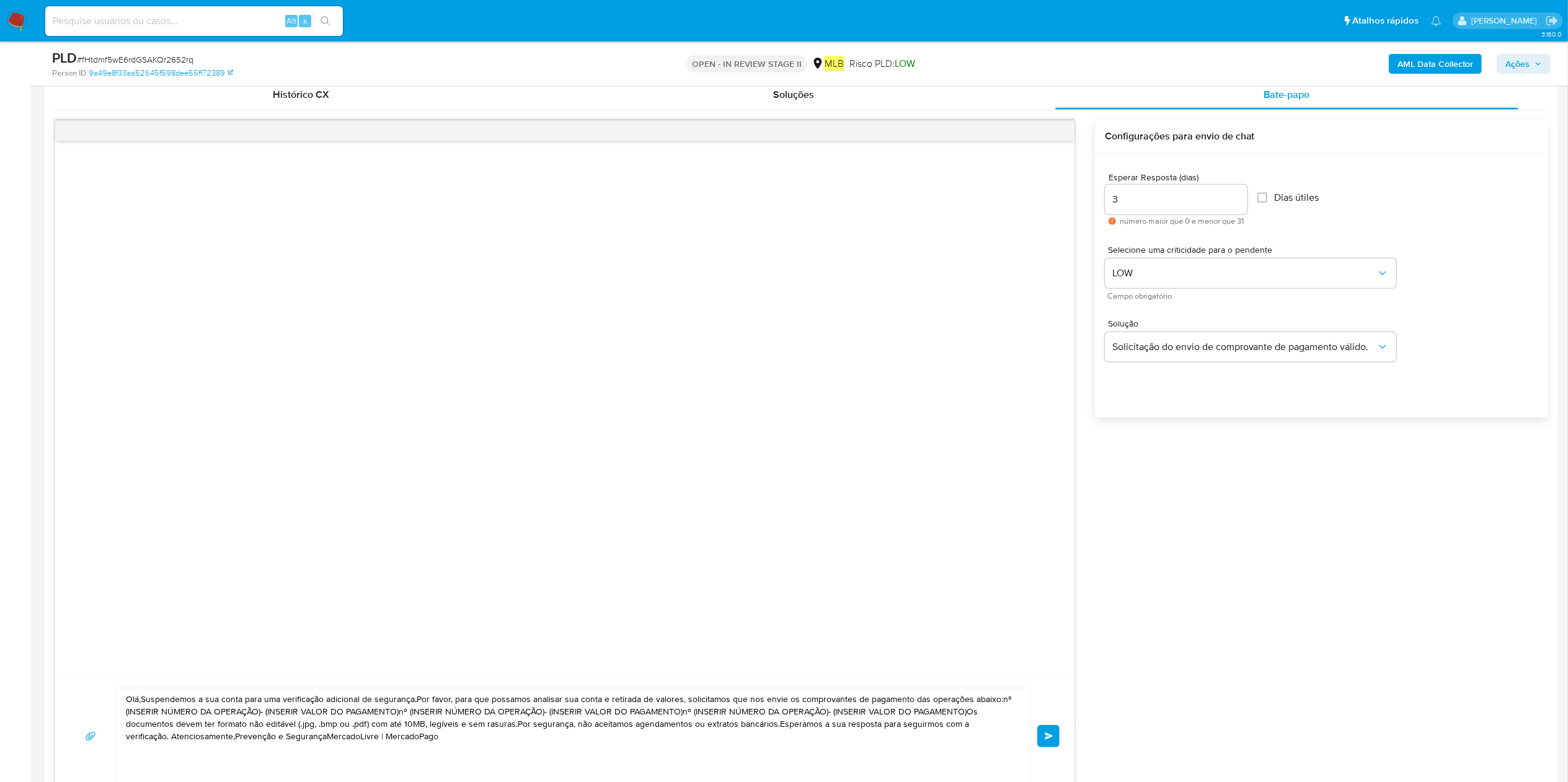
scroll to position [744, 0]
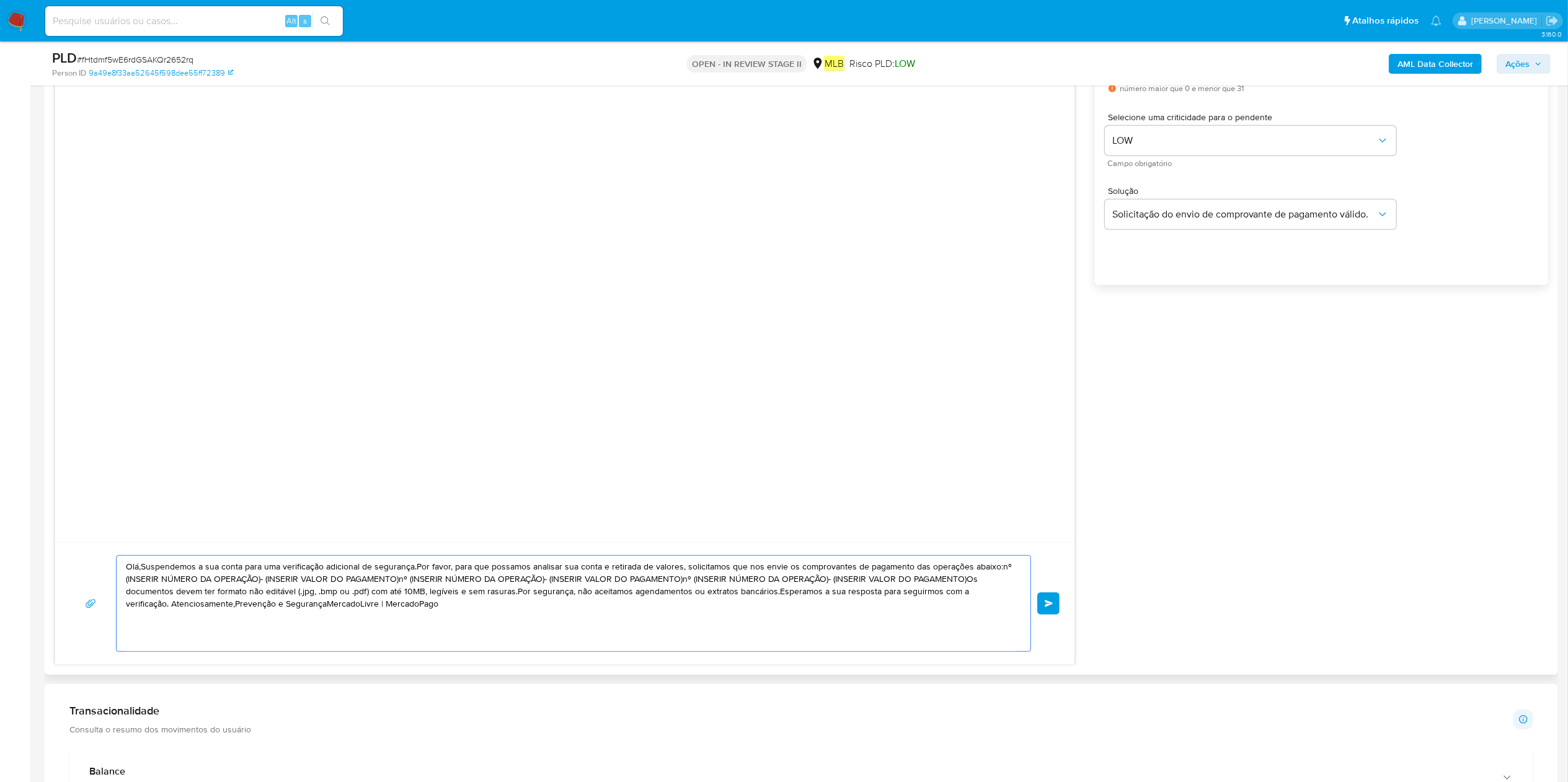
drag, startPoint x: 514, startPoint y: 599, endPoint x: 169, endPoint y: 570, distance: 346.2
click at [123, 548] on div "Olá,Suspendemos a sua conta para uma verificação adicional de segurança.Por fav…" at bounding box center [565, 604] width 1019 height 122
click at [384, 608] on textarea "Olá,Suspendemos a sua conta para uma verificação adicional de segurança.Por fav…" at bounding box center [571, 604] width 889 height 96
drag, startPoint x: 456, startPoint y: 607, endPoint x: 21, endPoint y: 565, distance: 437.0
click at [21, 565] on section "Bandeja Painel Screening Pesquisa em Listas Watchlist Ferramentas Operações em …" at bounding box center [784, 635] width 1568 height 2759
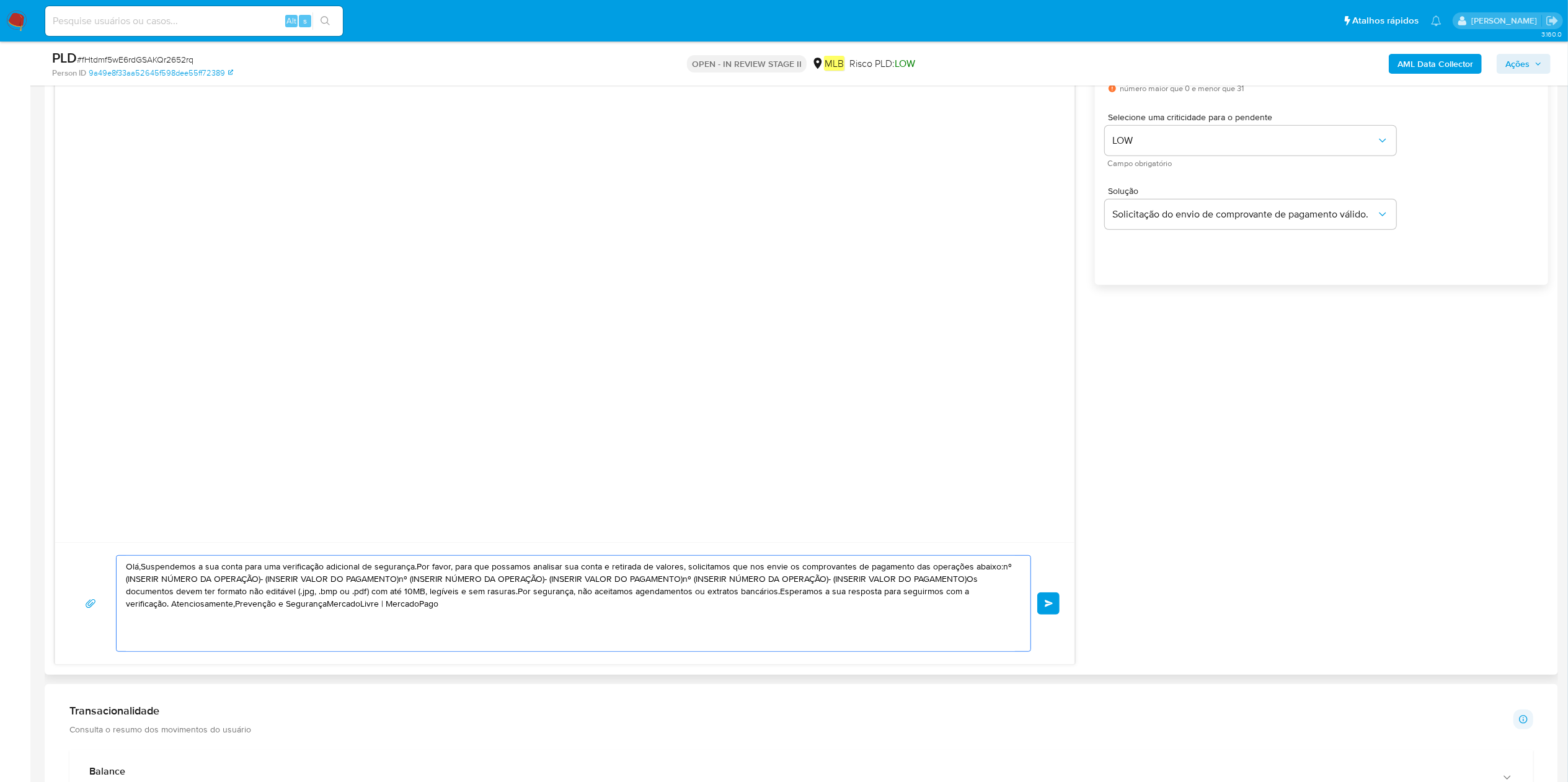
paste textarea "! Estamos realizando uma verificação adicional de segurança em contas de usuári…"
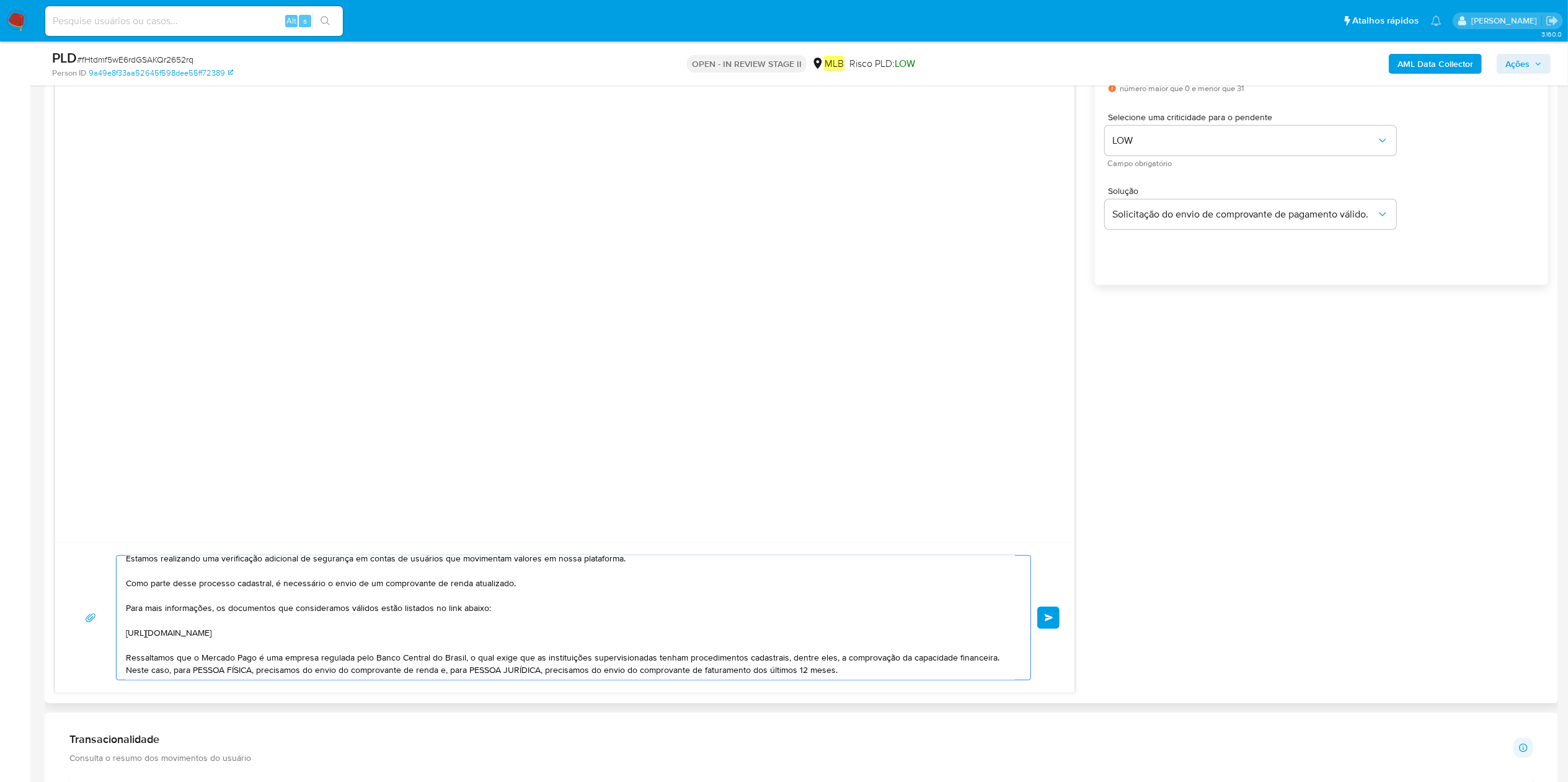
scroll to position [0, 0]
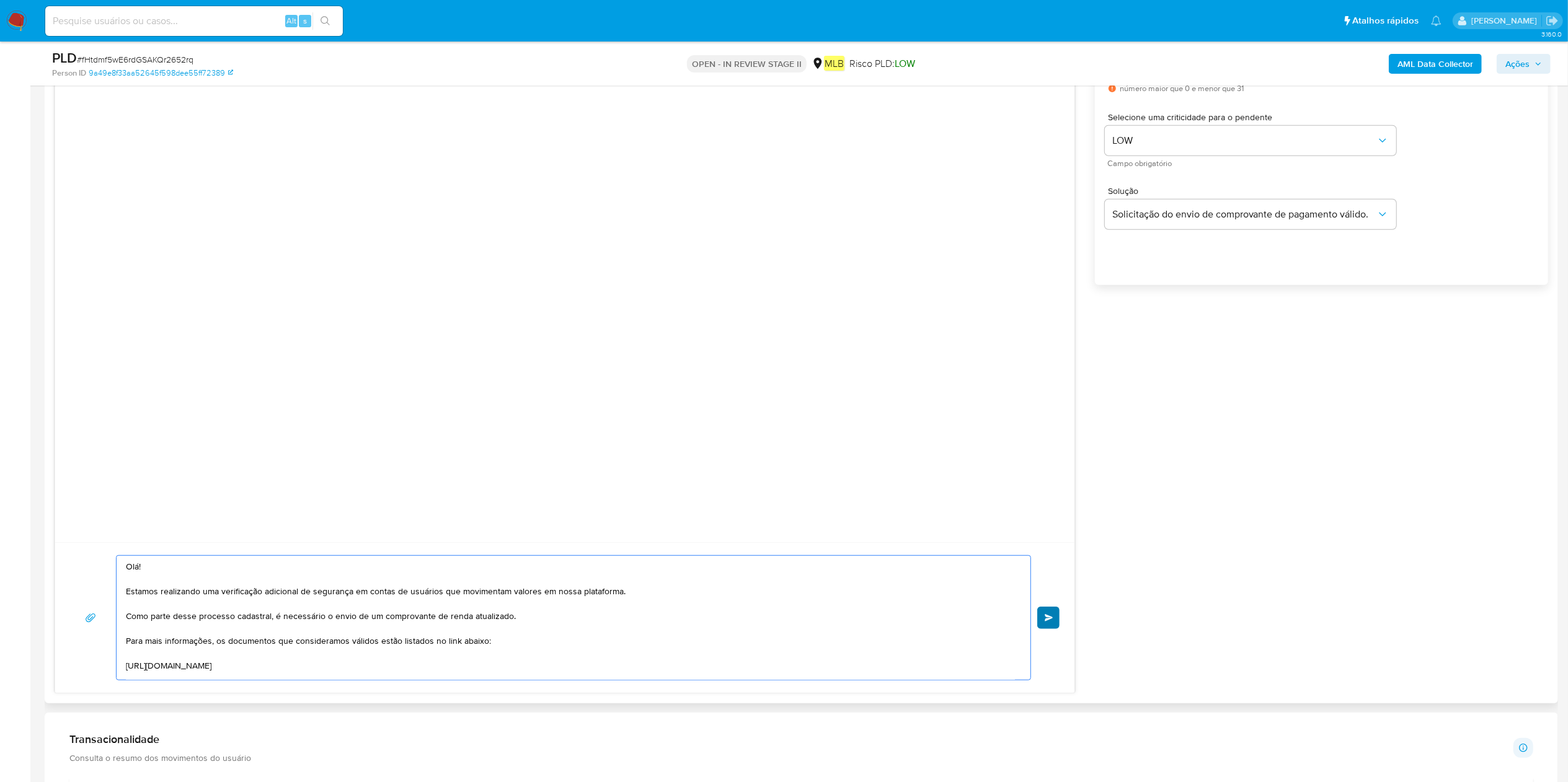
type textarea "Olá! Estamos realizando uma verificação adicional de segurança em contas de usu…"
click at [1052, 619] on span "common.send" at bounding box center [1048, 618] width 9 height 7
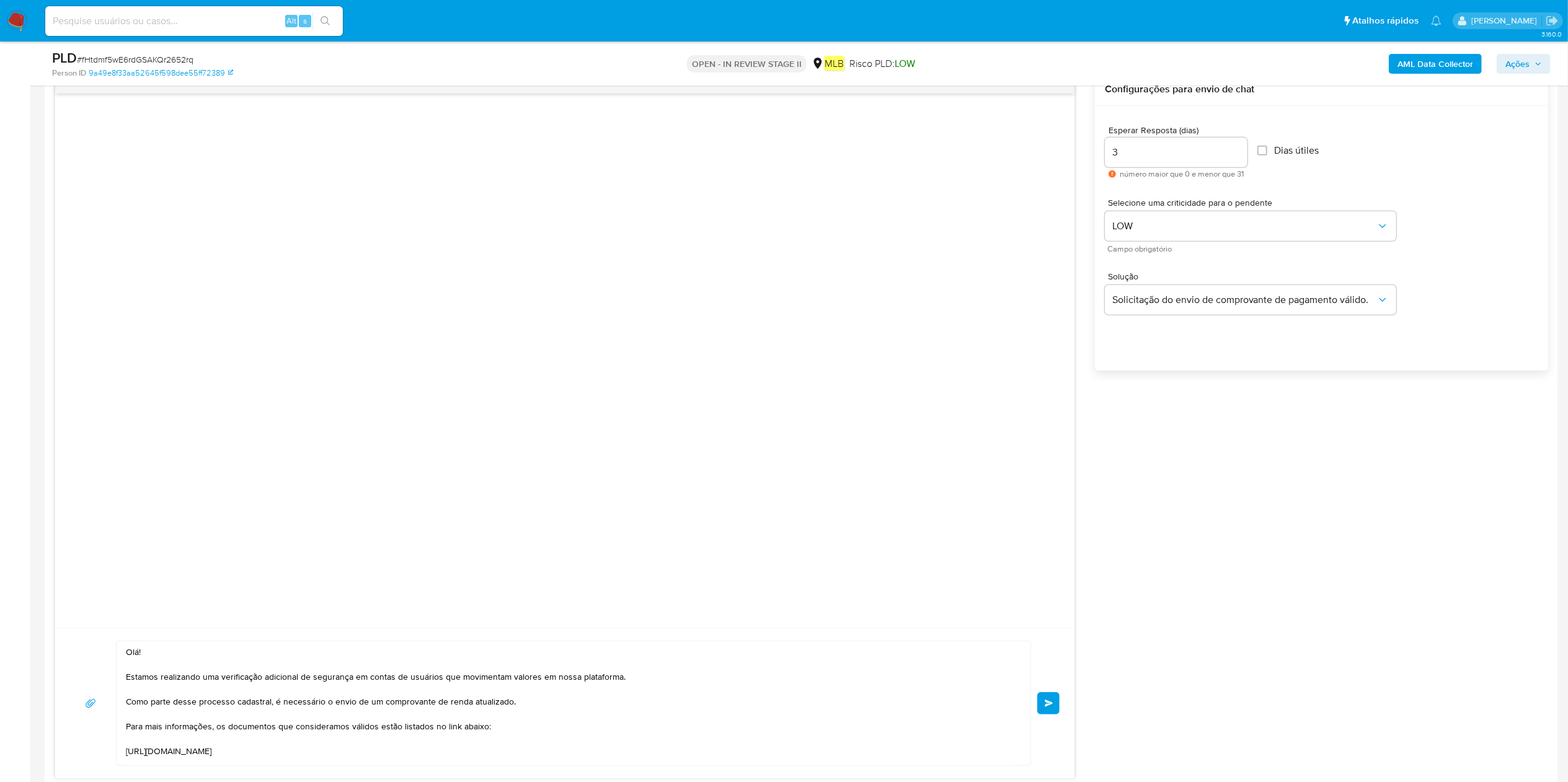
scroll to position [620, 0]
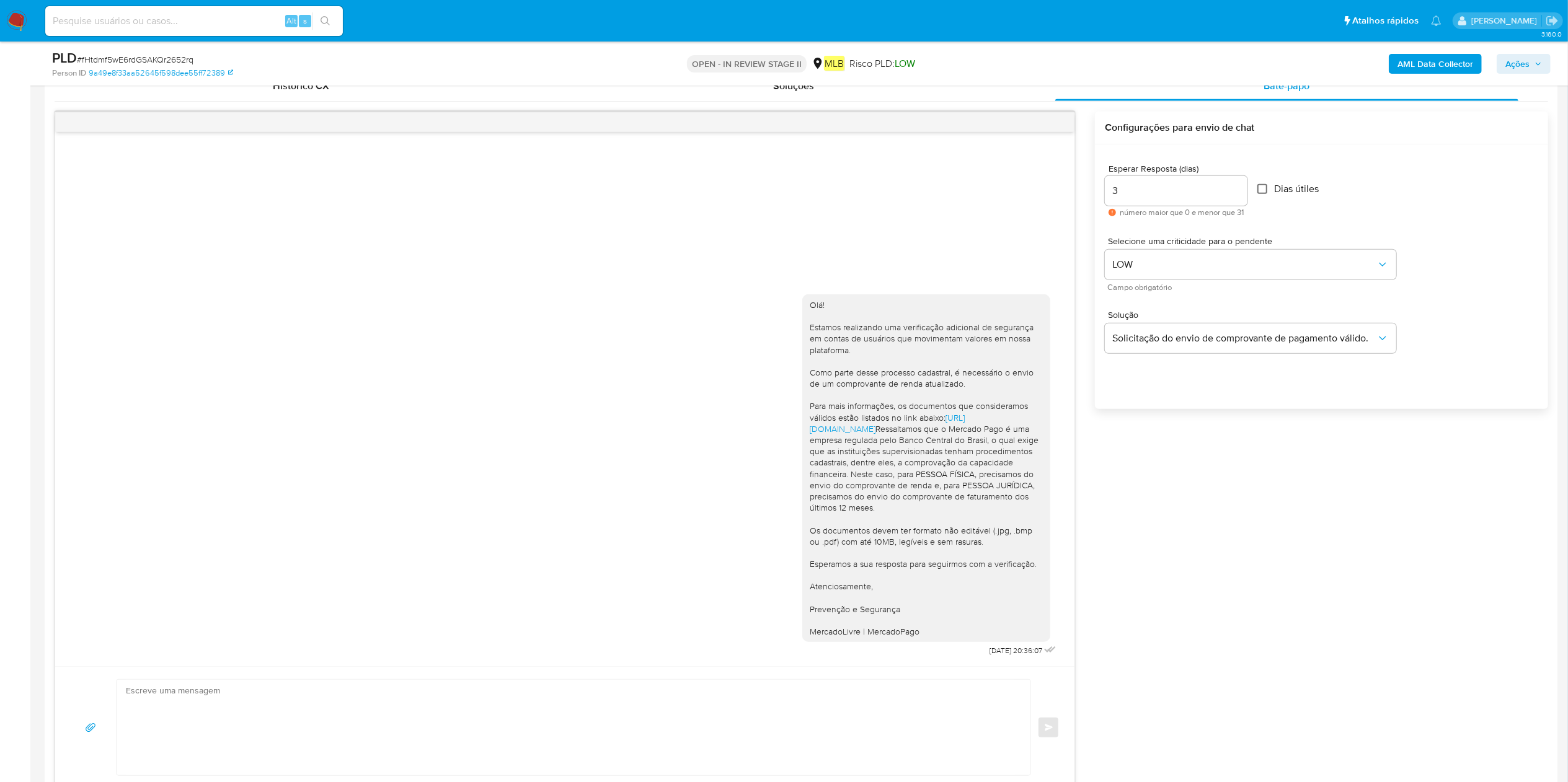
click at [1266, 193] on input "Dias útiles" at bounding box center [1262, 189] width 10 height 10
checkbox input "true"
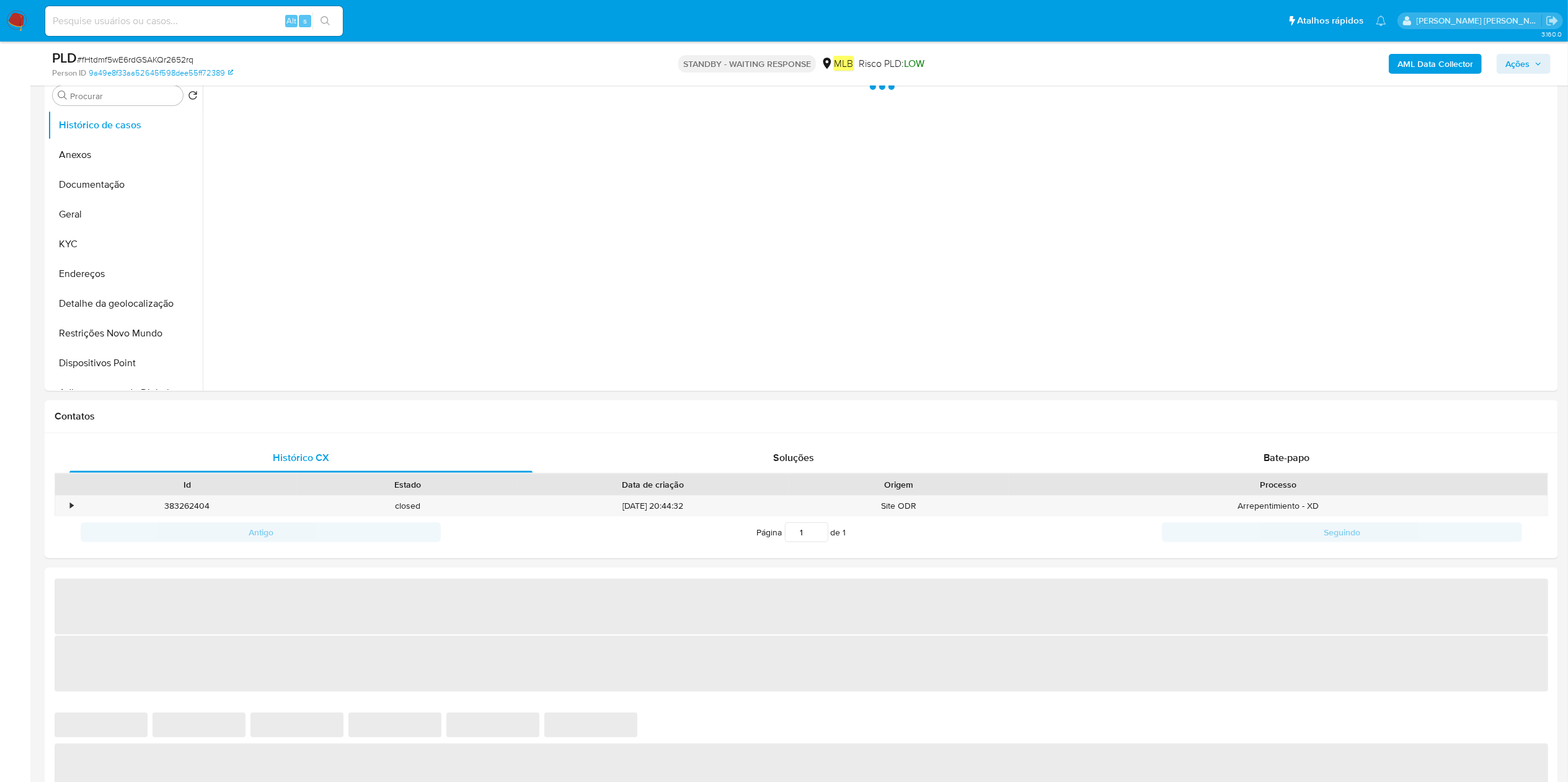
select select "10"
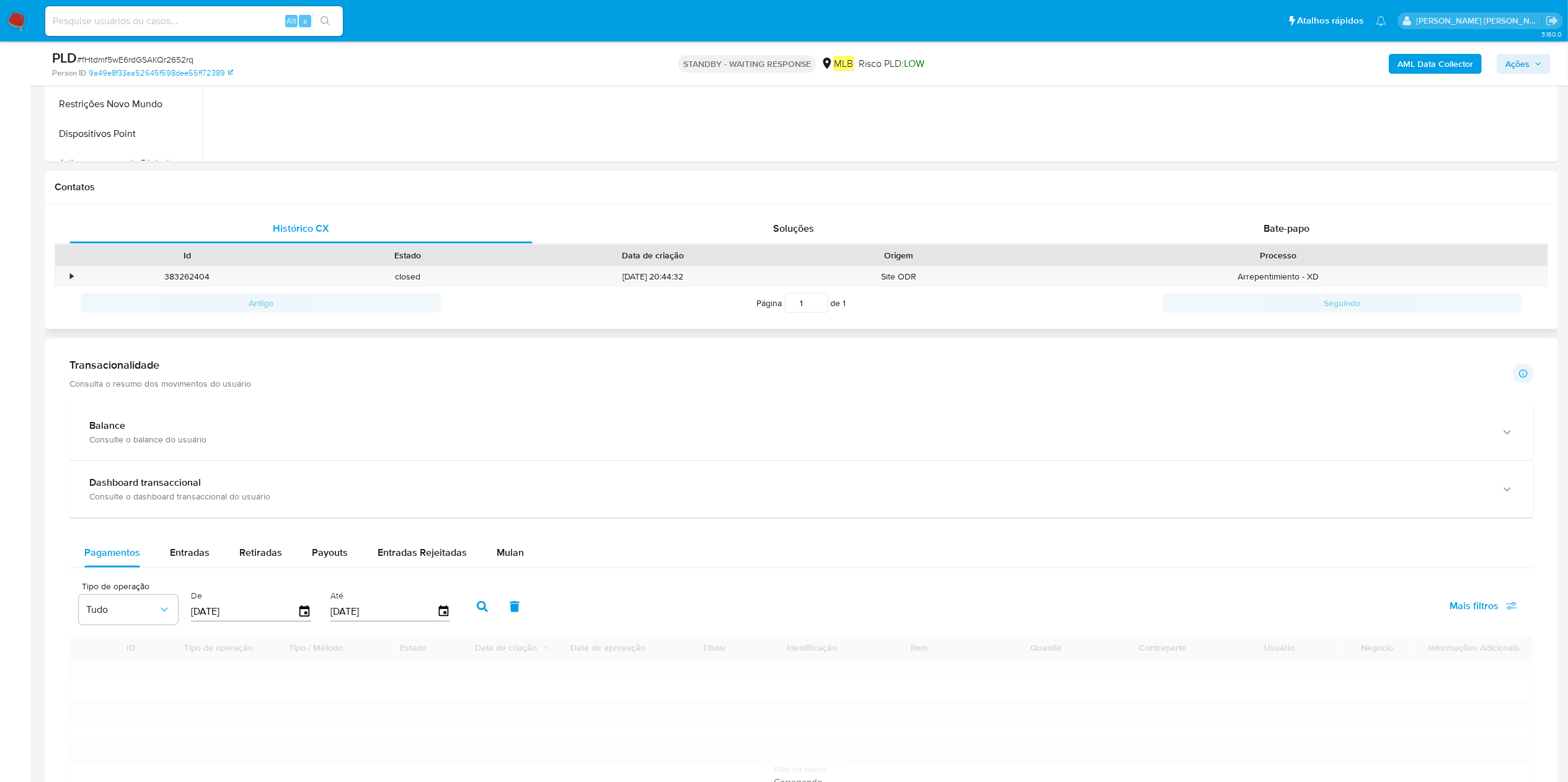
scroll to position [496, 0]
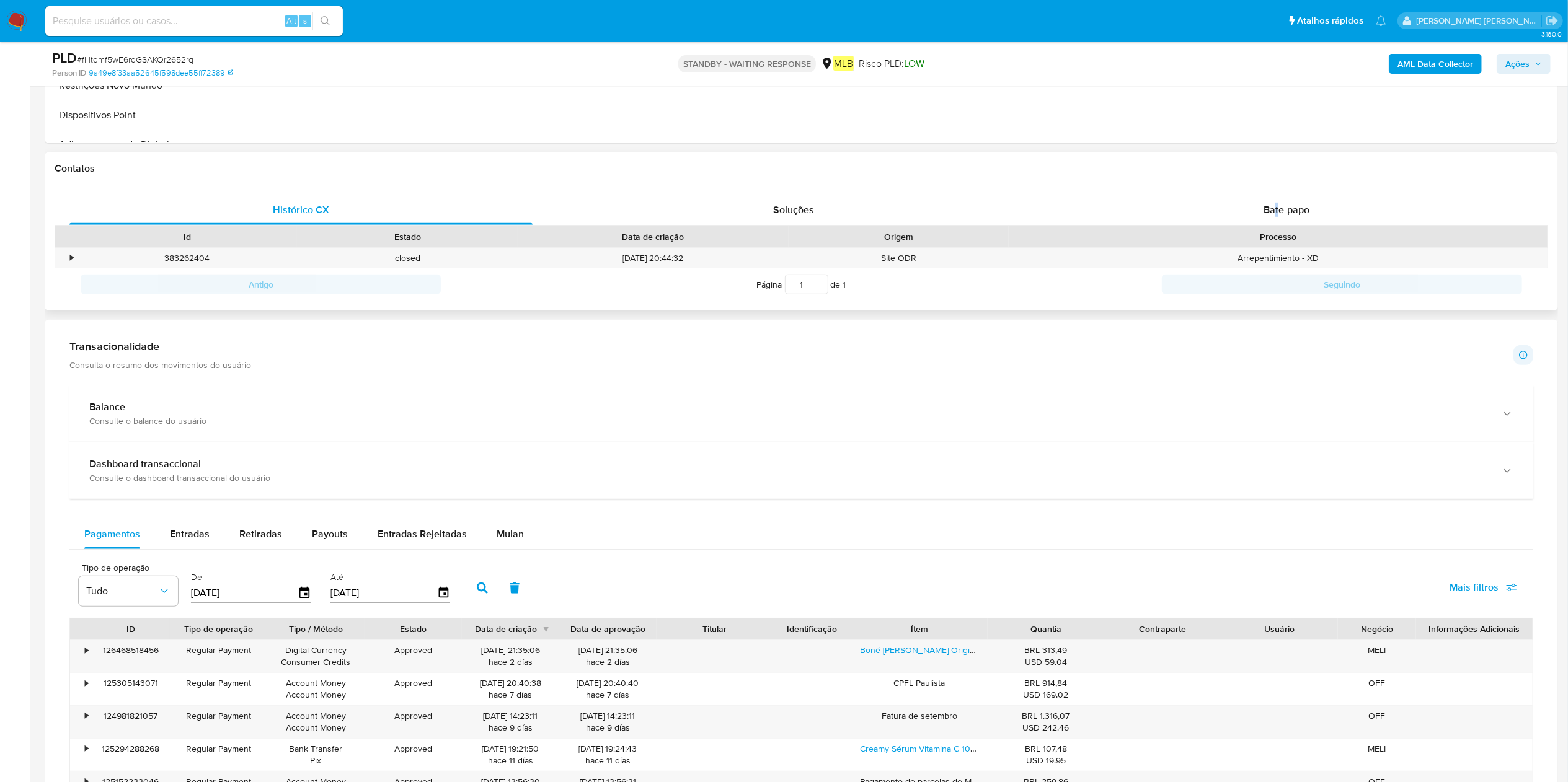
click at [1275, 193] on div "Histórico CX Soluções Bate-papo Id Estado Data de criação Origem Processo • 383…" at bounding box center [801, 248] width 1514 height 126
click at [1275, 207] on span "Bate-papo" at bounding box center [1287, 210] width 46 height 14
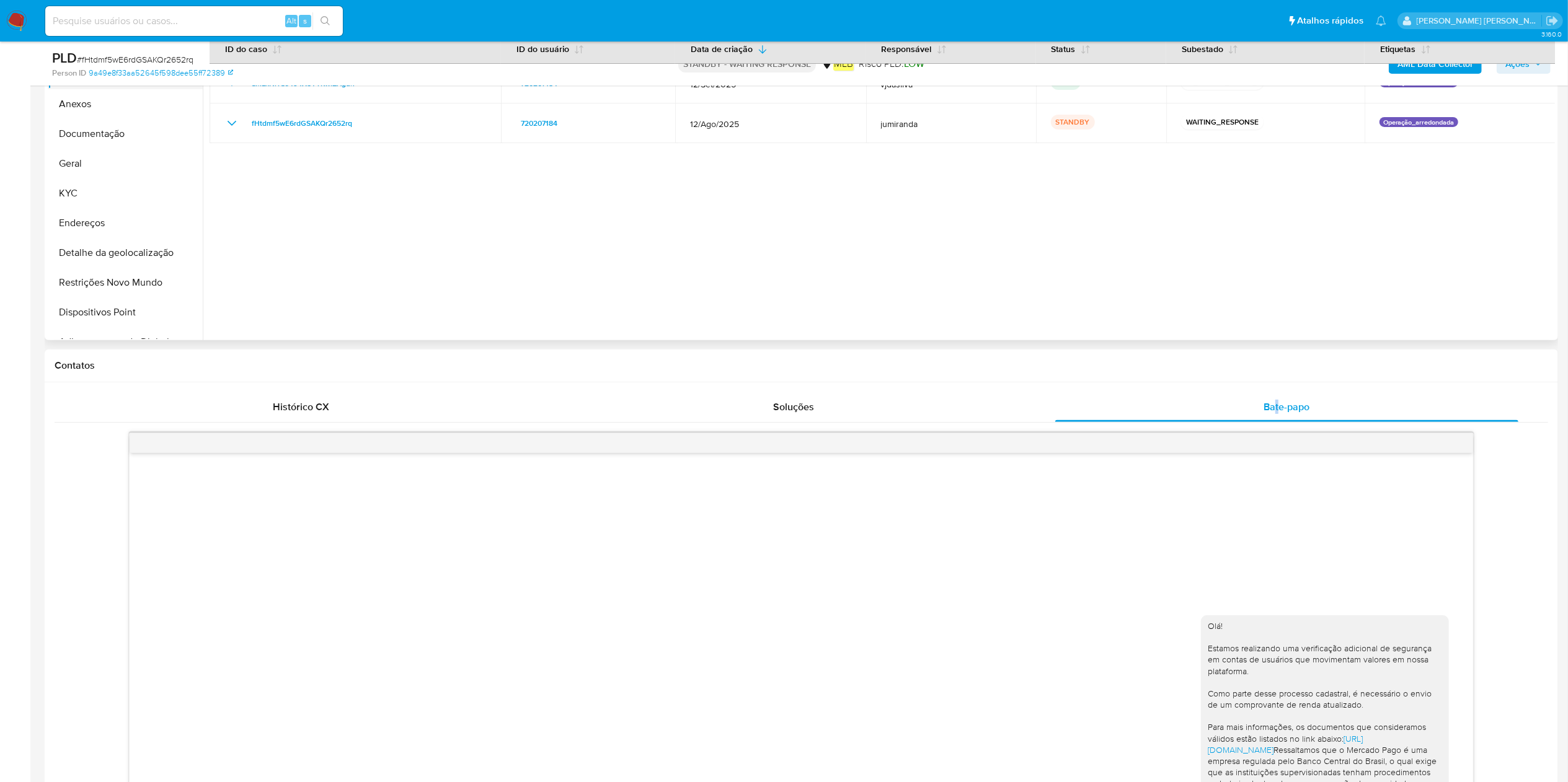
scroll to position [124, 0]
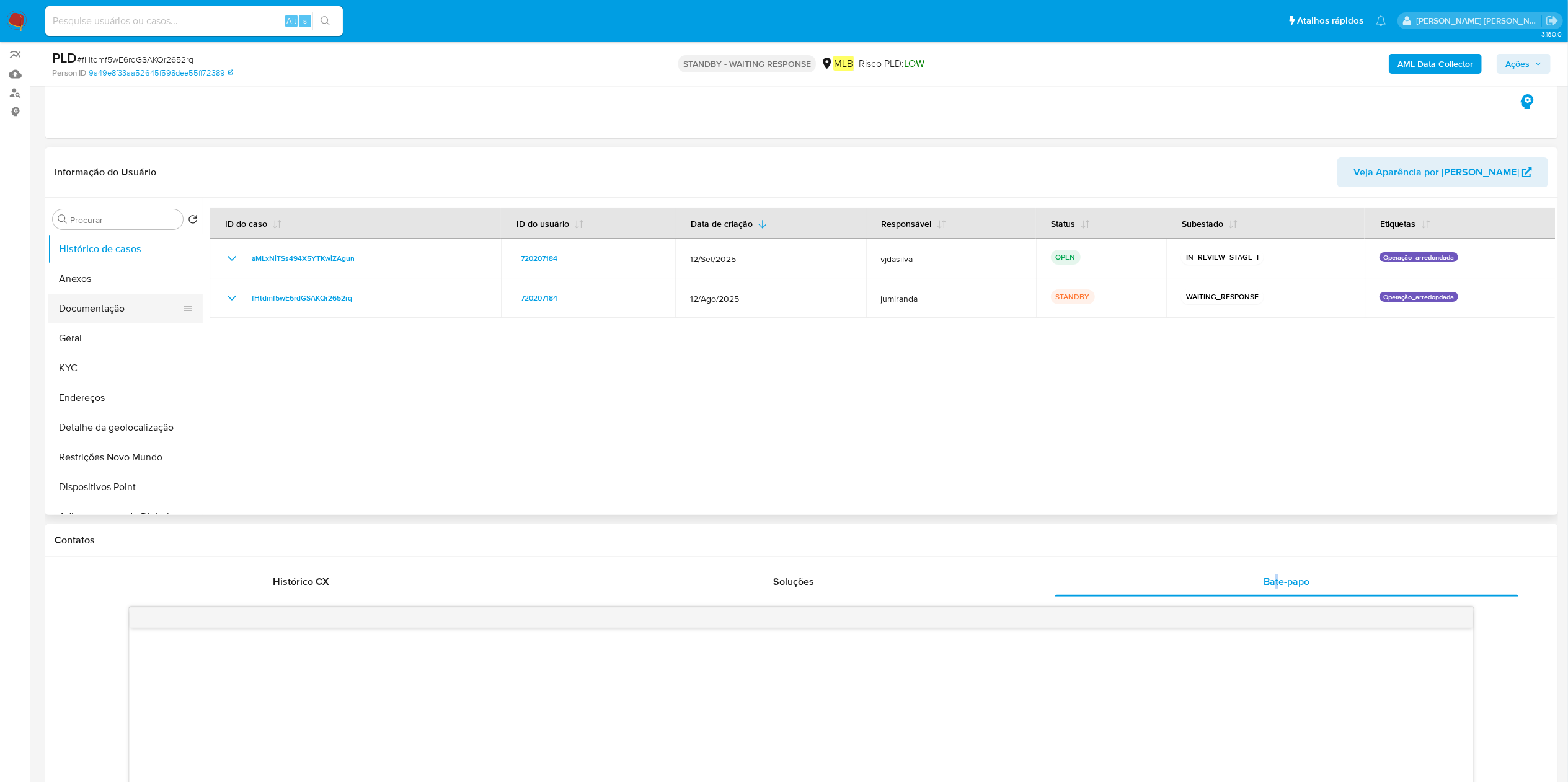
click at [98, 270] on button "Anexos" at bounding box center [125, 279] width 155 height 30
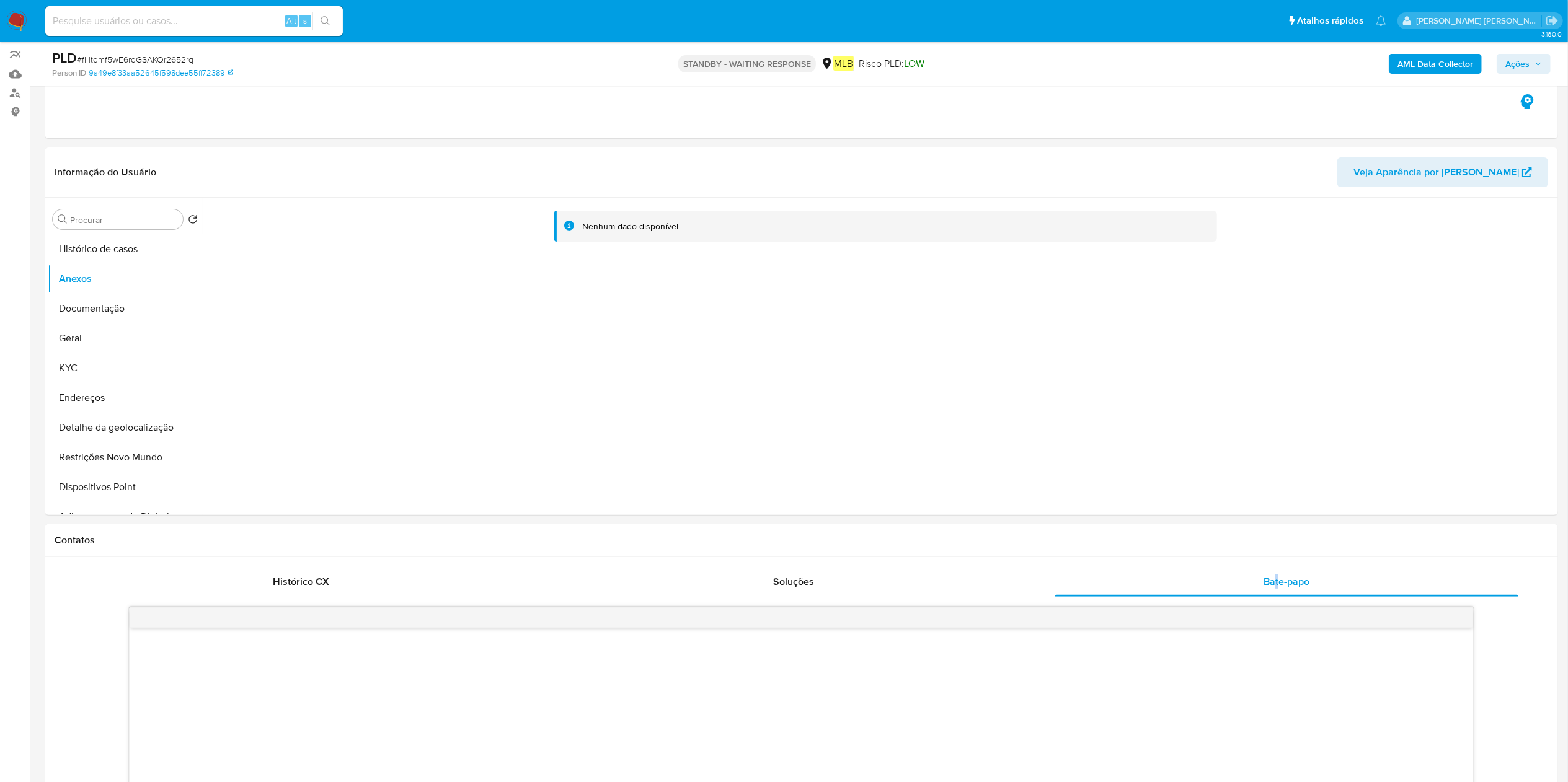
click at [1453, 57] on b "AML Data Collector" at bounding box center [1435, 64] width 76 height 20
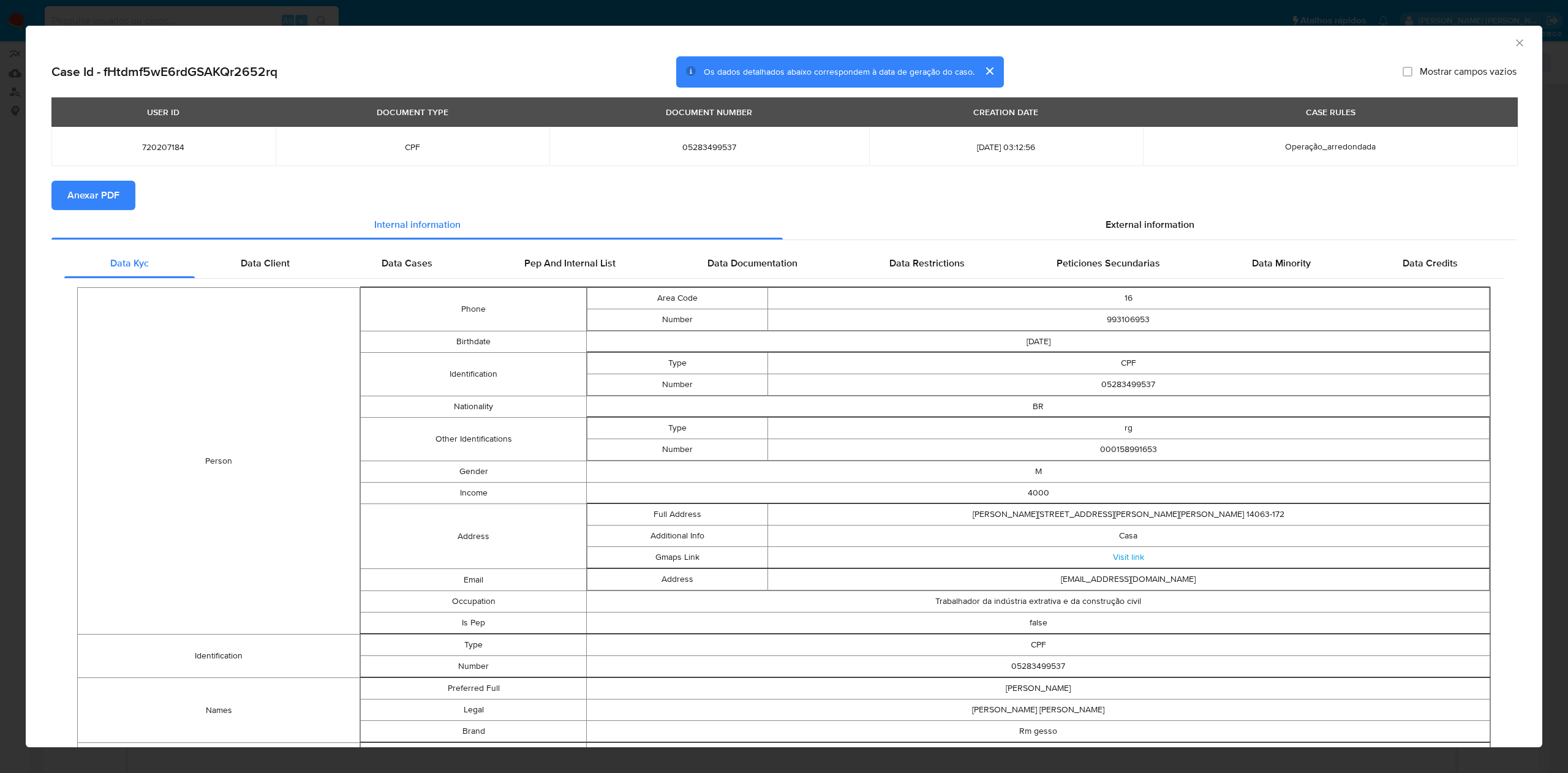
click at [122, 193] on button "Anexar PDF" at bounding box center [93, 196] width 84 height 29
click at [1513, 41] on icon "Fechar a janela" at bounding box center [1519, 42] width 12 height 12
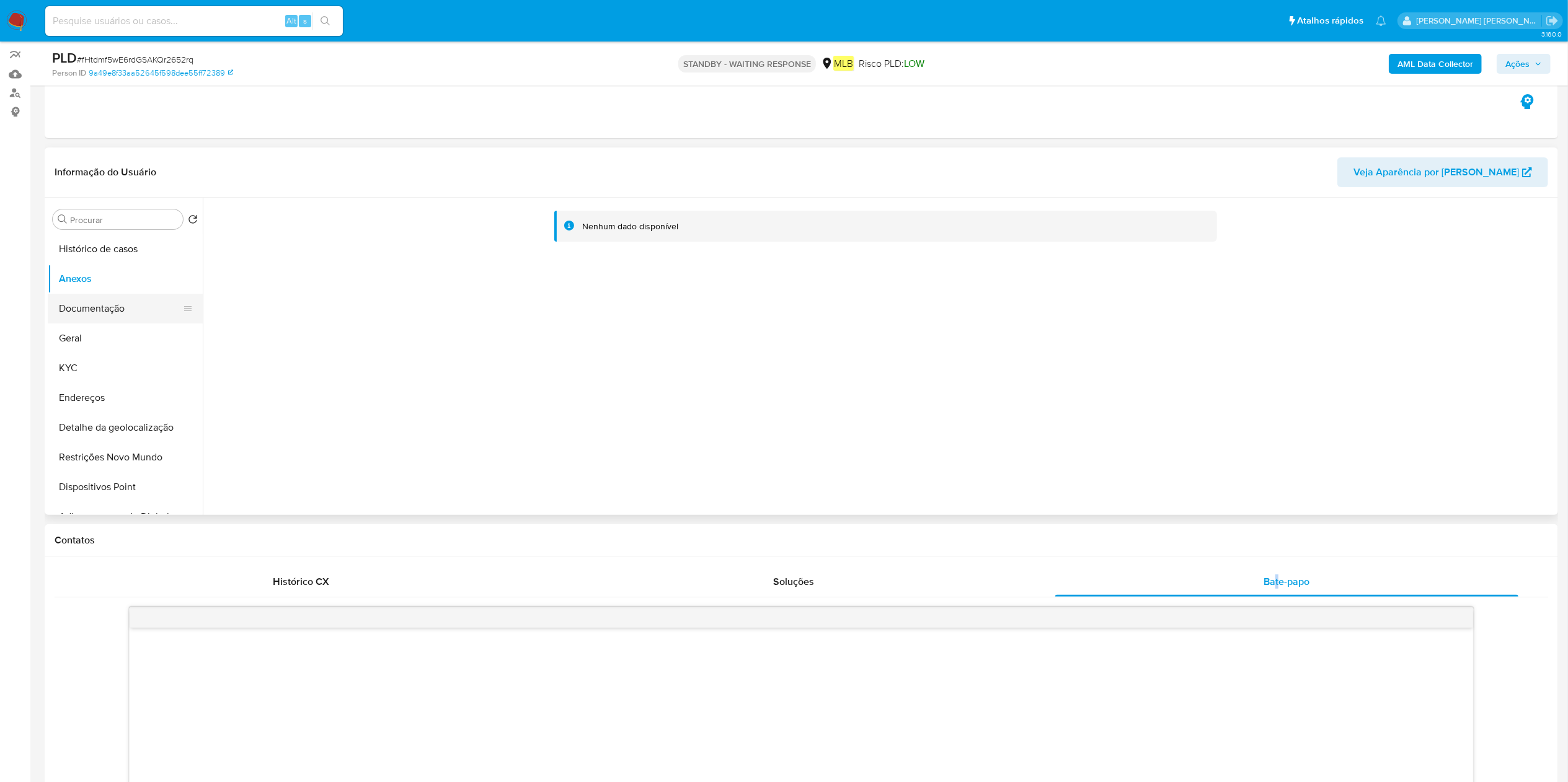
click at [97, 308] on button "Documentação" at bounding box center [120, 309] width 145 height 30
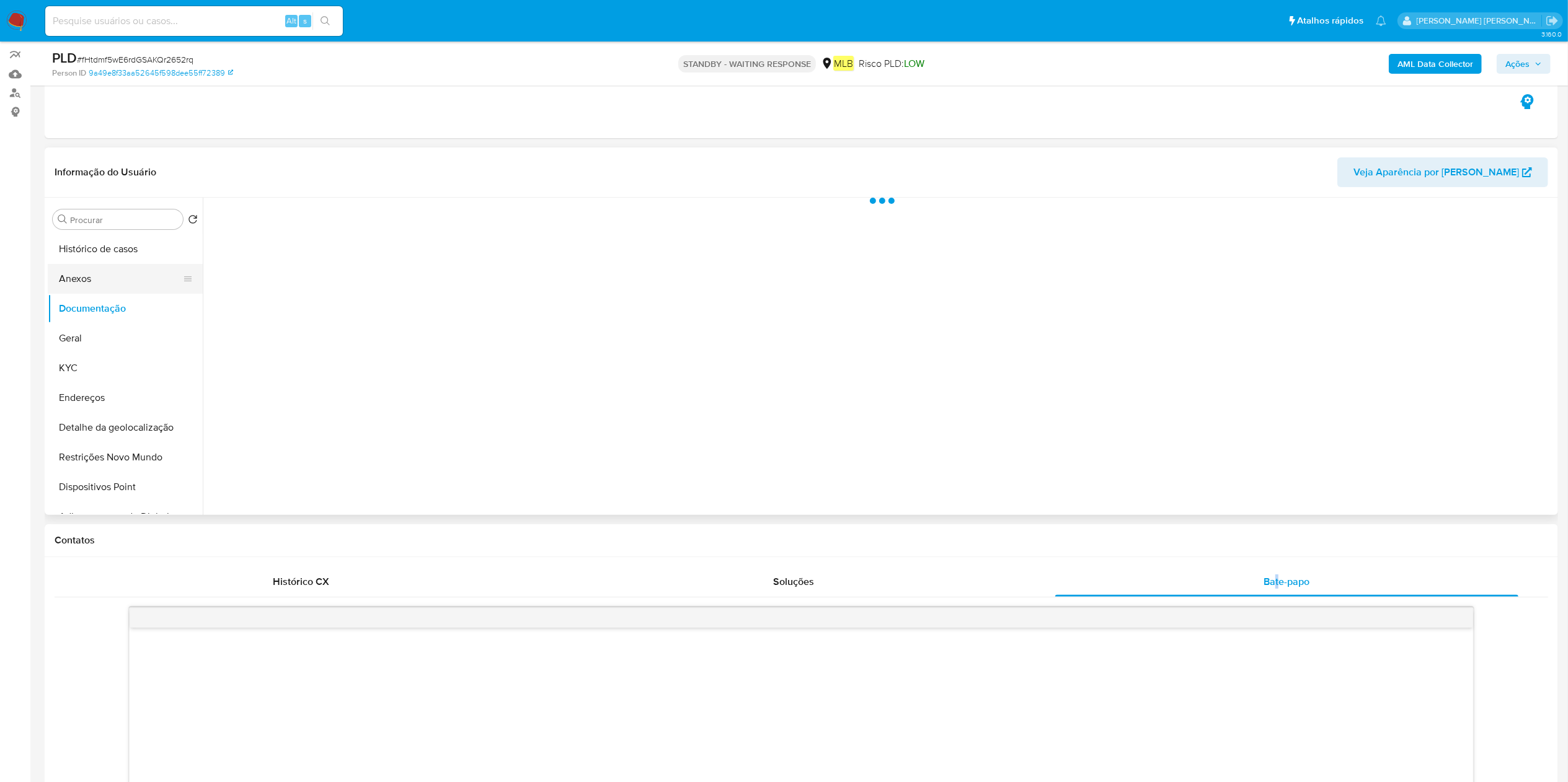
click at [114, 274] on button "Anexos" at bounding box center [120, 279] width 145 height 30
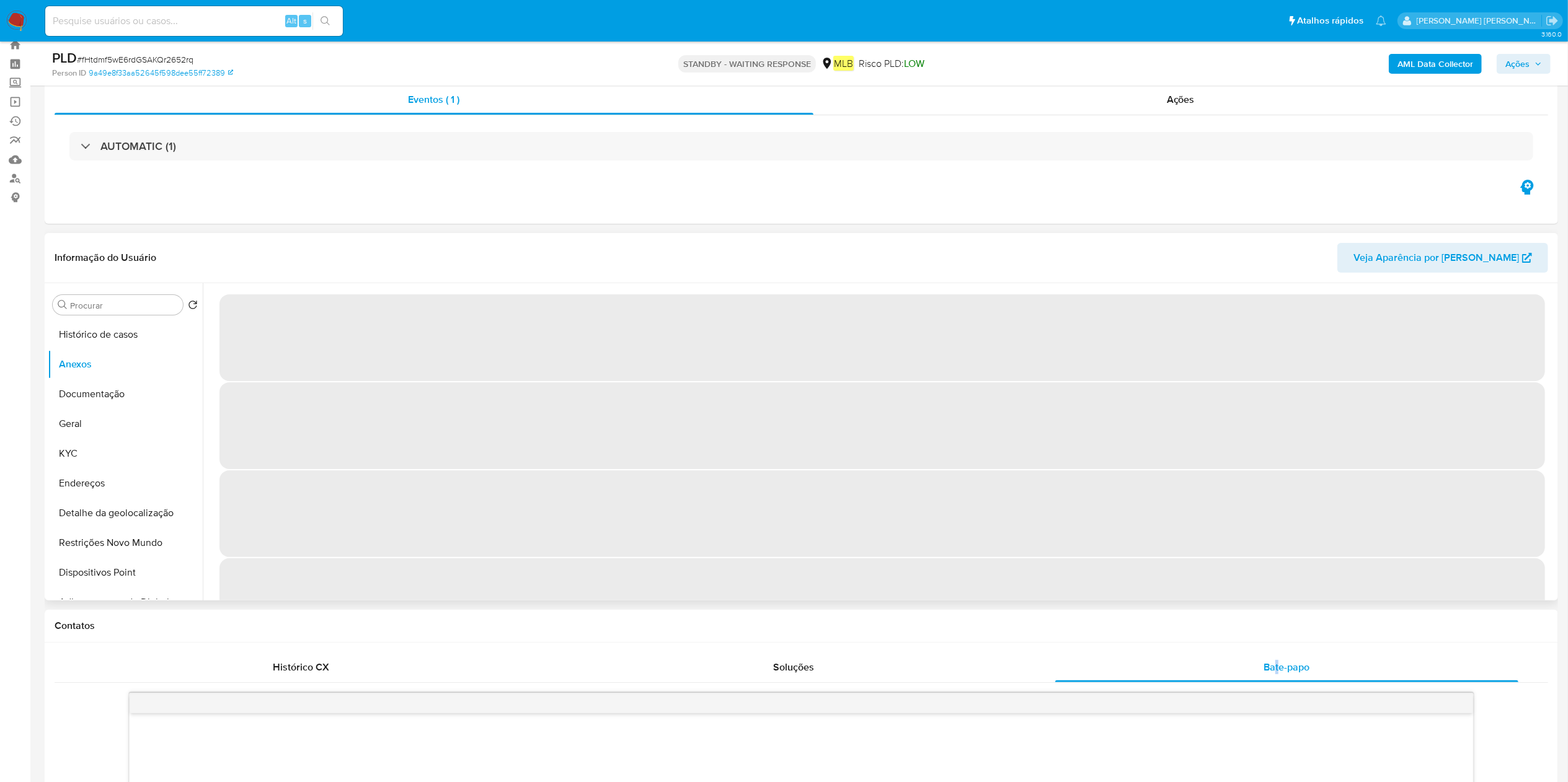
scroll to position [0, 0]
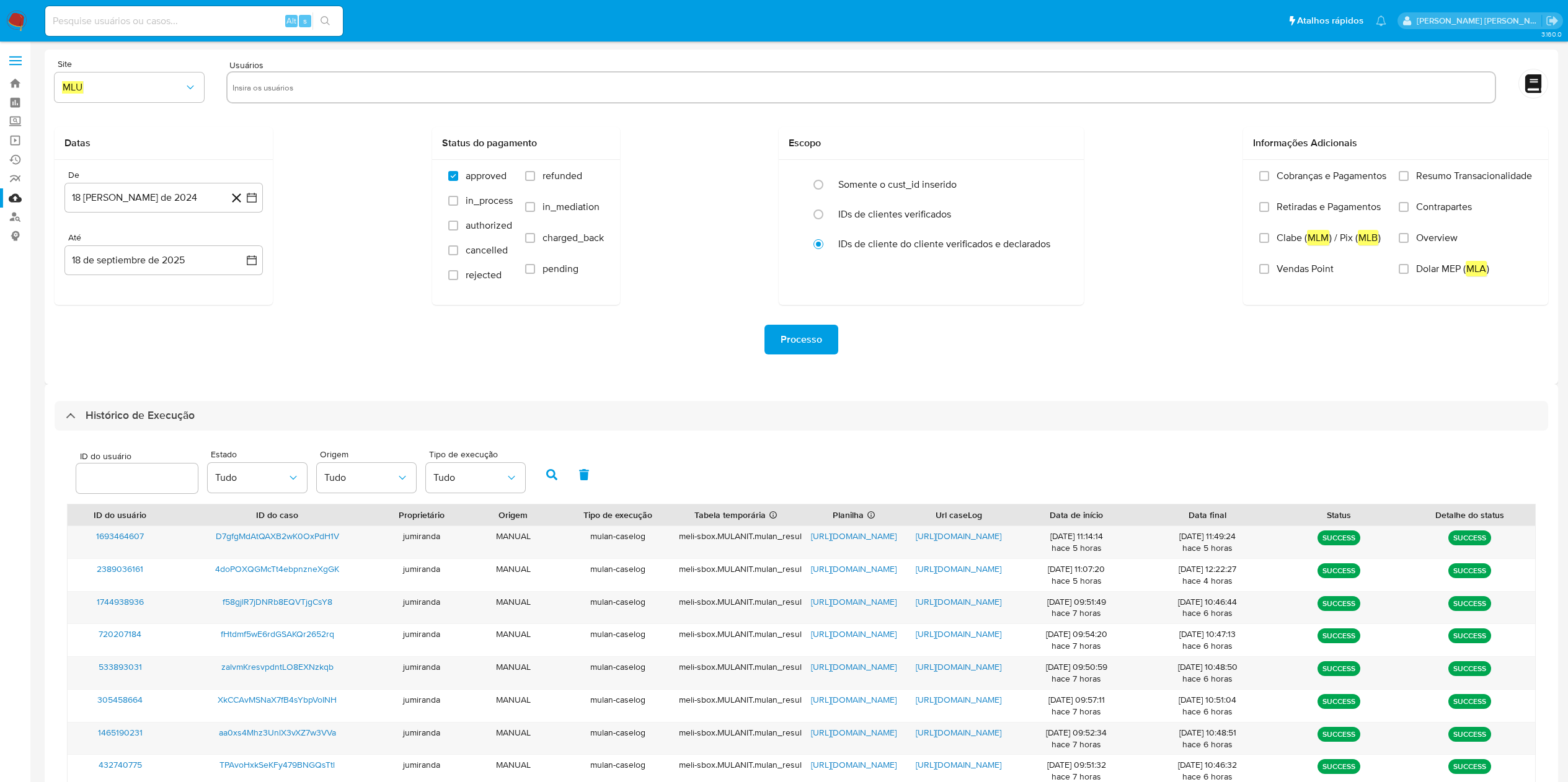
select select "10"
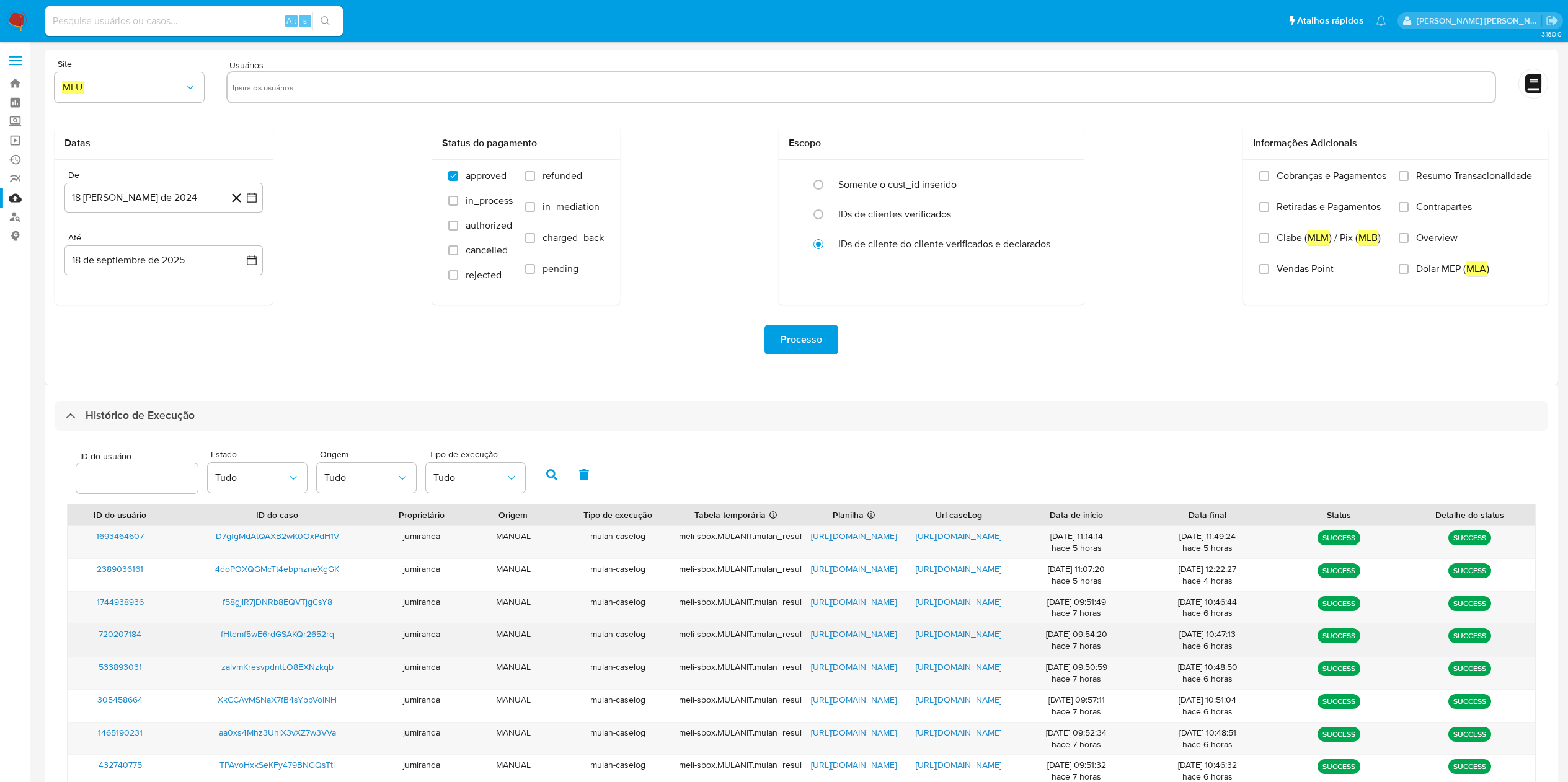
scroll to position [187, 0]
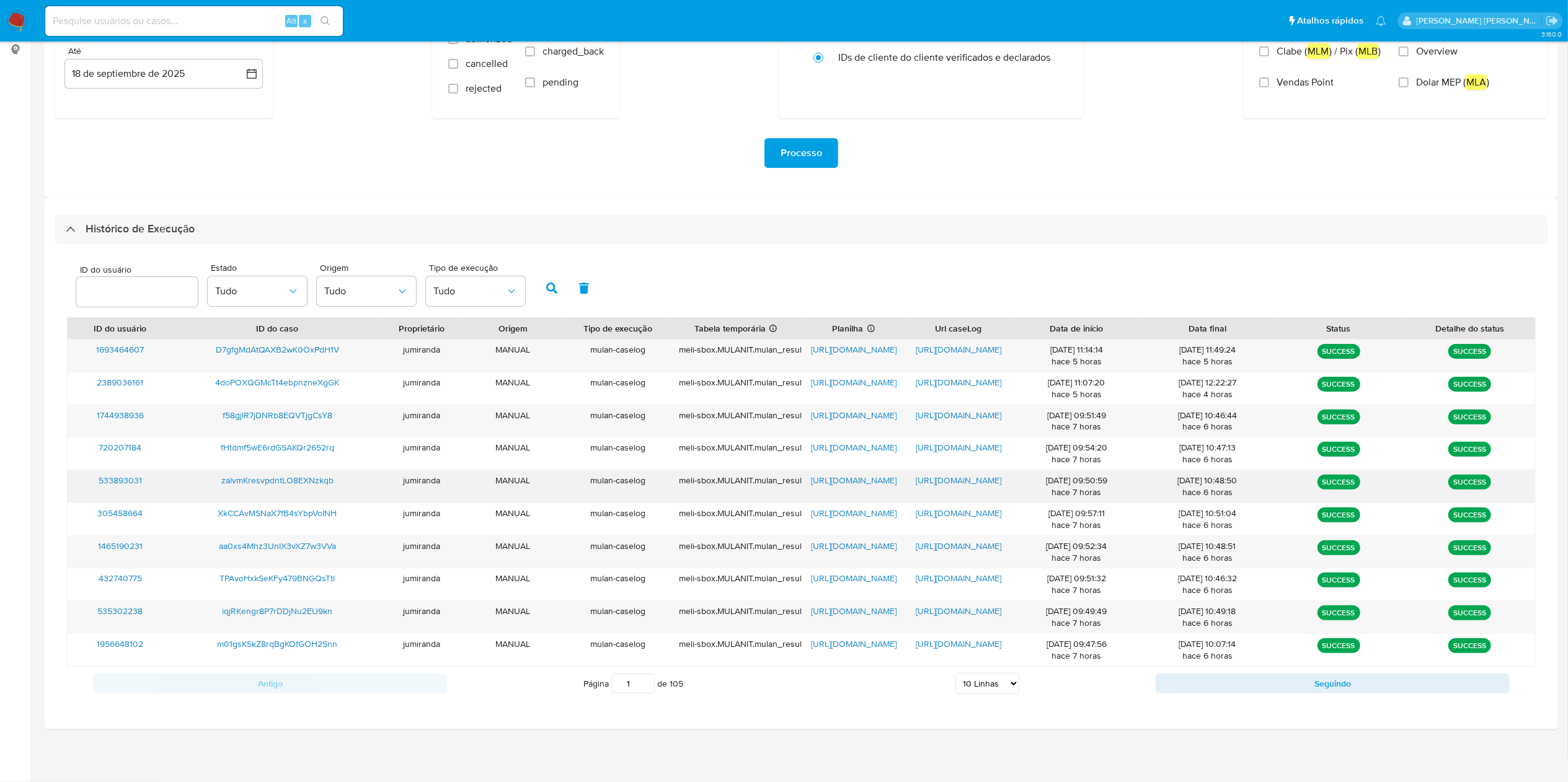
click at [870, 480] on span "https://docs.google.com/spreadsheets/d/1spDemzK_g6mAoIFWnP79JFe8uAwmaQkEUlbx1fp…" at bounding box center [854, 480] width 86 height 12
click at [947, 480] on span "https://docs.google.com/document/d/16kpbipVY3X1HvJiDKjiUrM5YQvmjkzGs2pYnflx2dtU…" at bounding box center [958, 480] width 86 height 12
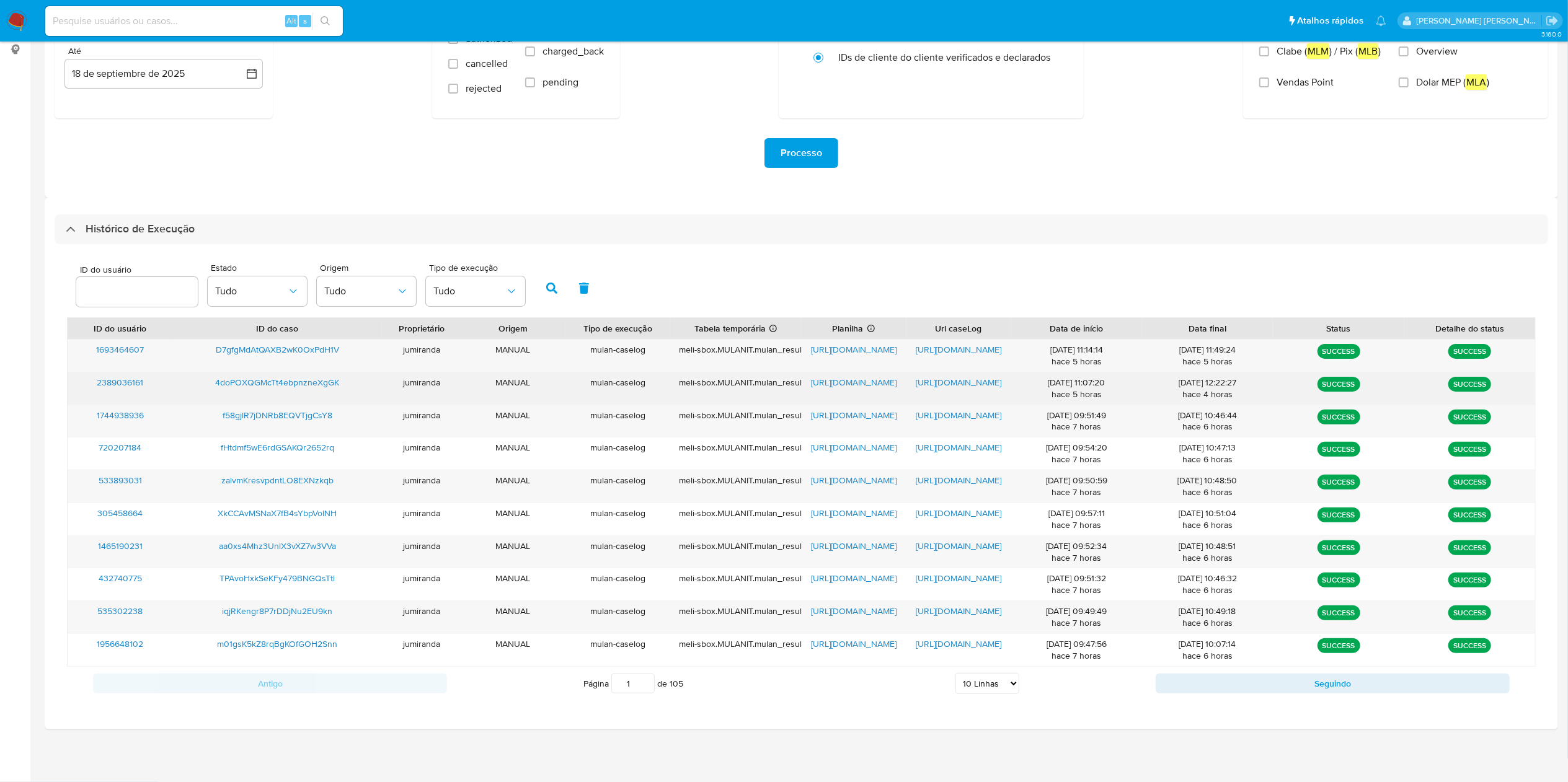
drag, startPoint x: 311, startPoint y: 481, endPoint x: 356, endPoint y: 375, distance: 115.2
click at [308, 480] on span "zalvmKresvpdntLO8EXNzkqb" at bounding box center [277, 480] width 112 height 12
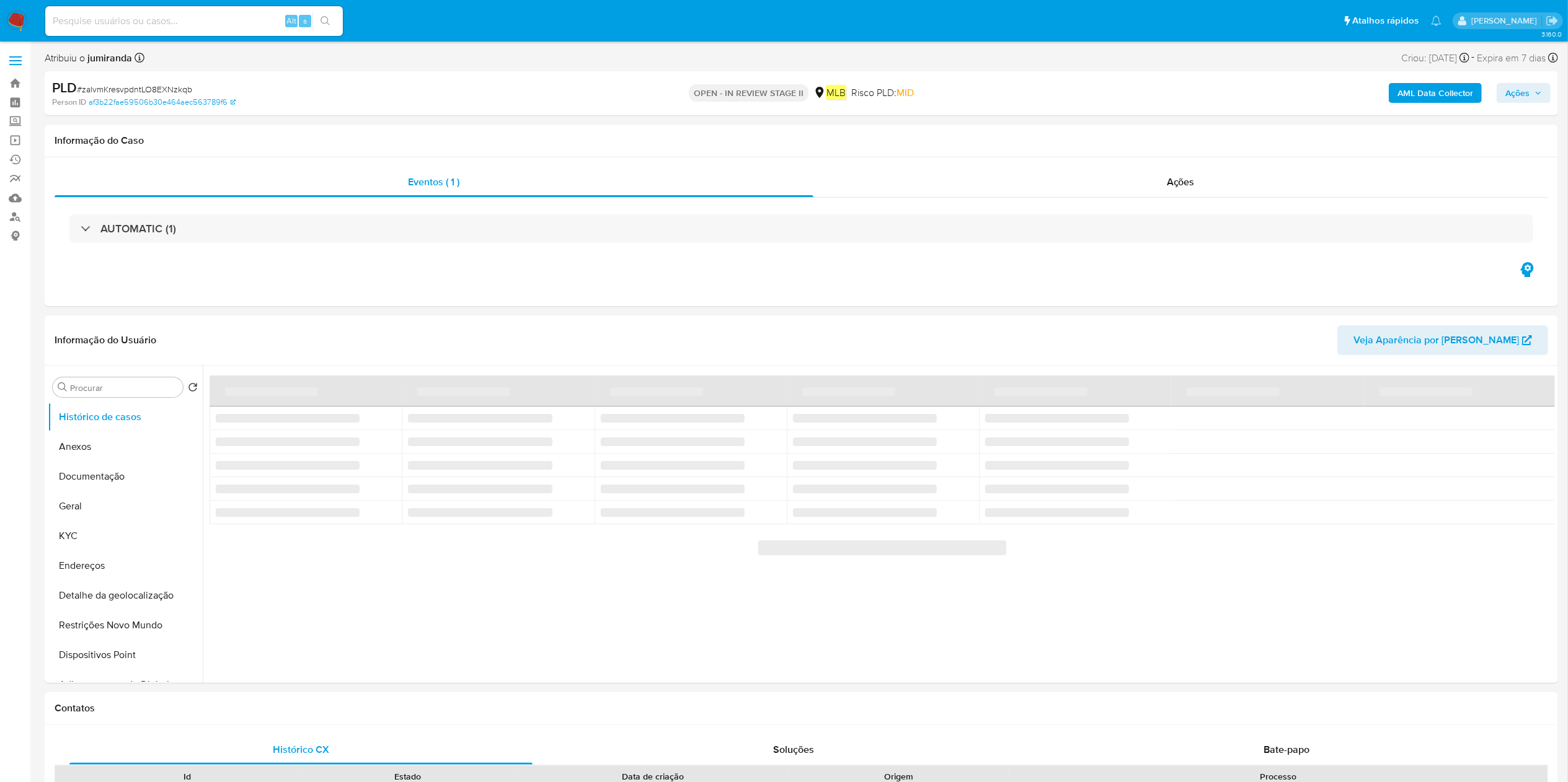
select select "10"
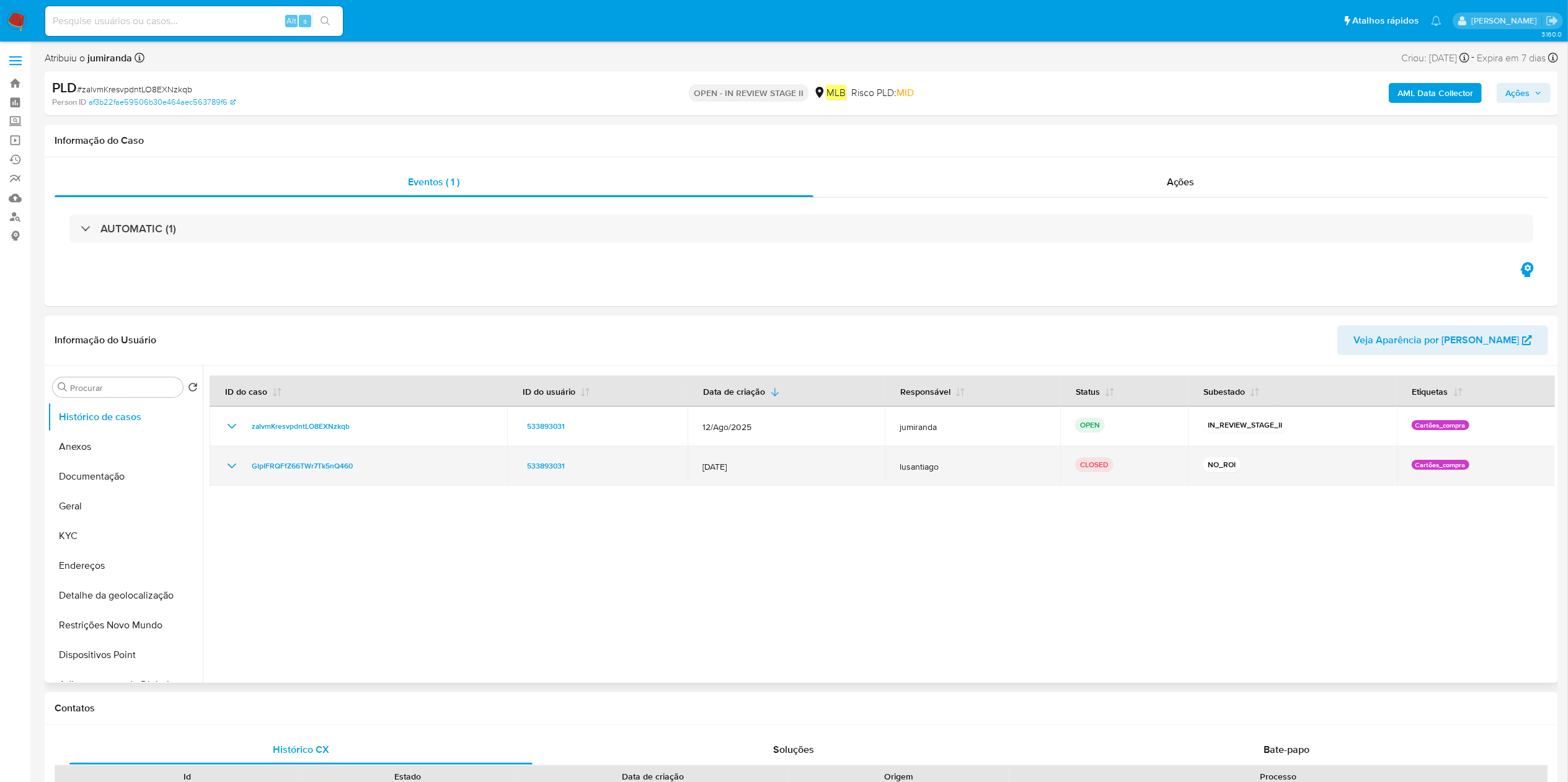
click at [232, 460] on icon "Mostrar/Ocultar" at bounding box center [232, 466] width 15 height 15
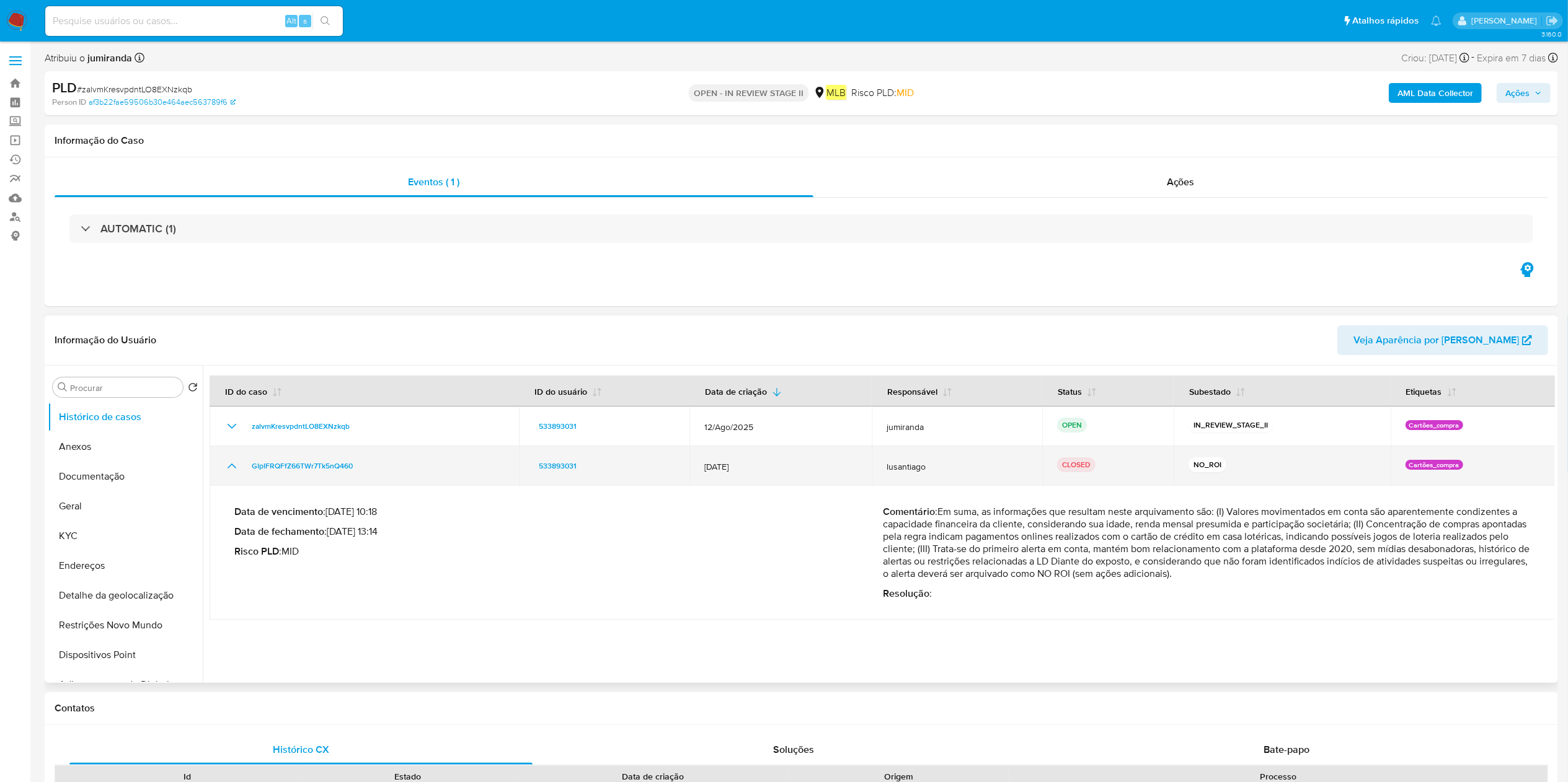
click at [238, 460] on icon "Mostrar/Ocultar" at bounding box center [232, 466] width 15 height 15
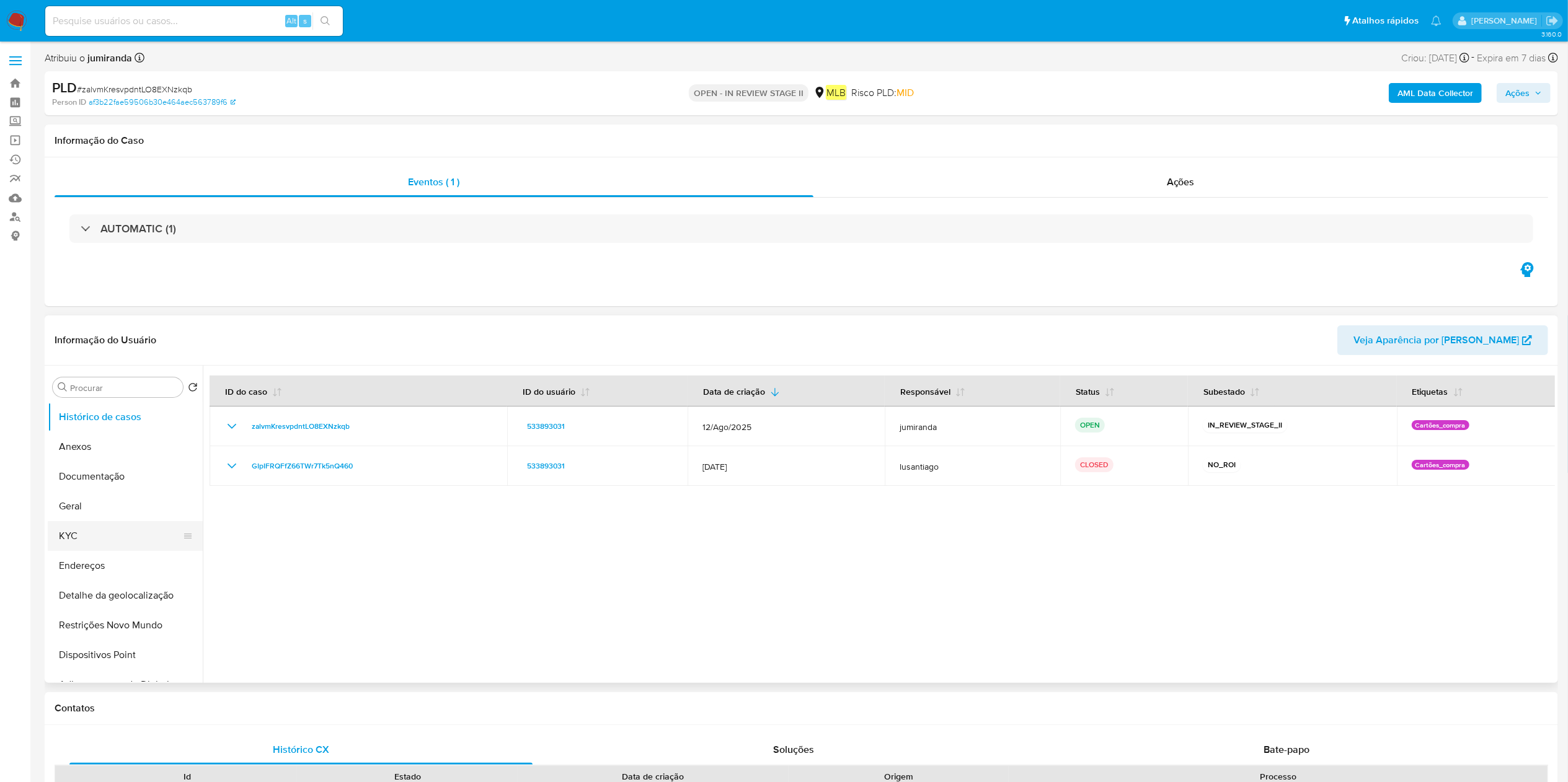
click at [102, 533] on button "KYC" at bounding box center [120, 536] width 145 height 30
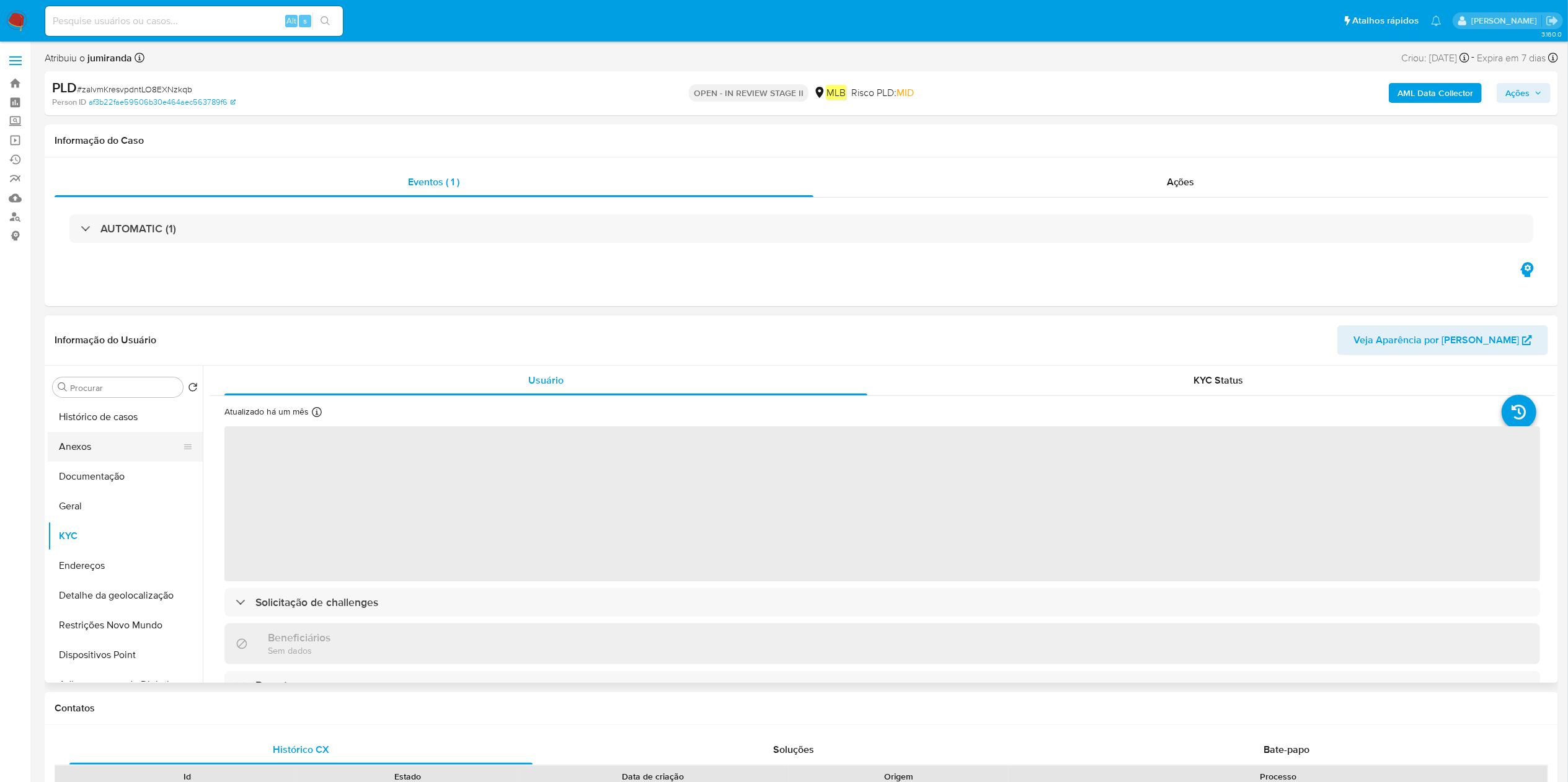
click at [129, 451] on button "Anexos" at bounding box center [120, 447] width 145 height 30
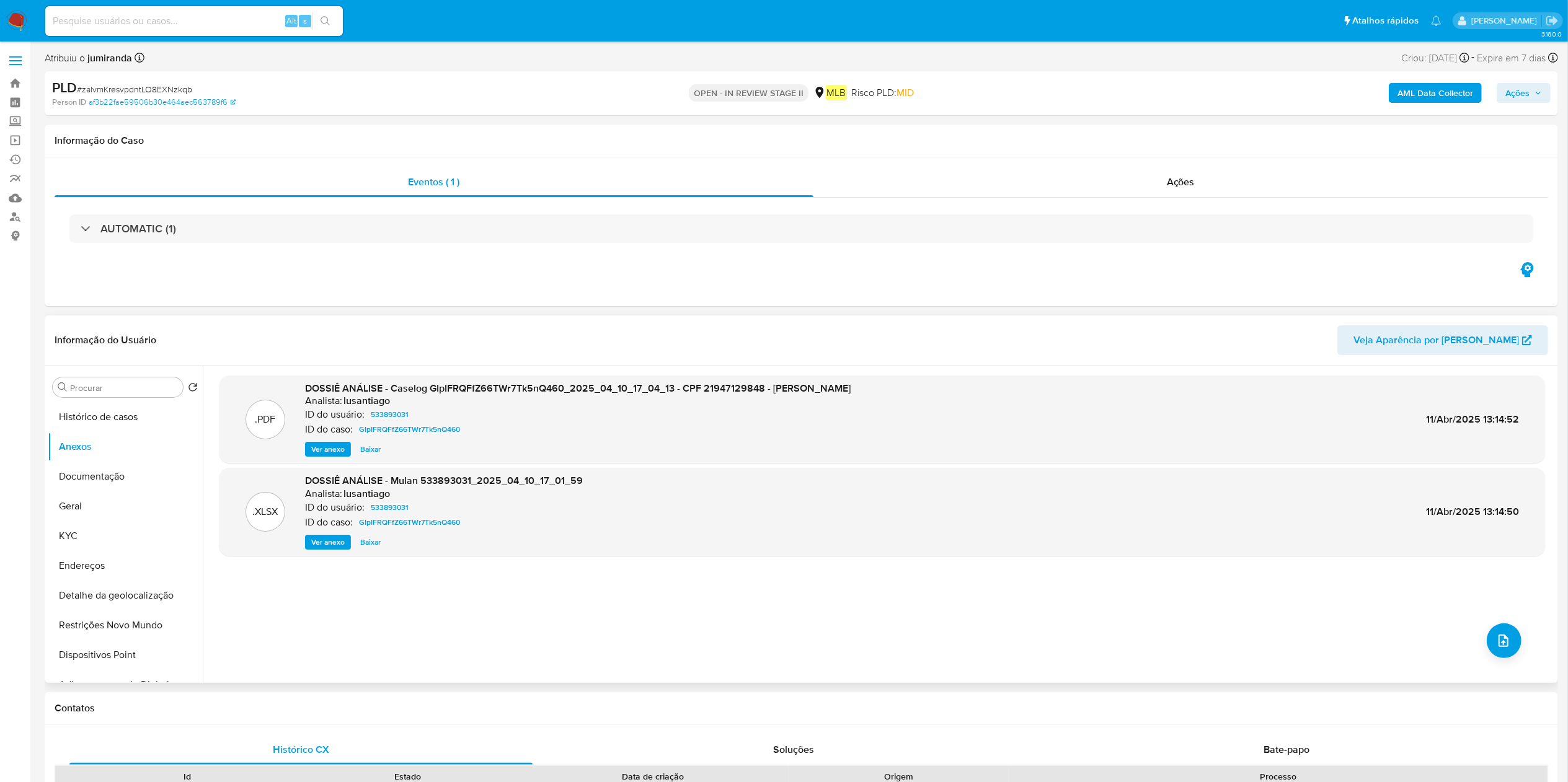
click at [331, 448] on span "Ver anexo" at bounding box center [327, 449] width 34 height 12
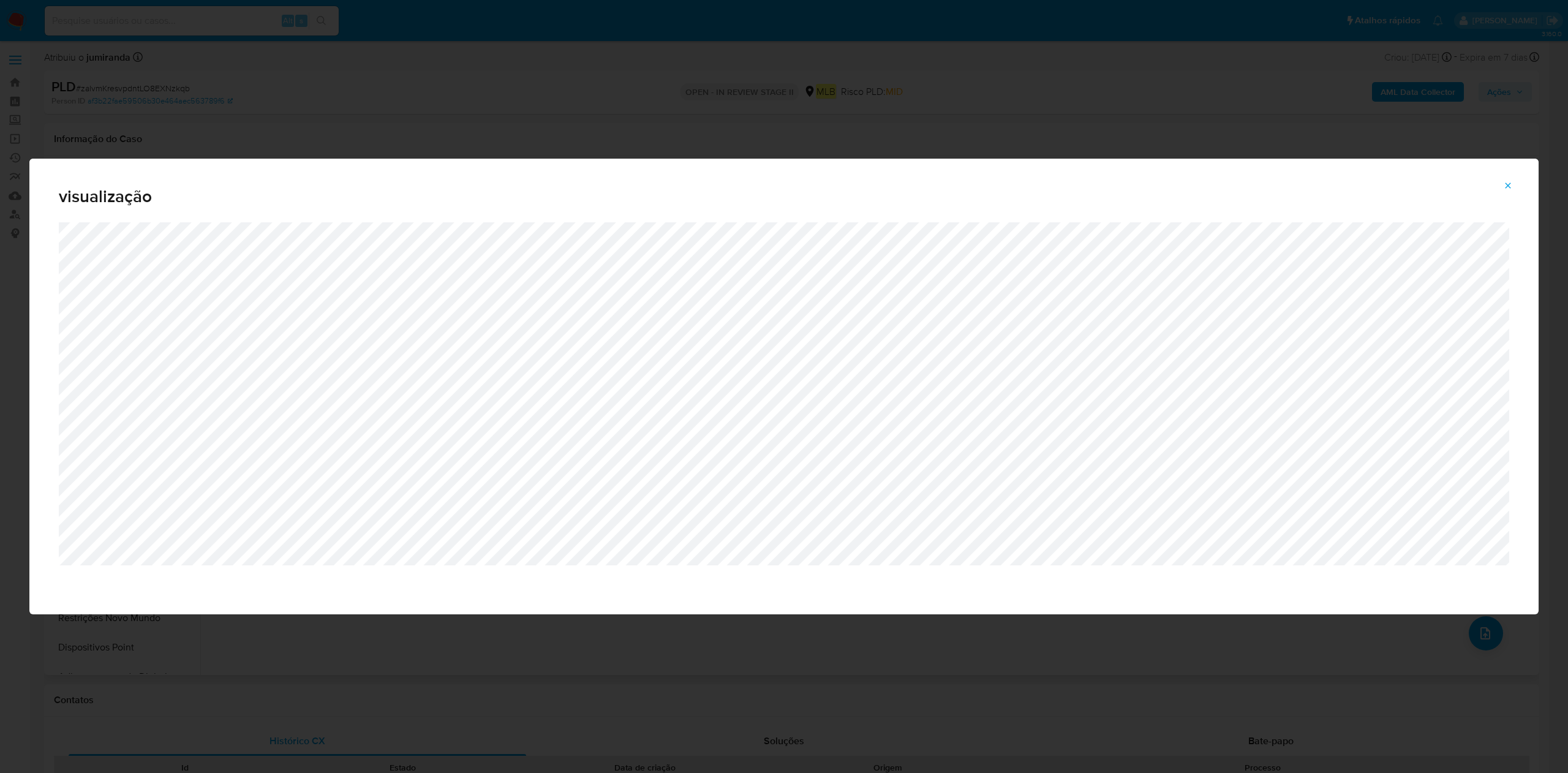
click at [632, 113] on div "visualização" at bounding box center [784, 386] width 1568 height 773
click at [1498, 179] on button "Attachment preview" at bounding box center [1508, 186] width 27 height 20
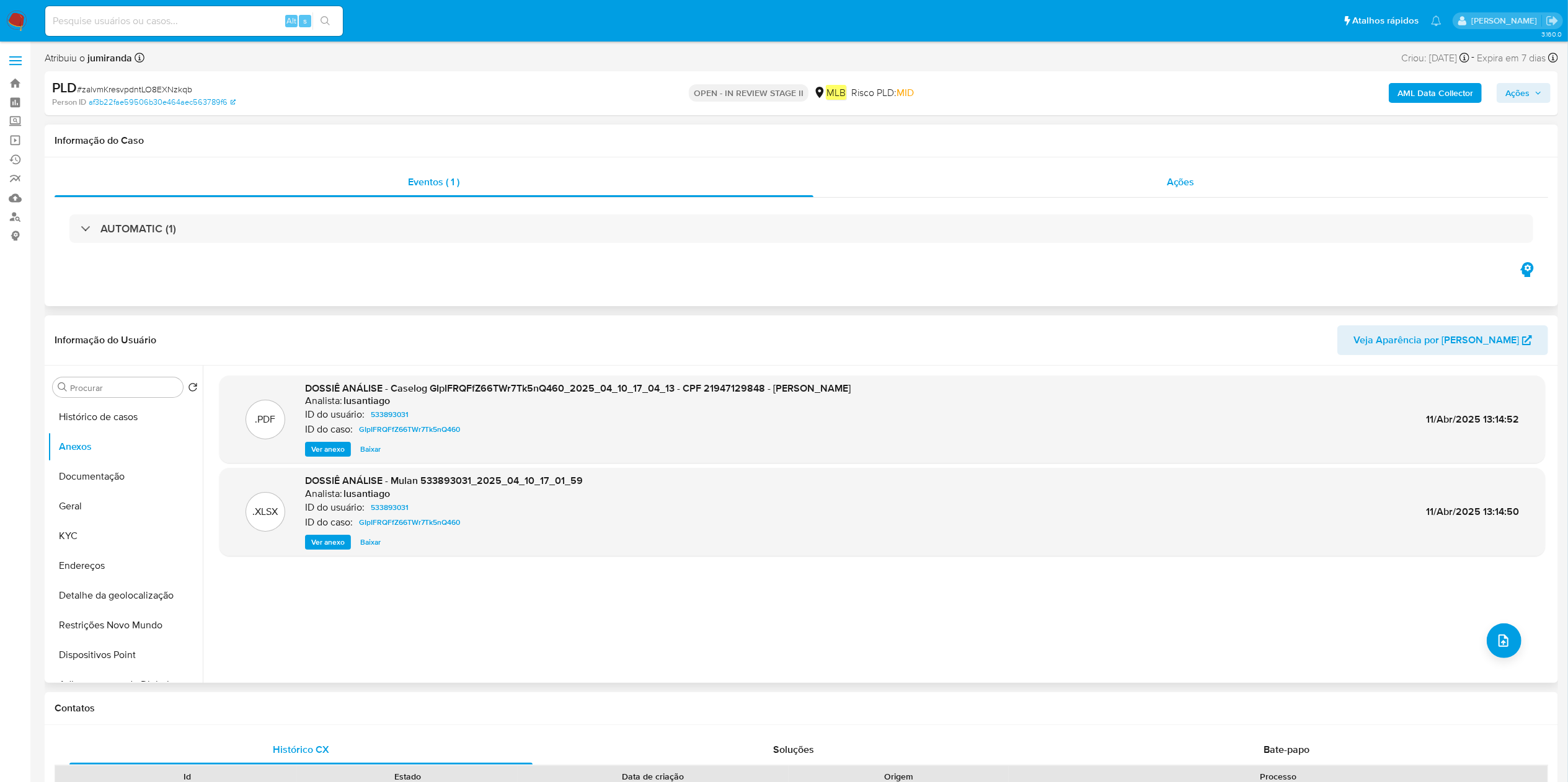
click at [1300, 180] on div "Ações" at bounding box center [1180, 182] width 735 height 30
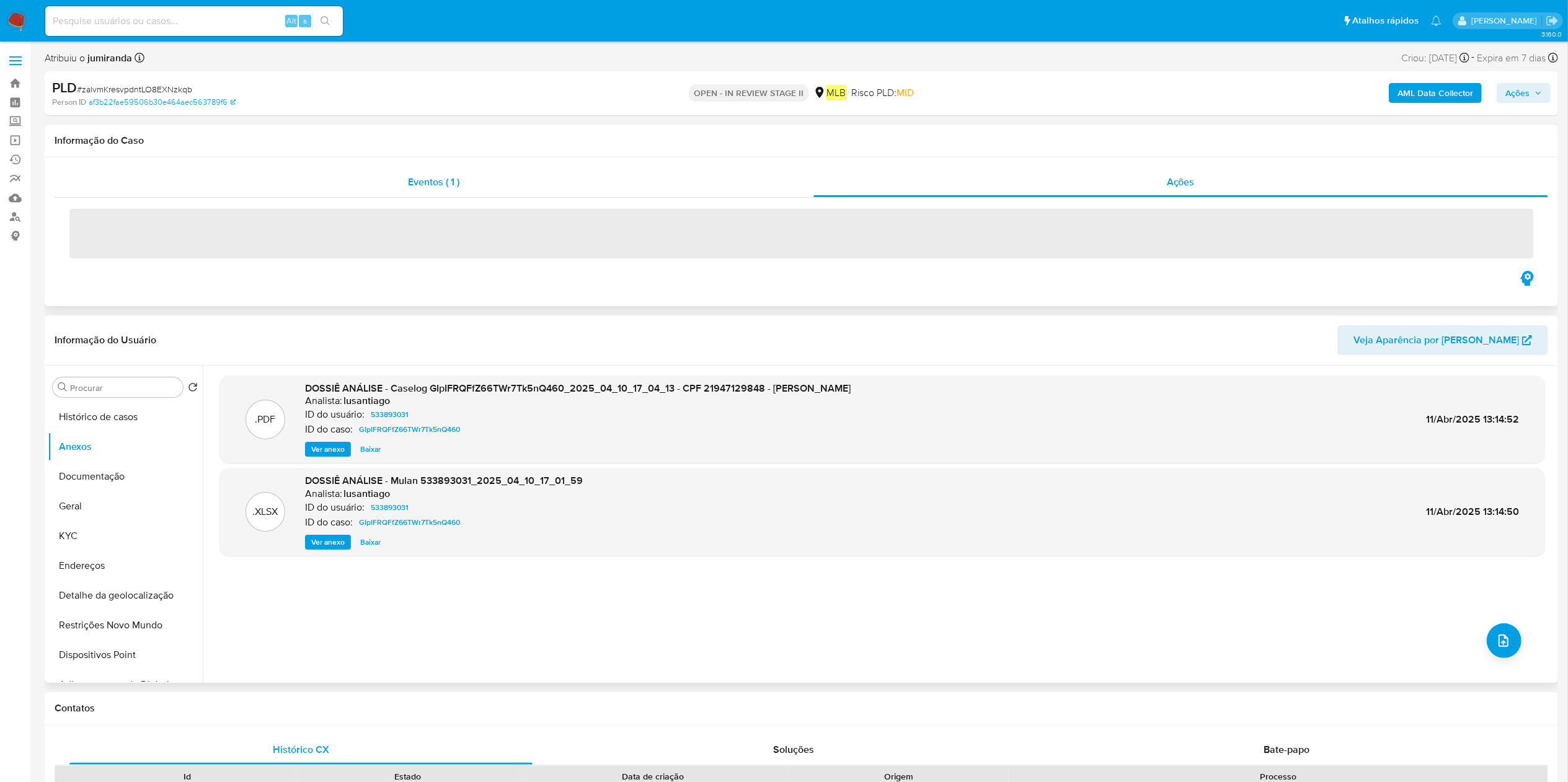
click at [690, 173] on div "Eventos ( 1 )" at bounding box center [434, 182] width 759 height 30
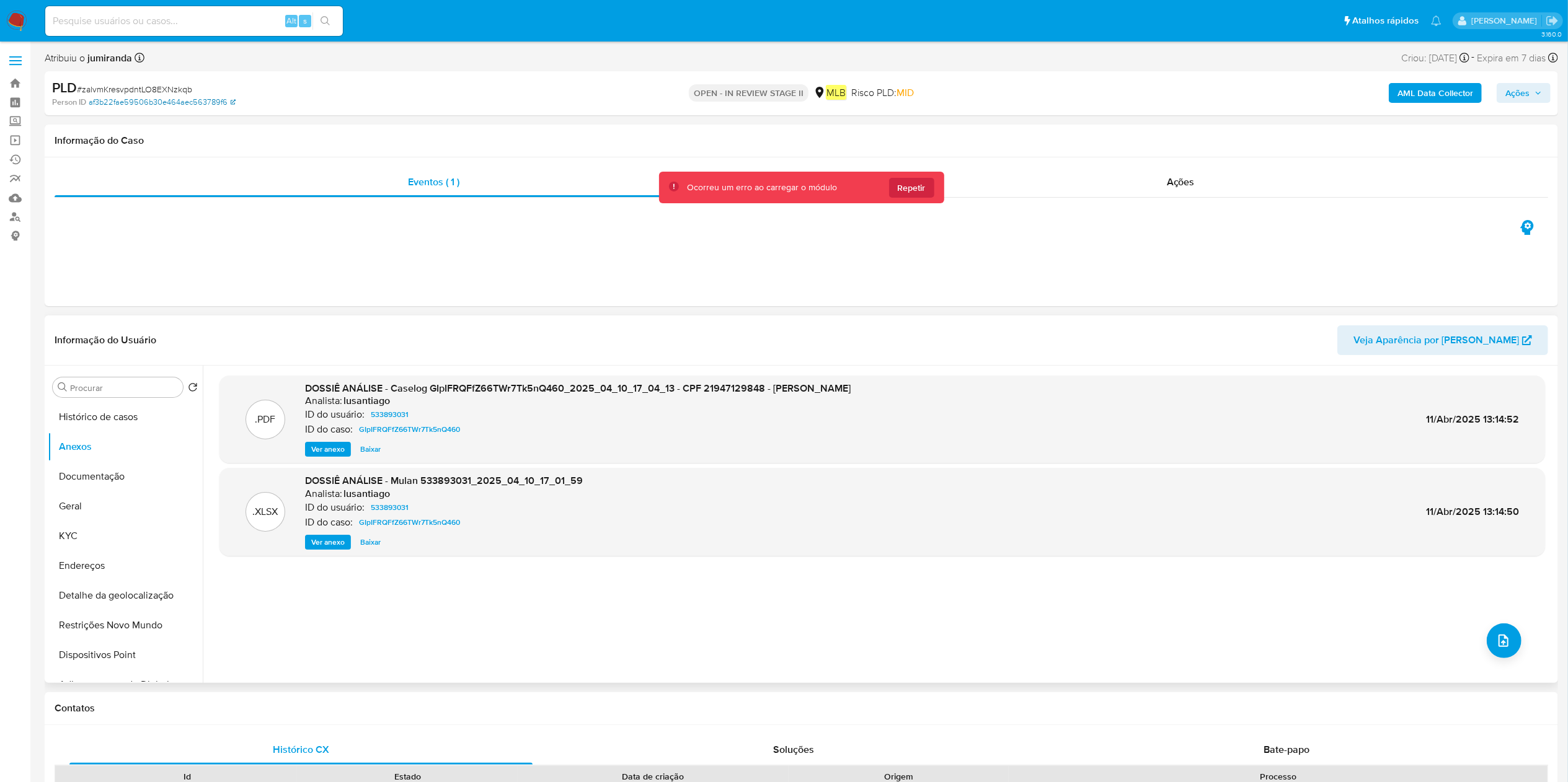
click at [202, 104] on link "af3b22fae59506b30e464aec563789f6" at bounding box center [162, 102] width 147 height 12
click at [115, 497] on button "Geral" at bounding box center [120, 506] width 145 height 30
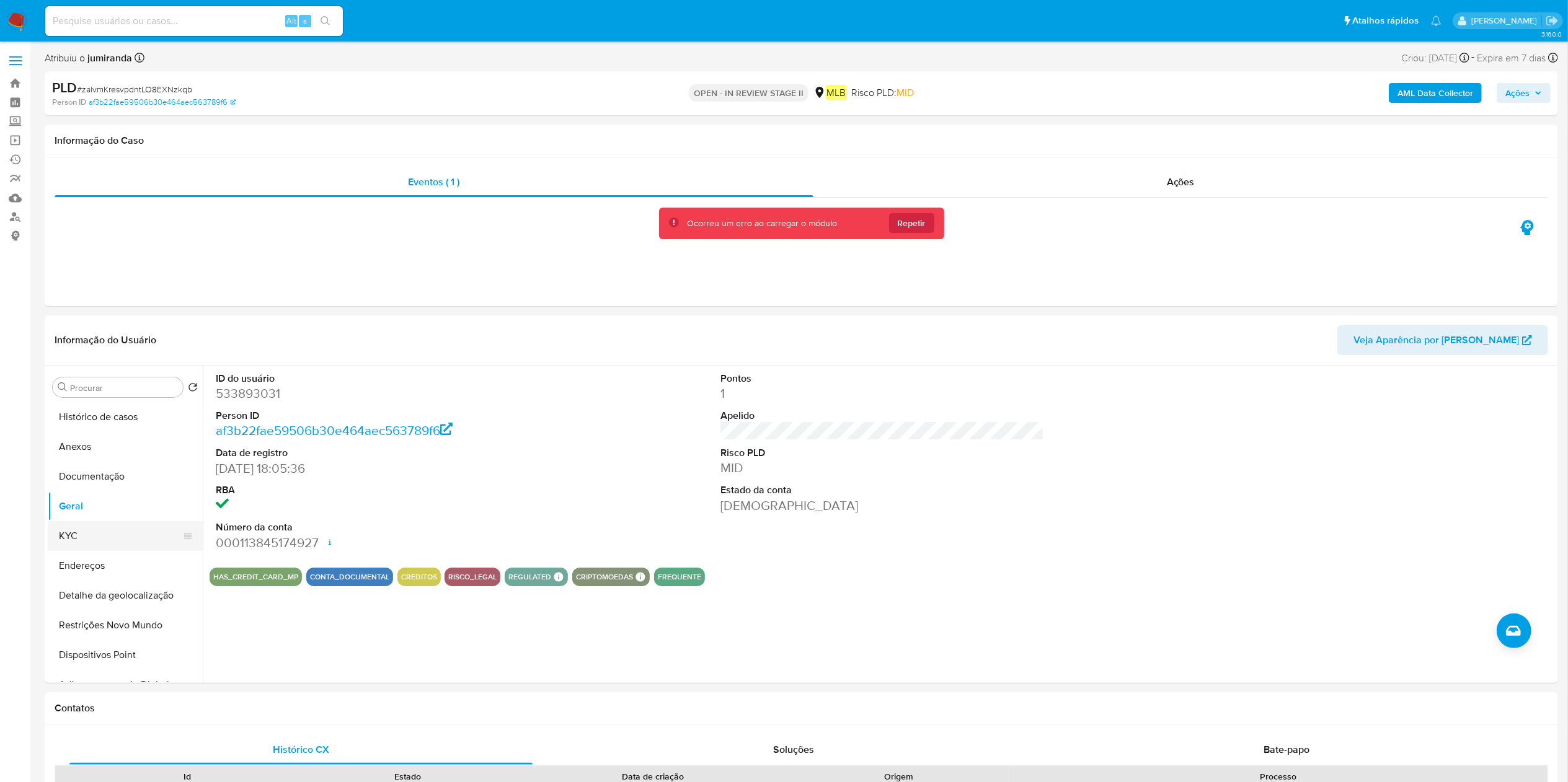
click at [158, 537] on button "KYC" at bounding box center [120, 536] width 145 height 30
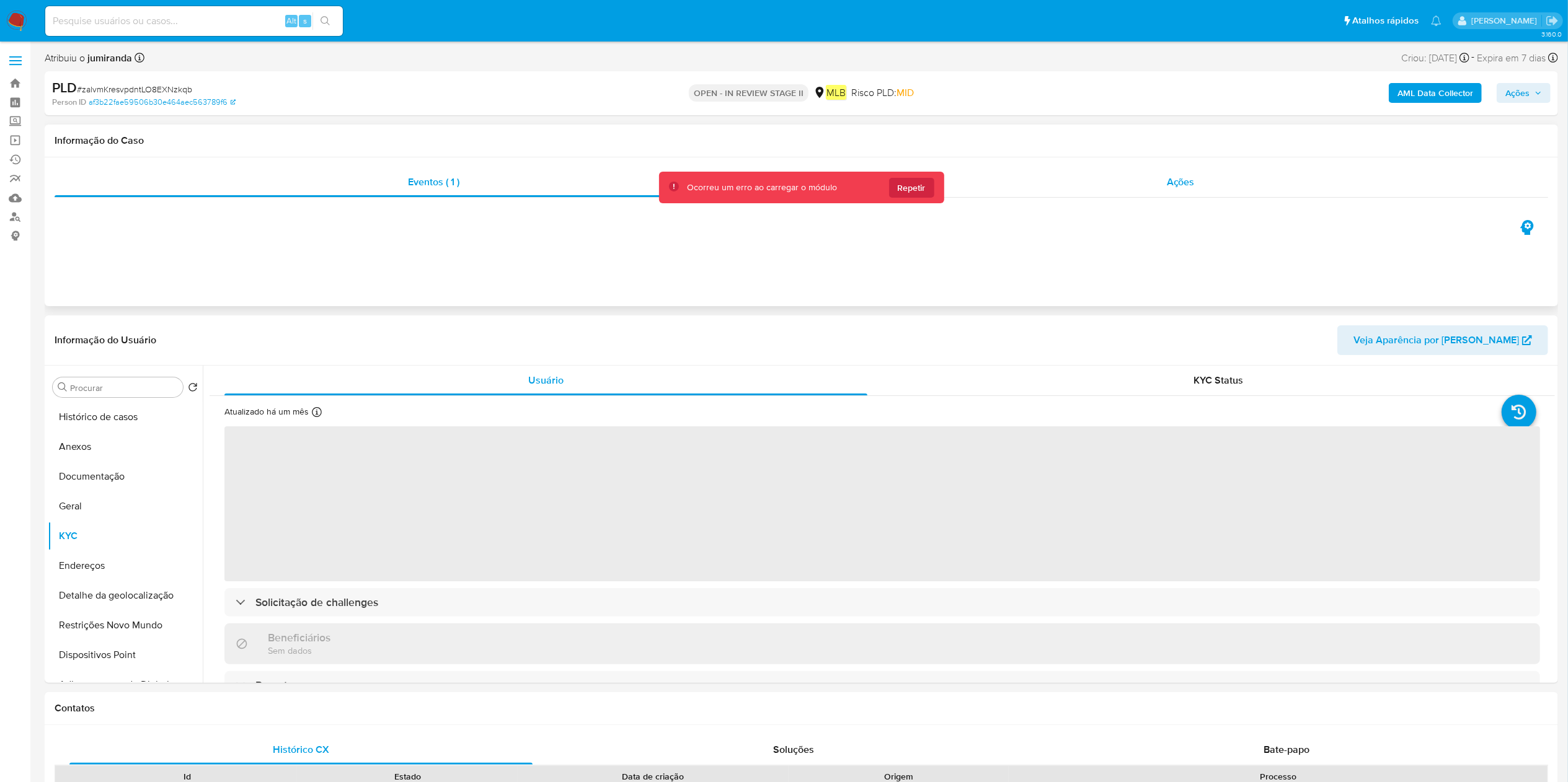
click at [919, 177] on div "Ações" at bounding box center [1180, 182] width 735 height 30
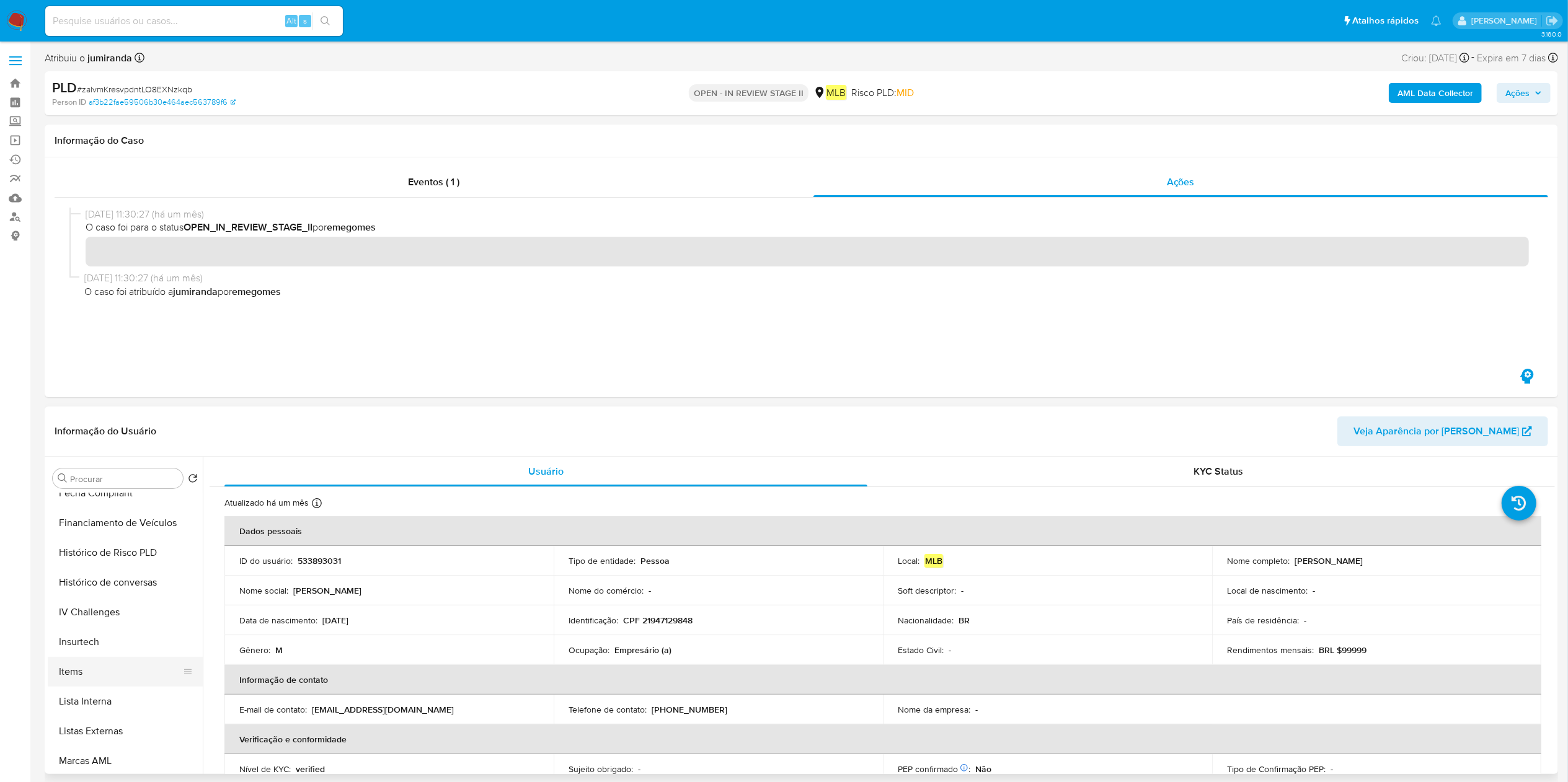
scroll to position [496, 0]
click at [111, 480] on input "Procurar" at bounding box center [124, 479] width 108 height 12
type input "car"
click at [112, 530] on button "Cartões" at bounding box center [120, 538] width 145 height 30
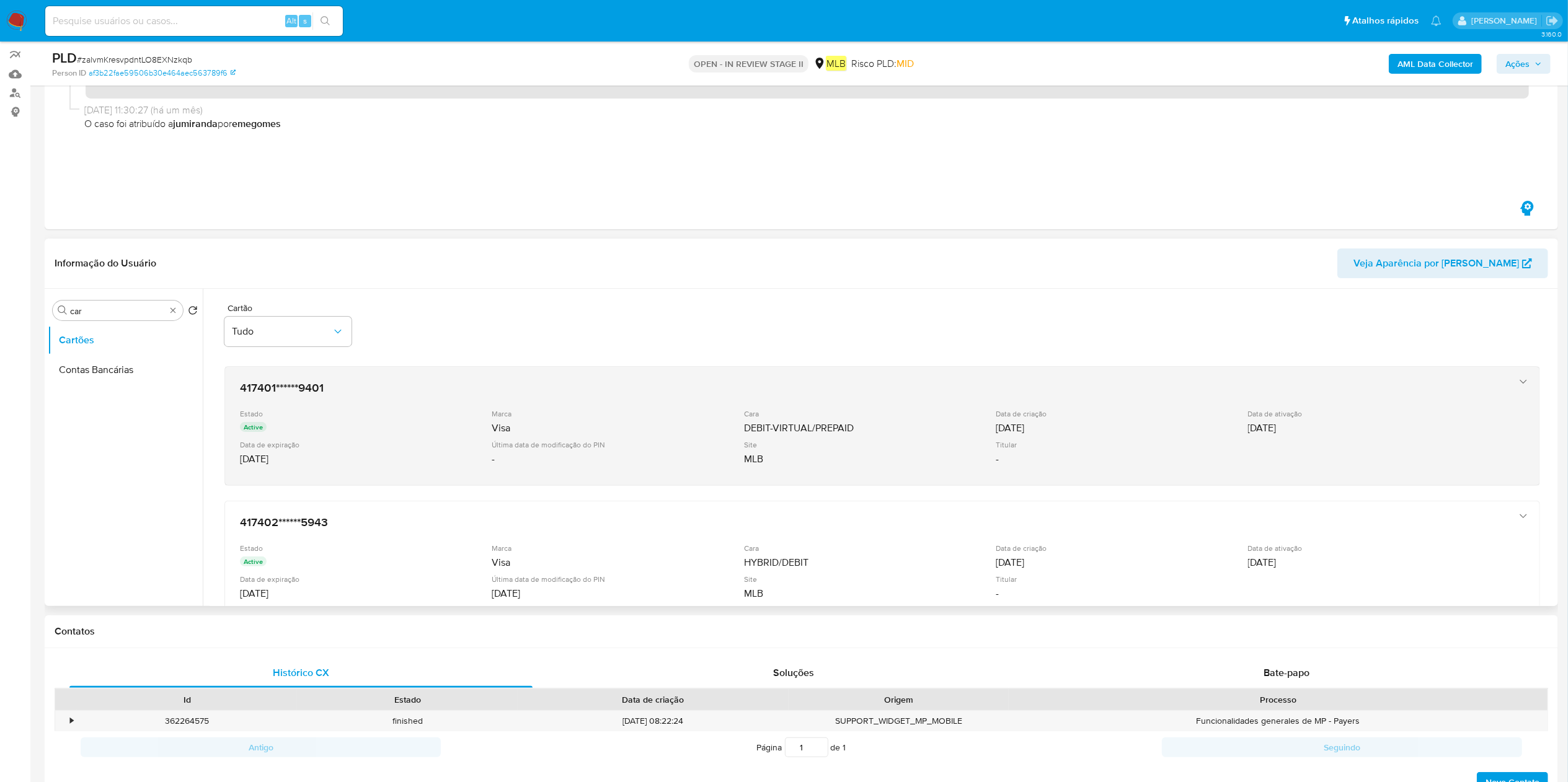
click at [671, 436] on div "Estado Active Marca Visa Cara DEBIT-VIRTUAL/PREPAID Data de criação 19/08/2022 …" at bounding box center [869, 440] width 1260 height 61
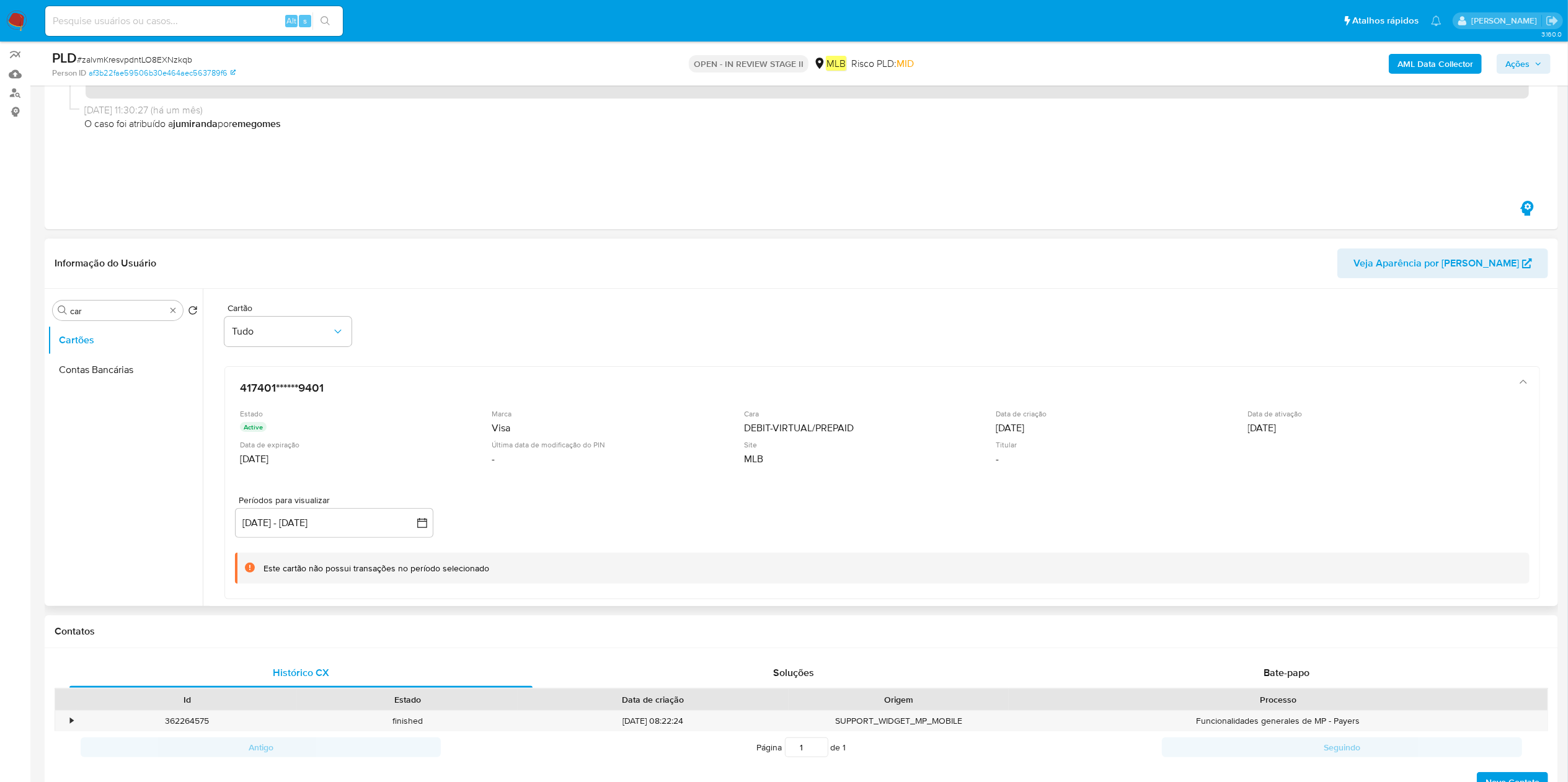
scroll to position [248, 0]
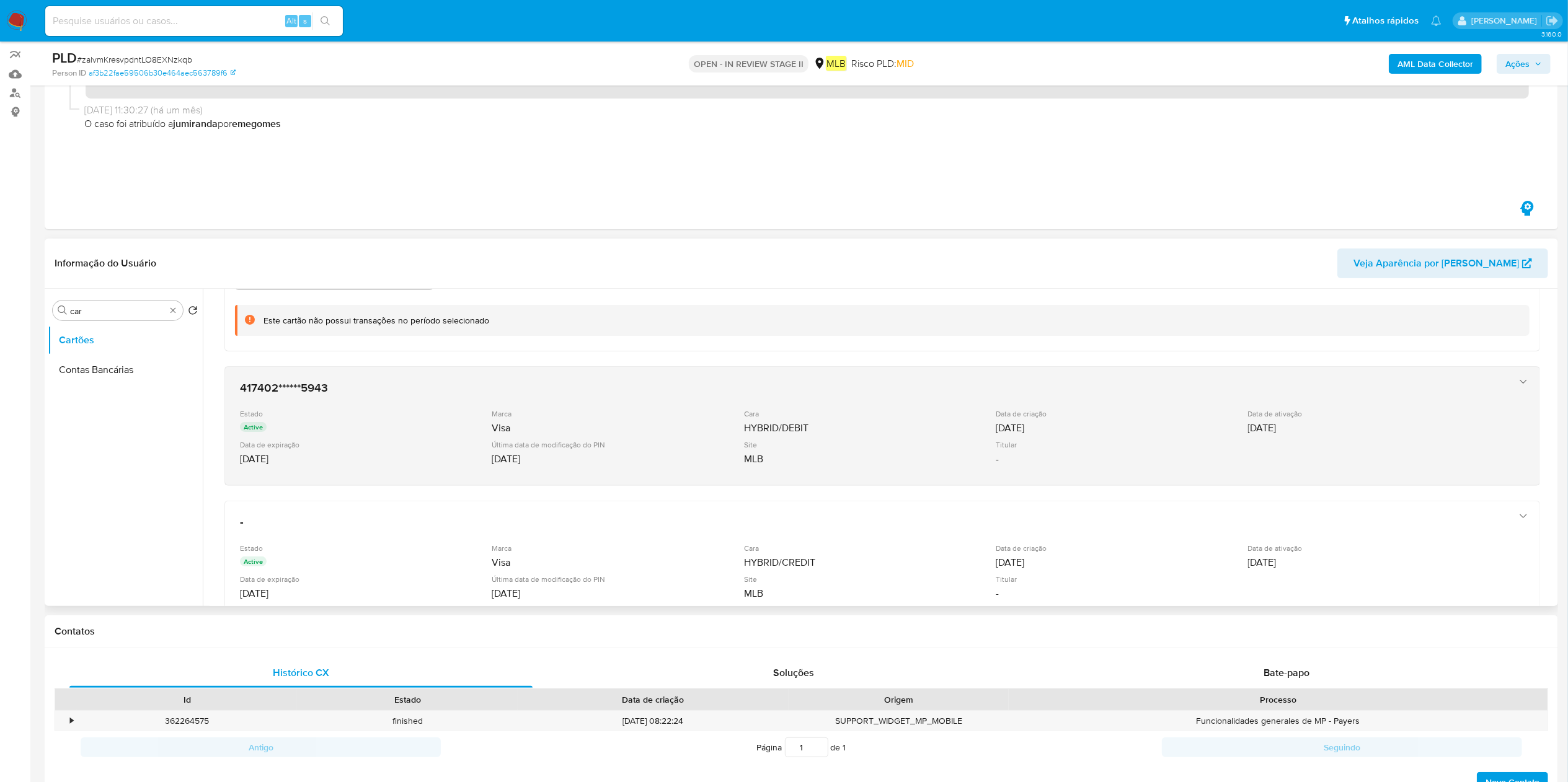
click at [651, 431] on div "Visa" at bounding box center [616, 428] width 249 height 12
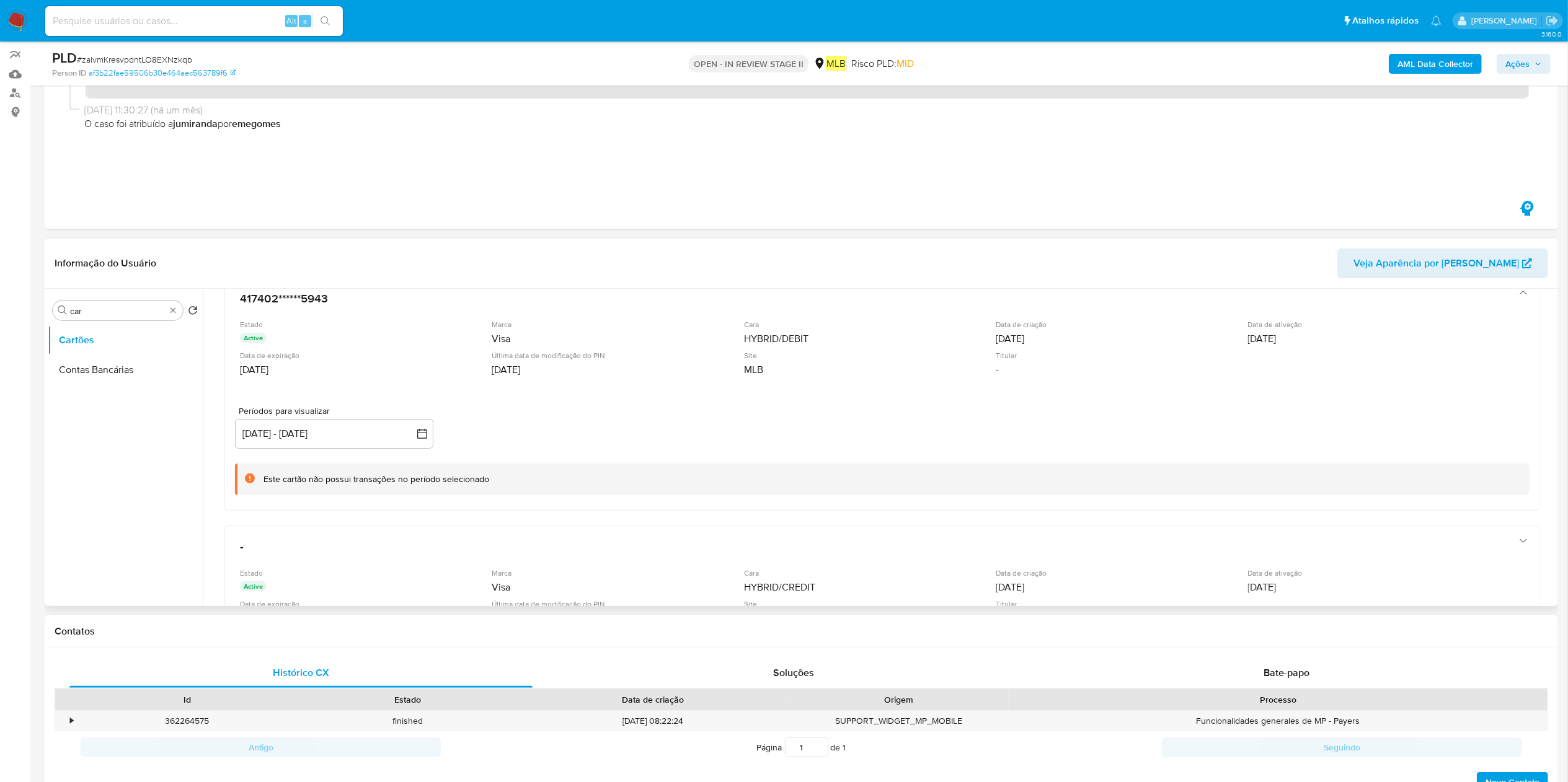
scroll to position [372, 0]
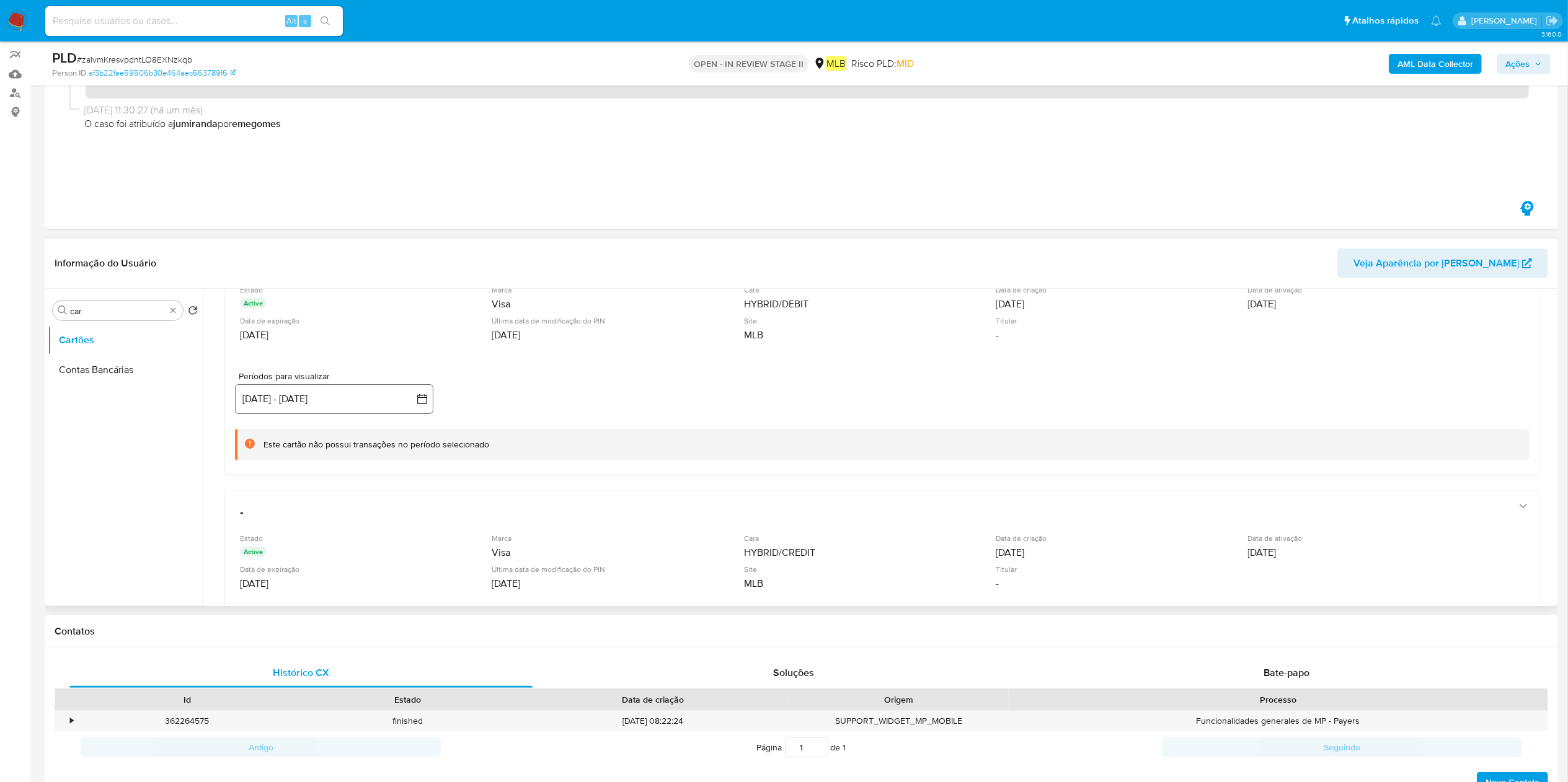
click at [379, 406] on button "21 jun 2025 - 18 sep 2025" at bounding box center [334, 399] width 198 height 30
click at [268, 515] on button "2" at bounding box center [260, 516] width 20 height 20
click at [413, 446] on icon "Mes siguiente" at bounding box center [411, 445] width 15 height 15
click at [413, 448] on icon "Mes siguiente" at bounding box center [411, 445] width 15 height 15
click at [413, 445] on icon "Mes siguiente" at bounding box center [411, 445] width 15 height 15
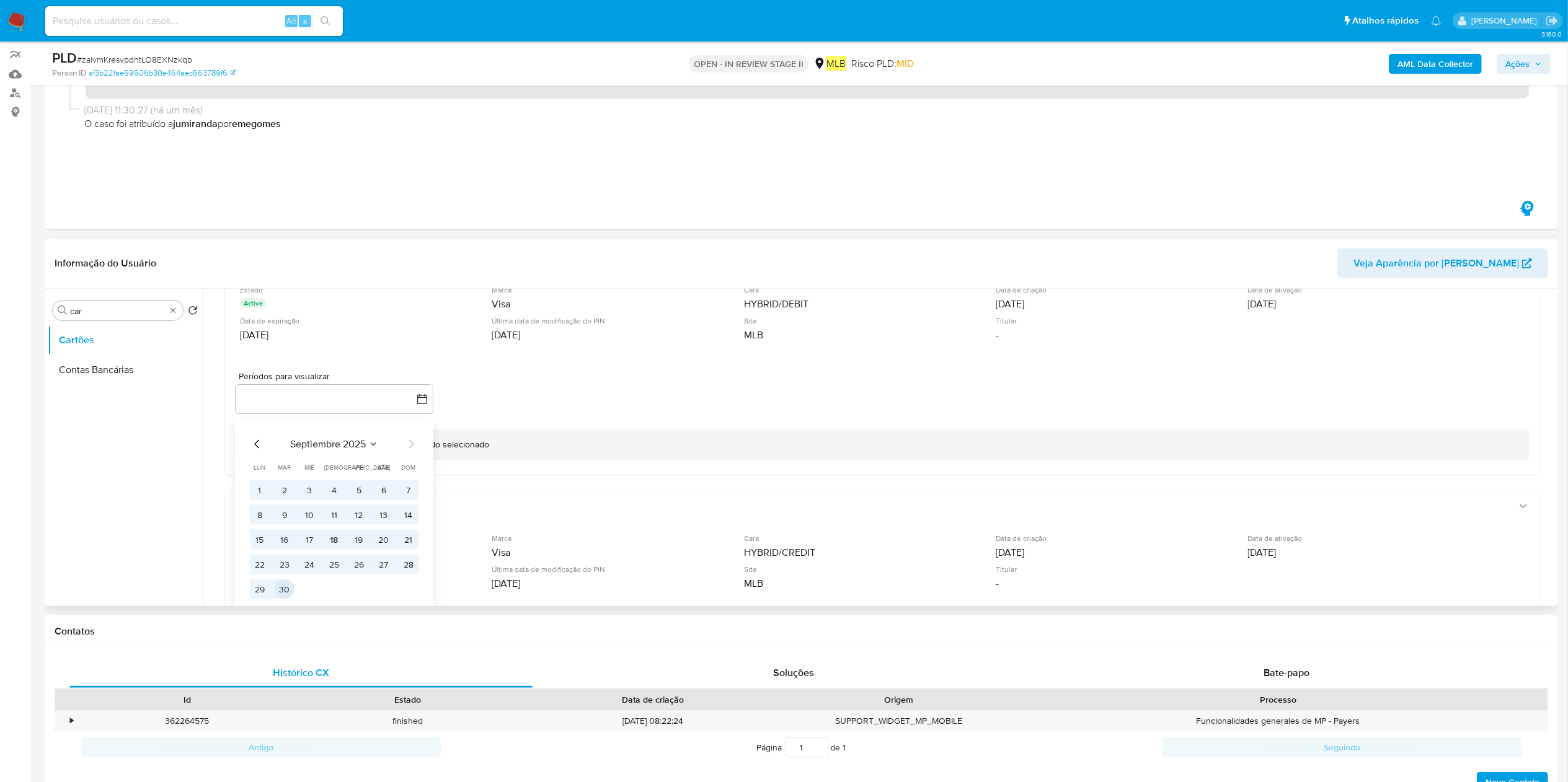
click at [279, 596] on button "30" at bounding box center [285, 590] width 20 height 20
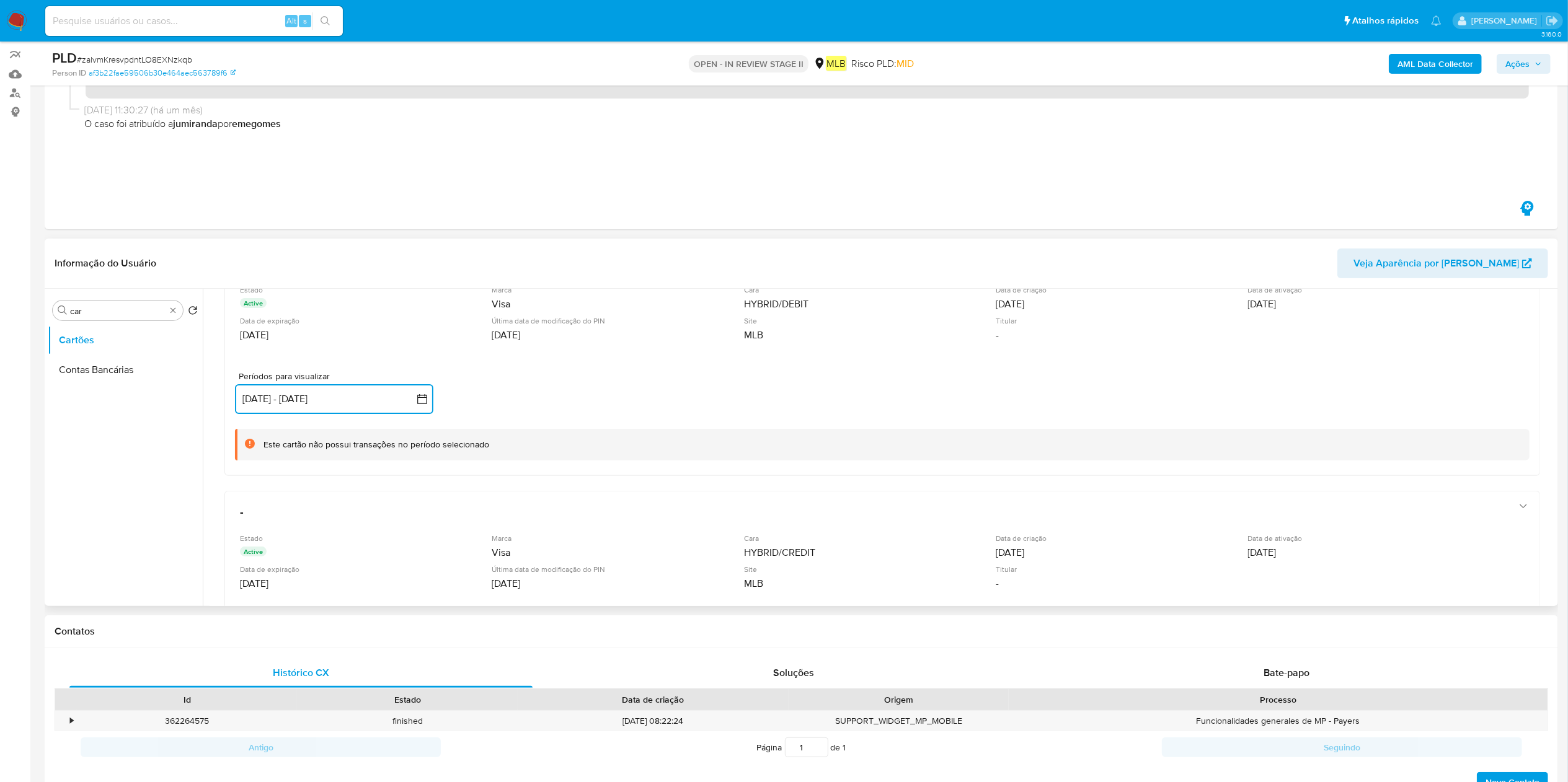
scroll to position [586, 0]
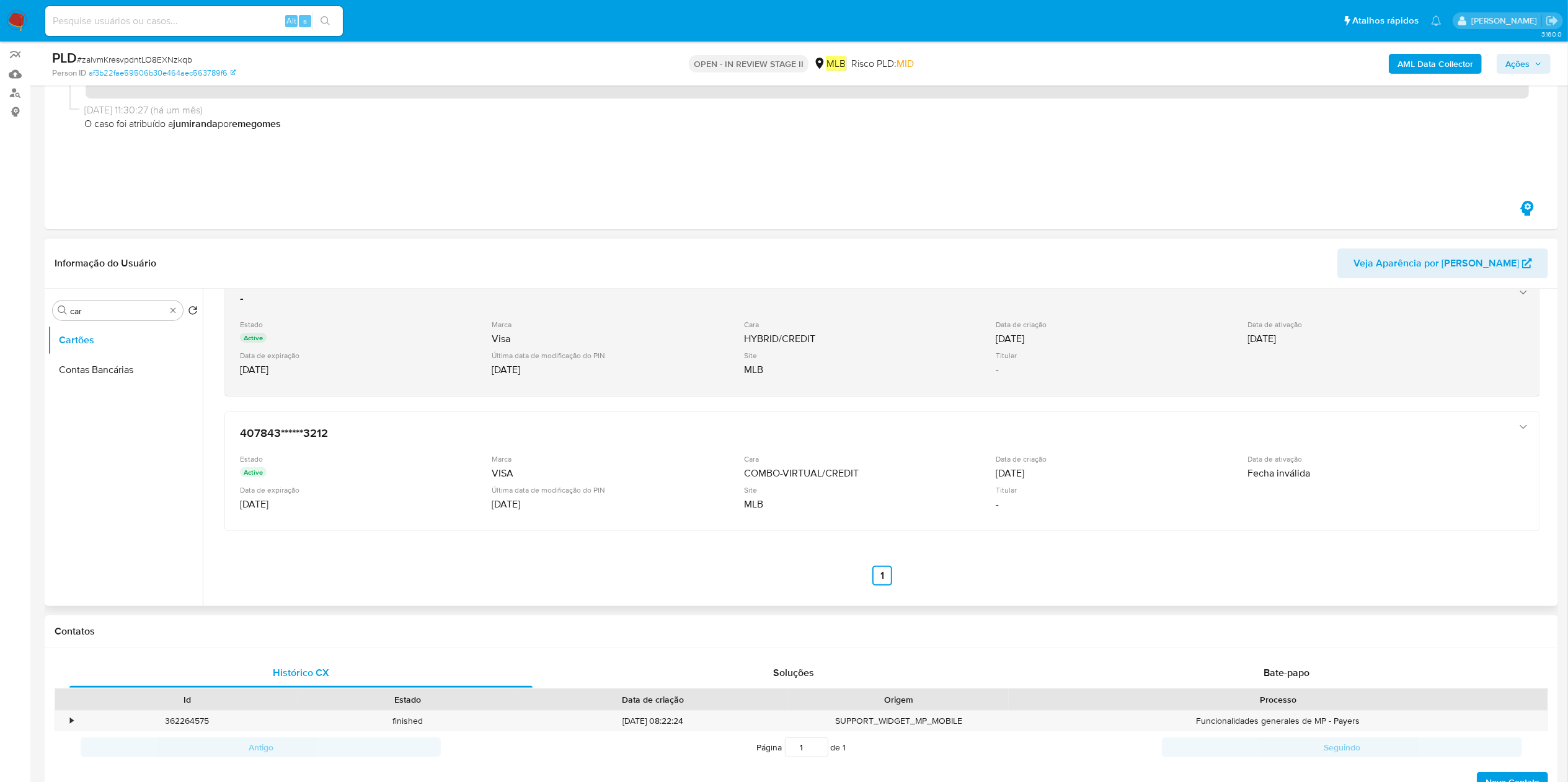
click at [498, 373] on div "19/11/2021" at bounding box center [616, 370] width 249 height 12
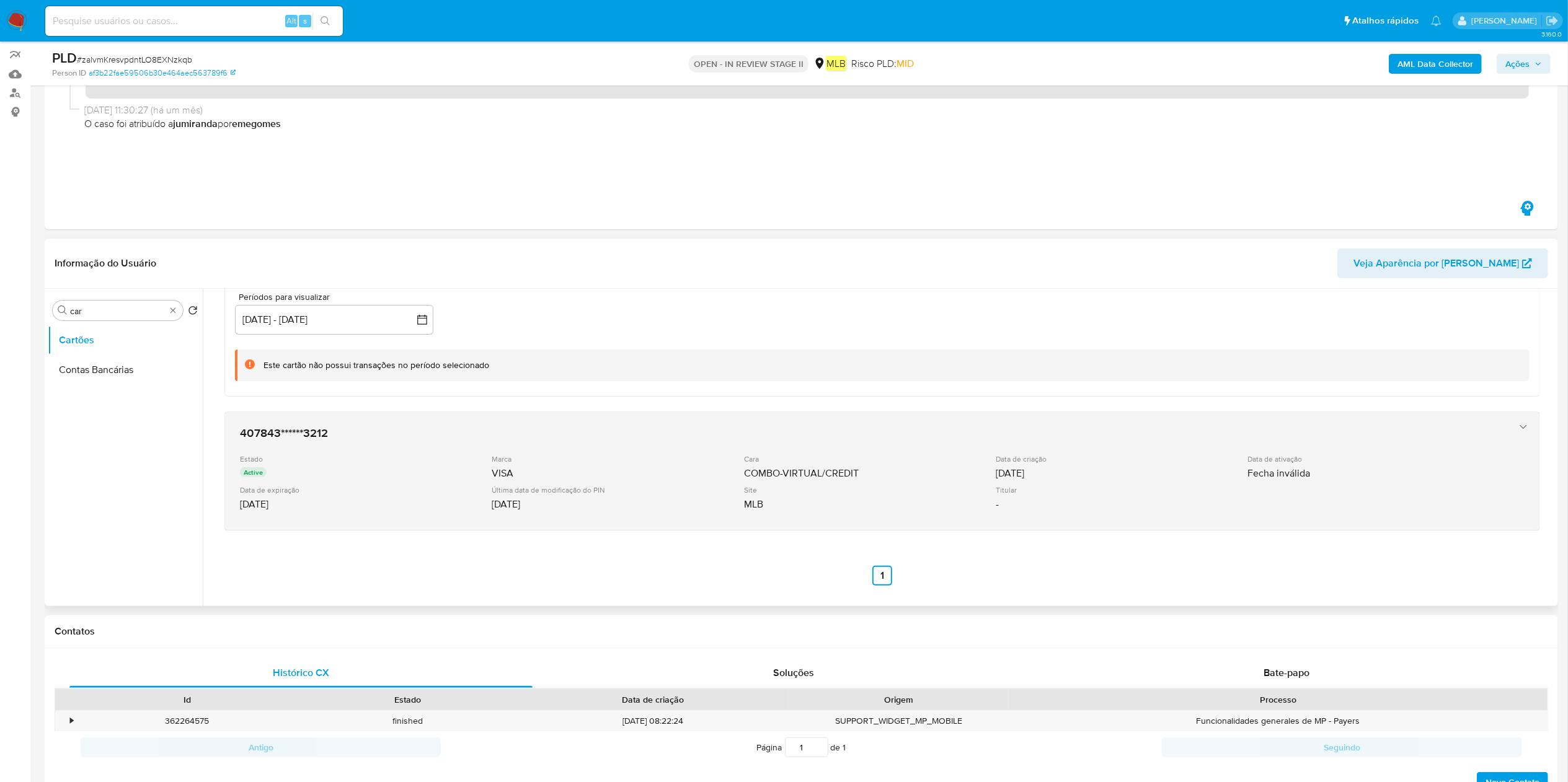
click at [483, 521] on div "407843******3212 Estado Active Marca VISA Cara COMBO-VIRTUAL/CREDIT Data de cri…" at bounding box center [869, 471] width 1269 height 101
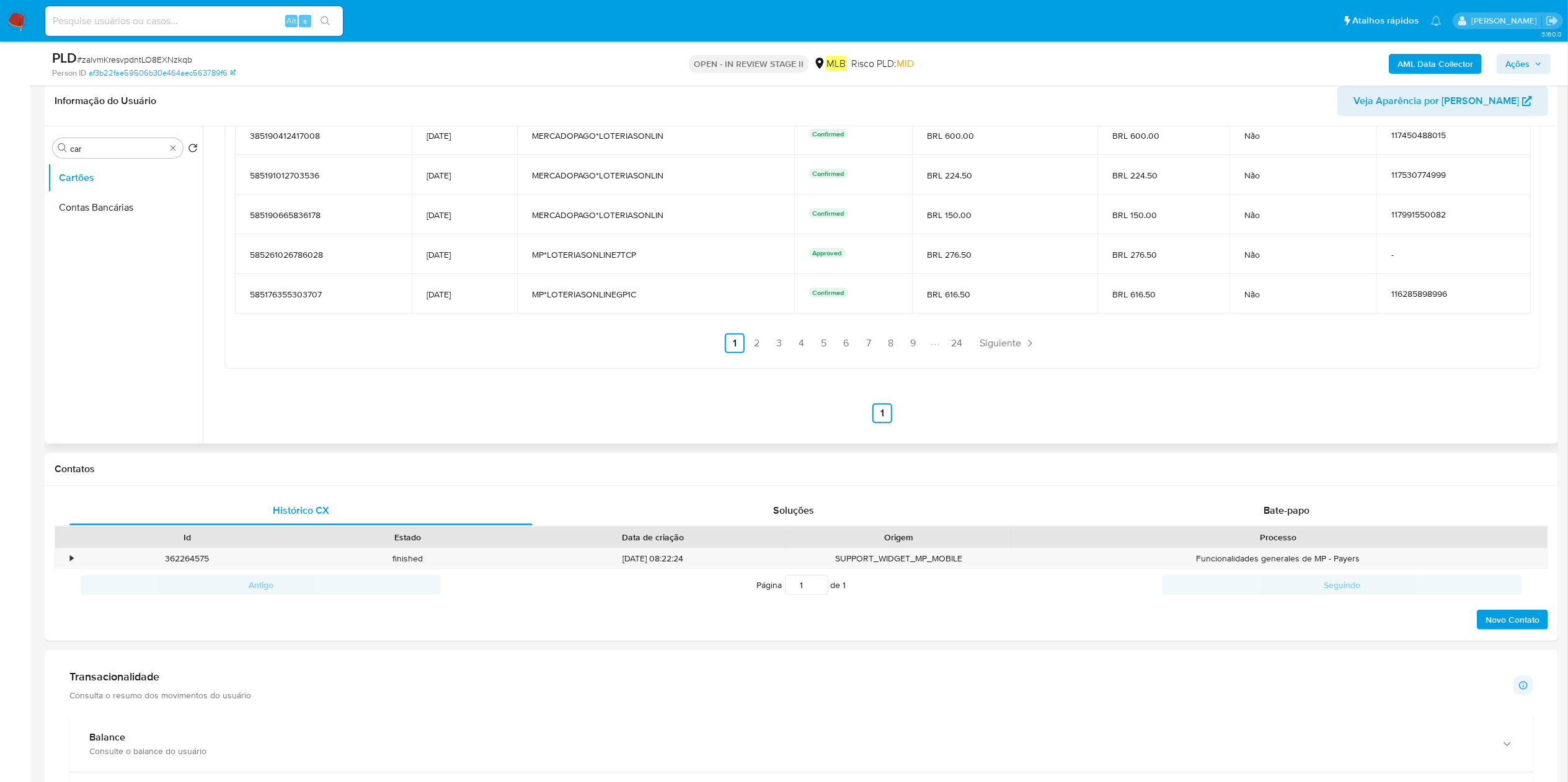
scroll to position [248, 0]
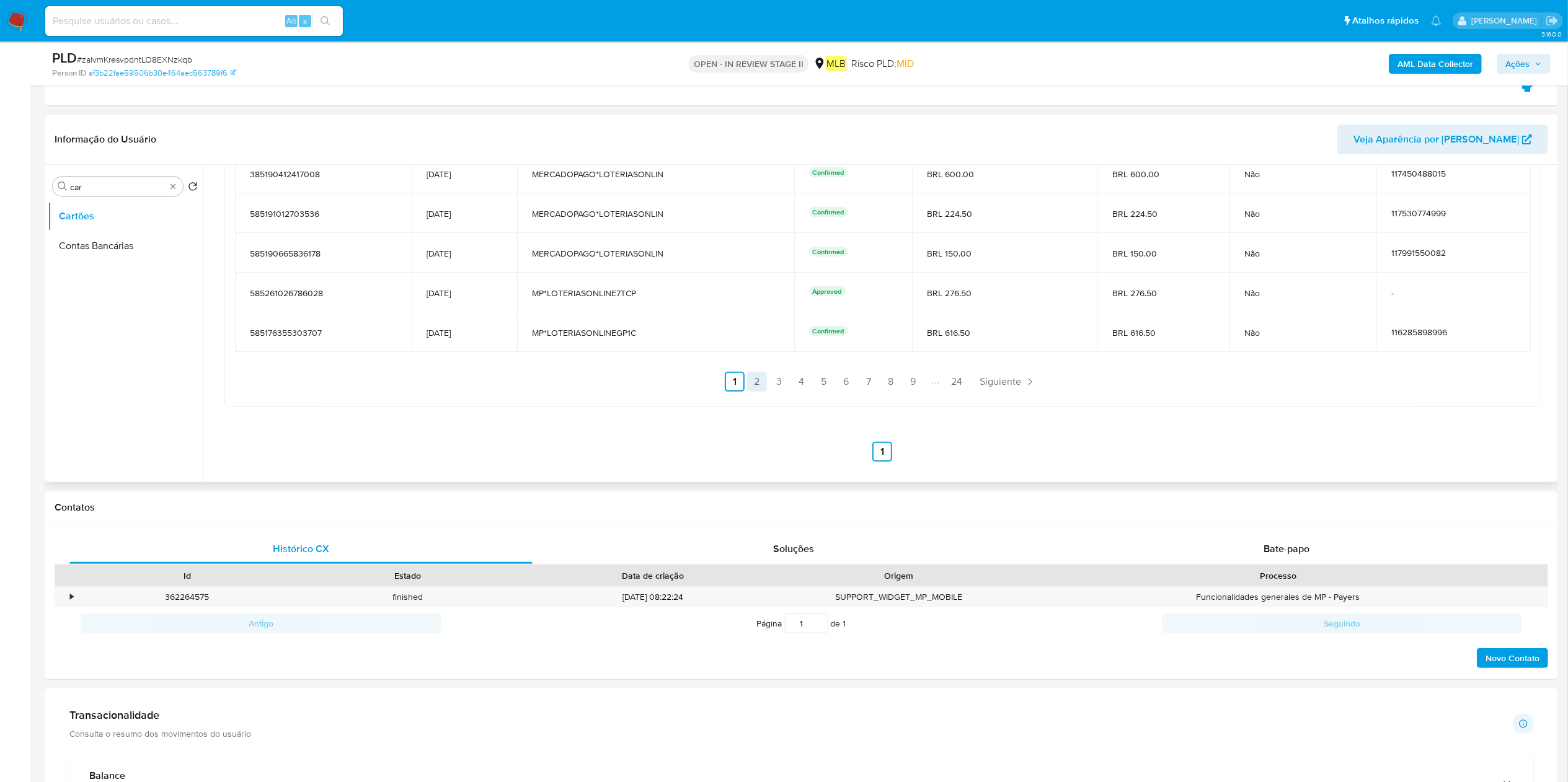
click at [752, 380] on link "2" at bounding box center [757, 382] width 20 height 20
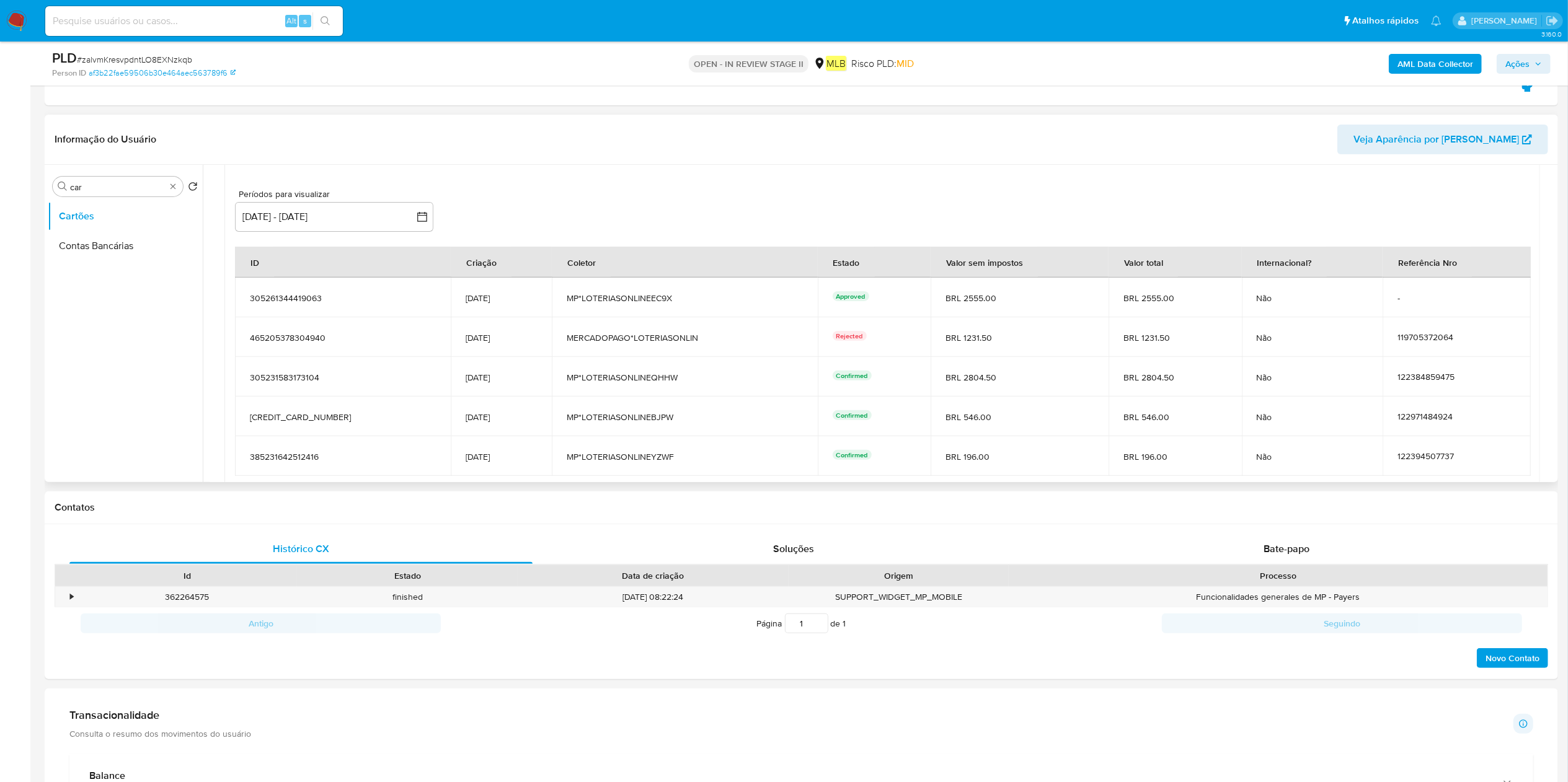
scroll to position [1052, 0]
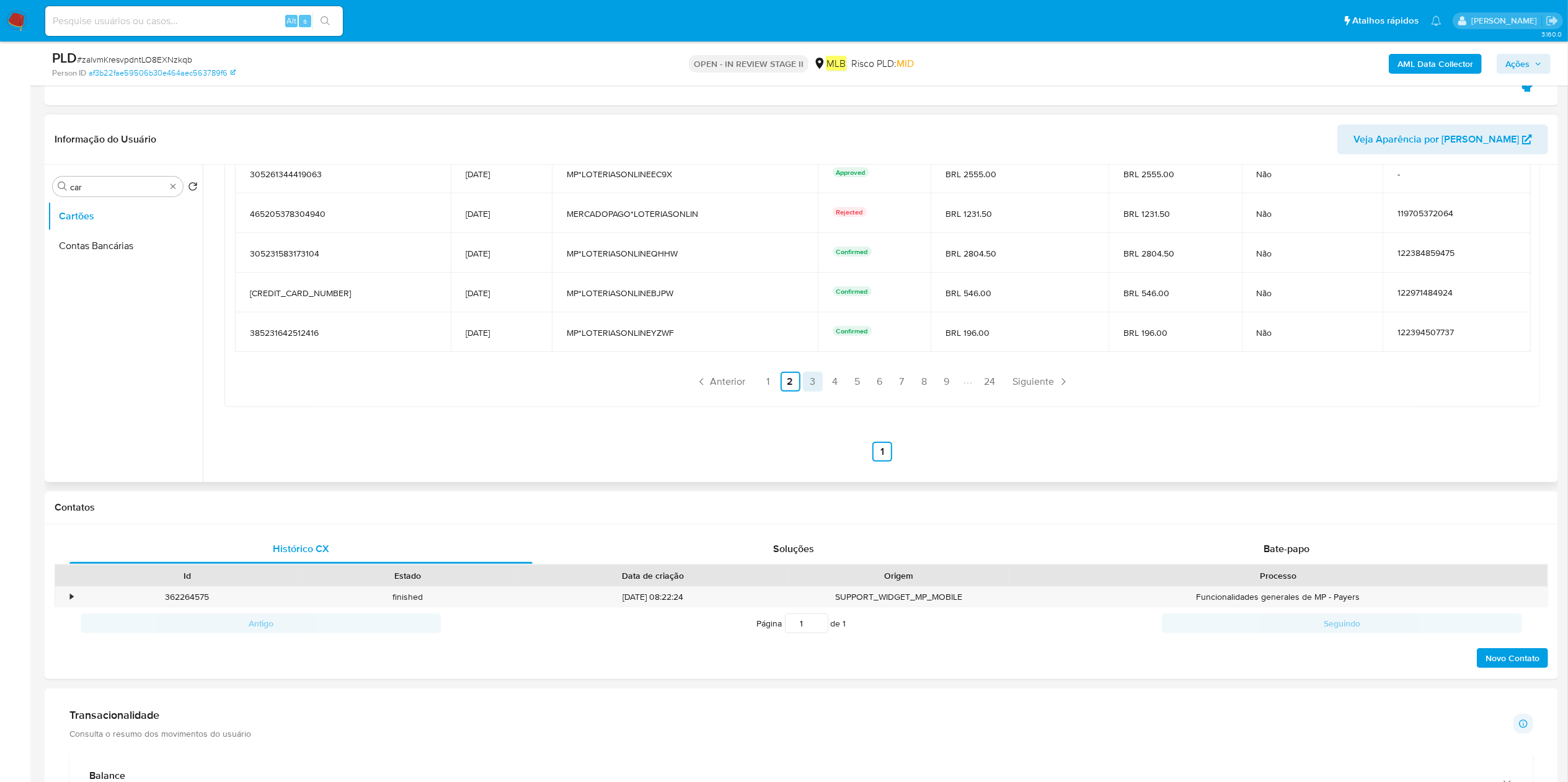
click at [819, 380] on link "3" at bounding box center [812, 382] width 20 height 20
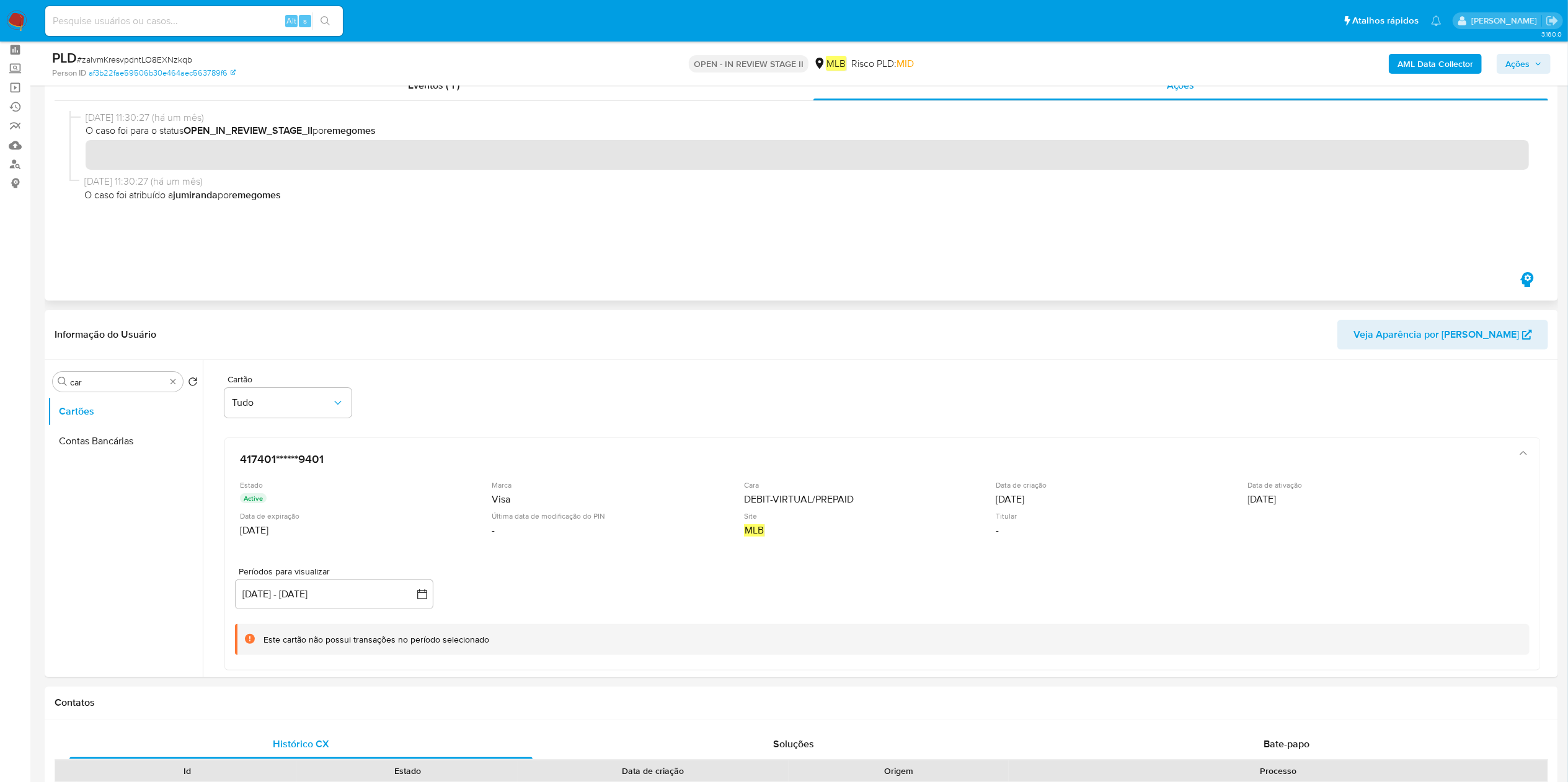
scroll to position [0, 0]
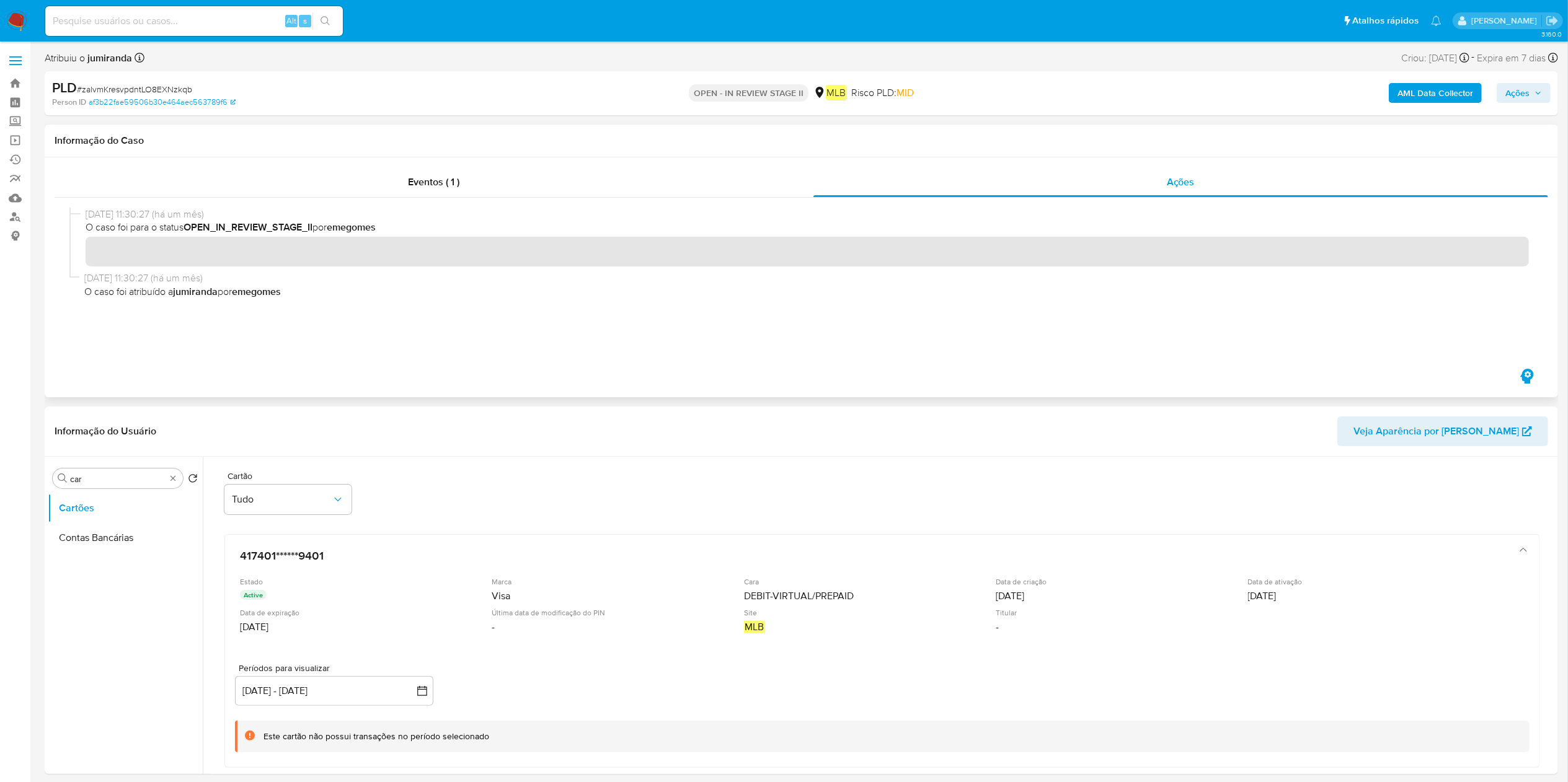
click at [360, 163] on div "Eventos ( 1 ) Ações" at bounding box center [801, 277] width 1514 height 240
click at [379, 186] on div "Eventos ( 1 )" at bounding box center [434, 182] width 759 height 30
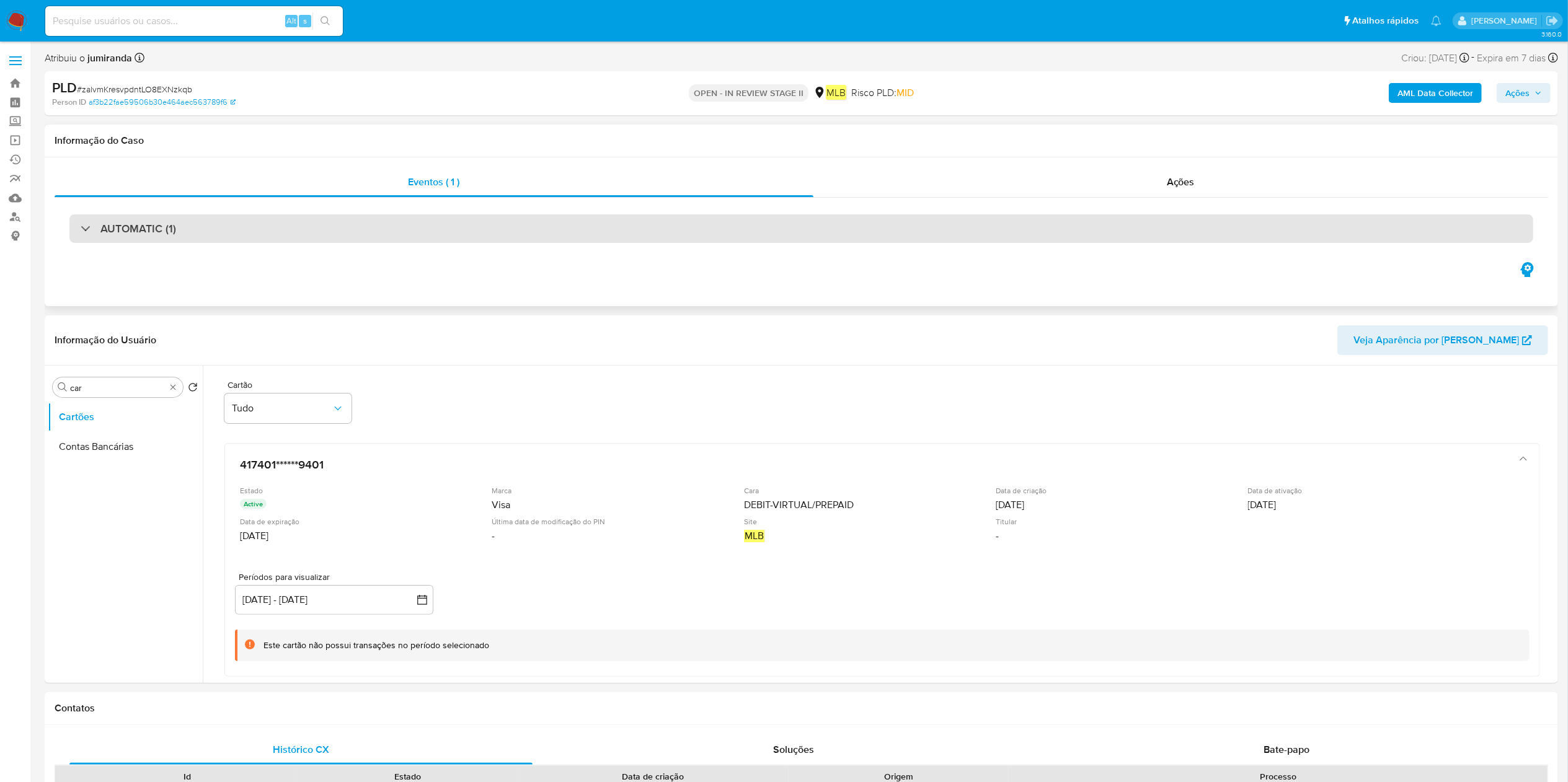
click at [520, 217] on div "AUTOMATIC (1)" at bounding box center [801, 228] width 1463 height 29
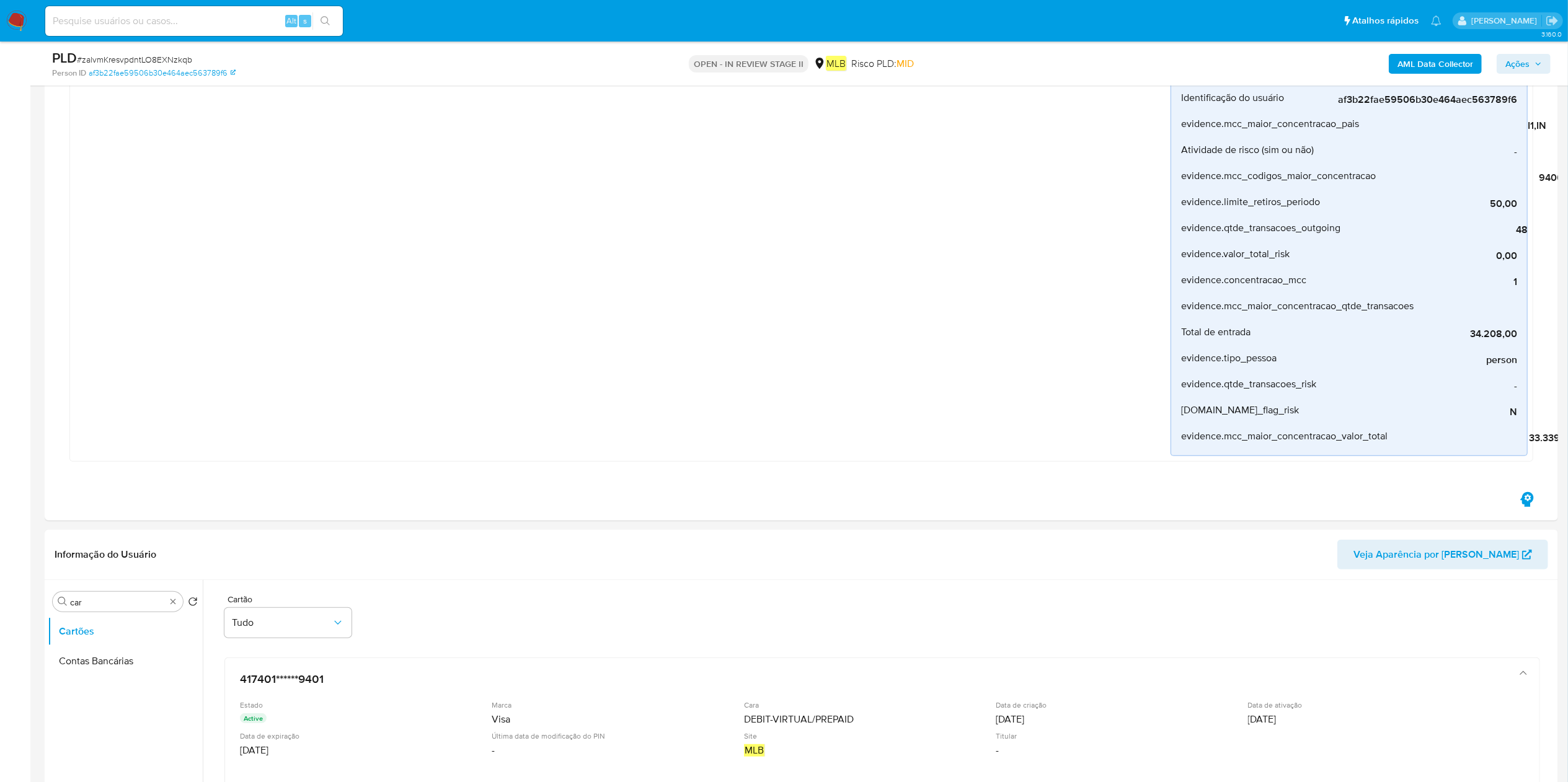
scroll to position [496, 0]
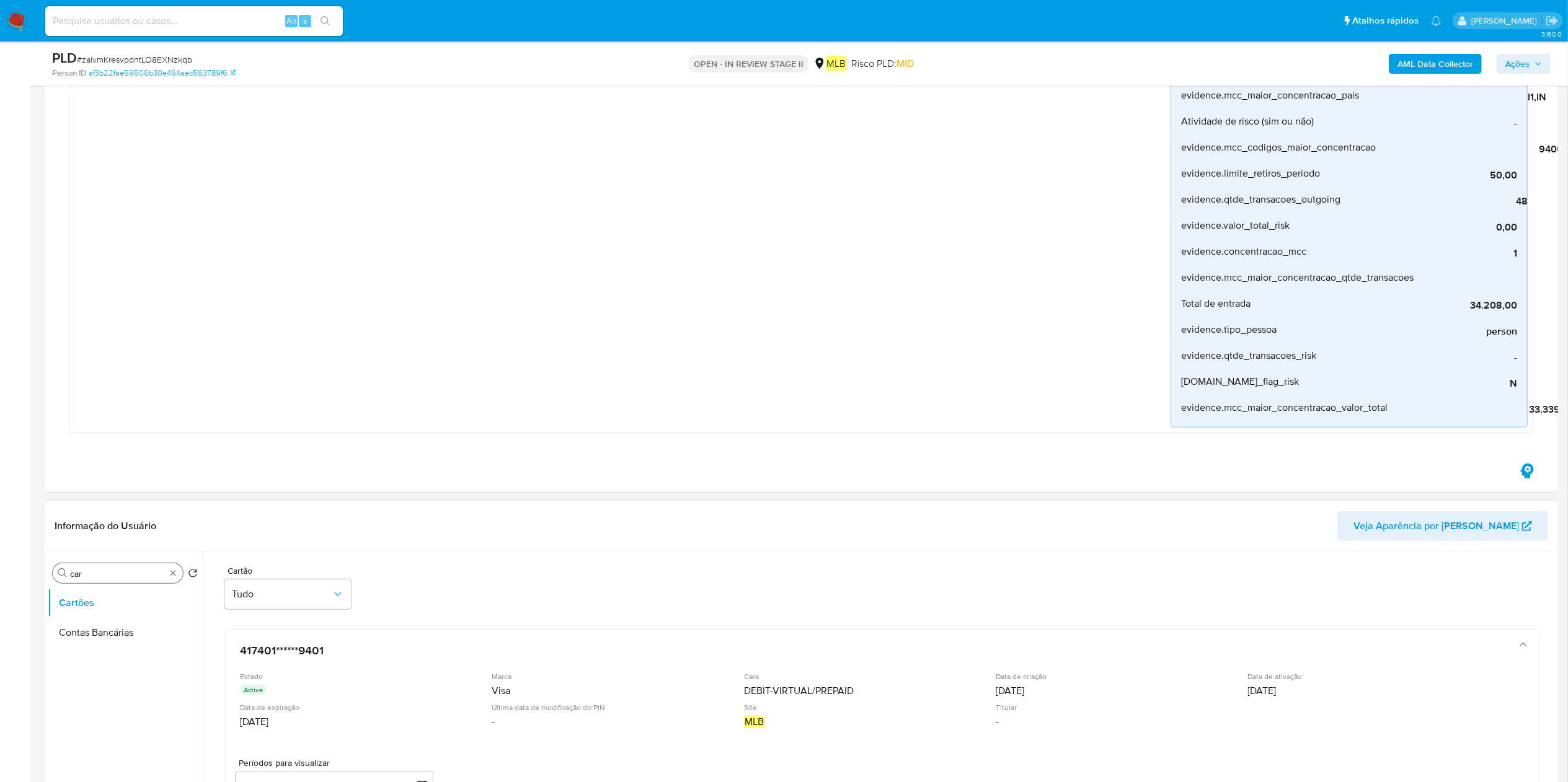
click at [106, 570] on input "car" at bounding box center [118, 574] width 96 height 12
click at [107, 572] on input "car" at bounding box center [118, 574] width 96 height 12
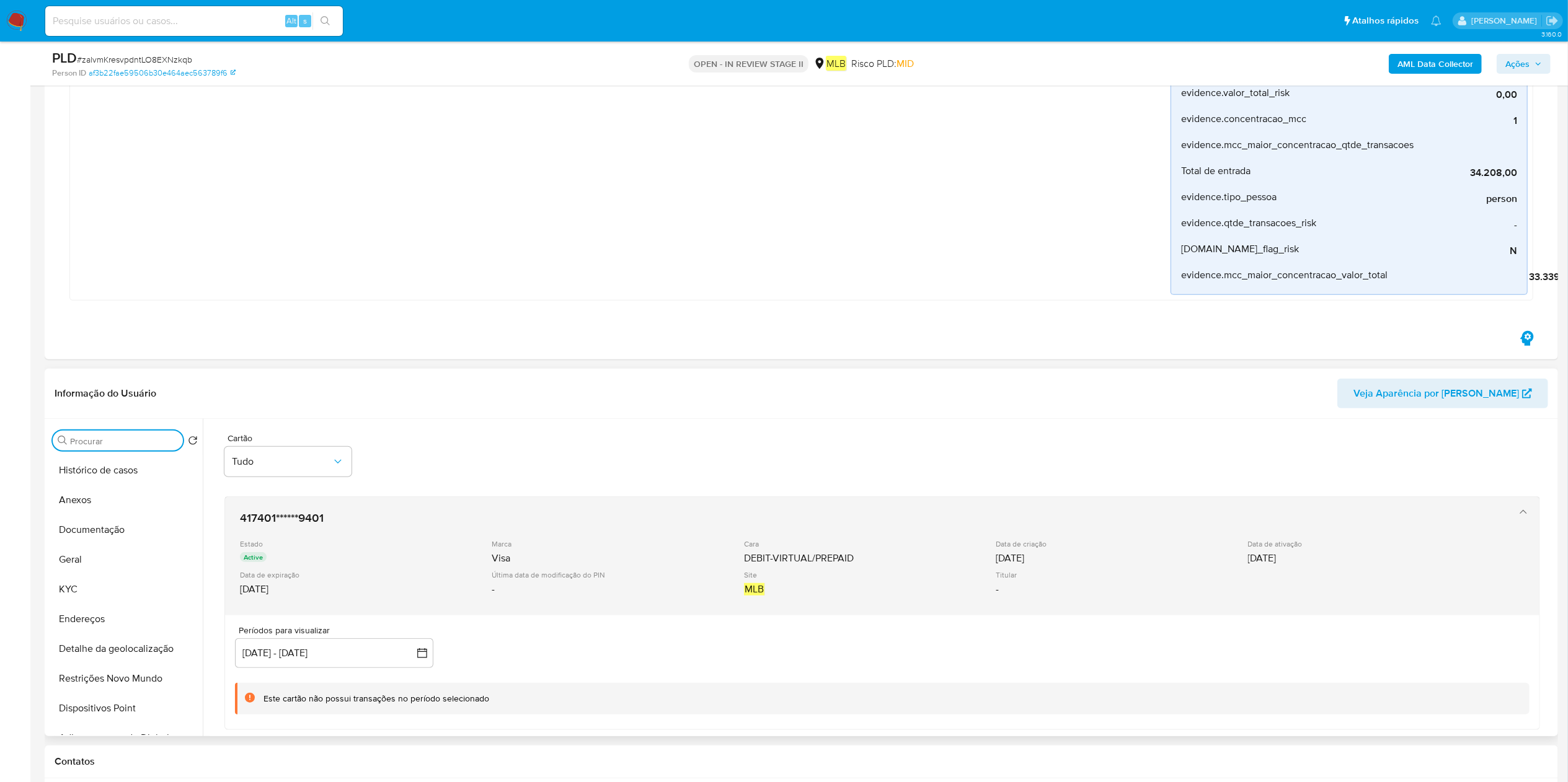
scroll to position [744, 0]
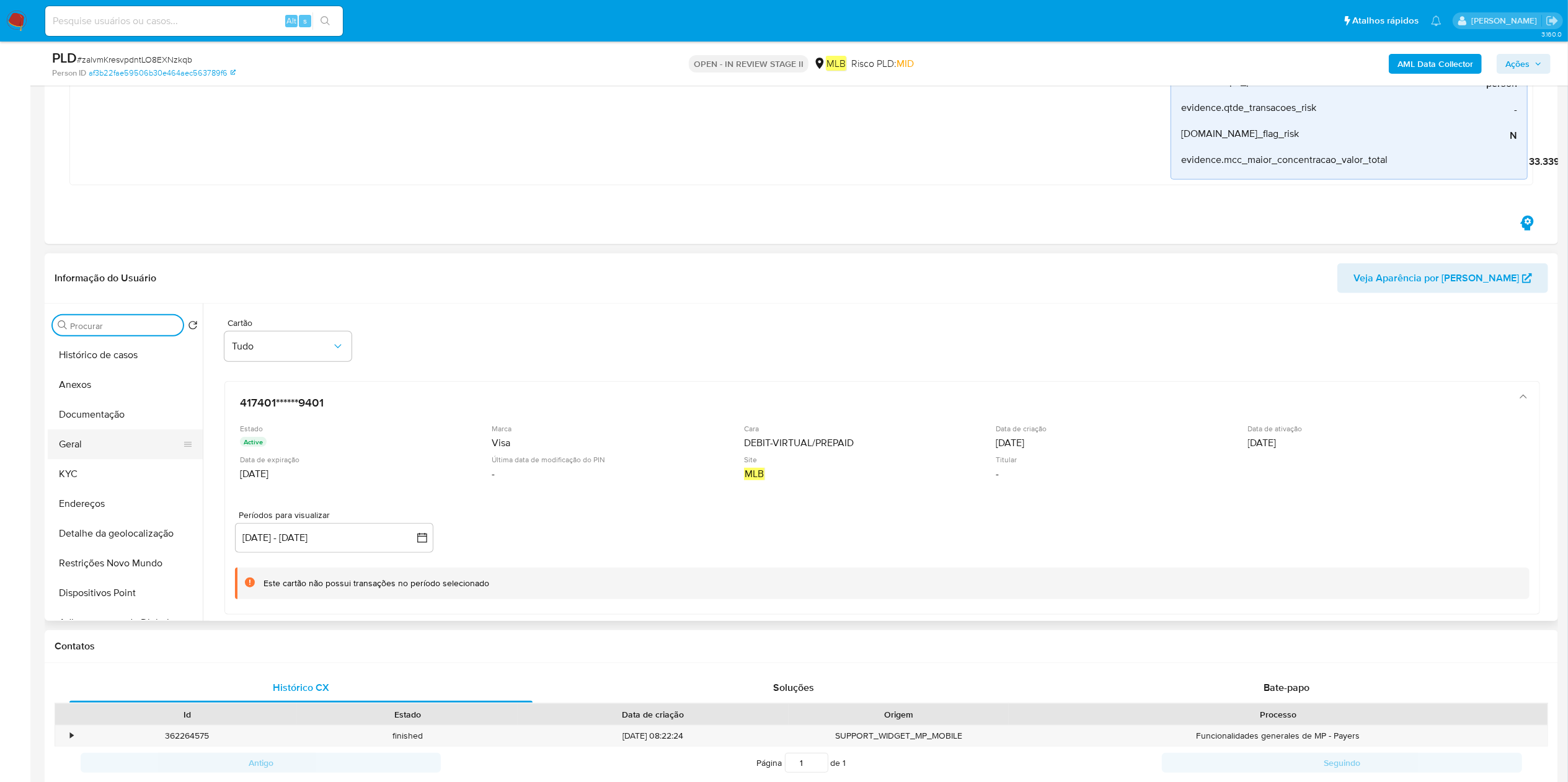
click at [96, 440] on button "Geral" at bounding box center [120, 445] width 145 height 30
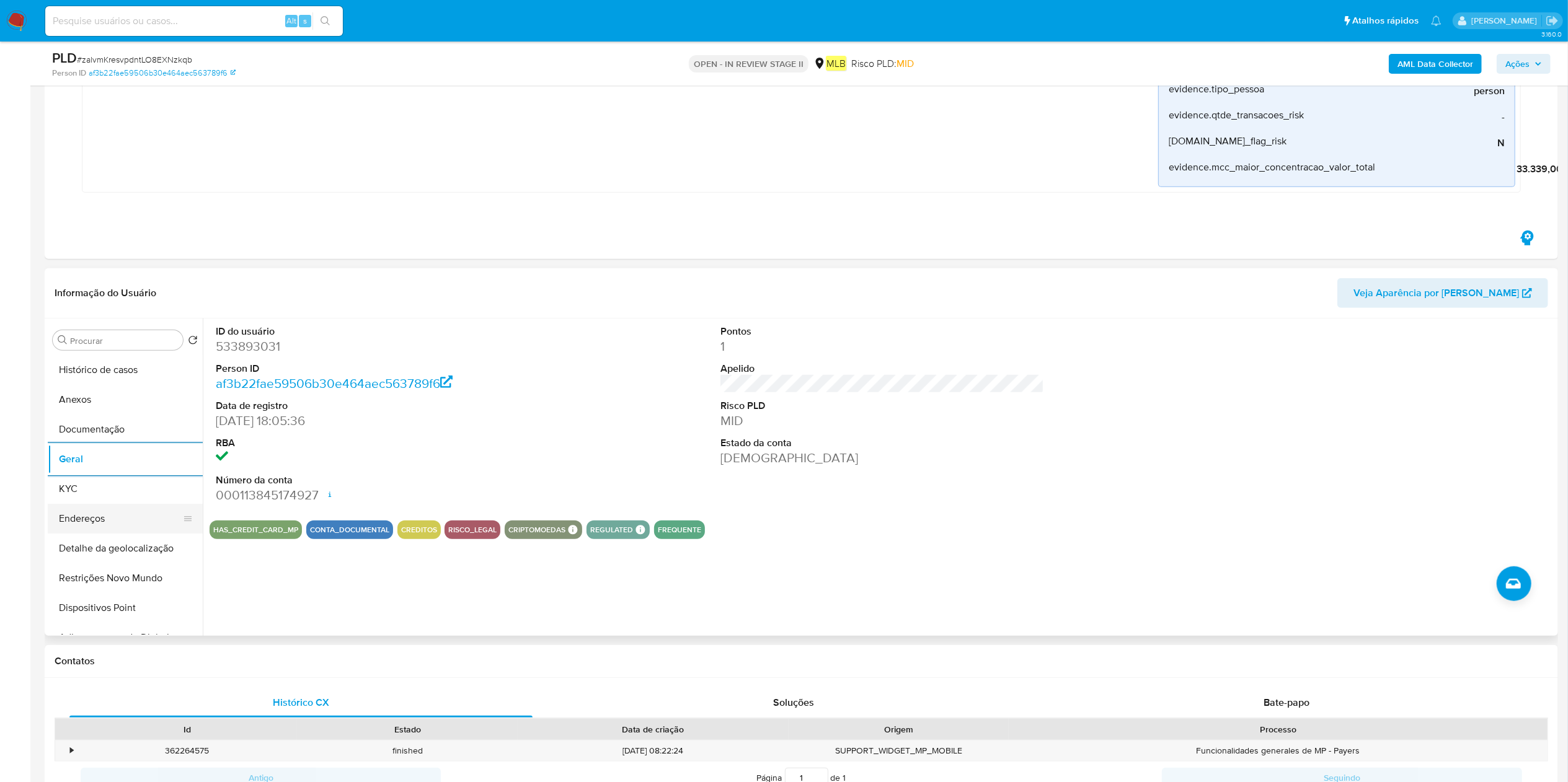
drag, startPoint x: 131, startPoint y: 491, endPoint x: 191, endPoint y: 506, distance: 61.8
click at [132, 490] on button "KYC" at bounding box center [125, 489] width 155 height 30
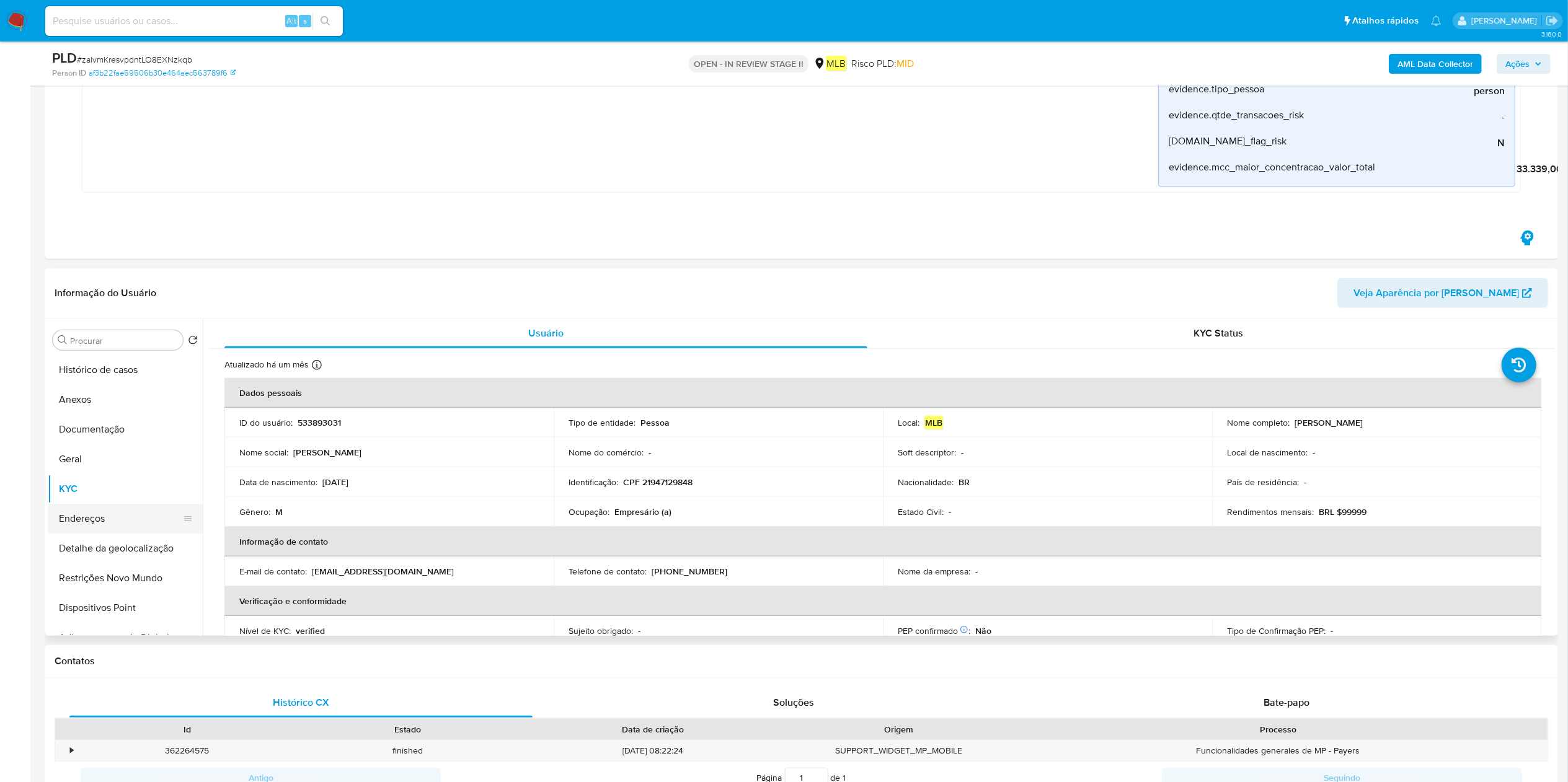
click at [73, 517] on button "Endereços" at bounding box center [120, 519] width 145 height 30
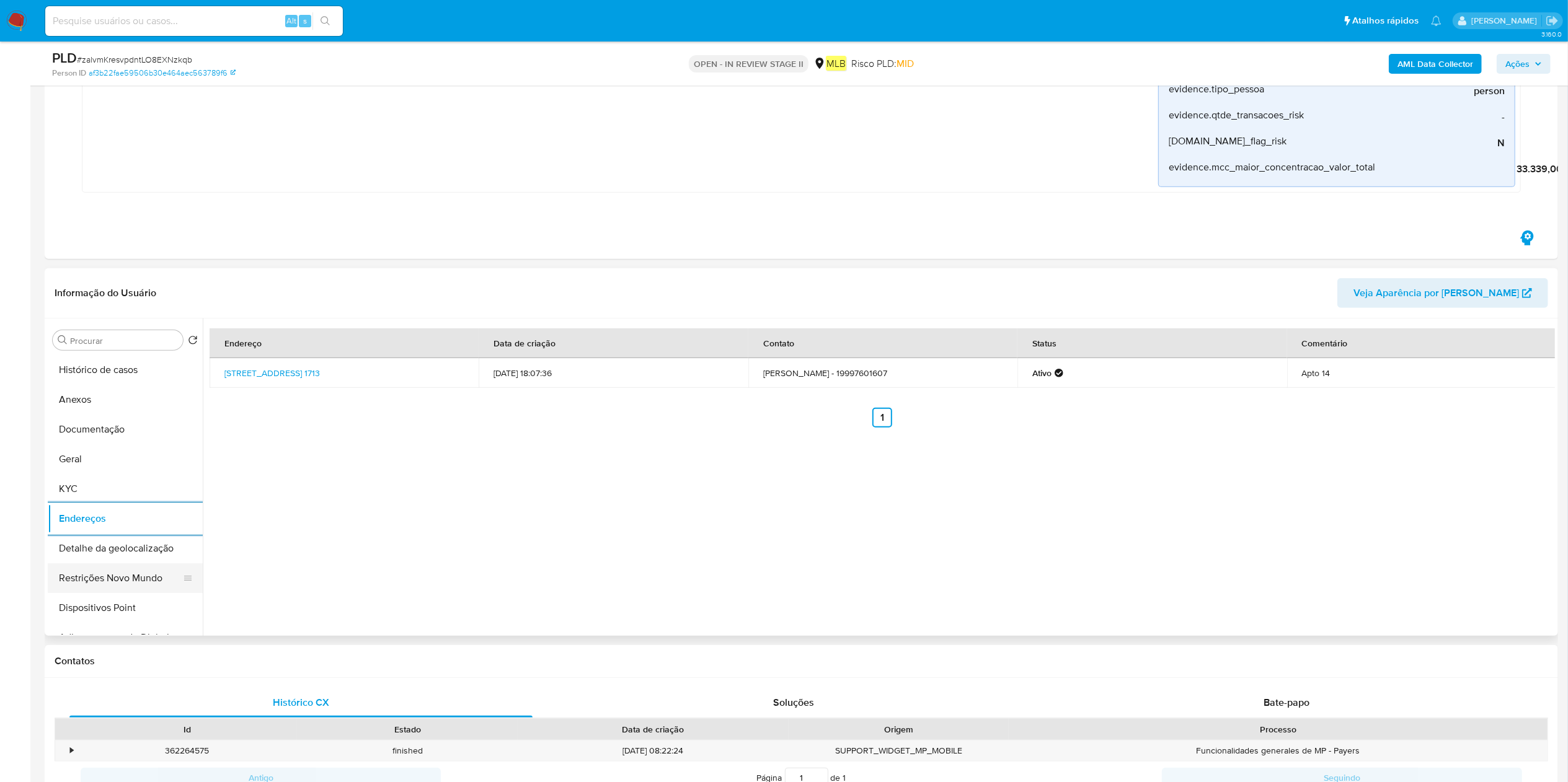
click at [134, 543] on button "Detalhe da geolocalização" at bounding box center [125, 549] width 155 height 30
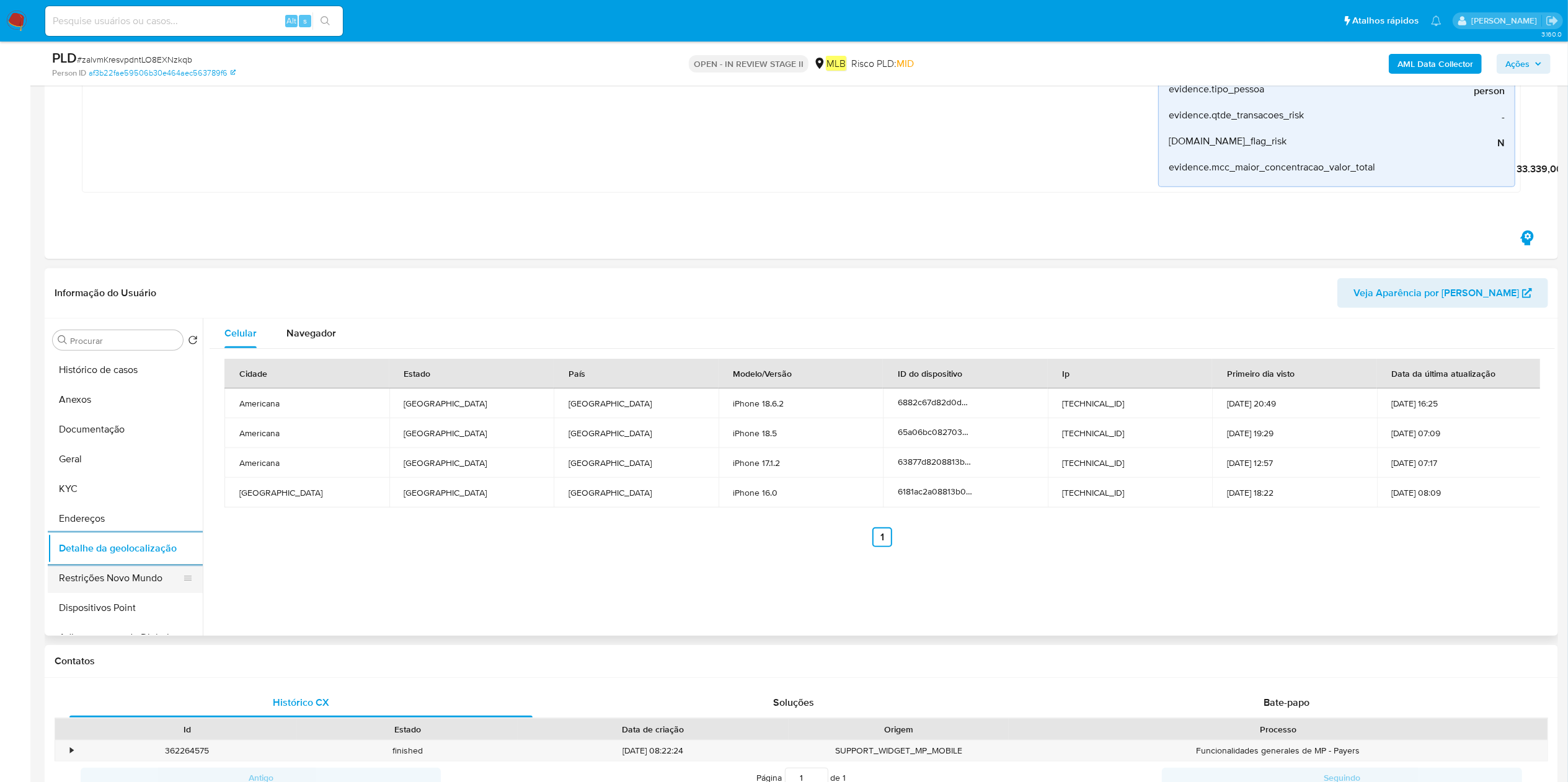
drag, startPoint x: 116, startPoint y: 568, endPoint x: 133, endPoint y: 568, distance: 17.0
click at [116, 568] on button "Restrições Novo Mundo" at bounding box center [120, 578] width 145 height 30
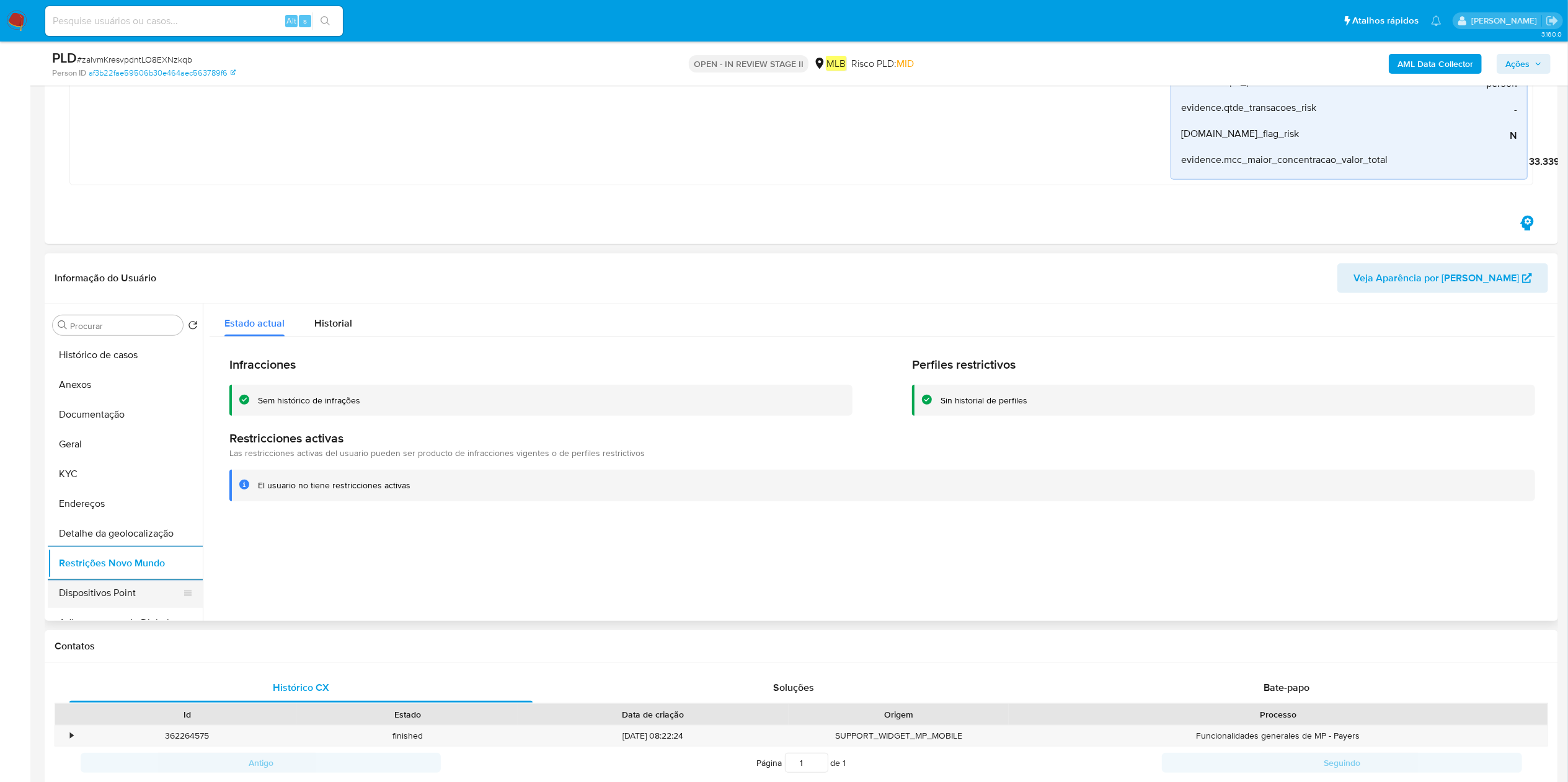
click at [125, 585] on button "Dispositivos Point" at bounding box center [120, 593] width 145 height 30
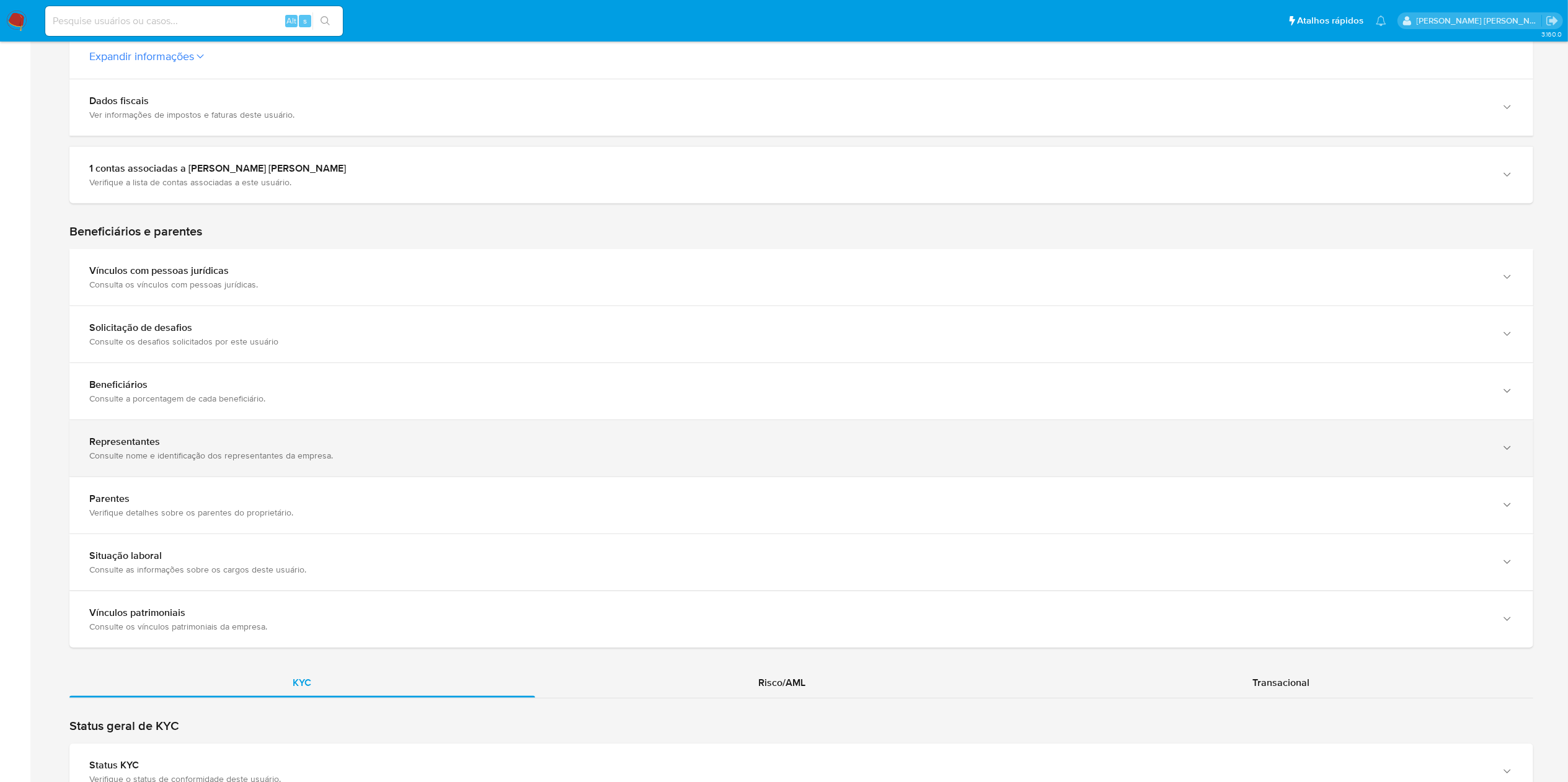
scroll to position [744, 0]
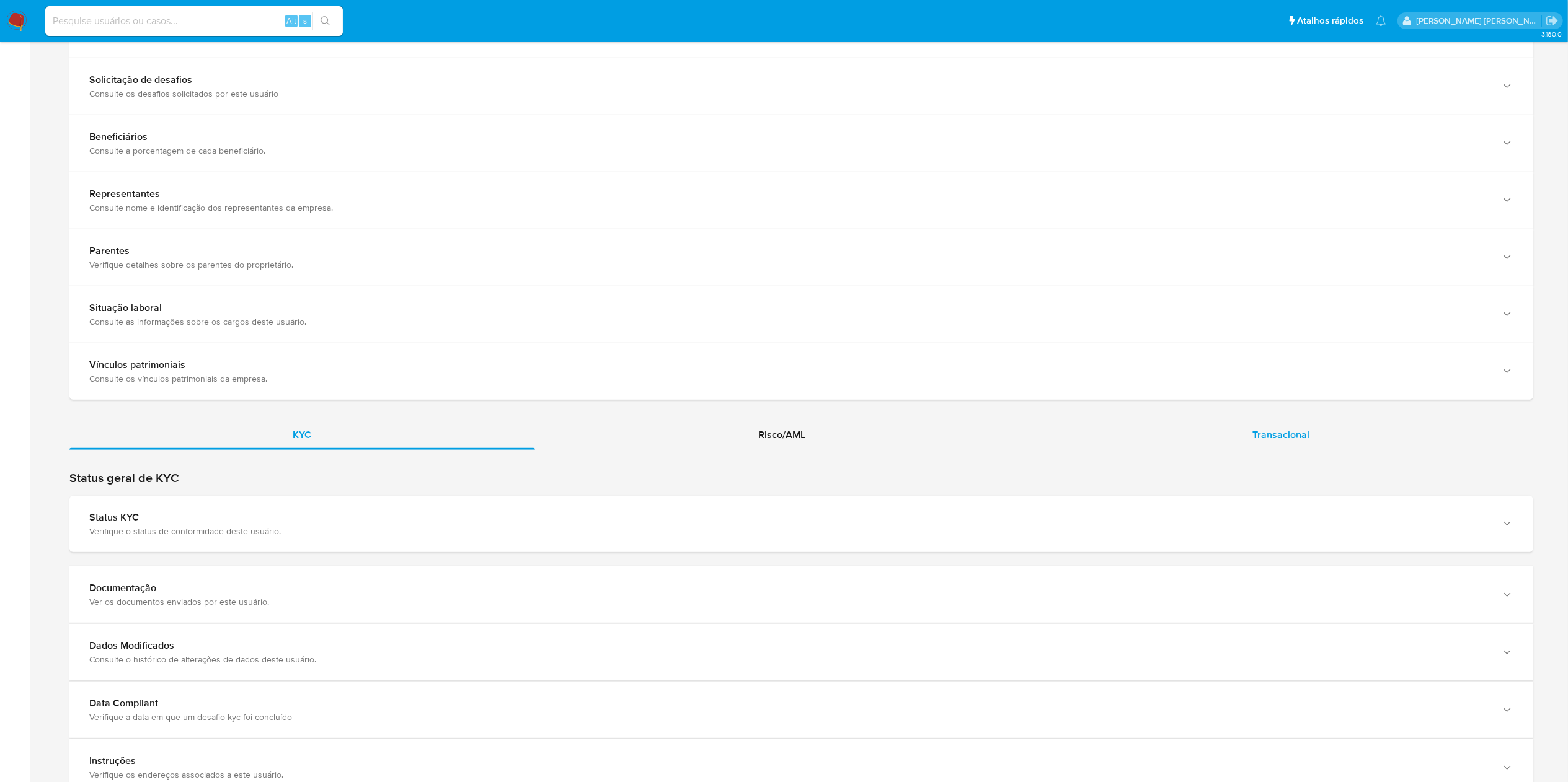
click at [1304, 436] on span "Transacional" at bounding box center [1281, 435] width 57 height 14
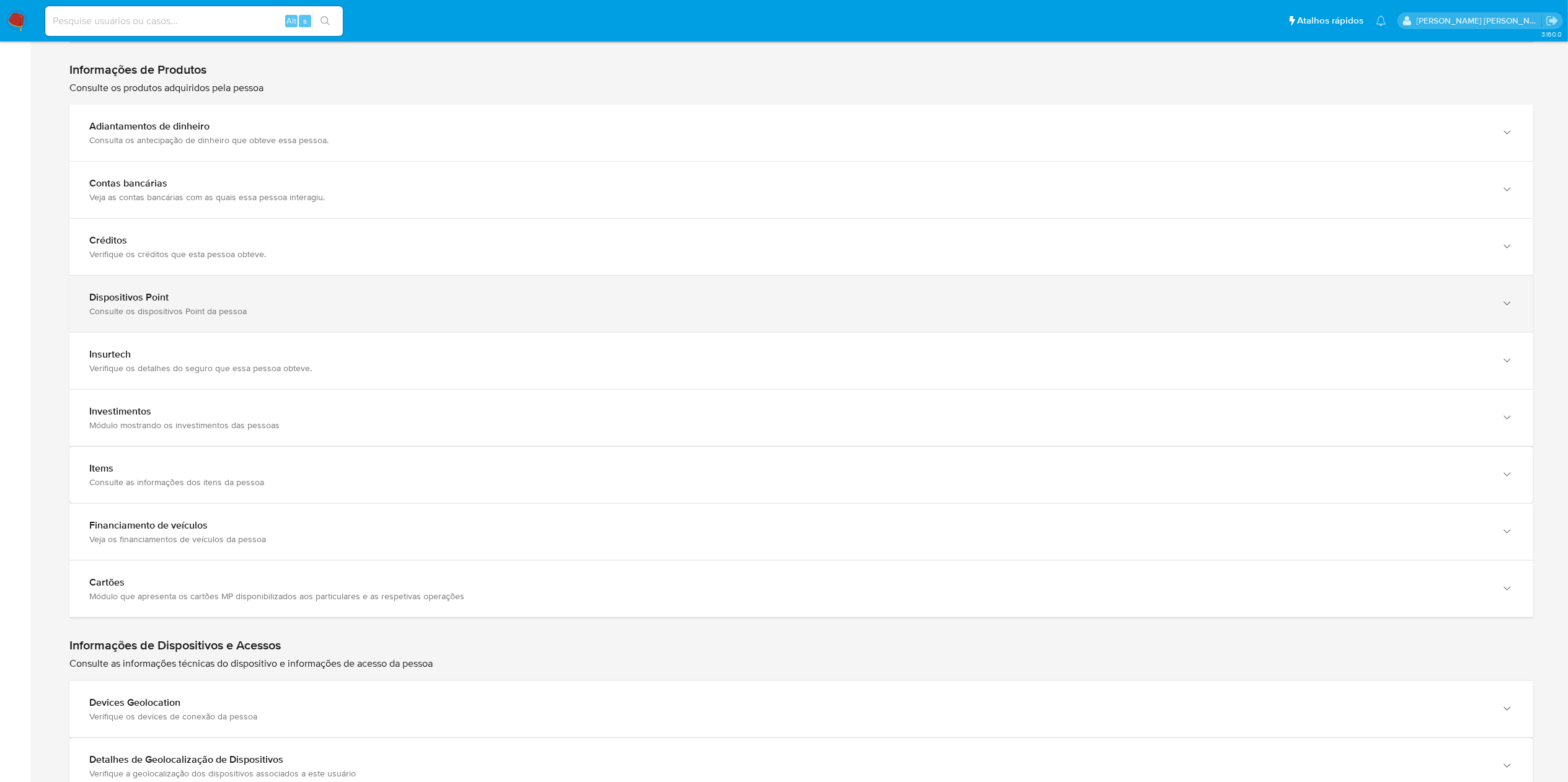
scroll to position [1364, 0]
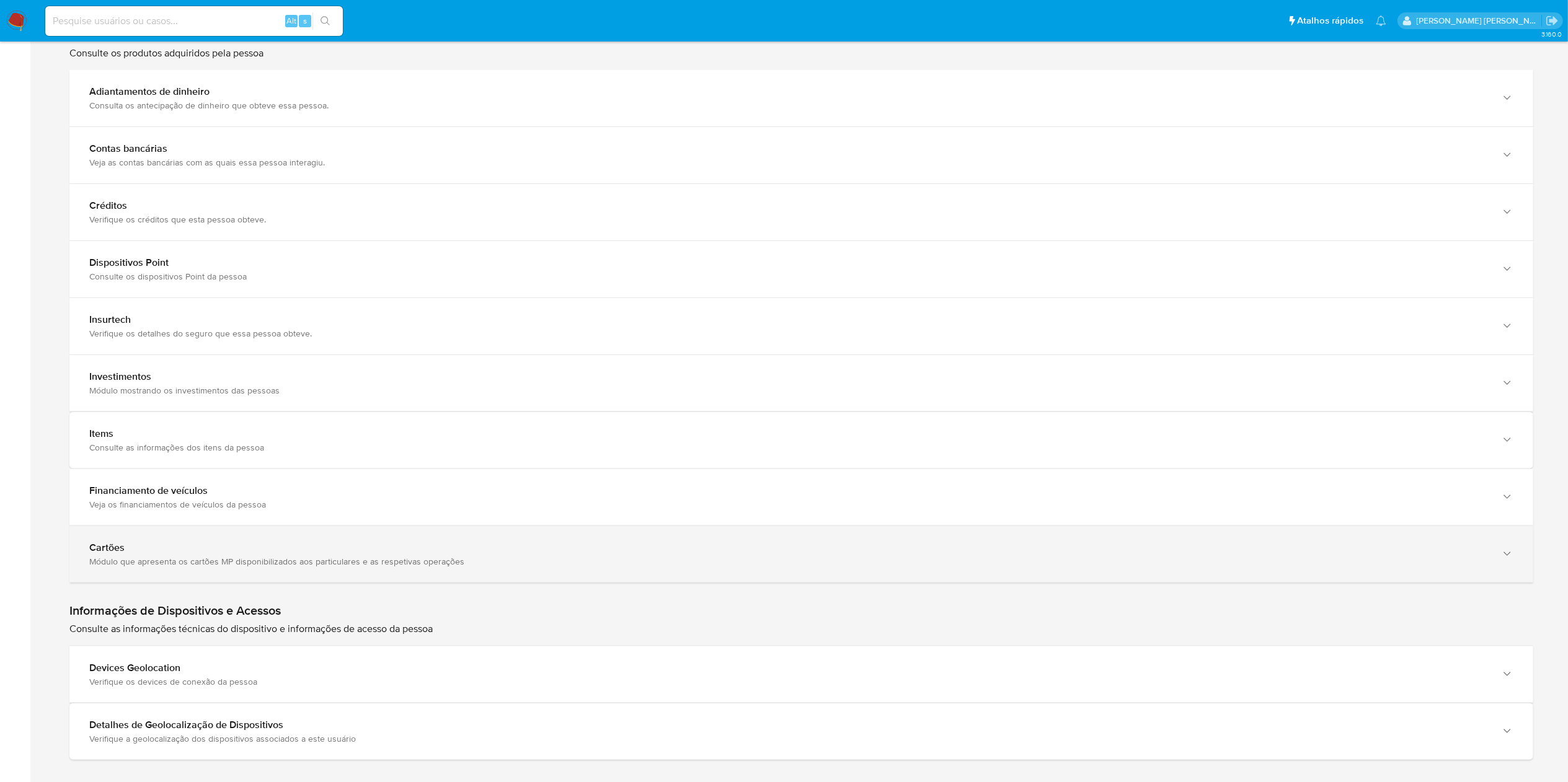
click at [295, 568] on div "Módulo que apresenta os cartões MP disponibilizados aos particulares e as respe…" at bounding box center [789, 562] width 1399 height 12
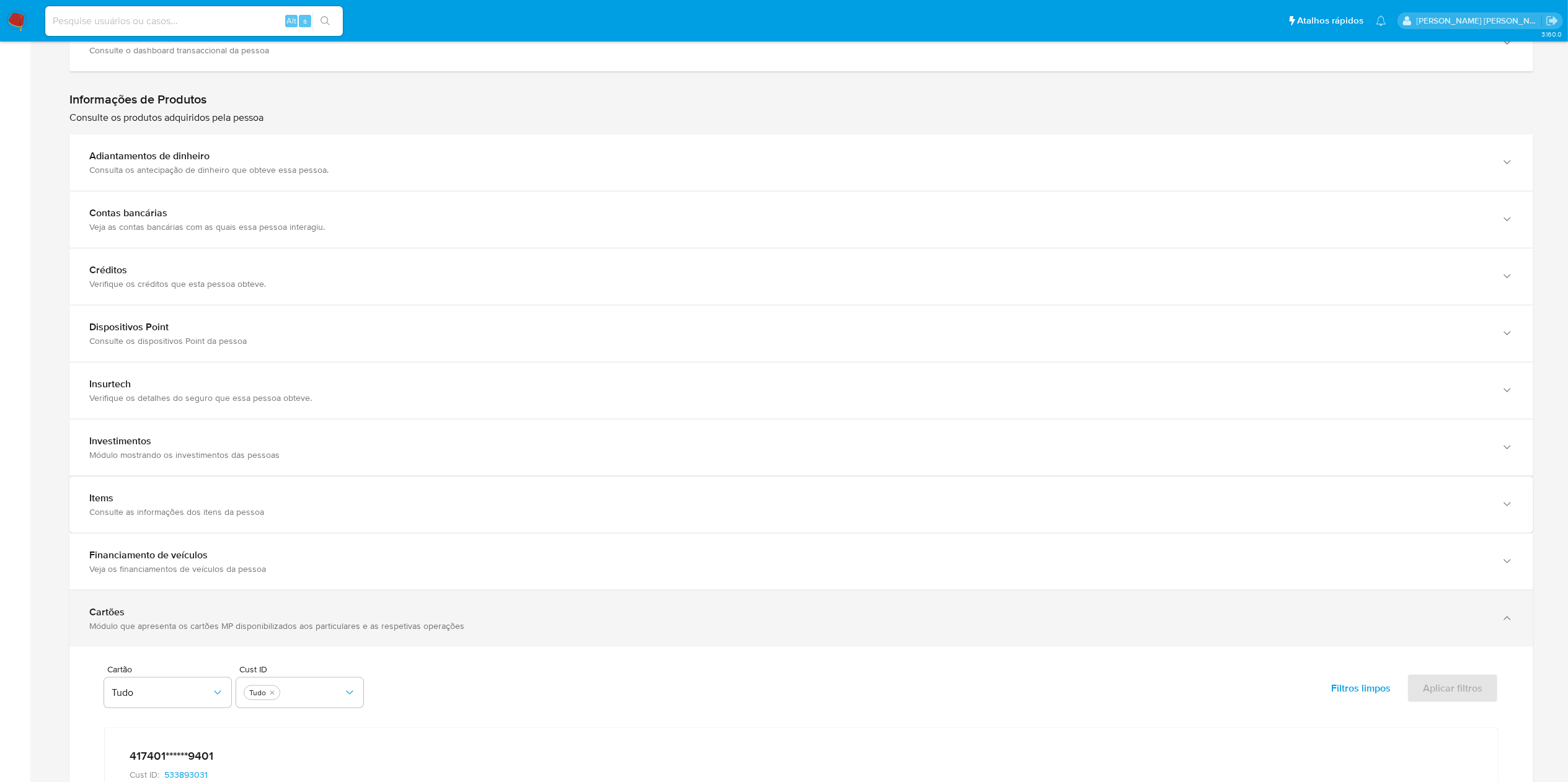
scroll to position [1260, 0]
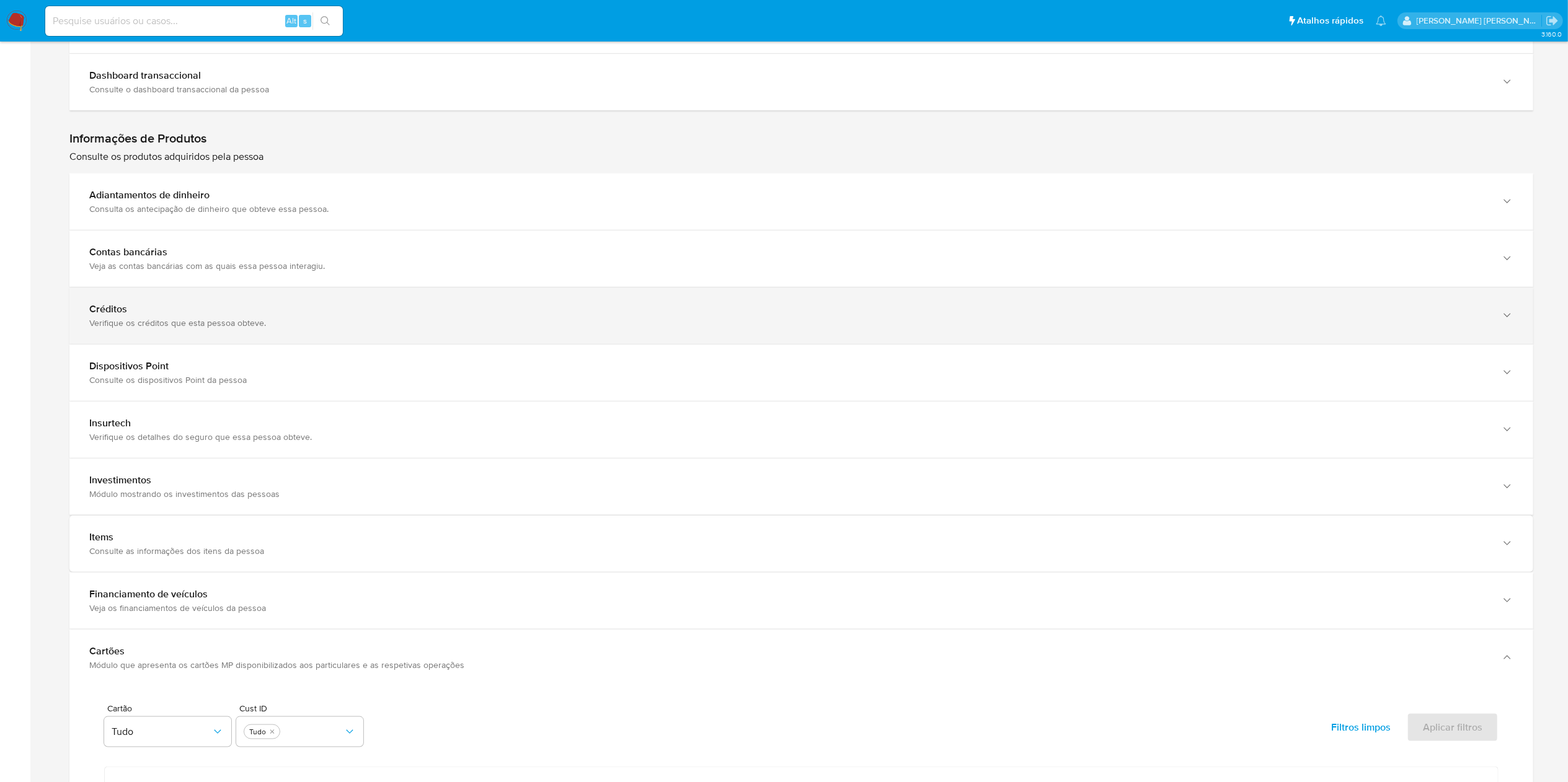
click at [370, 316] on div "Créditos" at bounding box center [789, 309] width 1399 height 12
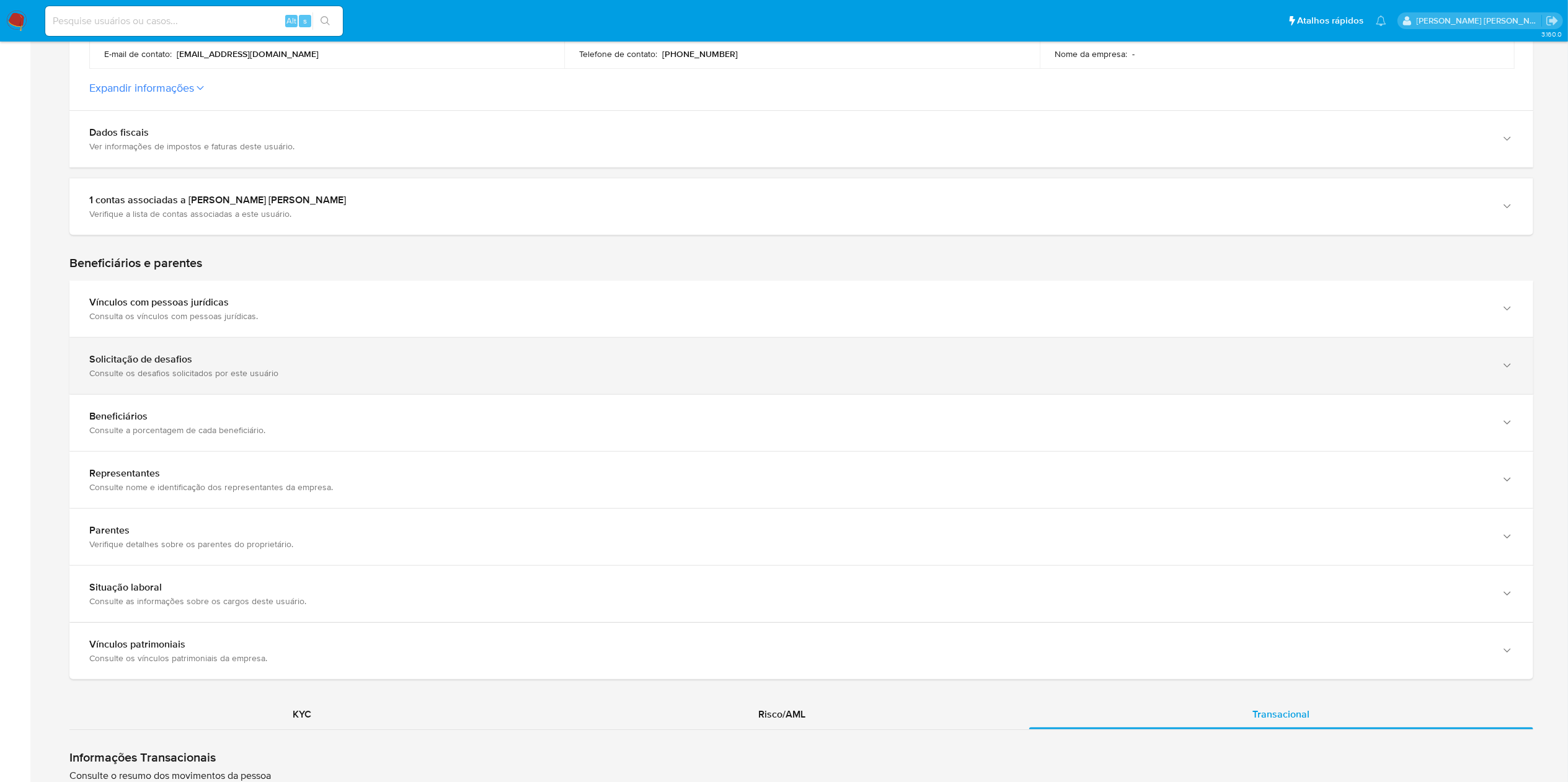
scroll to position [21, 0]
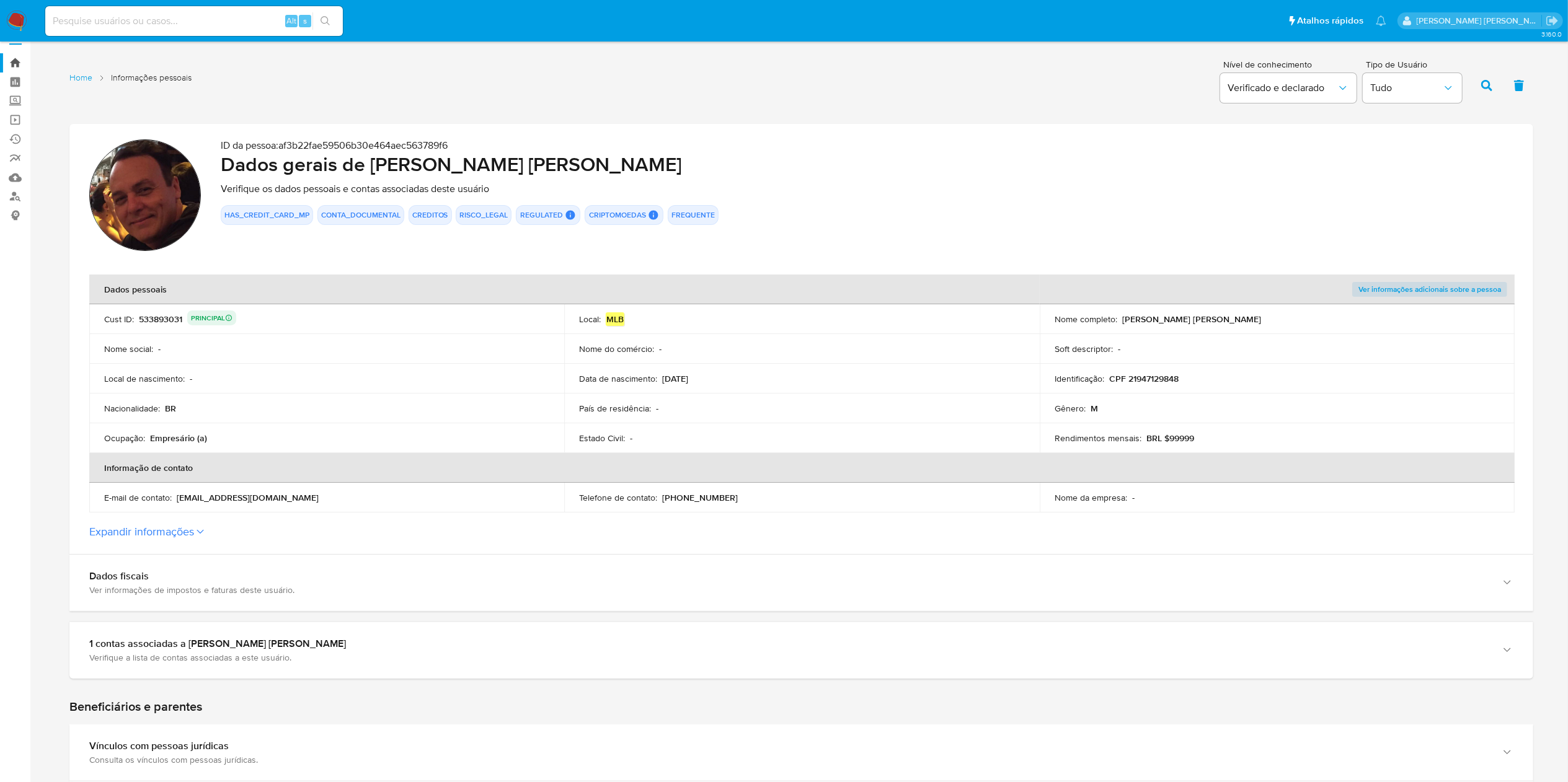
click at [8, 54] on link "Bandeja" at bounding box center [73, 63] width 148 height 19
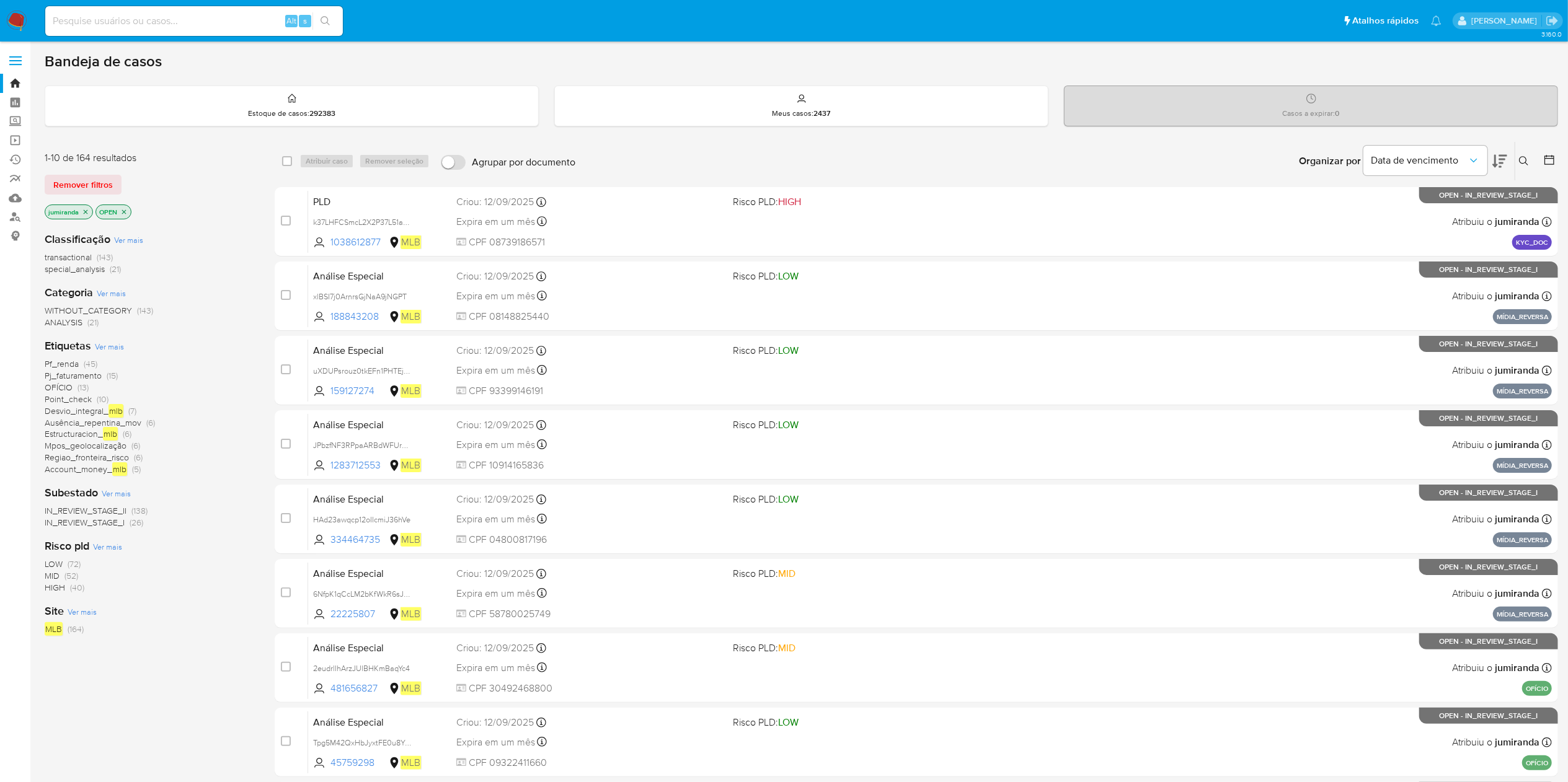
click at [104, 342] on span "Ver mais" at bounding box center [109, 346] width 29 height 12
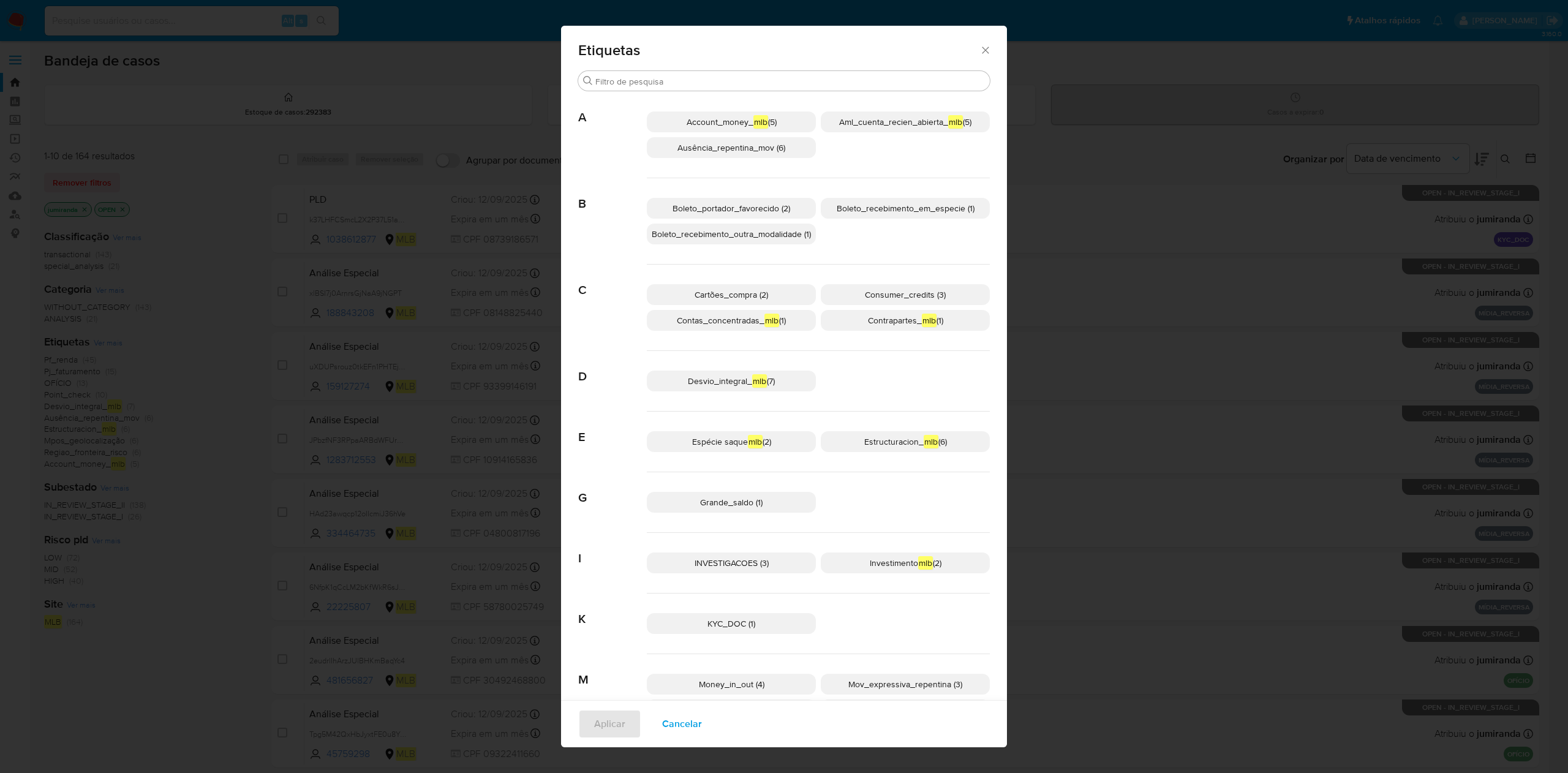
click at [745, 297] on span "Cartões_compra (2)" at bounding box center [731, 294] width 73 height 12
click at [601, 718] on span "Aplicar" at bounding box center [610, 724] width 31 height 27
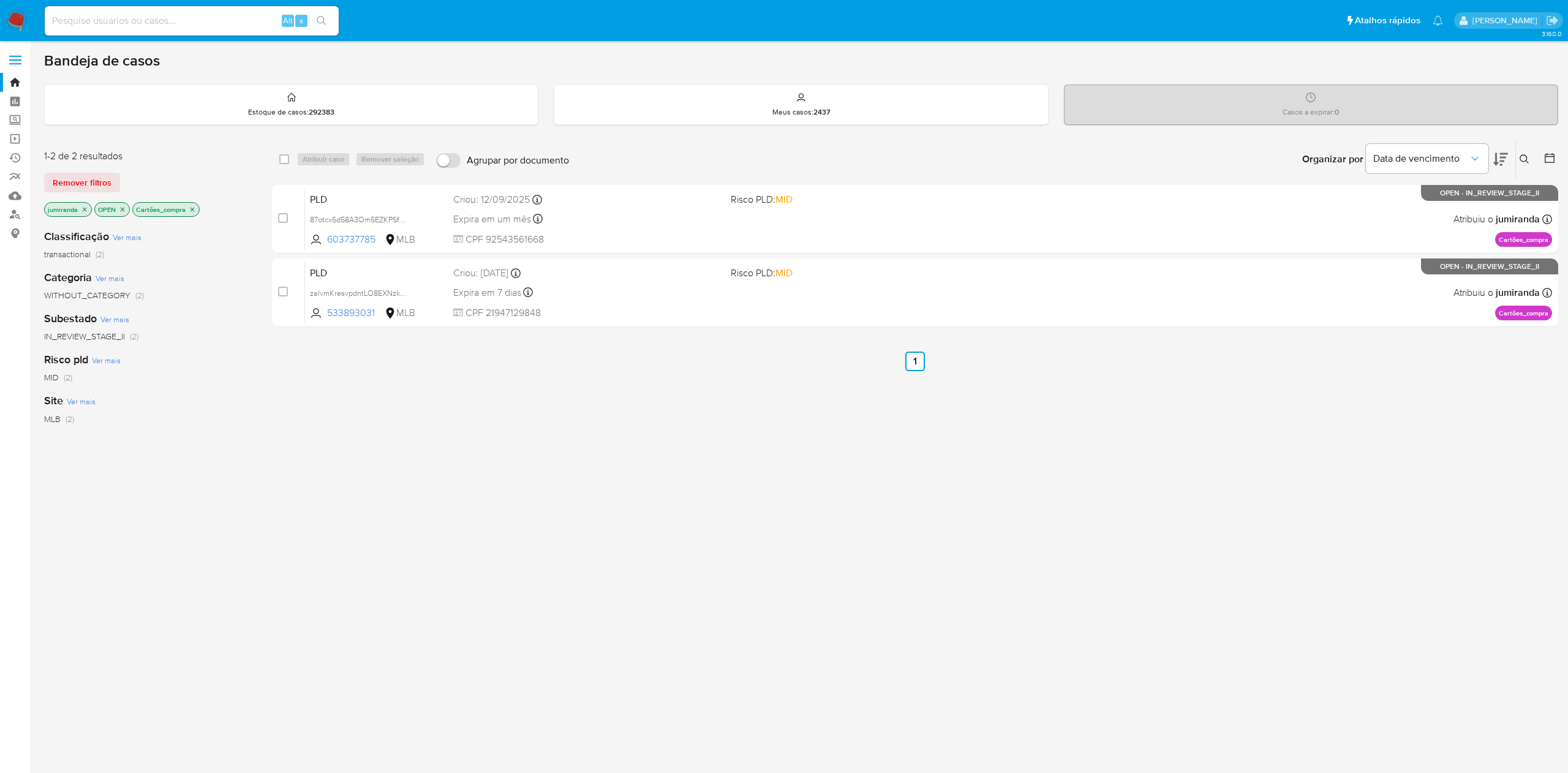
click at [84, 210] on icon "close-filter" at bounding box center [84, 209] width 4 height 4
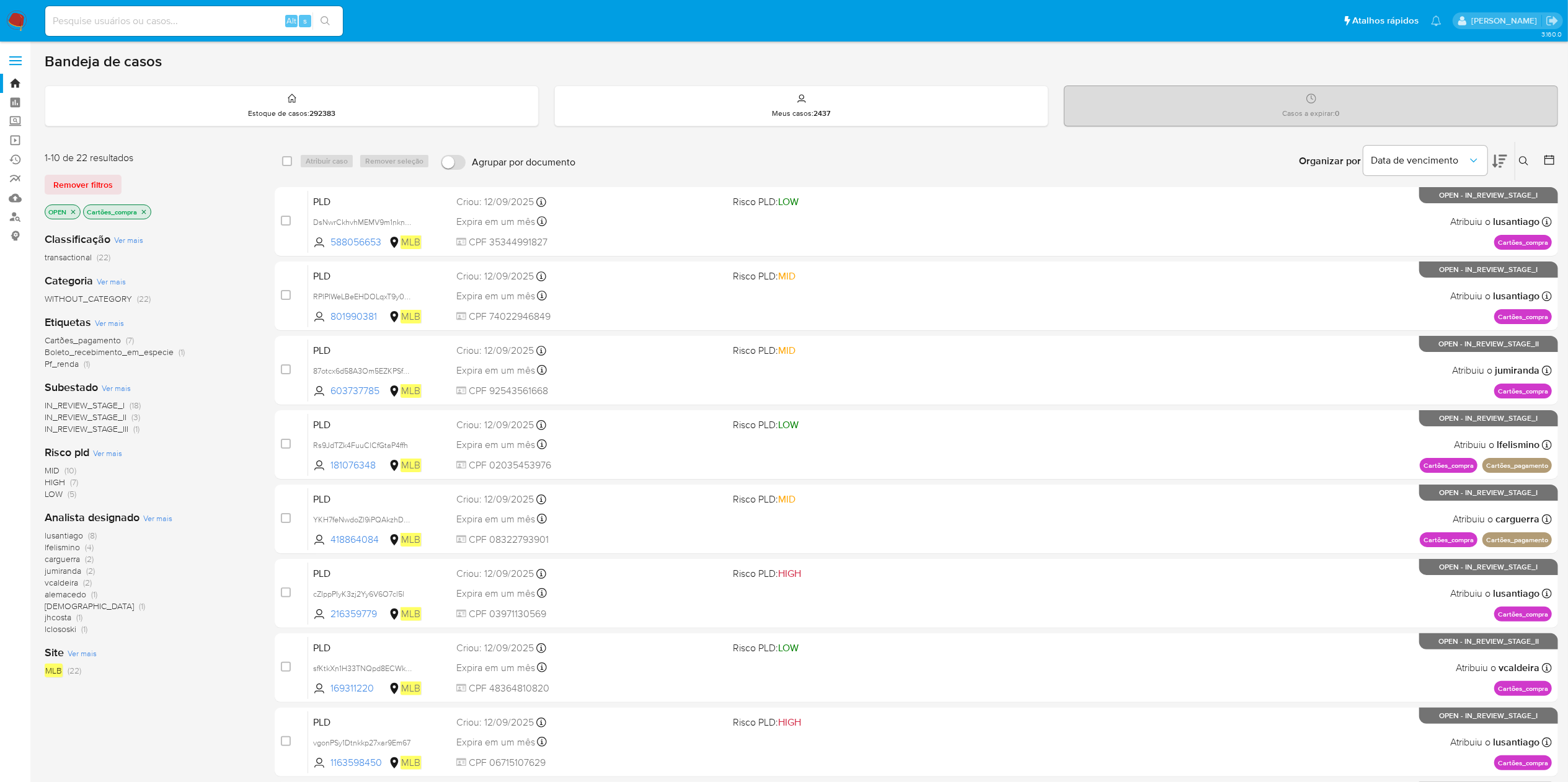
click at [74, 211] on icon "close-filter" at bounding box center [73, 211] width 4 height 4
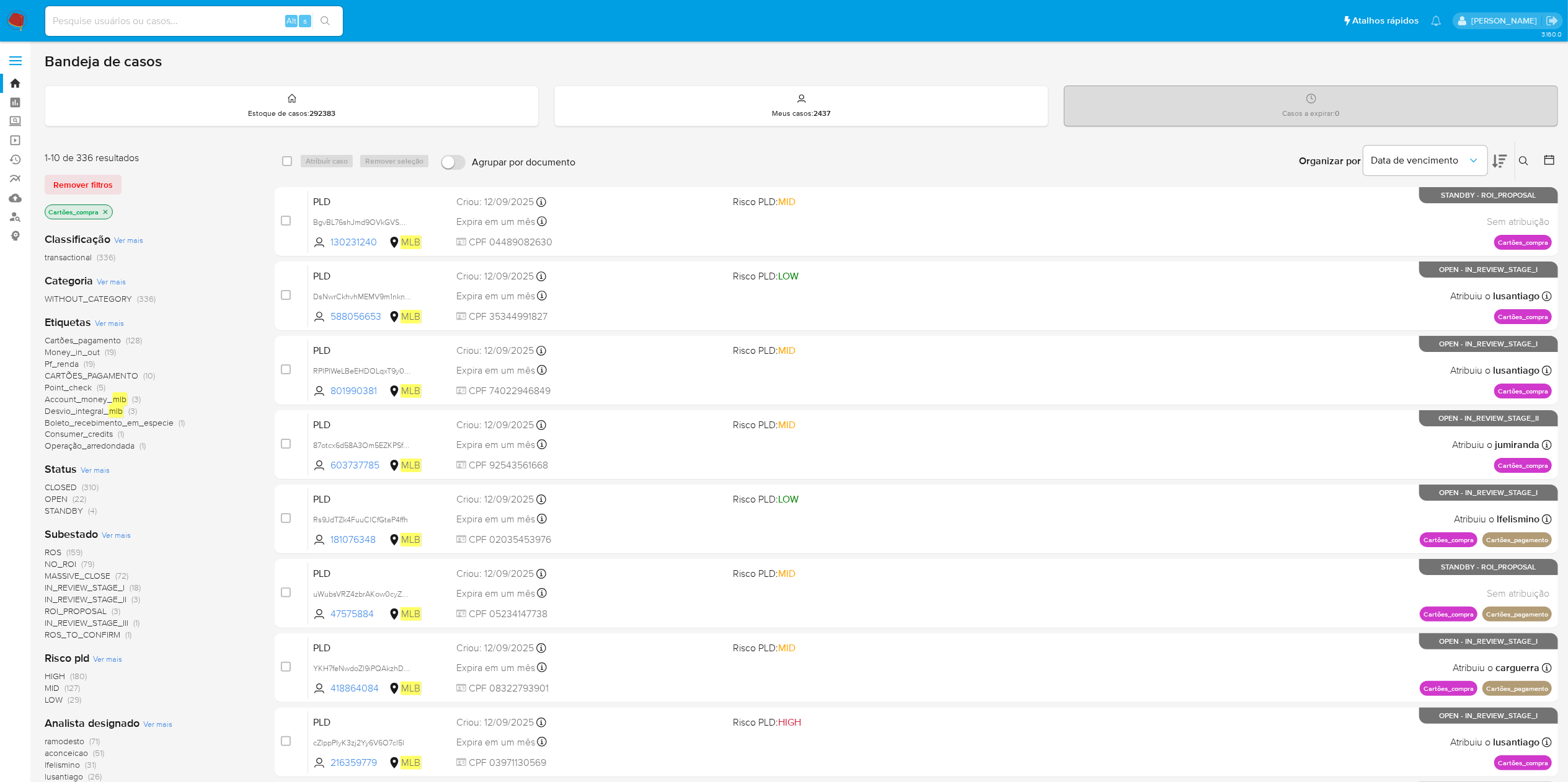
click at [68, 483] on span "CLOSED" at bounding box center [60, 487] width 32 height 12
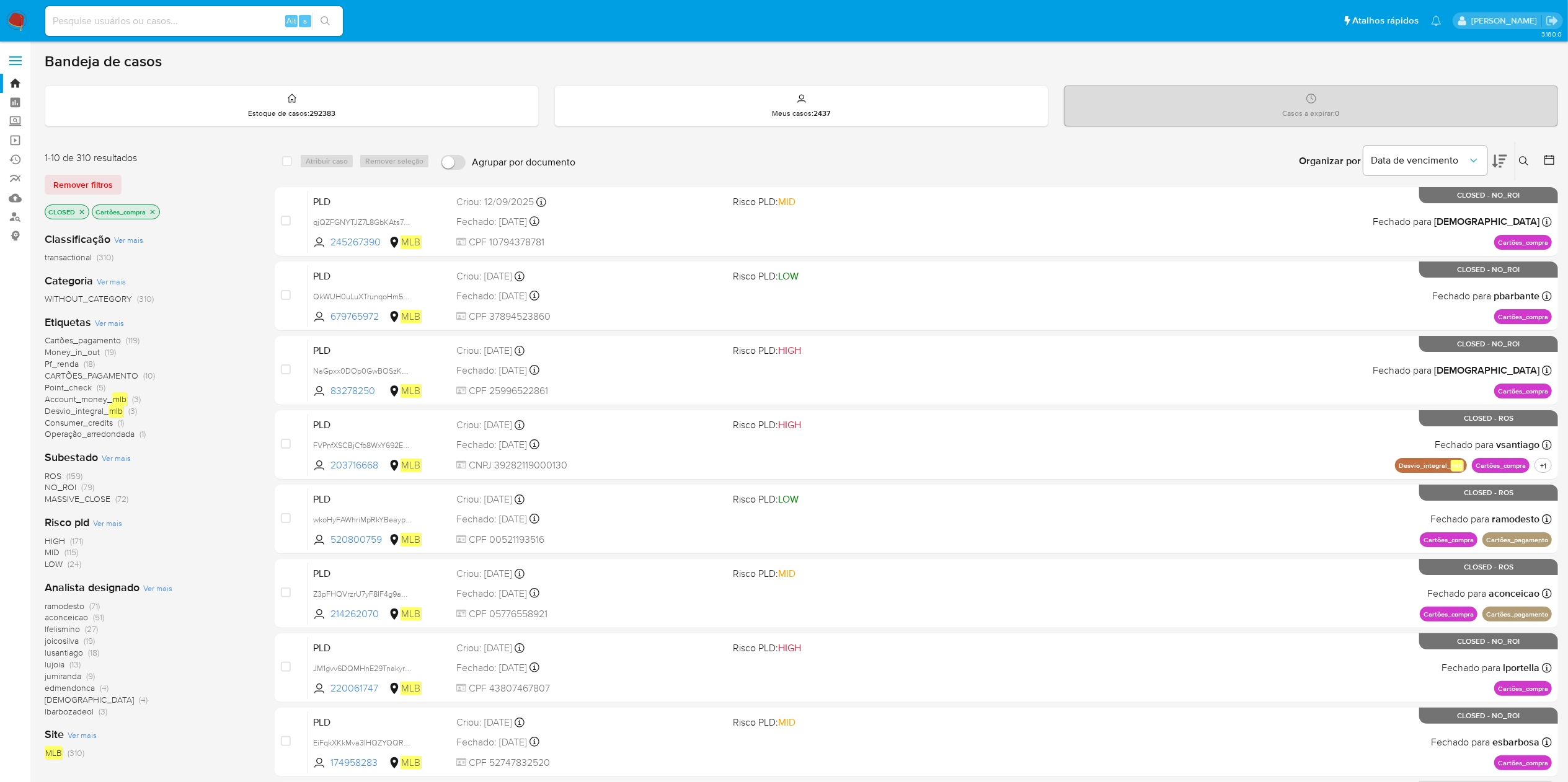
click at [59, 468] on div "Subestado Ver mais ROS (159) NO_ROI (79) MASSIVE_CLOSE (72)" at bounding box center [149, 478] width 210 height 55
click at [54, 475] on span "ROS" at bounding box center [53, 476] width 16 height 12
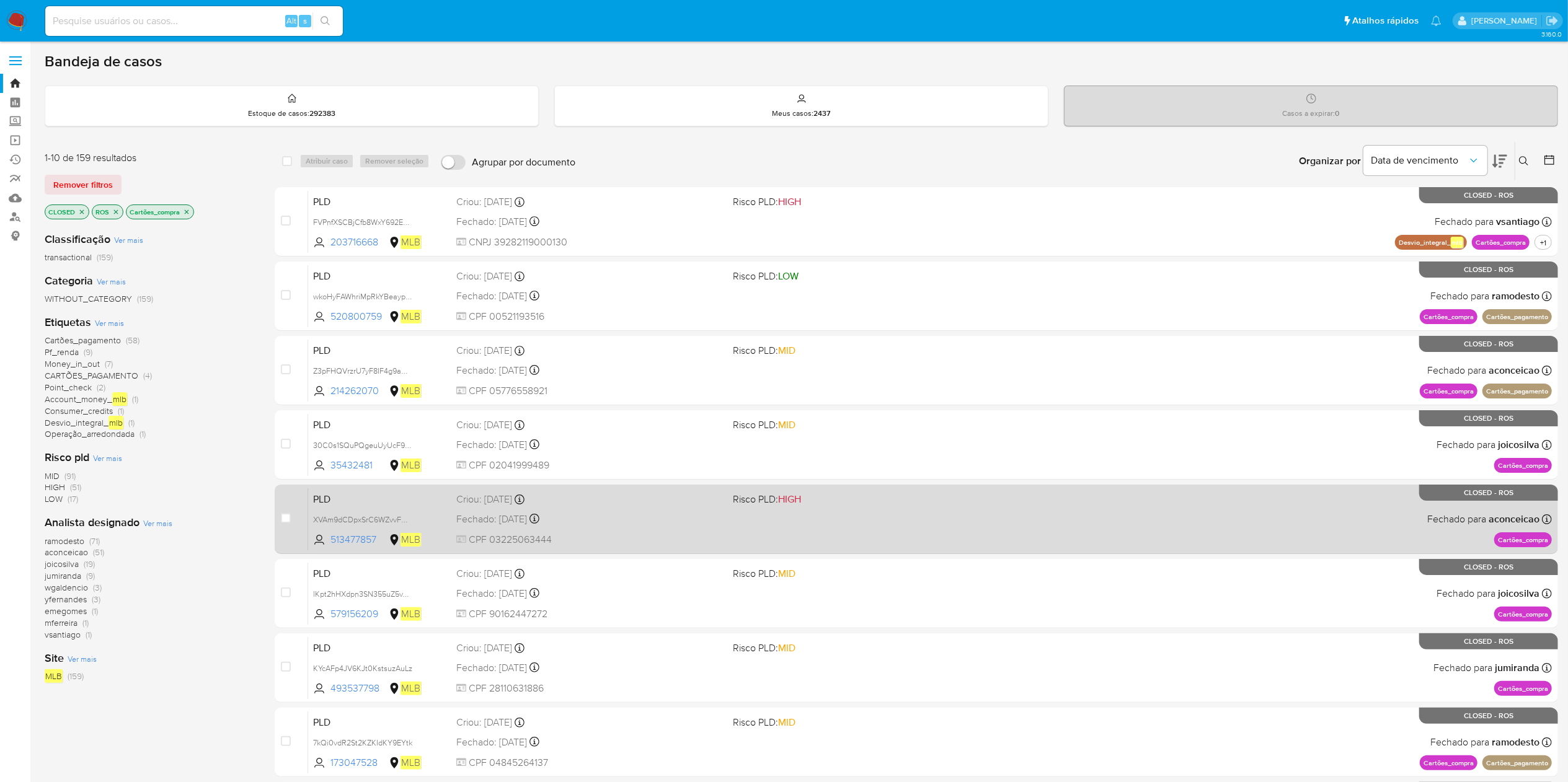
click at [752, 540] on div "PLD XVAm9dCDpxSrC6WZvvFHqgFO 513477857 MLB Risco PLD: HIGH Criou: [DATE] Criou:…" at bounding box center [930, 519] width 1244 height 63
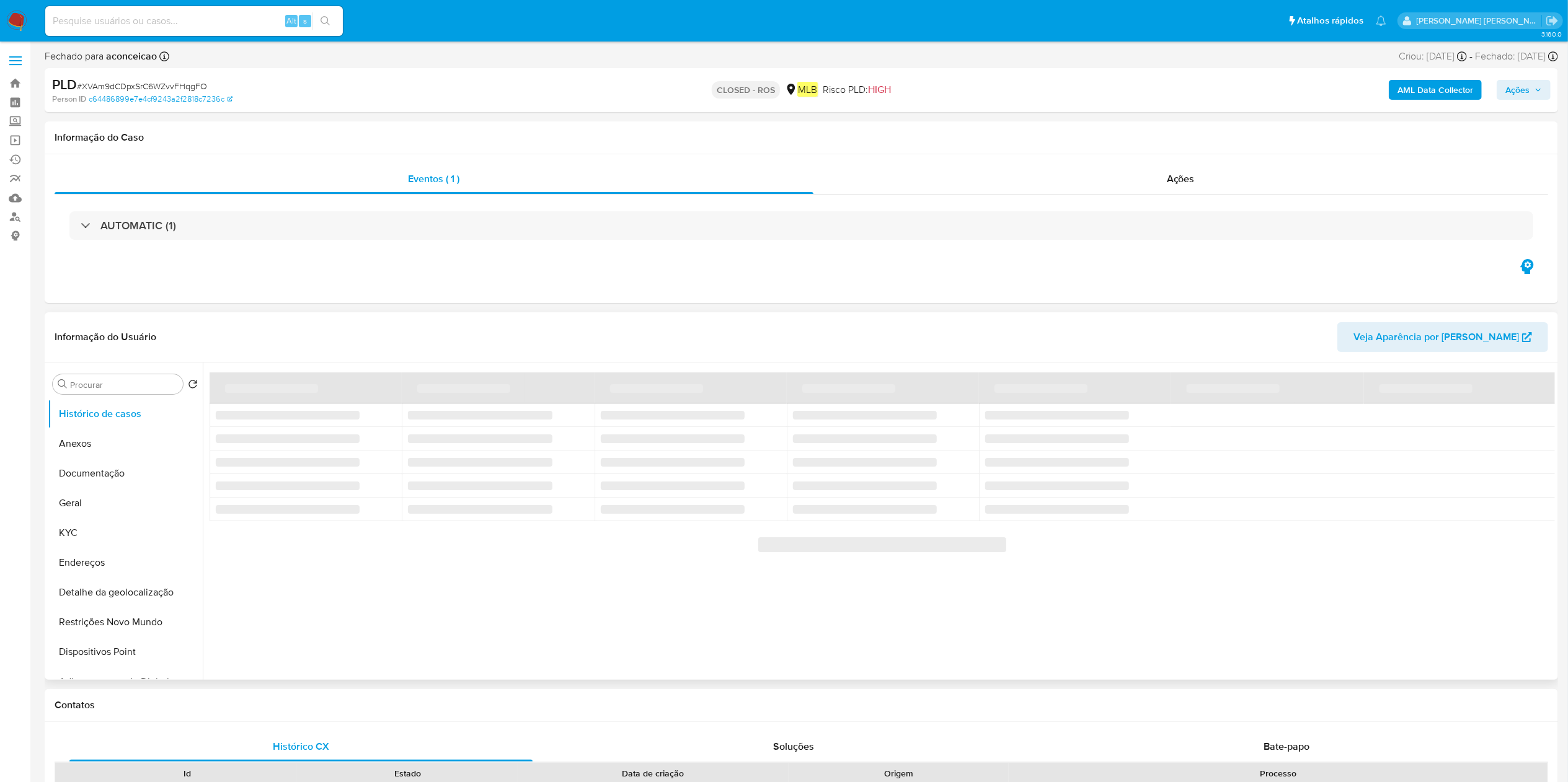
select select "10"
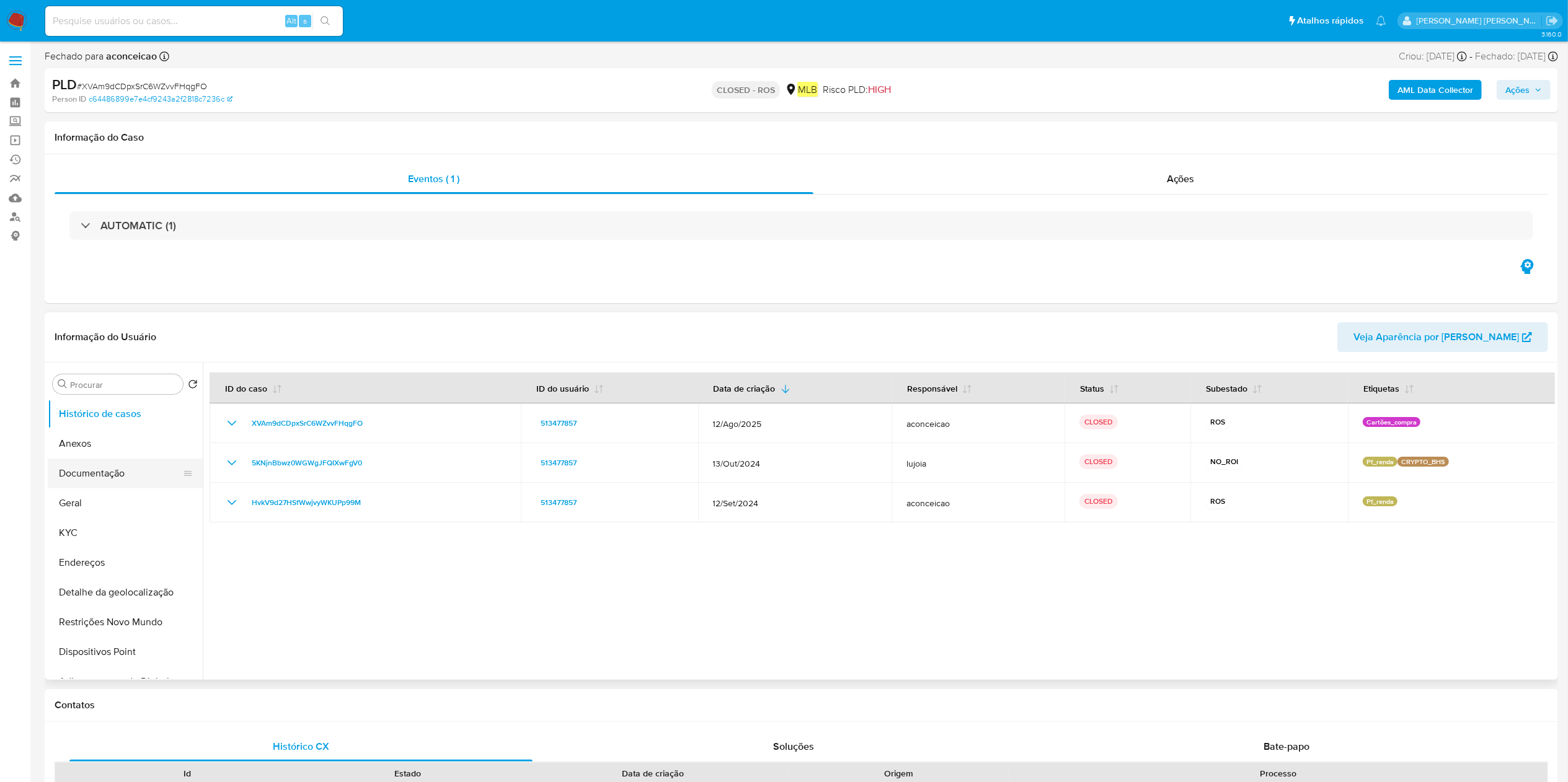
click at [89, 468] on button "Documentação" at bounding box center [120, 473] width 145 height 30
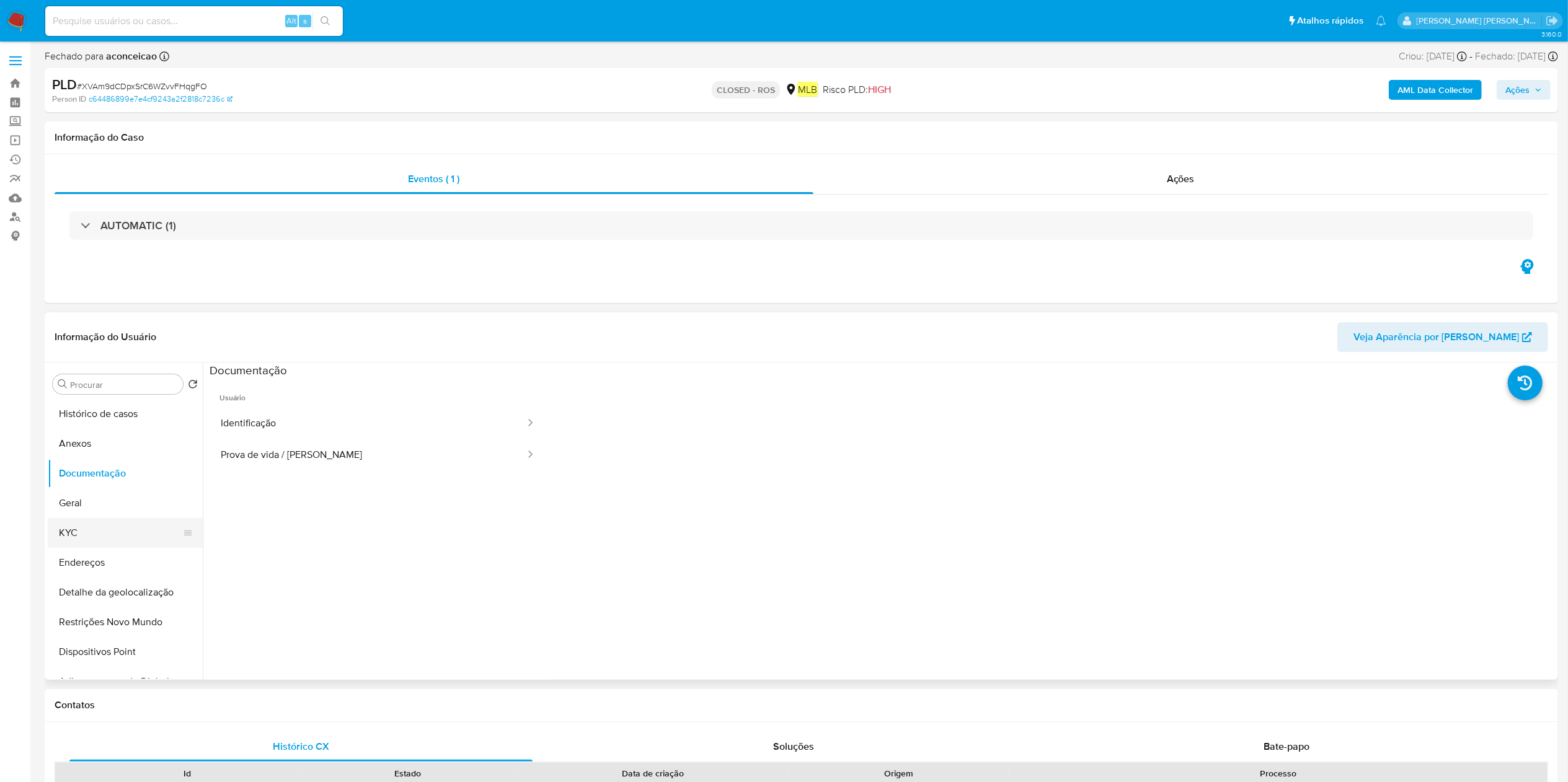
click at [123, 520] on button "KYC" at bounding box center [120, 533] width 145 height 30
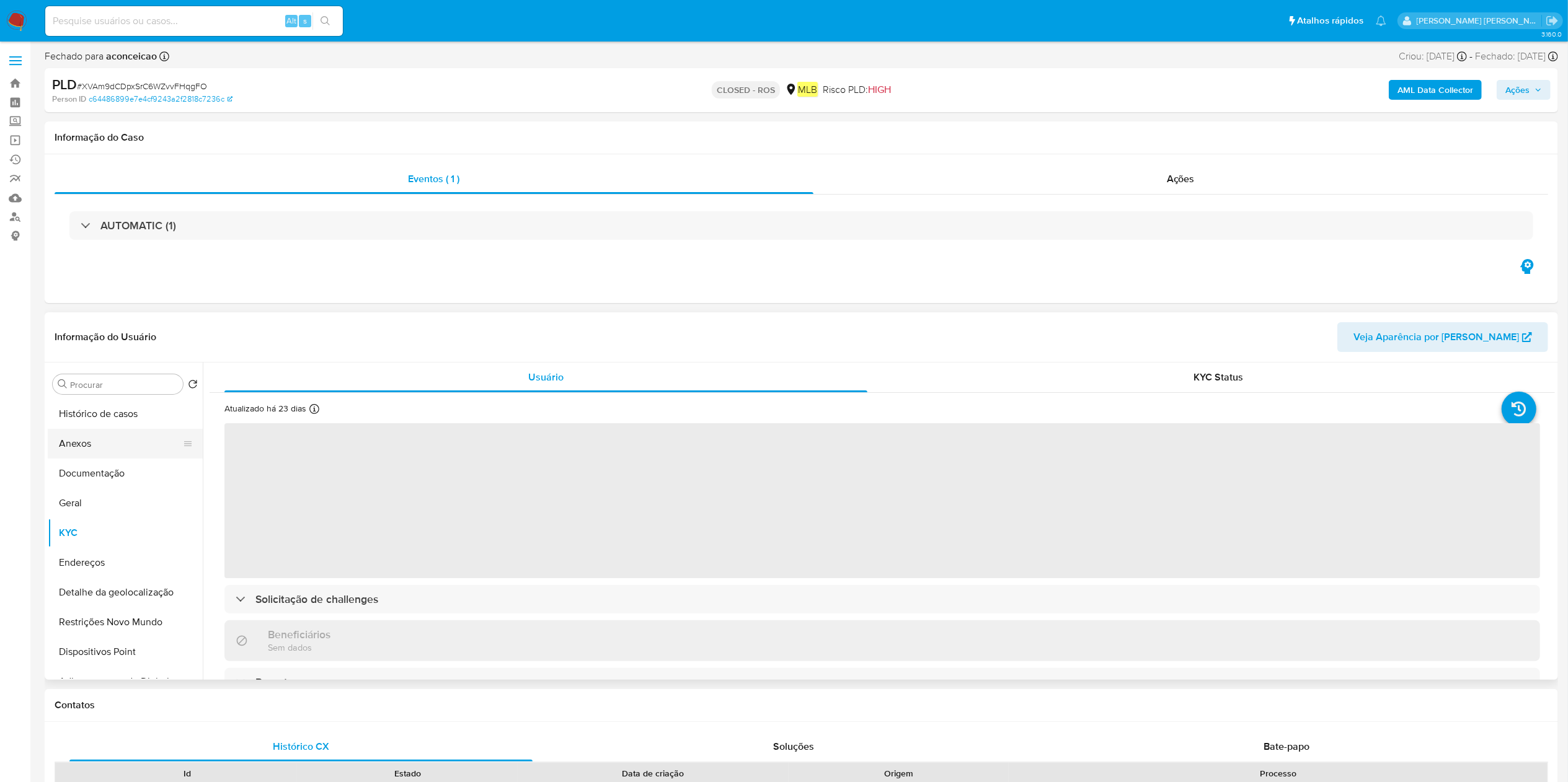
click at [161, 438] on button "Anexos" at bounding box center [120, 444] width 145 height 30
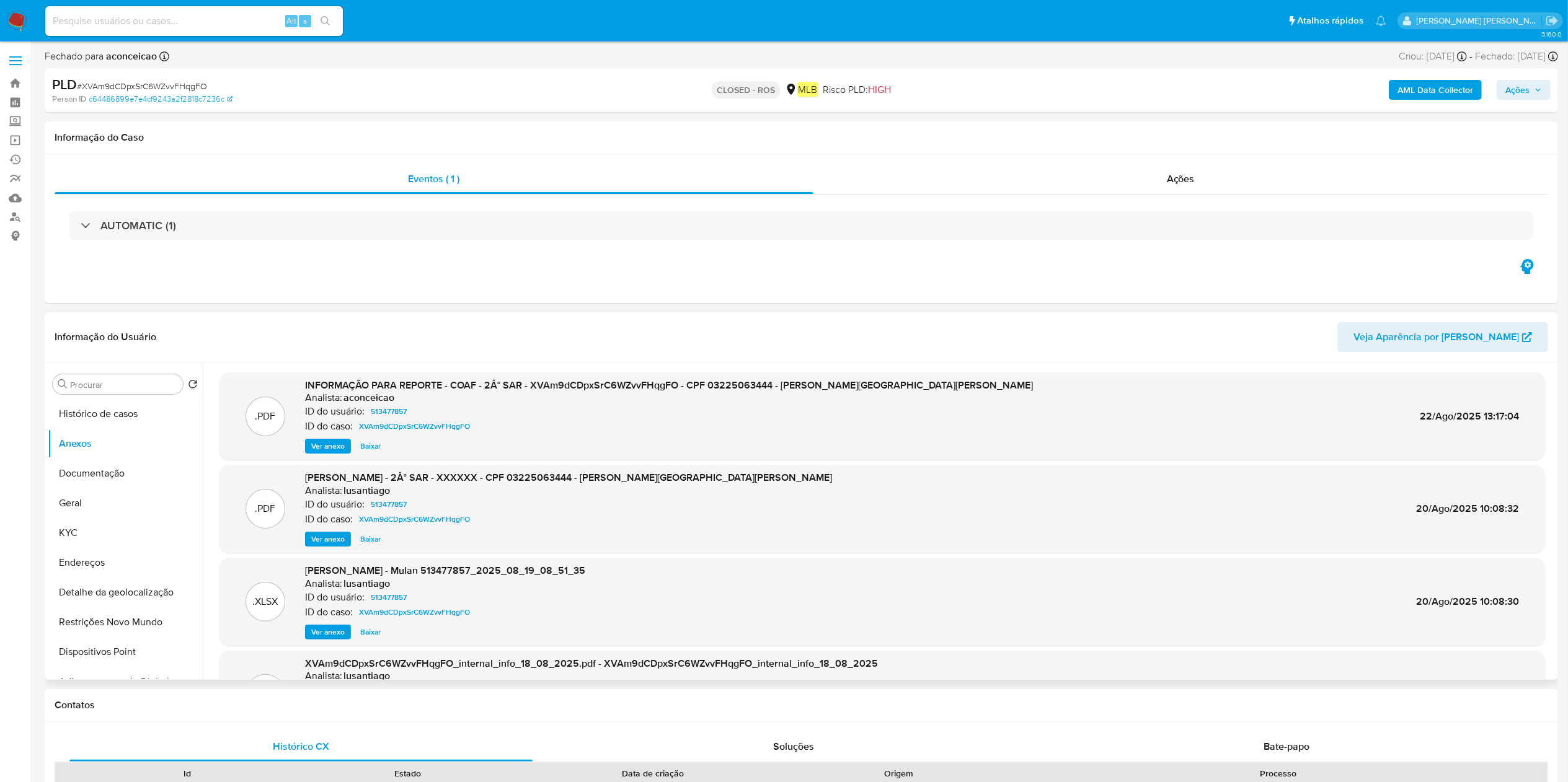
click at [331, 455] on div ".PDF INFORMAÇÃO PARA REPORTE - COAF - 2Â° SAR - XVAm9dCDpxSrC6WZvvFHqgFO - CPF …" at bounding box center [882, 417] width 1326 height 88
click at [328, 446] on span "Ver anexo" at bounding box center [327, 446] width 34 height 12
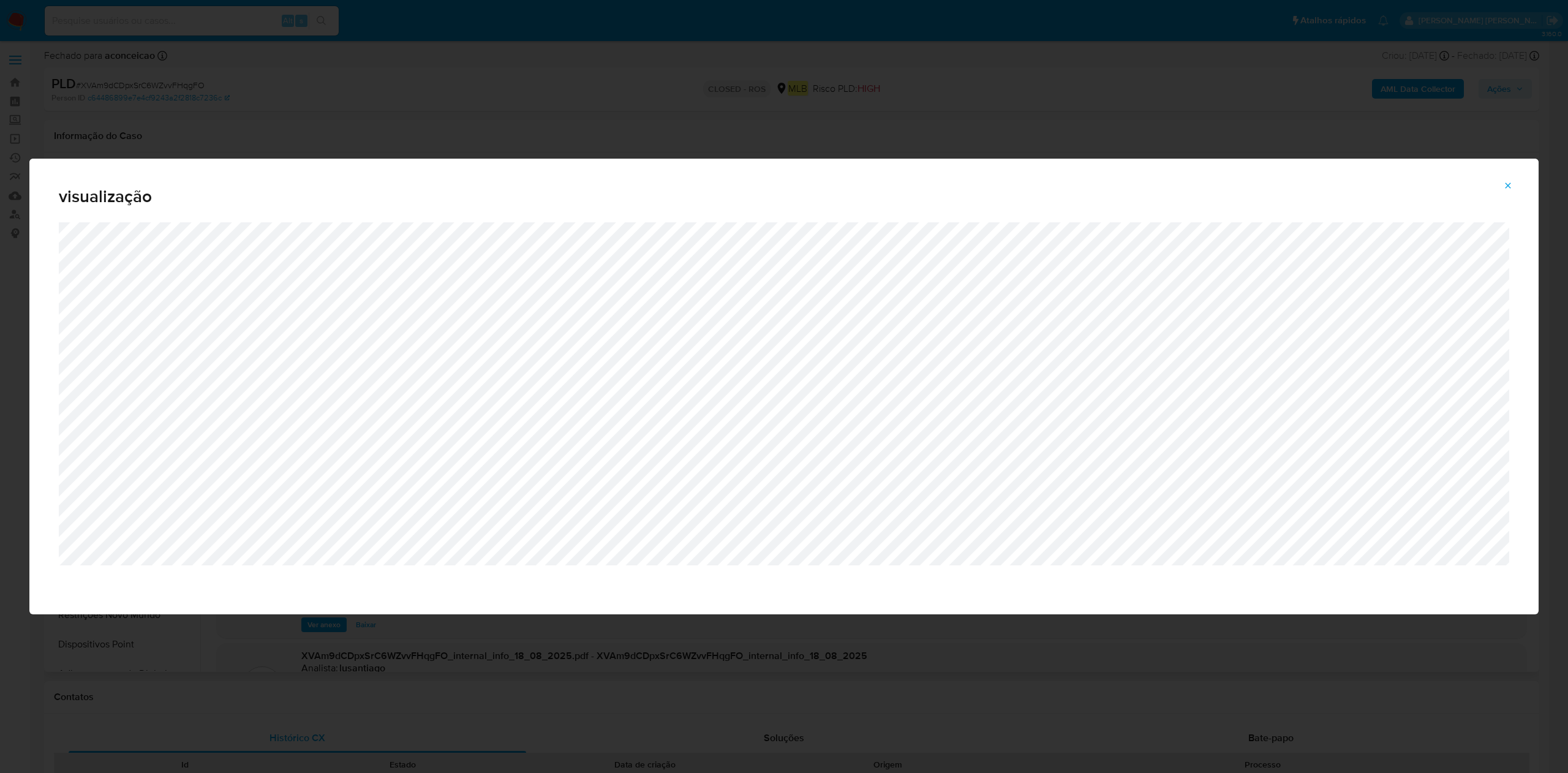
click at [1514, 185] on button "Attachment preview" at bounding box center [1508, 186] width 27 height 20
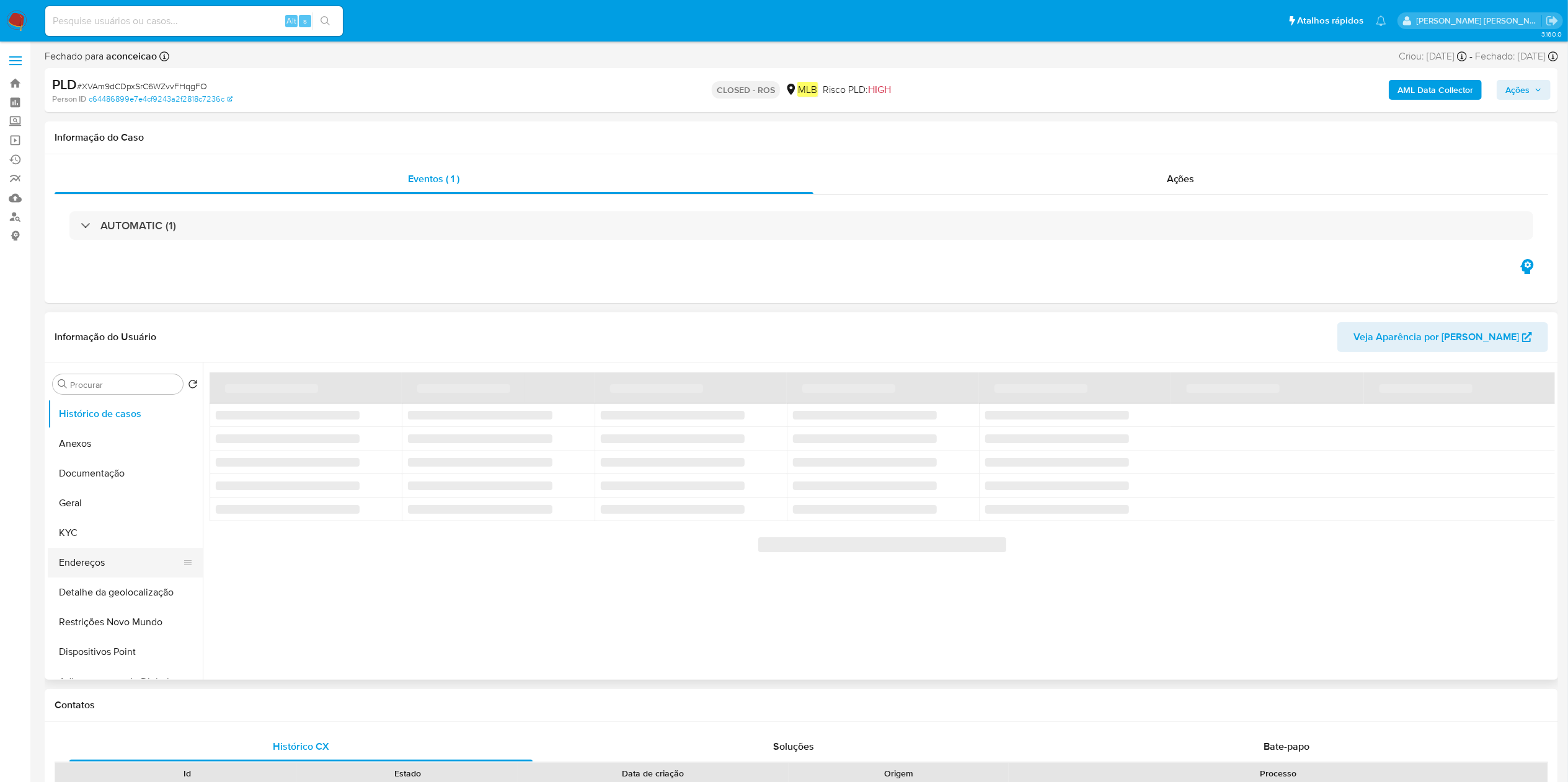
select select "10"
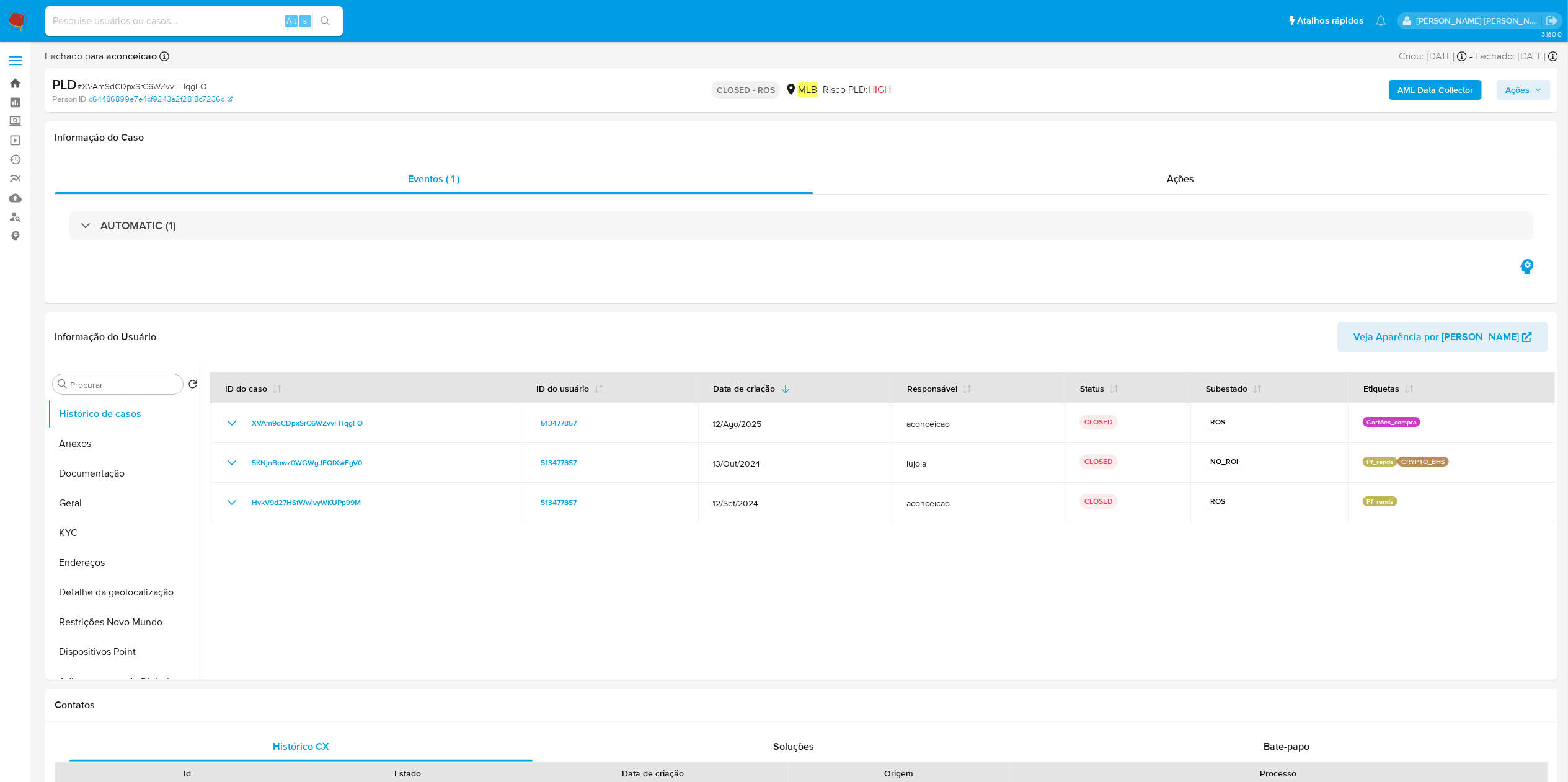
click at [15, 81] on link "Bandeja" at bounding box center [73, 82] width 148 height 19
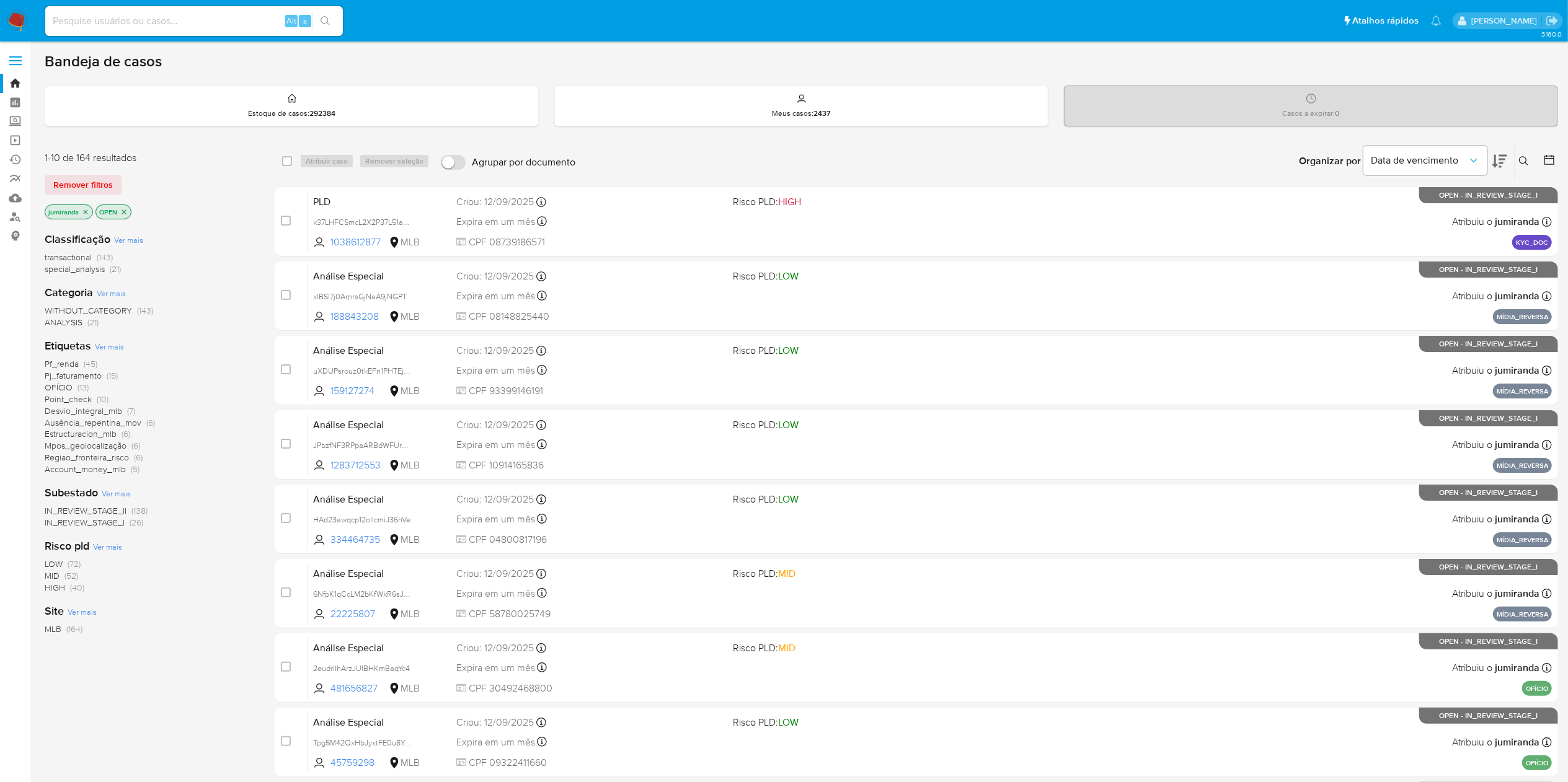
click at [85, 212] on icon "close-filter" at bounding box center [85, 212] width 7 height 7
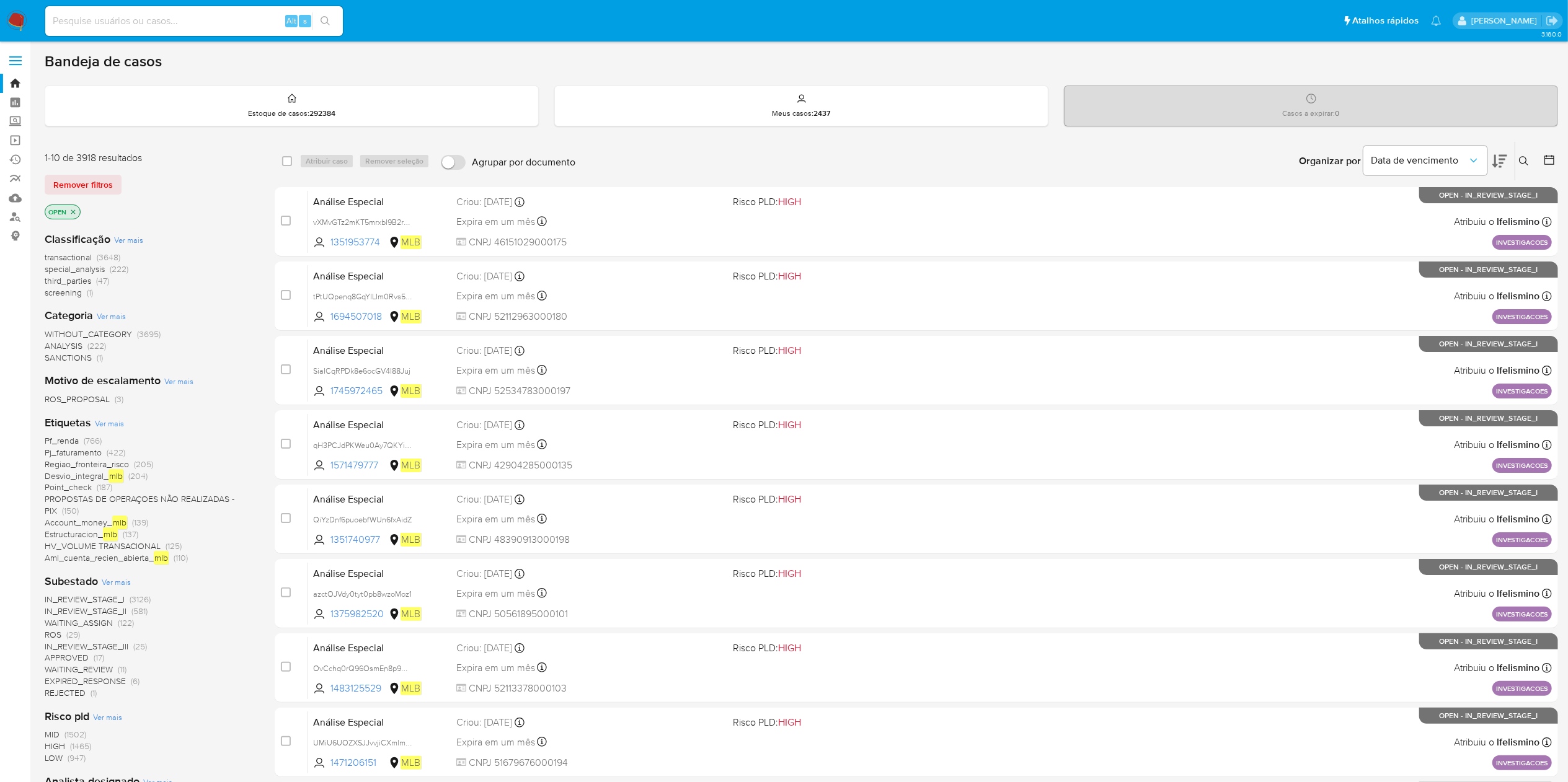
click at [108, 421] on span "Ver mais" at bounding box center [109, 424] width 29 height 12
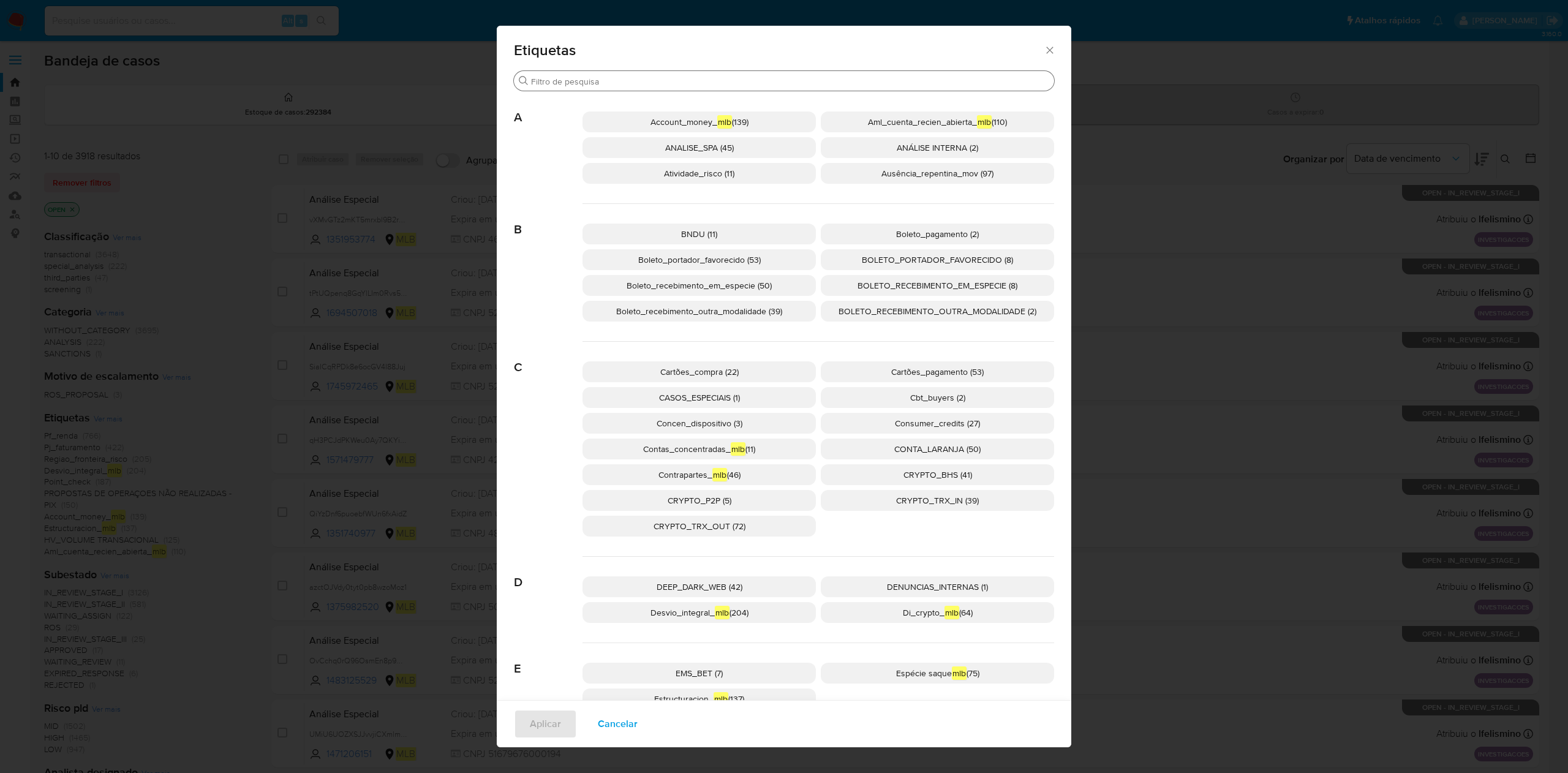
click at [570, 88] on div "Buscar" at bounding box center [784, 81] width 540 height 20
click at [575, 77] on input "Buscar" at bounding box center [791, 82] width 518 height 11
paste input "BOLETO_RECEBIMENTO_EM_ESPECIE"
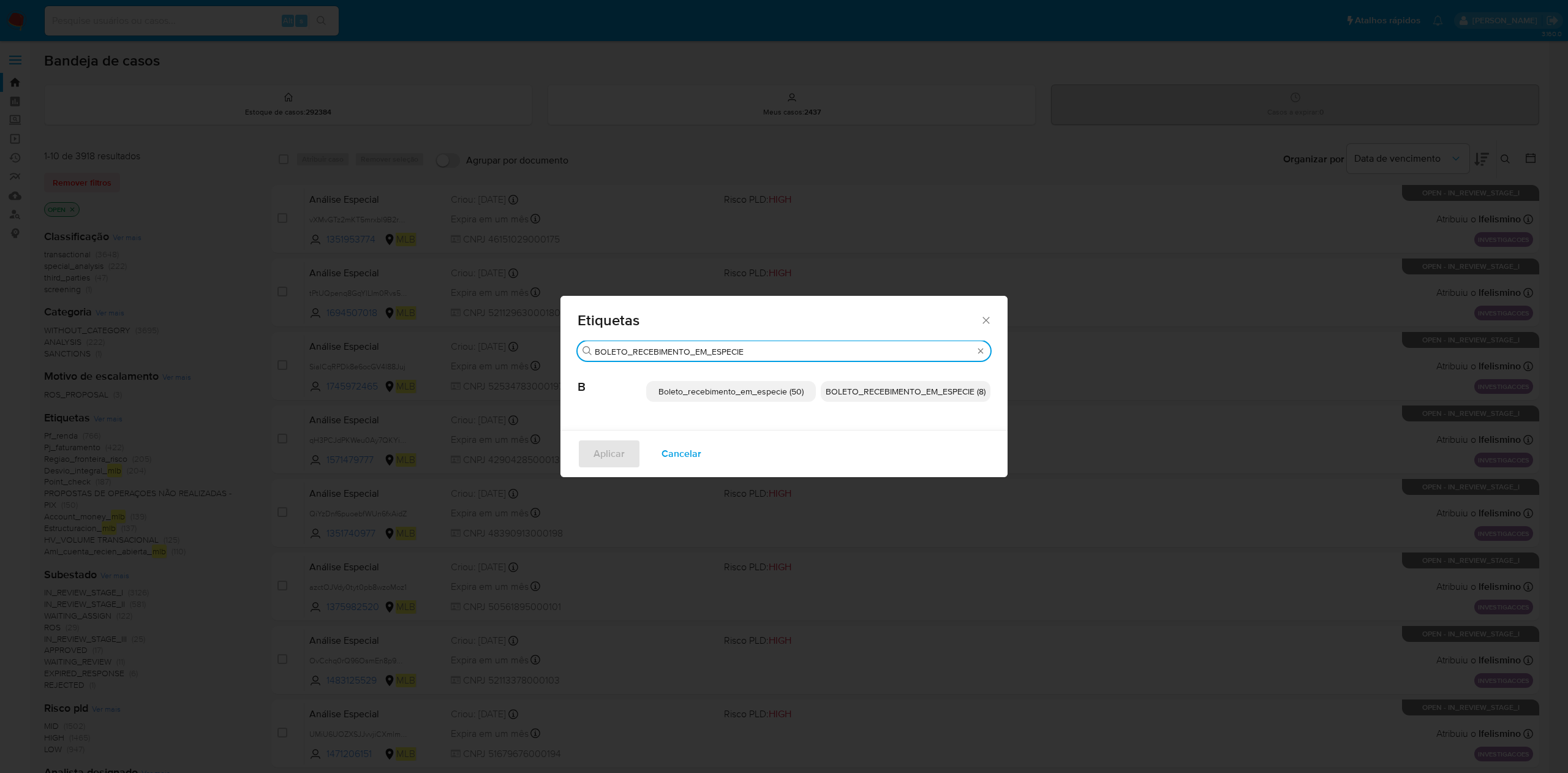
type input "BOLETO_RECEBIMENTO_EM_ESPECIE"
click at [845, 386] on span "BOLETO_RECEBIMENTO_EM_ESPECIE (8)" at bounding box center [905, 391] width 160 height 12
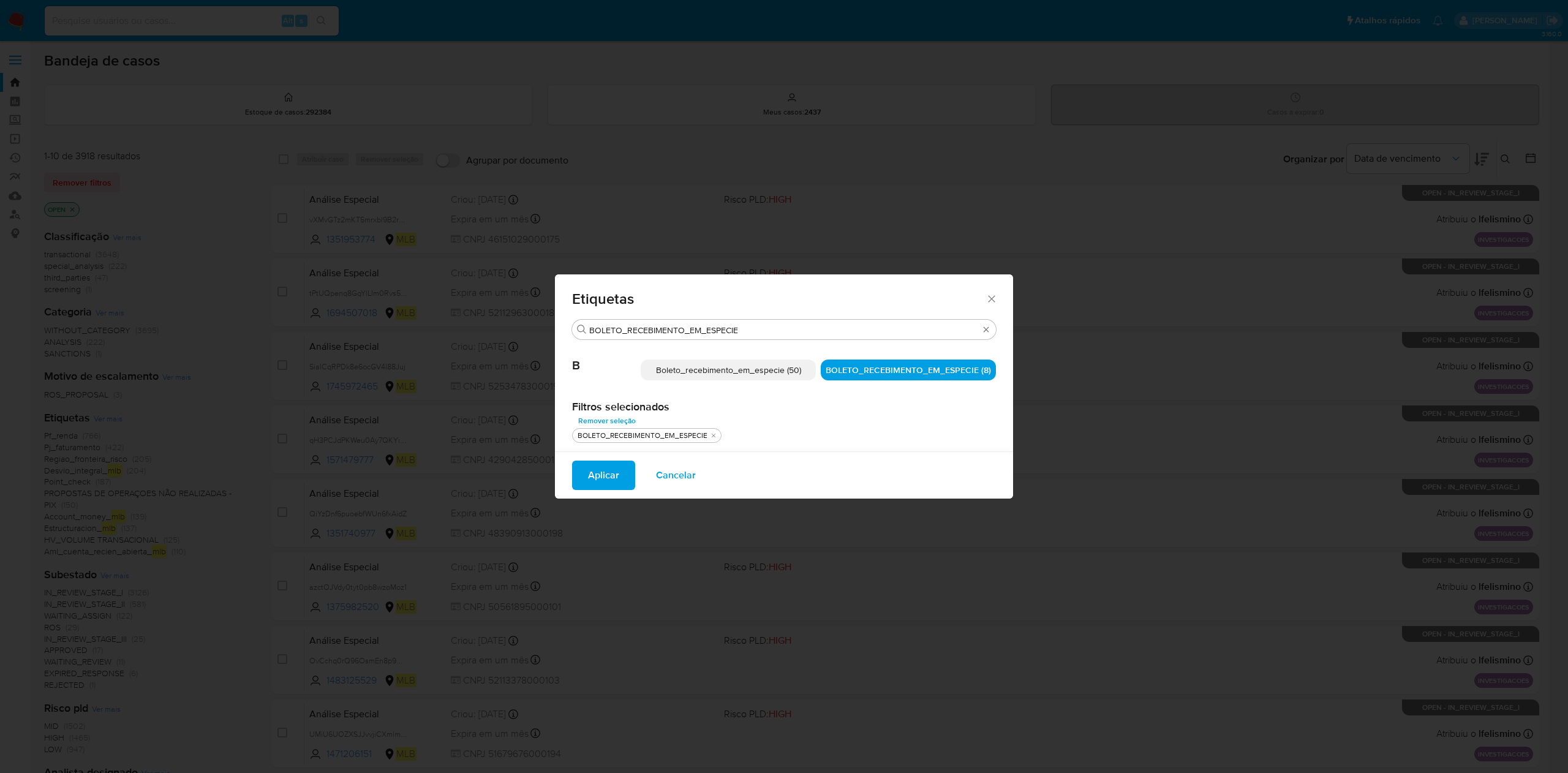
click at [590, 472] on span "Aplicar" at bounding box center [603, 475] width 31 height 27
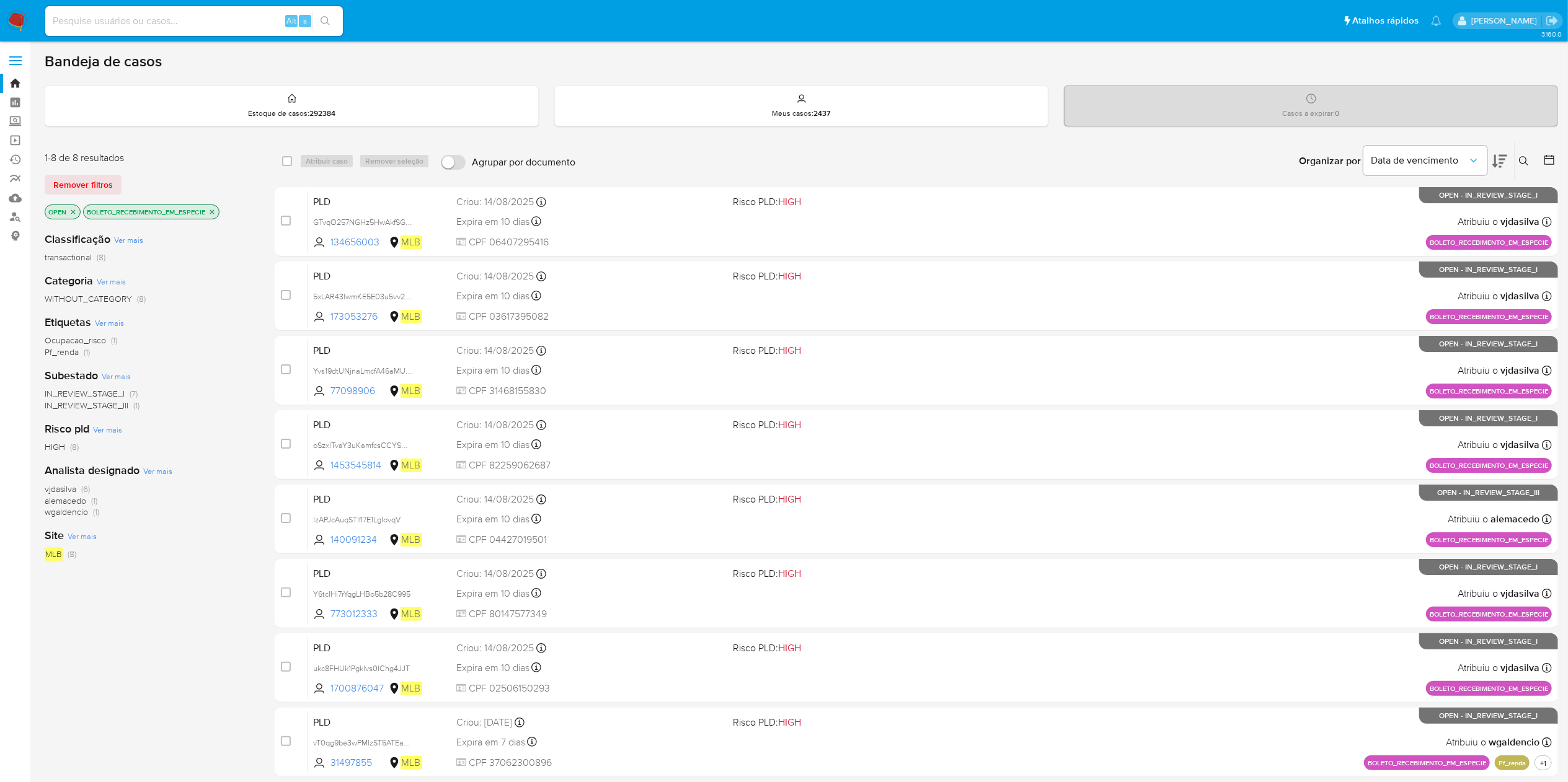
click at [69, 209] on icon "close-filter" at bounding box center [73, 212] width 7 height 7
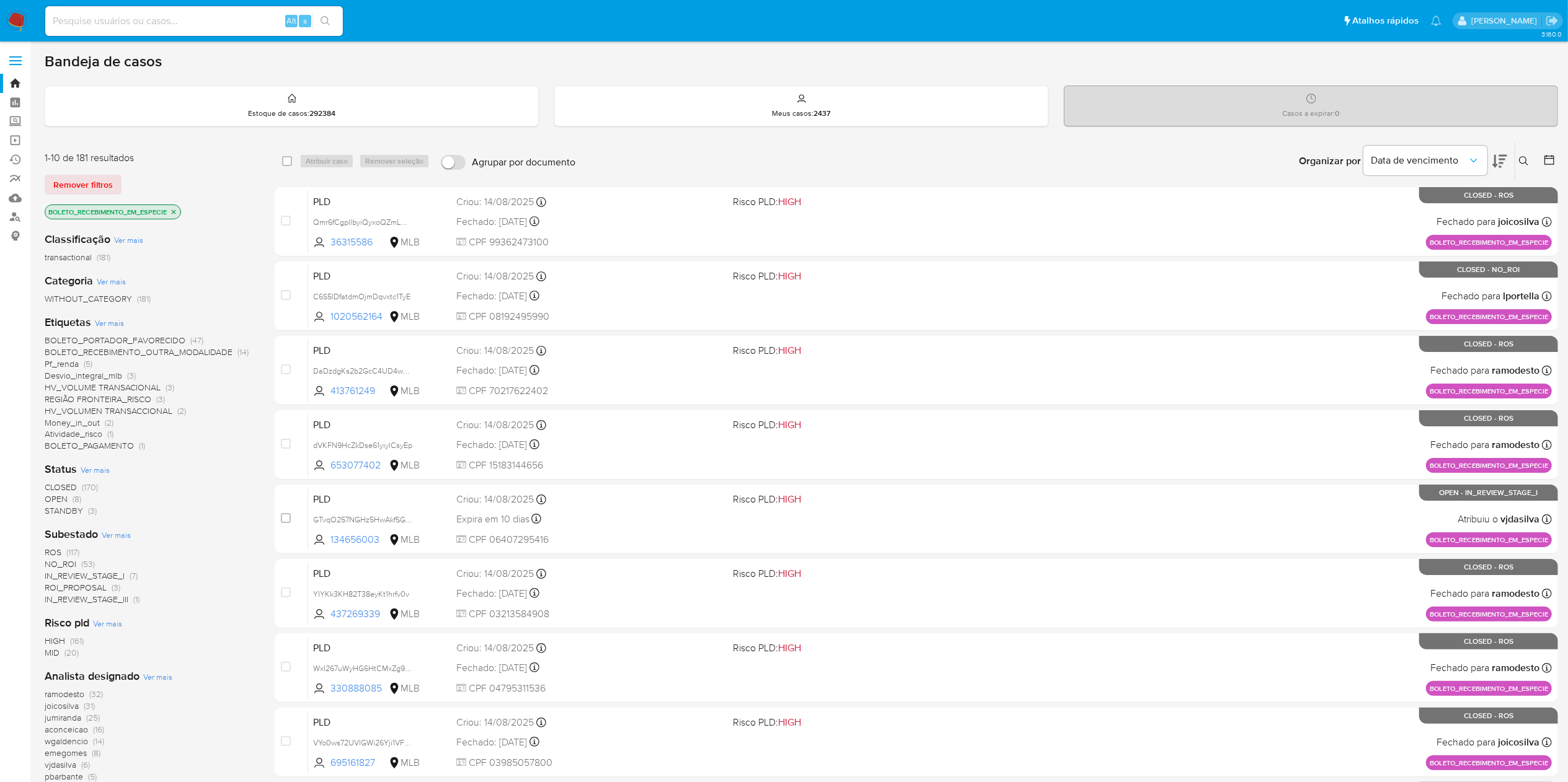
click at [59, 483] on span "CLOSED" at bounding box center [60, 487] width 32 height 12
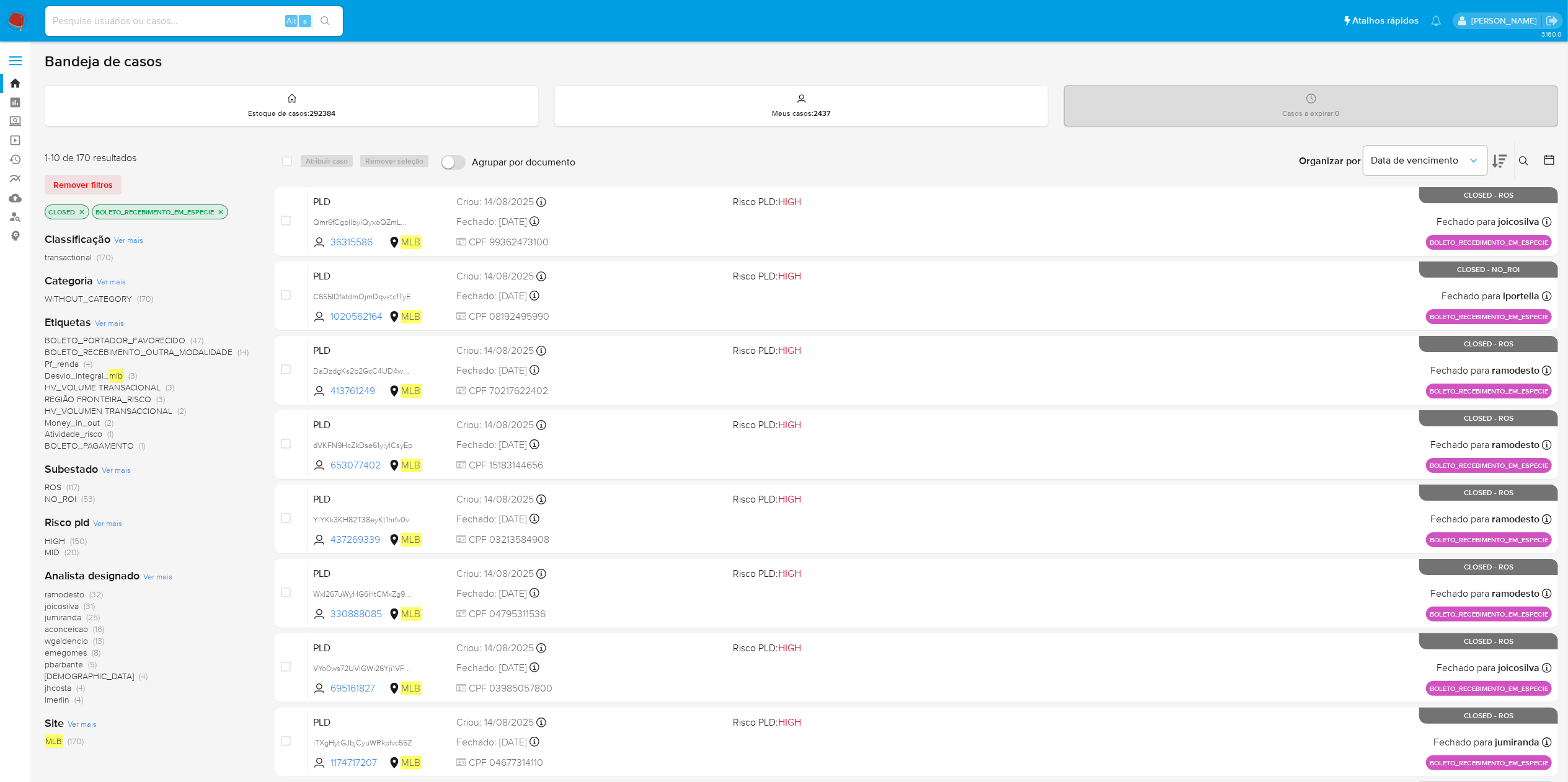
click at [51, 483] on span "ROS" at bounding box center [53, 487] width 16 height 12
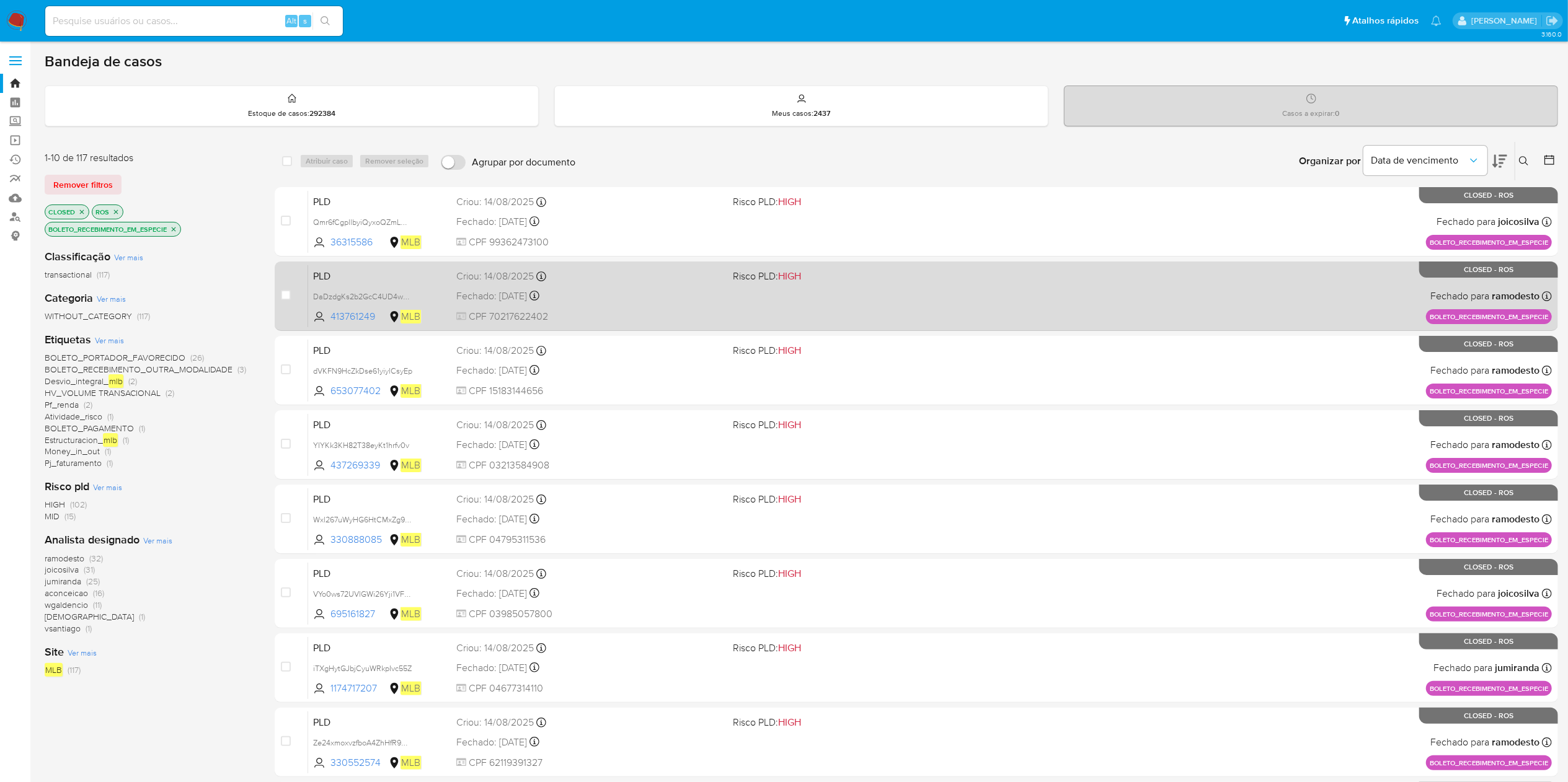
click at [944, 302] on div "PLD DaDzdgKs2b2GcC4UD4wawaEX 413761249 MLB Risco PLD: HIGH Criou: [DATE] Criou:…" at bounding box center [930, 296] width 1244 height 63
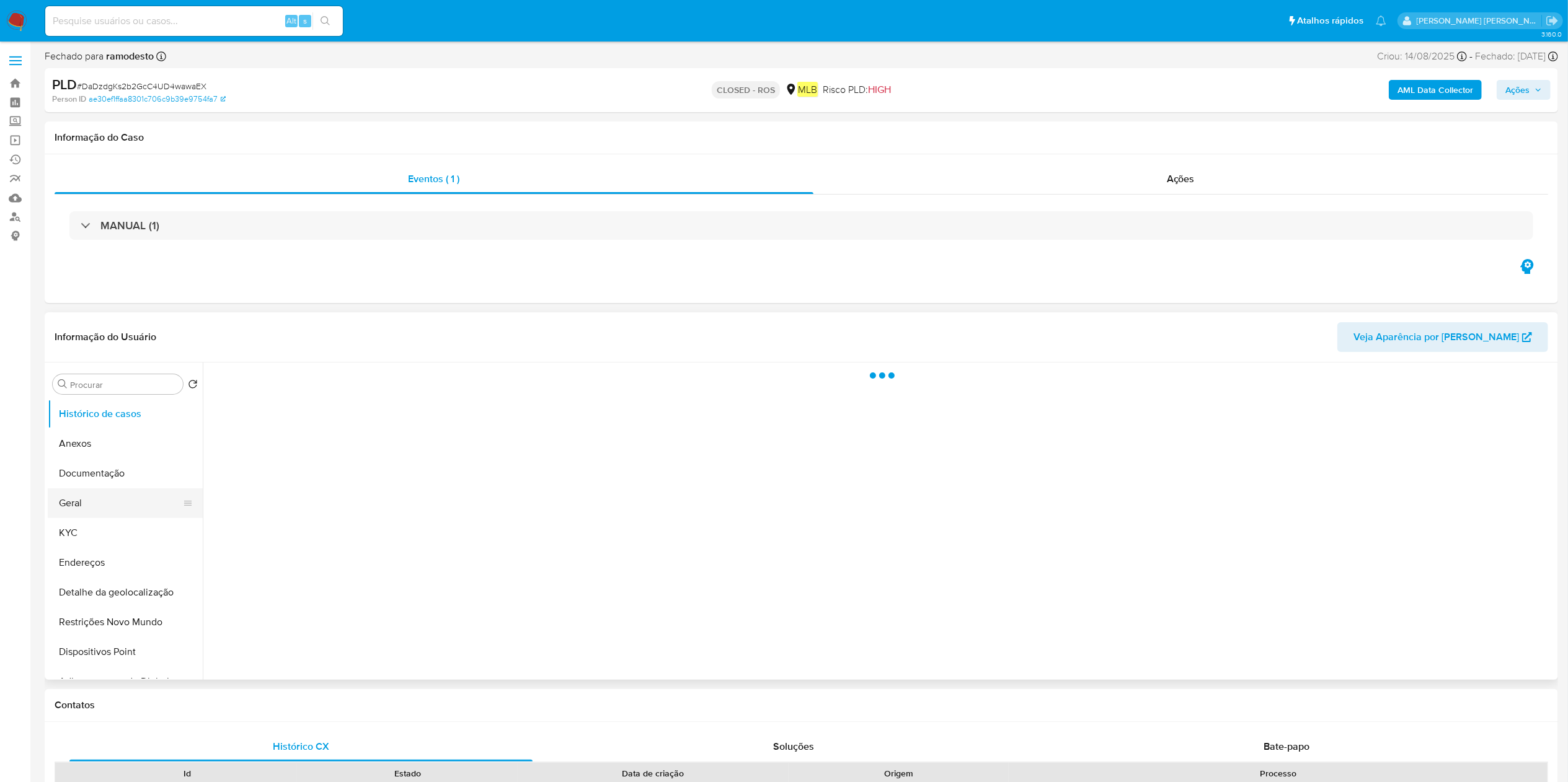
click at [108, 512] on button "Geral" at bounding box center [120, 503] width 145 height 30
select select "10"
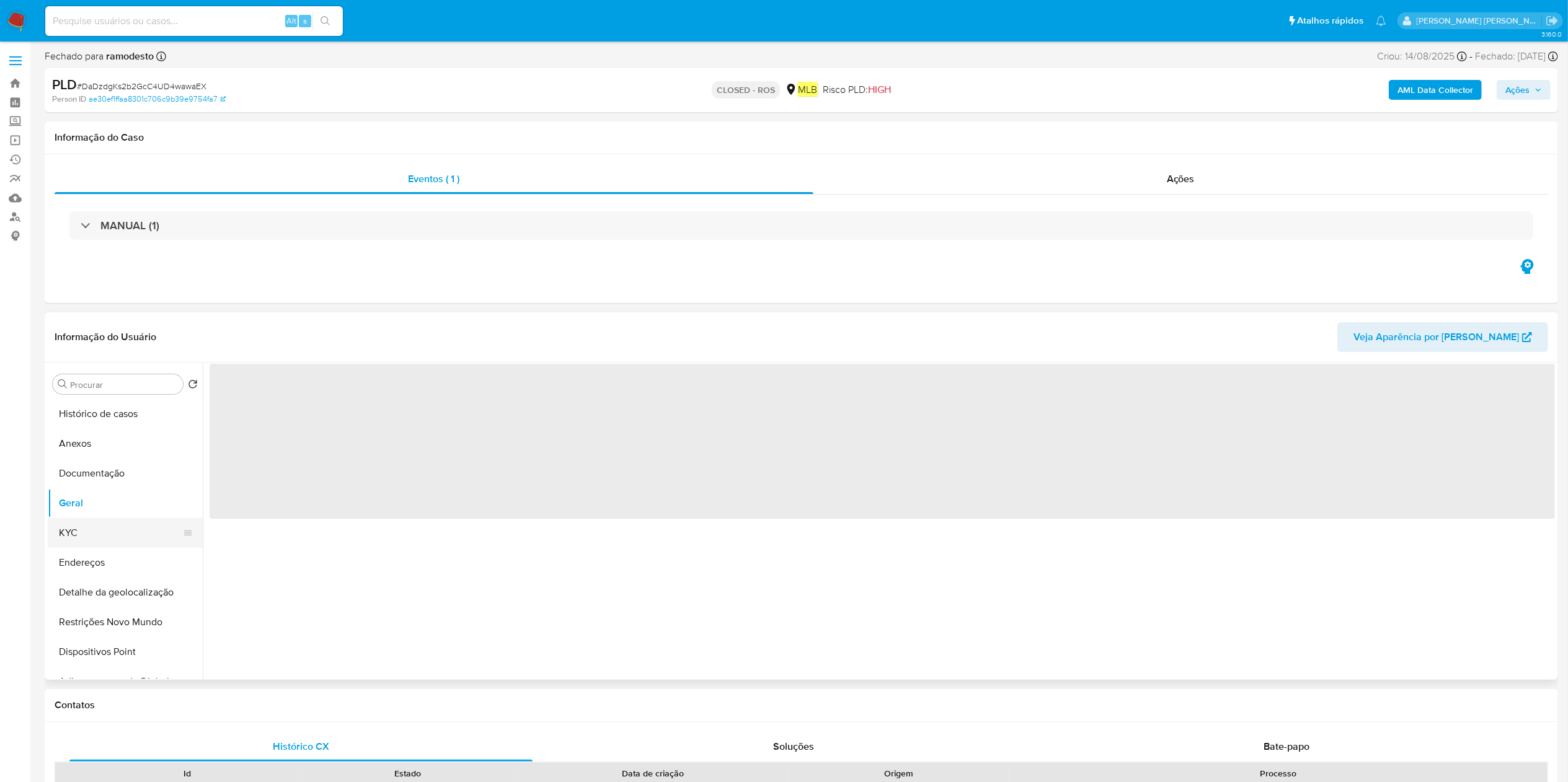
click at [73, 539] on button "KYC" at bounding box center [120, 533] width 145 height 30
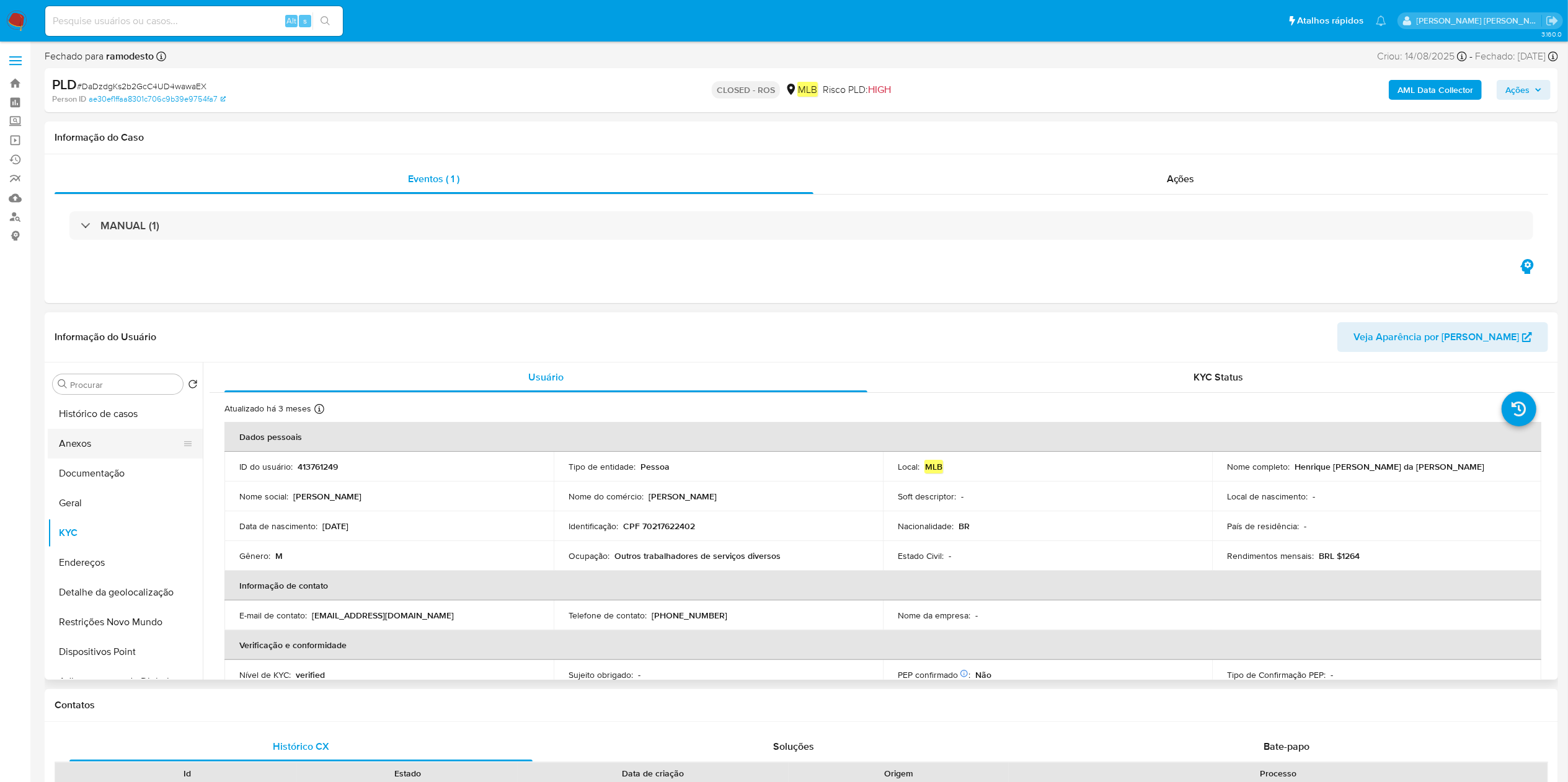
click at [103, 448] on button "Anexos" at bounding box center [120, 444] width 145 height 30
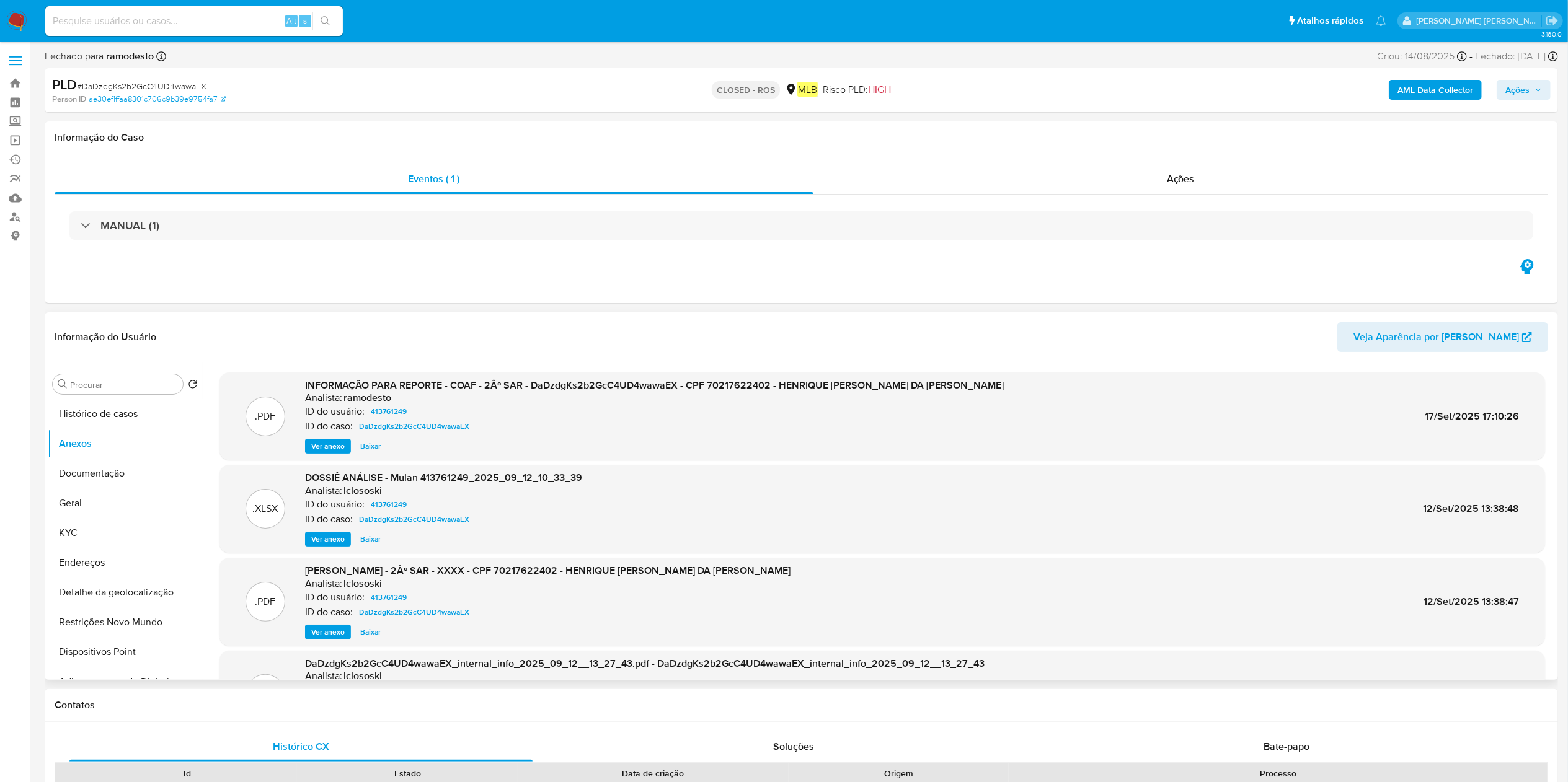
click at [333, 450] on span "Ver anexo" at bounding box center [327, 446] width 34 height 12
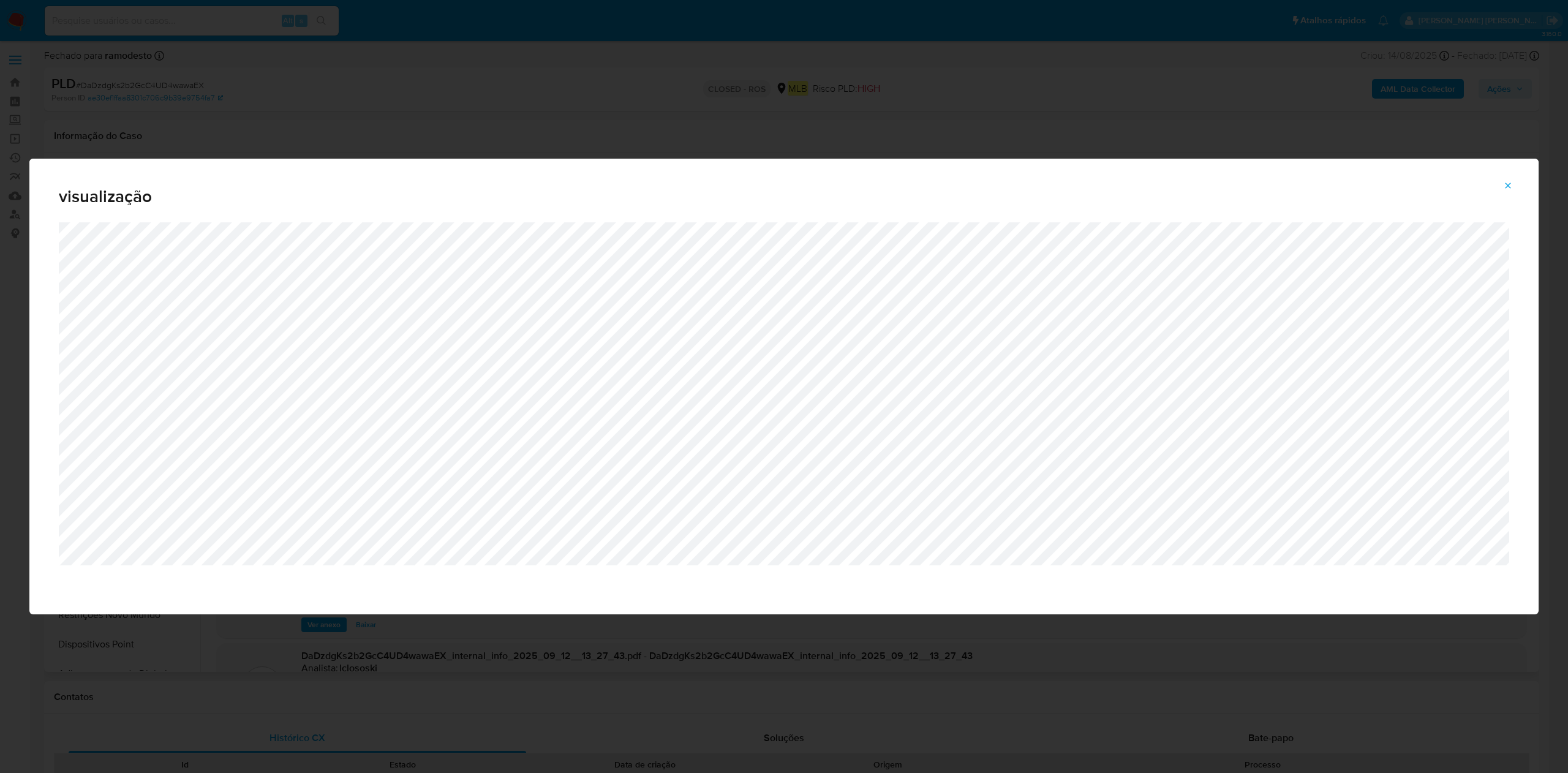
drag, startPoint x: 1513, startPoint y: 185, endPoint x: 1438, endPoint y: 265, distance: 109.7
click at [1510, 185] on icon "Attachment preview" at bounding box center [1508, 186] width 10 height 10
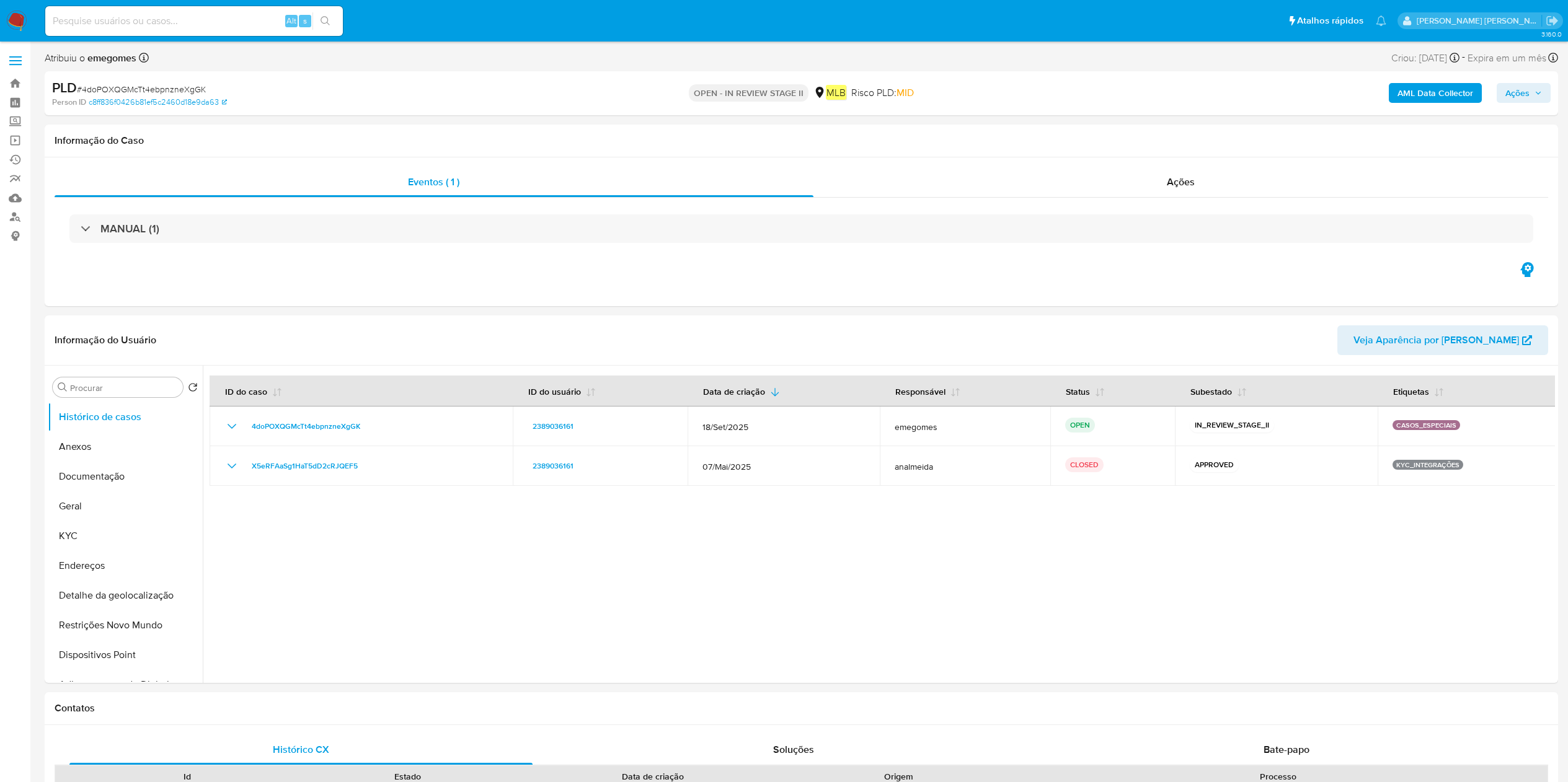
select select "10"
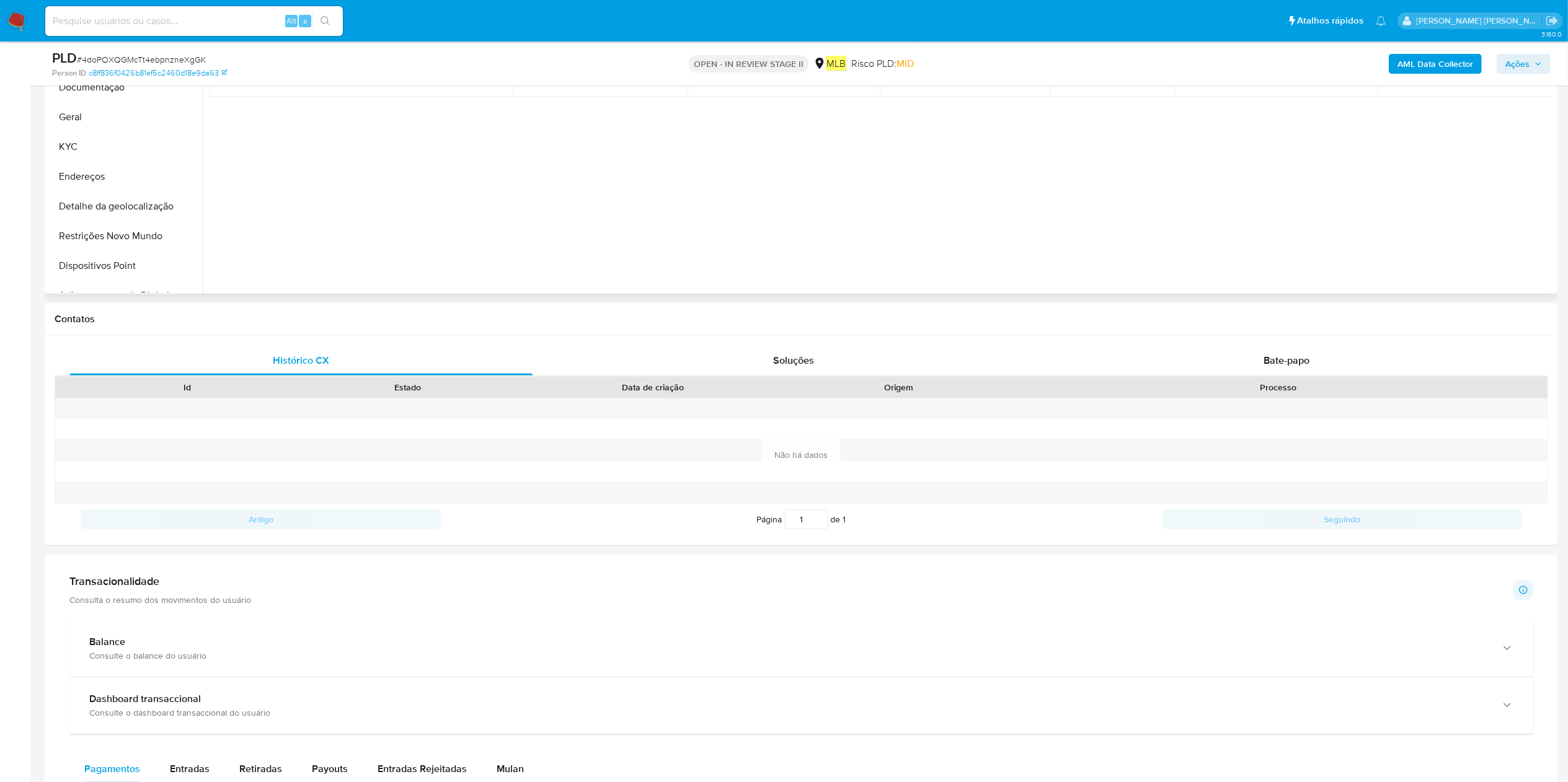
scroll to position [124, 0]
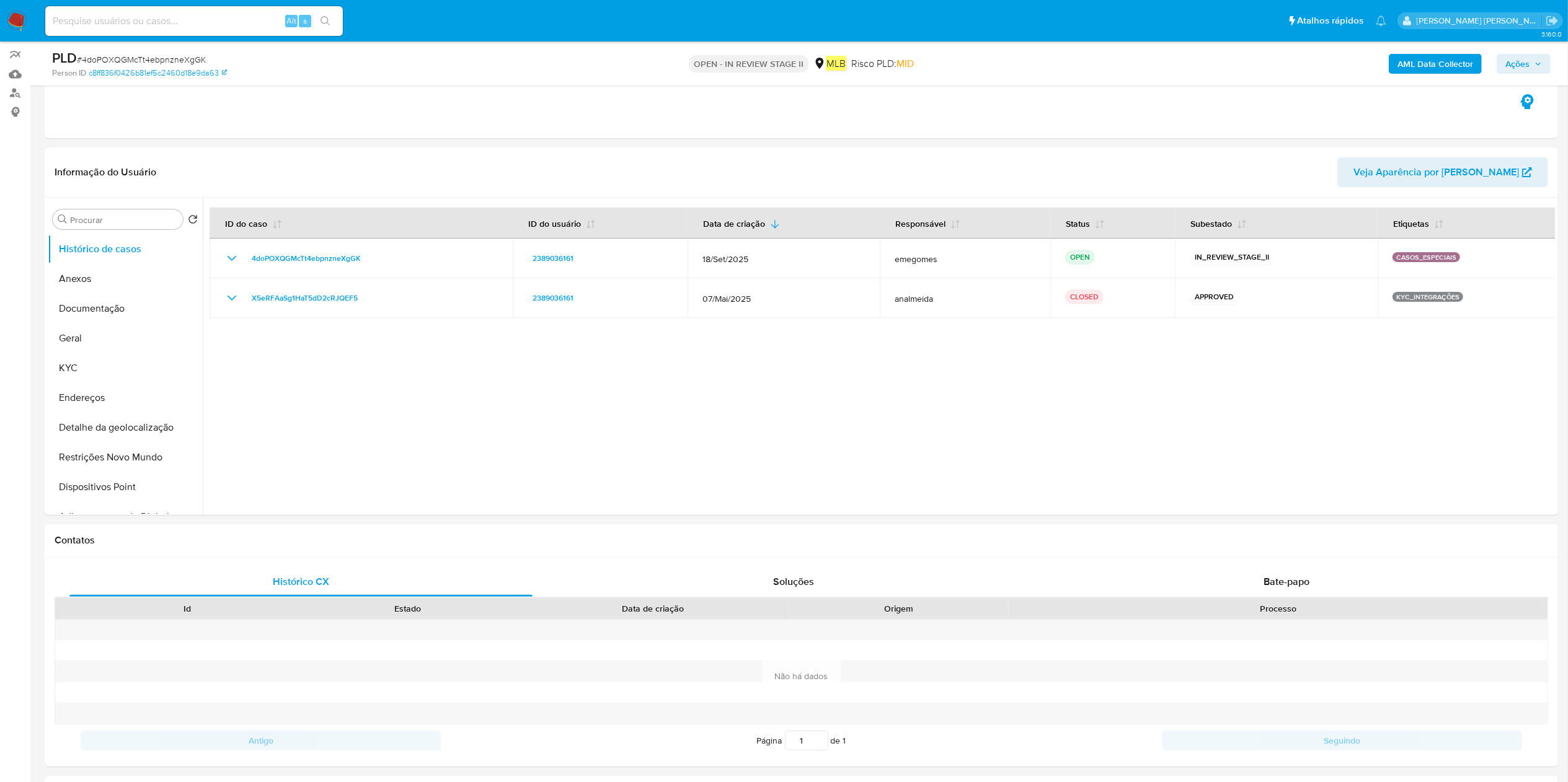
click at [148, 27] on input at bounding box center [194, 21] width 298 height 16
paste input "69479211"
type input "69479211"
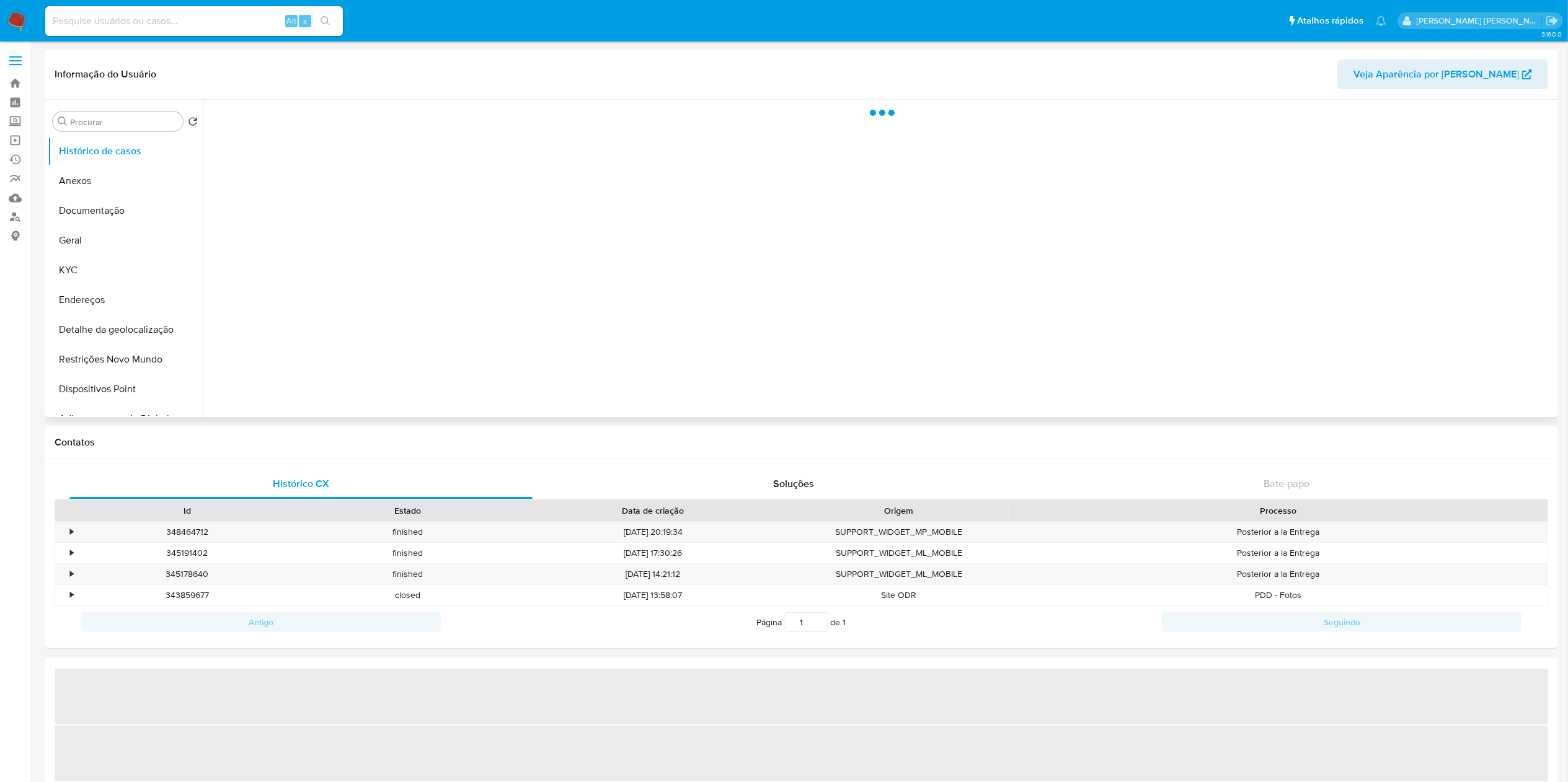
select select "10"
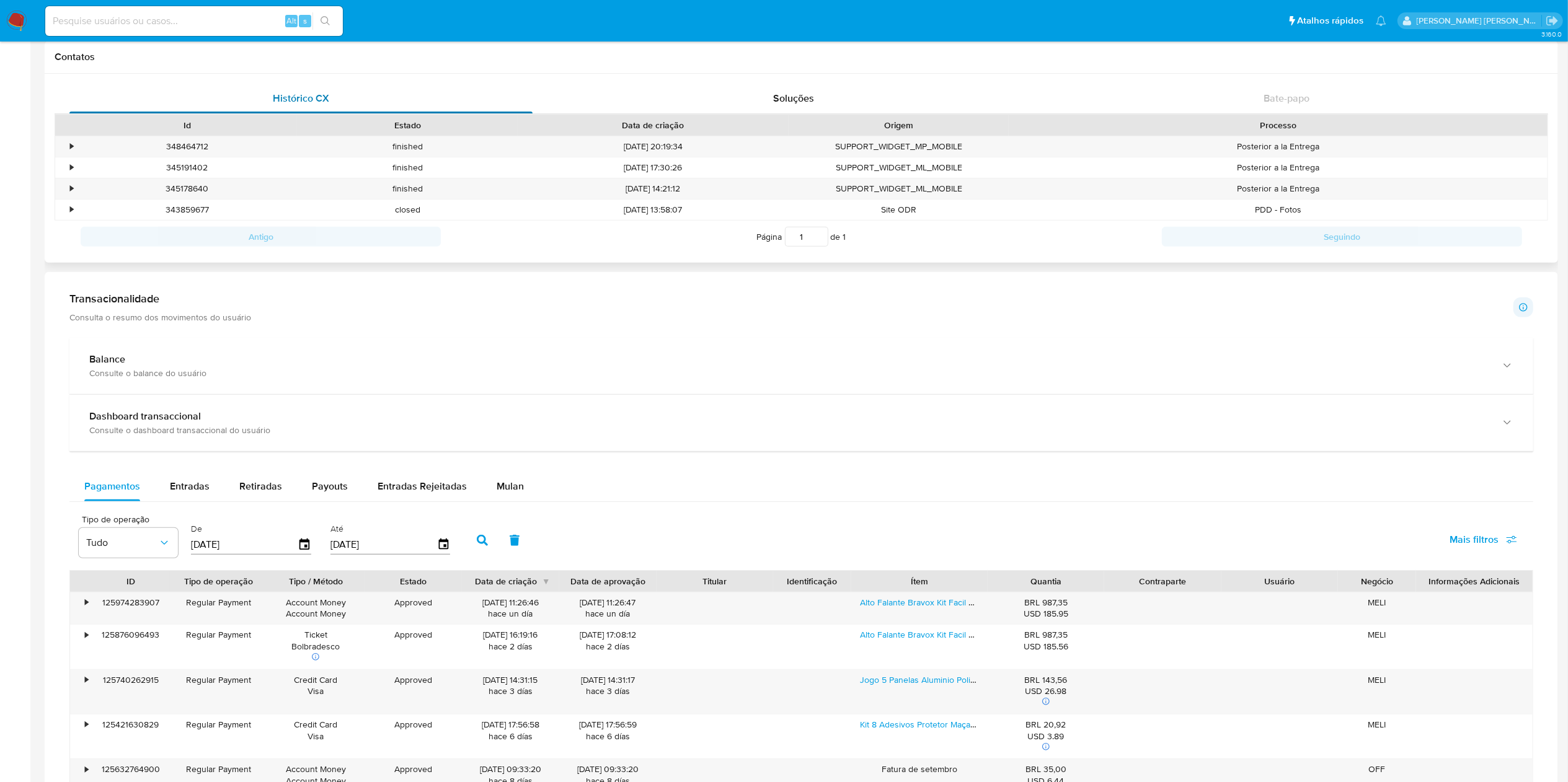
scroll to position [496, 0]
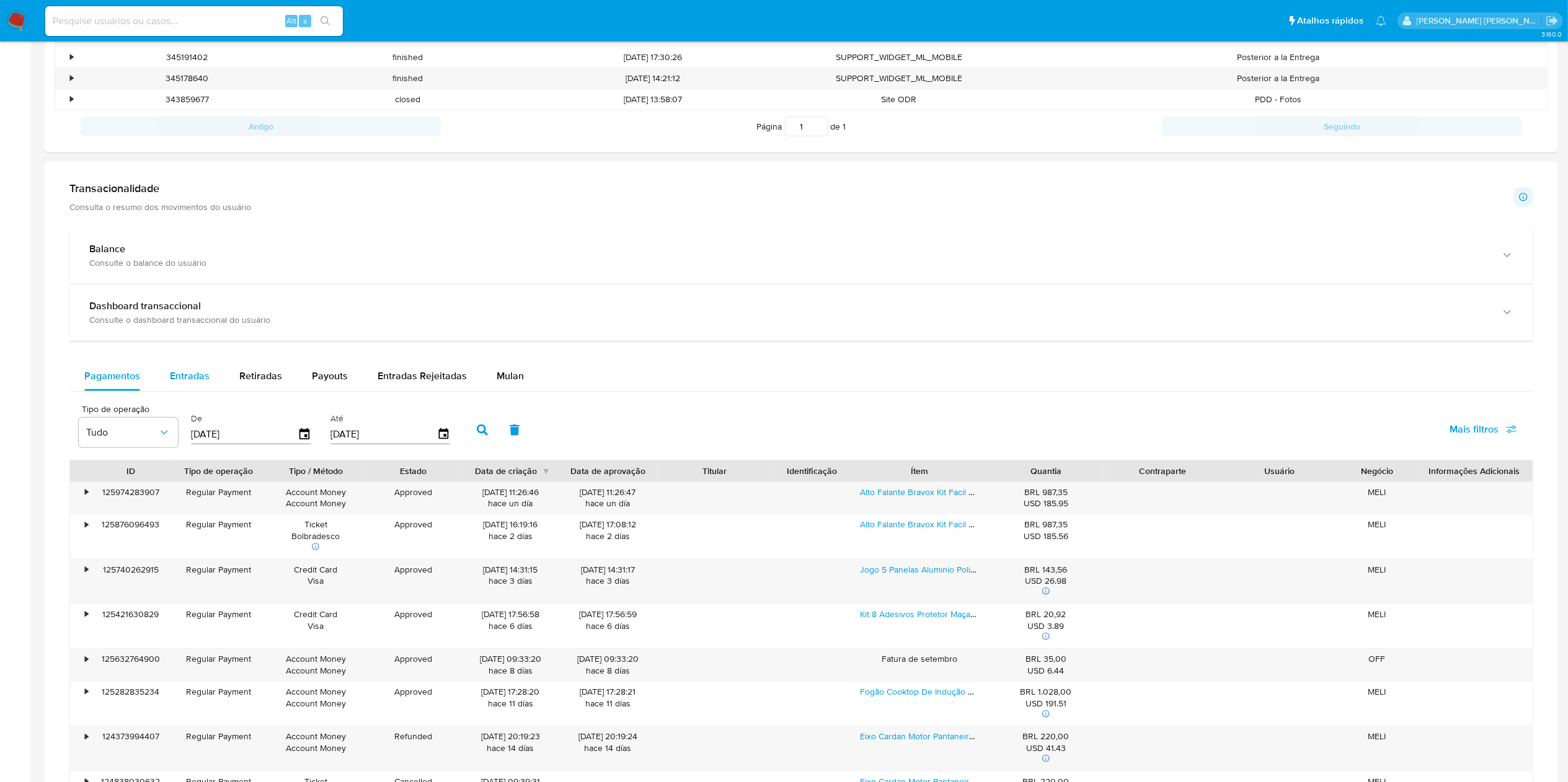
click at [191, 388] on div "Entradas" at bounding box center [190, 376] width 40 height 30
select select "10"
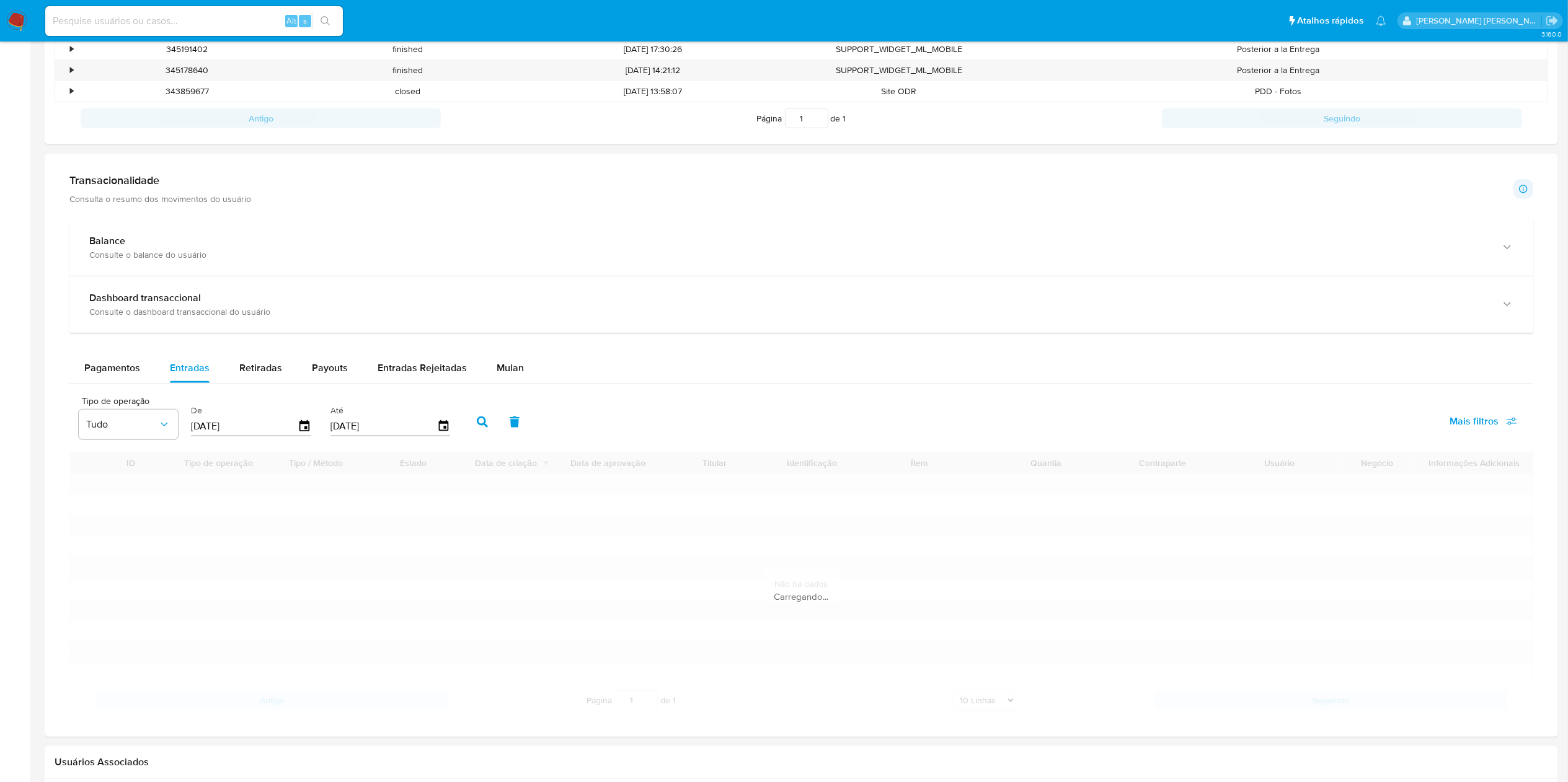
scroll to position [620, 0]
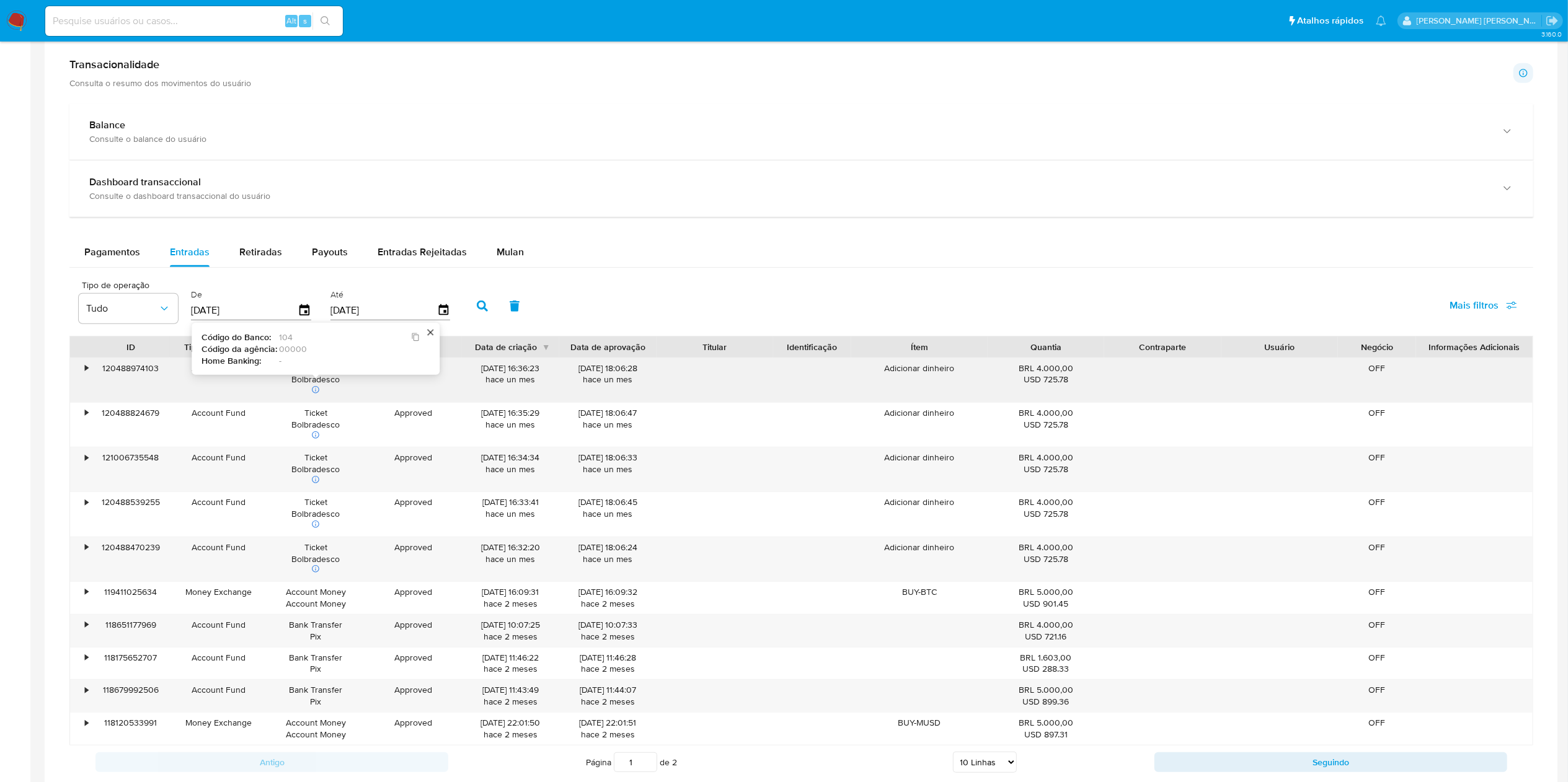
click at [290, 340] on div "104" at bounding box center [349, 337] width 141 height 9
click at [283, 340] on div "104" at bounding box center [349, 337] width 141 height 9
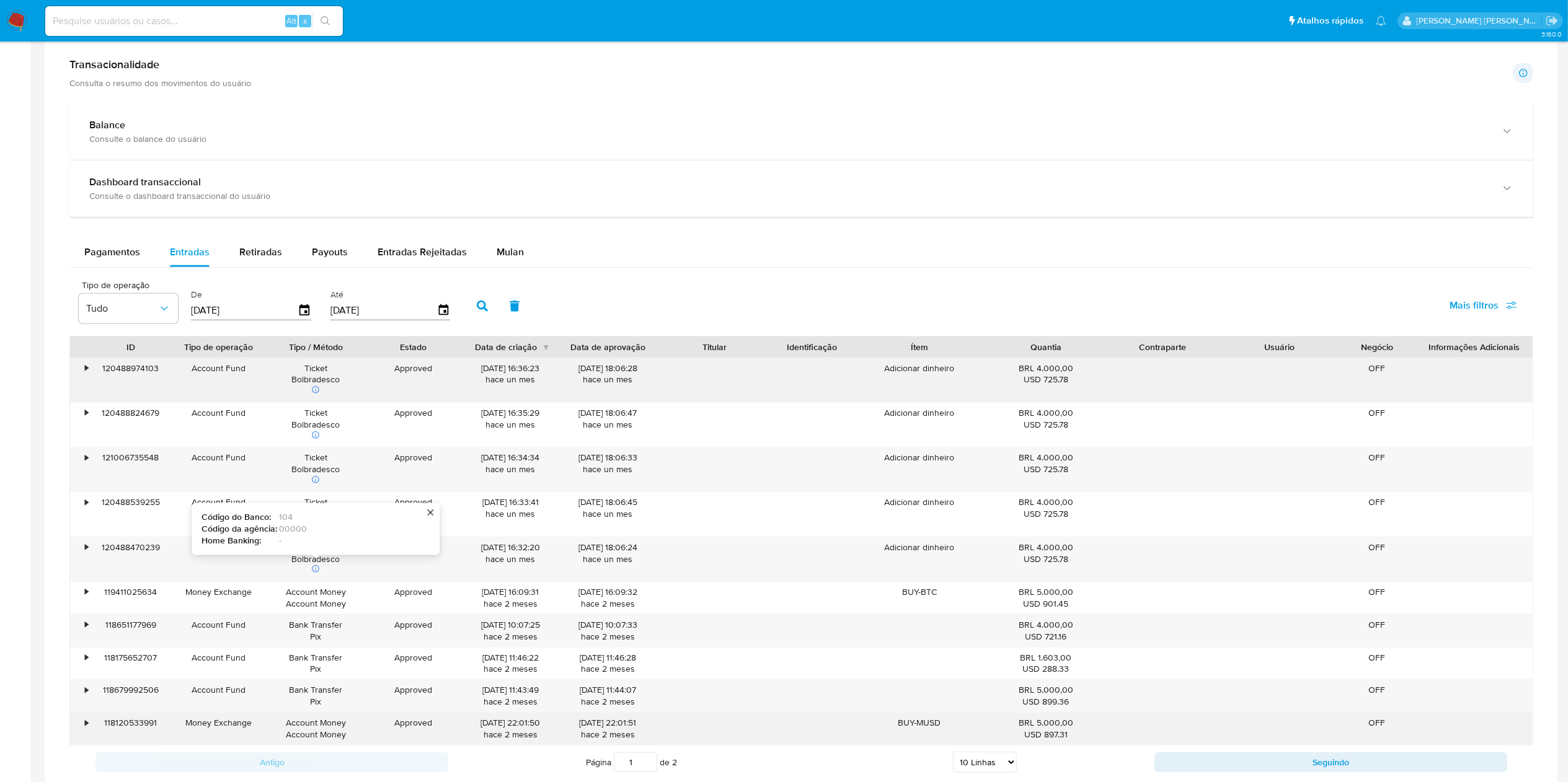
scroll to position [744, 0]
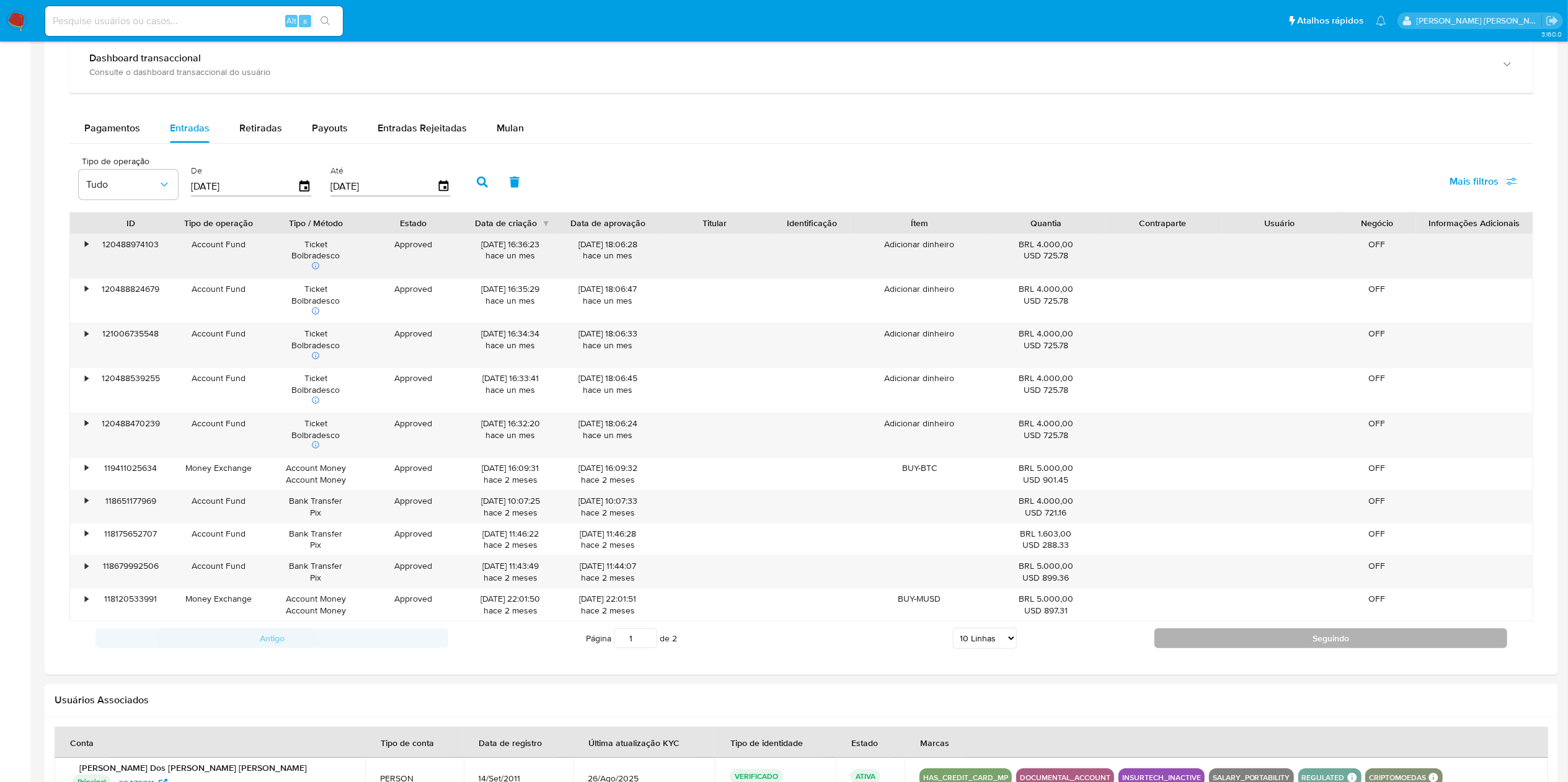
click at [1278, 645] on button "Seguindo" at bounding box center [1330, 638] width 353 height 20
type input "2"
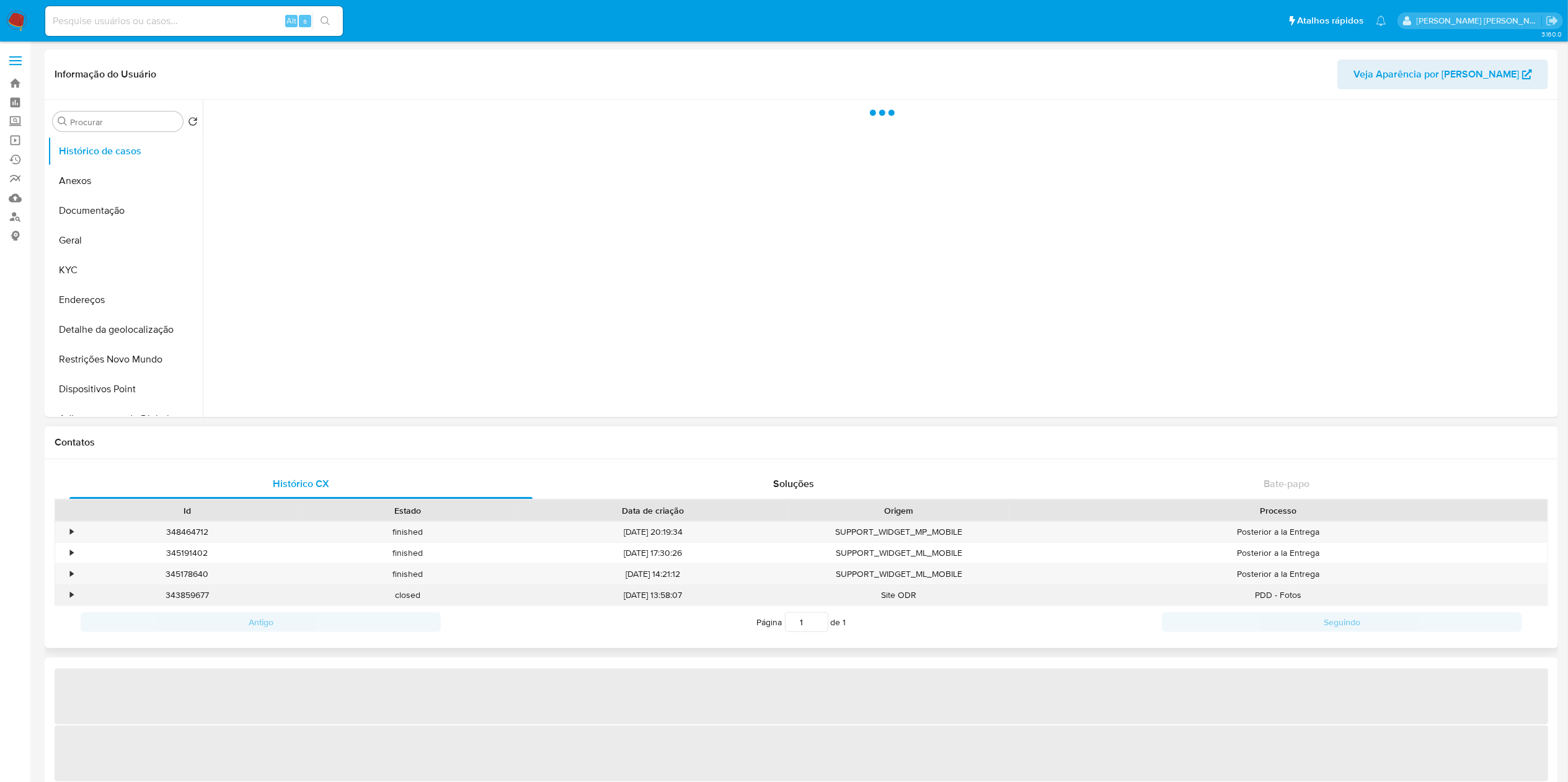
select select "10"
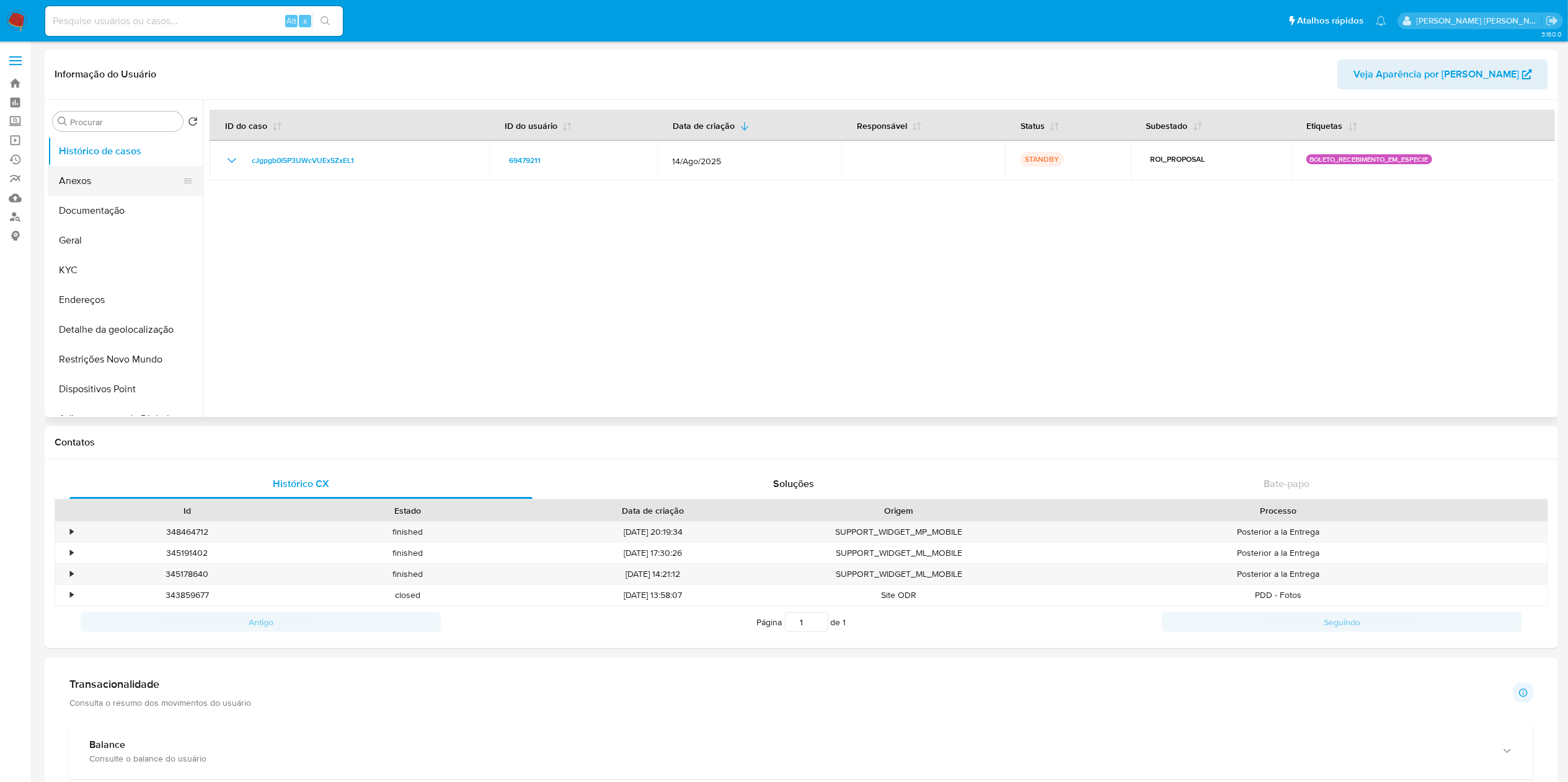
click at [104, 181] on button "Anexos" at bounding box center [120, 181] width 145 height 30
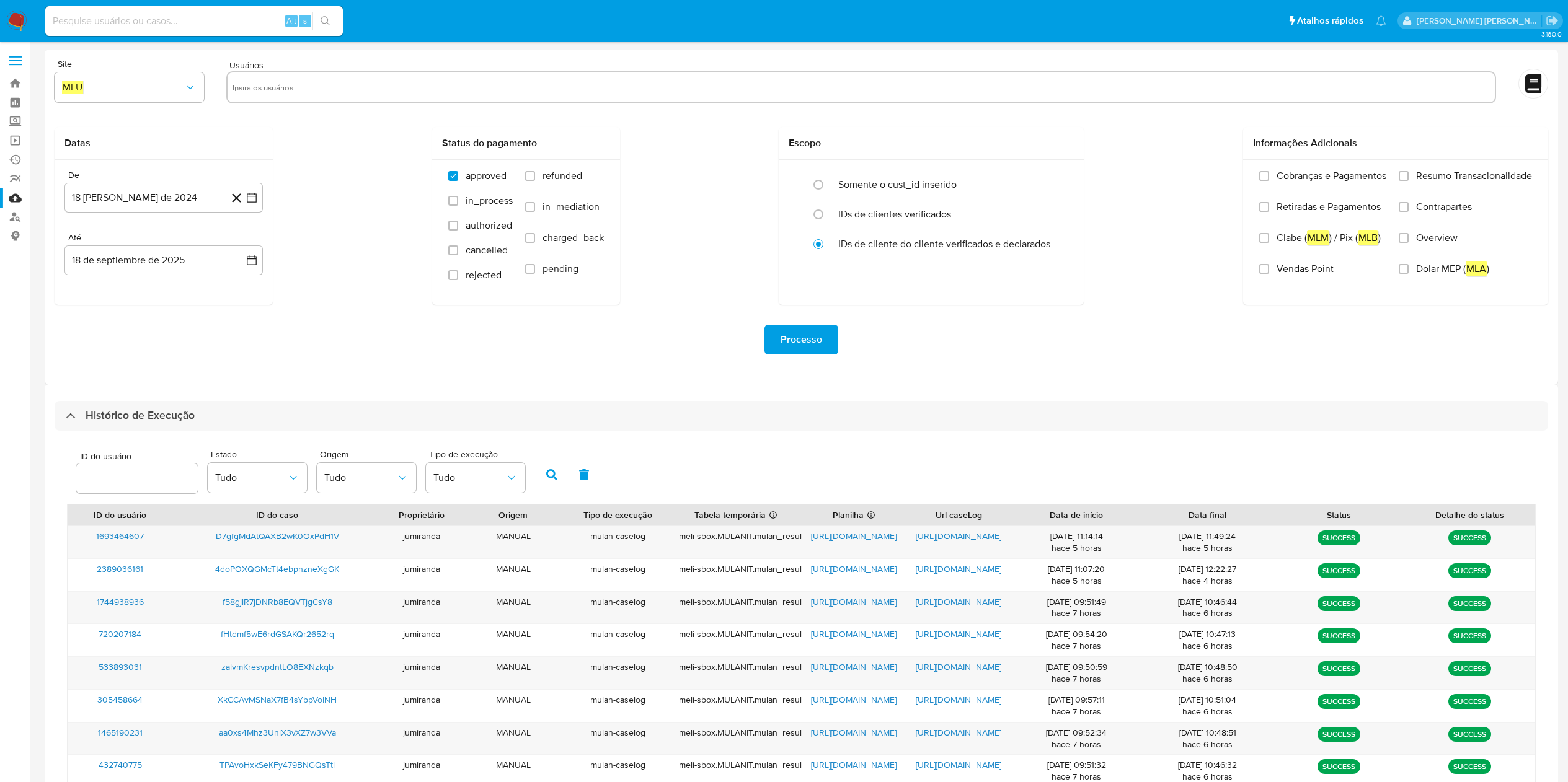
select select "10"
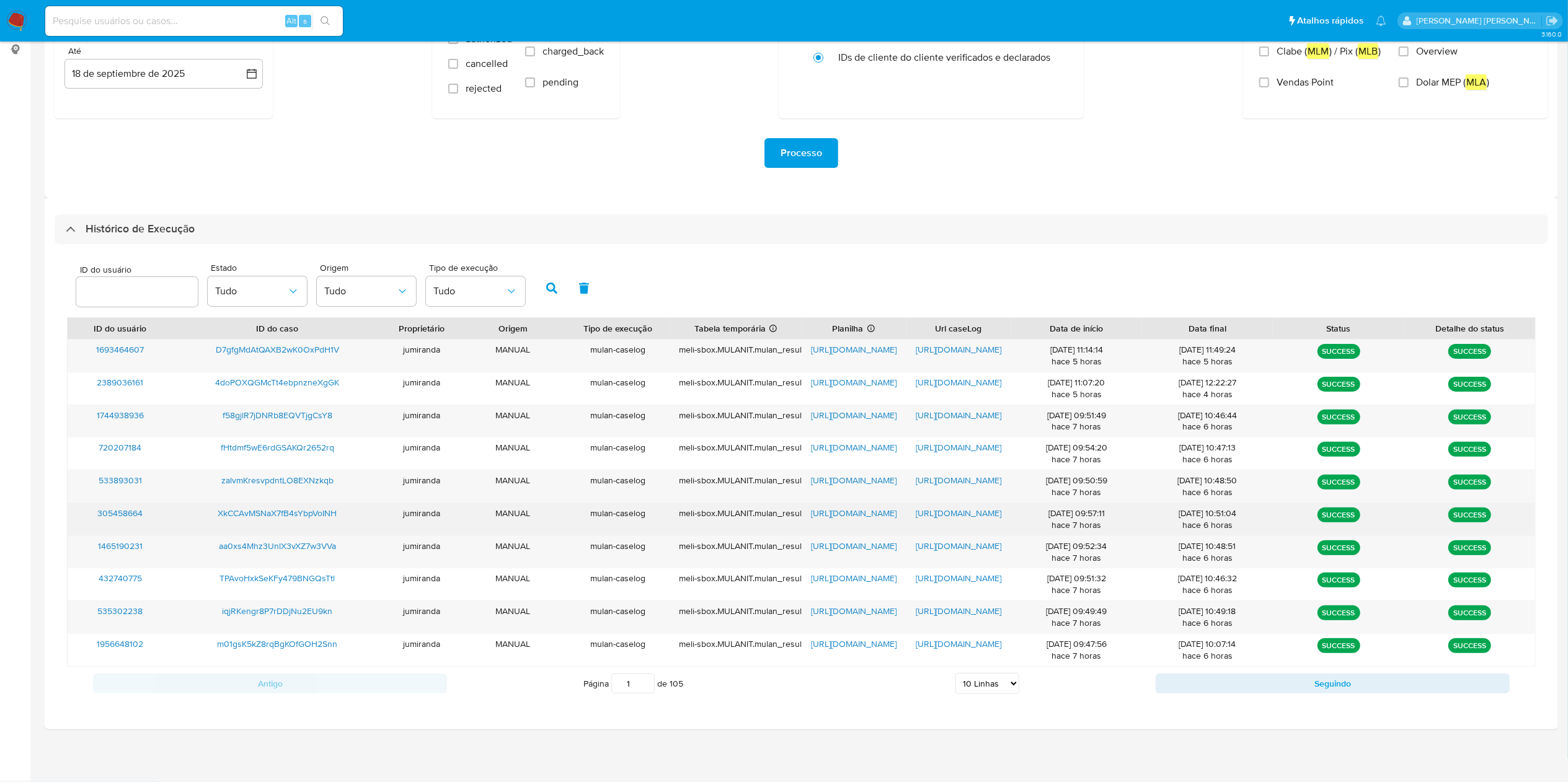
click at [851, 521] on div "[URL][DOMAIN_NAME]" at bounding box center [854, 519] width 105 height 32
click at [867, 512] on span "[URL][DOMAIN_NAME]" at bounding box center [854, 513] width 86 height 12
click at [945, 511] on span "[URL][DOMAIN_NAME]" at bounding box center [958, 513] width 86 height 12
click at [313, 516] on span "XkCCAvMSNaX7fB4sYbpVoINH" at bounding box center [277, 513] width 119 height 12
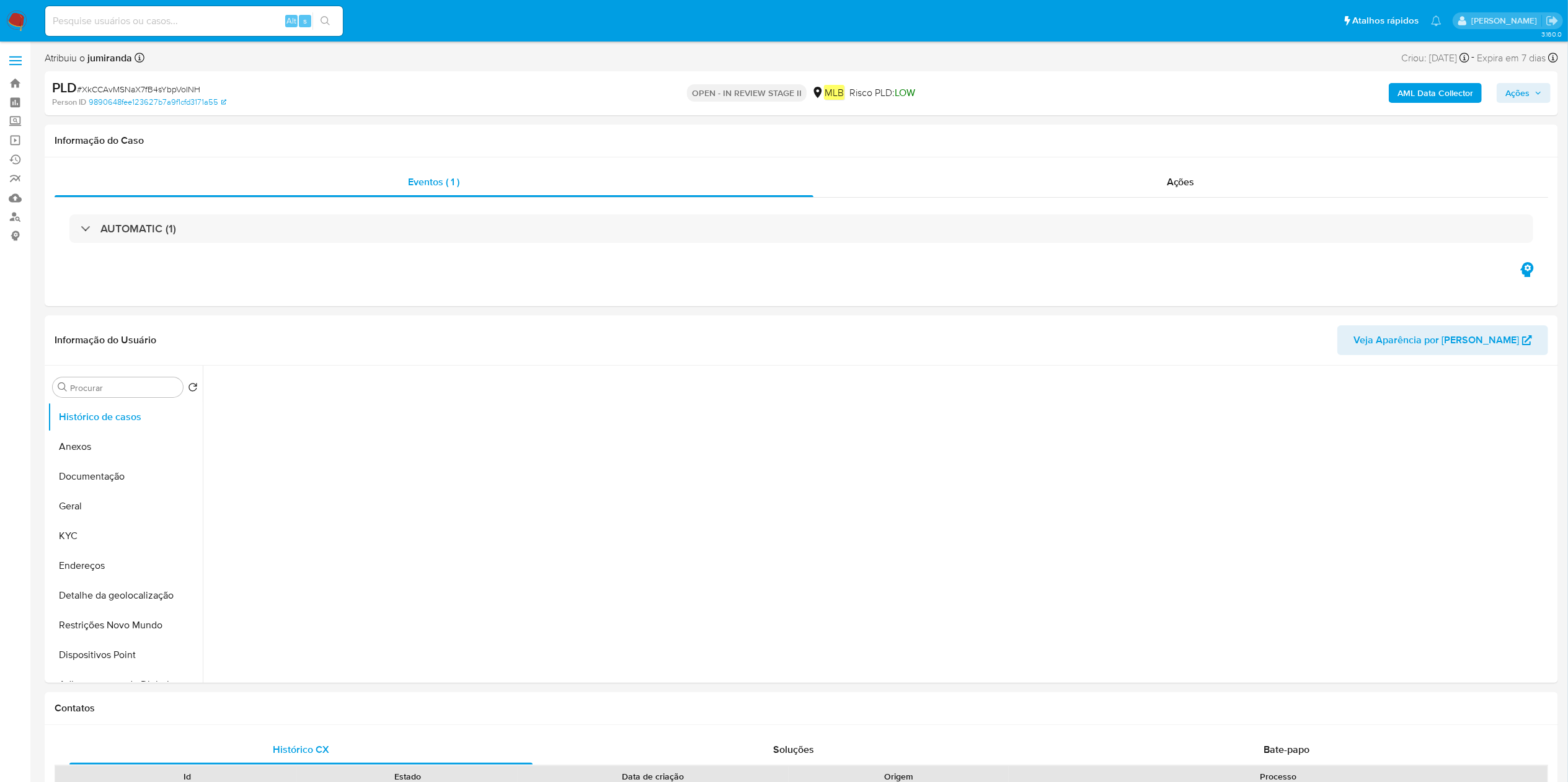
select select "10"
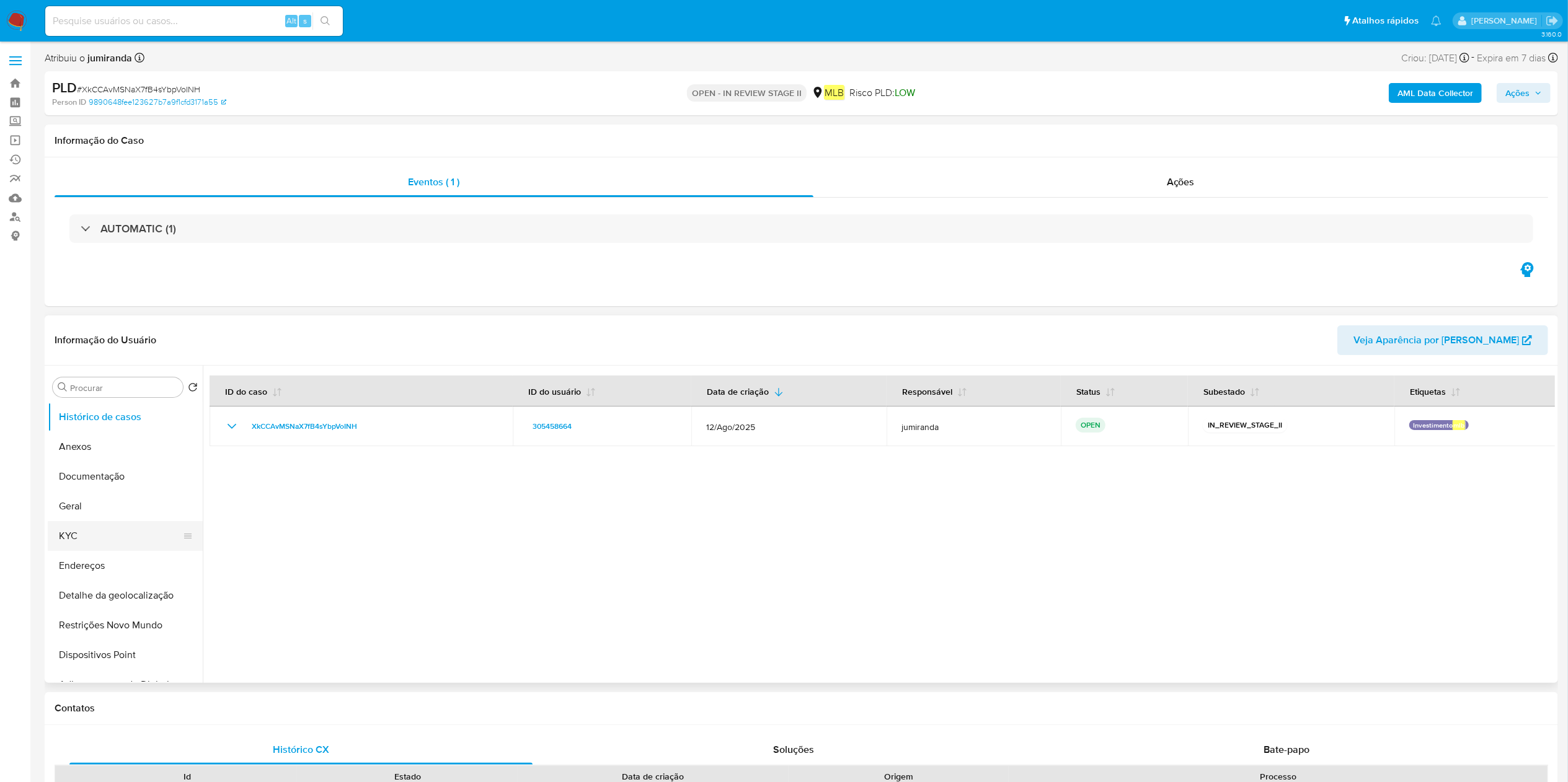
click at [116, 523] on button "KYC" at bounding box center [120, 536] width 145 height 30
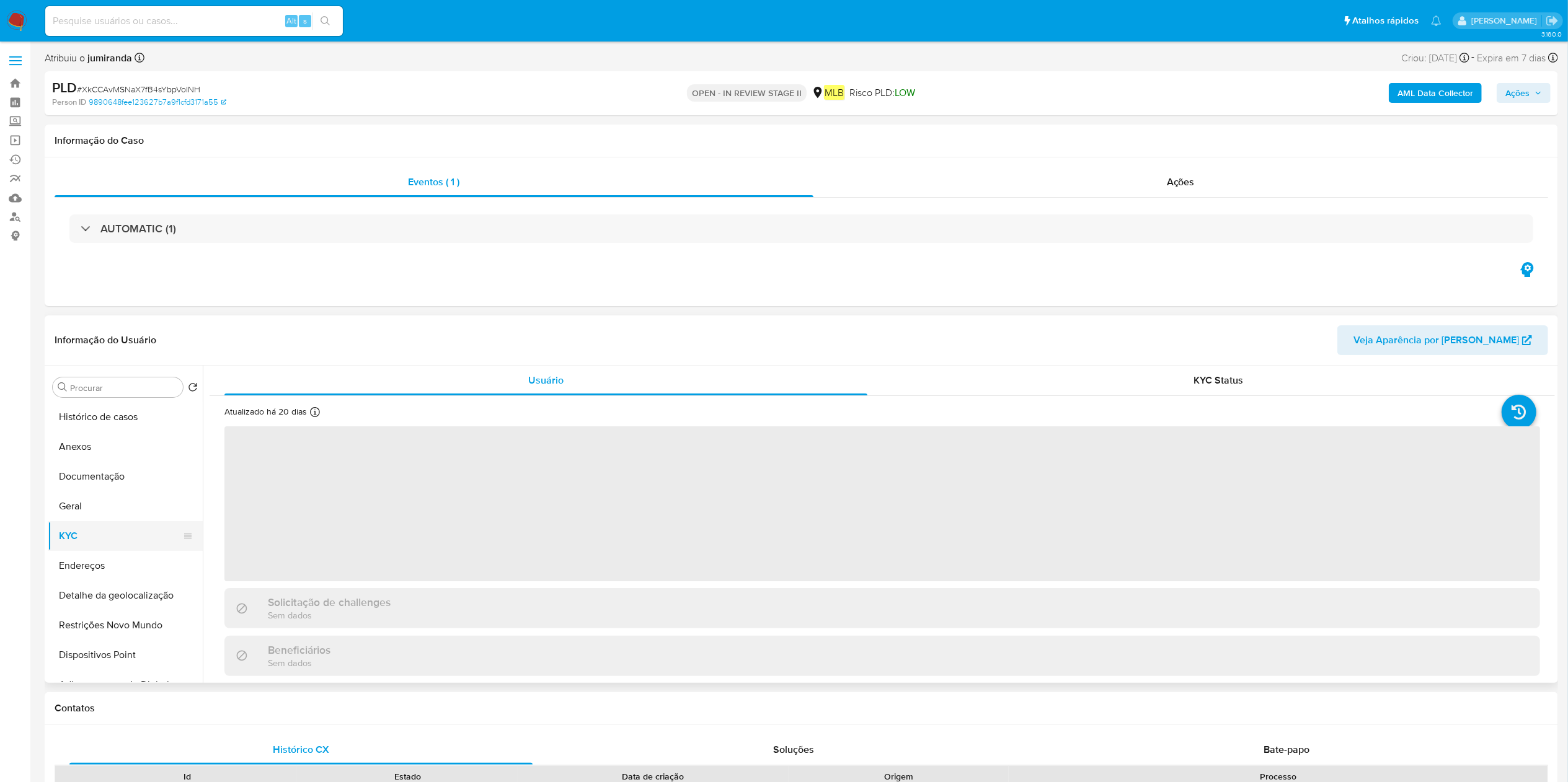
click at [111, 542] on button "KYC" at bounding box center [120, 536] width 145 height 30
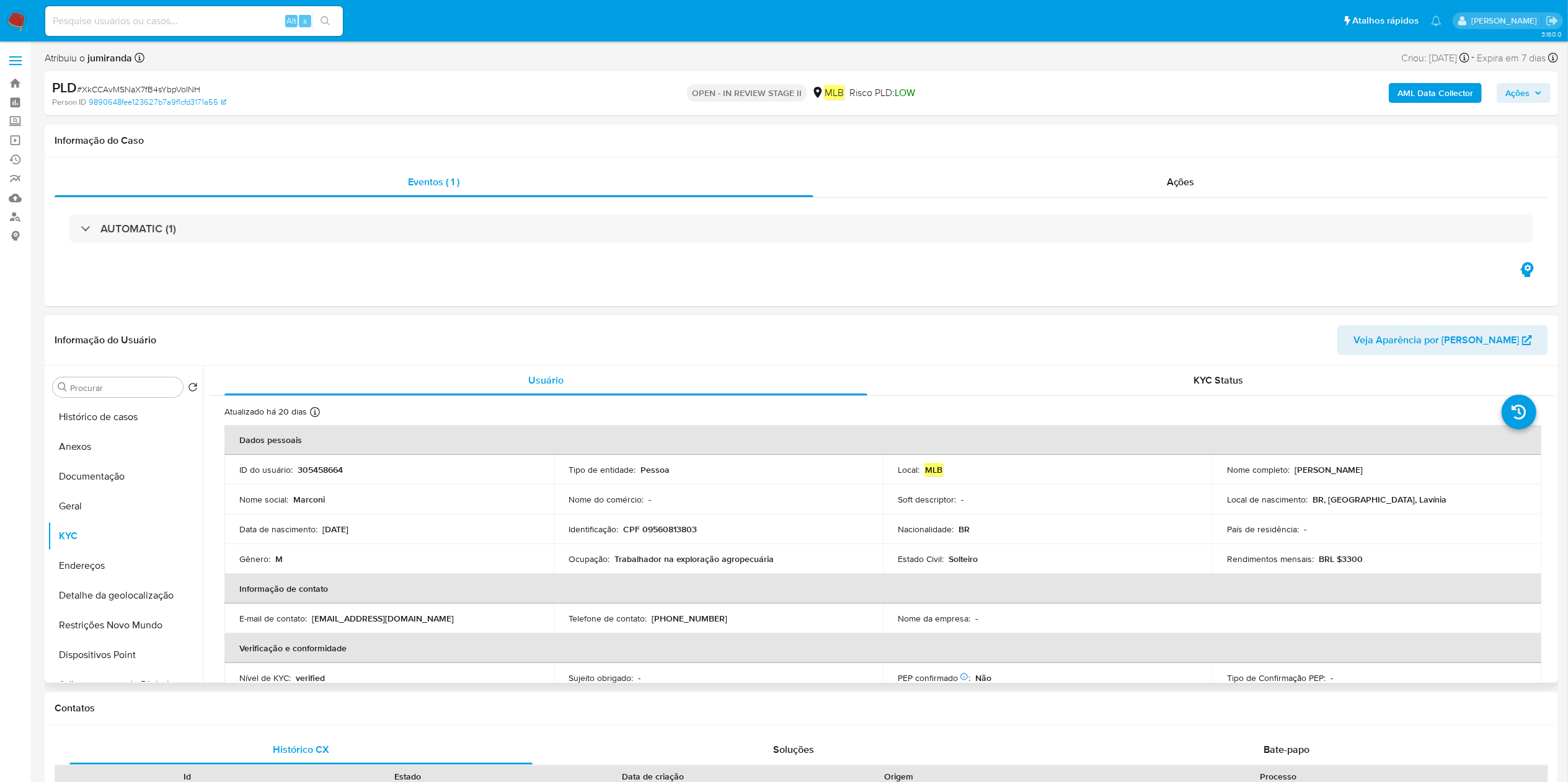
click at [692, 562] on p "Trabalhador na exploração agropecuária" at bounding box center [694, 559] width 159 height 12
copy div "Ocupação : Trabalhador na exploração agropecuária"
click at [125, 508] on button "Geral" at bounding box center [120, 506] width 145 height 30
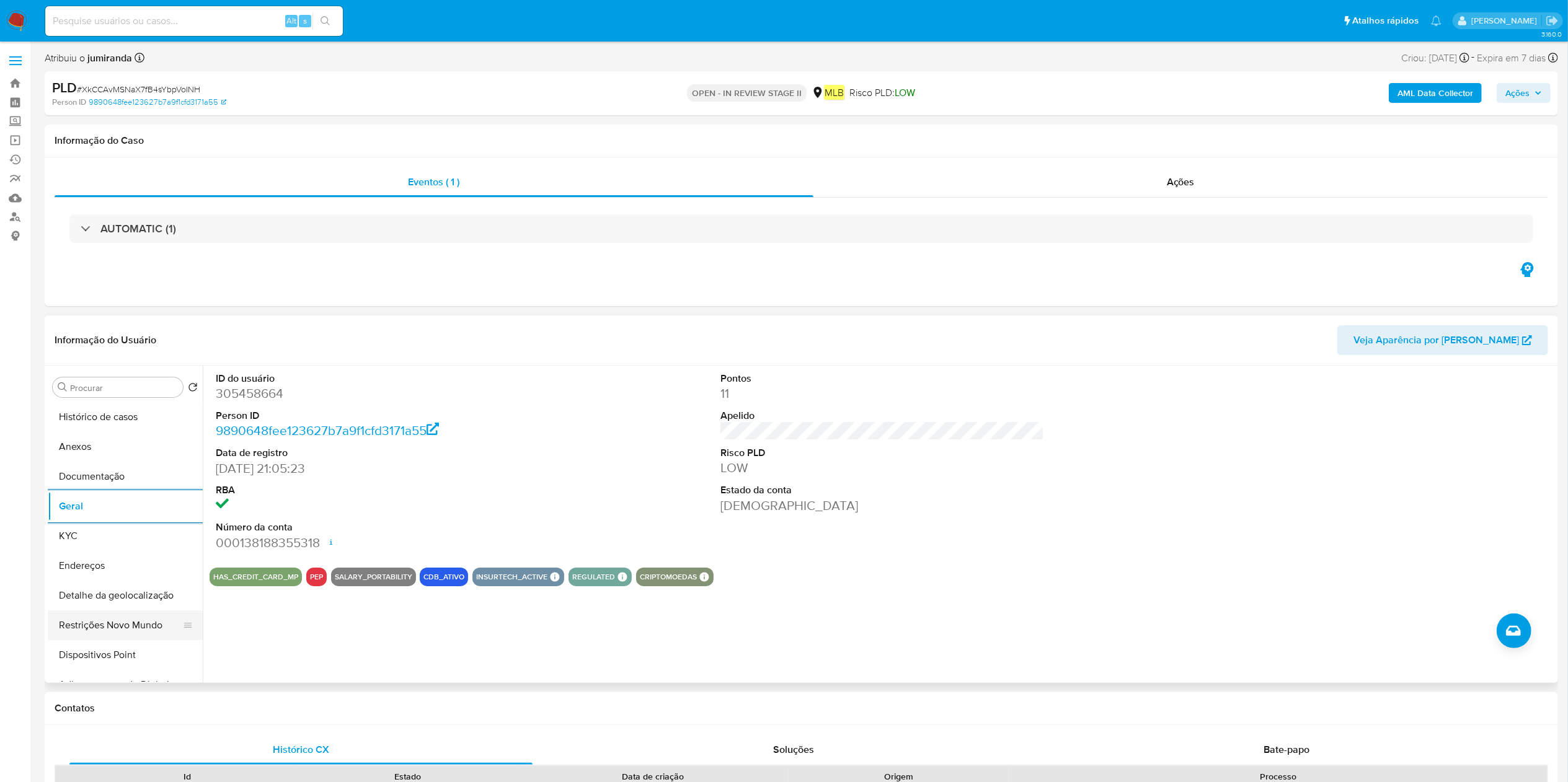
drag, startPoint x: 88, startPoint y: 619, endPoint x: 94, endPoint y: 622, distance: 6.7
click at [88, 619] on button "Restrições Novo Mundo" at bounding box center [120, 625] width 145 height 30
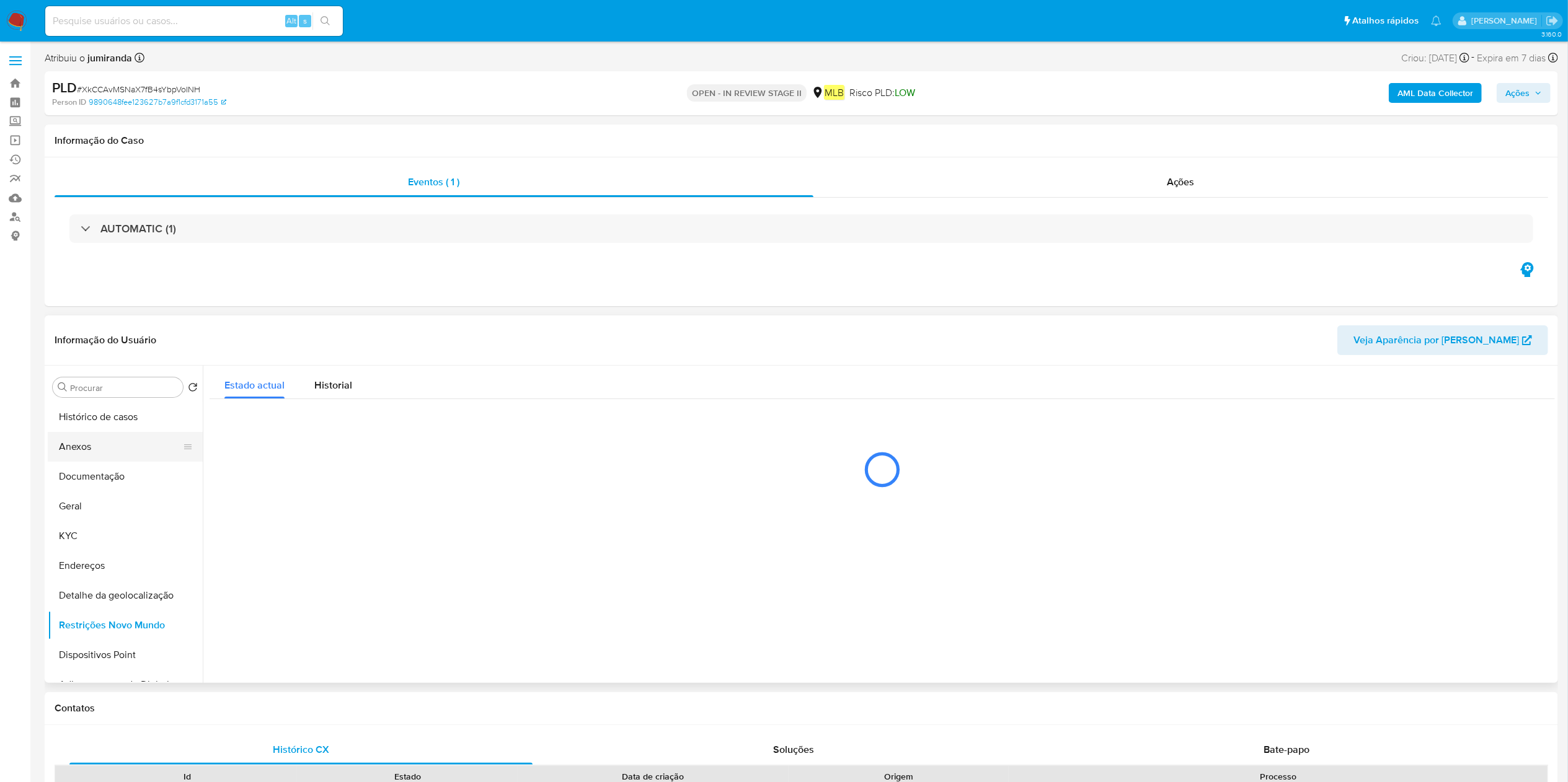
click at [118, 458] on button "Anexos" at bounding box center [120, 447] width 145 height 30
click at [120, 473] on button "Documentação" at bounding box center [120, 477] width 145 height 30
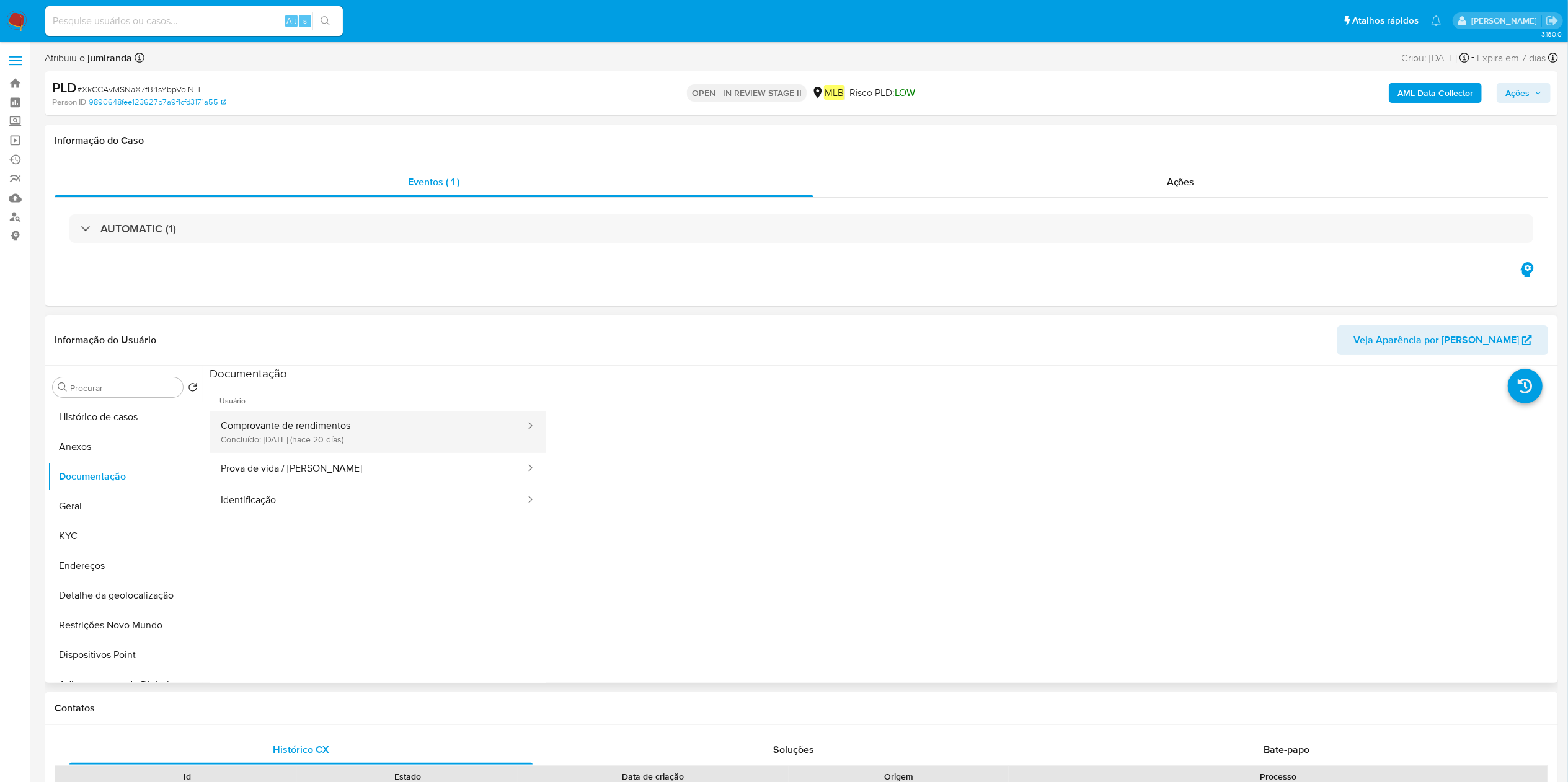
click at [325, 445] on button "Comprovante de rendimentos Concluído: [DATE] (hace 20 días)" at bounding box center [368, 431] width 317 height 42
